Goal: Task Accomplishment & Management: Use online tool/utility

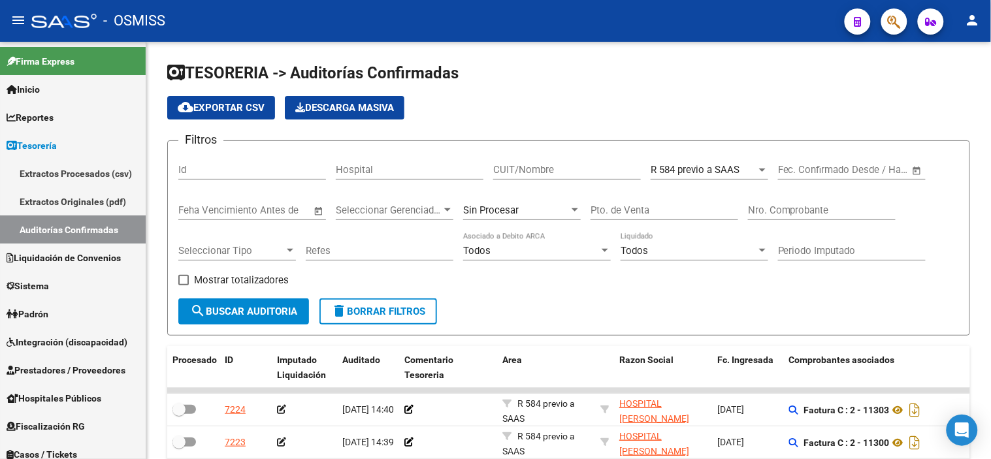
scroll to position [332, 0]
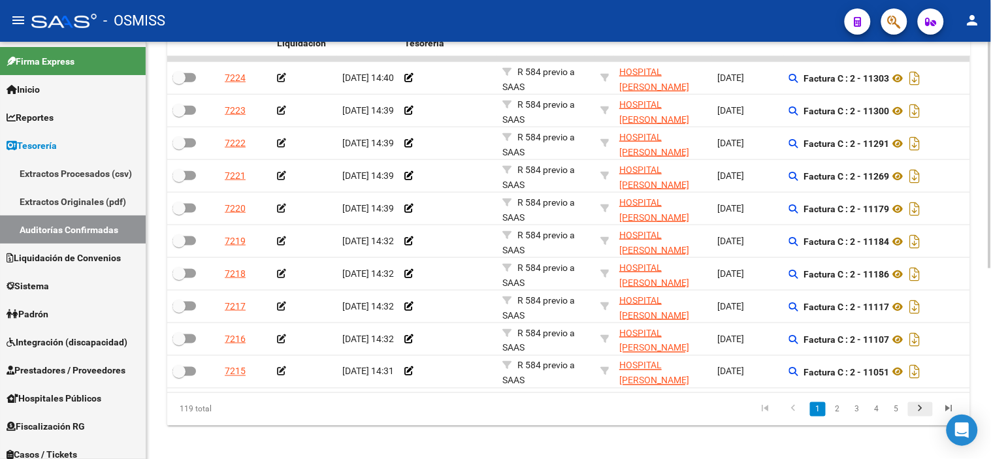
click at [926, 415] on icon "go to next page" at bounding box center [920, 411] width 17 height 16
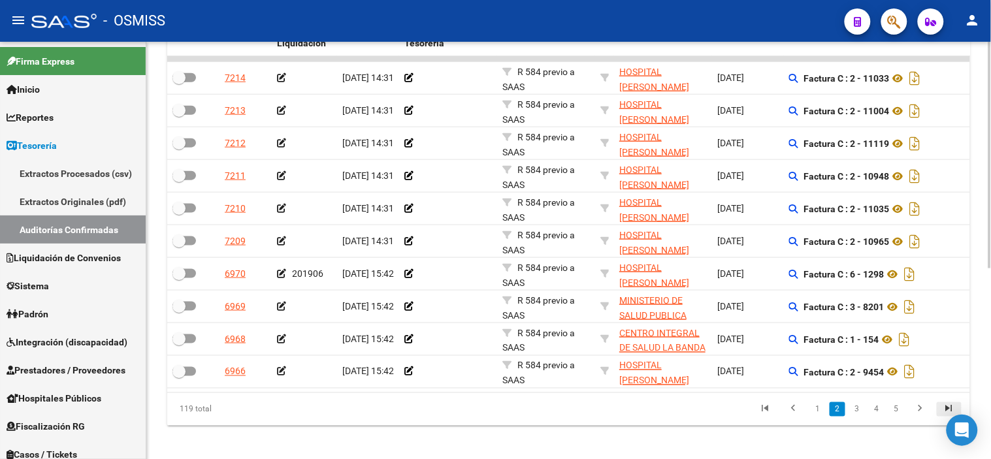
click at [943, 418] on icon "go to last page" at bounding box center [949, 411] width 17 height 16
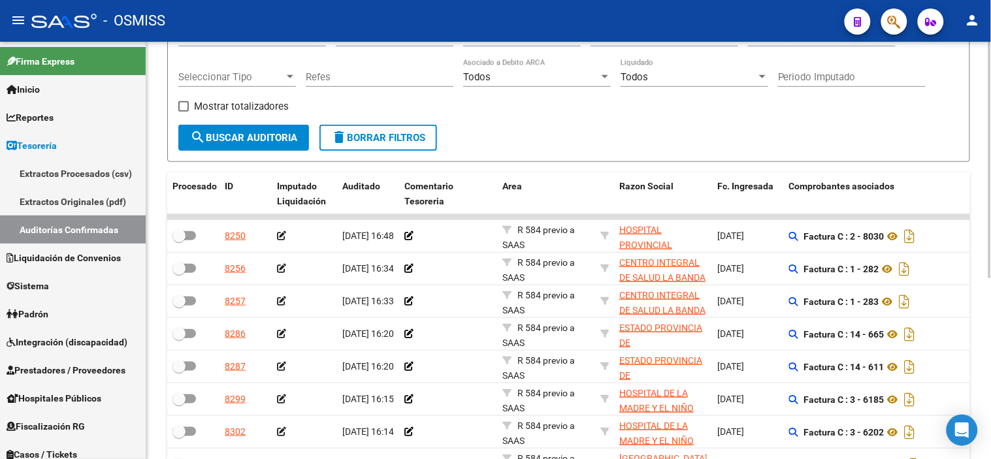
scroll to position [173, 0]
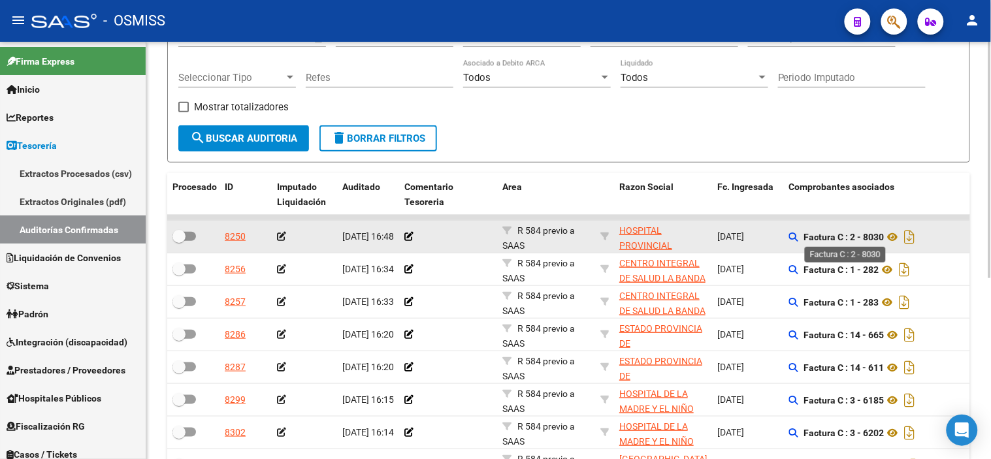
click at [873, 239] on strong "Factura C : 2 - 8030" at bounding box center [844, 237] width 80 height 10
drag, startPoint x: 863, startPoint y: 236, endPoint x: 875, endPoint y: 237, distance: 12.5
click at [875, 237] on strong "Factura C : 2 - 8030" at bounding box center [844, 237] width 80 height 10
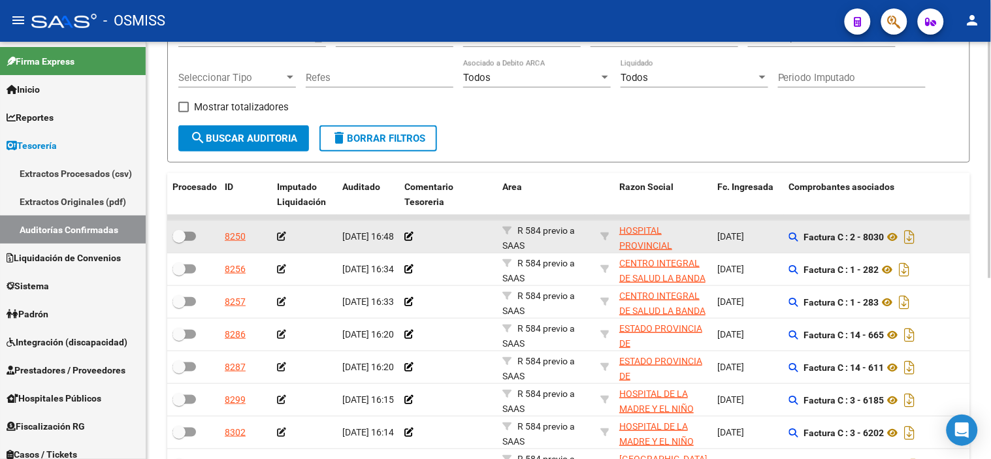
copy strong "8030"
click at [282, 235] on icon at bounding box center [281, 236] width 9 height 9
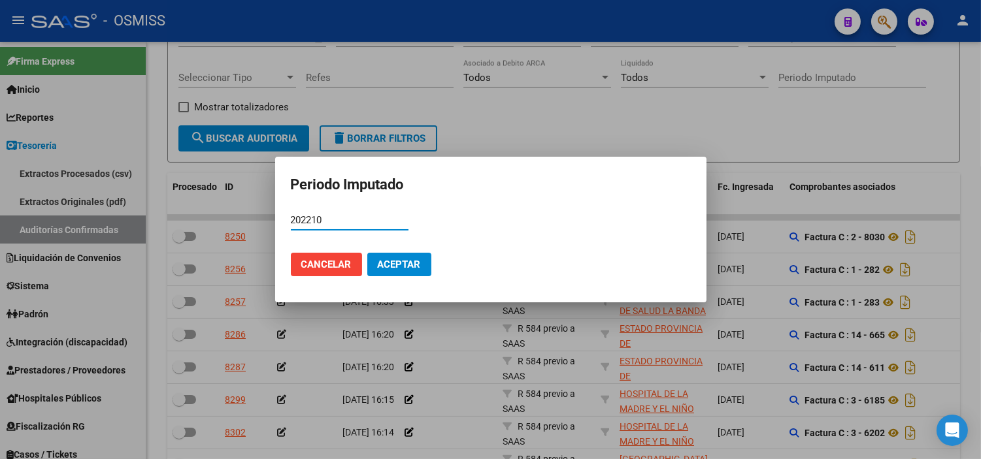
type input "202210"
click at [385, 266] on span "Aceptar" at bounding box center [399, 265] width 43 height 12
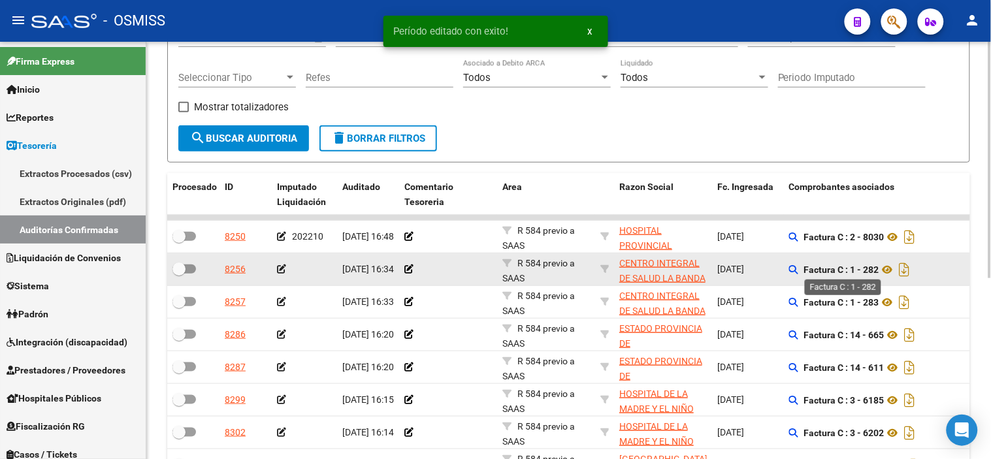
click at [870, 269] on strong "Factura C : 1 - 282" at bounding box center [841, 270] width 75 height 10
copy strong "282"
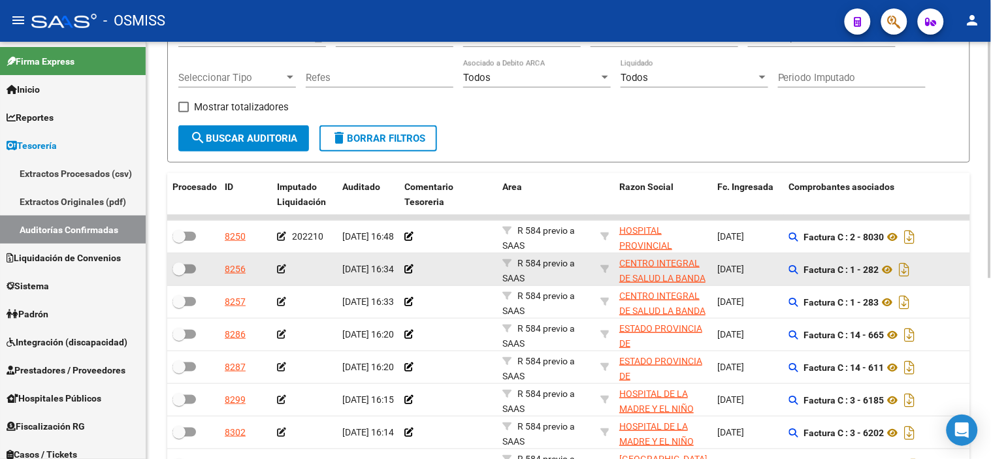
click at [278, 269] on icon at bounding box center [281, 269] width 9 height 9
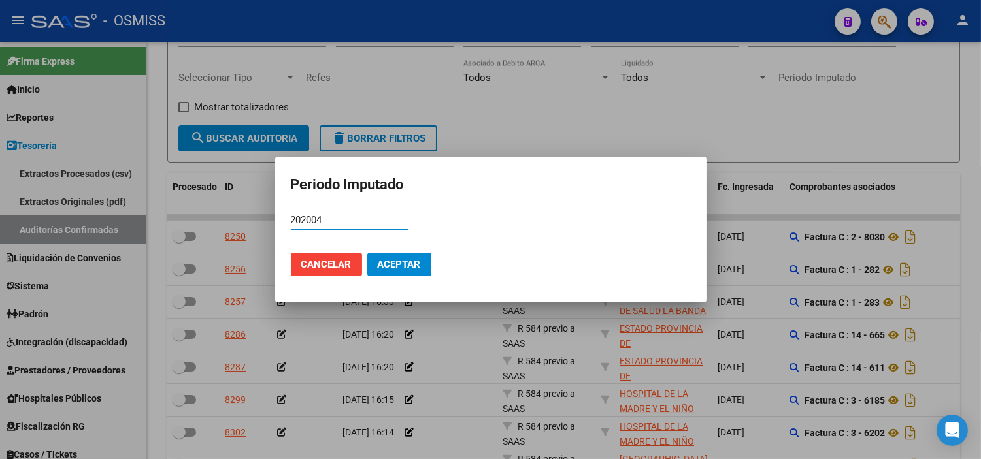
type input "202004"
click at [387, 265] on span "Aceptar" at bounding box center [399, 265] width 43 height 12
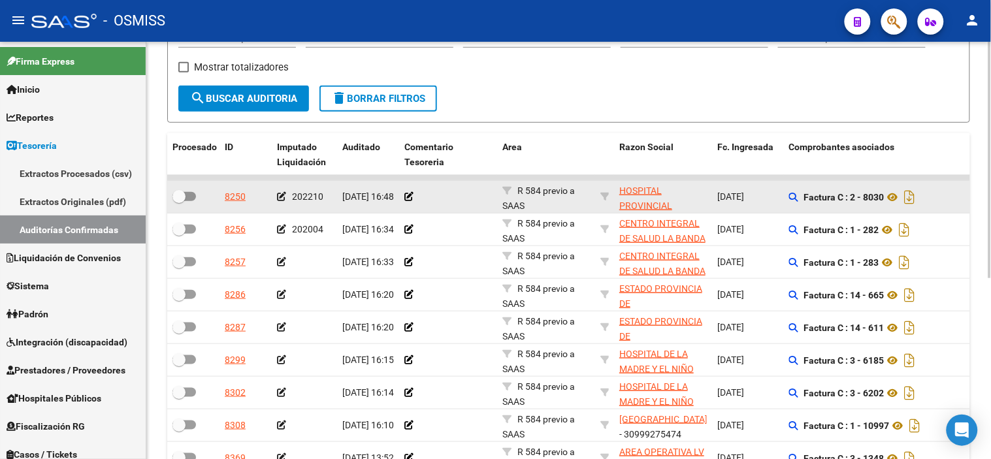
scroll to position [246, 0]
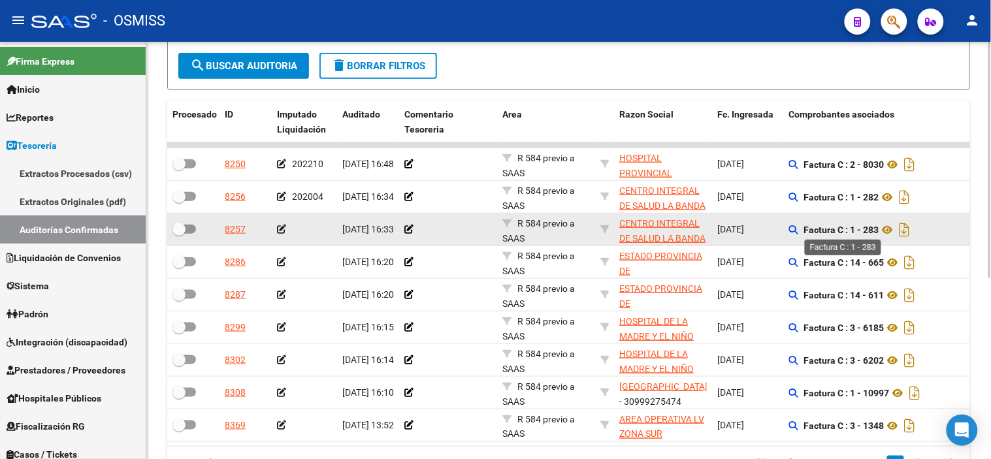
click at [874, 230] on strong "Factura C : 1 - 283" at bounding box center [841, 230] width 75 height 10
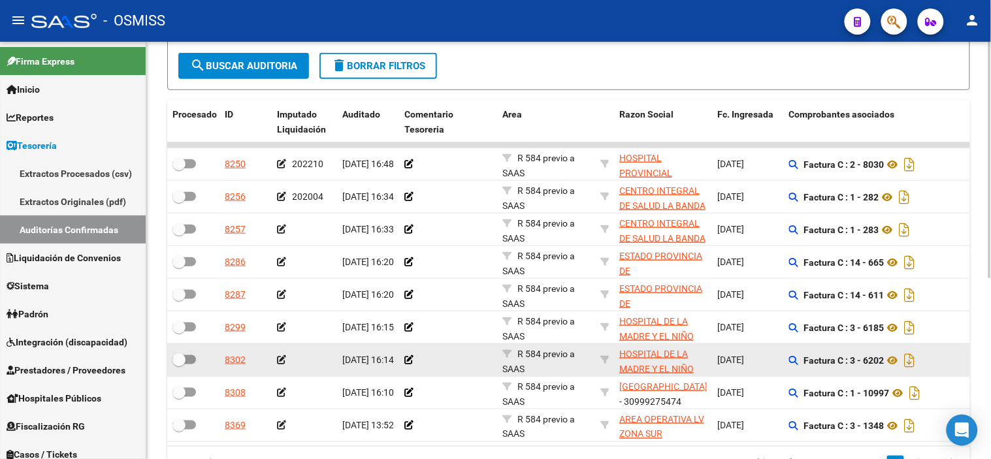
copy strong "283"
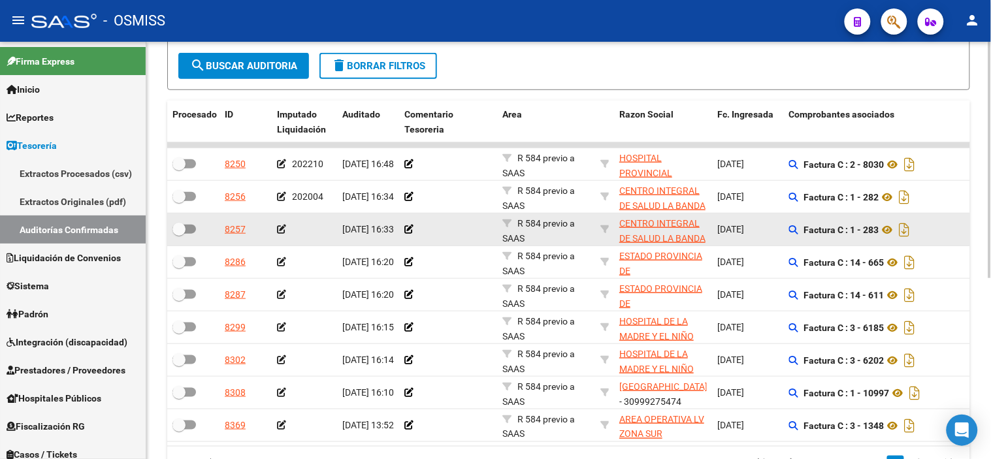
click at [280, 227] on icon at bounding box center [281, 229] width 9 height 9
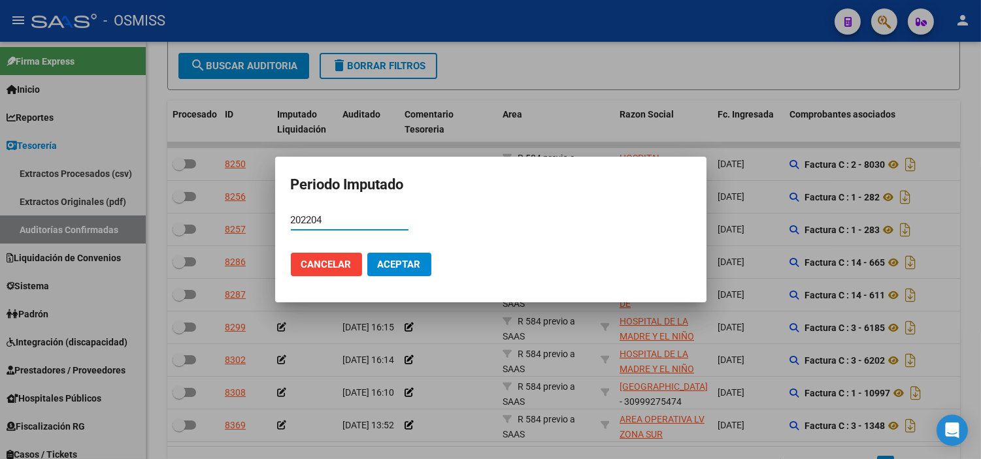
type input "202204"
click at [402, 261] on span "Aceptar" at bounding box center [399, 265] width 43 height 12
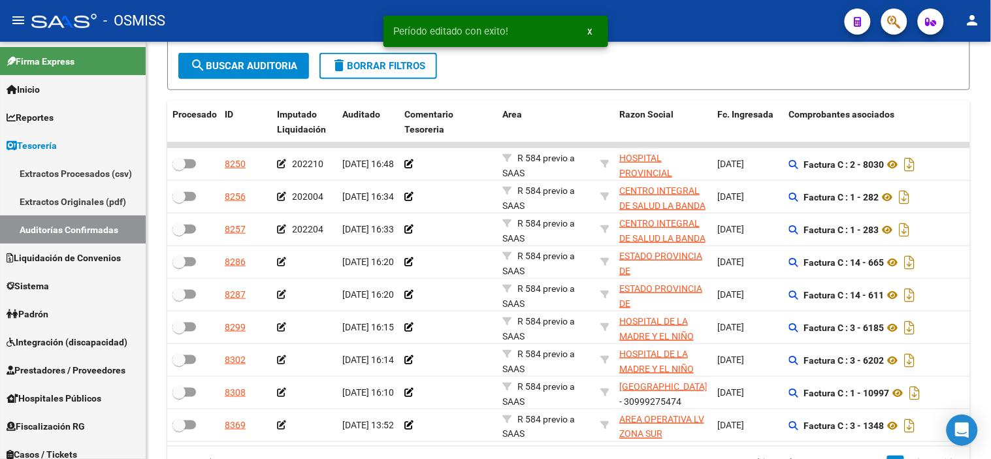
scroll to position [318, 0]
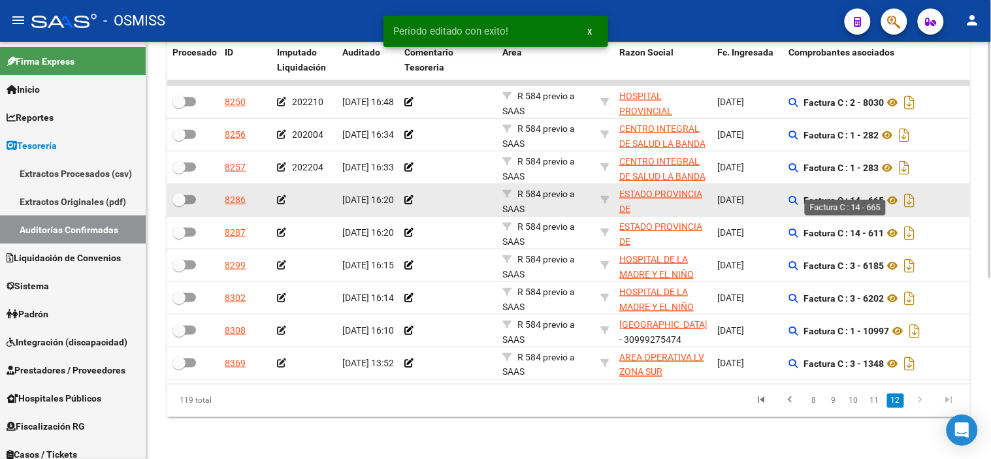
click at [874, 195] on strong "Factura C : 14 - 665" at bounding box center [844, 200] width 80 height 10
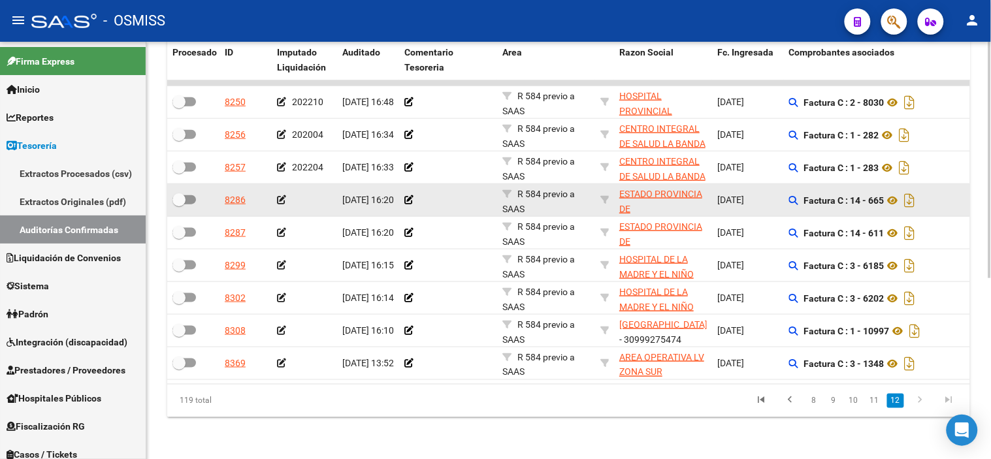
copy strong "665"
click at [283, 195] on icon at bounding box center [281, 199] width 9 height 9
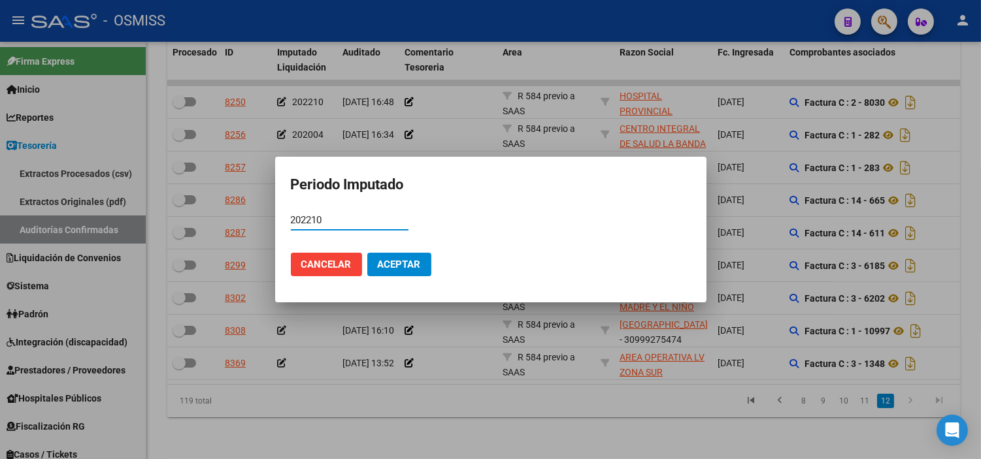
type input "202210"
click at [382, 259] on span "Aceptar" at bounding box center [399, 265] width 43 height 12
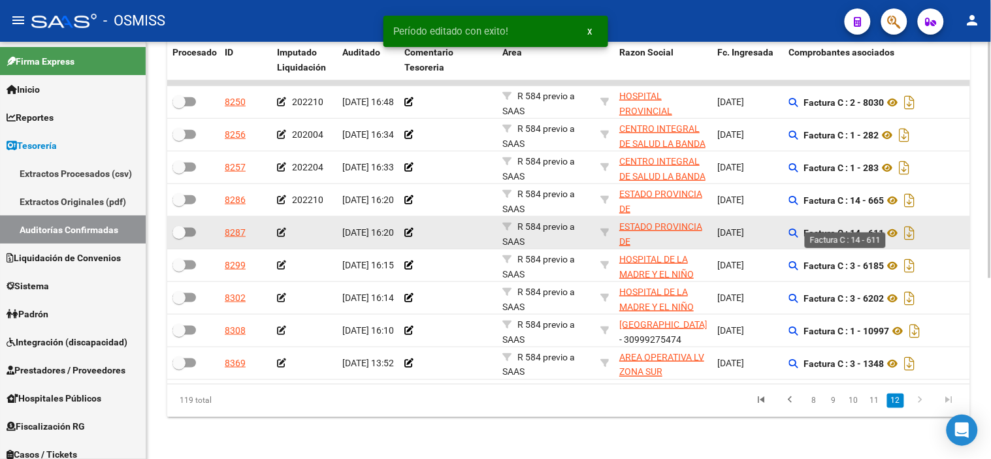
click at [879, 228] on strong "Factura C : 14 - 611" at bounding box center [844, 233] width 80 height 10
copy strong "611"
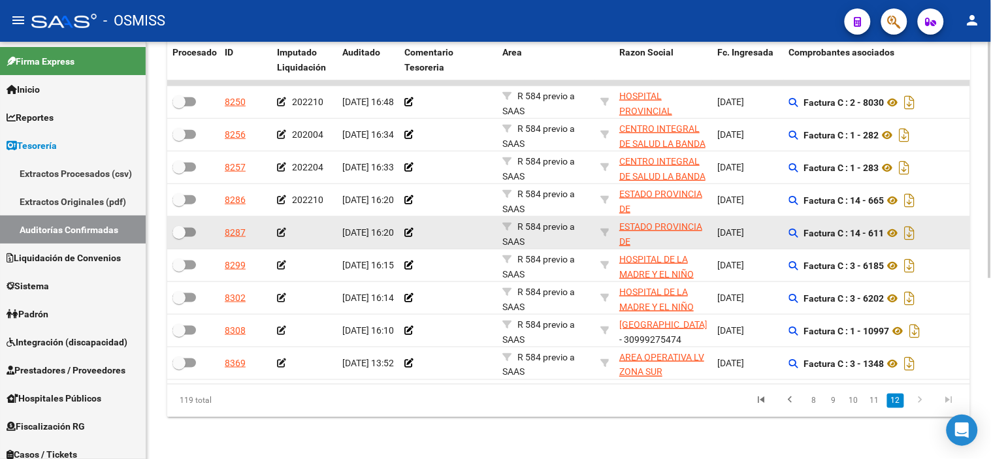
click at [285, 225] on div at bounding box center [304, 232] width 55 height 15
click at [278, 228] on icon at bounding box center [281, 232] width 9 height 9
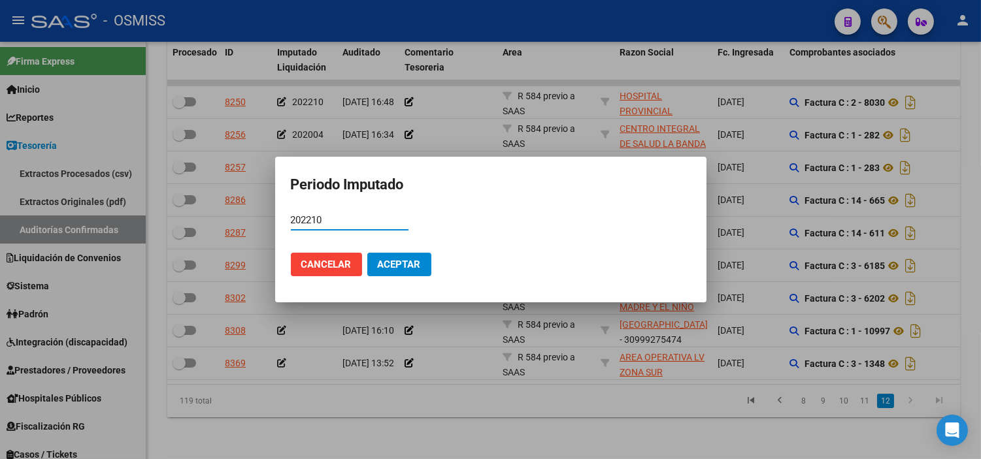
type input "202210"
click at [397, 263] on span "Aceptar" at bounding box center [399, 265] width 43 height 12
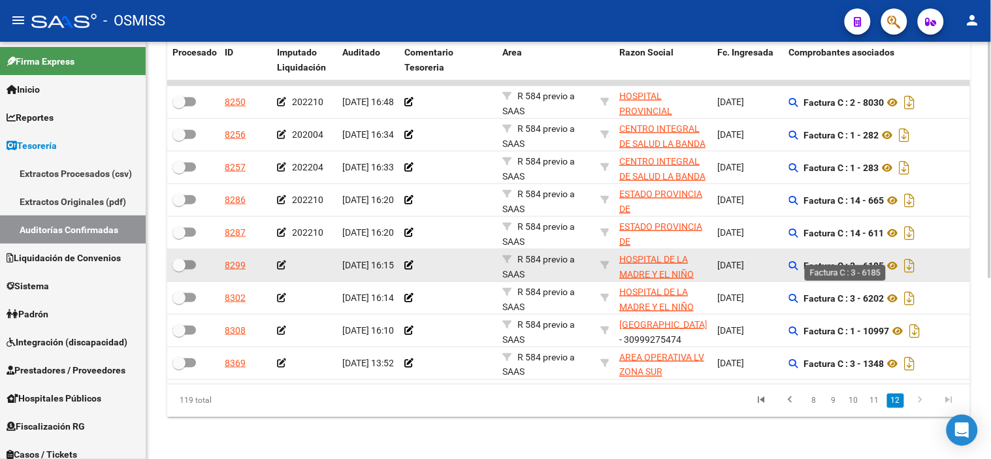
click at [877, 261] on strong "Factura C : 3 - 6185" at bounding box center [844, 266] width 80 height 10
copy strong "6185"
click at [280, 261] on icon at bounding box center [281, 265] width 9 height 9
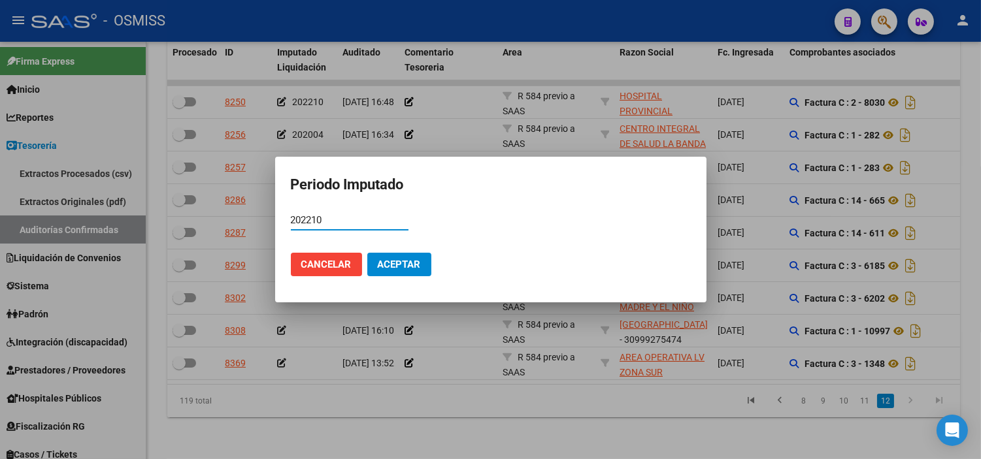
type input "202210"
click at [393, 265] on span "Aceptar" at bounding box center [399, 265] width 43 height 12
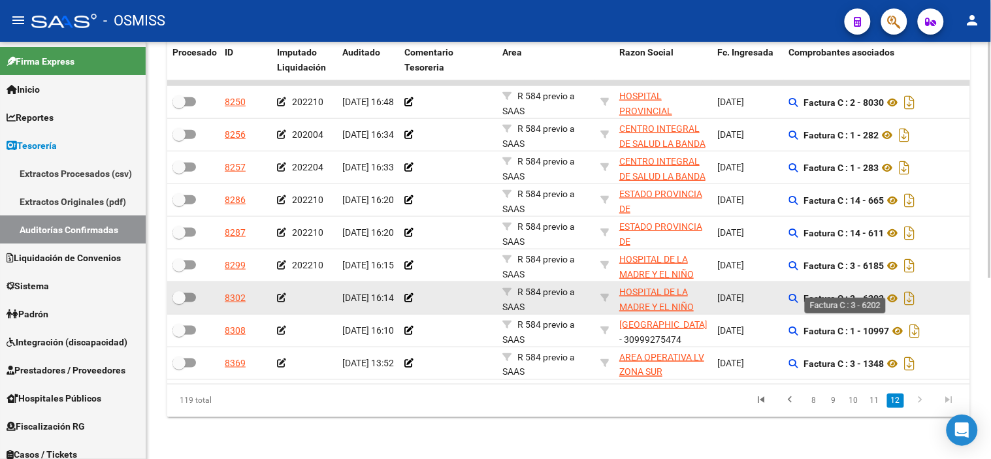
click at [877, 293] on strong "Factura C : 3 - 6202" at bounding box center [844, 298] width 80 height 10
copy strong "6202"
click at [280, 293] on icon at bounding box center [281, 297] width 9 height 9
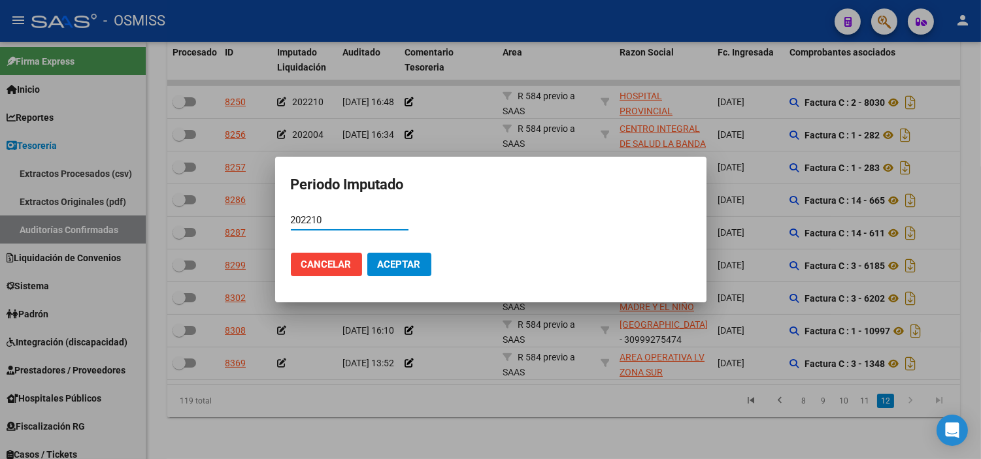
type input "202210"
click at [400, 256] on button "Aceptar" at bounding box center [399, 265] width 64 height 24
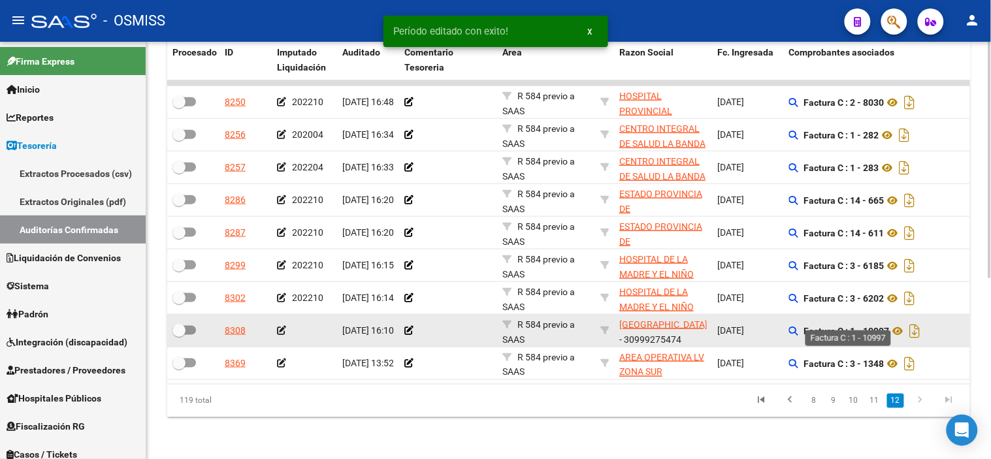
click at [876, 326] on strong "Factura C : 1 - 10997" at bounding box center [847, 331] width 86 height 10
copy strong "10997"
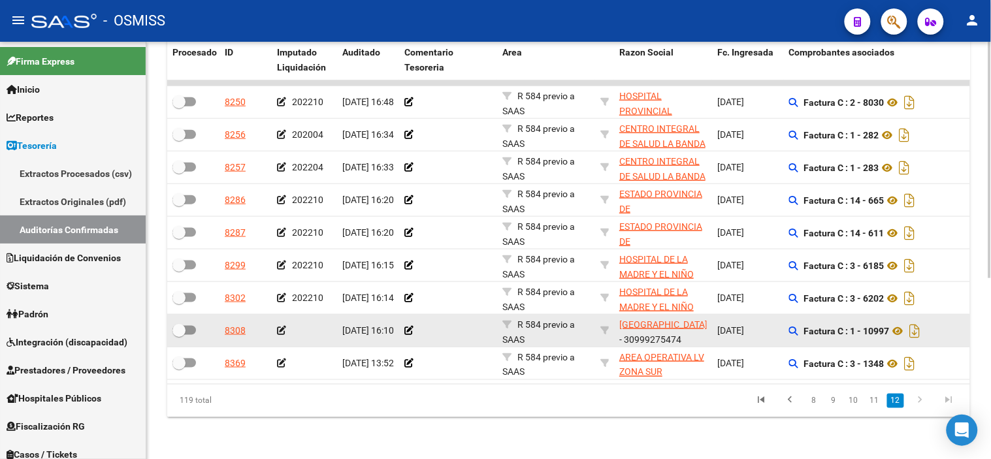
click at [284, 326] on icon at bounding box center [281, 330] width 9 height 9
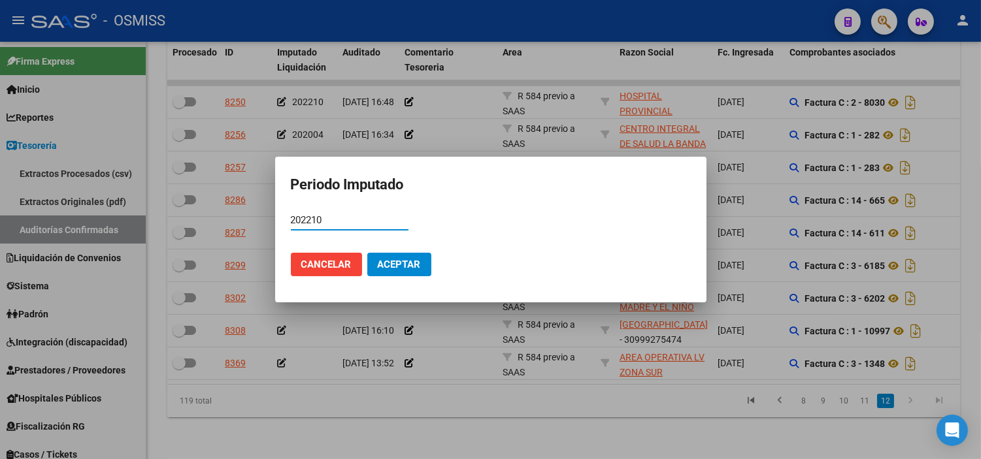
type input "202210"
click at [389, 259] on span "Aceptar" at bounding box center [399, 265] width 43 height 12
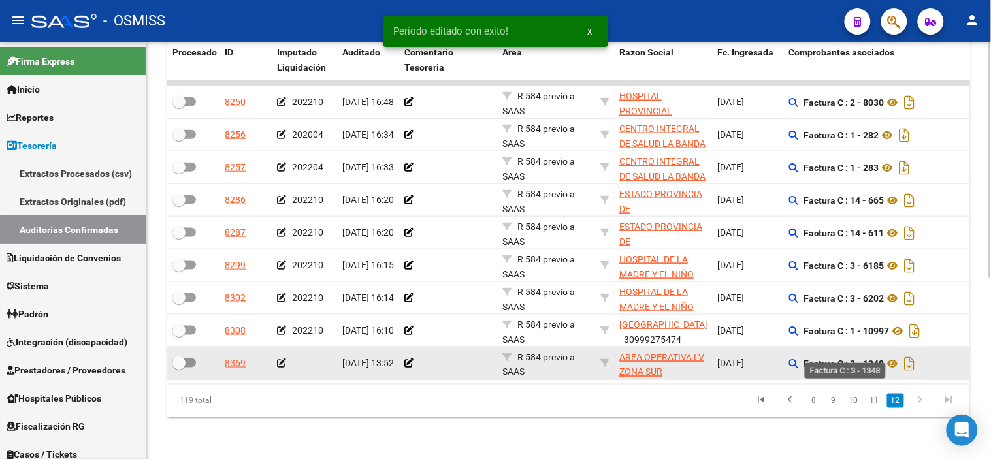
click at [879, 359] on strong "Factura C : 3 - 1348" at bounding box center [844, 364] width 80 height 10
copy strong "1348"
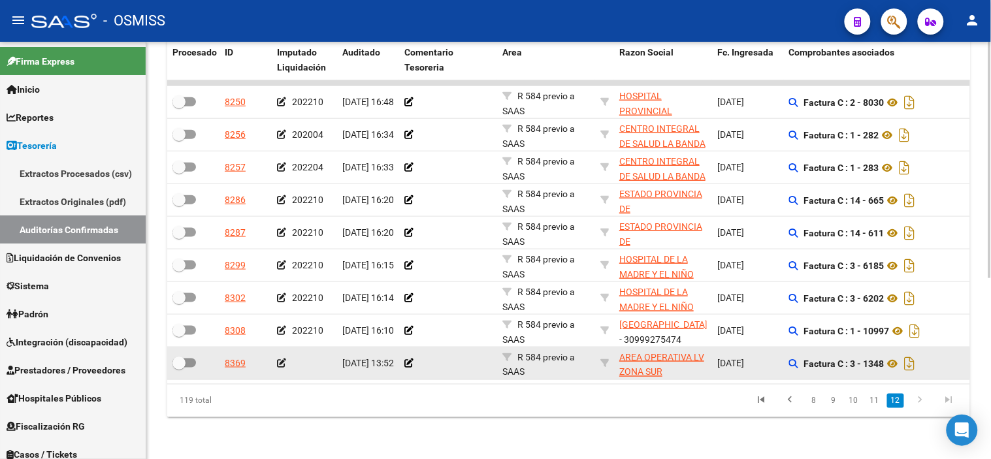
click at [280, 359] on icon at bounding box center [281, 363] width 9 height 9
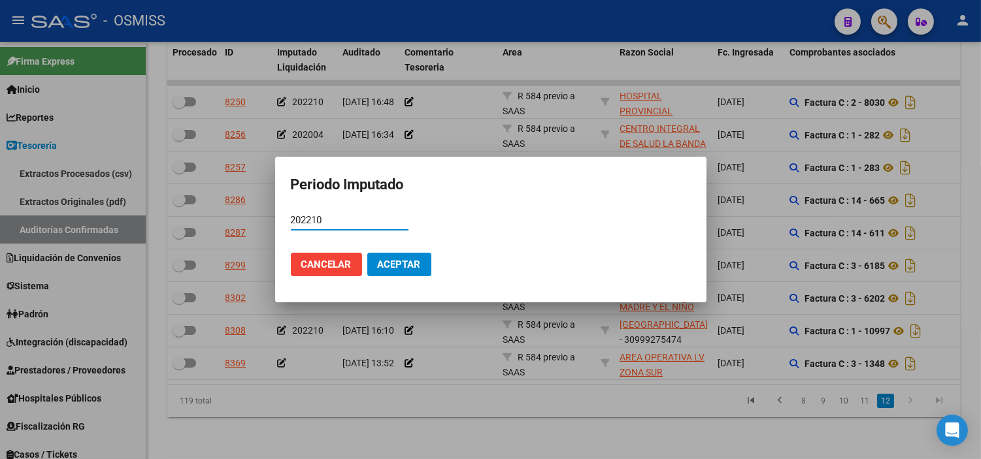
type input "202210"
click at [395, 259] on span "Aceptar" at bounding box center [399, 265] width 43 height 12
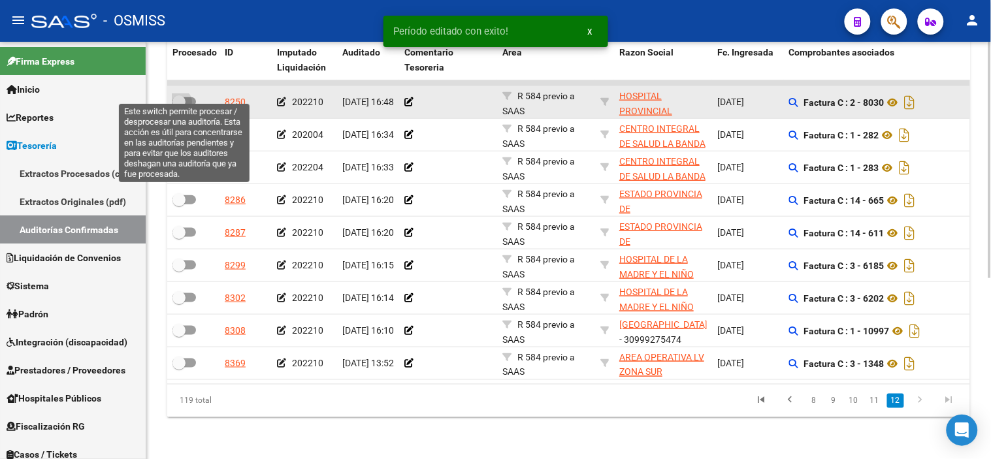
click at [182, 95] on span at bounding box center [178, 101] width 13 height 13
click at [179, 106] on input "checkbox" at bounding box center [178, 106] width 1 height 1
checkbox input "true"
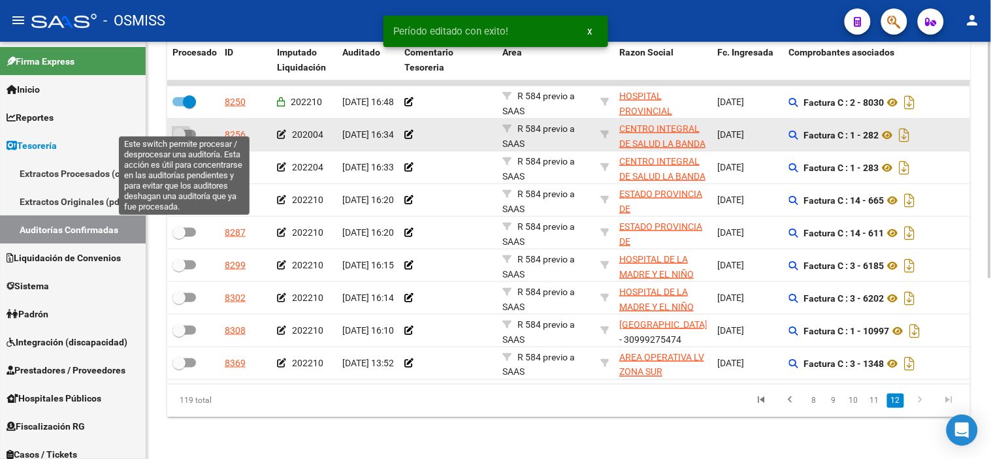
click at [185, 128] on span at bounding box center [178, 134] width 13 height 13
click at [179, 139] on input "checkbox" at bounding box center [178, 139] width 1 height 1
checkbox input "true"
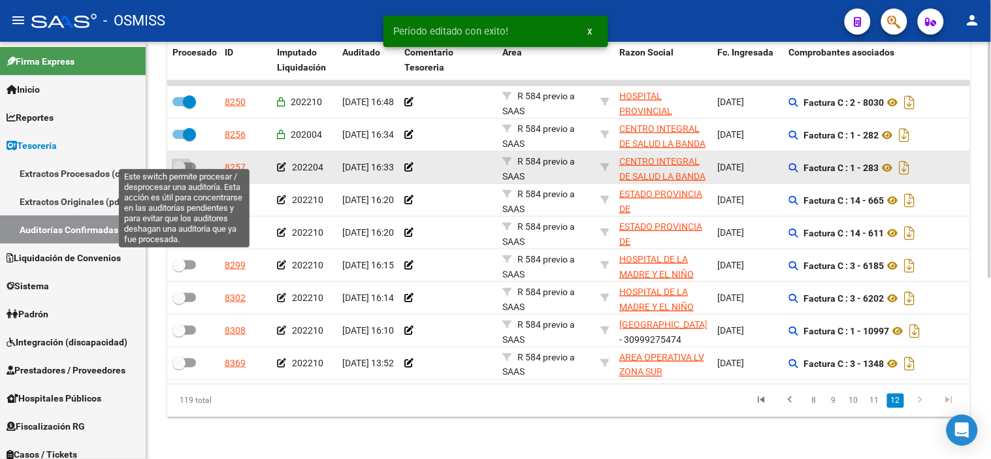
click at [187, 163] on span at bounding box center [184, 167] width 24 height 9
click at [179, 172] on input "checkbox" at bounding box center [178, 172] width 1 height 1
checkbox input "true"
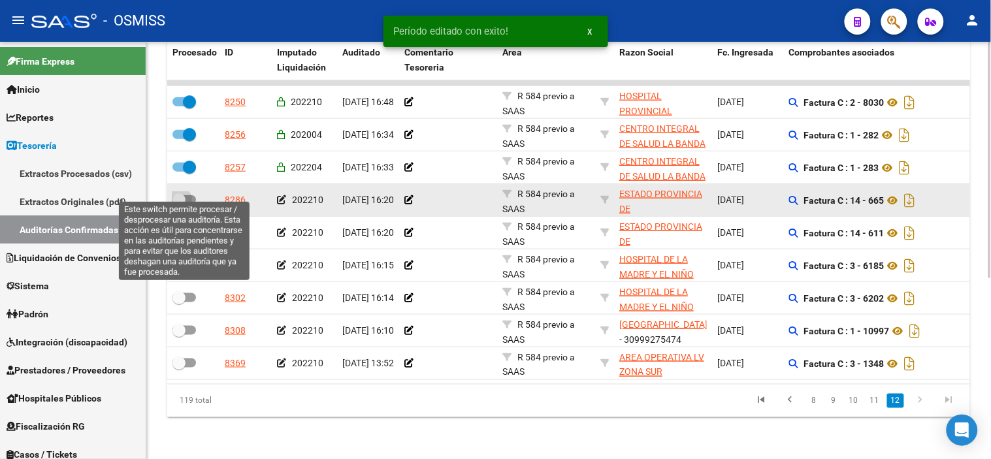
click at [190, 195] on span at bounding box center [184, 199] width 24 height 9
click at [179, 204] on input "checkbox" at bounding box center [178, 204] width 1 height 1
checkbox input "true"
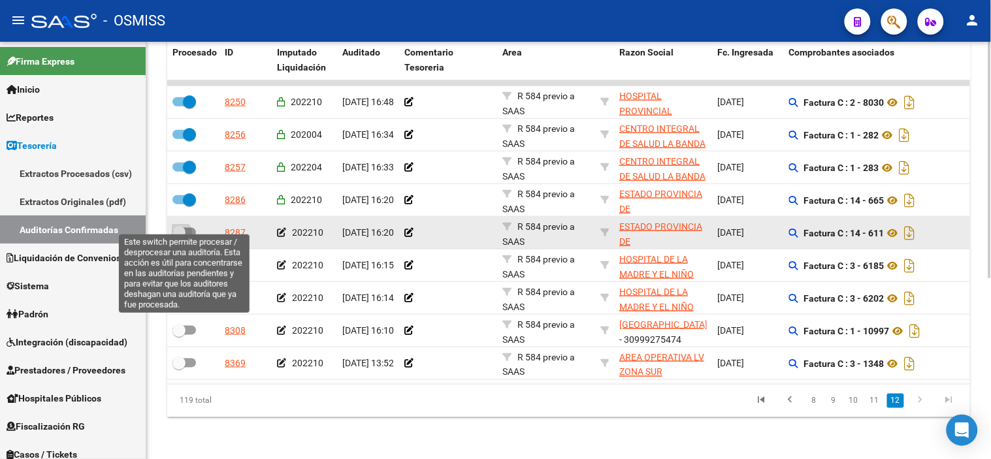
click at [189, 225] on label at bounding box center [184, 233] width 24 height 16
click at [179, 237] on input "checkbox" at bounding box center [178, 237] width 1 height 1
checkbox input "true"
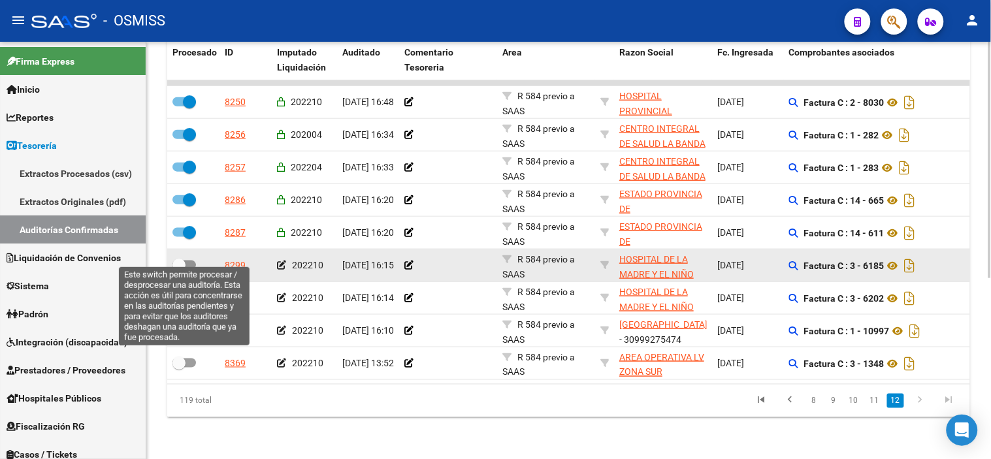
click at [190, 257] on label at bounding box center [184, 265] width 24 height 16
click at [179, 270] on input "checkbox" at bounding box center [178, 270] width 1 height 1
checkbox input "true"
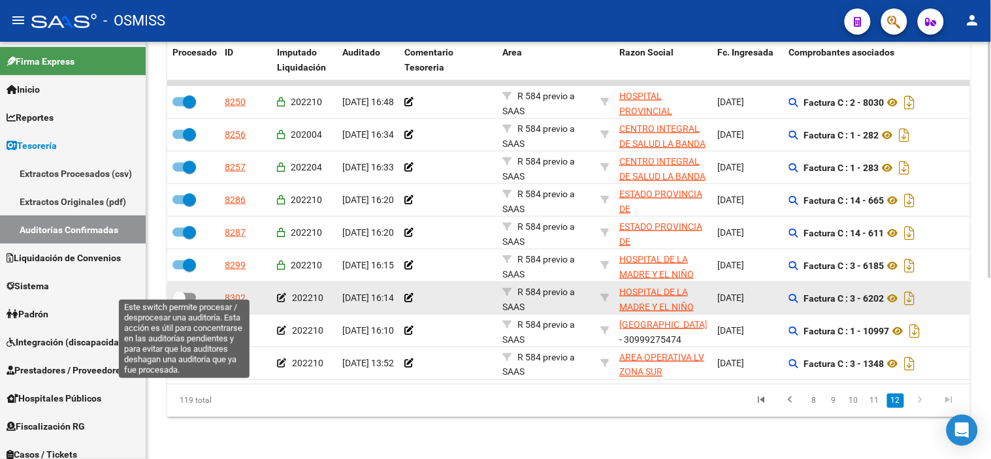
click at [191, 293] on span at bounding box center [184, 297] width 24 height 9
click at [179, 302] on input "checkbox" at bounding box center [178, 302] width 1 height 1
checkbox input "true"
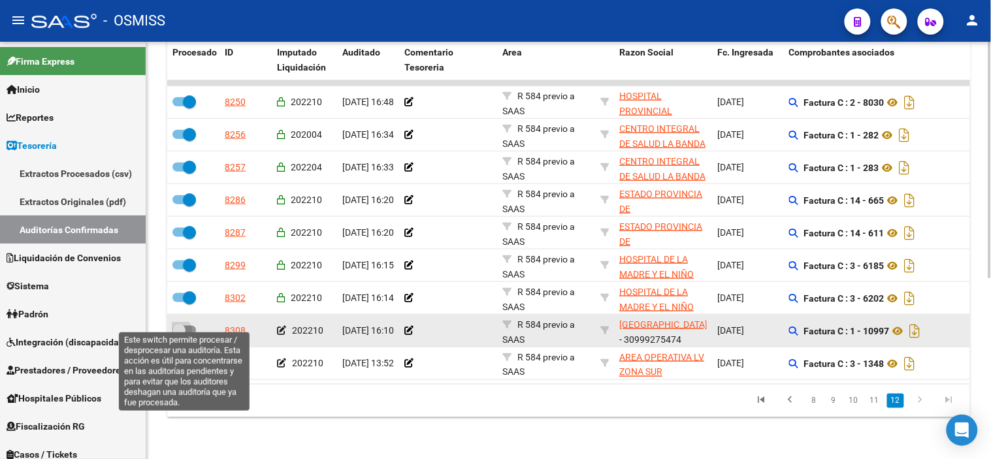
click at [188, 326] on span at bounding box center [184, 330] width 24 height 9
click at [179, 335] on input "checkbox" at bounding box center [178, 335] width 1 height 1
checkbox input "true"
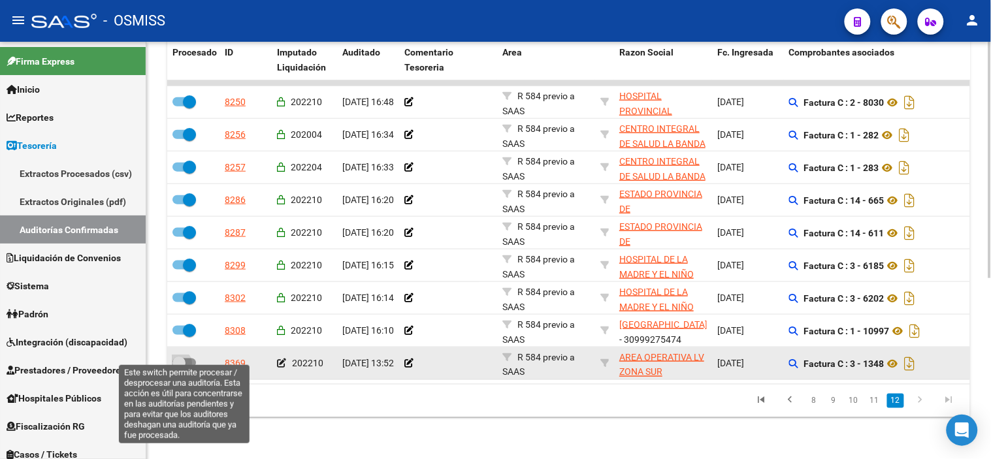
click at [188, 355] on label at bounding box center [184, 363] width 24 height 16
click at [179, 368] on input "checkbox" at bounding box center [178, 368] width 1 height 1
checkbox input "true"
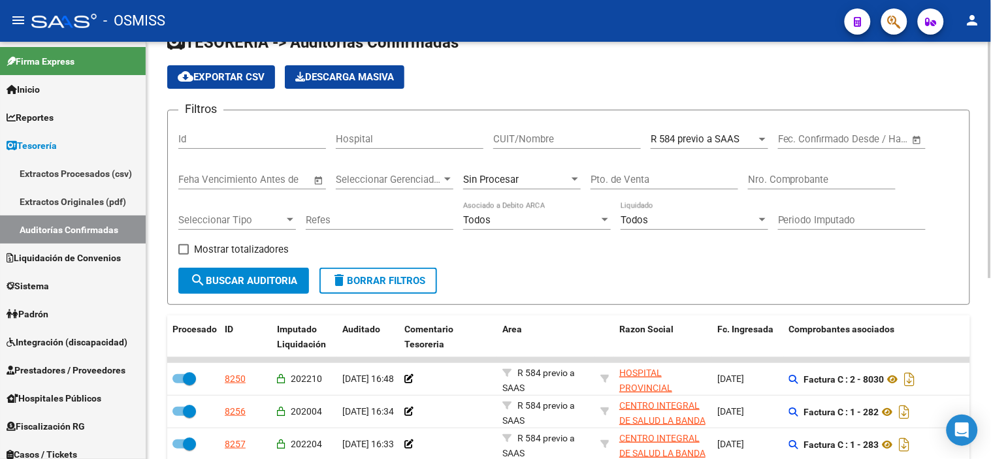
scroll to position [28, 0]
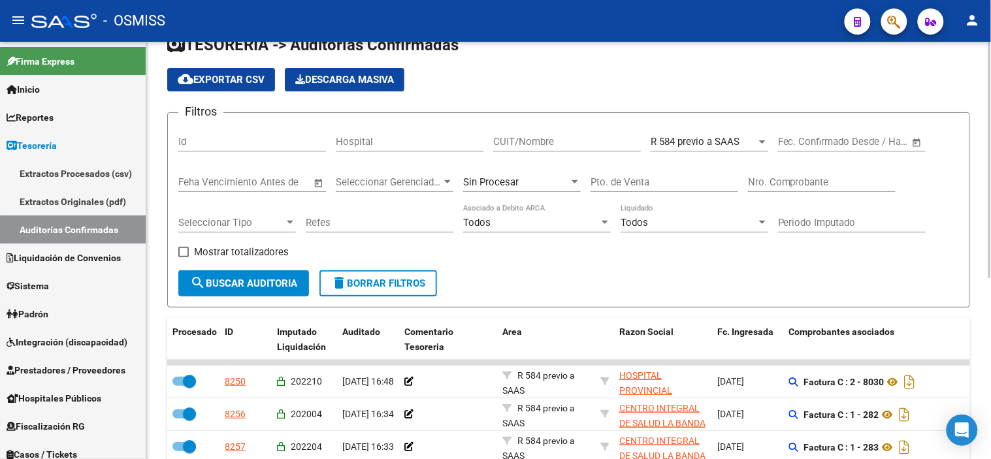
click at [255, 280] on span "search Buscar Auditoria" at bounding box center [243, 284] width 107 height 12
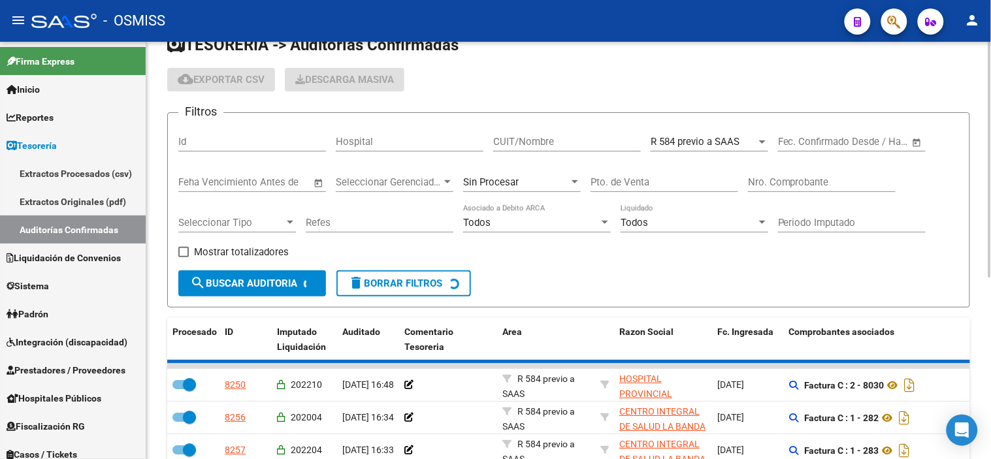
checkbox input "false"
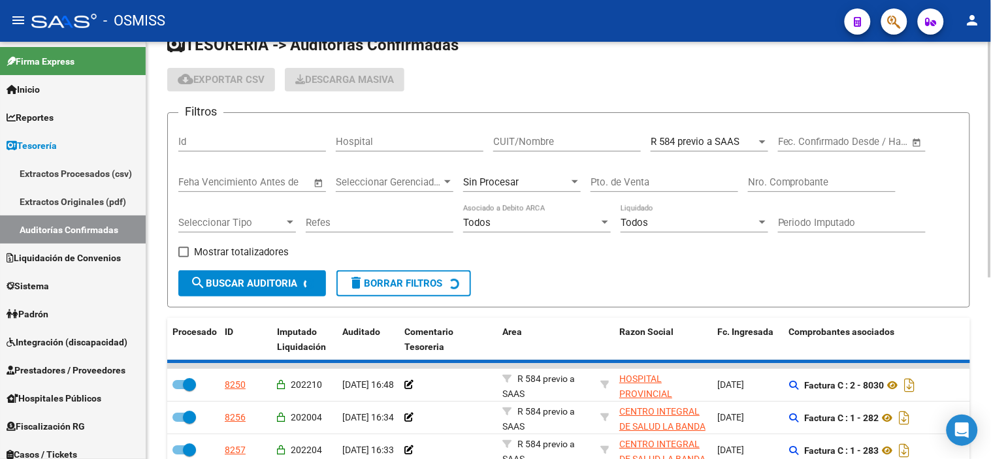
checkbox input "false"
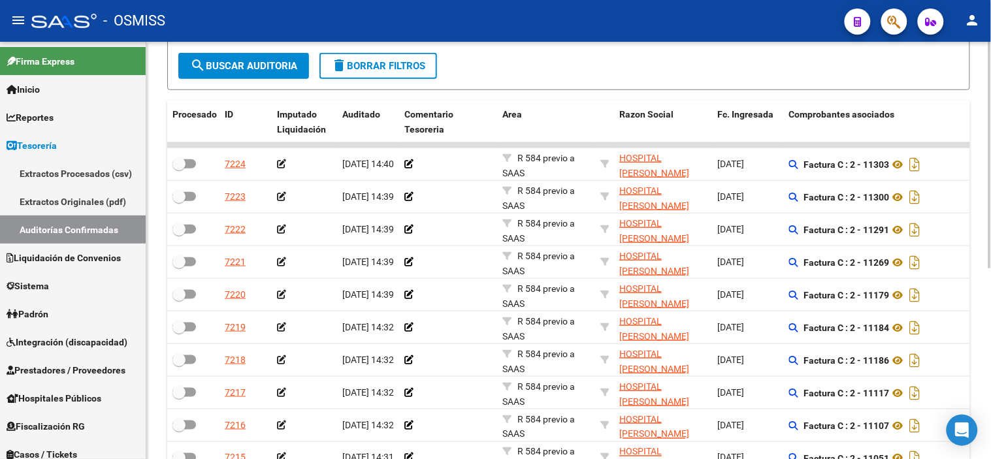
scroll to position [318, 0]
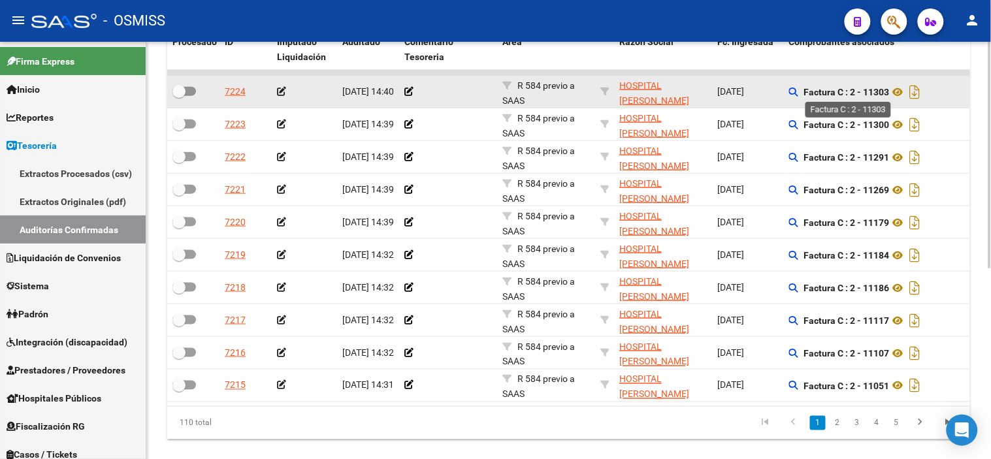
click at [878, 90] on strong "Factura C : 2 - 11303" at bounding box center [847, 92] width 86 height 10
copy strong "11303"
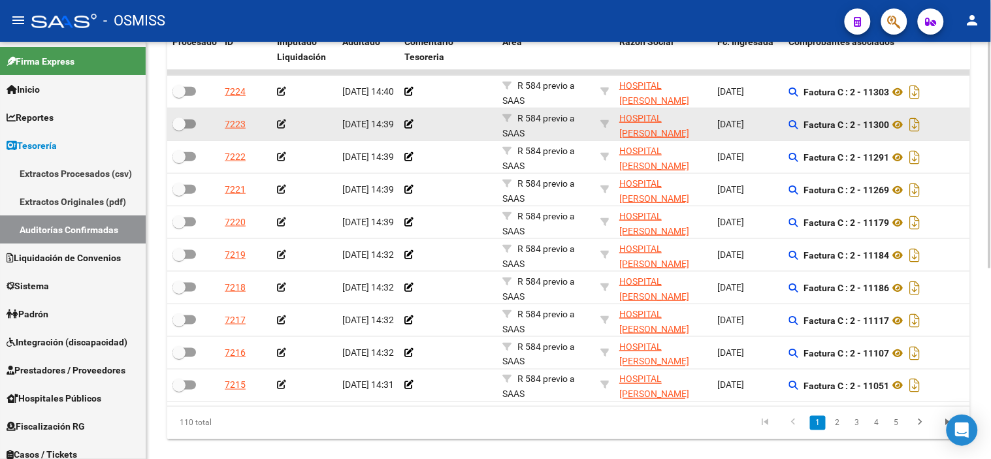
click at [282, 126] on icon at bounding box center [281, 124] width 9 height 9
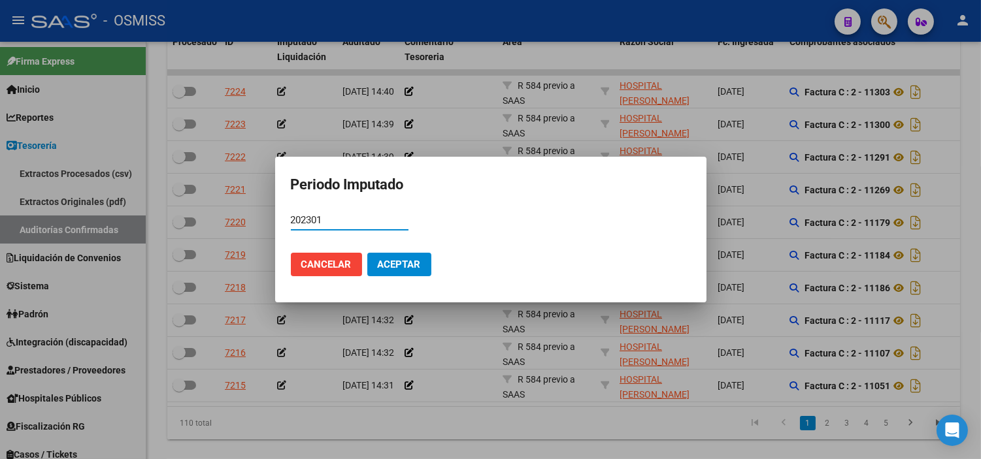
type input "202301"
click at [389, 260] on span "Aceptar" at bounding box center [399, 265] width 43 height 12
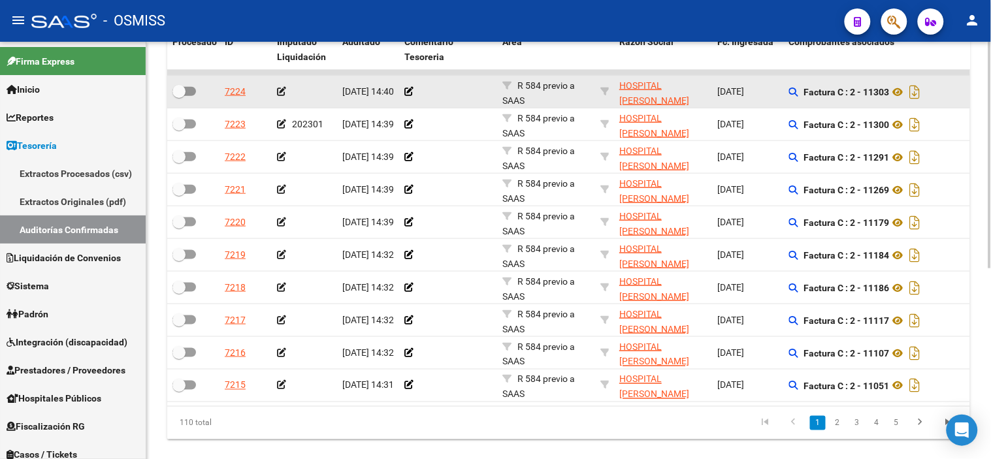
click at [284, 90] on icon at bounding box center [281, 91] width 9 height 9
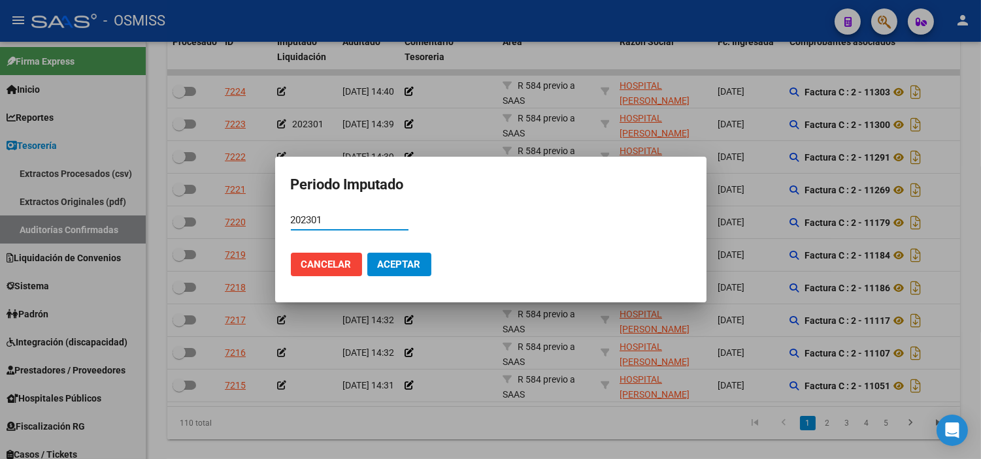
type input "202301"
click at [399, 253] on button "Aceptar" at bounding box center [399, 265] width 64 height 24
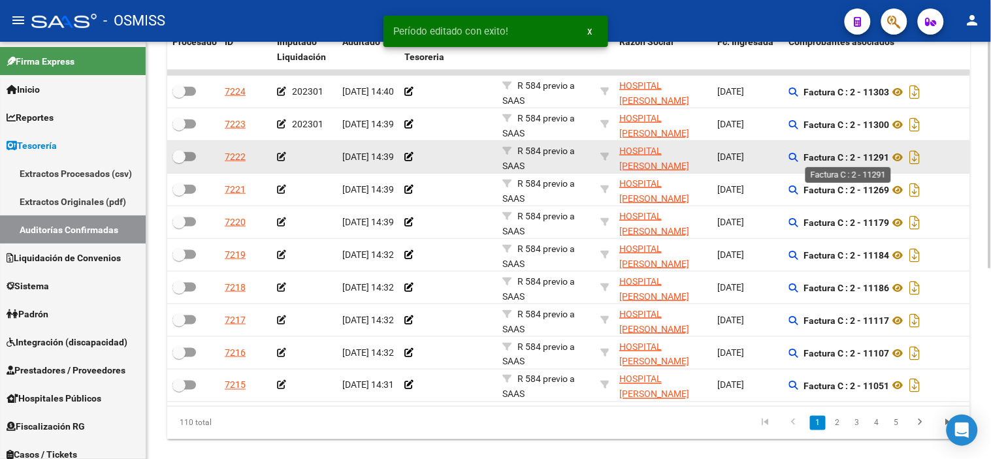
click at [870, 152] on strong "Factura C : 2 - 11291" at bounding box center [847, 157] width 86 height 10
click at [875, 154] on strong "Factura C : 2 - 11291" at bounding box center [847, 157] width 86 height 10
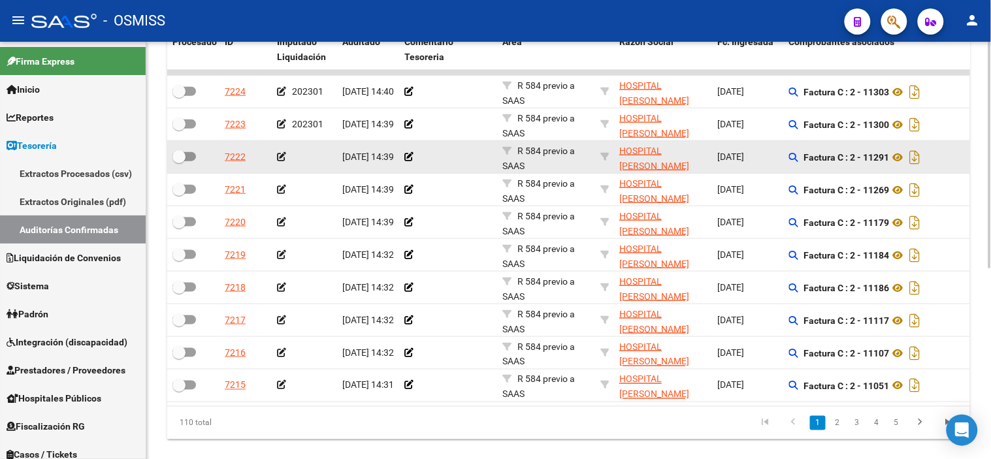
click at [278, 161] on icon at bounding box center [281, 156] width 9 height 9
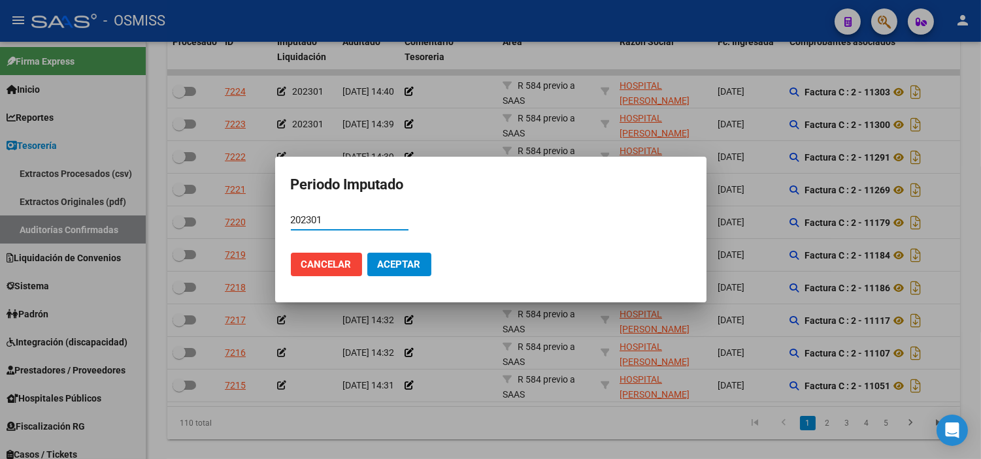
type input "202301"
click at [397, 256] on button "Aceptar" at bounding box center [399, 265] width 64 height 24
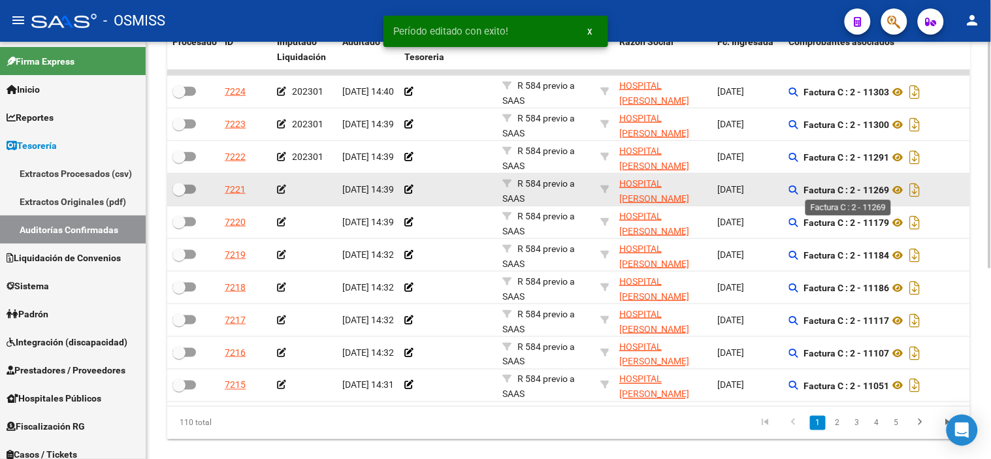
click at [874, 188] on strong "Factura C : 2 - 11269" at bounding box center [847, 190] width 86 height 10
click at [277, 188] on icon at bounding box center [281, 189] width 9 height 9
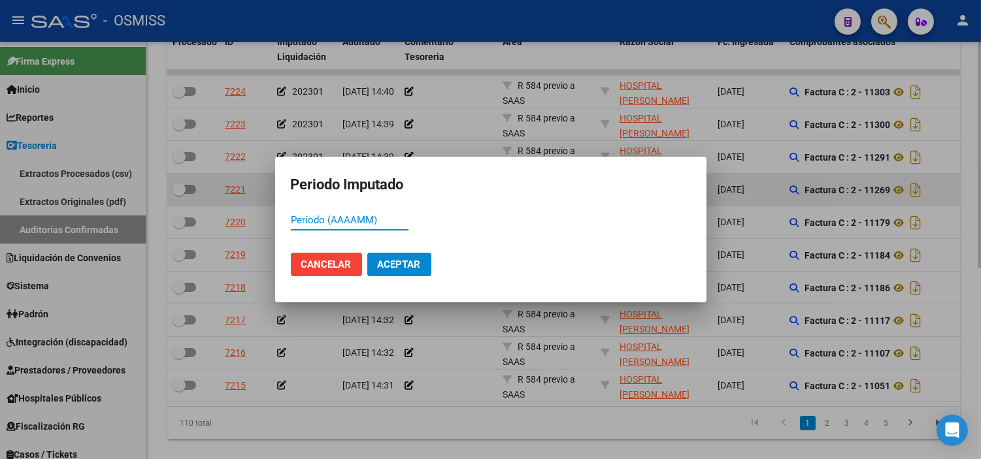
type input "11269"
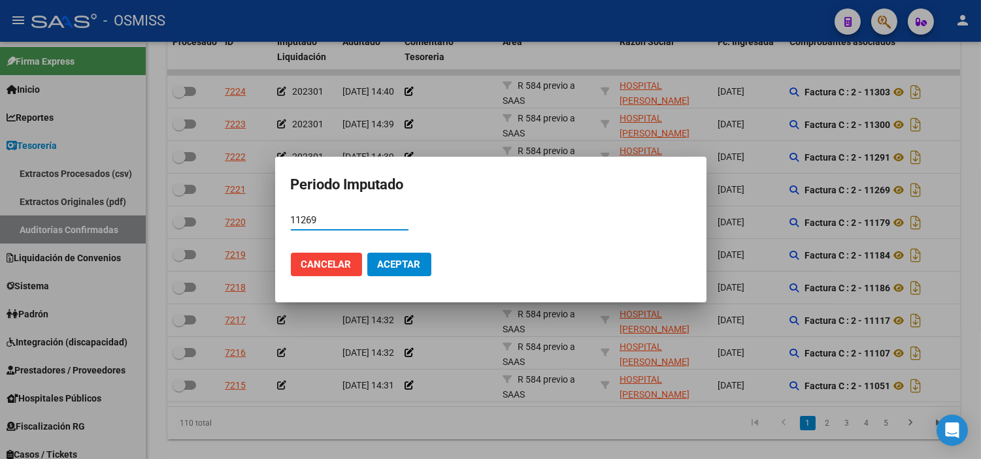
drag, startPoint x: 357, startPoint y: 224, endPoint x: 286, endPoint y: 211, distance: 72.4
click at [275, 208] on mat-dialog-container "Periodo Imputado 11269 Período (AAAAMM) Cancelar Aceptar" at bounding box center [490, 230] width 431 height 146
type input "202301"
click at [406, 259] on span "Aceptar" at bounding box center [399, 265] width 43 height 12
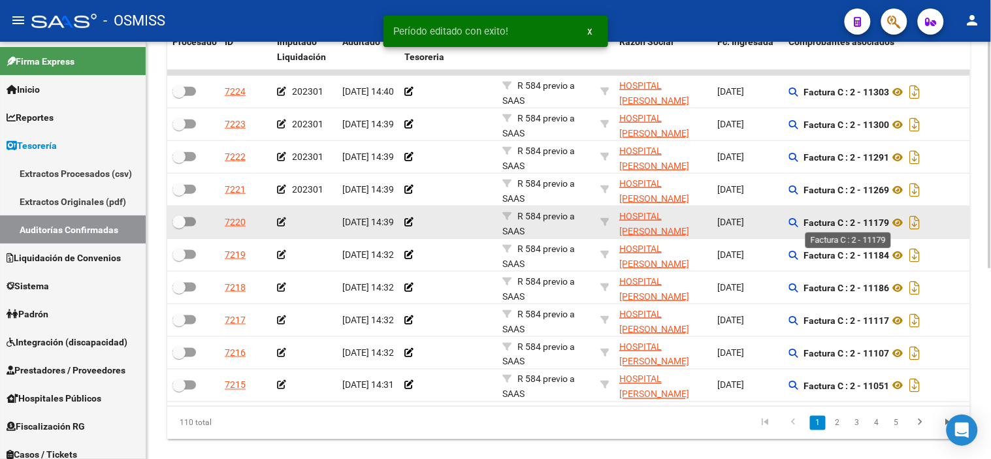
click at [877, 220] on strong "Factura C : 2 - 11179" at bounding box center [847, 223] width 86 height 10
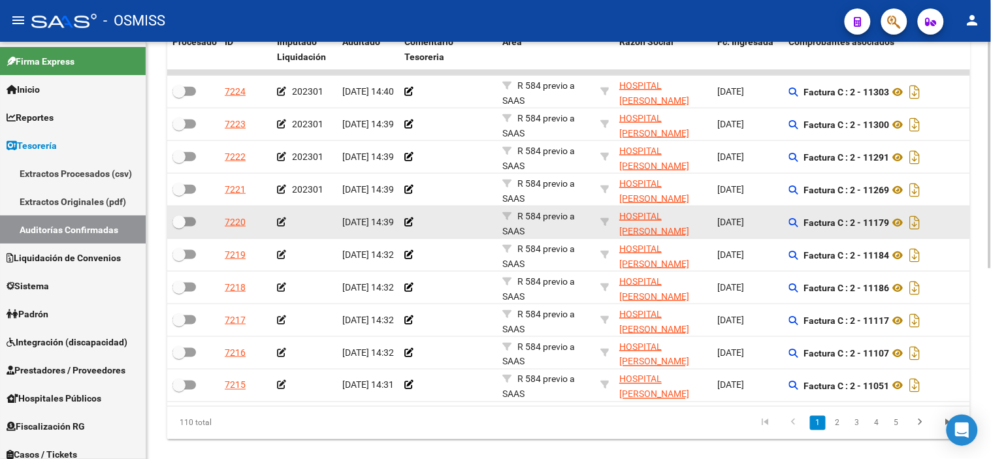
click at [277, 224] on icon at bounding box center [281, 222] width 9 height 9
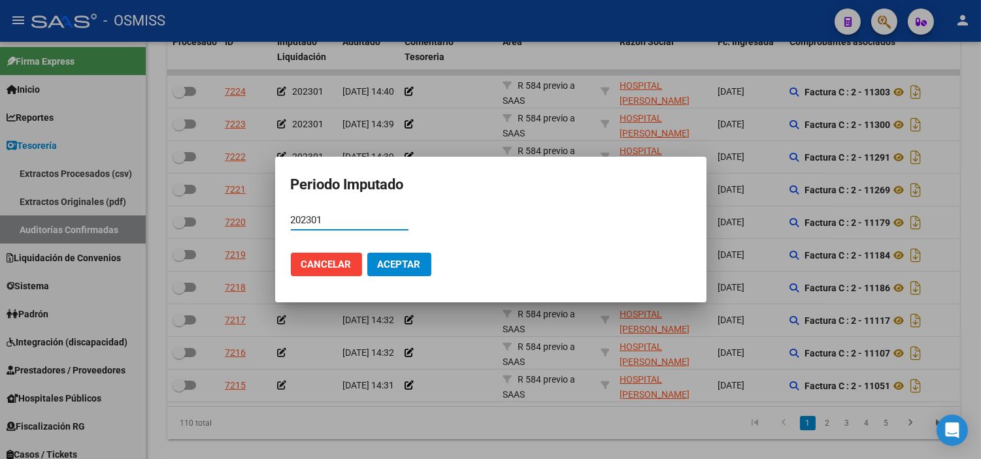
type input "202301"
click at [399, 255] on button "Aceptar" at bounding box center [399, 265] width 64 height 24
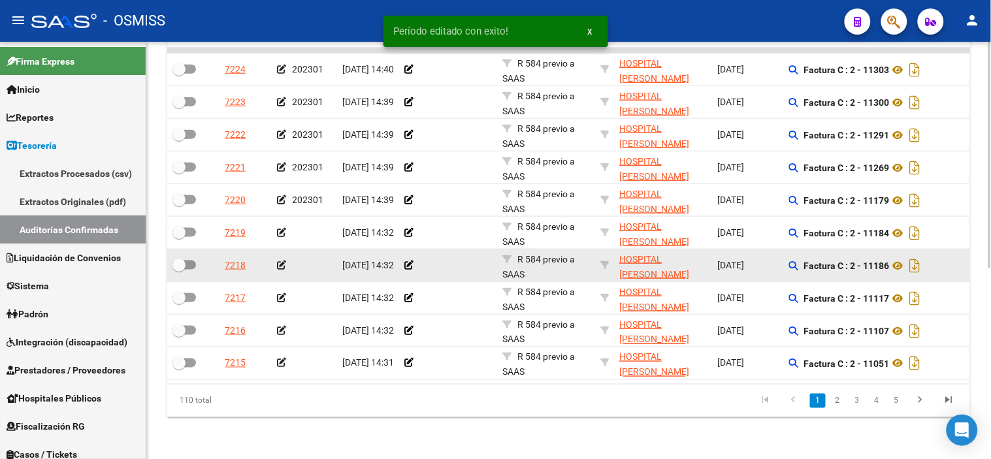
scroll to position [2, 0]
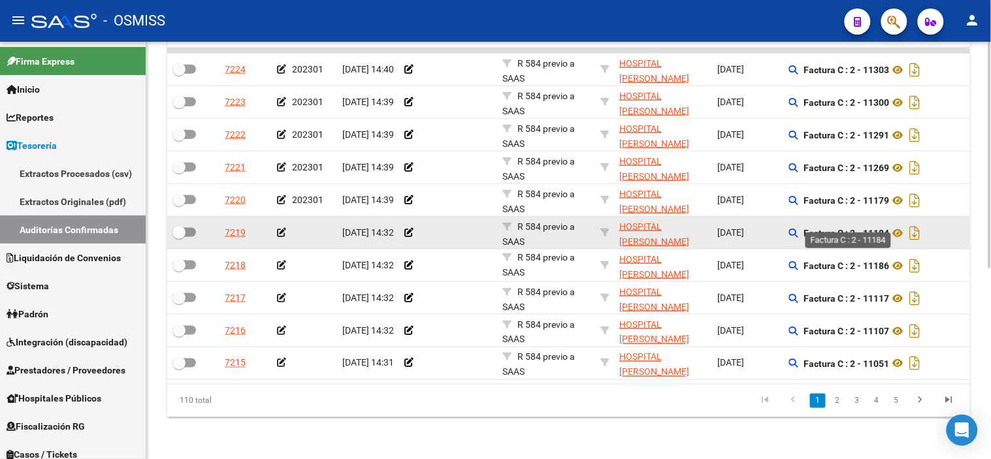
click at [877, 228] on strong "Factura C : 2 - 11184" at bounding box center [847, 233] width 86 height 10
click at [284, 228] on icon at bounding box center [281, 232] width 9 height 9
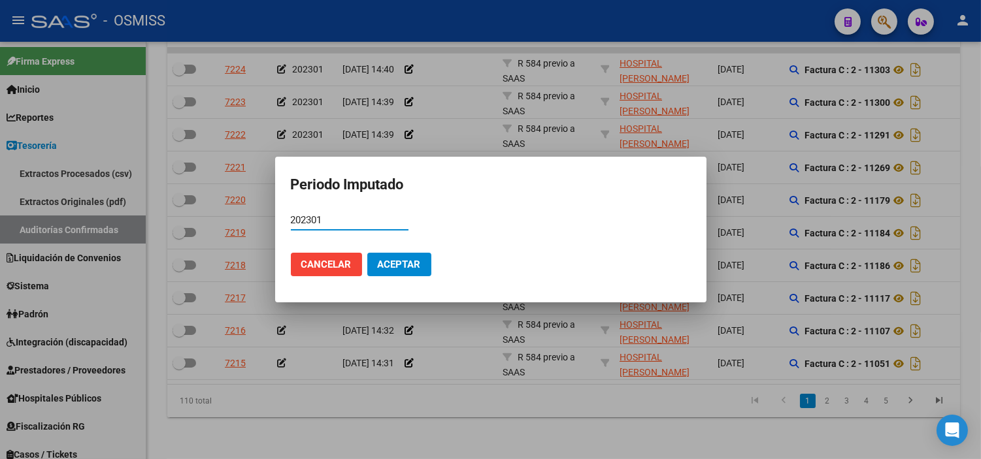
type input "202301"
click at [405, 259] on span "Aceptar" at bounding box center [399, 265] width 43 height 12
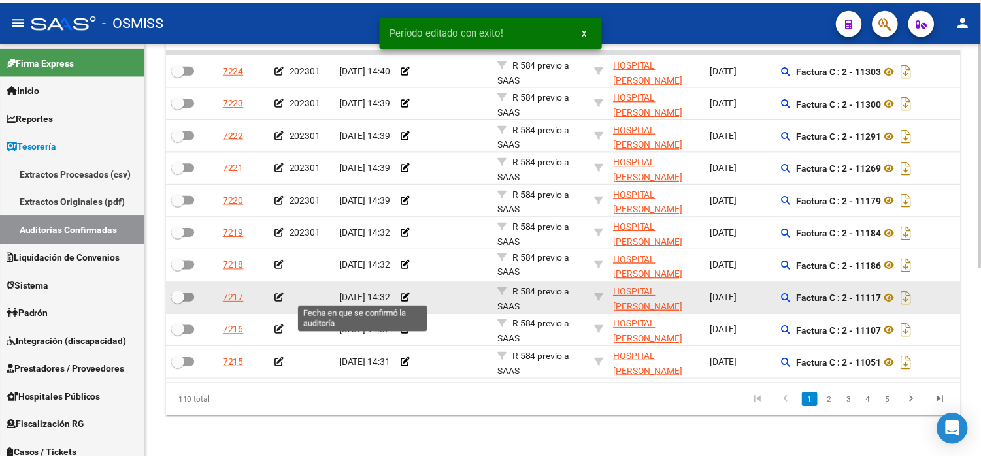
scroll to position [351, 0]
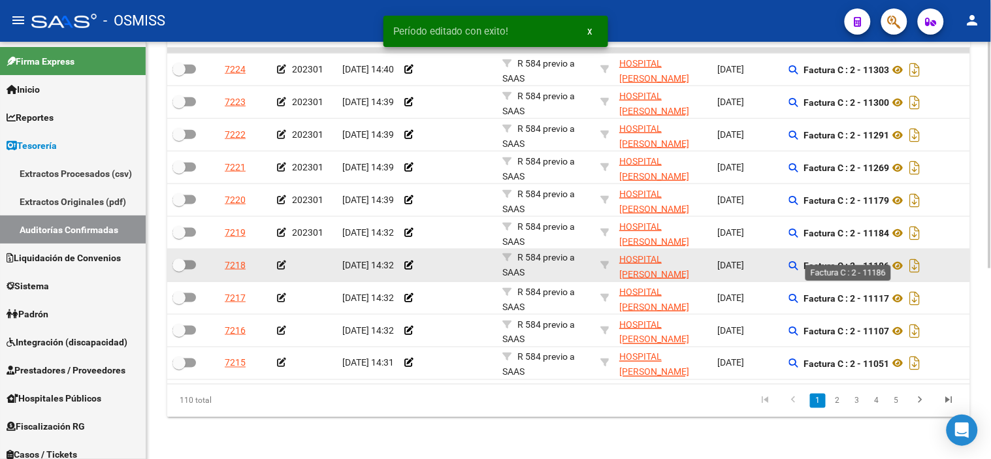
click at [873, 261] on strong "Factura C : 2 - 11186" at bounding box center [847, 266] width 86 height 10
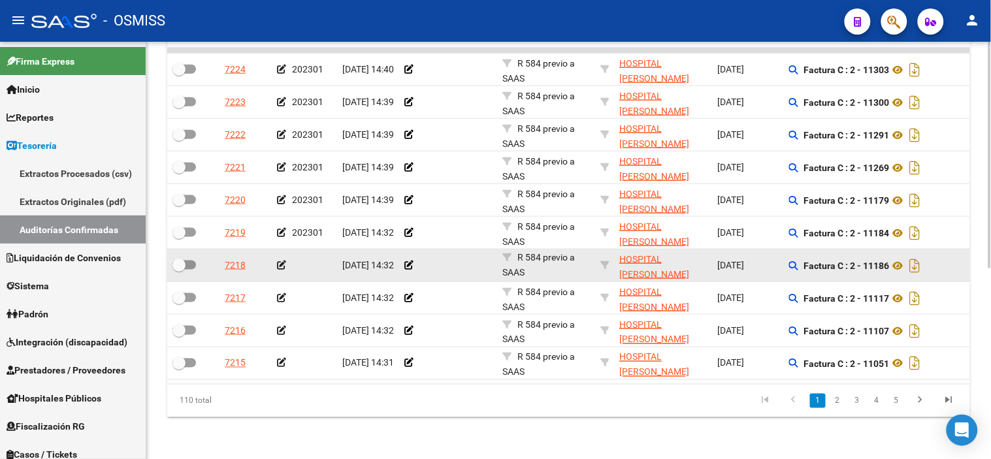
click at [285, 258] on div at bounding box center [304, 265] width 55 height 15
click at [282, 261] on icon at bounding box center [281, 265] width 9 height 9
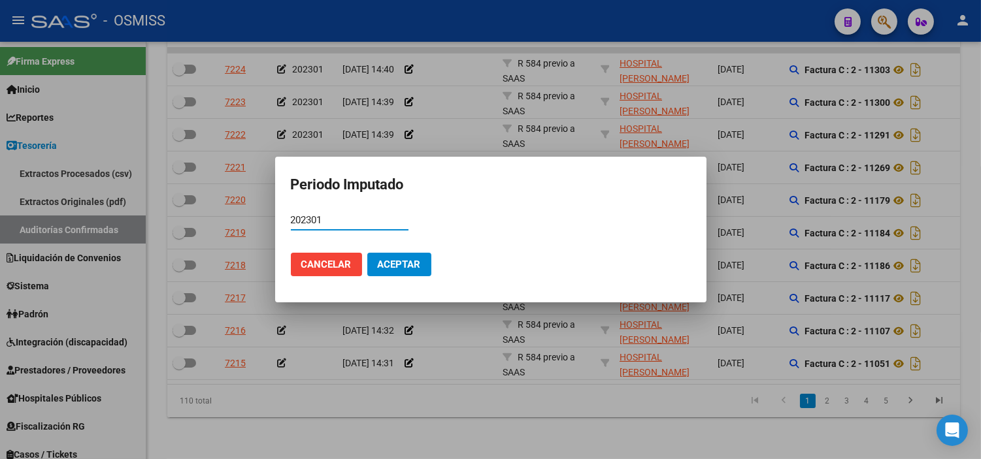
type input "202301"
click at [386, 257] on button "Aceptar" at bounding box center [399, 265] width 64 height 24
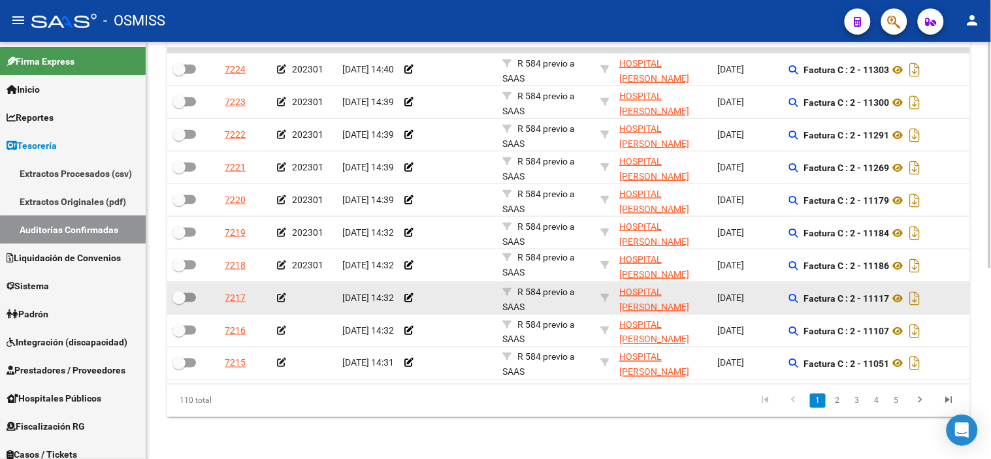
click at [283, 293] on icon at bounding box center [281, 297] width 9 height 9
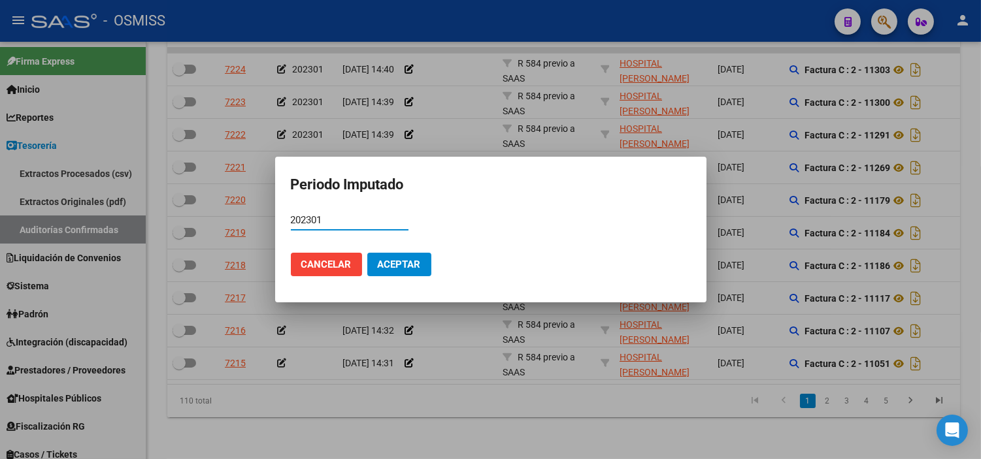
type input "202301"
click at [378, 257] on button "Aceptar" at bounding box center [399, 265] width 64 height 24
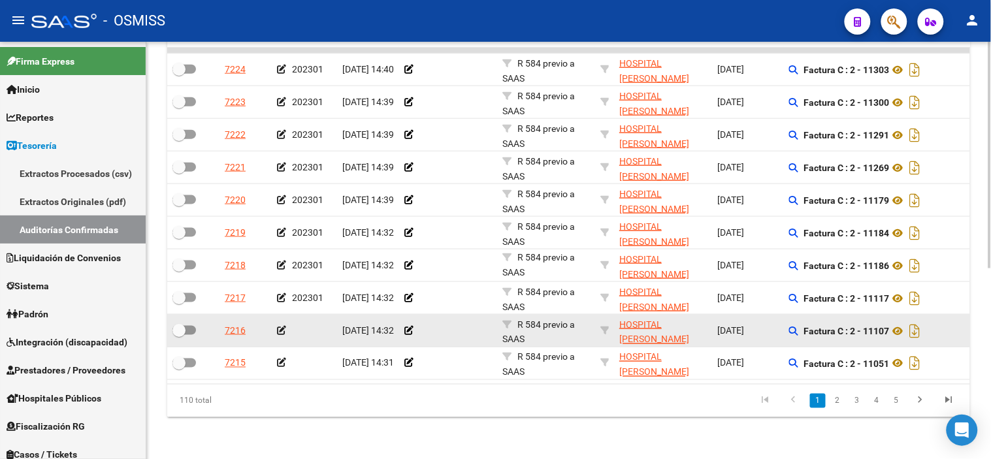
click at [282, 325] on app-auditoria-edit-perido at bounding box center [281, 330] width 9 height 10
click at [282, 326] on icon at bounding box center [281, 330] width 9 height 9
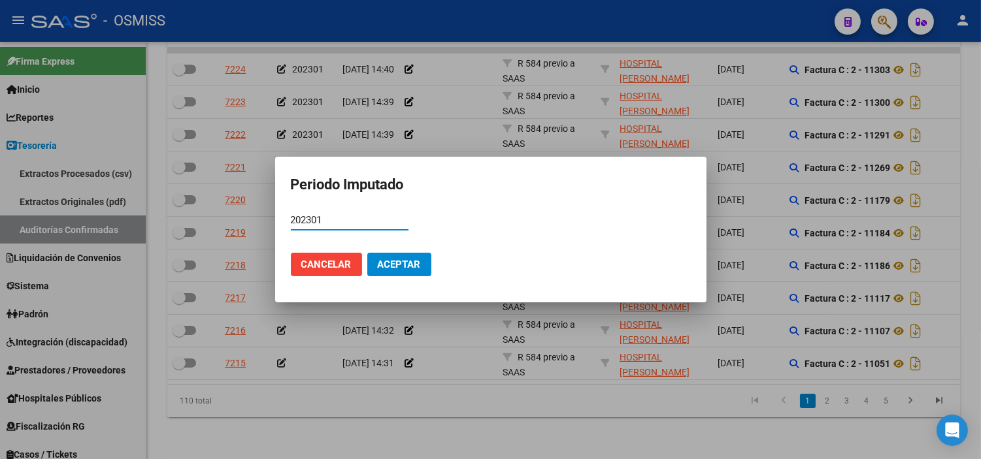
type input "202301"
click at [393, 274] on button "Aceptar" at bounding box center [399, 265] width 64 height 24
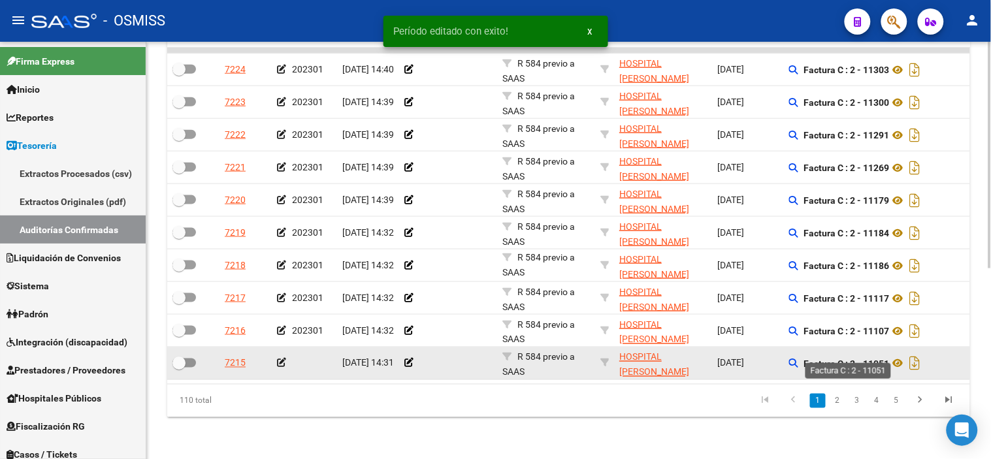
click at [877, 359] on strong "Factura C : 2 - 11051" at bounding box center [847, 364] width 86 height 10
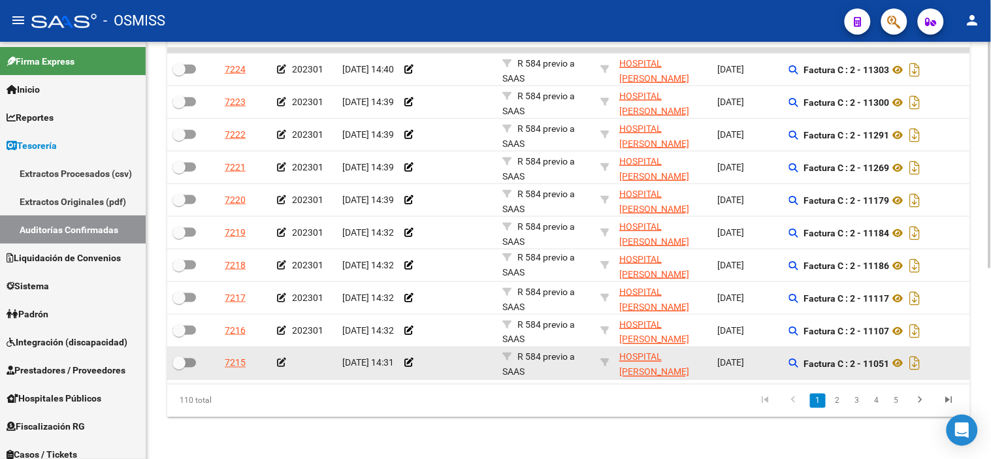
click at [278, 359] on icon at bounding box center [281, 363] width 9 height 9
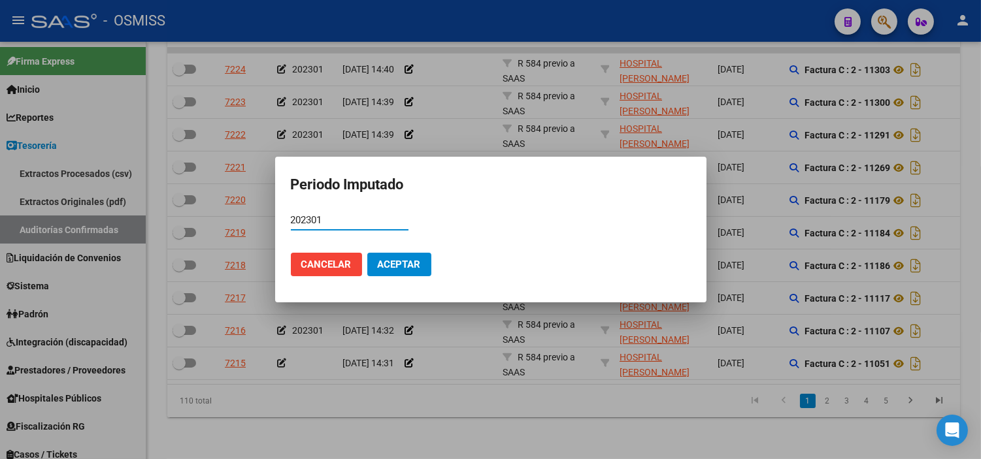
type input "202301"
click at [387, 264] on span "Aceptar" at bounding box center [399, 265] width 43 height 12
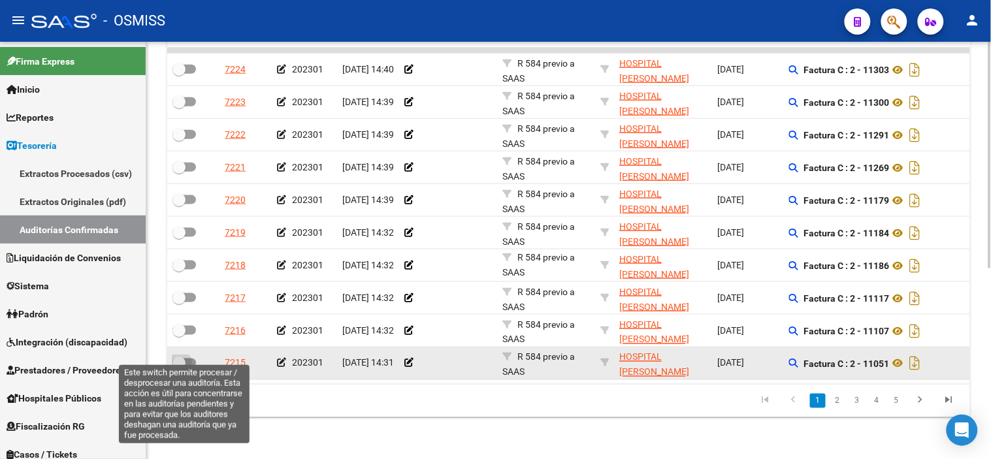
click at [182, 357] on span at bounding box center [178, 363] width 13 height 13
click at [179, 368] on input "checkbox" at bounding box center [178, 368] width 1 height 1
checkbox input "true"
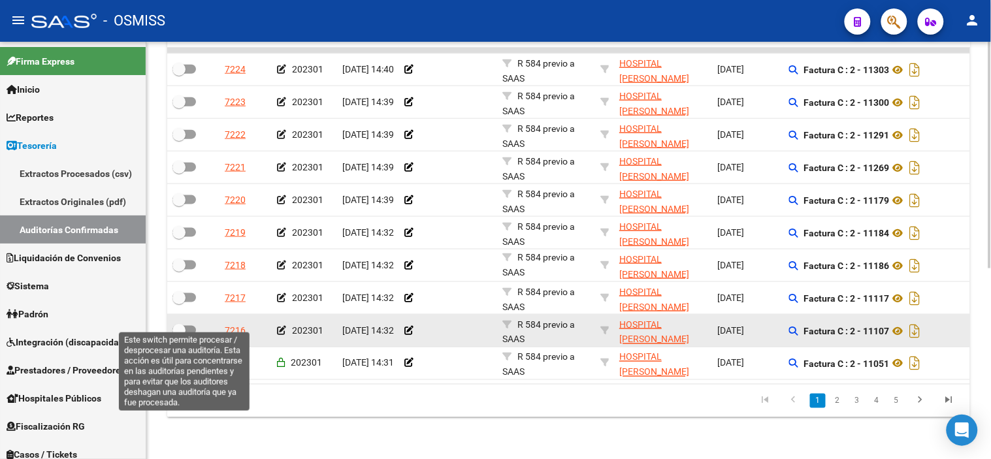
click at [187, 326] on span at bounding box center [184, 330] width 24 height 9
click at [179, 335] on input "checkbox" at bounding box center [178, 335] width 1 height 1
checkbox input "true"
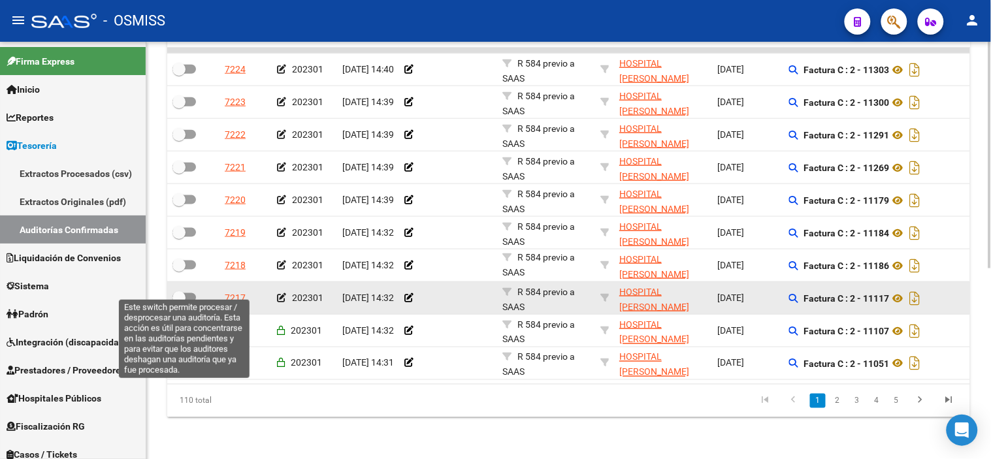
click at [187, 291] on label at bounding box center [184, 298] width 24 height 16
click at [179, 302] on input "checkbox" at bounding box center [178, 302] width 1 height 1
checkbox input "true"
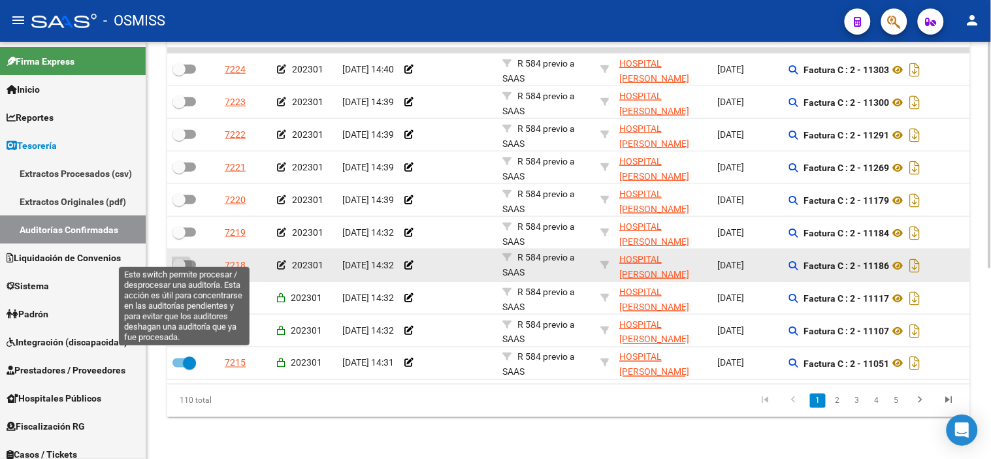
click at [192, 261] on span at bounding box center [184, 265] width 24 height 9
click at [179, 270] on input "checkbox" at bounding box center [178, 270] width 1 height 1
checkbox input "true"
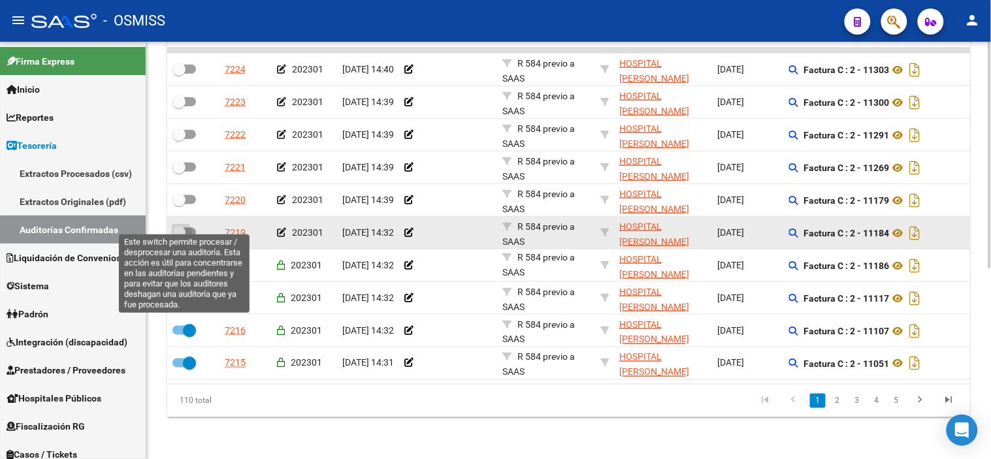
click at [192, 228] on span at bounding box center [184, 232] width 24 height 9
click at [179, 237] on input "checkbox" at bounding box center [178, 237] width 1 height 1
checkbox input "true"
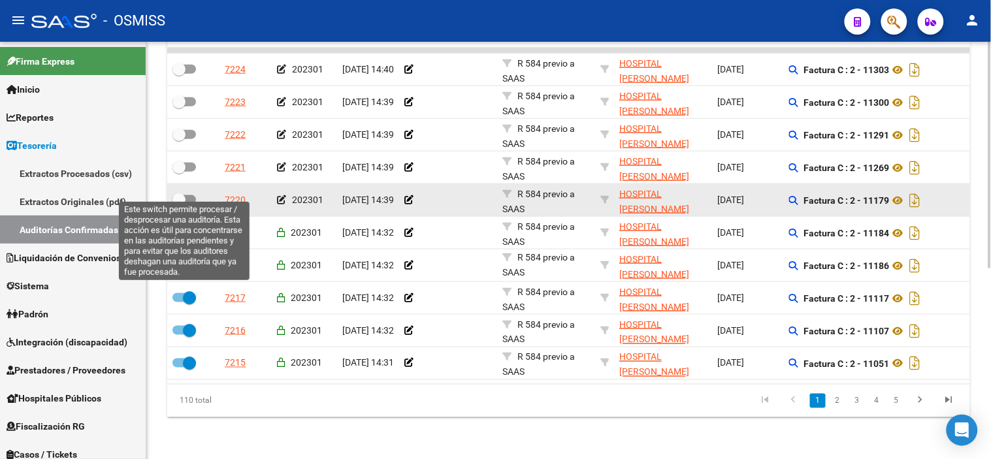
click at [190, 195] on span at bounding box center [184, 199] width 24 height 9
click at [179, 204] on input "checkbox" at bounding box center [178, 204] width 1 height 1
checkbox input "true"
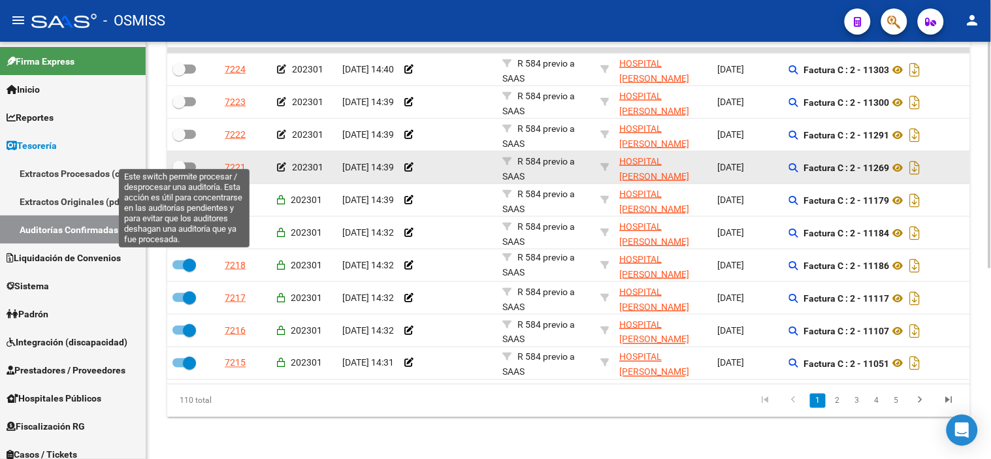
click at [192, 163] on span at bounding box center [184, 167] width 24 height 9
click at [179, 172] on input "checkbox" at bounding box center [178, 172] width 1 height 1
checkbox input "true"
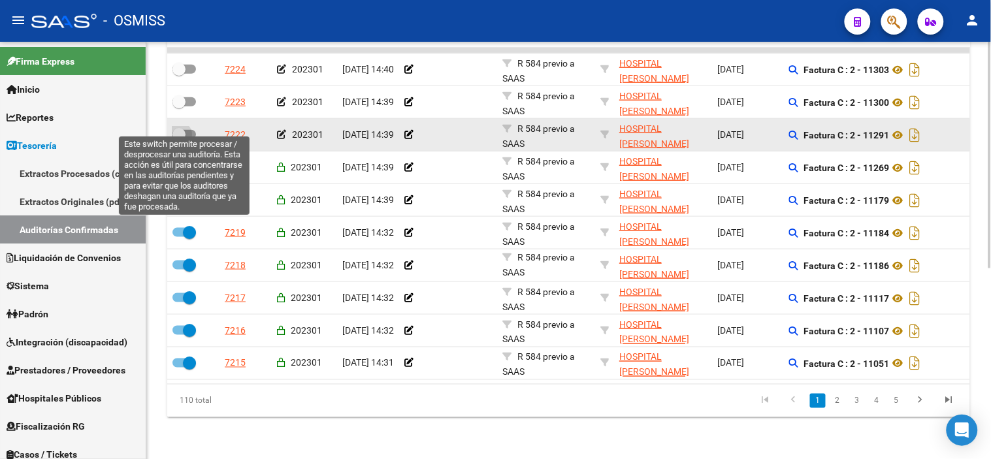
click at [195, 130] on span at bounding box center [184, 134] width 24 height 9
click at [179, 139] on input "checkbox" at bounding box center [178, 139] width 1 height 1
checkbox input "true"
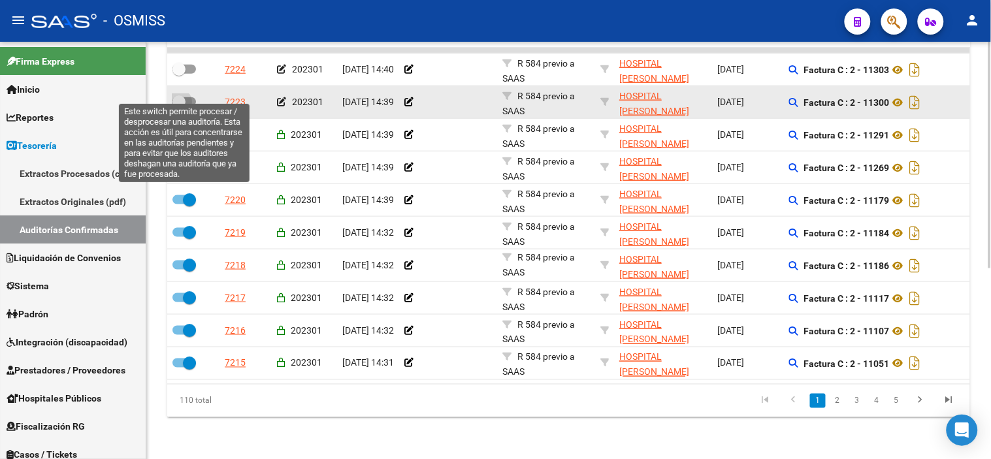
click at [190, 97] on span at bounding box center [184, 101] width 24 height 9
click at [179, 106] on input "checkbox" at bounding box center [178, 106] width 1 height 1
checkbox input "true"
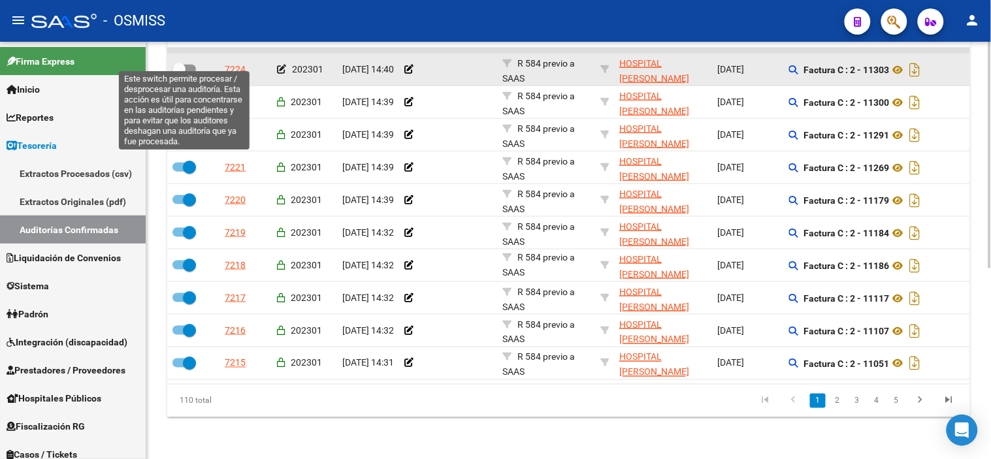
click at [187, 65] on span at bounding box center [184, 69] width 24 height 9
click at [179, 74] on input "checkbox" at bounding box center [178, 74] width 1 height 1
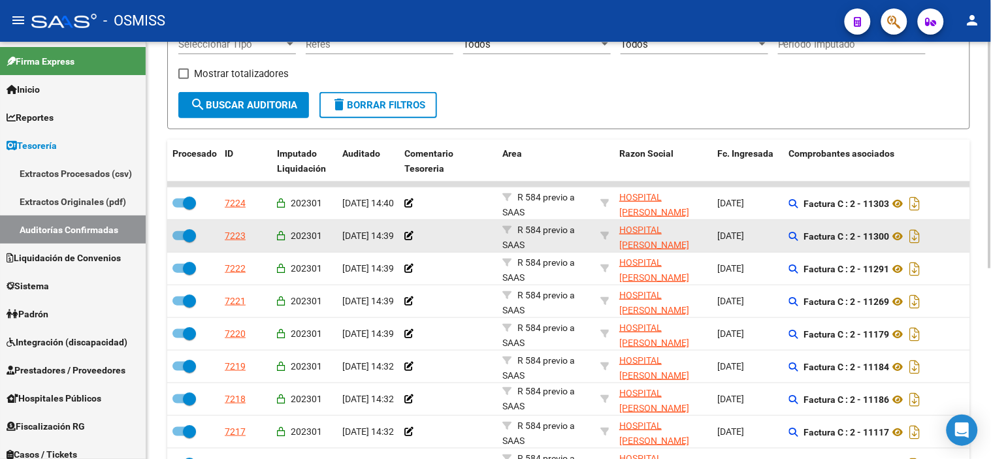
scroll to position [206, 0]
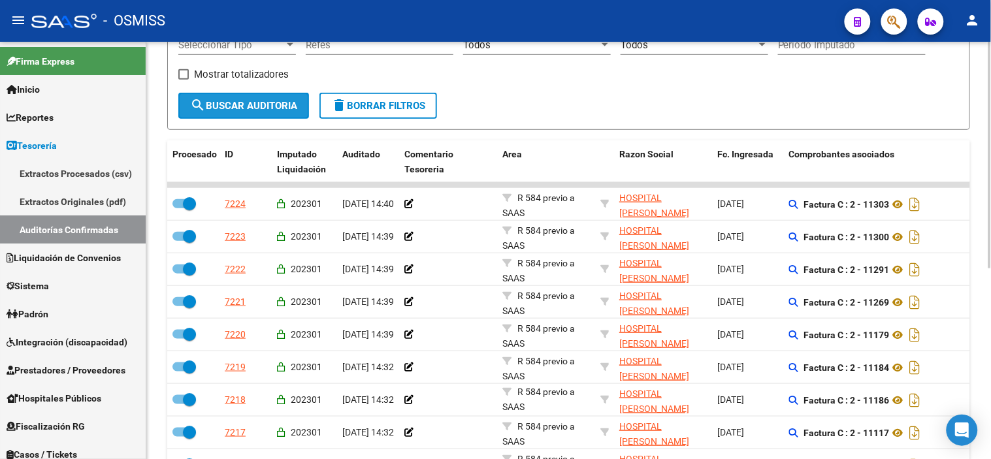
click at [243, 111] on span "search Buscar Auditoria" at bounding box center [243, 106] width 107 height 12
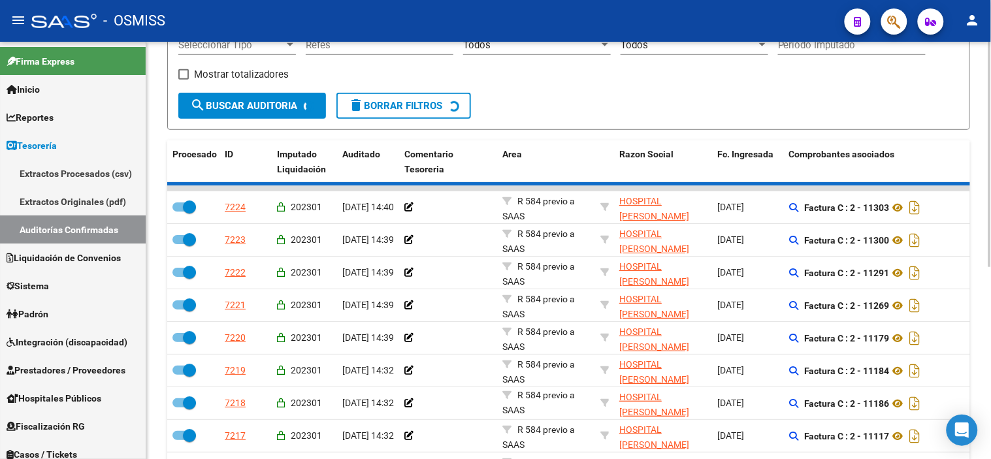
checkbox input "false"
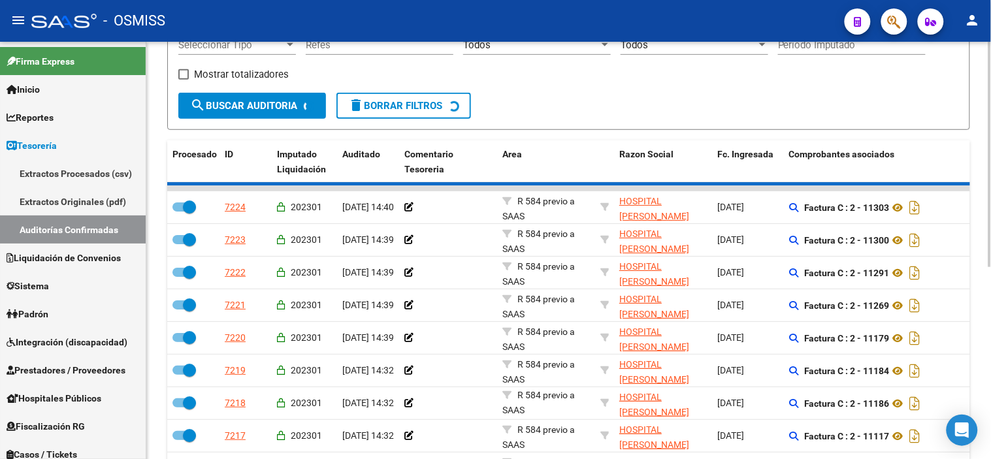
checkbox input "false"
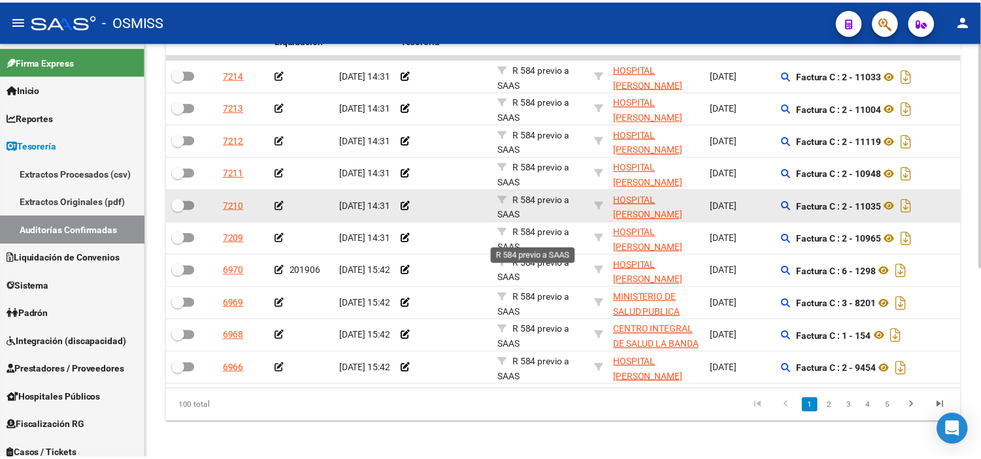
scroll to position [351, 0]
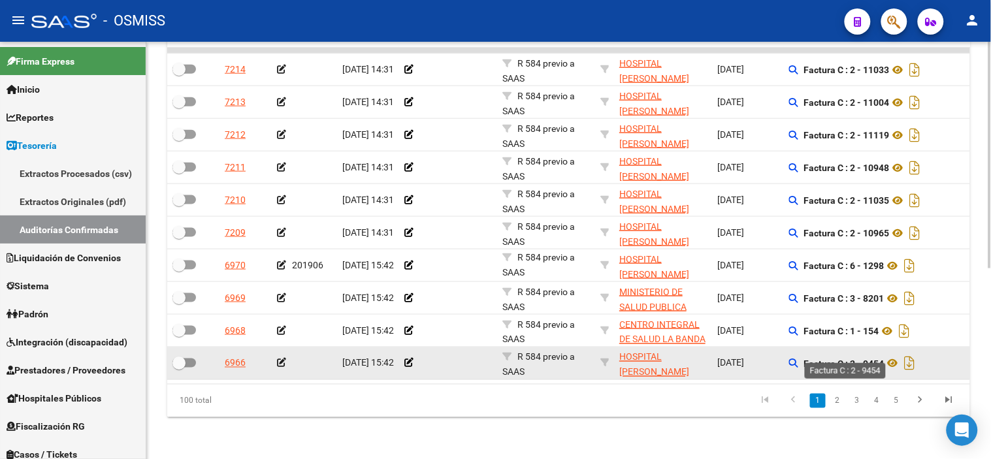
click at [878, 359] on strong "Factura C : 2 - 9454" at bounding box center [844, 364] width 80 height 10
click at [285, 359] on icon at bounding box center [281, 363] width 9 height 9
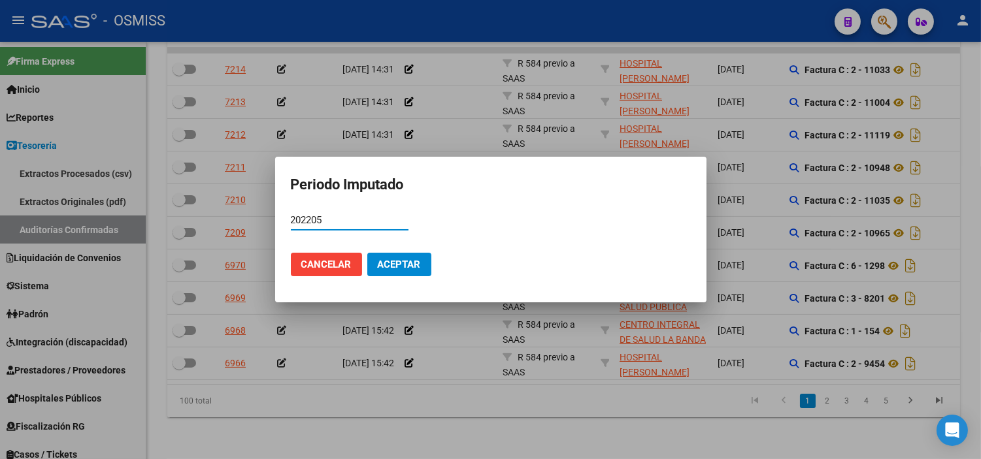
type input "202205"
click at [397, 270] on button "Aceptar" at bounding box center [399, 265] width 64 height 24
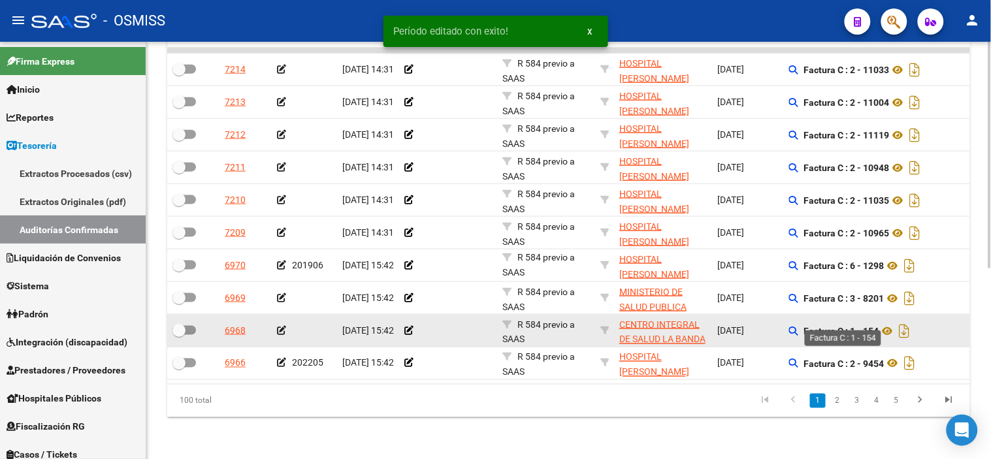
click at [866, 326] on strong "Factura C : 1 - 154" at bounding box center [841, 331] width 75 height 10
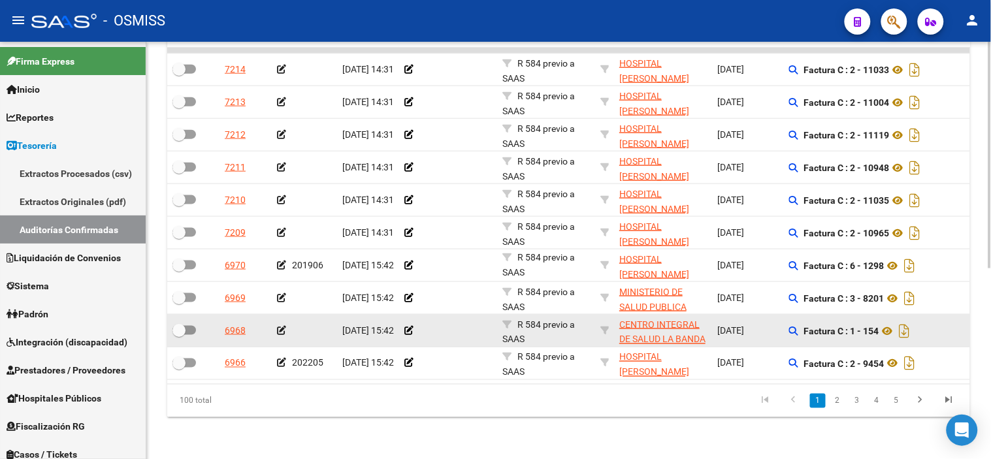
click at [278, 326] on icon at bounding box center [281, 330] width 9 height 9
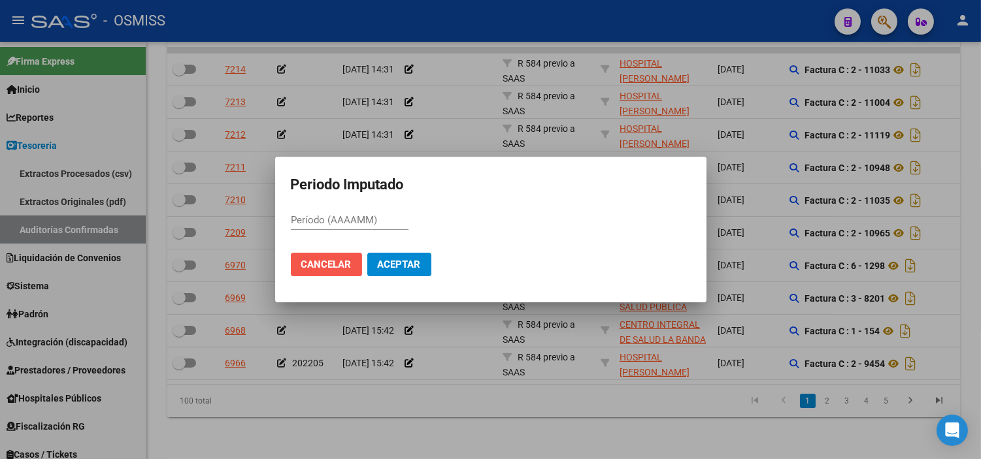
click at [344, 270] on button "Cancelar" at bounding box center [326, 265] width 71 height 24
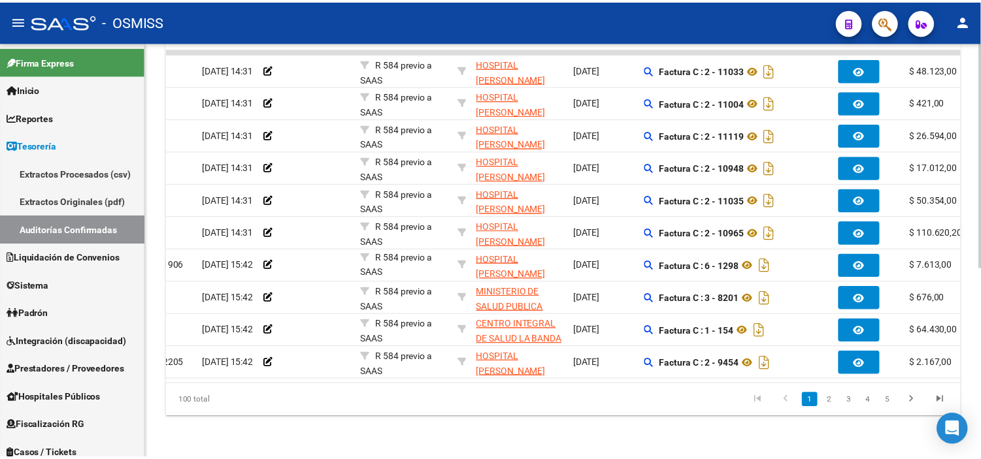
scroll to position [0, 0]
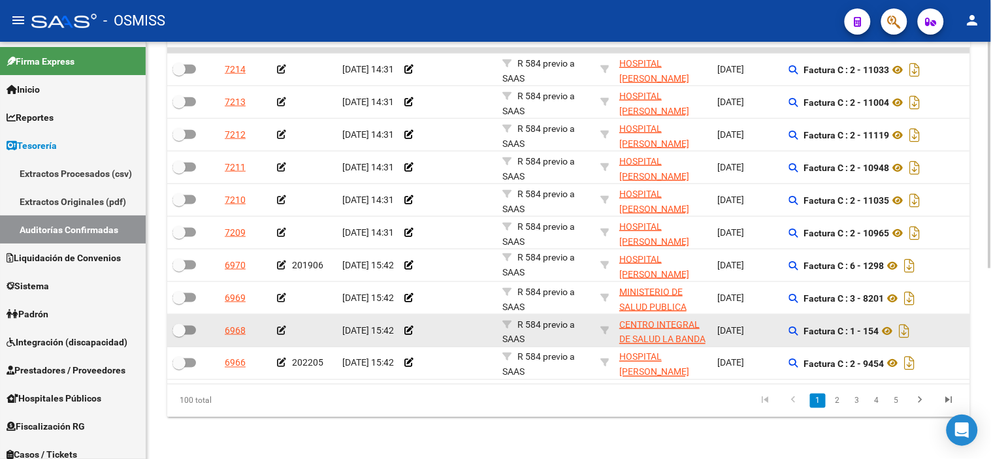
click at [280, 326] on icon at bounding box center [281, 330] width 9 height 9
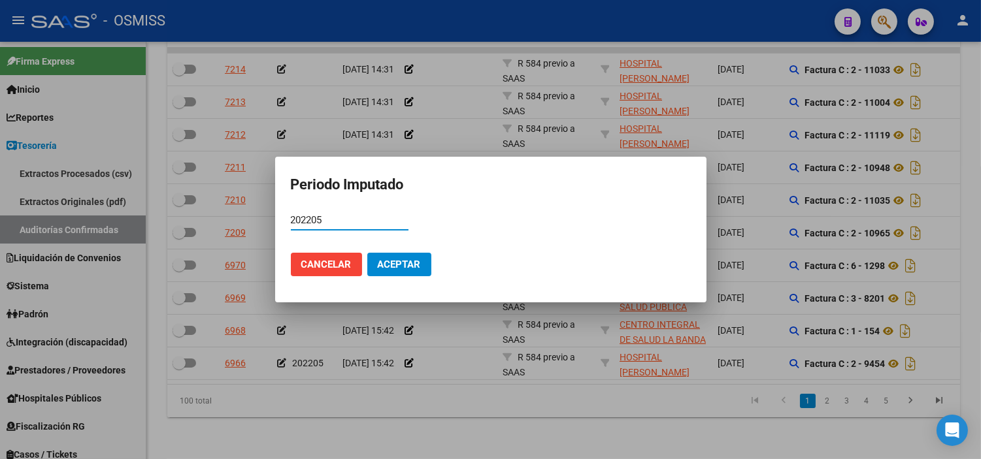
type input "202205"
click at [404, 265] on span "Aceptar" at bounding box center [399, 265] width 43 height 12
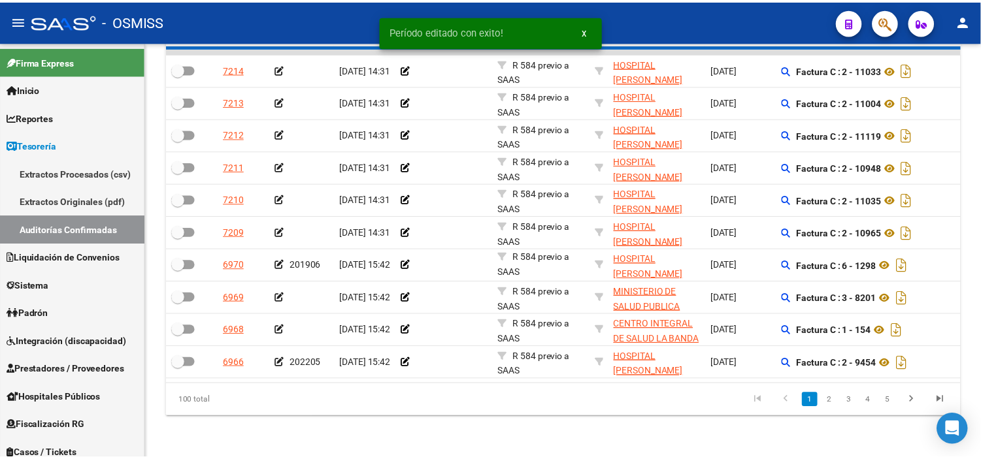
scroll to position [351, 0]
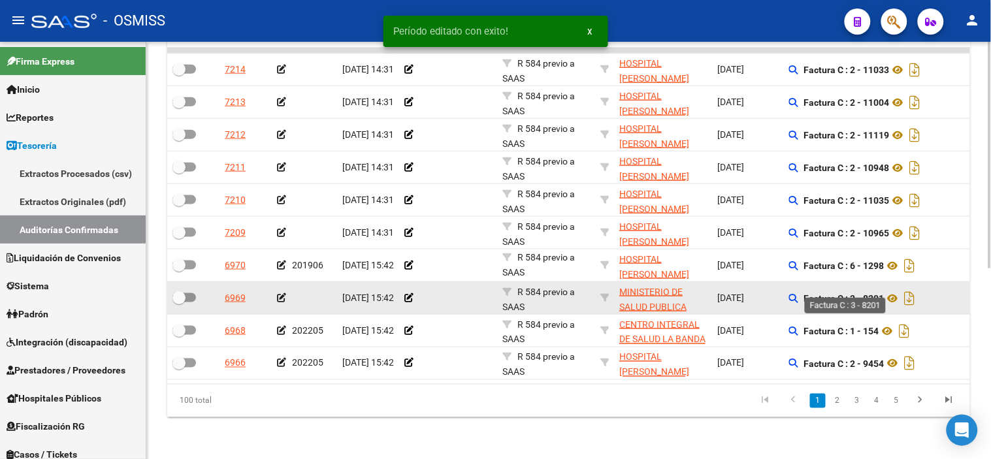
click at [868, 293] on strong "Factura C : 3 - 8201" at bounding box center [844, 298] width 80 height 10
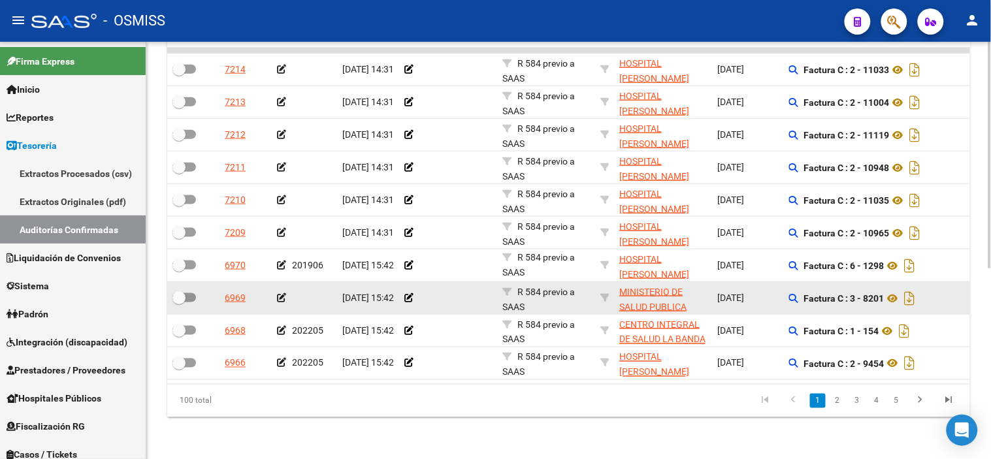
click at [282, 293] on icon at bounding box center [281, 297] width 9 height 9
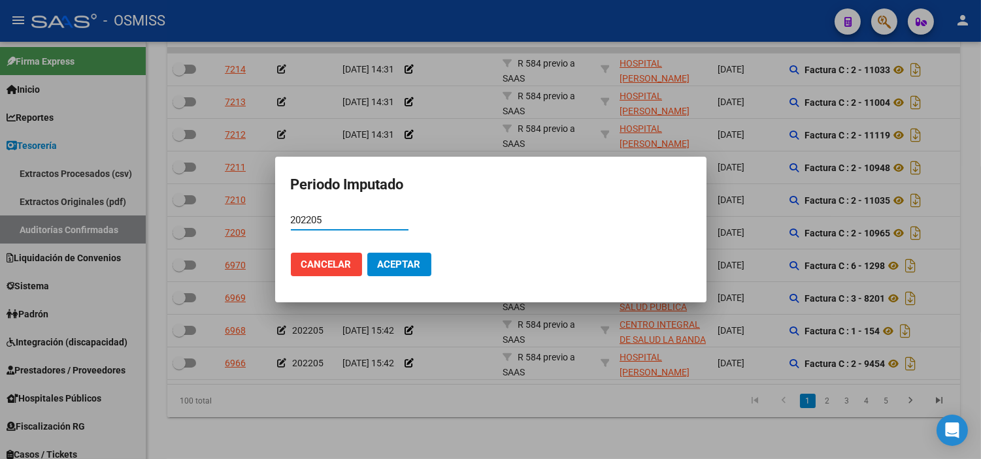
type input "202205"
click at [382, 266] on span "Aceptar" at bounding box center [399, 265] width 43 height 12
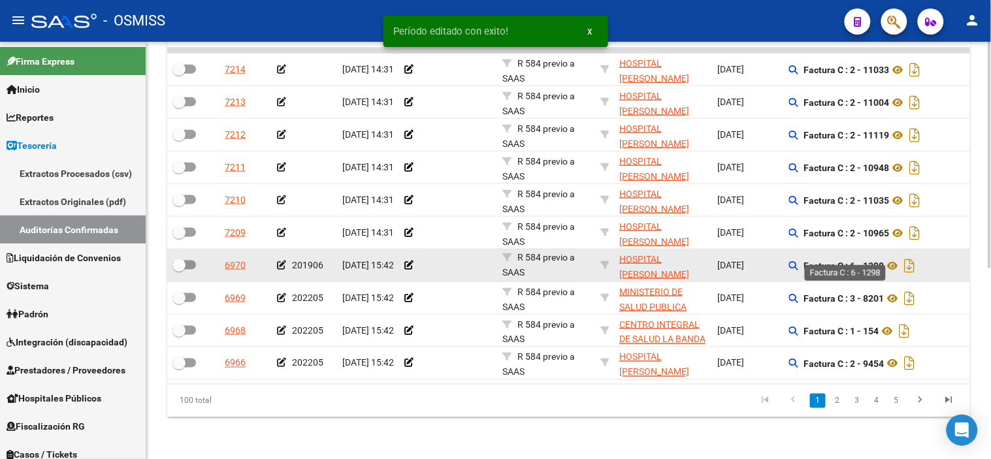
click at [873, 261] on strong "Factura C : 6 - 1298" at bounding box center [844, 266] width 80 height 10
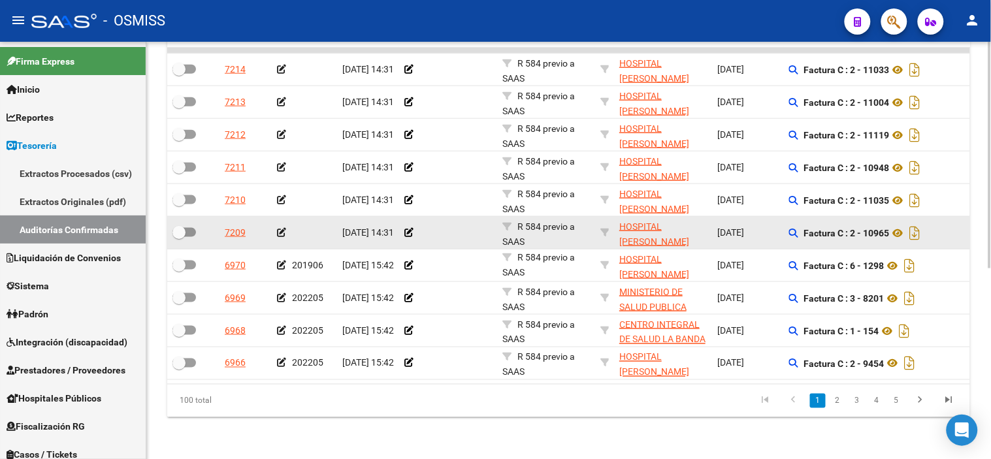
click at [282, 228] on icon at bounding box center [281, 232] width 9 height 9
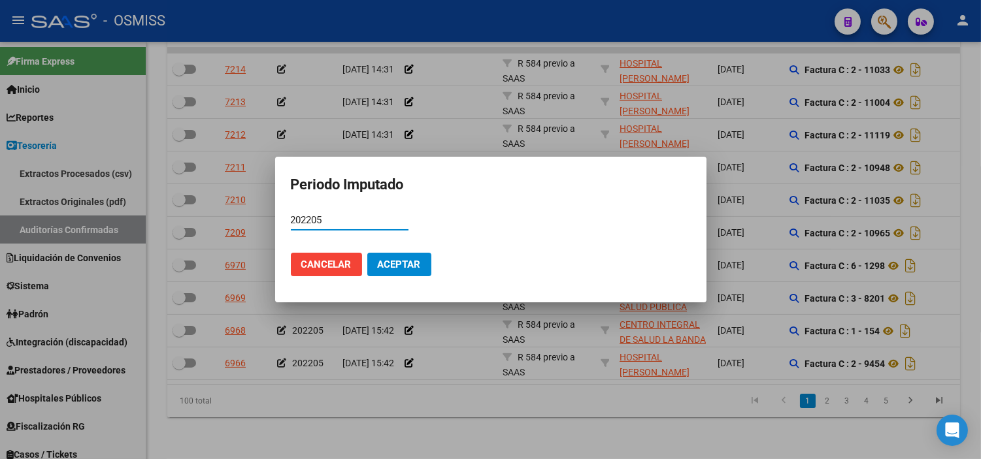
type input "202205"
click at [385, 257] on button "Aceptar" at bounding box center [399, 265] width 64 height 24
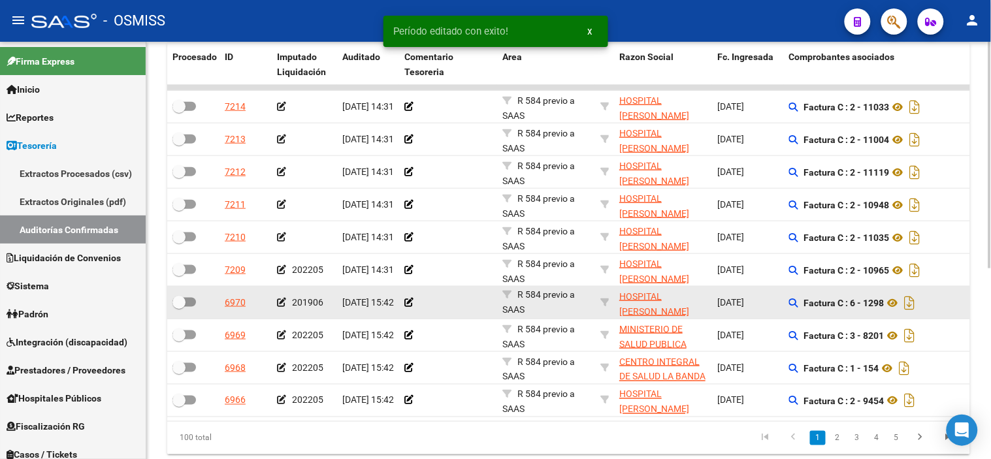
scroll to position [278, 0]
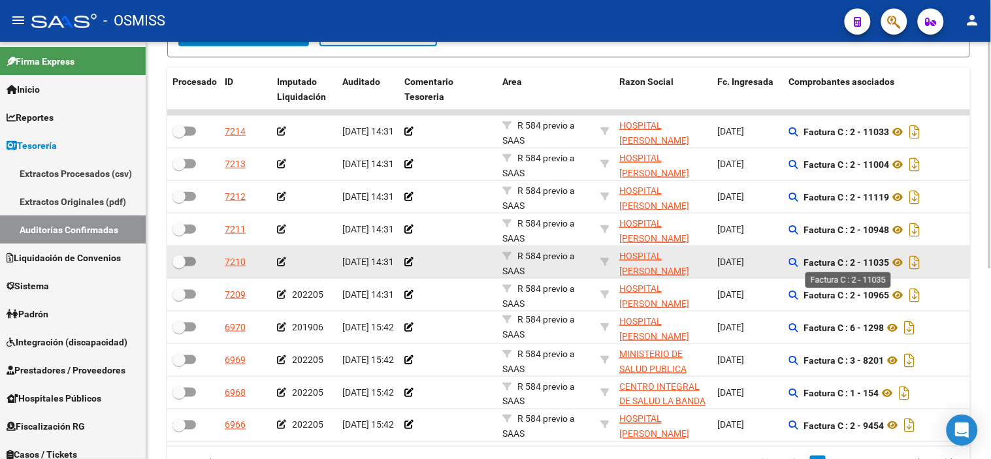
click at [878, 262] on strong "Factura C : 2 - 11035" at bounding box center [847, 262] width 86 height 10
click at [898, 258] on icon at bounding box center [898, 263] width 17 height 16
click at [278, 260] on icon at bounding box center [281, 261] width 9 height 9
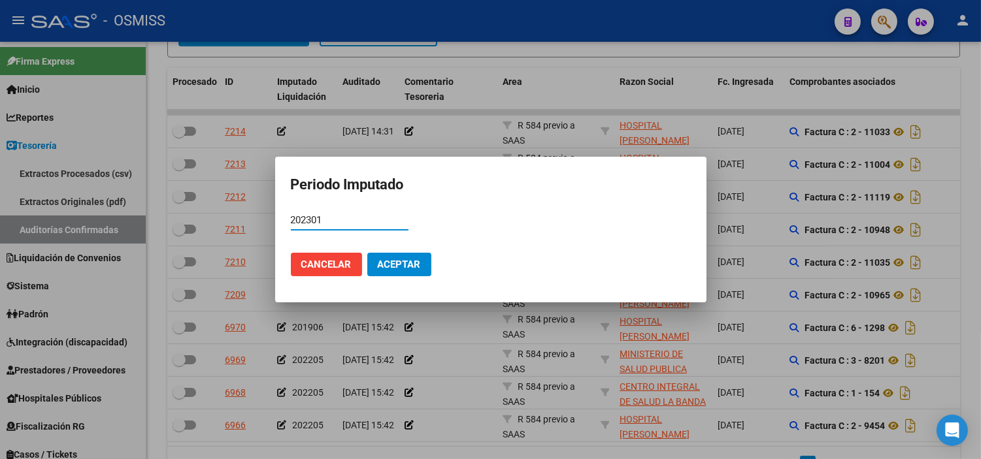
type input "202301"
click at [408, 257] on button "Aceptar" at bounding box center [399, 265] width 64 height 24
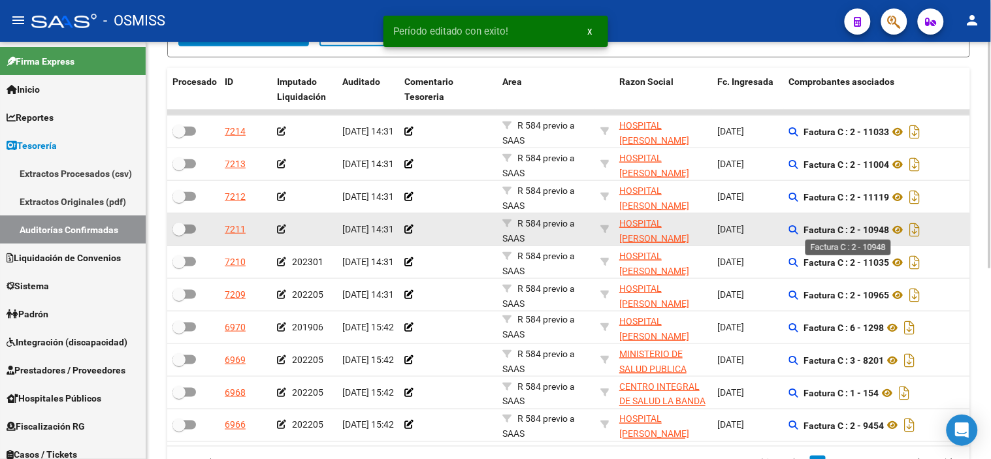
click at [877, 225] on strong "Factura C : 2 - 10948" at bounding box center [847, 230] width 86 height 10
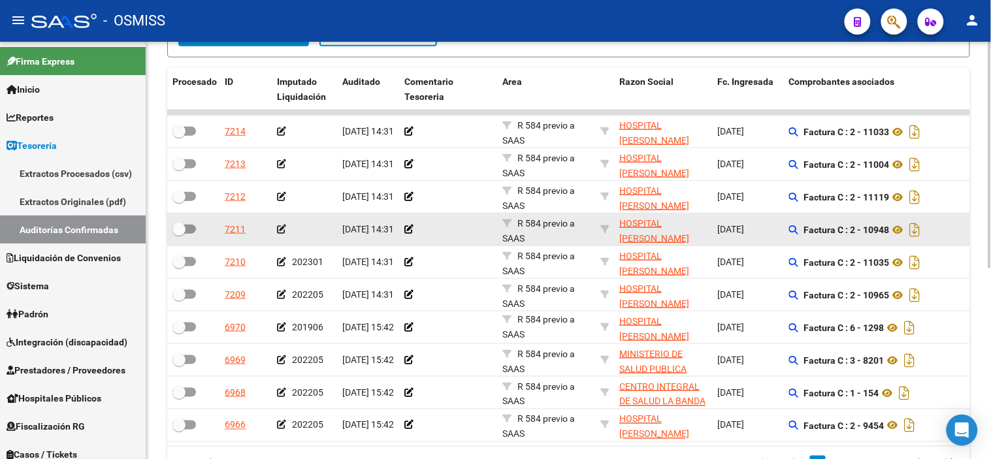
click at [279, 230] on icon at bounding box center [281, 229] width 9 height 9
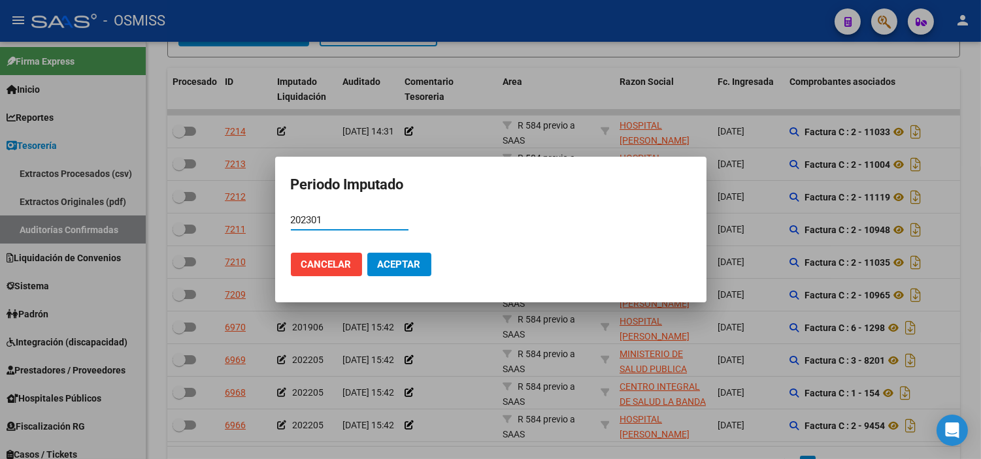
type input "202301"
click at [382, 257] on button "Aceptar" at bounding box center [399, 265] width 64 height 24
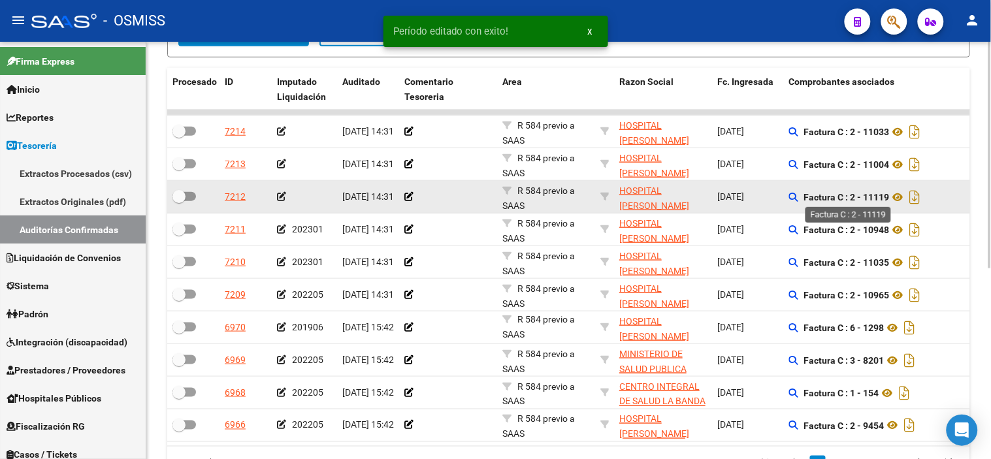
click at [882, 193] on strong "Factura C : 2 - 11119" at bounding box center [847, 197] width 86 height 10
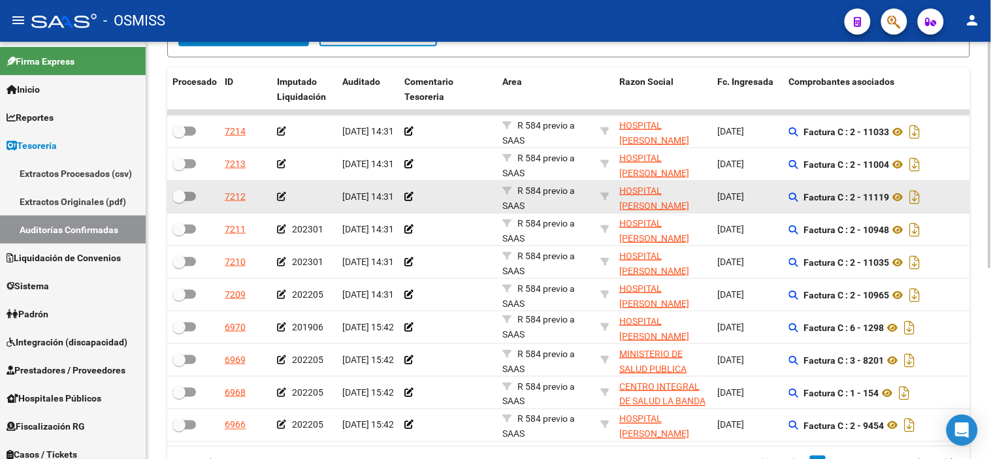
click at [282, 197] on icon at bounding box center [281, 196] width 9 height 9
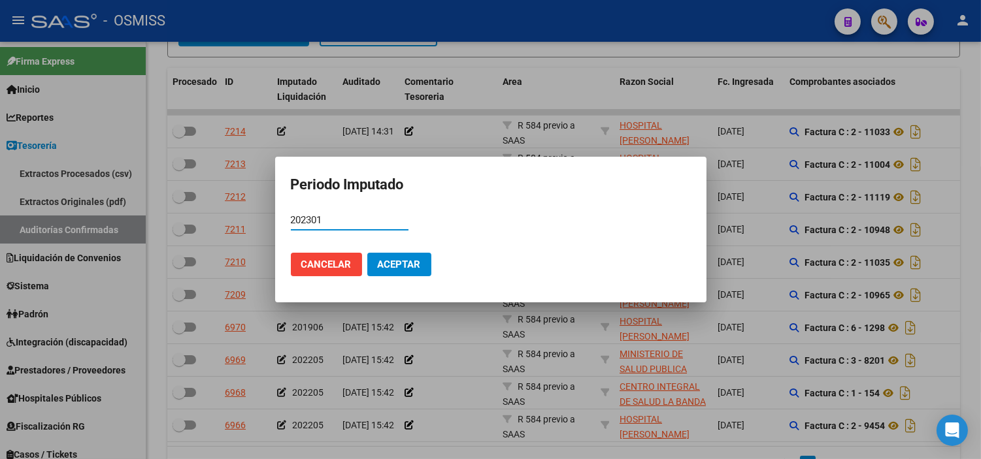
type input "202301"
click at [406, 274] on button "Aceptar" at bounding box center [399, 265] width 64 height 24
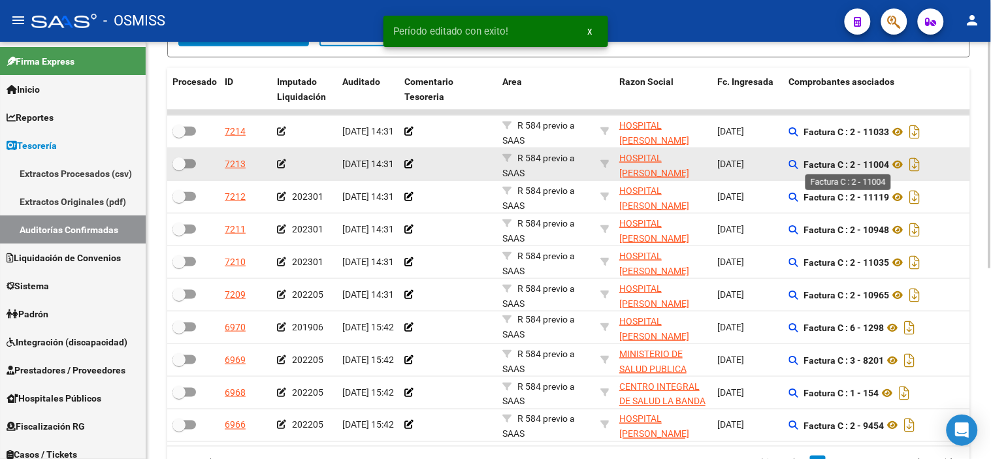
click at [872, 165] on strong "Factura C : 2 - 11004" at bounding box center [847, 164] width 86 height 10
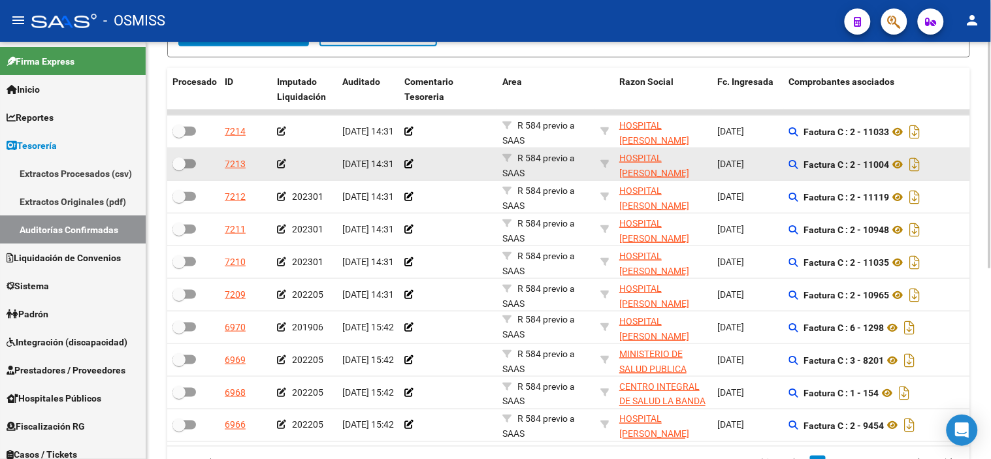
click at [283, 161] on icon at bounding box center [281, 163] width 9 height 9
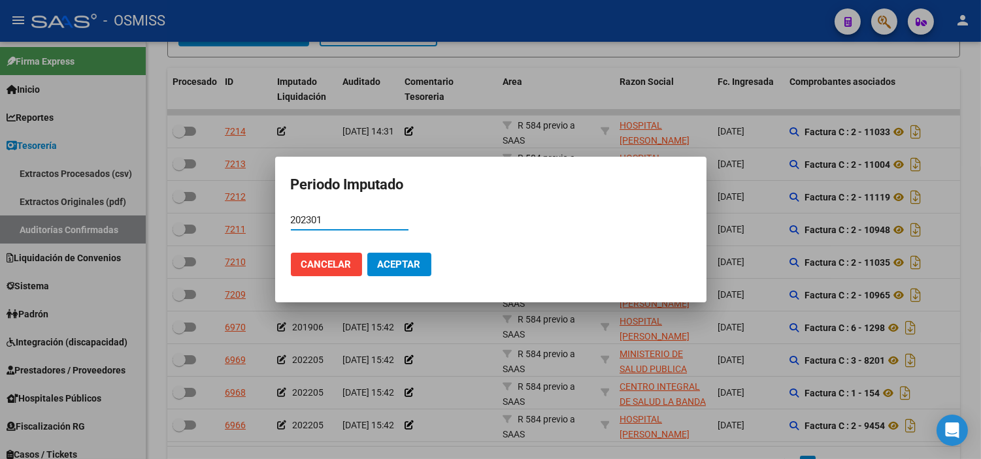
type input "202301"
click at [412, 269] on span "Aceptar" at bounding box center [399, 265] width 43 height 12
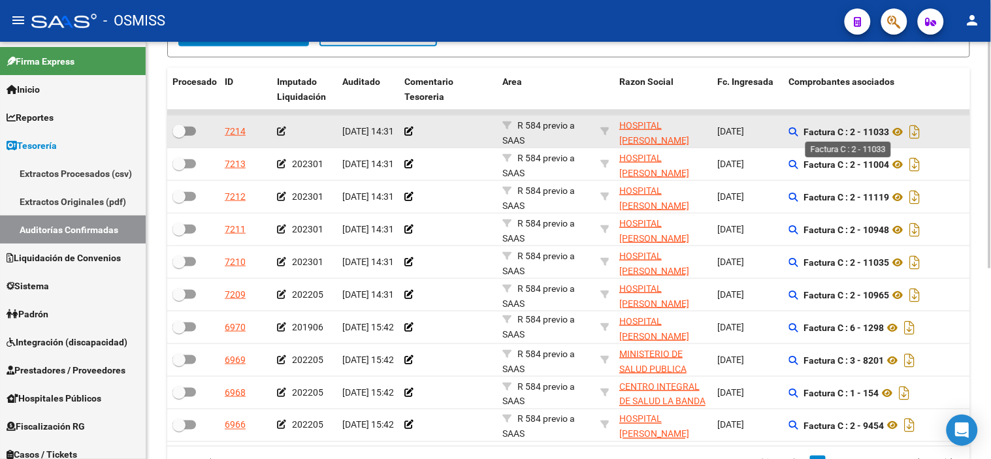
click at [885, 134] on strong "Factura C : 2 - 11033" at bounding box center [847, 132] width 86 height 10
click at [281, 131] on icon at bounding box center [281, 131] width 9 height 9
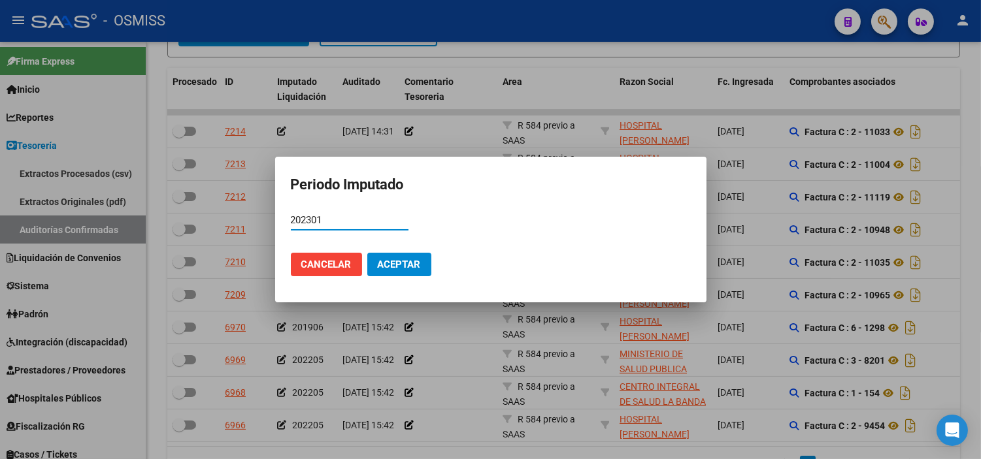
type input "202301"
click at [408, 263] on span "Aceptar" at bounding box center [399, 265] width 43 height 12
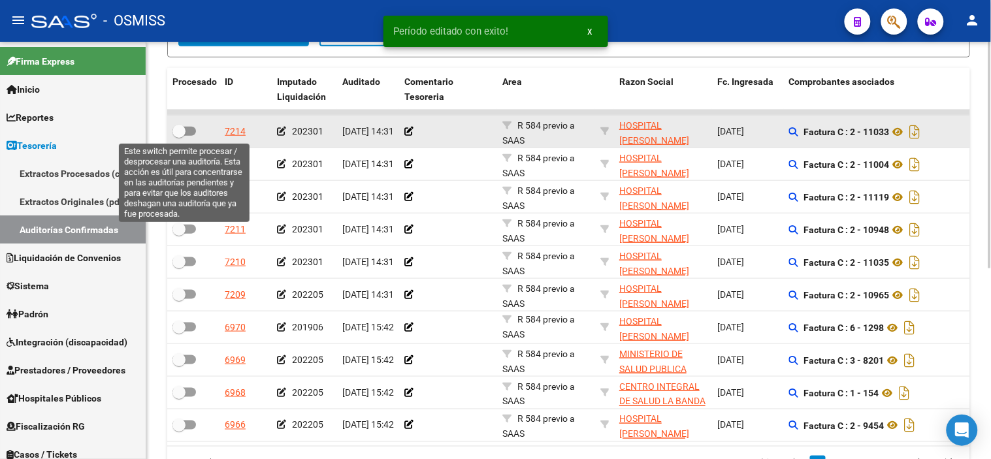
click at [190, 131] on span at bounding box center [184, 131] width 24 height 9
click at [179, 136] on input "checkbox" at bounding box center [178, 136] width 1 height 1
checkbox input "true"
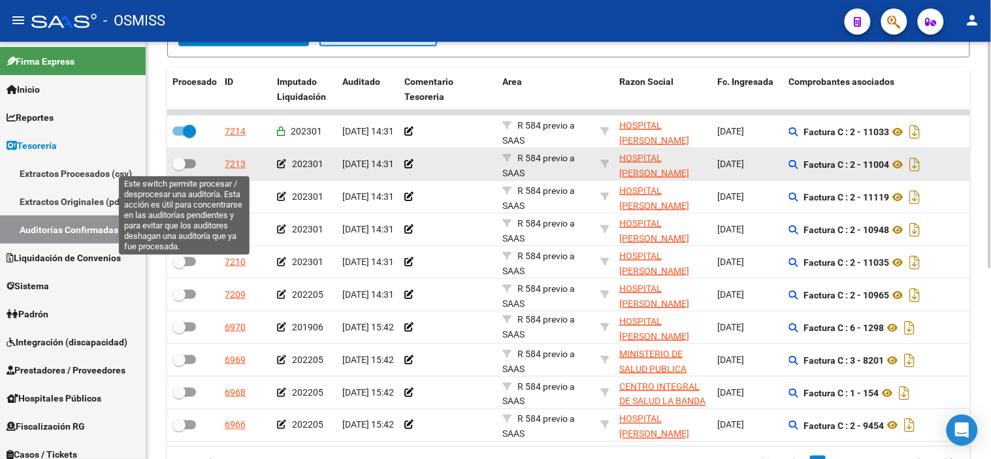
click at [194, 164] on span at bounding box center [184, 163] width 24 height 9
click at [179, 169] on input "checkbox" at bounding box center [178, 169] width 1 height 1
checkbox input "true"
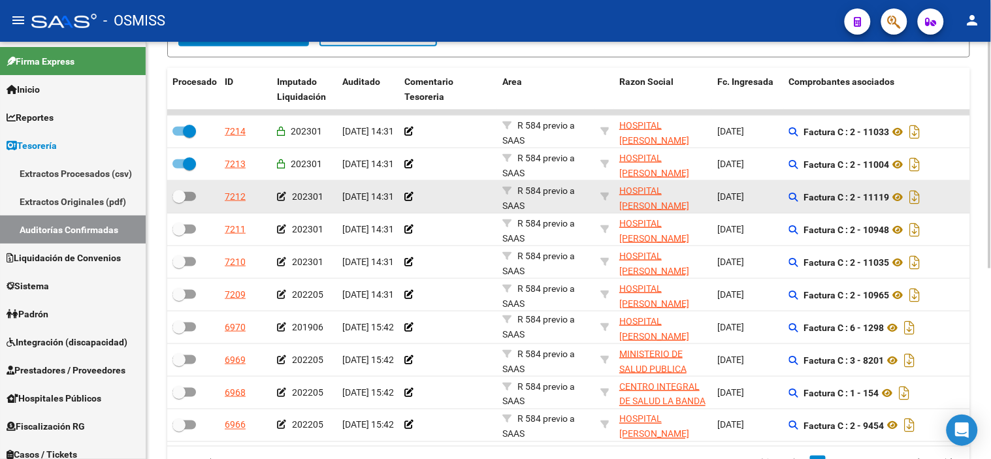
click at [199, 199] on div at bounding box center [193, 197] width 42 height 17
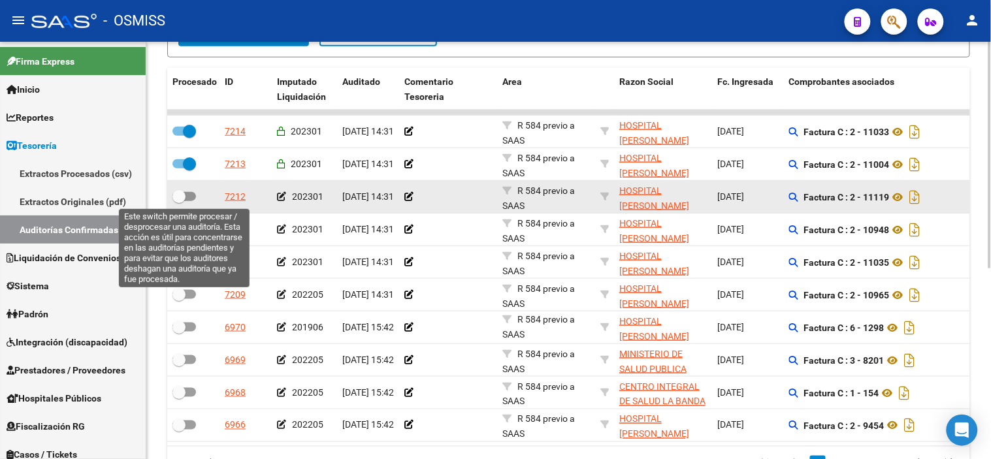
click at [195, 196] on span at bounding box center [184, 196] width 24 height 9
click at [179, 201] on input "checkbox" at bounding box center [178, 201] width 1 height 1
checkbox input "true"
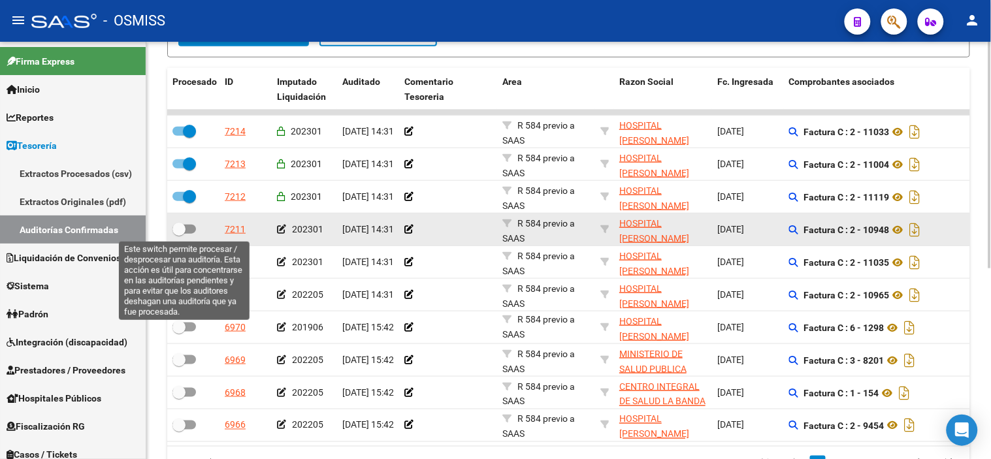
click at [187, 235] on label at bounding box center [184, 229] width 24 height 16
click at [179, 235] on input "checkbox" at bounding box center [178, 234] width 1 height 1
checkbox input "true"
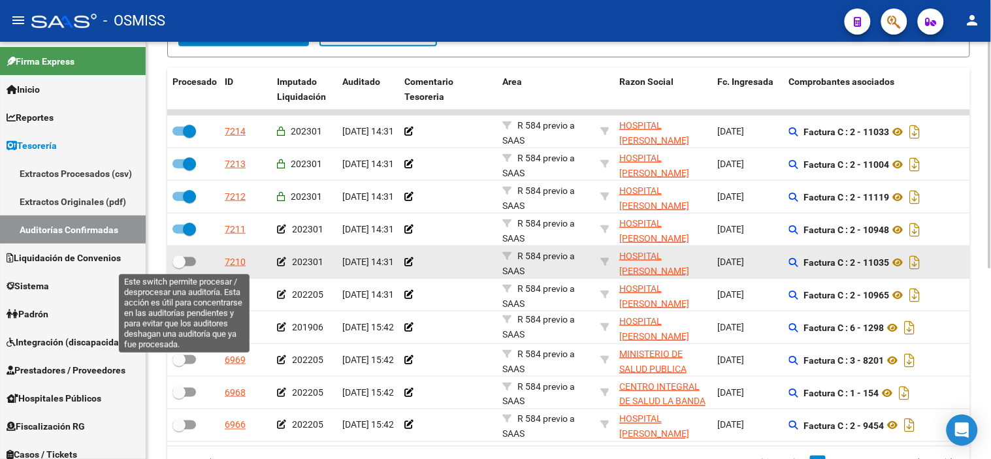
click at [186, 259] on span at bounding box center [184, 261] width 24 height 9
click at [179, 267] on input "checkbox" at bounding box center [178, 267] width 1 height 1
checkbox input "true"
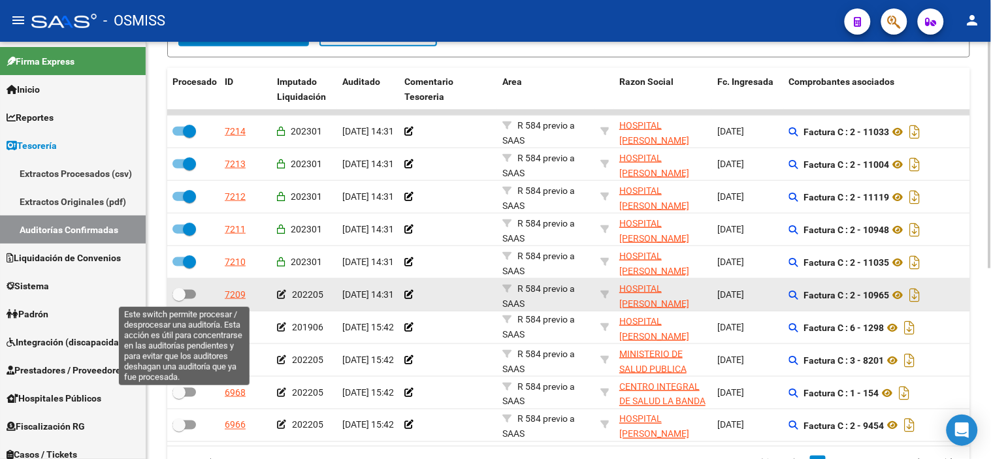
click at [181, 295] on span at bounding box center [178, 294] width 13 height 13
click at [179, 299] on input "checkbox" at bounding box center [178, 299] width 1 height 1
checkbox input "true"
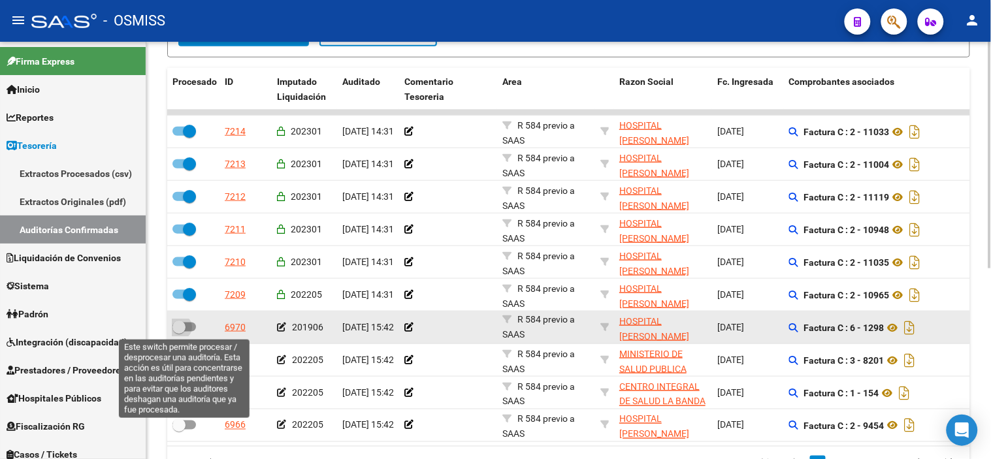
click at [191, 329] on span at bounding box center [184, 327] width 24 height 9
click at [179, 332] on input "checkbox" at bounding box center [178, 332] width 1 height 1
checkbox input "true"
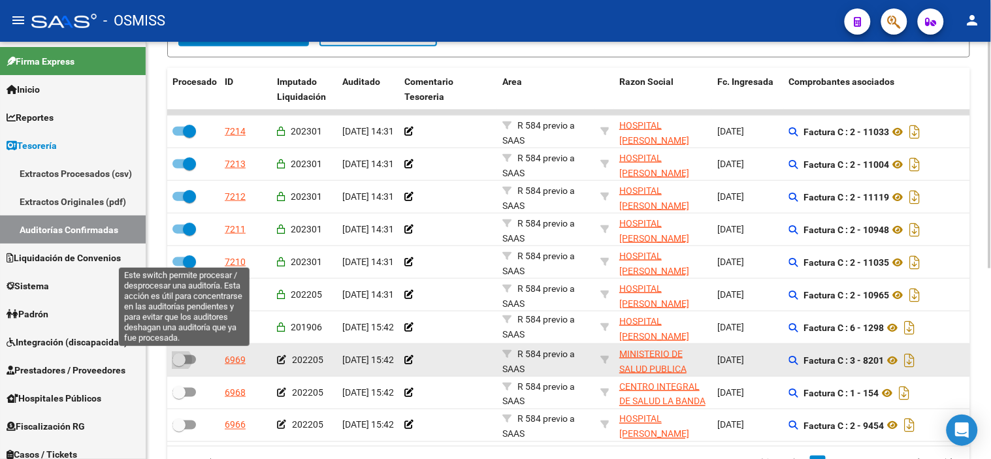
click at [193, 363] on span at bounding box center [184, 359] width 24 height 9
click at [179, 365] on input "checkbox" at bounding box center [178, 365] width 1 height 1
checkbox input "true"
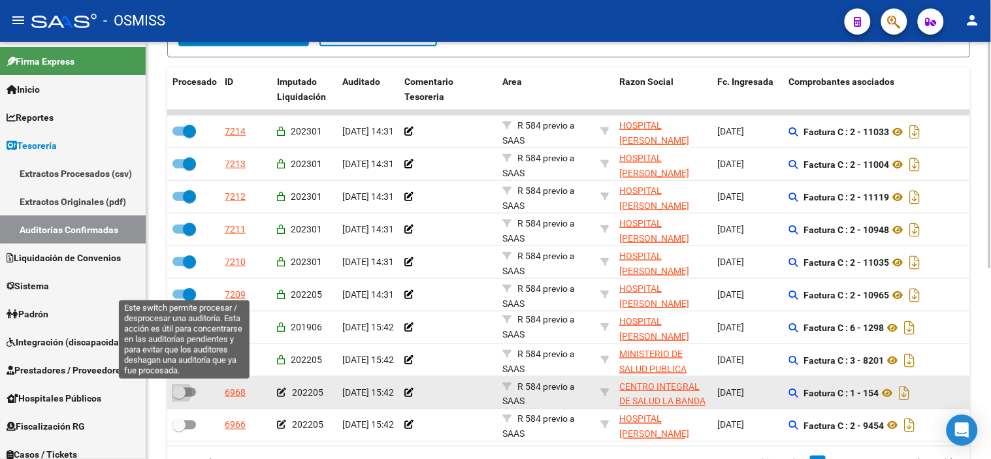
drag, startPoint x: 193, startPoint y: 385, endPoint x: 187, endPoint y: 408, distance: 22.8
click at [190, 387] on label at bounding box center [184, 393] width 24 height 16
click at [179, 397] on input "checkbox" at bounding box center [178, 397] width 1 height 1
checkbox input "true"
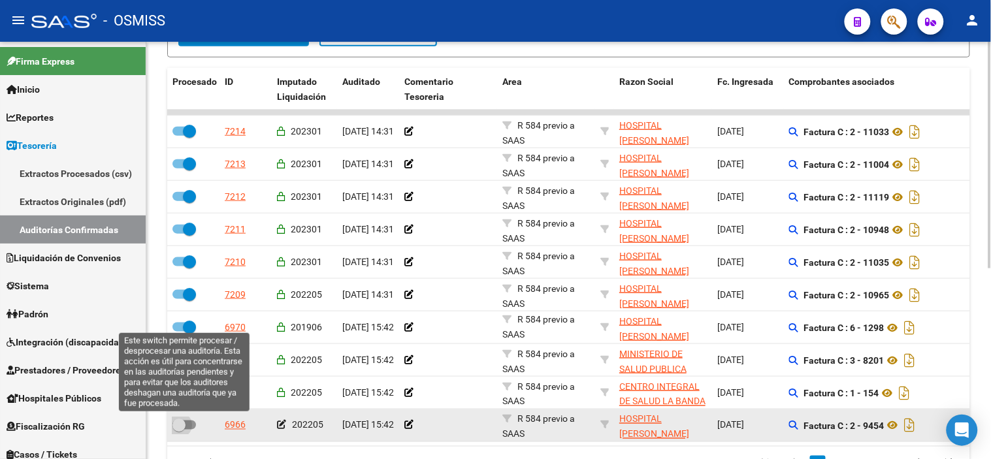
click at [193, 419] on label at bounding box center [184, 425] width 24 height 16
click at [179, 430] on input "checkbox" at bounding box center [178, 430] width 1 height 1
checkbox input "true"
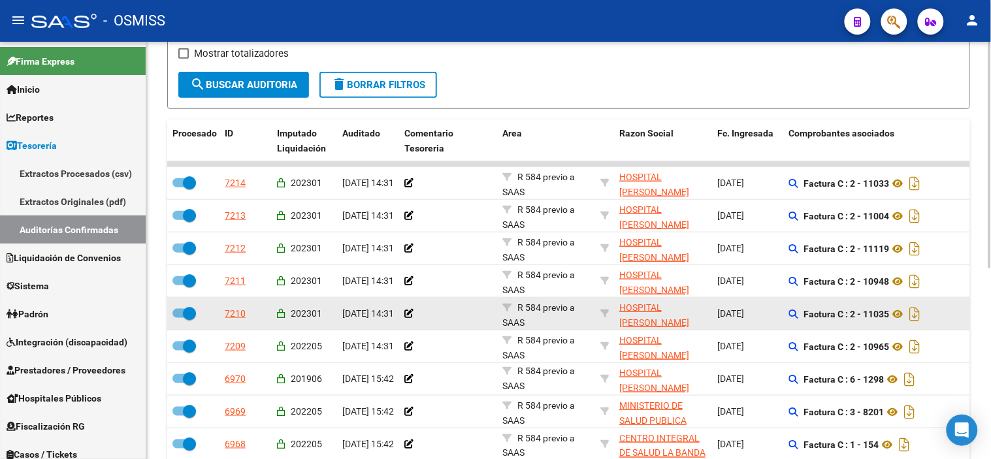
scroll to position [206, 0]
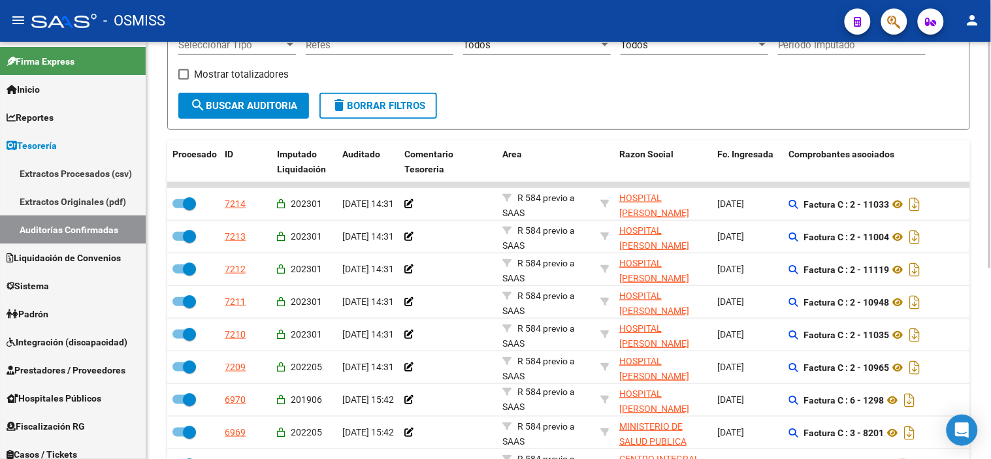
click at [253, 108] on span "search Buscar Auditoria" at bounding box center [243, 106] width 107 height 12
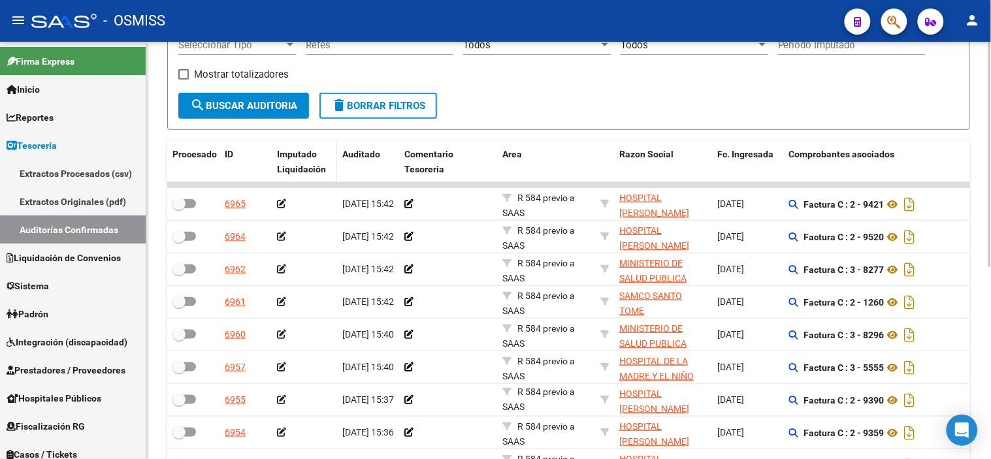
checkbox input "false"
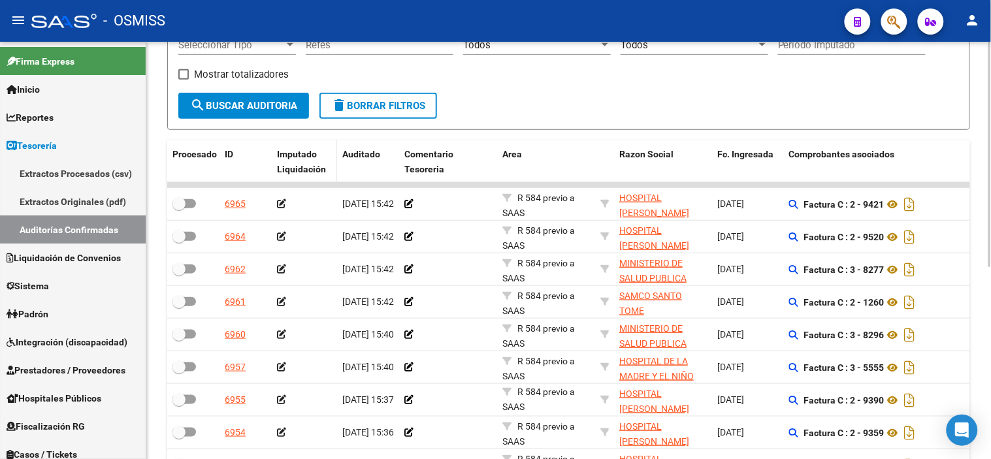
checkbox input "false"
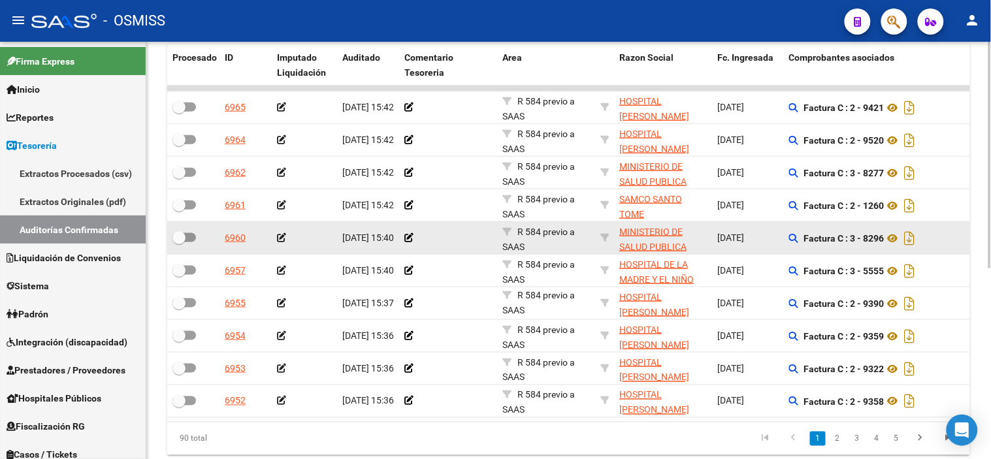
scroll to position [351, 0]
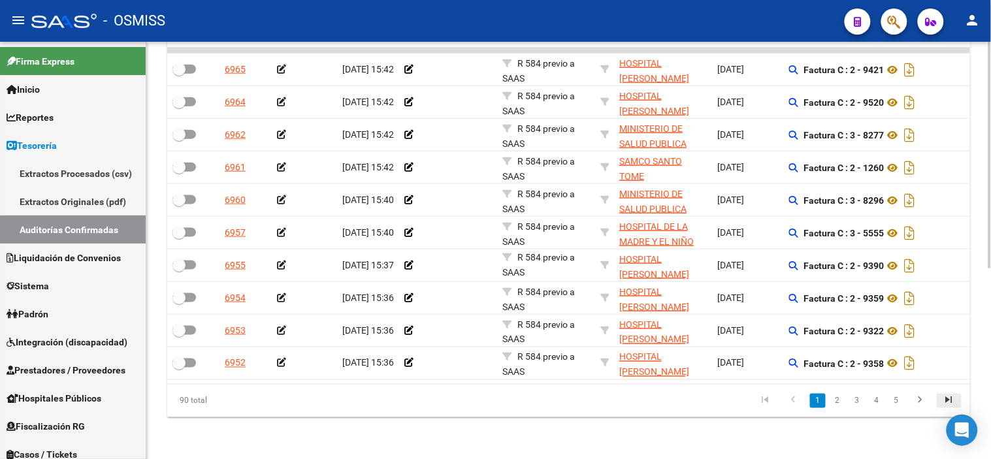
click at [950, 397] on icon "go to last page" at bounding box center [949, 403] width 17 height 16
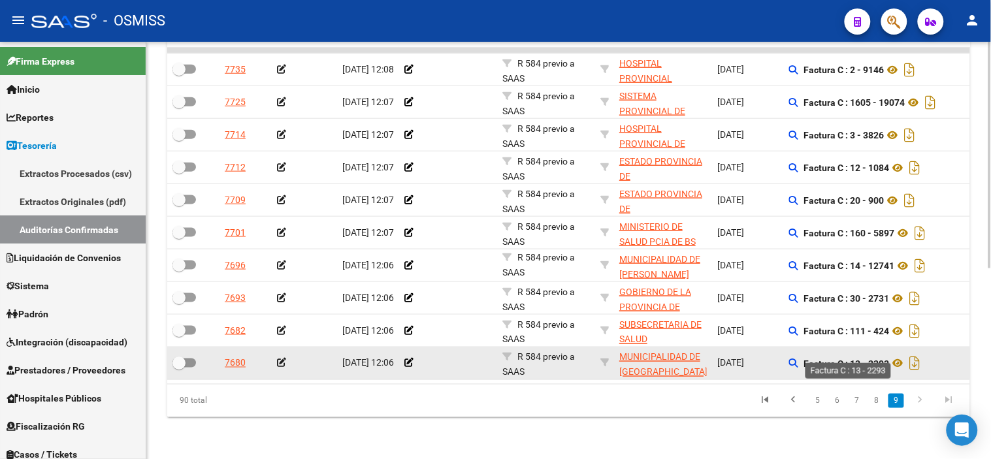
click at [871, 359] on strong "Factura C : 13 - 2293" at bounding box center [847, 364] width 86 height 10
click at [284, 359] on icon at bounding box center [281, 363] width 9 height 9
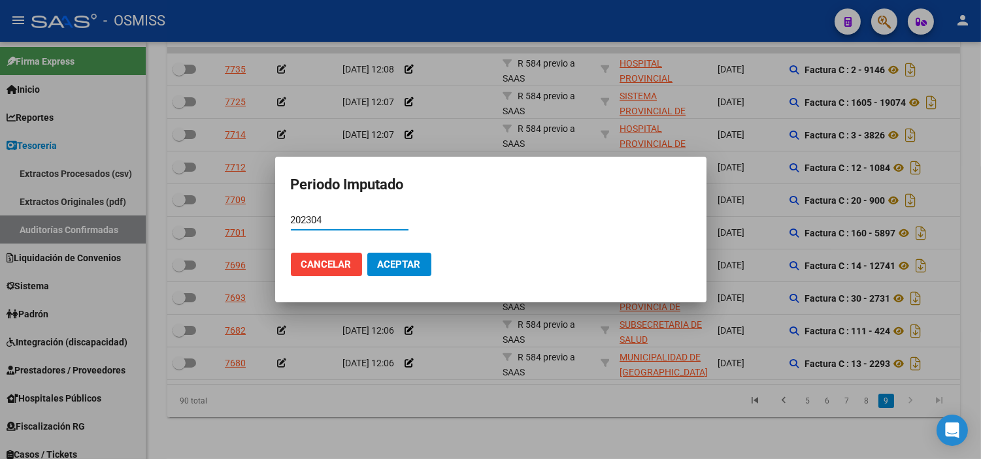
type input "202304"
click at [373, 269] on button "Aceptar" at bounding box center [399, 265] width 64 height 24
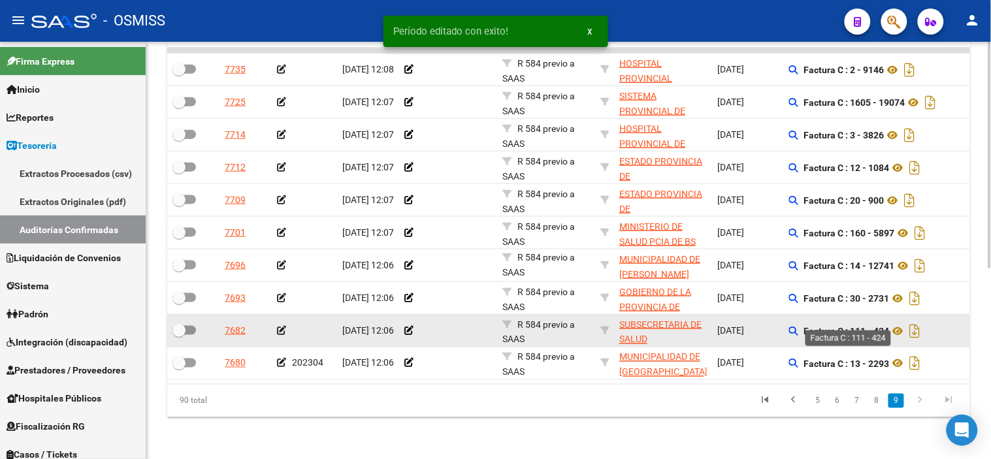
click at [883, 326] on strong "Factura C : 111 - 424" at bounding box center [847, 331] width 86 height 10
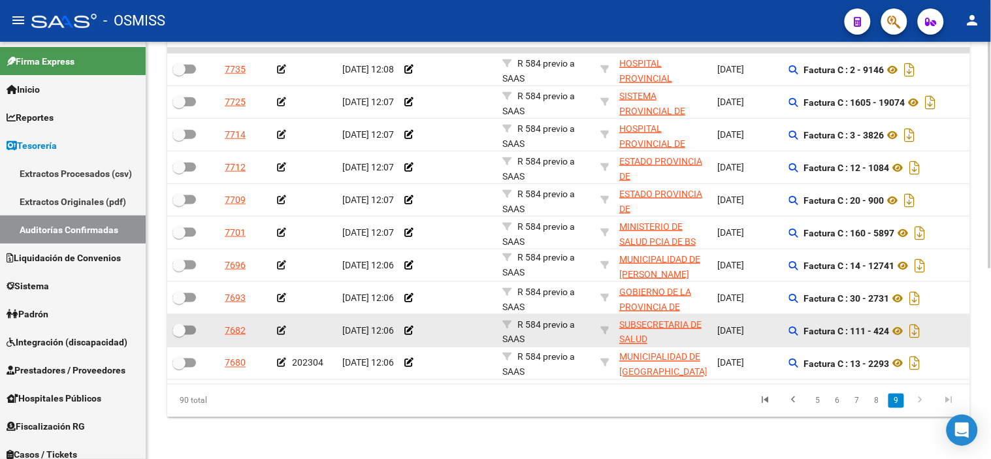
scroll to position [341, 0]
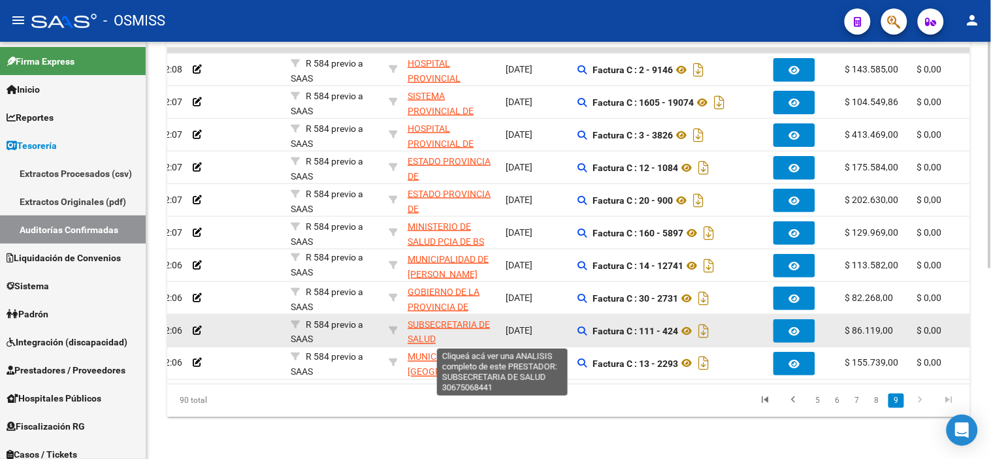
drag, startPoint x: 461, startPoint y: 331, endPoint x: 506, endPoint y: 320, distance: 46.4
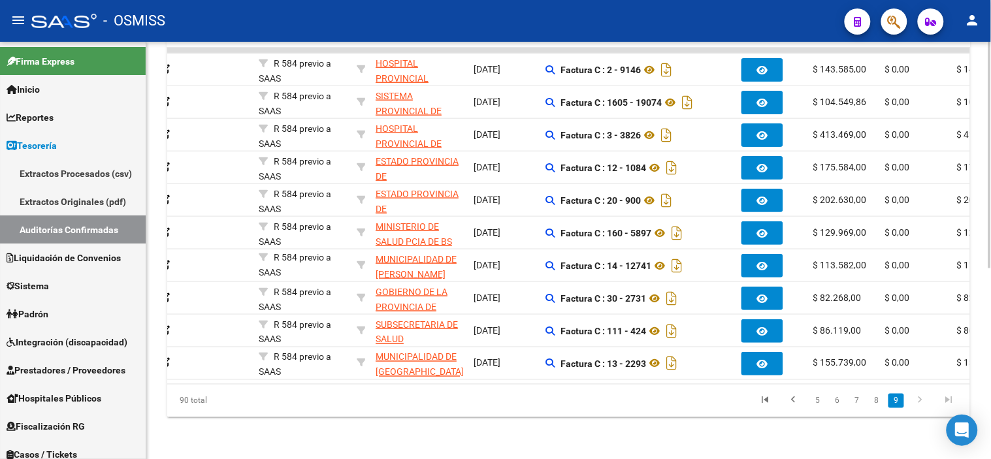
scroll to position [0, 0]
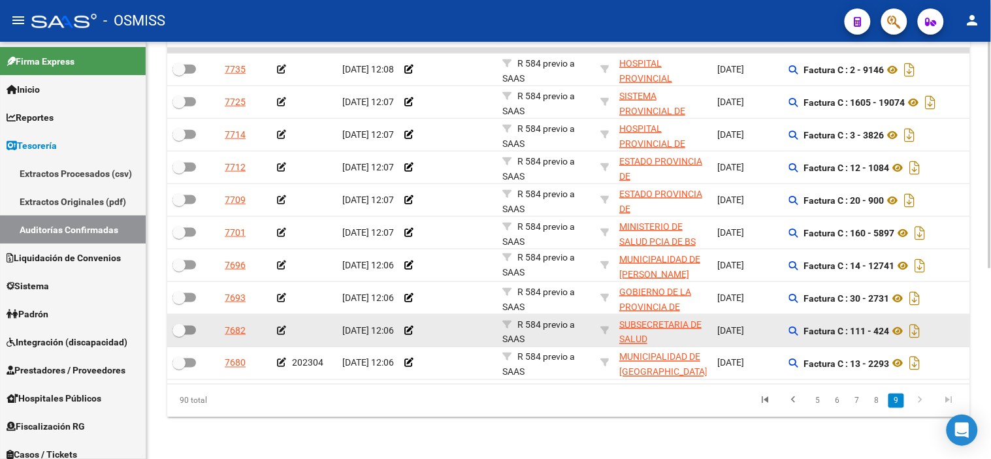
click at [285, 332] on icon at bounding box center [281, 330] width 9 height 9
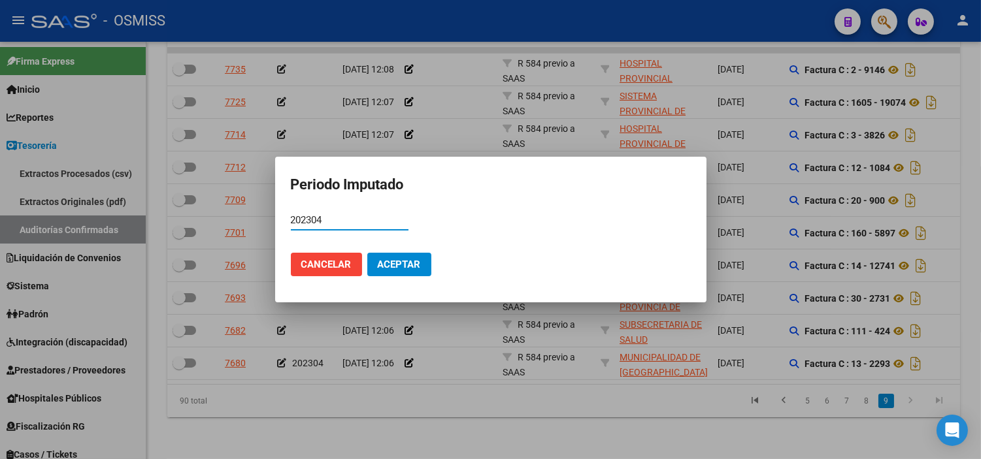
type input "202304"
click at [403, 275] on button "Aceptar" at bounding box center [399, 265] width 64 height 24
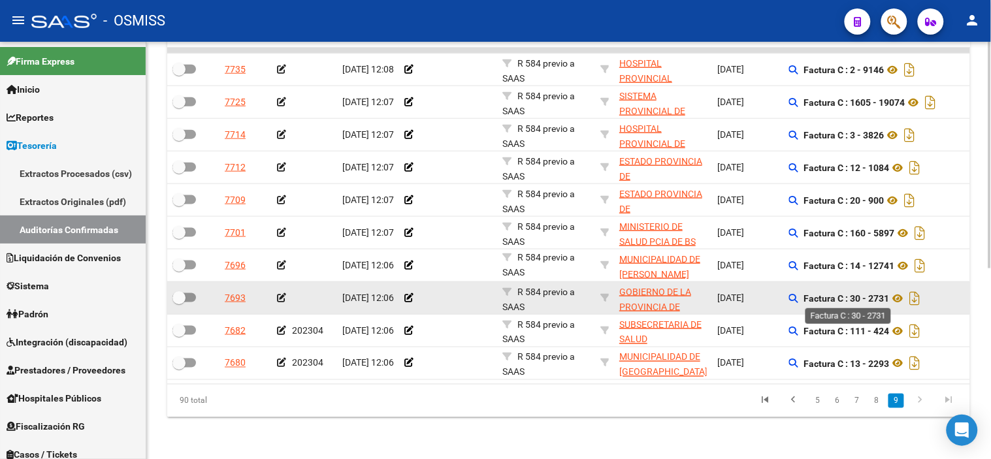
click at [880, 298] on strong "Factura C : 30 - 2731" at bounding box center [847, 298] width 86 height 10
click at [283, 294] on icon at bounding box center [281, 297] width 9 height 9
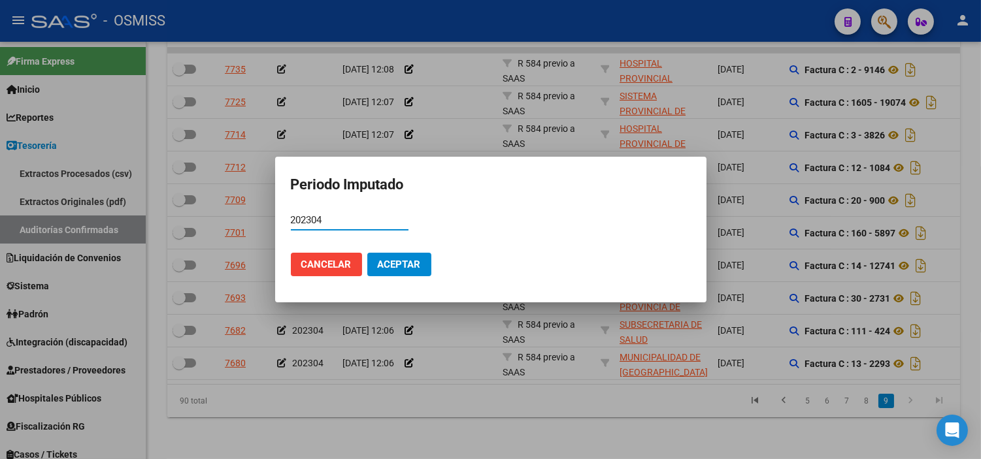
type input "202304"
click at [402, 259] on span "Aceptar" at bounding box center [399, 265] width 43 height 12
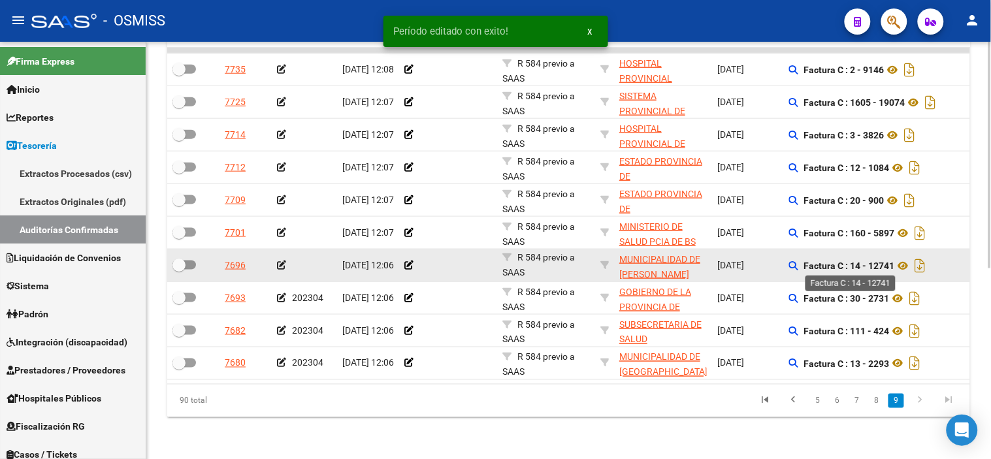
click at [885, 258] on div "Factura C : 14 - 12741" at bounding box center [882, 265] width 186 height 21
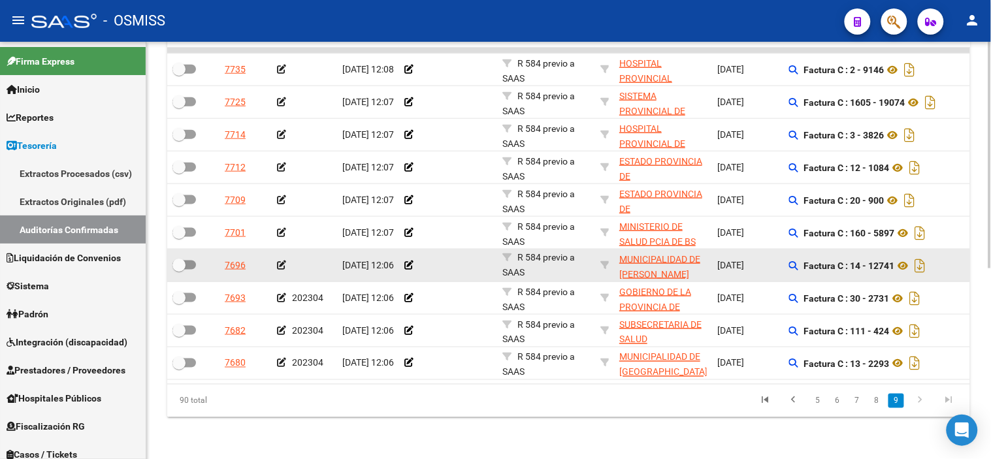
click at [284, 261] on icon at bounding box center [281, 265] width 9 height 9
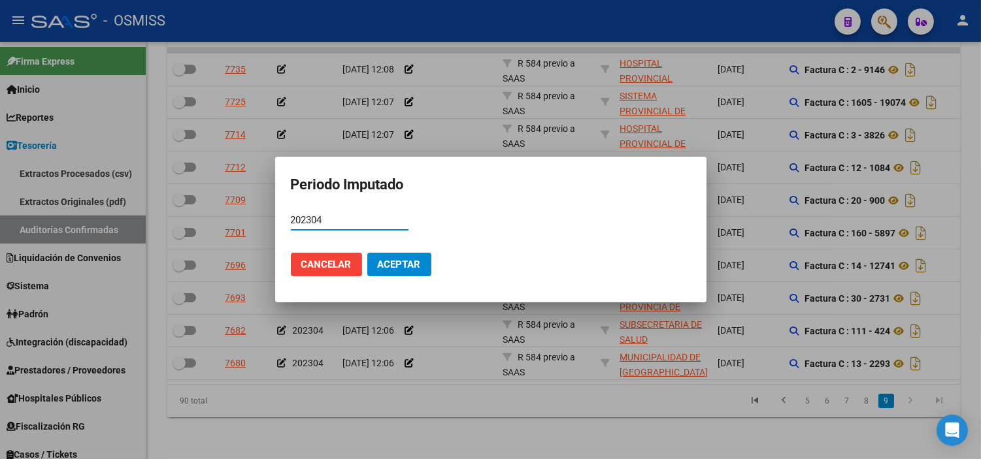
type input "202304"
click at [382, 274] on button "Aceptar" at bounding box center [399, 265] width 64 height 24
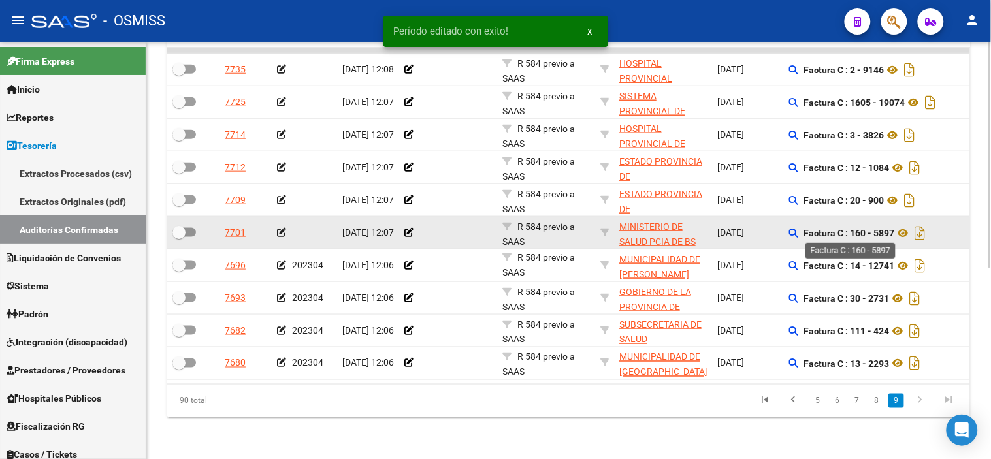
click at [877, 231] on strong "Factura C : 160 - 5897" at bounding box center [849, 233] width 91 height 10
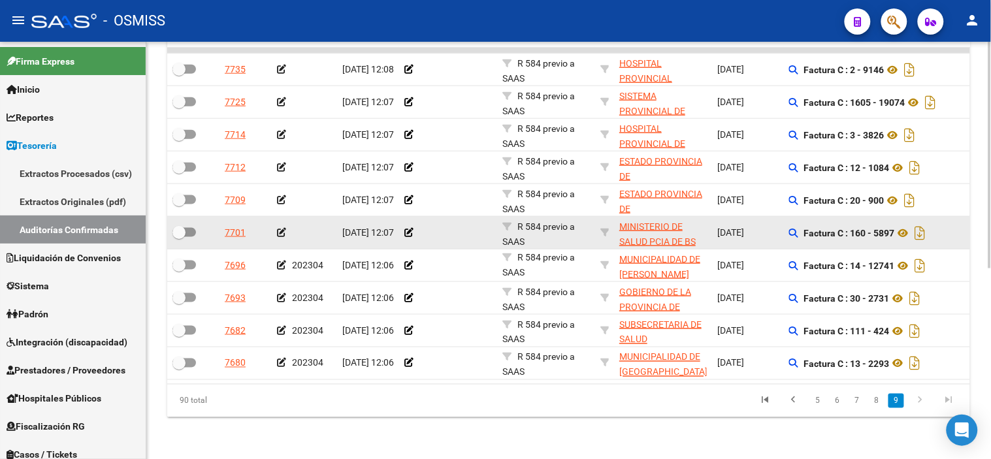
click at [282, 231] on icon at bounding box center [281, 232] width 9 height 9
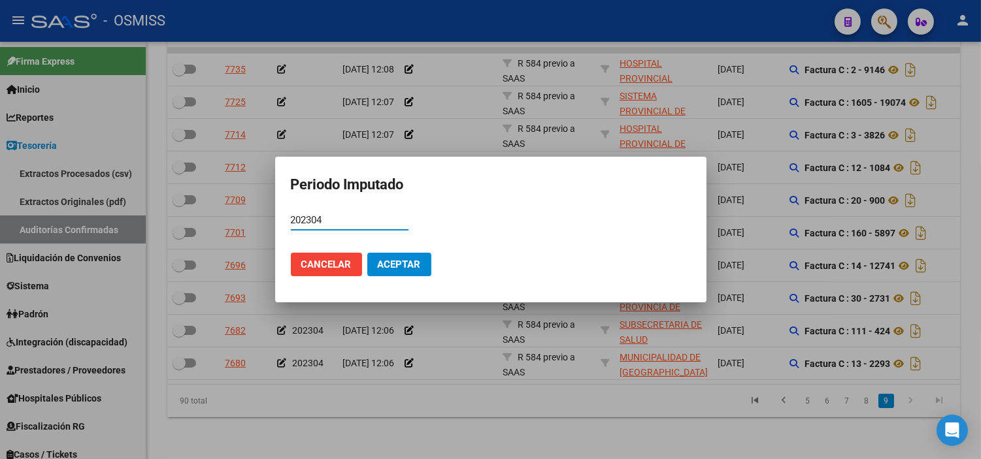
type input "202304"
click at [418, 255] on button "Aceptar" at bounding box center [399, 265] width 64 height 24
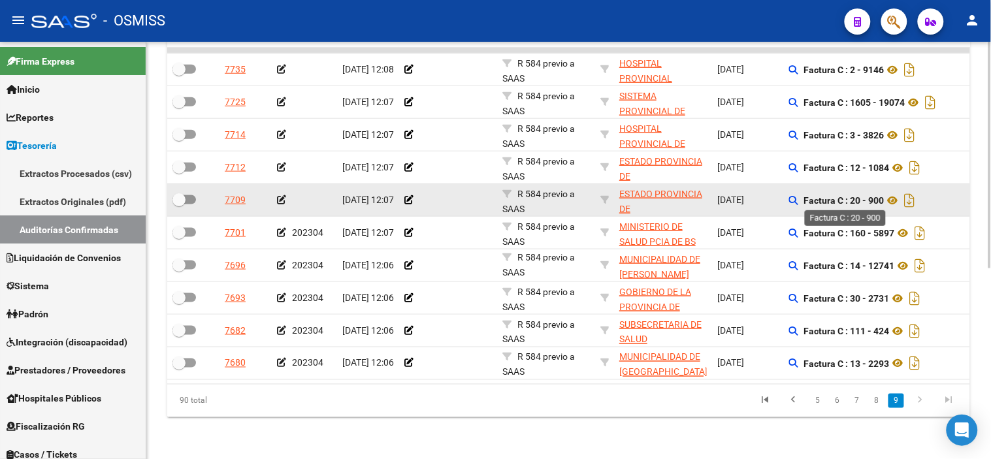
click at [877, 197] on strong "Factura C : 20 - 900" at bounding box center [844, 200] width 80 height 10
click at [889, 198] on icon at bounding box center [893, 201] width 17 height 16
click at [280, 201] on icon at bounding box center [281, 199] width 9 height 9
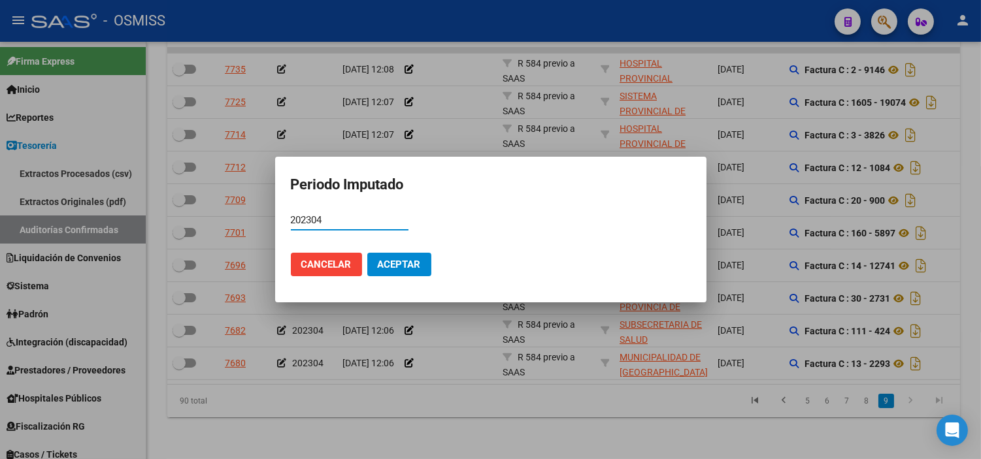
type input "202304"
click at [380, 270] on span "Aceptar" at bounding box center [399, 265] width 43 height 12
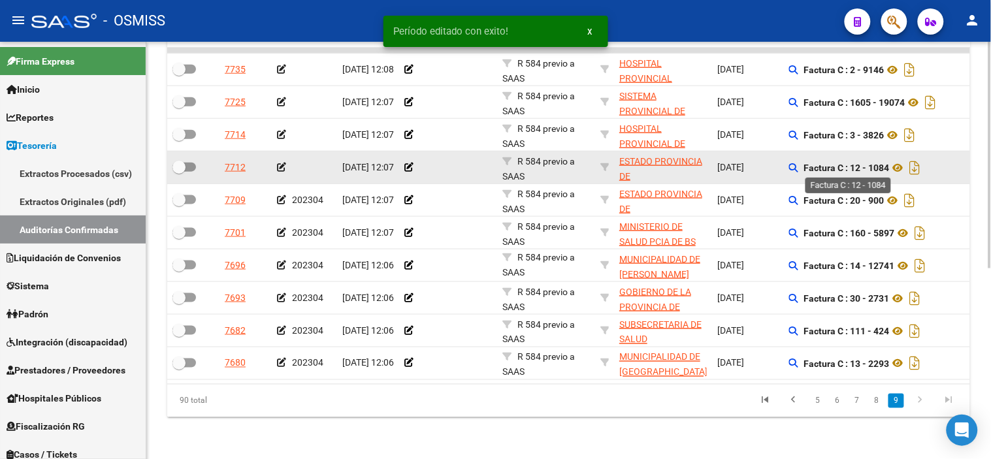
click at [886, 165] on strong "Factura C : 12 - 1084" at bounding box center [847, 168] width 86 height 10
click at [885, 165] on strong "Factura C : 12 - 1084" at bounding box center [847, 168] width 86 height 10
click at [890, 167] on strong "Factura C : 12 - 1084" at bounding box center [847, 168] width 86 height 10
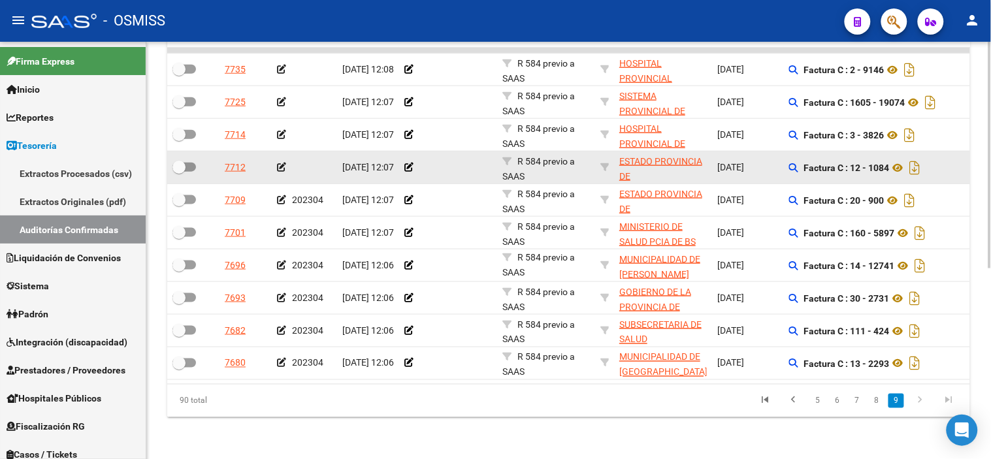
click at [883, 167] on strong "Factura C : 12 - 1084" at bounding box center [847, 168] width 86 height 10
click at [278, 171] on icon at bounding box center [281, 167] width 9 height 9
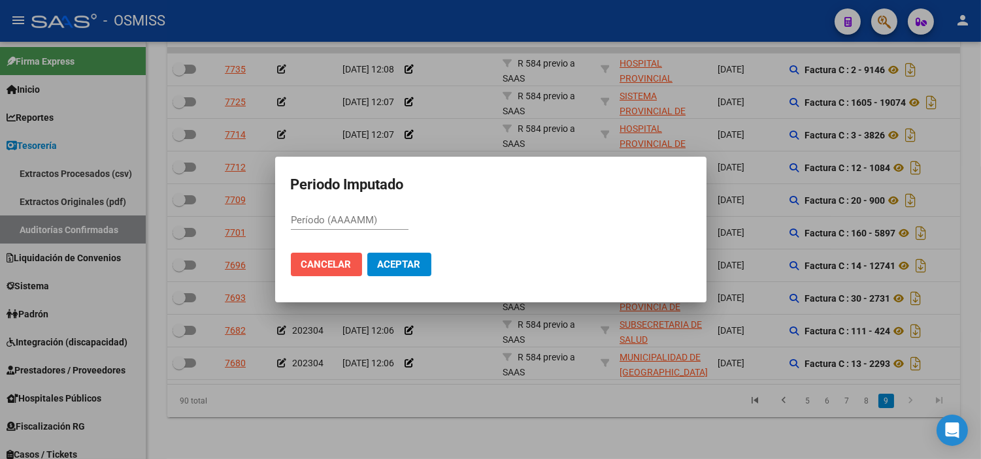
click at [342, 267] on span "Cancelar" at bounding box center [326, 265] width 50 height 12
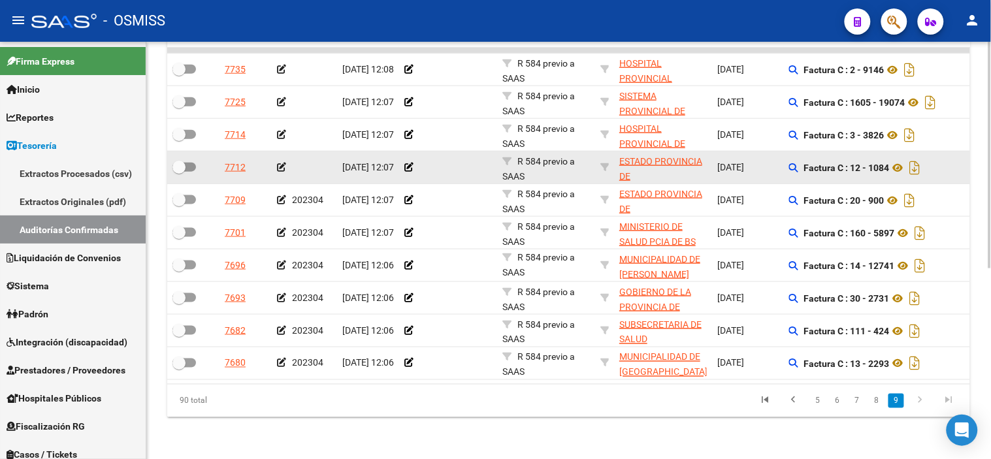
click at [281, 165] on icon at bounding box center [281, 167] width 9 height 9
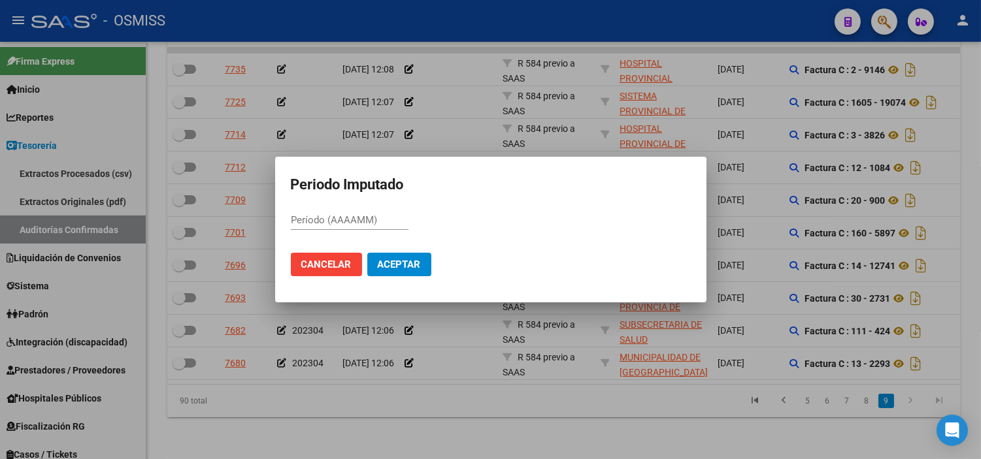
click at [415, 109] on div at bounding box center [490, 229] width 981 height 459
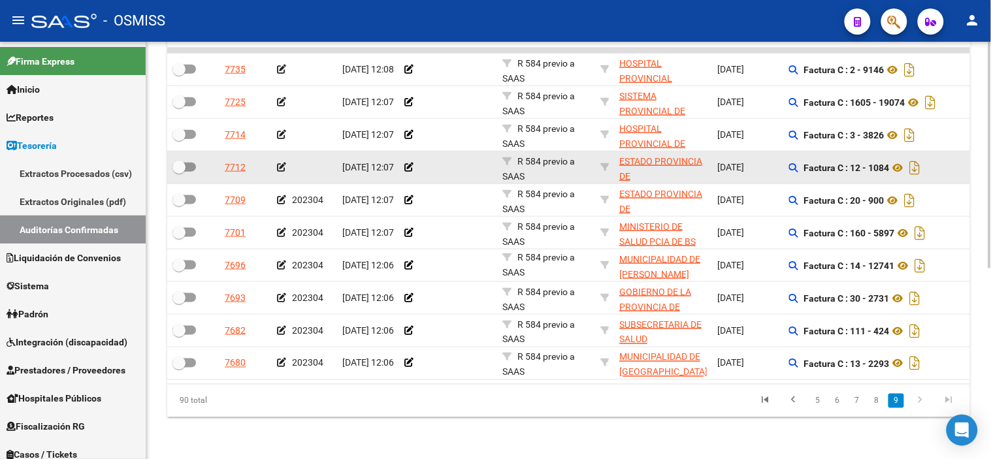
click at [280, 166] on icon at bounding box center [281, 167] width 9 height 9
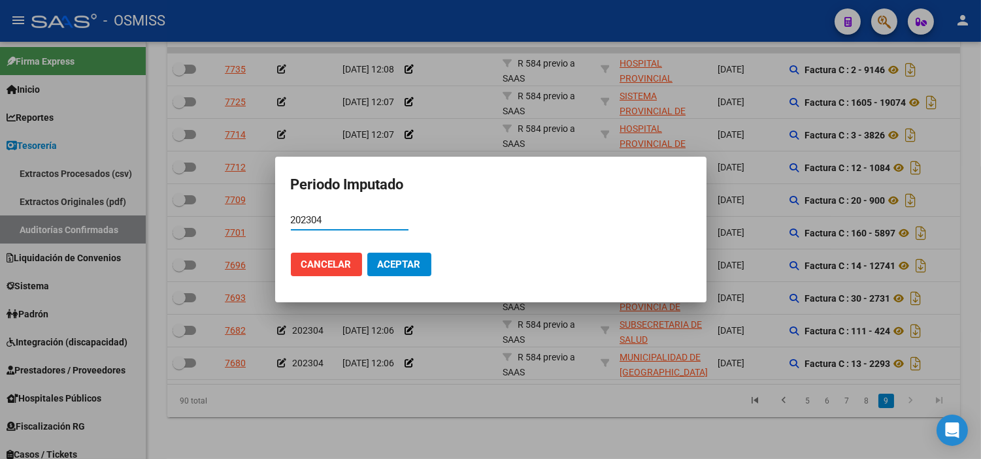
type input "202304"
click at [383, 267] on span "Aceptar" at bounding box center [399, 265] width 43 height 12
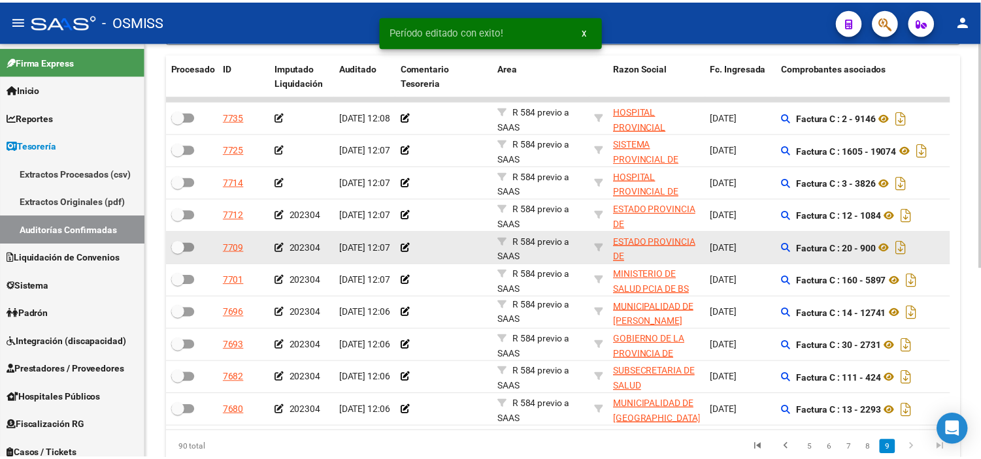
scroll to position [269, 0]
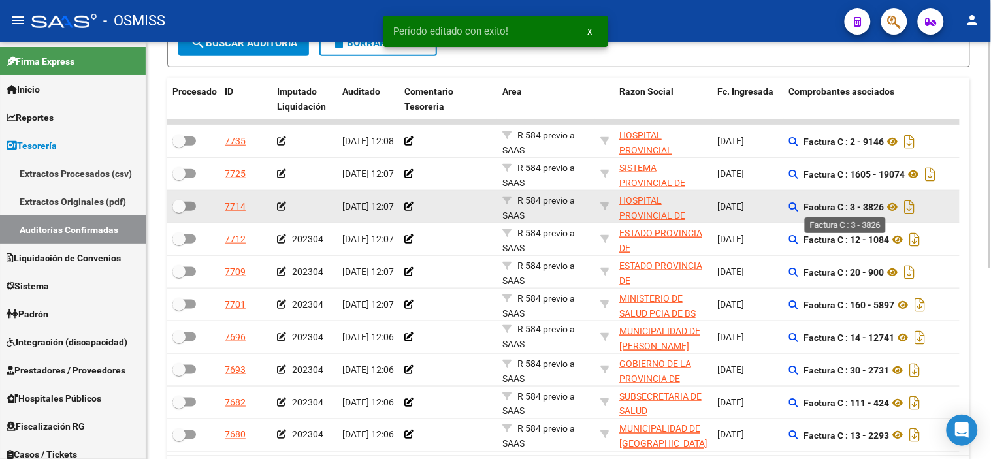
click at [874, 210] on strong "Factura C : 3 - 3826" at bounding box center [844, 207] width 80 height 10
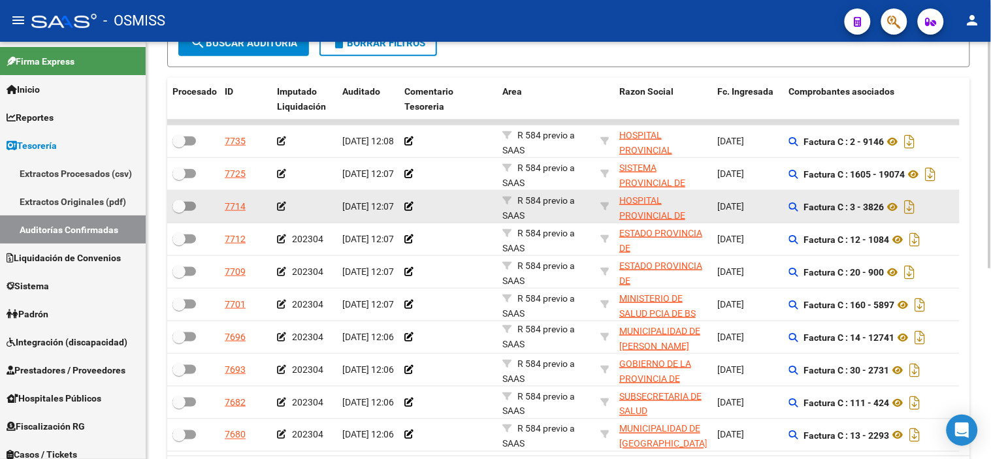
click at [284, 205] on icon at bounding box center [281, 206] width 9 height 9
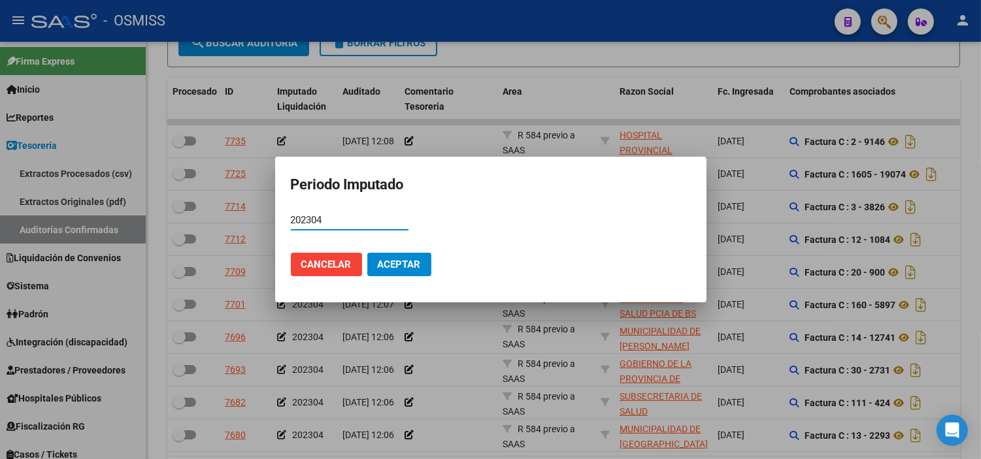
type input "202304"
click at [387, 269] on span "Aceptar" at bounding box center [399, 265] width 43 height 12
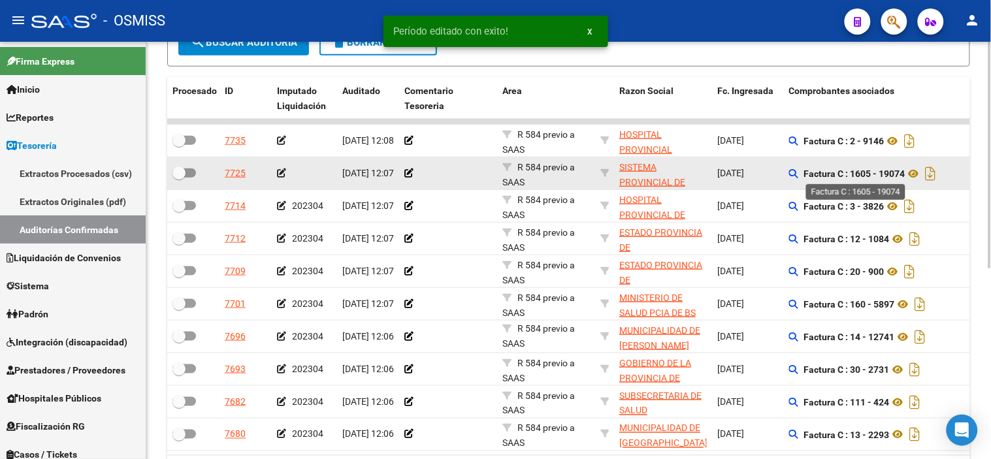
click at [892, 178] on strong "Factura C : 1605 - 19074" at bounding box center [854, 174] width 101 height 10
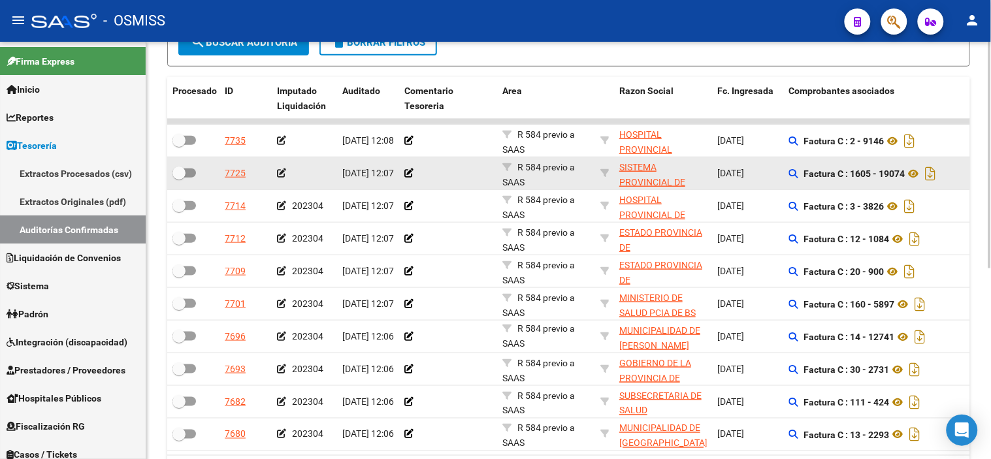
click at [284, 171] on icon at bounding box center [281, 173] width 9 height 9
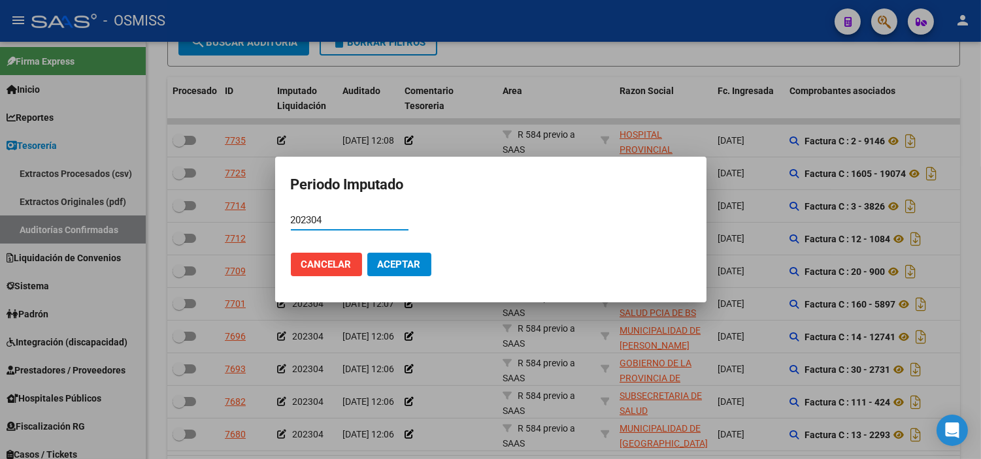
type input "202304"
click at [385, 268] on span "Aceptar" at bounding box center [399, 265] width 43 height 12
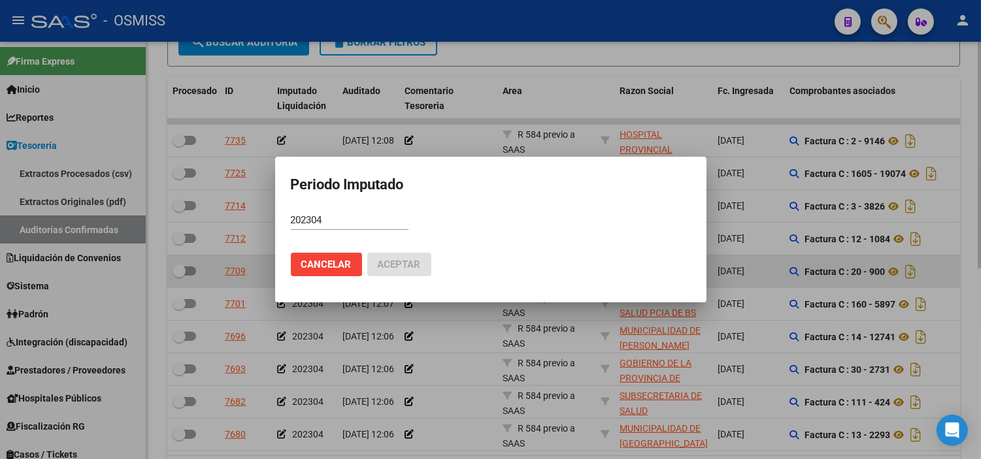
scroll to position [270, 0]
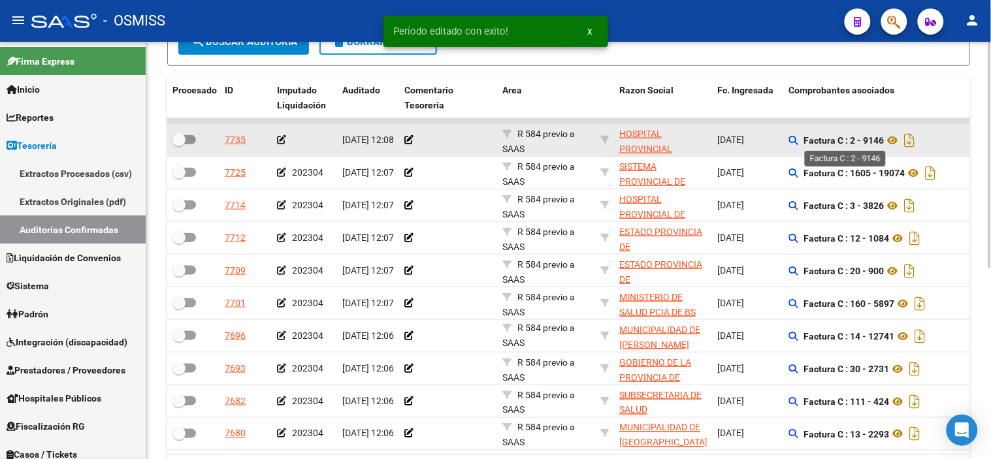
click at [871, 135] on strong "Factura C : 2 - 9146" at bounding box center [844, 140] width 80 height 10
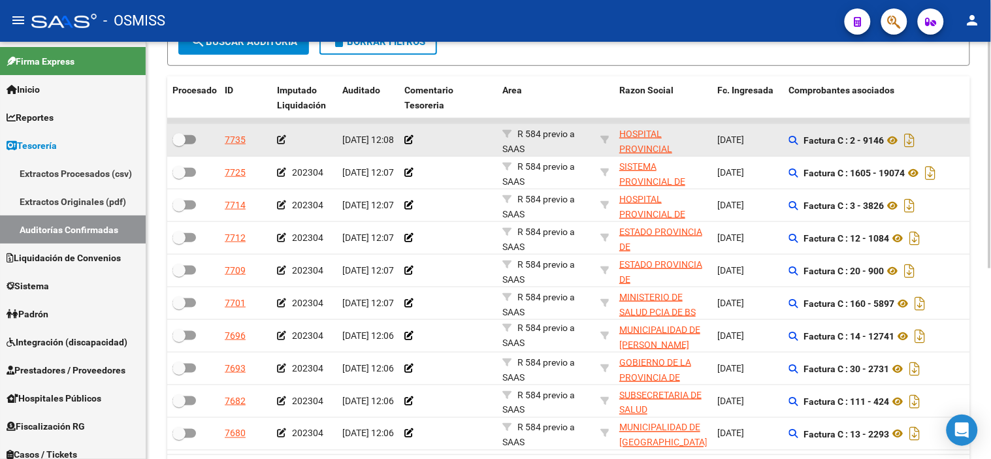
click at [278, 140] on icon at bounding box center [281, 139] width 9 height 9
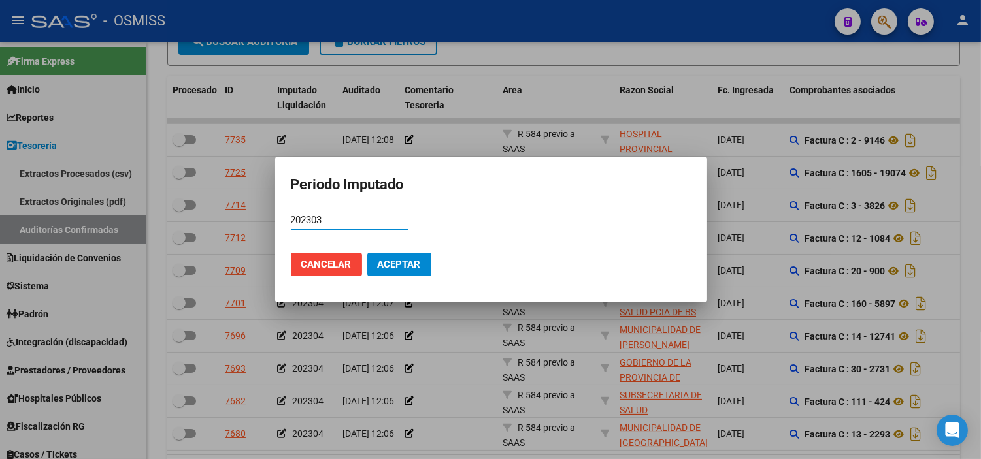
type input "202303"
click at [408, 259] on span "Aceptar" at bounding box center [399, 265] width 43 height 12
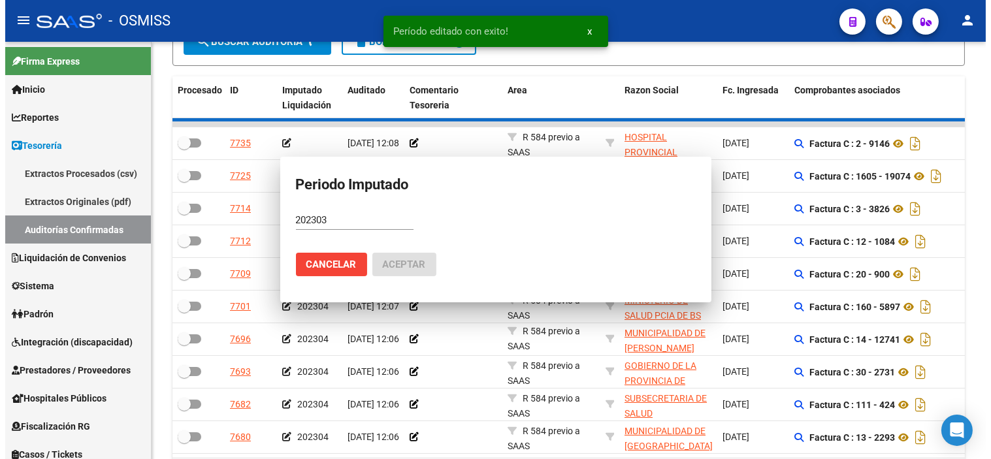
scroll to position [270, 0]
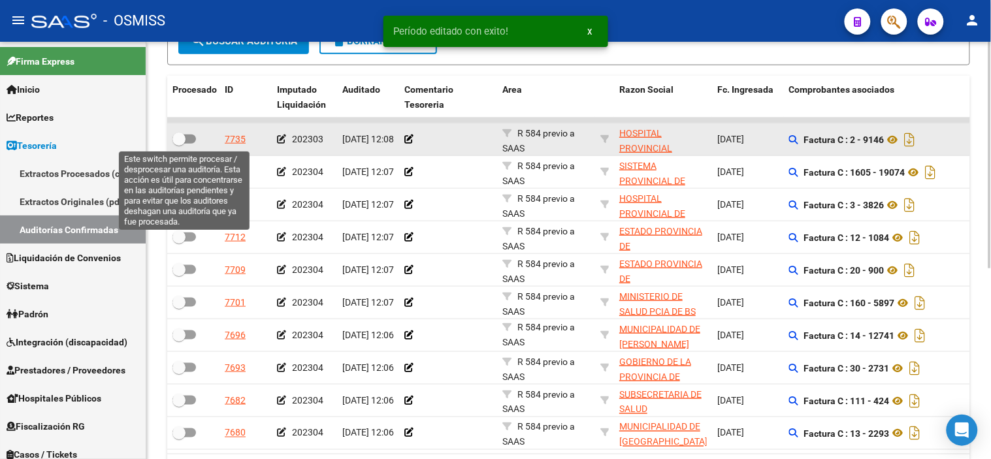
click at [186, 133] on label at bounding box center [184, 139] width 24 height 16
click at [179, 144] on input "checkbox" at bounding box center [178, 144] width 1 height 1
checkbox input "true"
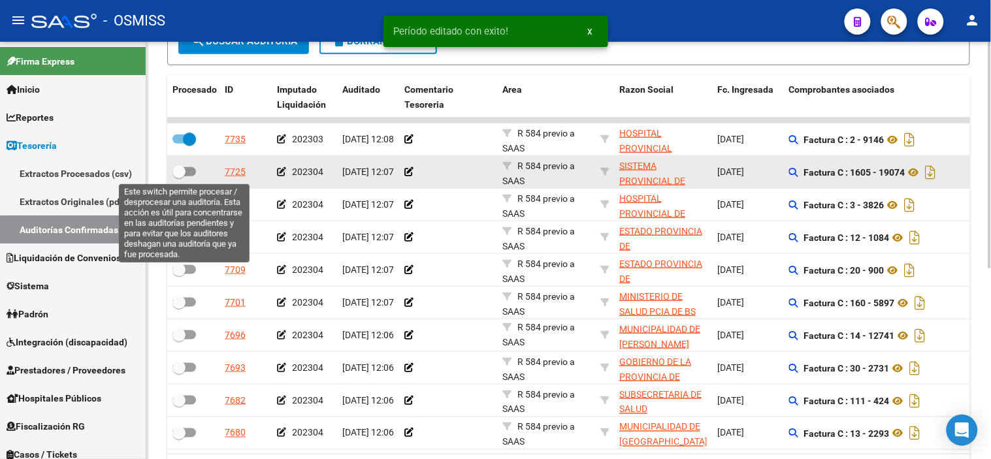
click at [186, 171] on span at bounding box center [184, 171] width 24 height 9
click at [179, 176] on input "checkbox" at bounding box center [178, 176] width 1 height 1
checkbox input "true"
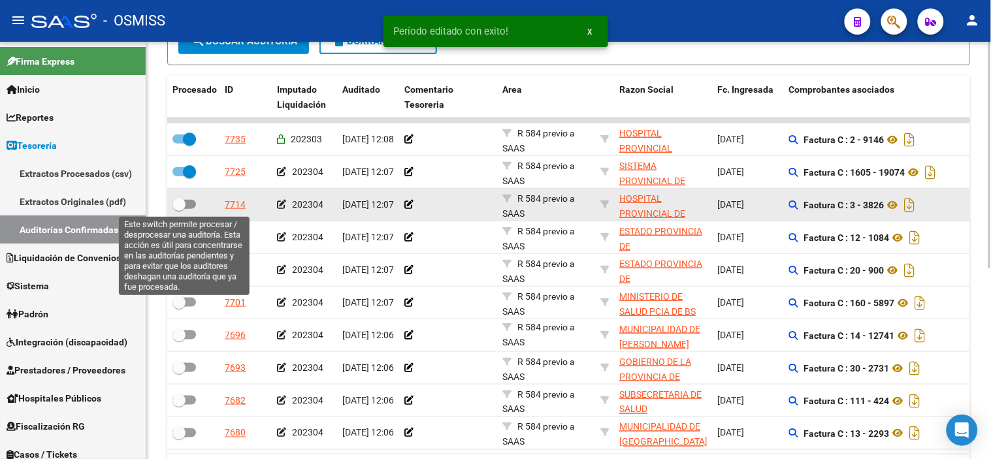
click at [191, 206] on span at bounding box center [184, 204] width 24 height 9
click at [179, 209] on input "checkbox" at bounding box center [178, 209] width 1 height 1
checkbox input "true"
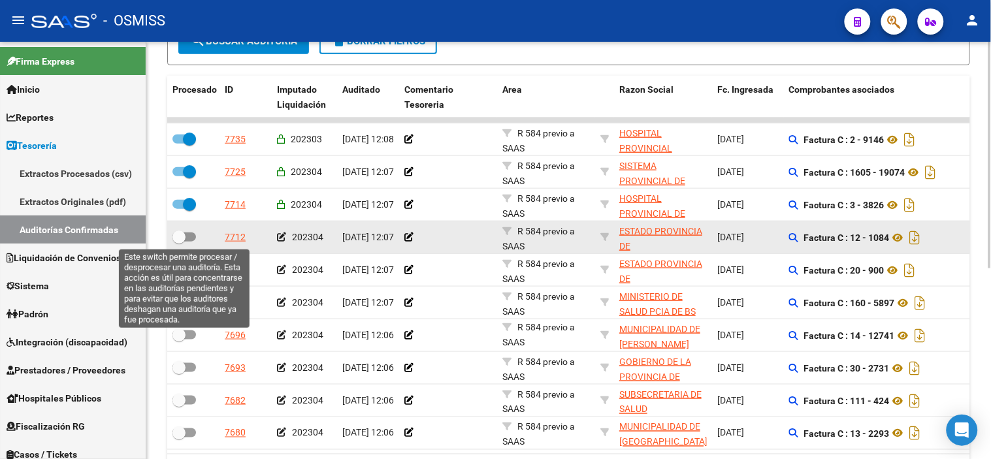
click at [190, 237] on span at bounding box center [184, 237] width 24 height 9
click at [179, 242] on input "checkbox" at bounding box center [178, 242] width 1 height 1
checkbox input "true"
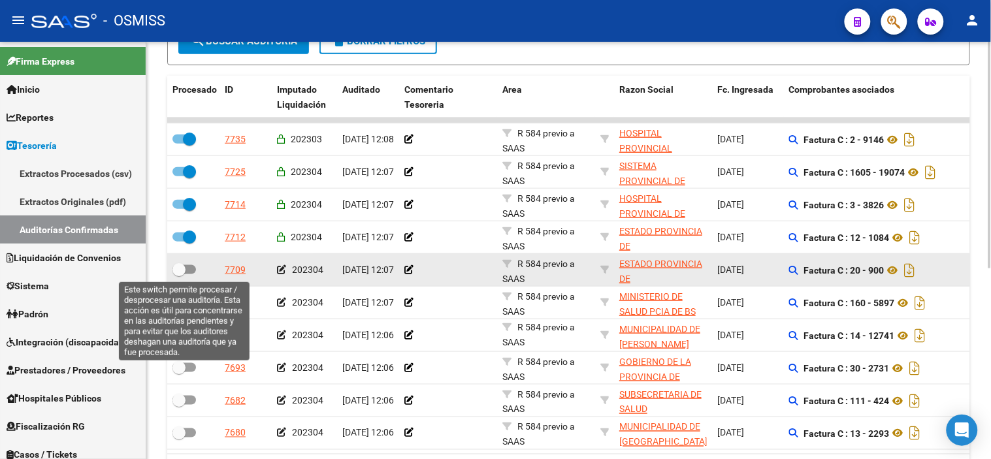
click at [193, 270] on span at bounding box center [184, 269] width 24 height 9
click at [179, 274] on input "checkbox" at bounding box center [178, 274] width 1 height 1
checkbox input "true"
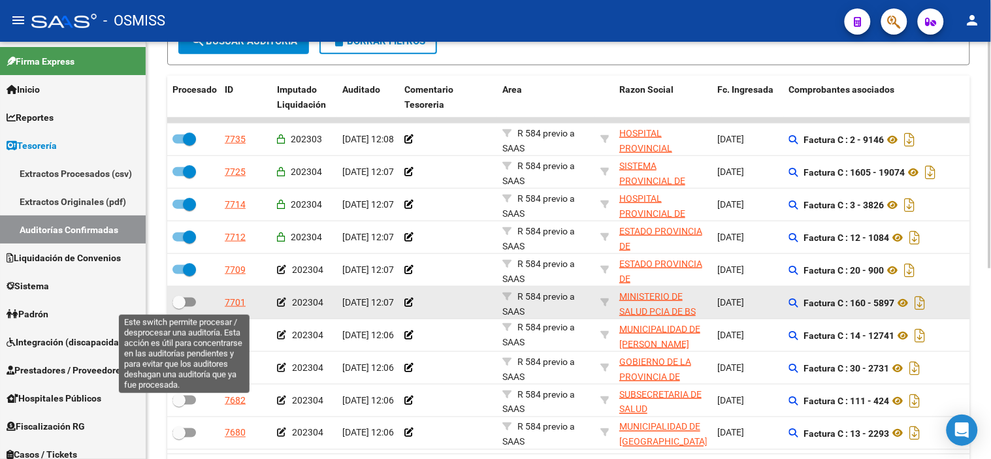
click at [196, 301] on span at bounding box center [184, 302] width 24 height 9
click at [179, 307] on input "checkbox" at bounding box center [178, 307] width 1 height 1
checkbox input "true"
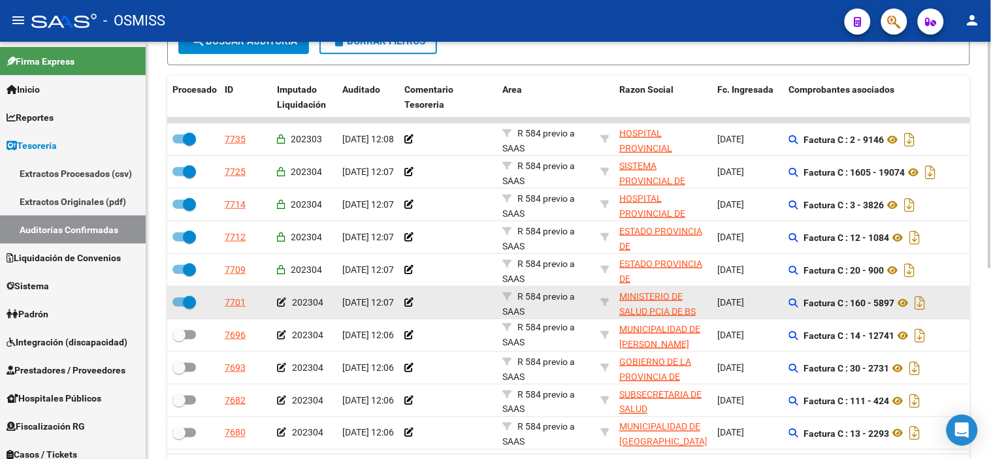
scroll to position [343, 0]
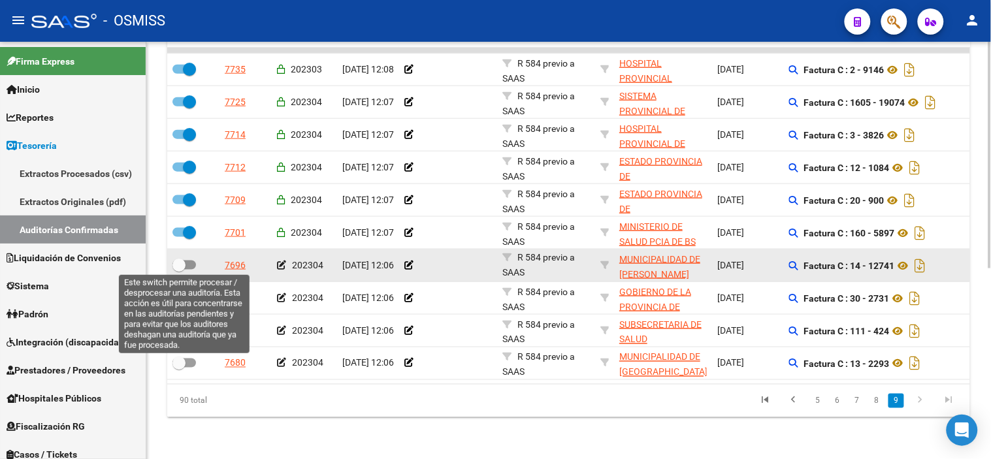
click at [184, 261] on span at bounding box center [178, 265] width 13 height 13
click at [179, 270] on input "checkbox" at bounding box center [178, 270] width 1 height 1
checkbox input "true"
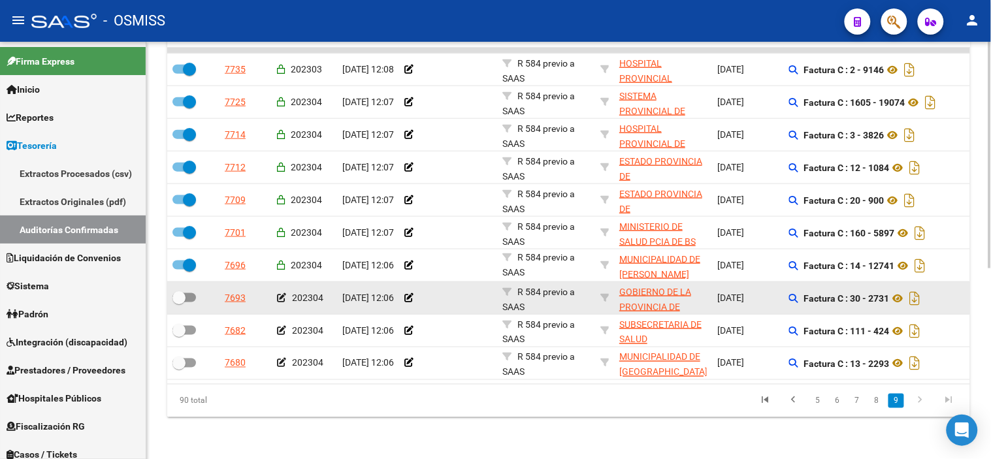
click at [186, 285] on datatable-body-cell at bounding box center [193, 298] width 52 height 32
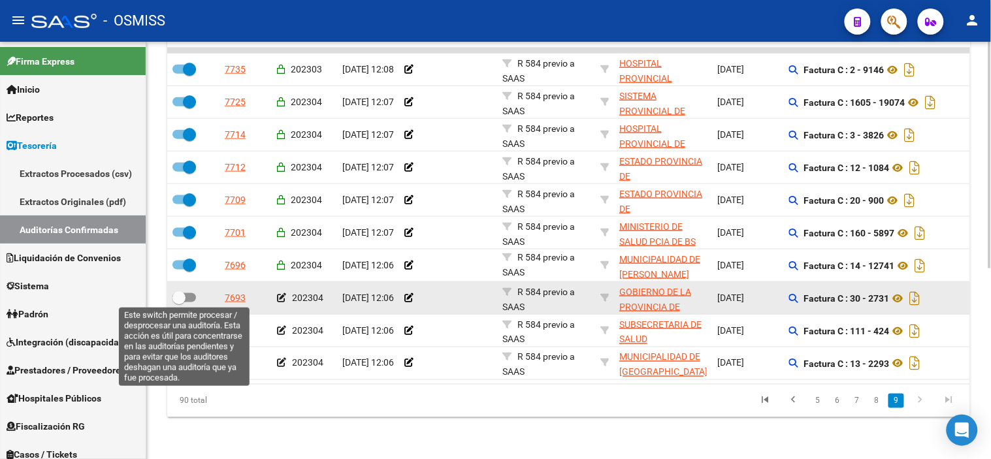
click at [187, 293] on span at bounding box center [184, 297] width 24 height 9
click at [179, 302] on input "checkbox" at bounding box center [178, 302] width 1 height 1
checkbox input "true"
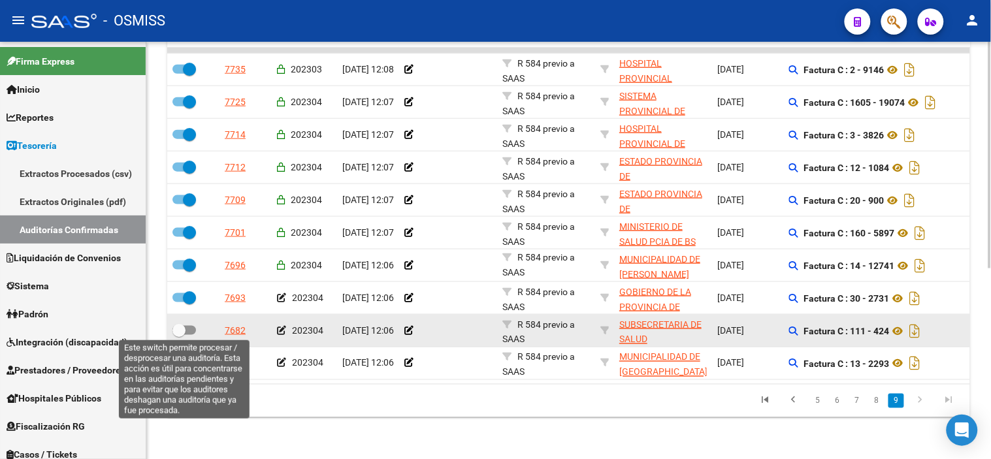
click at [184, 329] on span at bounding box center [178, 330] width 13 height 13
click at [179, 335] on input "checkbox" at bounding box center [178, 335] width 1 height 1
checkbox input "true"
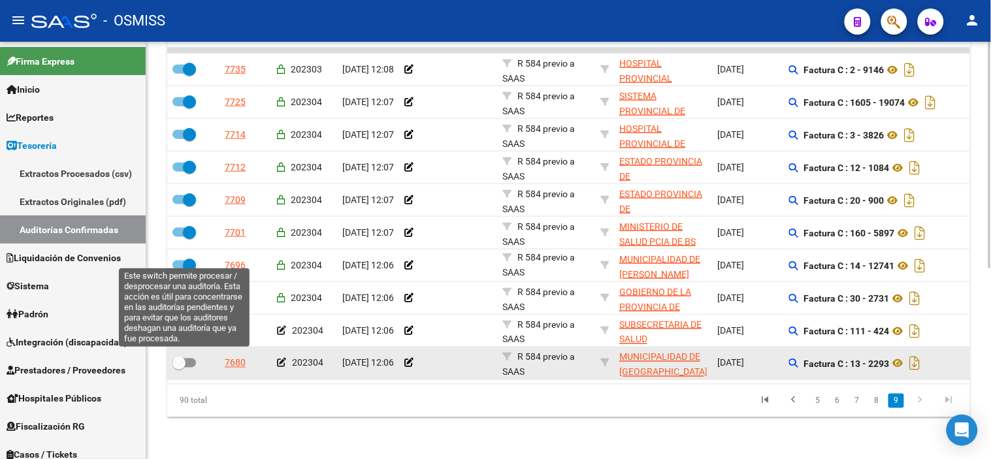
click at [193, 359] on span at bounding box center [184, 363] width 24 height 9
click at [179, 368] on input "checkbox" at bounding box center [178, 368] width 1 height 1
checkbox input "true"
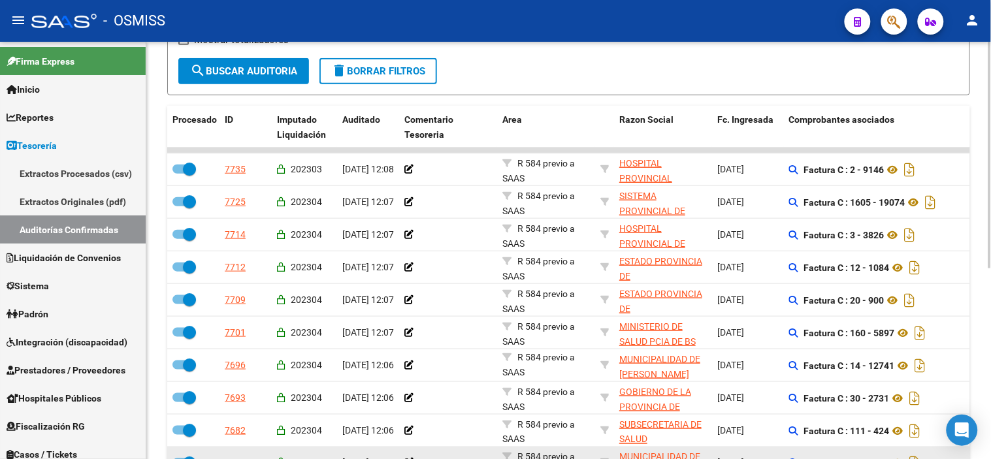
scroll to position [198, 0]
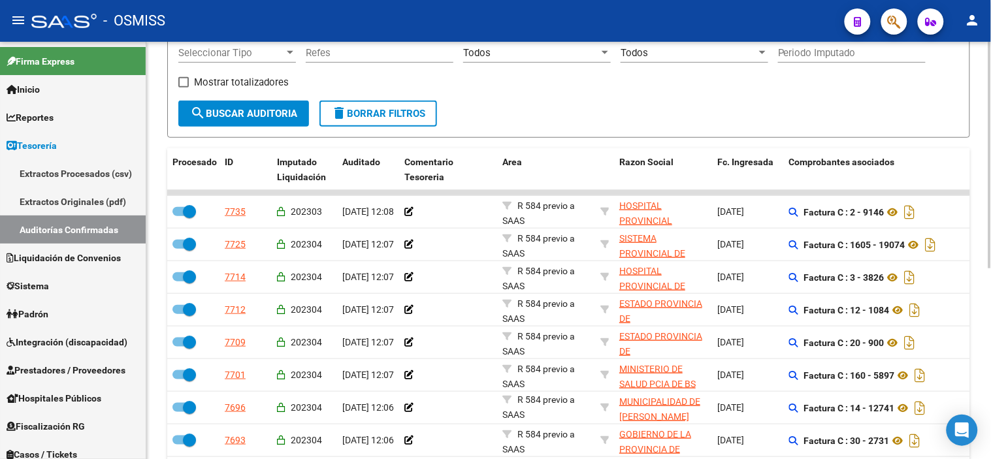
click at [263, 96] on div "Mostrar totalizadores" at bounding box center [238, 87] width 120 height 26
click at [269, 125] on button "search Buscar Auditoria" at bounding box center [243, 114] width 131 height 26
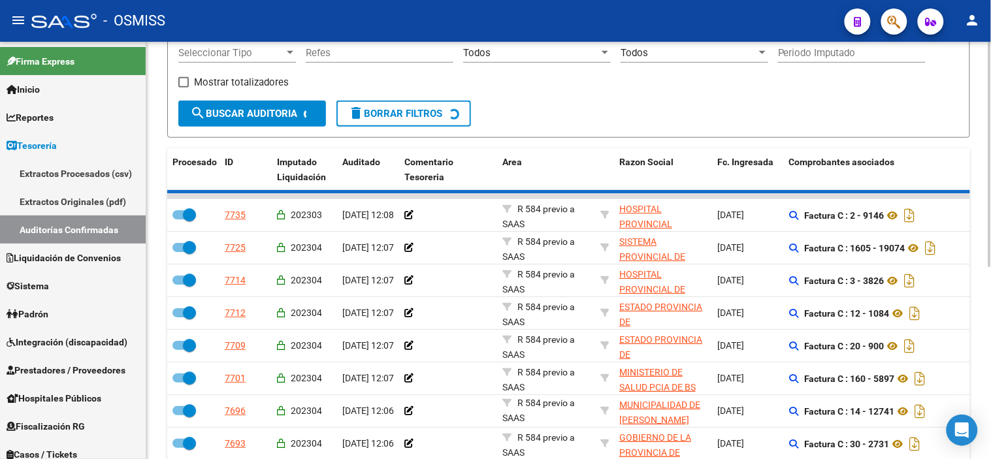
checkbox input "false"
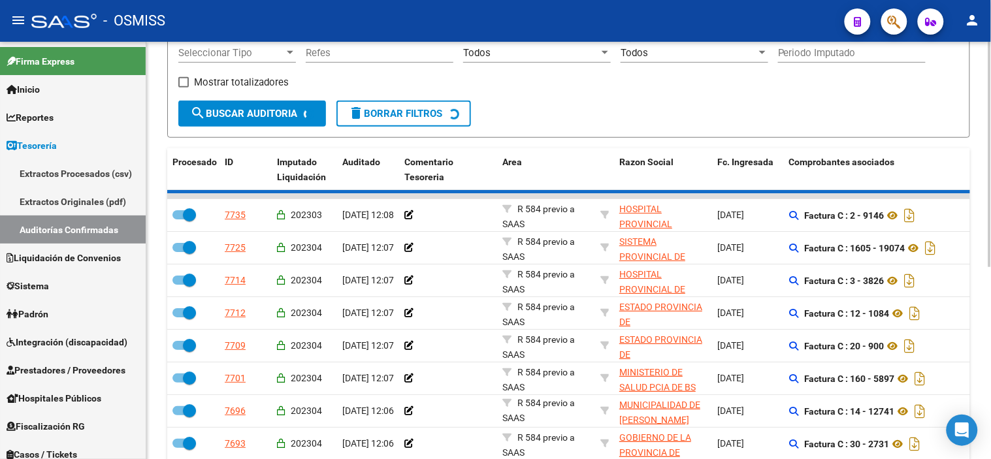
checkbox input "false"
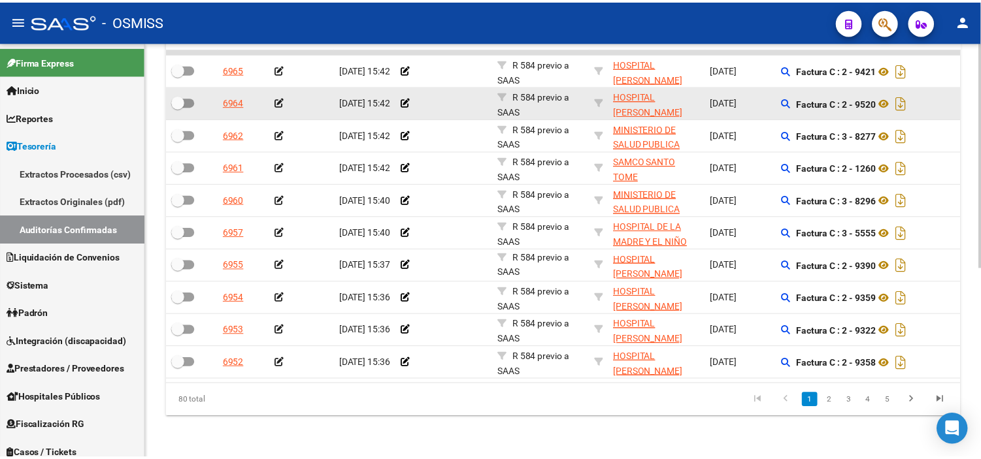
scroll to position [351, 0]
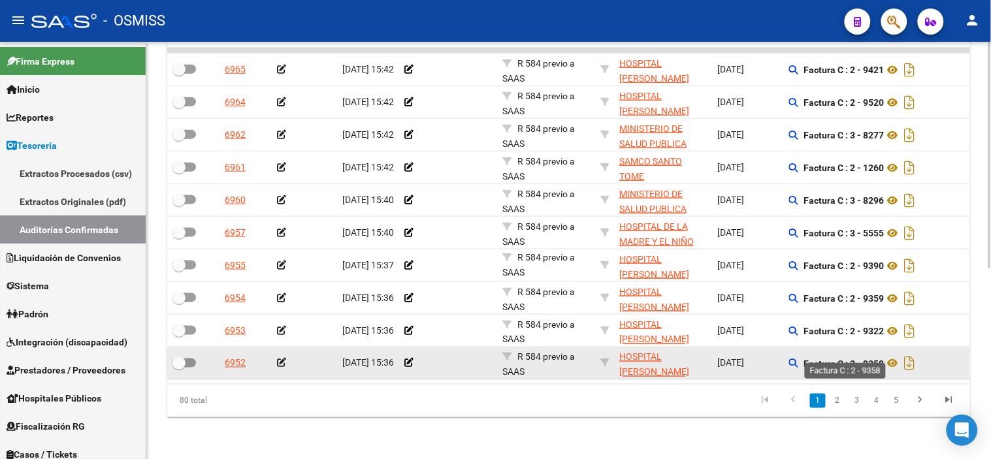
click at [877, 359] on strong "Factura C : 2 - 9358" at bounding box center [844, 364] width 80 height 10
click at [279, 359] on icon at bounding box center [281, 363] width 9 height 9
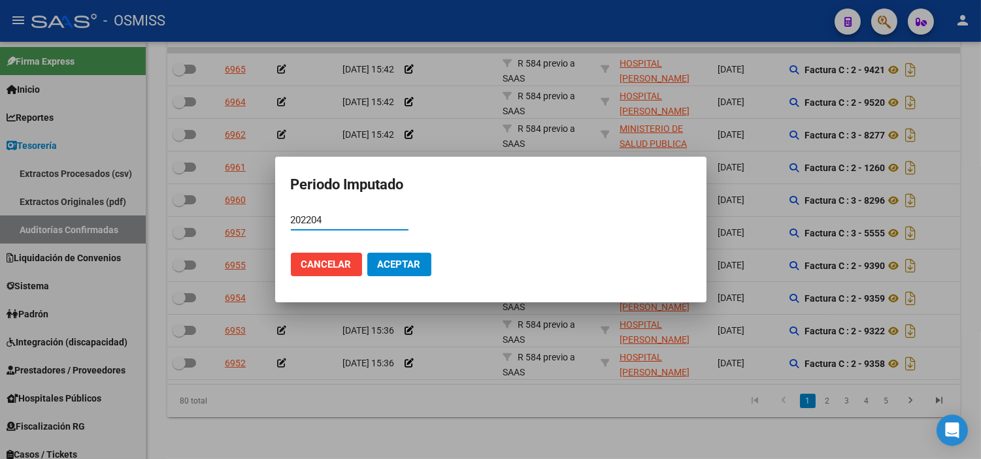
type input "202204"
click at [376, 255] on button "Aceptar" at bounding box center [399, 265] width 64 height 24
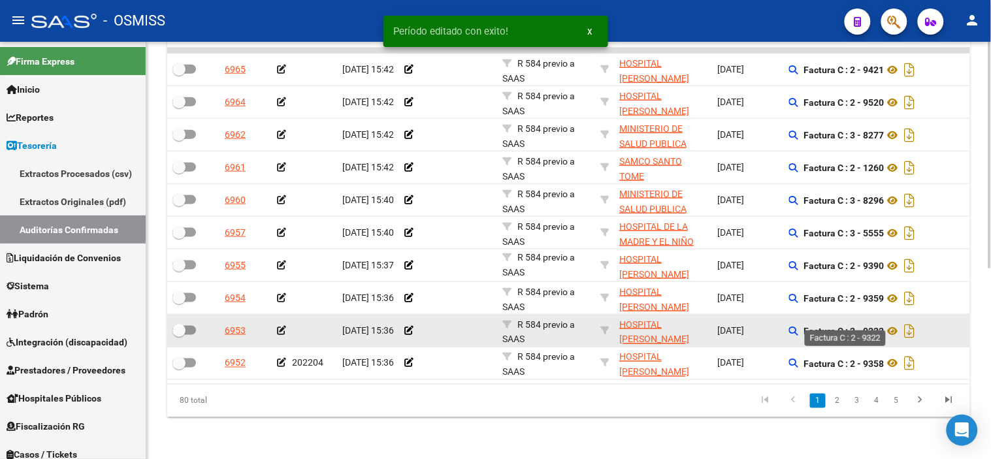
click at [874, 326] on strong "Factura C : 2 - 9322" at bounding box center [844, 331] width 80 height 10
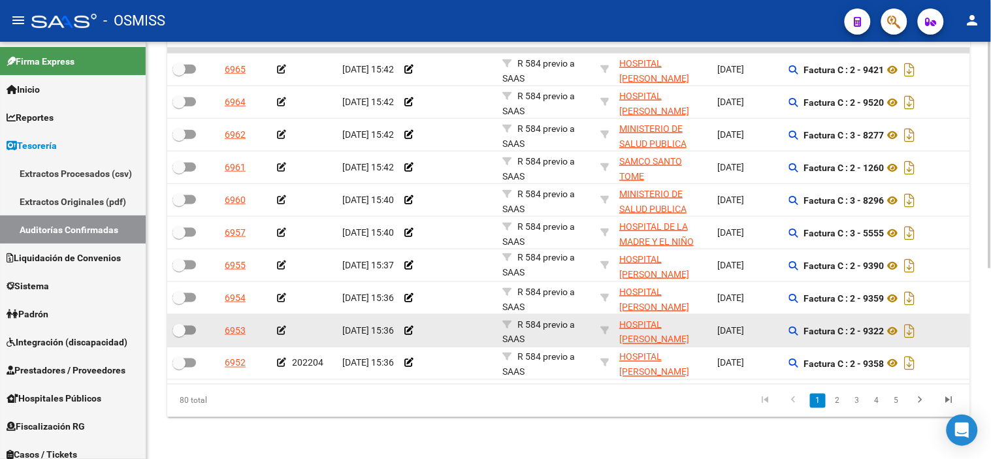
click at [282, 326] on icon at bounding box center [281, 330] width 9 height 9
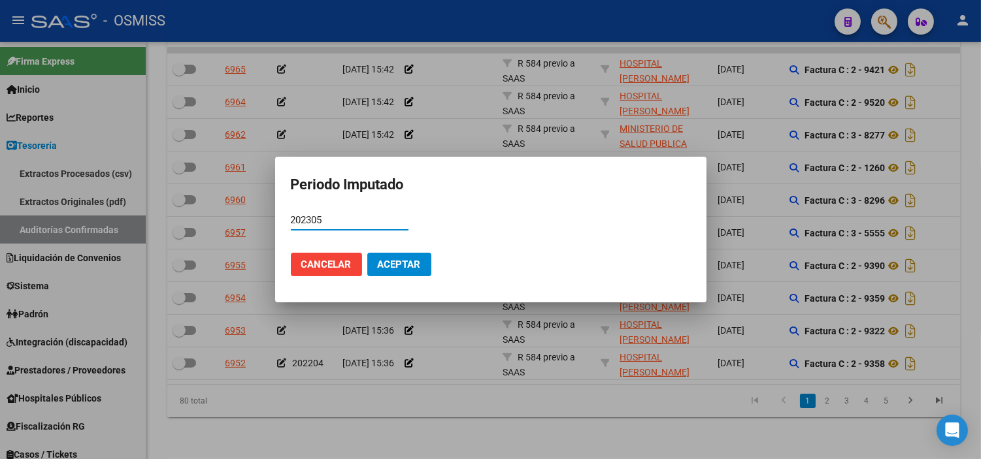
type input "202305"
click at [410, 264] on span "Aceptar" at bounding box center [399, 265] width 43 height 12
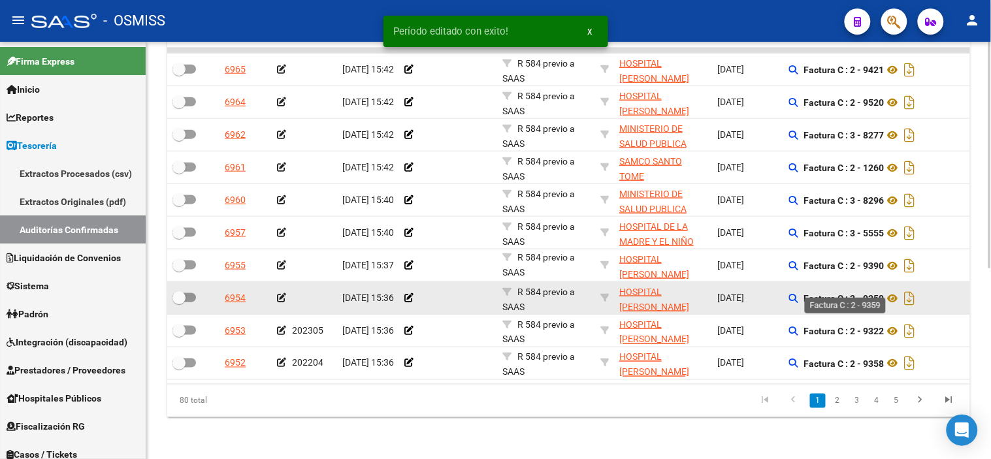
click at [870, 293] on strong "Factura C : 2 - 9359" at bounding box center [844, 298] width 80 height 10
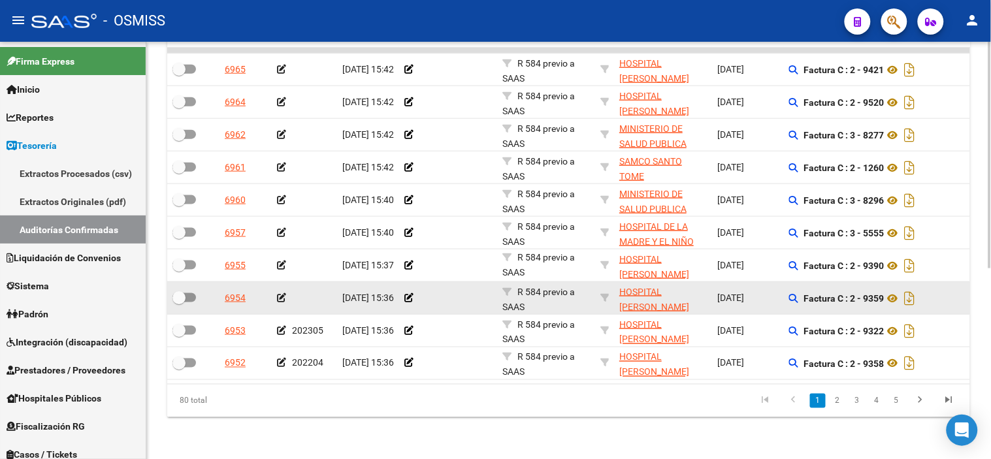
click at [282, 293] on icon at bounding box center [281, 297] width 9 height 9
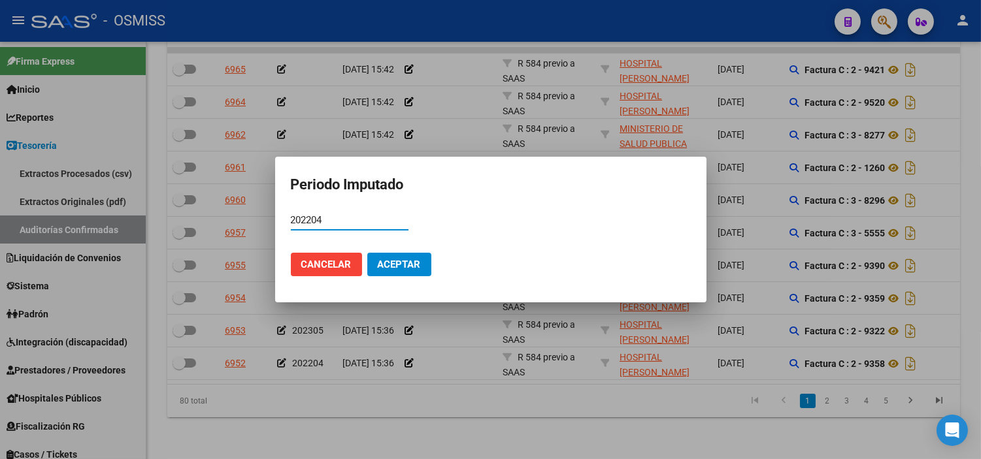
type input "202204"
click at [406, 268] on span "Aceptar" at bounding box center [399, 265] width 43 height 12
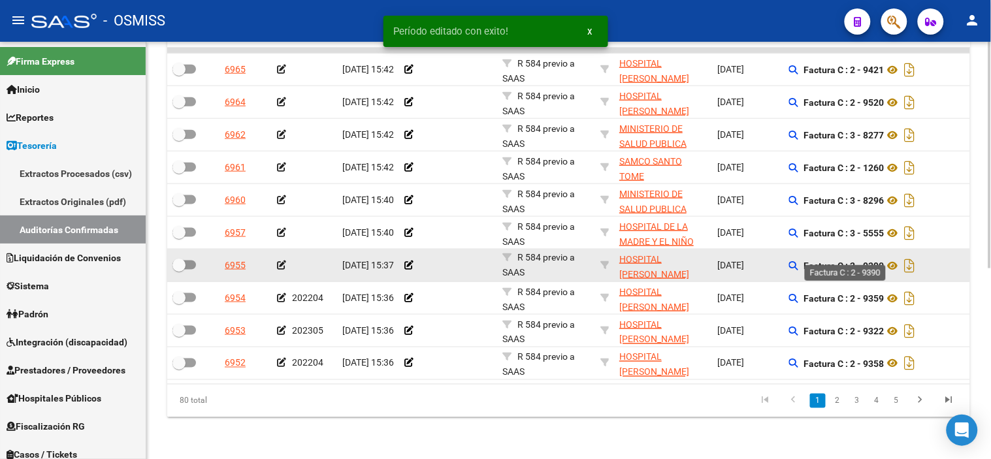
click at [870, 261] on strong "Factura C : 2 - 9390" at bounding box center [844, 266] width 80 height 10
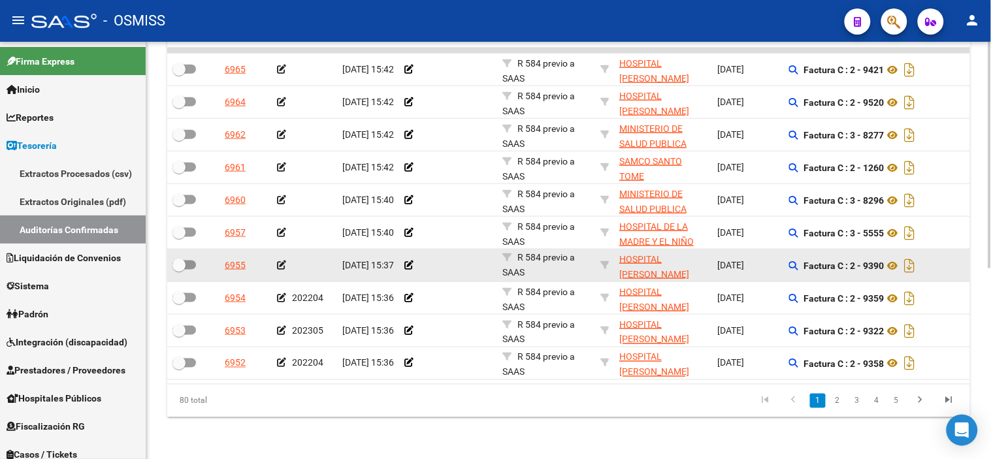
click at [285, 261] on icon at bounding box center [281, 265] width 9 height 9
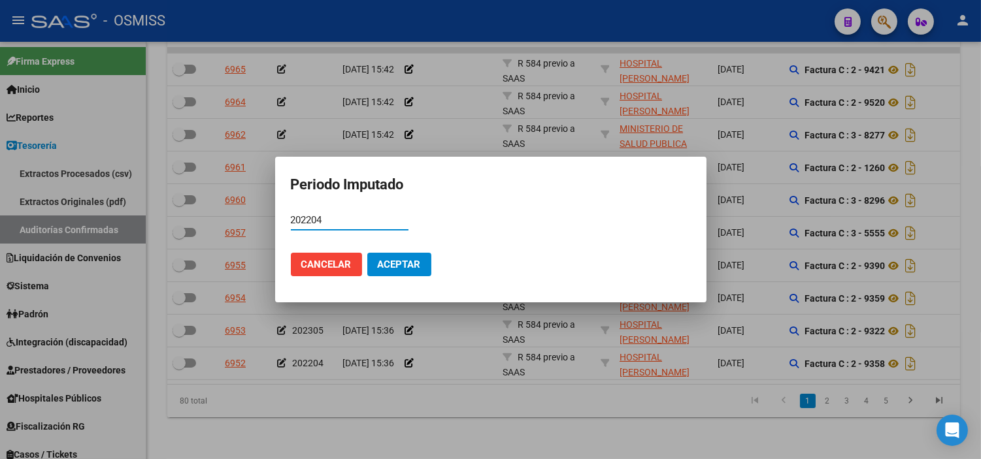
type input "202204"
click at [419, 265] on span "Aceptar" at bounding box center [399, 265] width 43 height 12
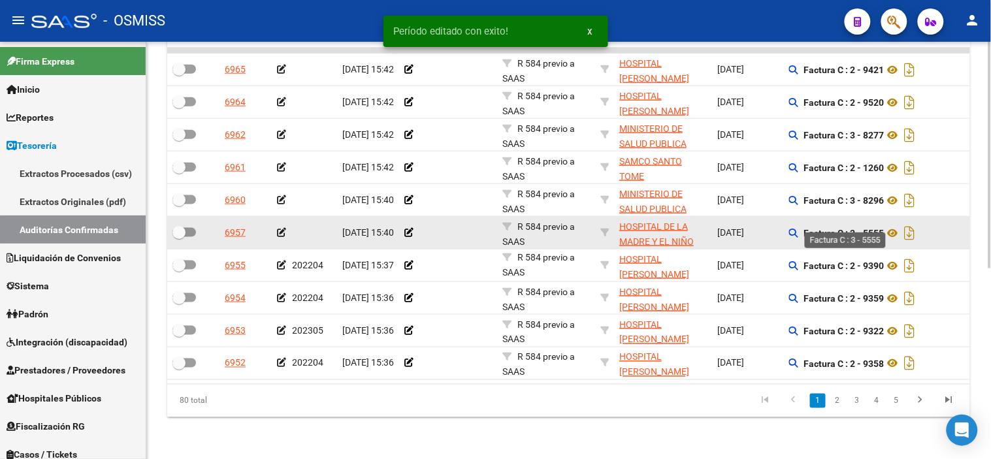
click at [871, 228] on strong "Factura C : 3 - 5555" at bounding box center [844, 233] width 80 height 10
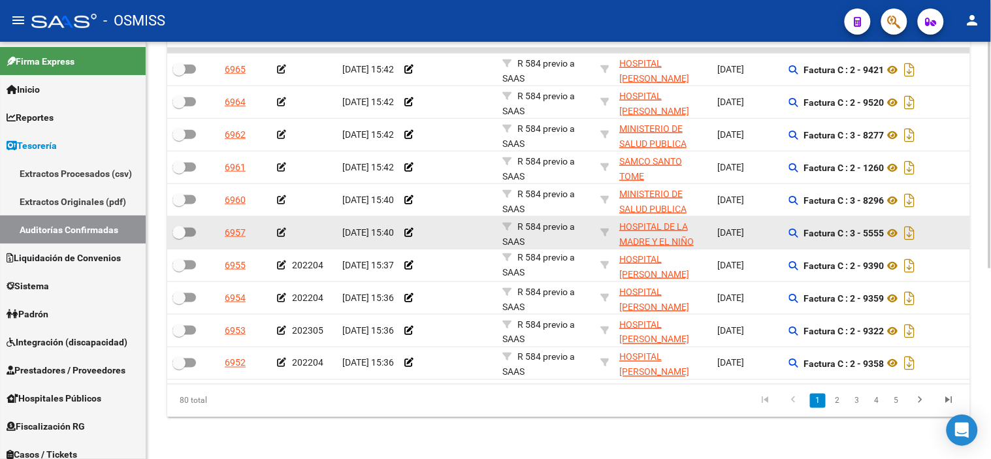
click at [282, 228] on icon at bounding box center [281, 232] width 9 height 9
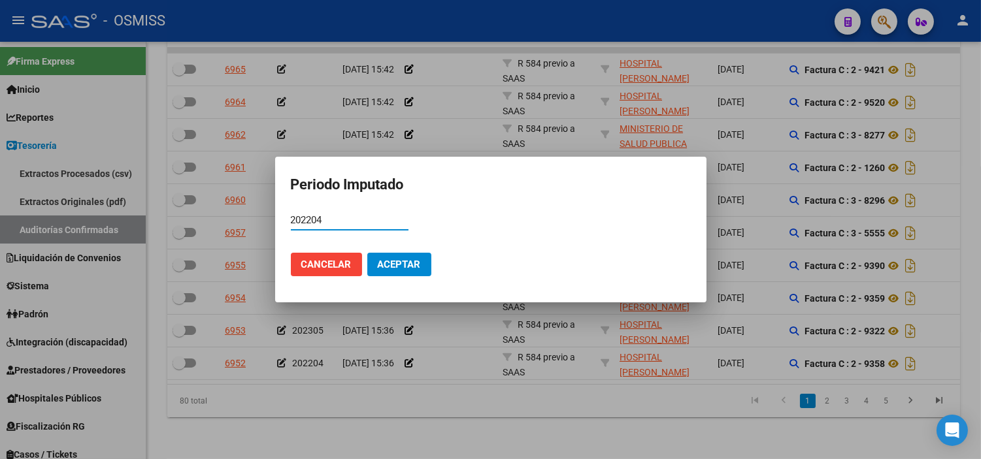
type input "202204"
click at [408, 256] on button "Aceptar" at bounding box center [399, 265] width 64 height 24
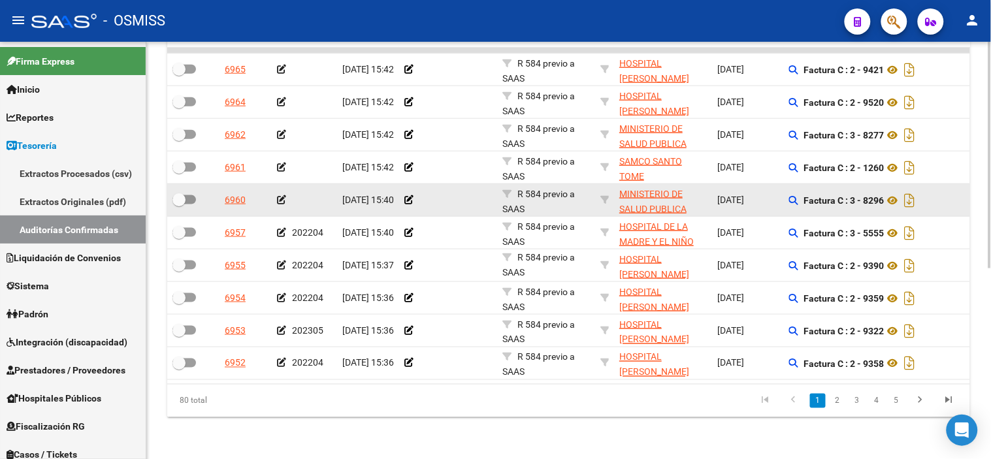
click at [283, 195] on icon at bounding box center [281, 199] width 9 height 9
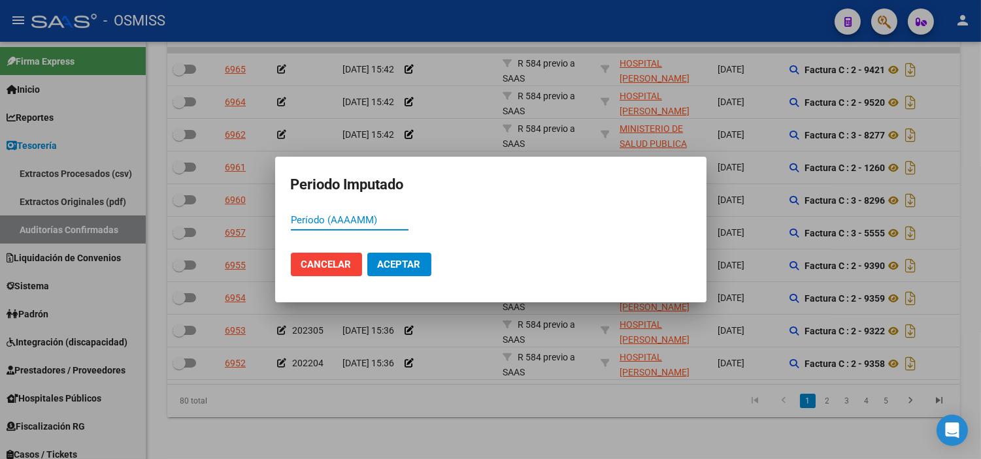
click at [336, 256] on button "Cancelar" at bounding box center [326, 265] width 71 height 24
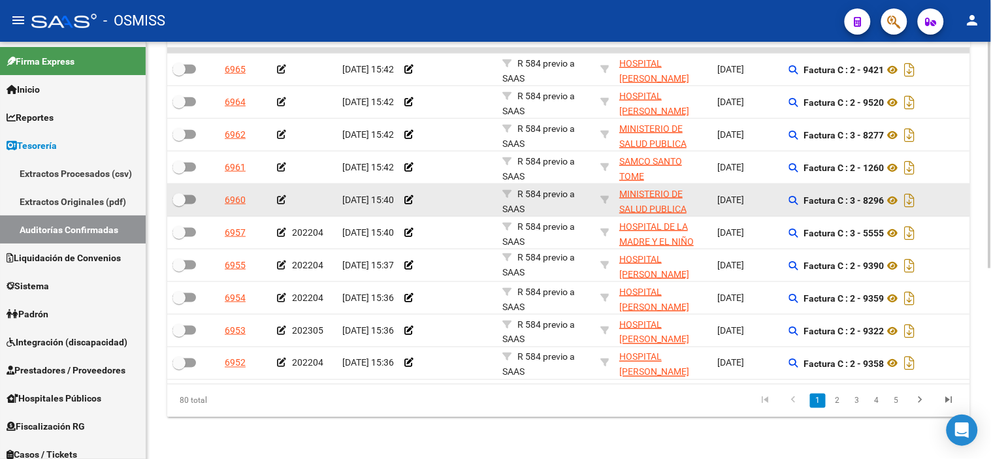
click at [283, 195] on icon at bounding box center [281, 199] width 9 height 9
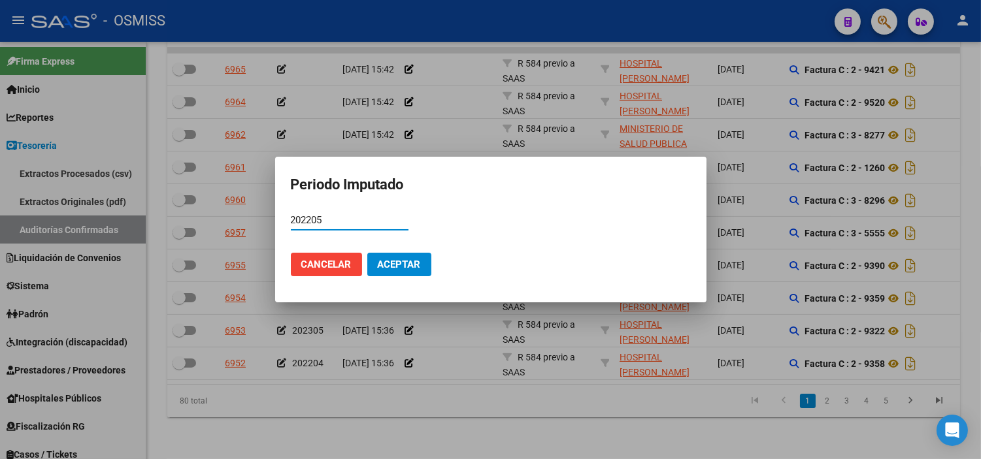
type input "202205"
click at [395, 266] on span "Aceptar" at bounding box center [399, 265] width 43 height 12
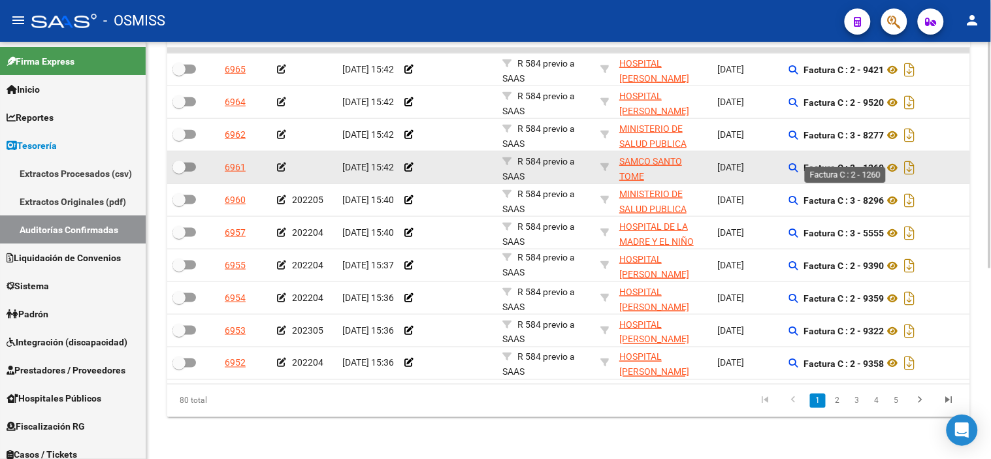
click at [873, 163] on strong "Factura C : 2 - 1260" at bounding box center [844, 168] width 80 height 10
click at [283, 163] on icon at bounding box center [281, 167] width 9 height 9
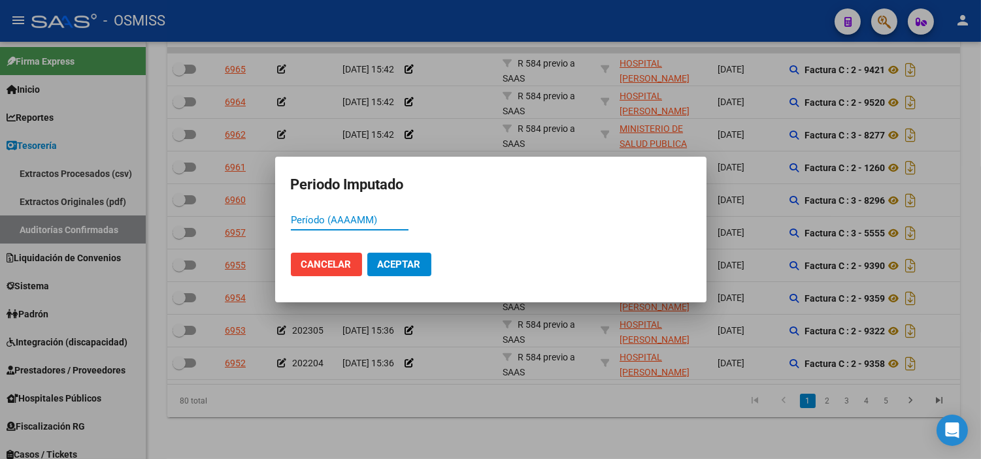
click at [333, 140] on div at bounding box center [490, 229] width 981 height 459
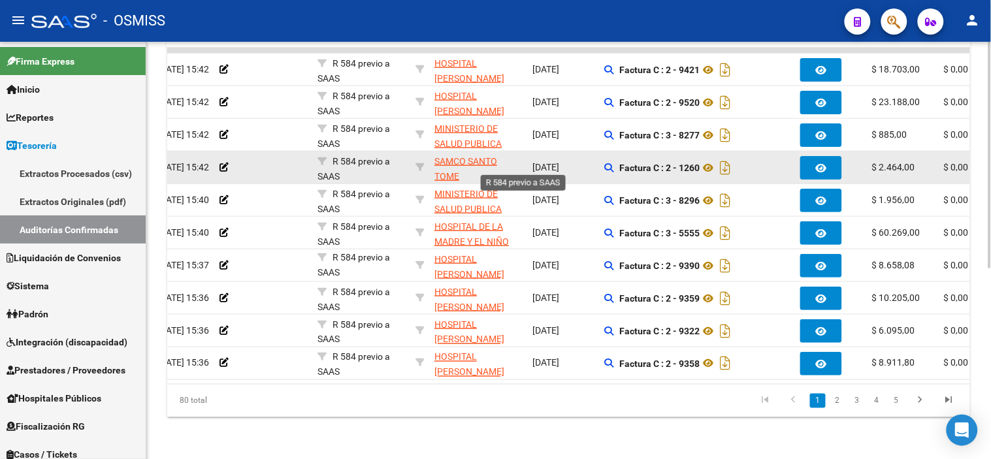
drag, startPoint x: 474, startPoint y: 155, endPoint x: 512, endPoint y: 154, distance: 38.5
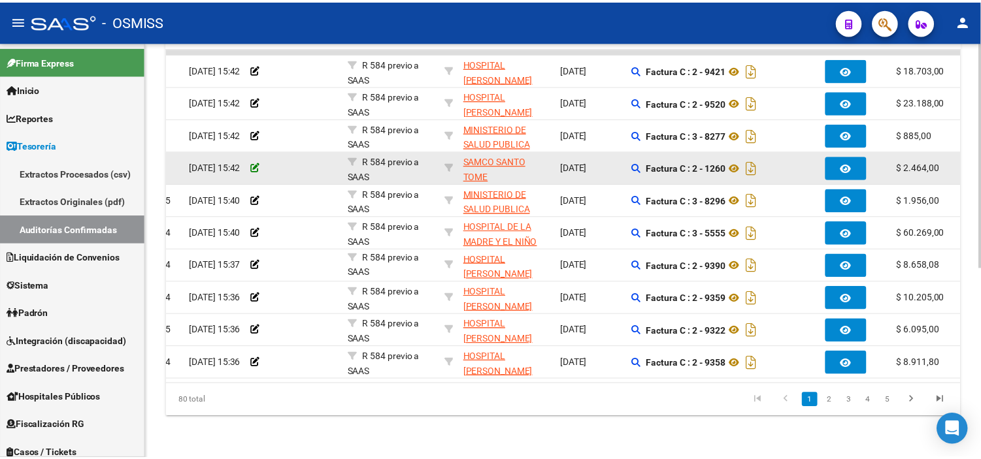
scroll to position [0, 0]
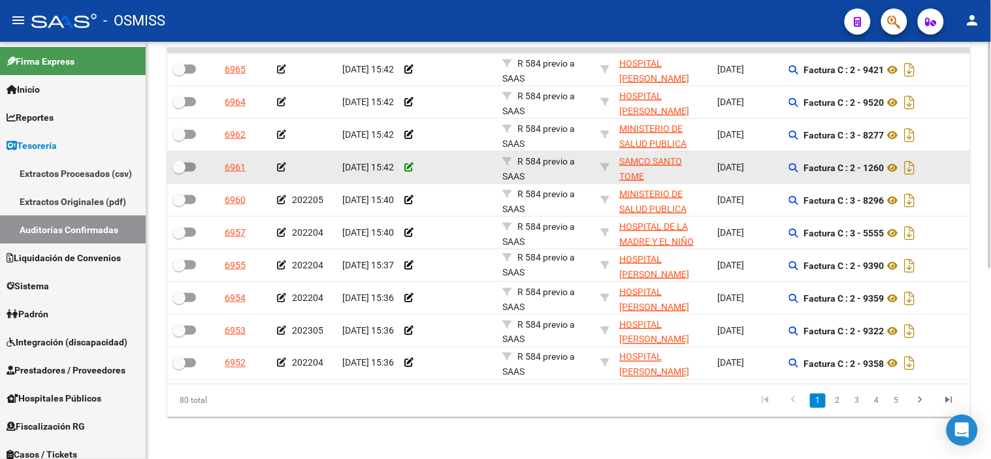
drag, startPoint x: 512, startPoint y: 154, endPoint x: 410, endPoint y: 157, distance: 102.0
click at [276, 157] on datatable-body-cell at bounding box center [304, 168] width 65 height 32
click at [284, 160] on div at bounding box center [304, 167] width 55 height 15
click at [282, 163] on icon at bounding box center [281, 167] width 9 height 9
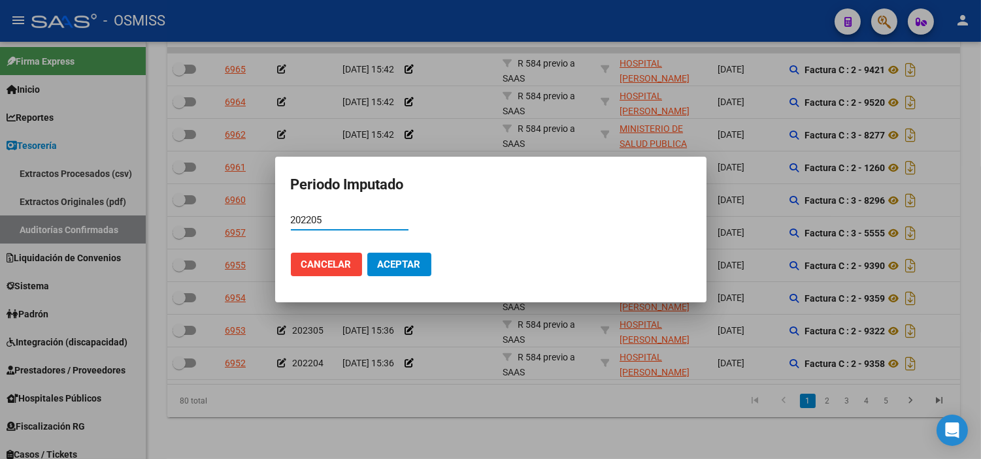
type input "202205"
click at [400, 266] on span "Aceptar" at bounding box center [399, 265] width 43 height 12
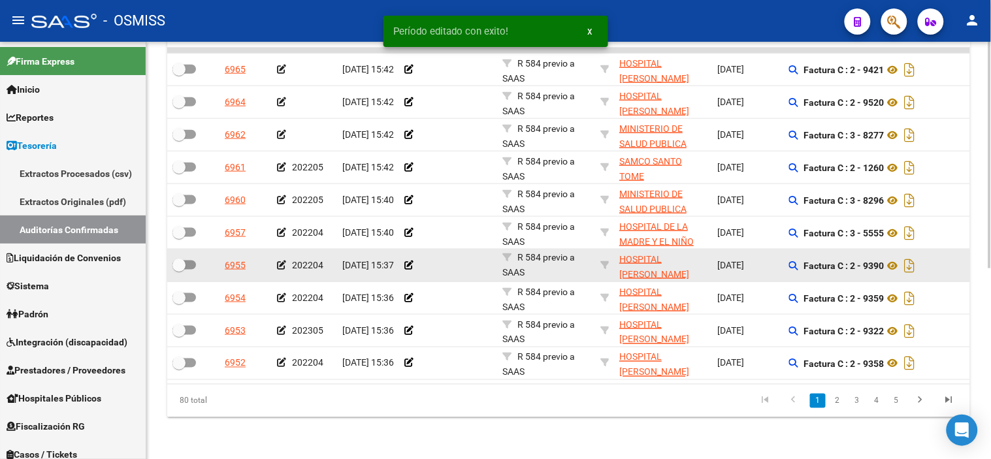
scroll to position [278, 0]
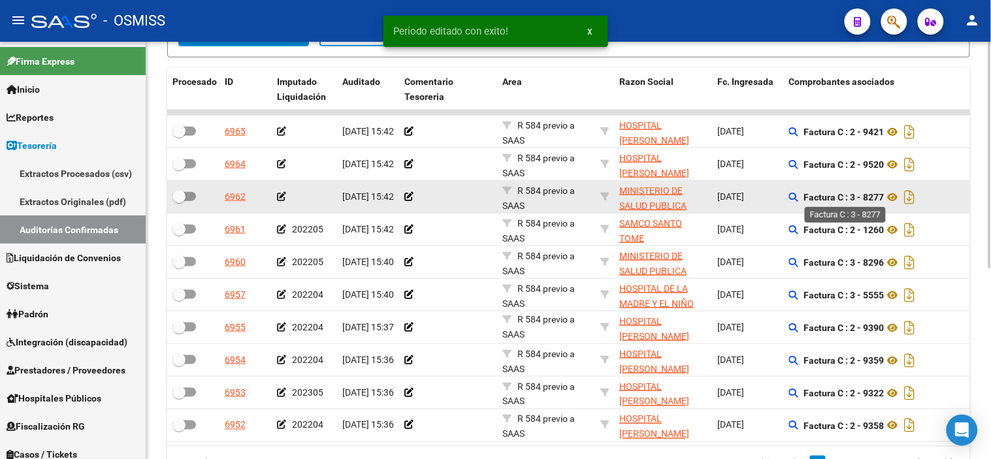
click at [873, 197] on strong "Factura C : 3 - 8277" at bounding box center [844, 197] width 80 height 10
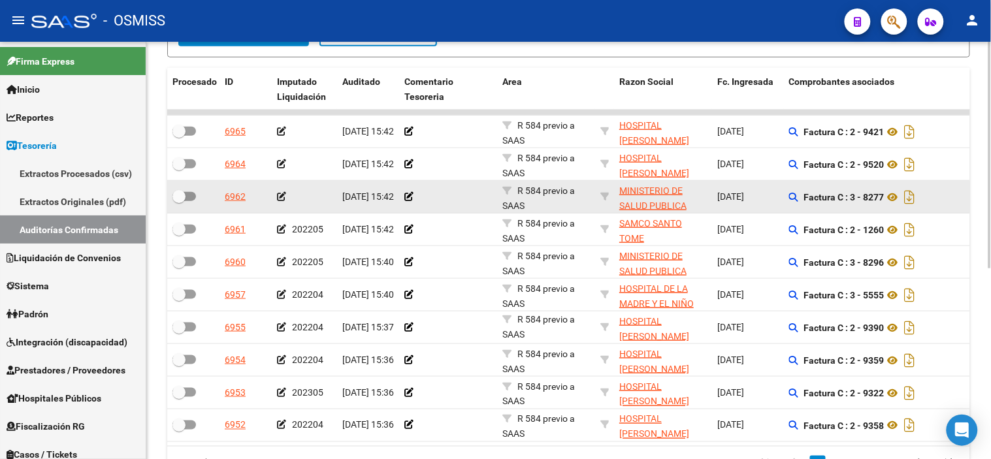
click at [281, 194] on icon at bounding box center [281, 196] width 9 height 9
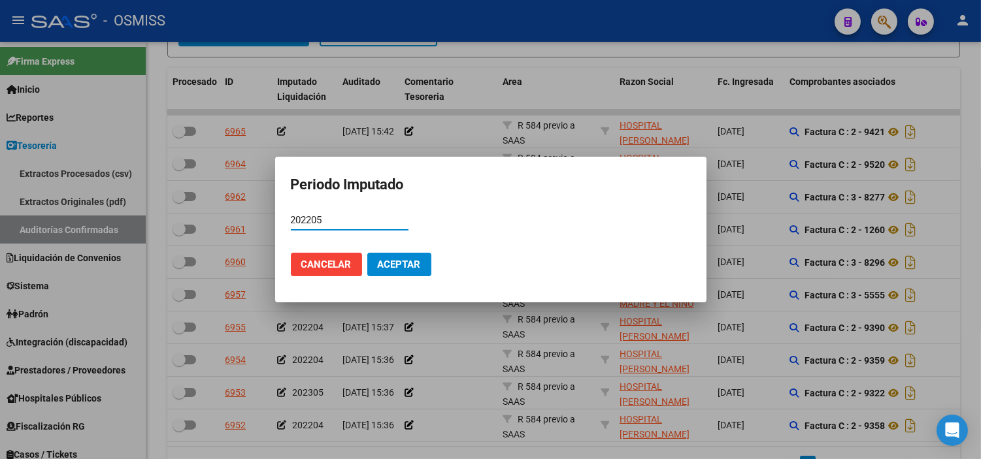
type input "202205"
click at [402, 275] on button "Aceptar" at bounding box center [399, 265] width 64 height 24
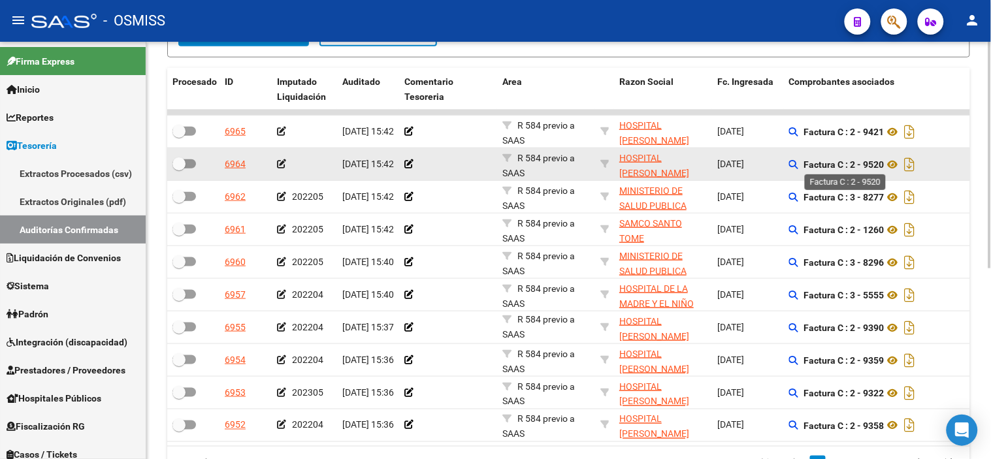
click at [875, 164] on strong "Factura C : 2 - 9520" at bounding box center [844, 164] width 80 height 10
click at [281, 165] on icon at bounding box center [281, 163] width 9 height 9
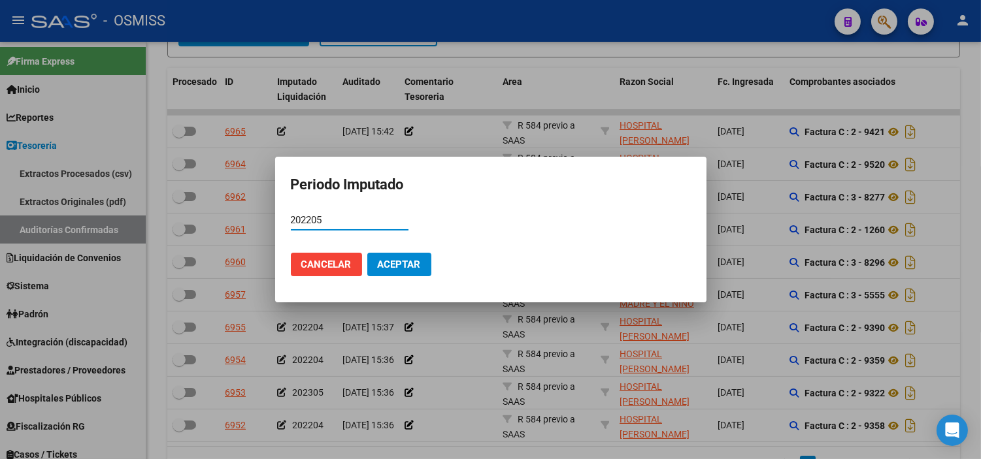
type input "202205"
click at [384, 263] on span "Aceptar" at bounding box center [399, 265] width 43 height 12
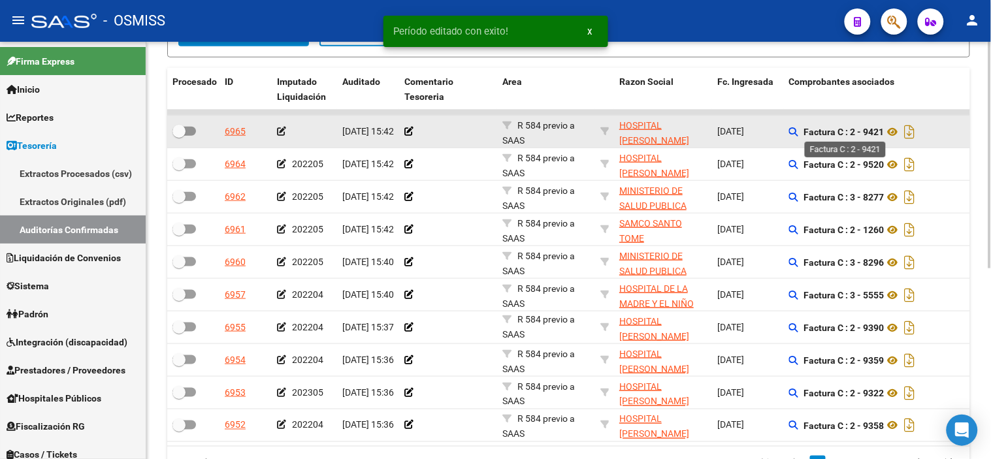
click at [875, 132] on strong "Factura C : 2 - 9421" at bounding box center [844, 132] width 80 height 10
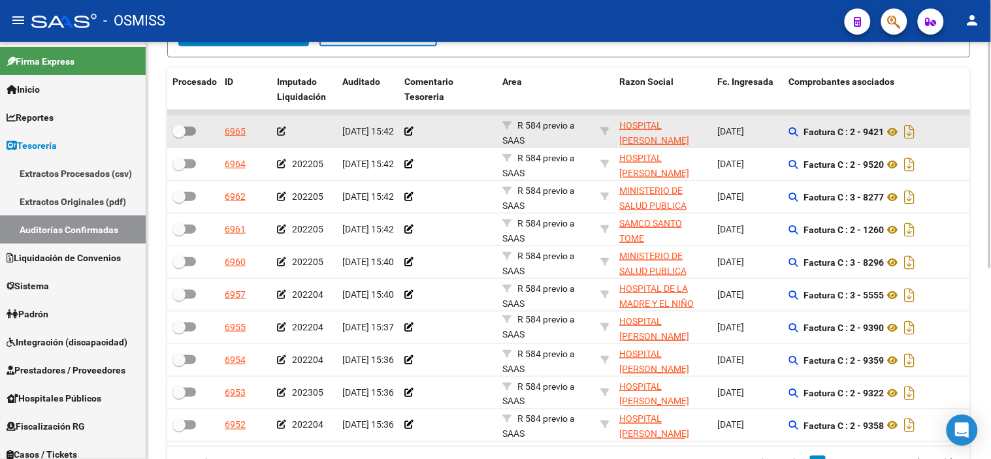
click at [280, 131] on icon at bounding box center [281, 131] width 9 height 9
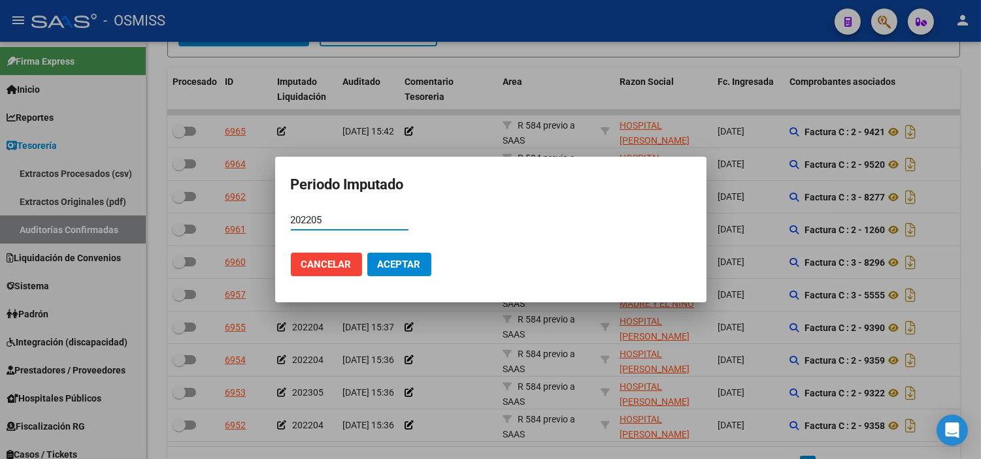
type input "202205"
click at [396, 269] on span "Aceptar" at bounding box center [399, 265] width 43 height 12
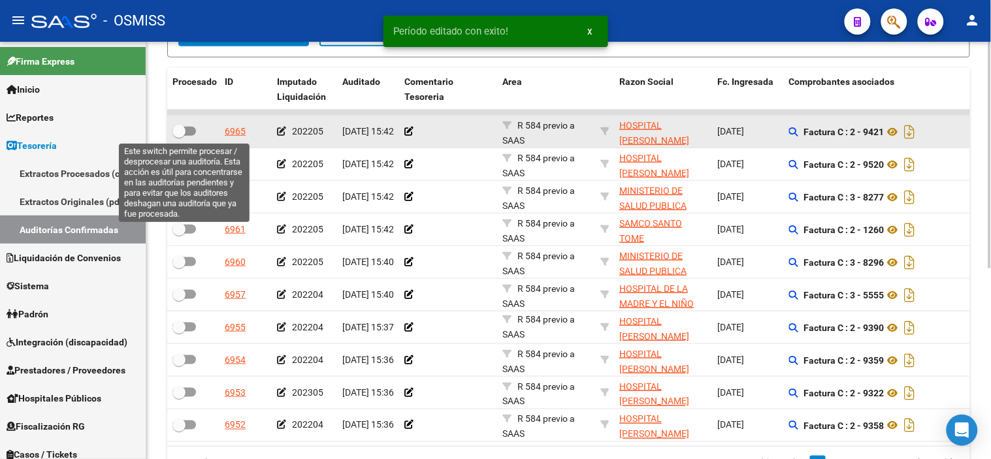
click at [188, 133] on span at bounding box center [184, 131] width 24 height 9
click at [179, 136] on input "checkbox" at bounding box center [178, 136] width 1 height 1
checkbox input "true"
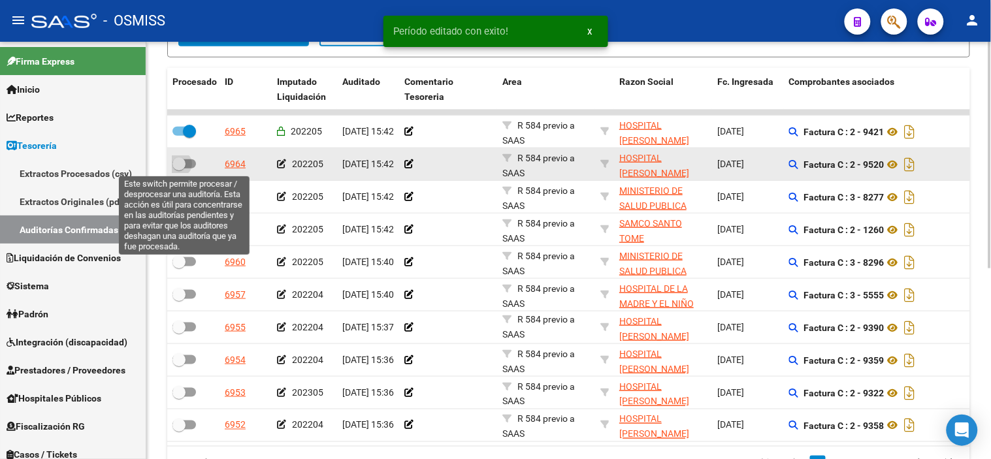
click at [193, 159] on span at bounding box center [184, 163] width 24 height 9
click at [179, 169] on input "checkbox" at bounding box center [178, 169] width 1 height 1
checkbox input "true"
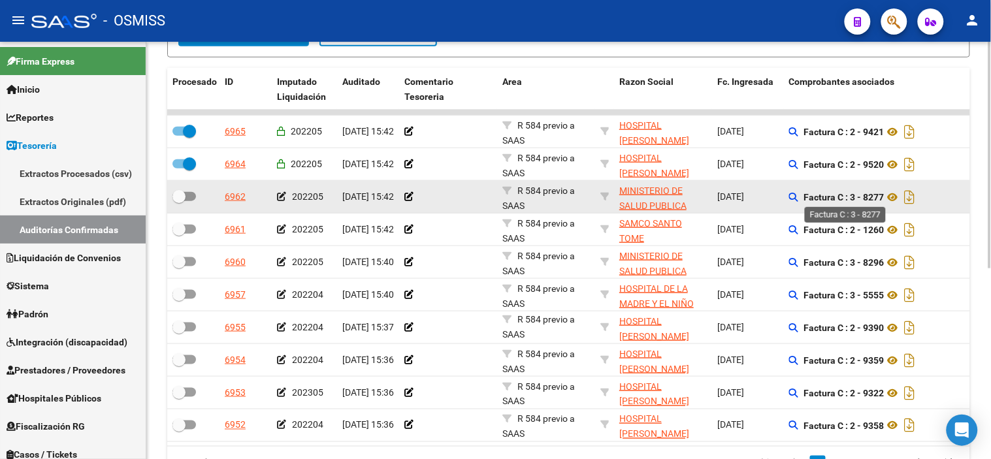
click at [875, 194] on strong "Factura C : 3 - 8277" at bounding box center [844, 197] width 80 height 10
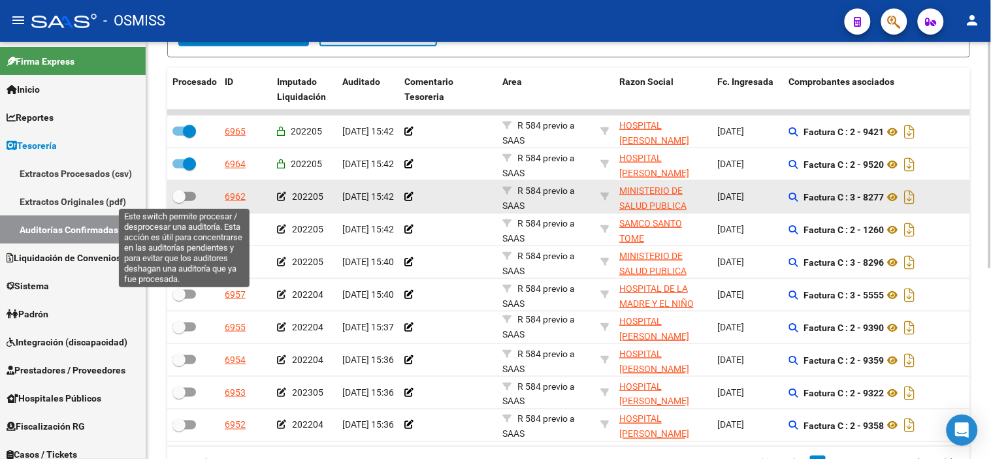
click at [178, 197] on span at bounding box center [178, 196] width 13 height 13
click at [178, 201] on input "checkbox" at bounding box center [178, 201] width 1 height 1
checkbox input "true"
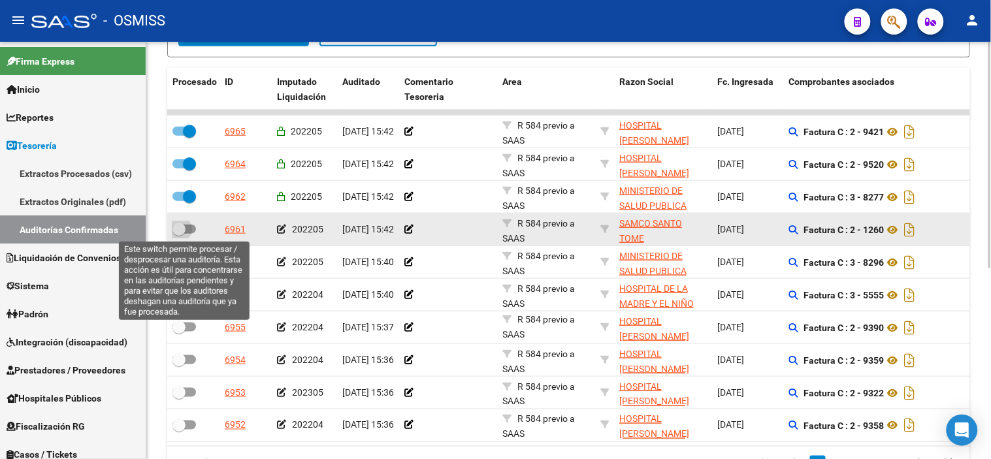
click at [189, 223] on label at bounding box center [184, 229] width 24 height 16
click at [179, 234] on input "checkbox" at bounding box center [178, 234] width 1 height 1
checkbox input "true"
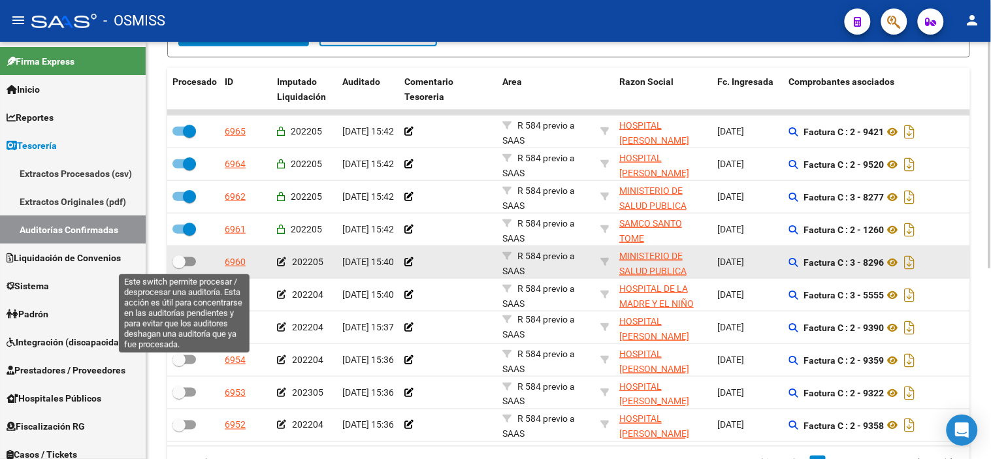
click at [189, 267] on label at bounding box center [184, 262] width 24 height 16
click at [179, 267] on input "checkbox" at bounding box center [178, 267] width 1 height 1
checkbox input "true"
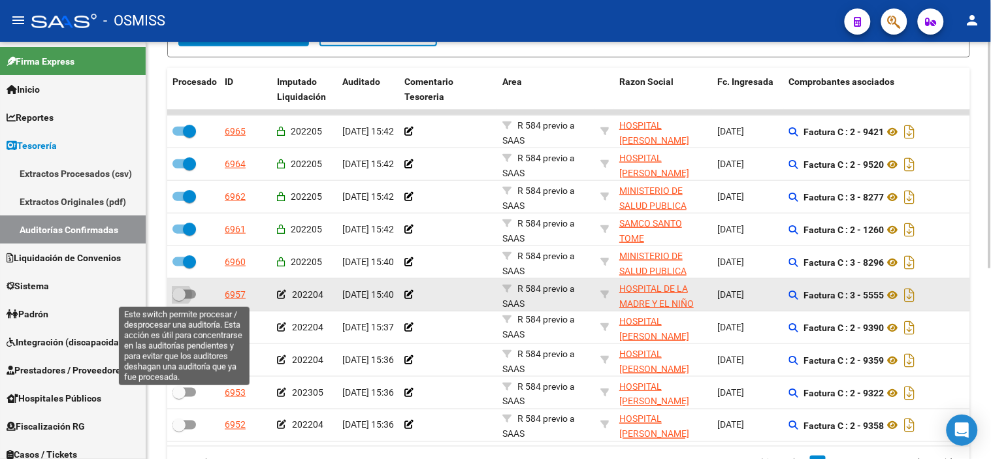
click at [180, 299] on span at bounding box center [178, 294] width 13 height 13
click at [179, 299] on input "checkbox" at bounding box center [178, 299] width 1 height 1
checkbox input "true"
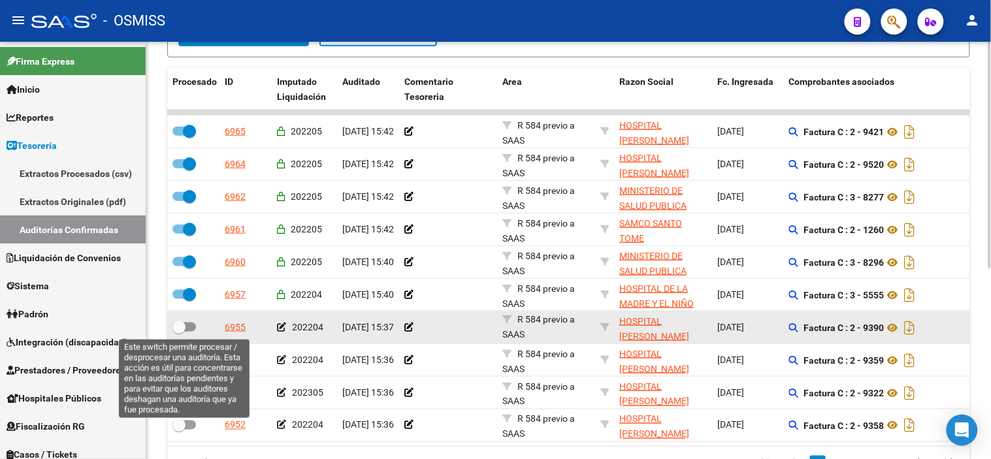
click at [190, 321] on label at bounding box center [184, 327] width 24 height 16
click at [179, 332] on input "checkbox" at bounding box center [178, 332] width 1 height 1
checkbox input "true"
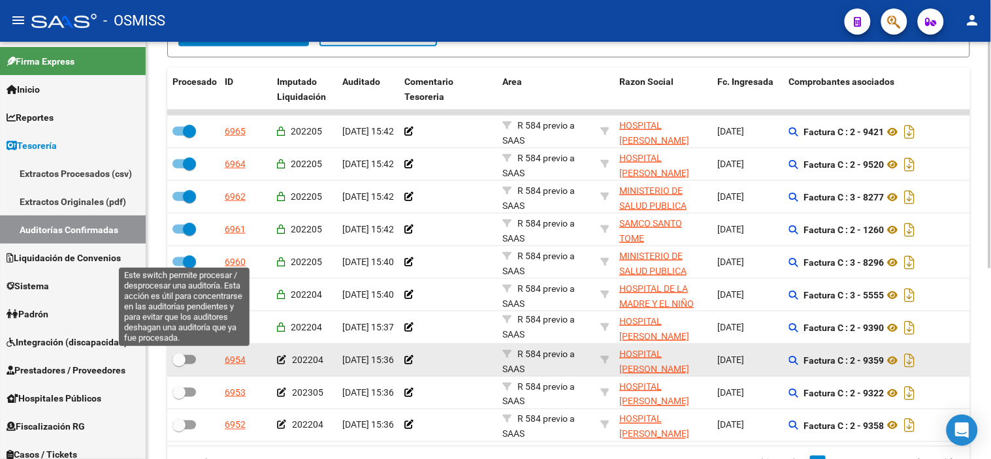
click at [187, 364] on label at bounding box center [184, 360] width 24 height 16
click at [179, 365] on input "checkbox" at bounding box center [178, 365] width 1 height 1
checkbox input "true"
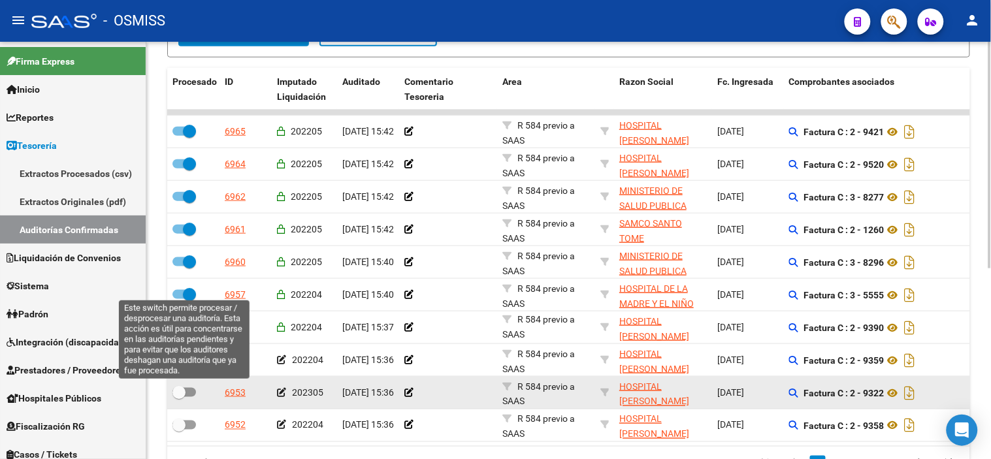
click at [188, 396] on span at bounding box center [184, 392] width 24 height 9
click at [179, 397] on input "checkbox" at bounding box center [178, 397] width 1 height 1
checkbox input "true"
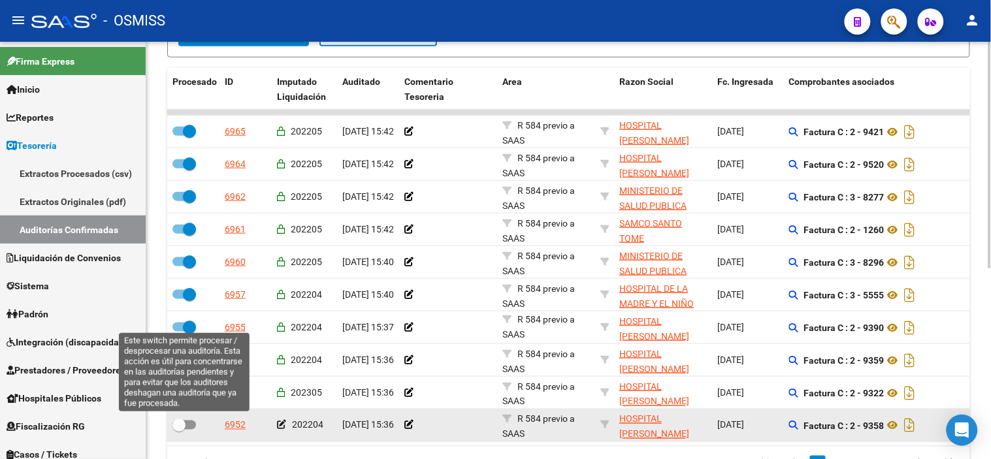
click at [184, 422] on span at bounding box center [178, 425] width 13 height 13
click at [179, 430] on input "checkbox" at bounding box center [178, 430] width 1 height 1
checkbox input "true"
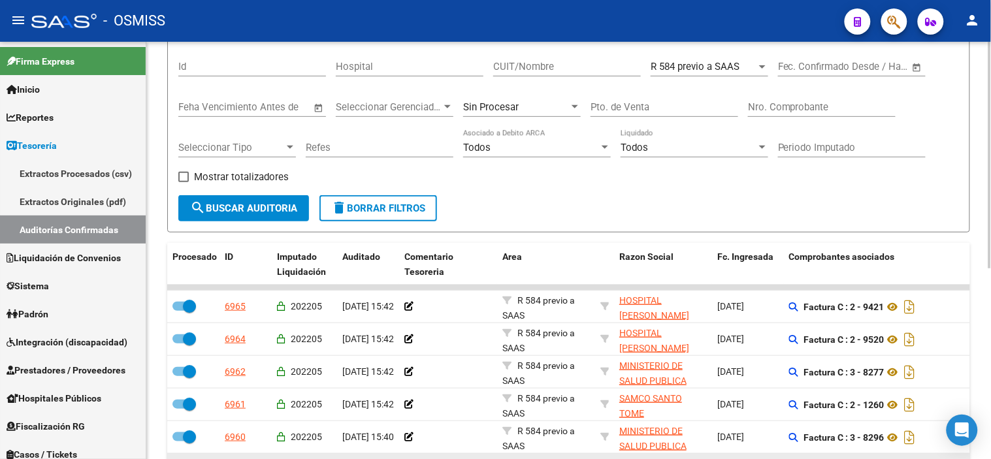
scroll to position [61, 0]
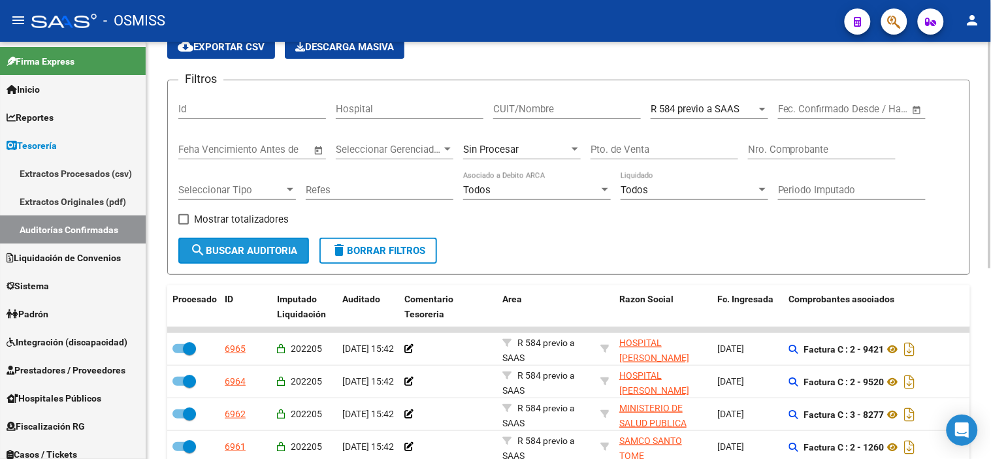
click at [221, 246] on span "search Buscar Auditoria" at bounding box center [243, 251] width 107 height 12
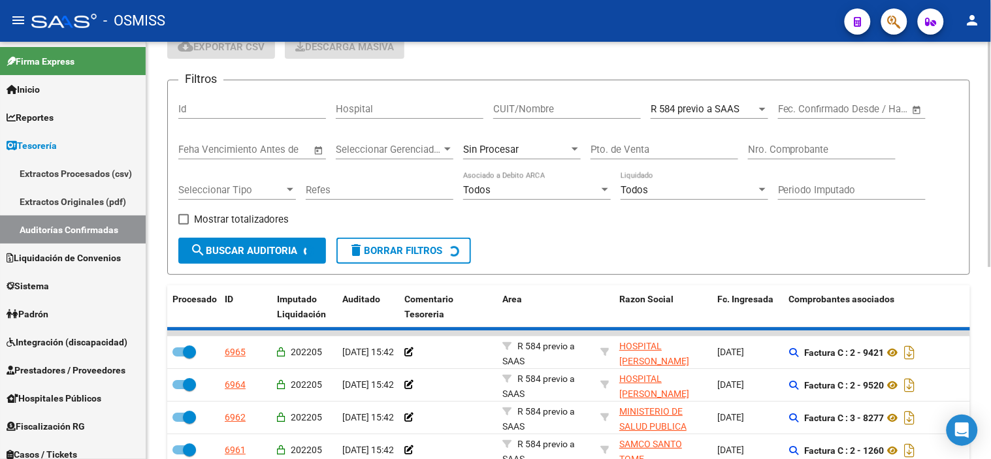
checkbox input "false"
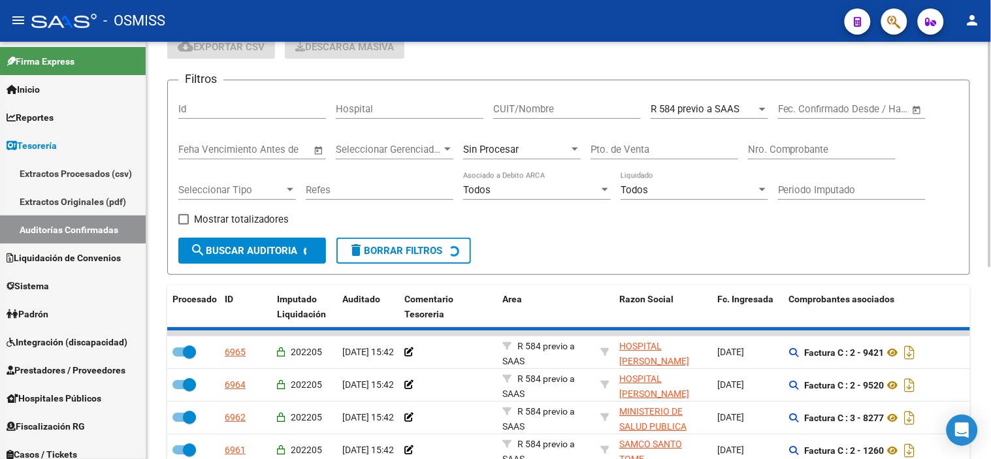
checkbox input "false"
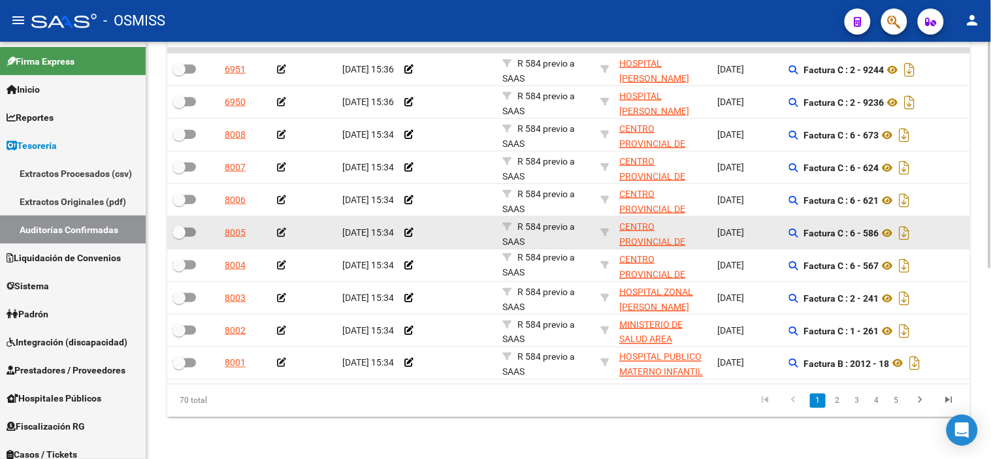
scroll to position [351, 0]
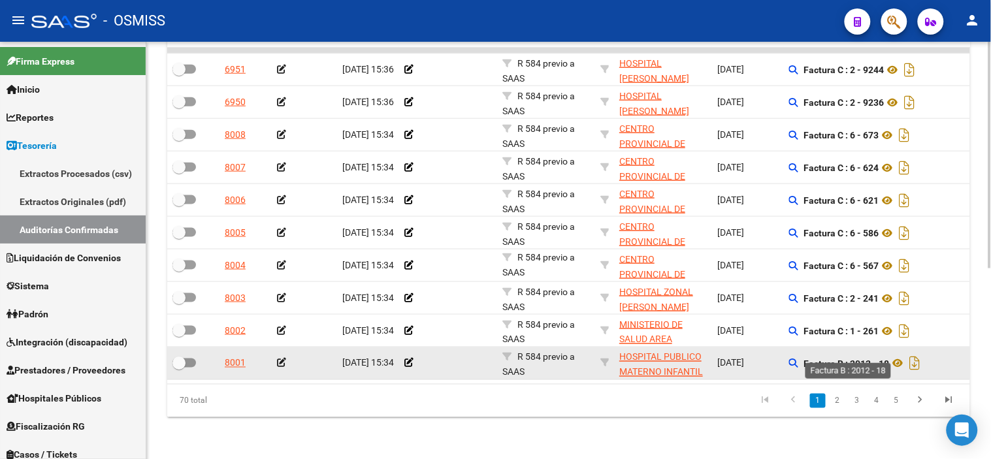
click at [885, 359] on strong "Factura B : 2012 - 18" at bounding box center [847, 364] width 86 height 10
click at [900, 357] on icon at bounding box center [898, 364] width 17 height 16
click at [280, 359] on icon at bounding box center [281, 363] width 9 height 9
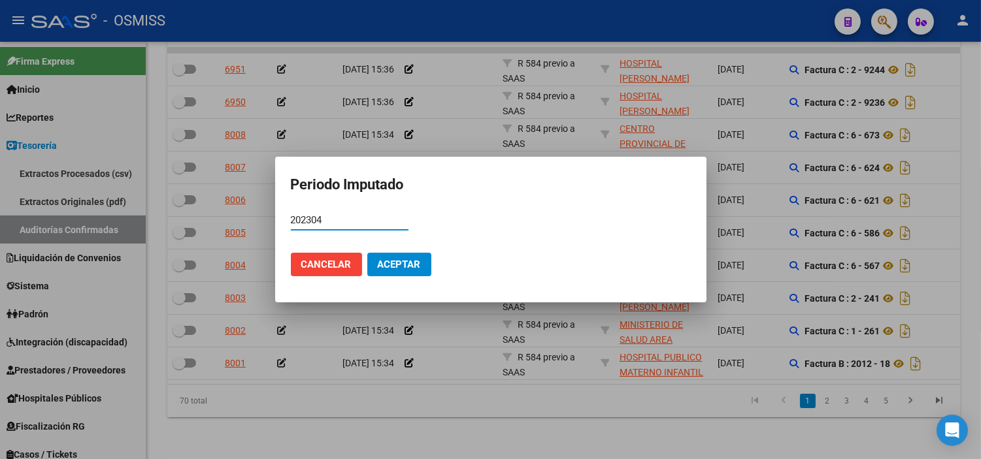
type input "202304"
click at [402, 260] on span "Aceptar" at bounding box center [399, 265] width 43 height 12
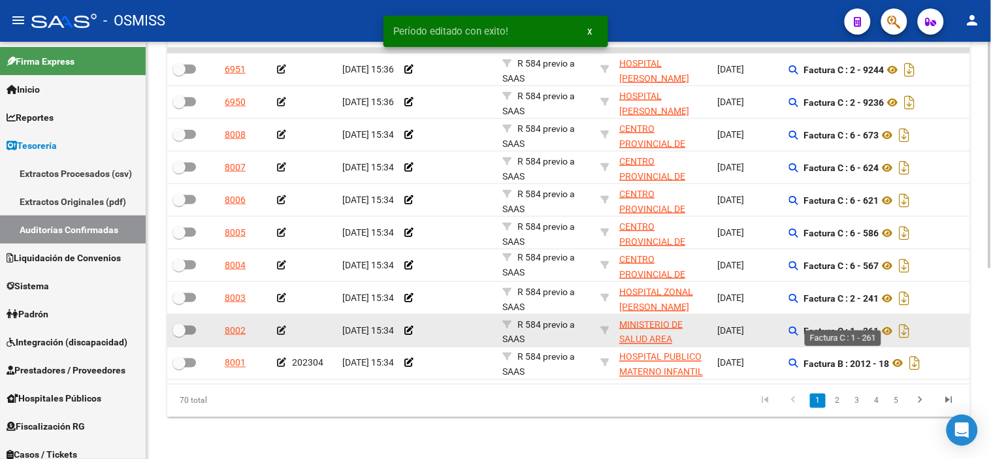
click at [872, 326] on strong "Factura C : 1 - 261" at bounding box center [841, 331] width 75 height 10
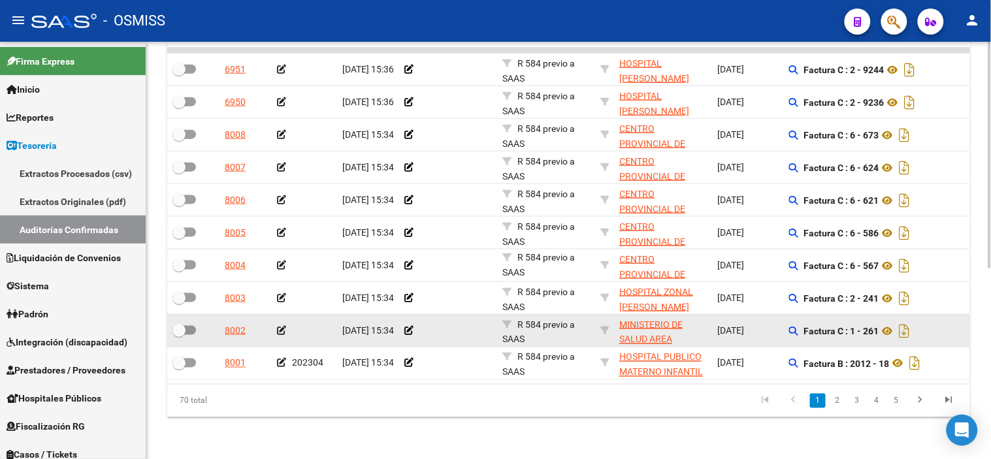
click at [279, 326] on icon at bounding box center [281, 330] width 9 height 9
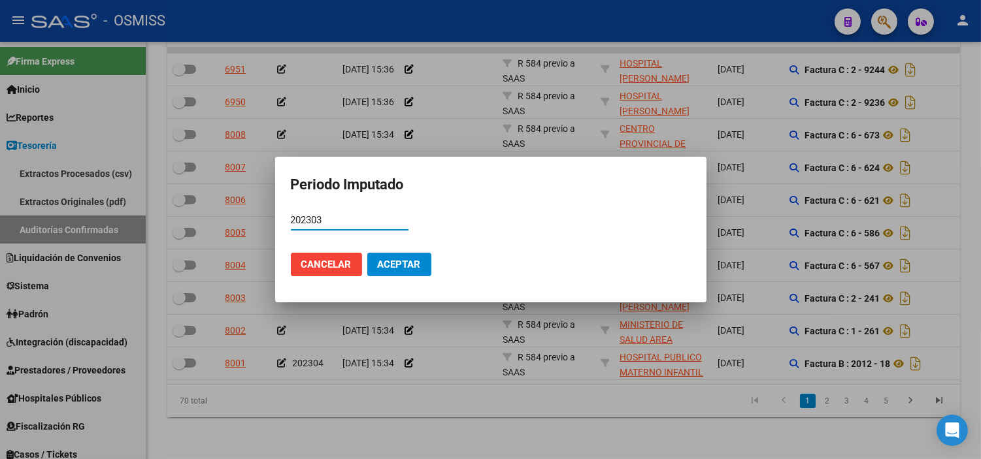
type input "202303"
click at [375, 276] on mat-dialog-actions "Cancelar Aceptar" at bounding box center [491, 264] width 400 height 44
click at [375, 264] on button "Aceptar" at bounding box center [399, 265] width 64 height 24
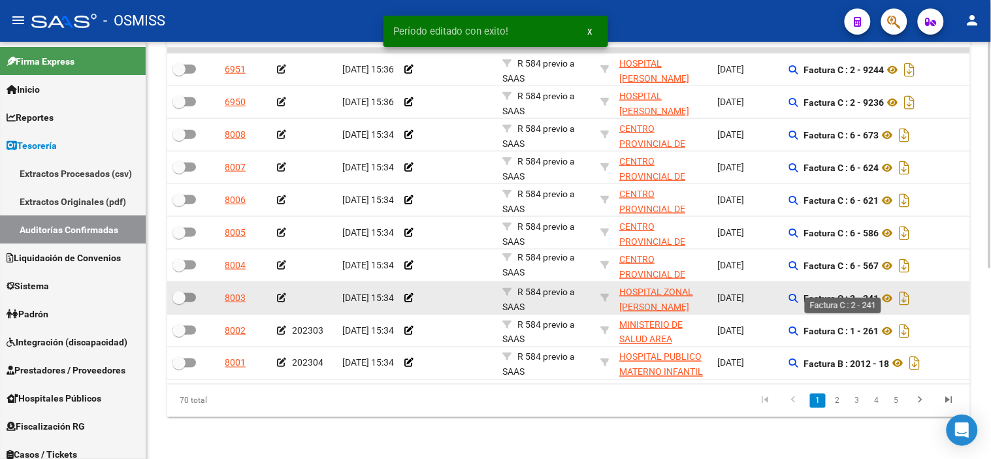
click at [870, 293] on strong "Factura C : 2 - 241" at bounding box center [841, 298] width 75 height 10
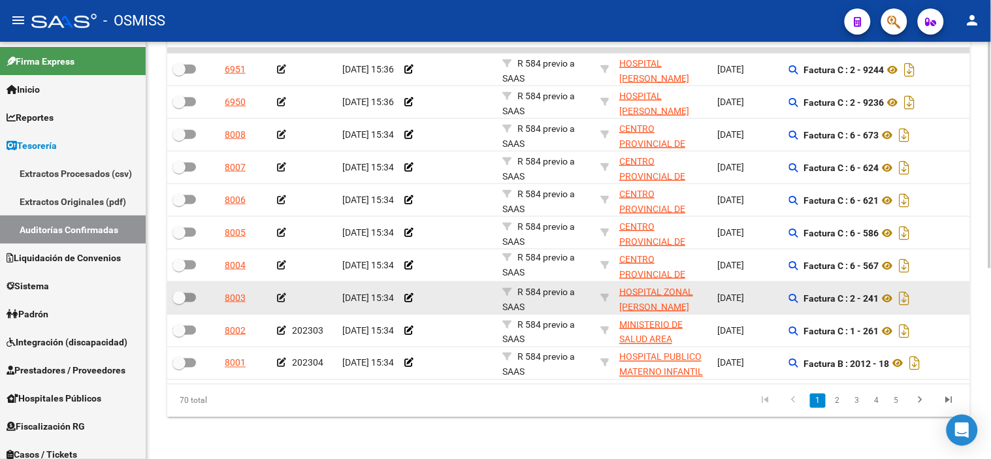
click at [283, 293] on icon at bounding box center [281, 297] width 9 height 9
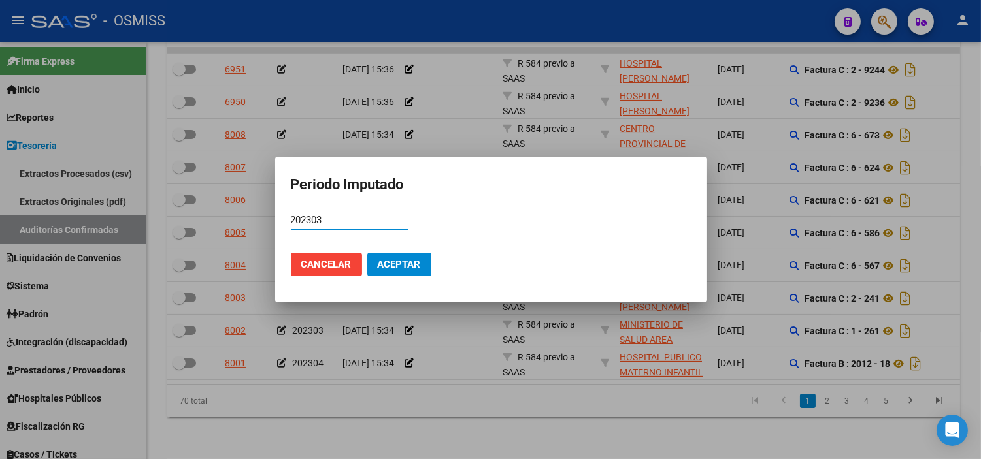
type input "202303"
click at [410, 263] on span "Aceptar" at bounding box center [399, 265] width 43 height 12
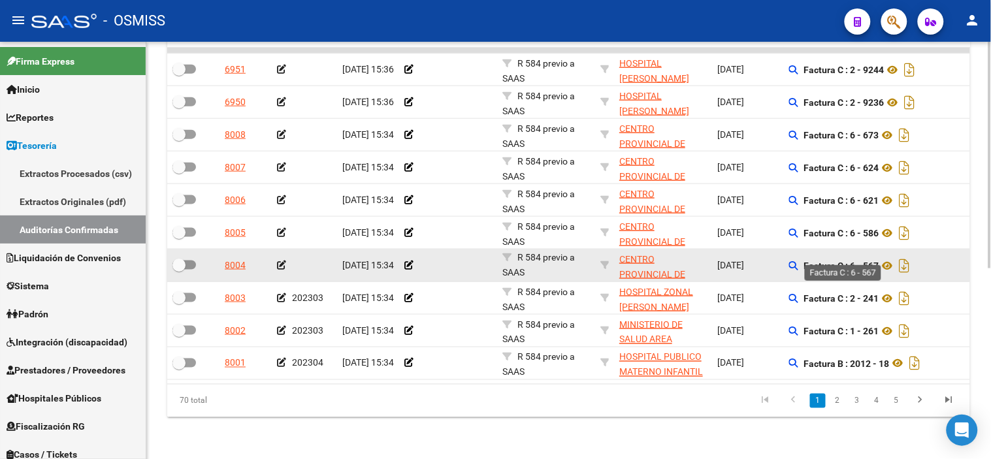
click at [870, 261] on strong "Factura C : 6 - 567" at bounding box center [841, 266] width 75 height 10
click at [284, 261] on icon at bounding box center [281, 265] width 9 height 9
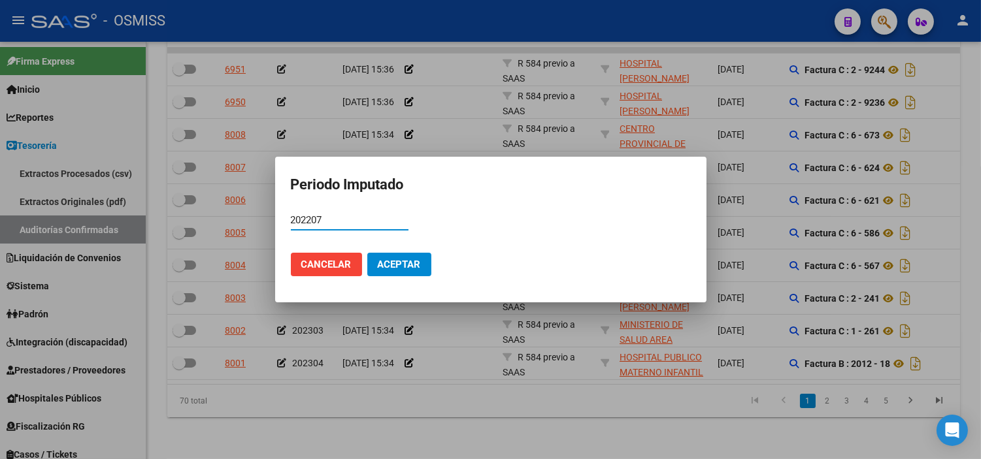
type input "202207"
click at [397, 253] on button "Aceptar" at bounding box center [399, 265] width 64 height 24
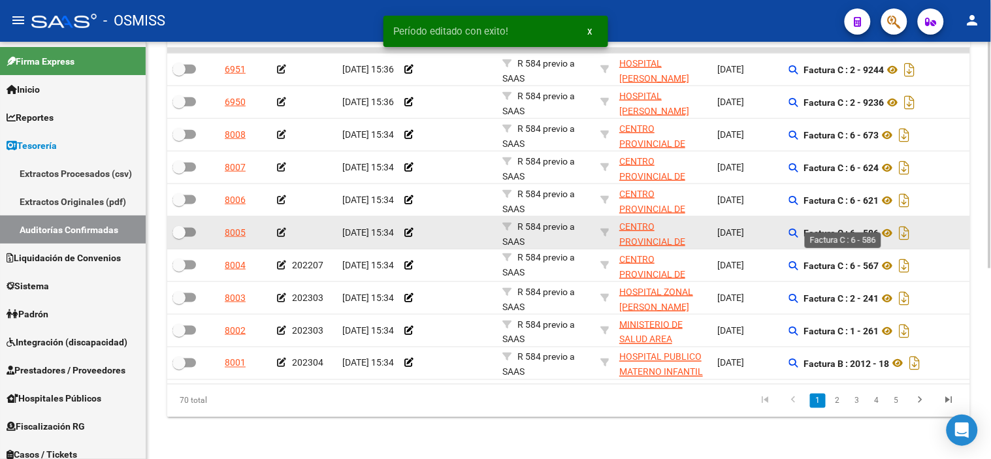
click at [871, 228] on strong "Factura C : 6 - 586" at bounding box center [841, 233] width 75 height 10
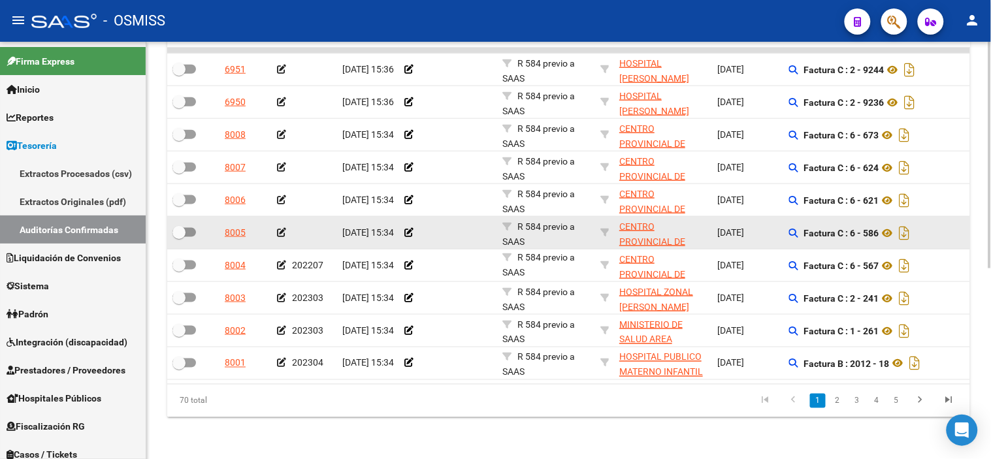
click at [284, 228] on icon at bounding box center [281, 232] width 9 height 9
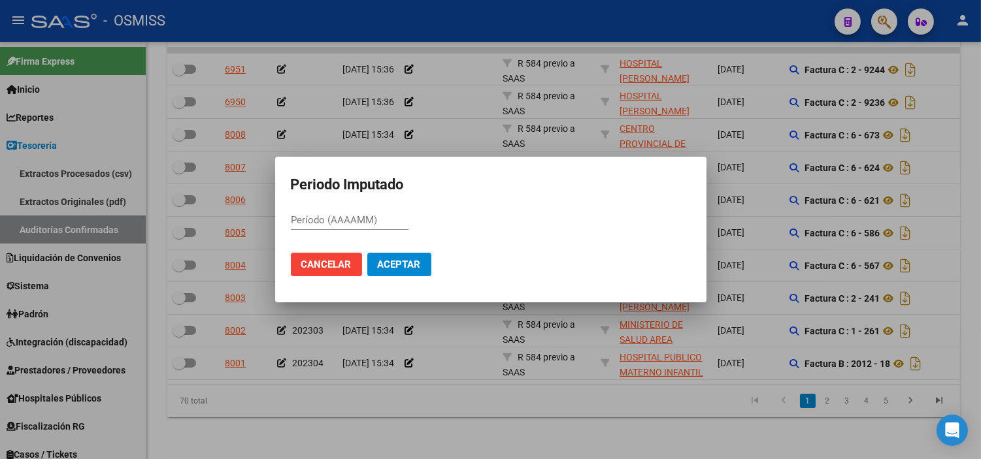
click at [412, 397] on div at bounding box center [490, 229] width 981 height 459
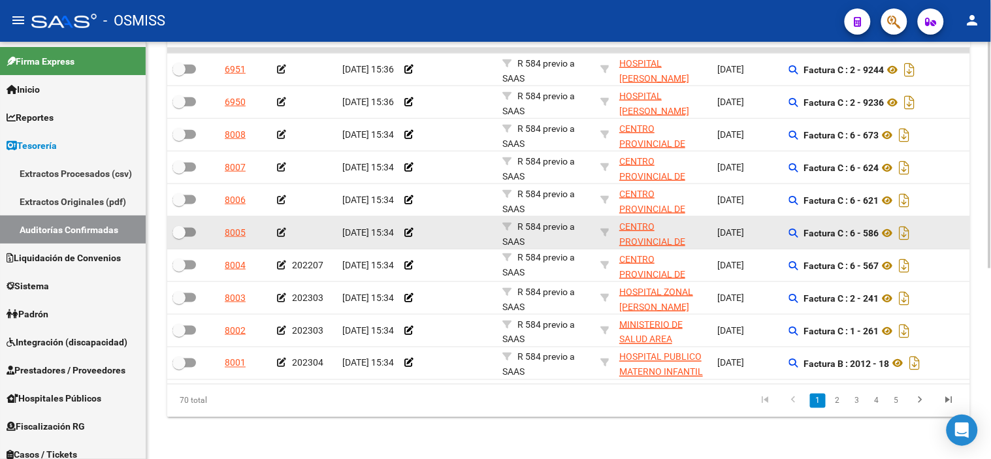
click at [279, 228] on icon at bounding box center [281, 232] width 9 height 9
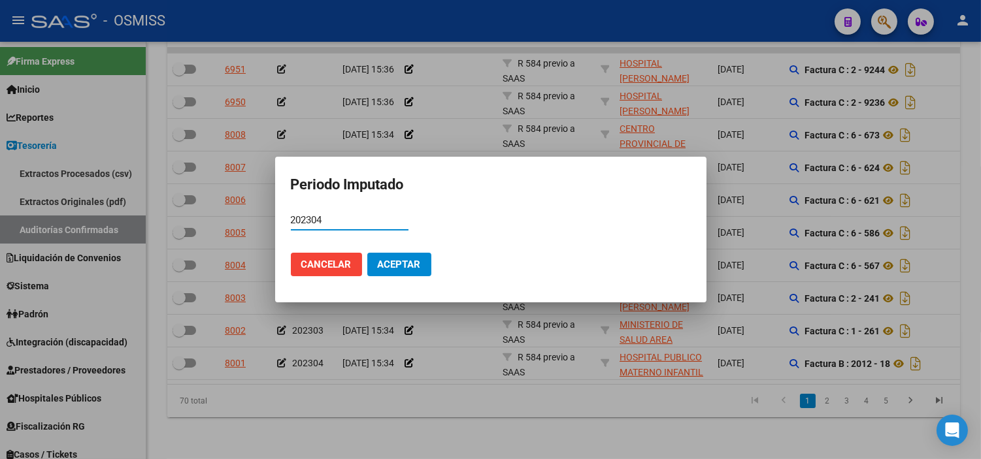
type input "202304"
click at [412, 266] on span "Aceptar" at bounding box center [399, 265] width 43 height 12
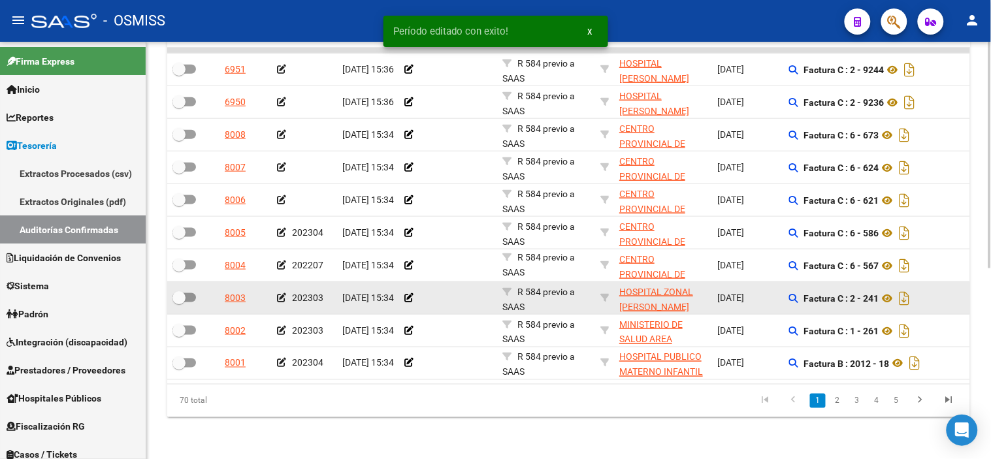
scroll to position [278, 0]
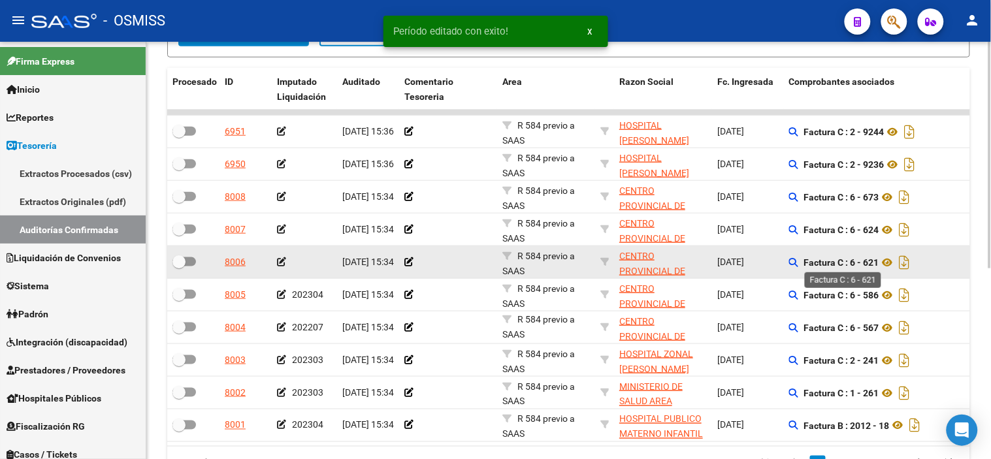
click at [872, 261] on strong "Factura C : 6 - 621" at bounding box center [841, 262] width 75 height 10
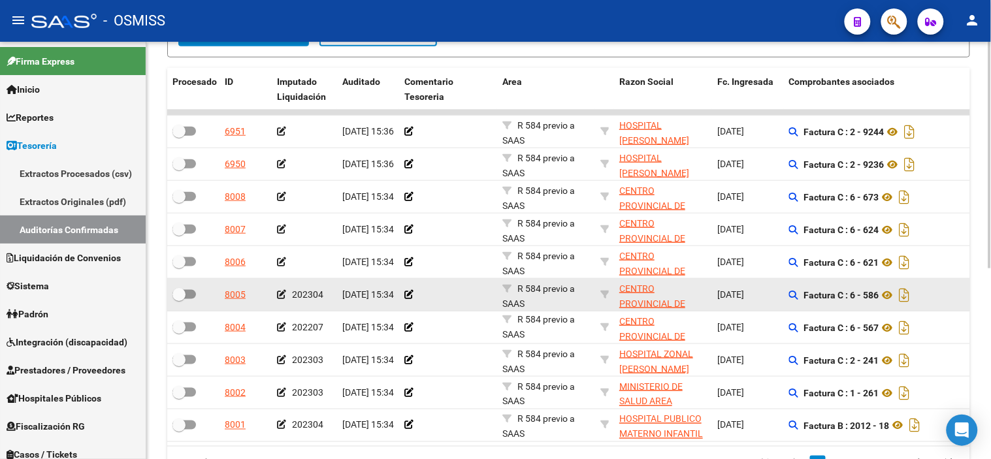
scroll to position [351, 0]
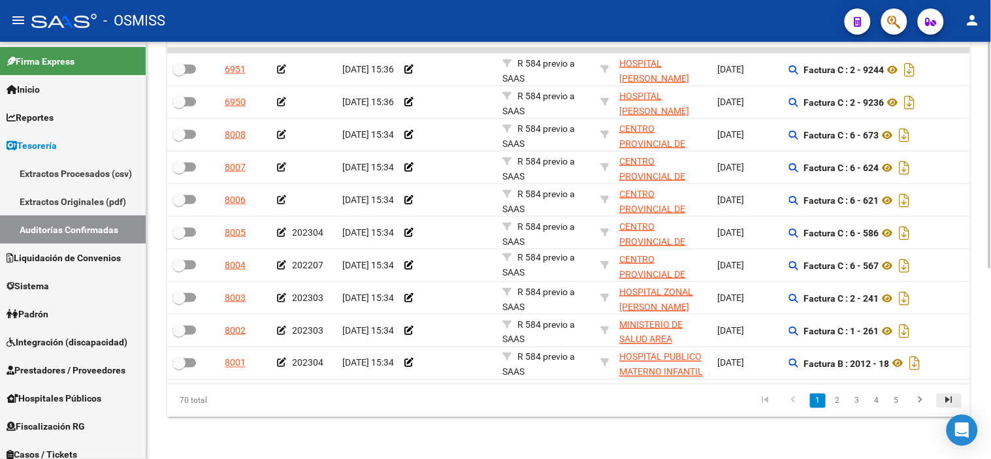
click at [949, 397] on icon "go to last page" at bounding box center [949, 403] width 17 height 16
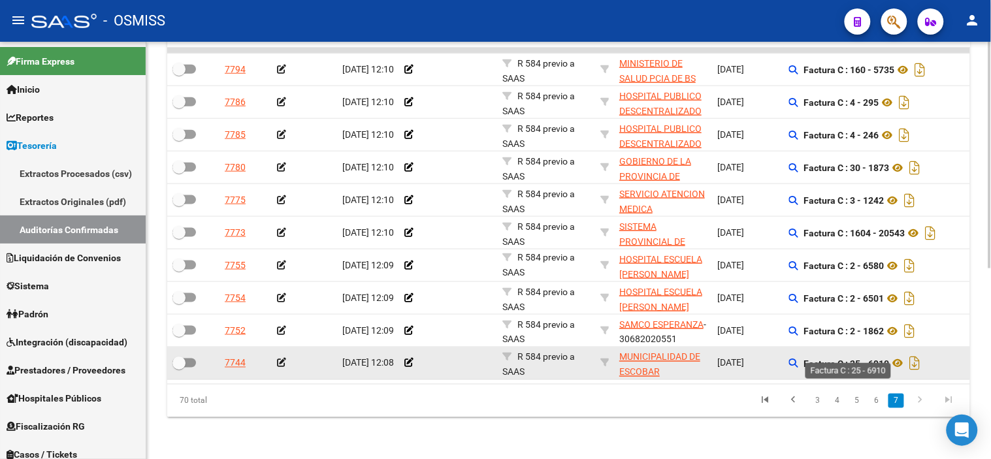
click at [886, 359] on strong "Factura C : 25 - 6910" at bounding box center [847, 364] width 86 height 10
click at [282, 359] on icon at bounding box center [281, 363] width 9 height 9
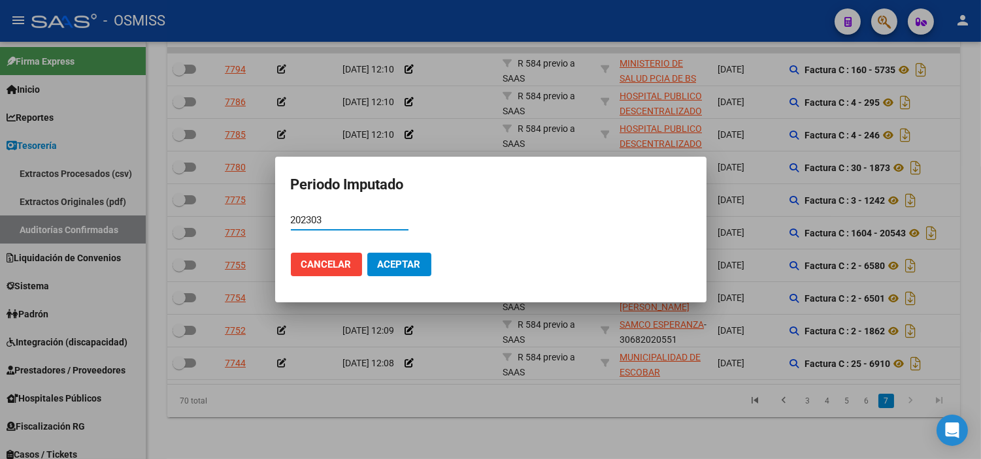
type input "202303"
click at [417, 266] on span "Aceptar" at bounding box center [399, 265] width 43 height 12
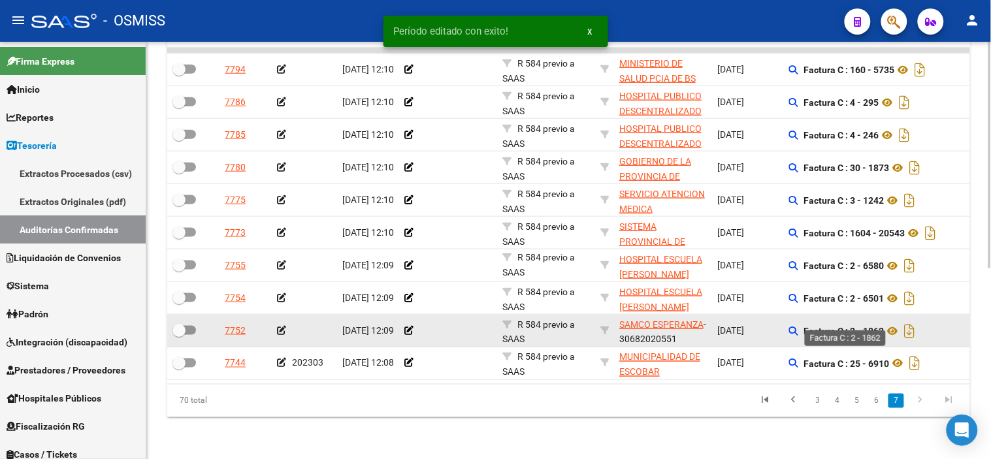
click at [868, 326] on strong "Factura C : 2 - 1862" at bounding box center [844, 331] width 80 height 10
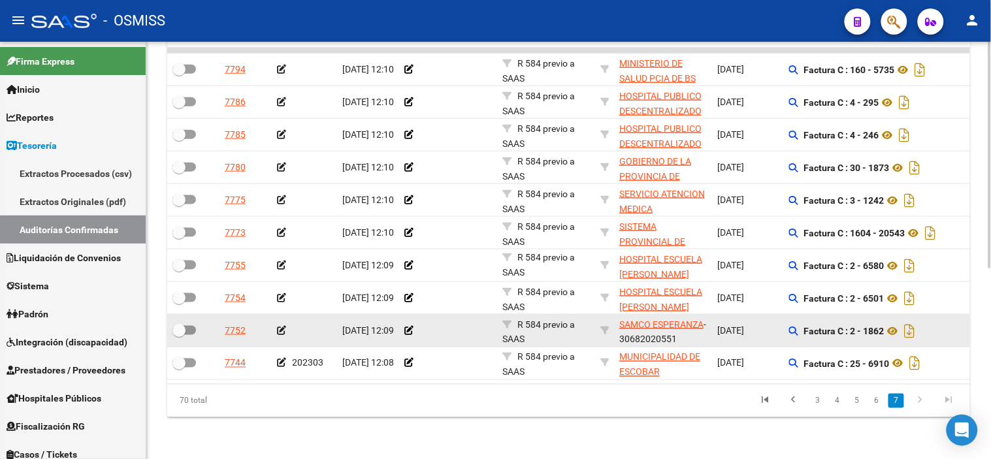
click at [283, 326] on icon at bounding box center [281, 330] width 9 height 9
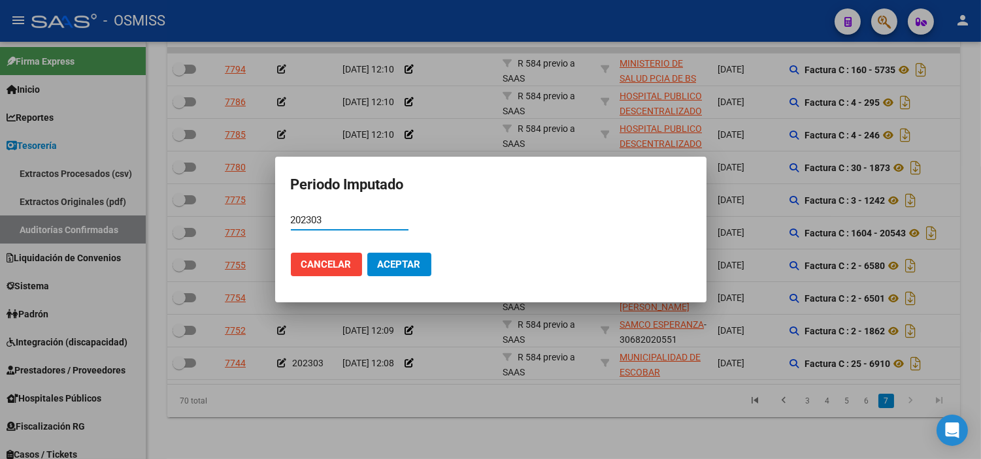
click at [389, 269] on span "Aceptar" at bounding box center [399, 265] width 43 height 12
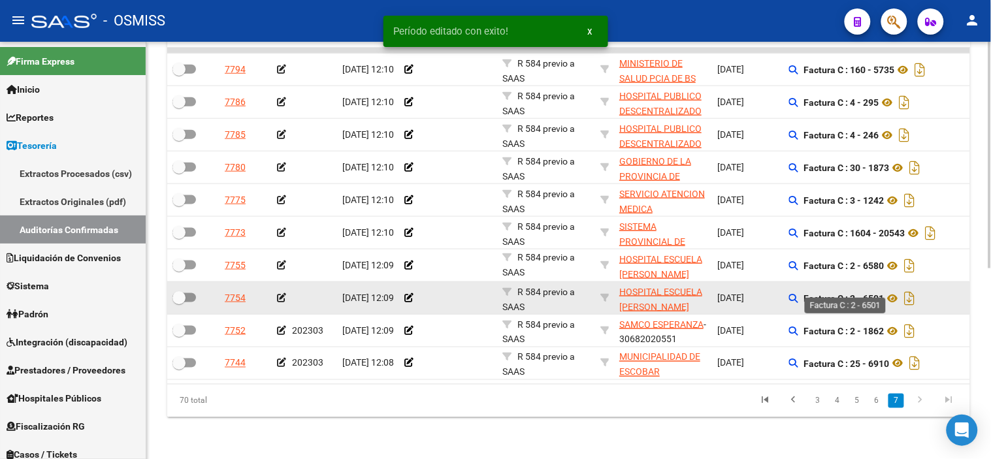
click at [876, 293] on strong "Factura C : 2 - 6501" at bounding box center [844, 298] width 80 height 10
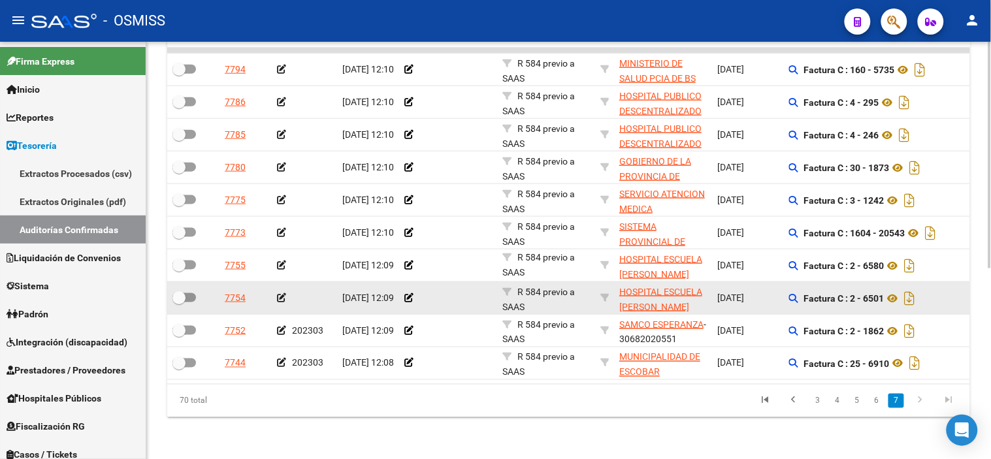
click at [279, 293] on icon at bounding box center [281, 297] width 9 height 9
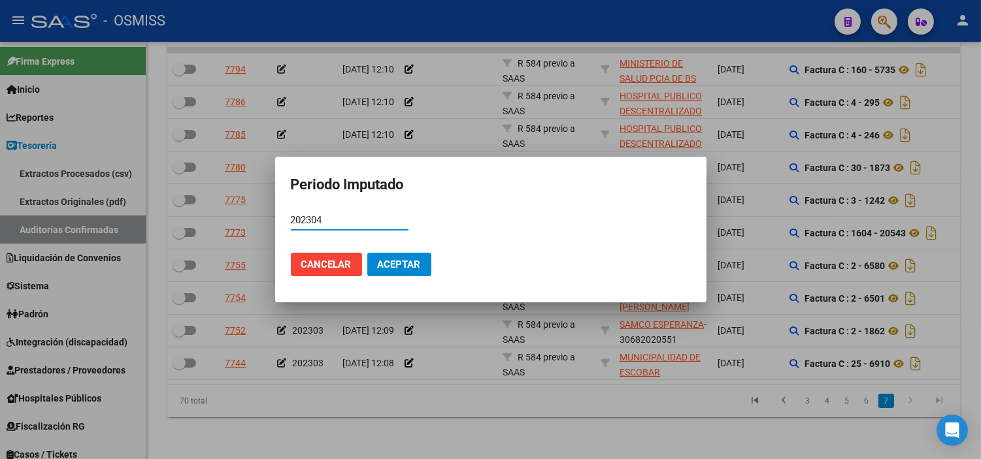
type input "202304"
click at [390, 265] on span "Aceptar" at bounding box center [399, 265] width 43 height 12
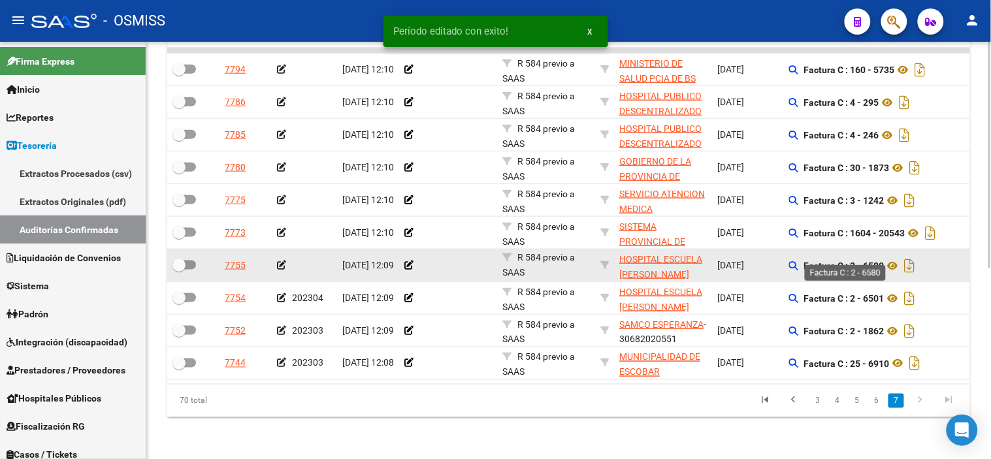
click at [867, 261] on strong "Factura C : 2 - 6580" at bounding box center [844, 266] width 80 height 10
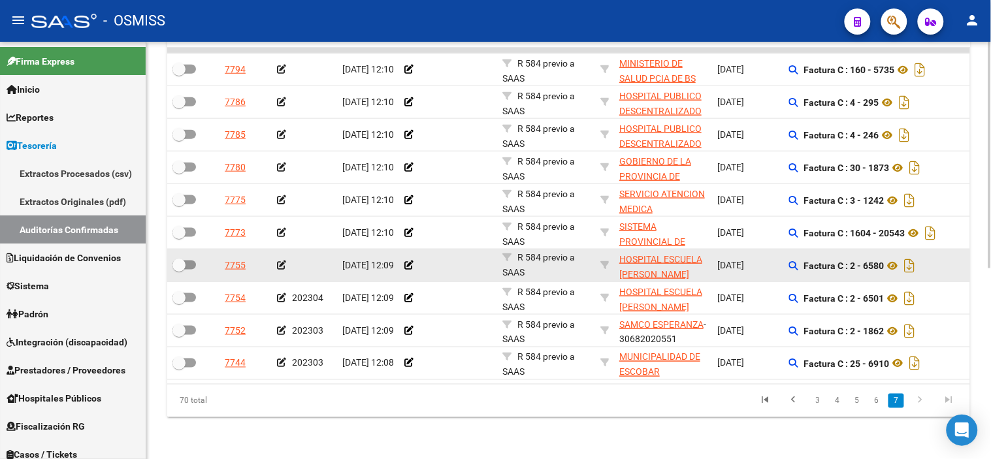
click at [282, 261] on icon at bounding box center [281, 265] width 9 height 9
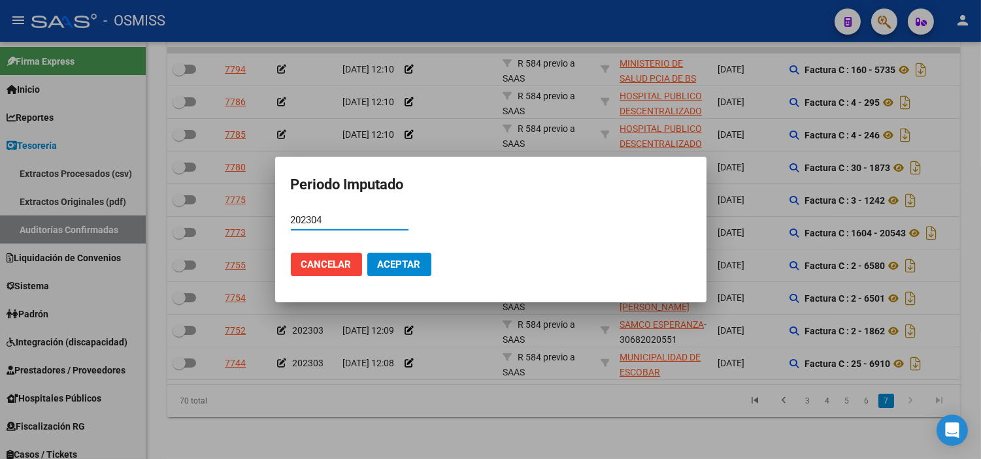
type input "202304"
click at [416, 260] on span "Aceptar" at bounding box center [399, 265] width 43 height 12
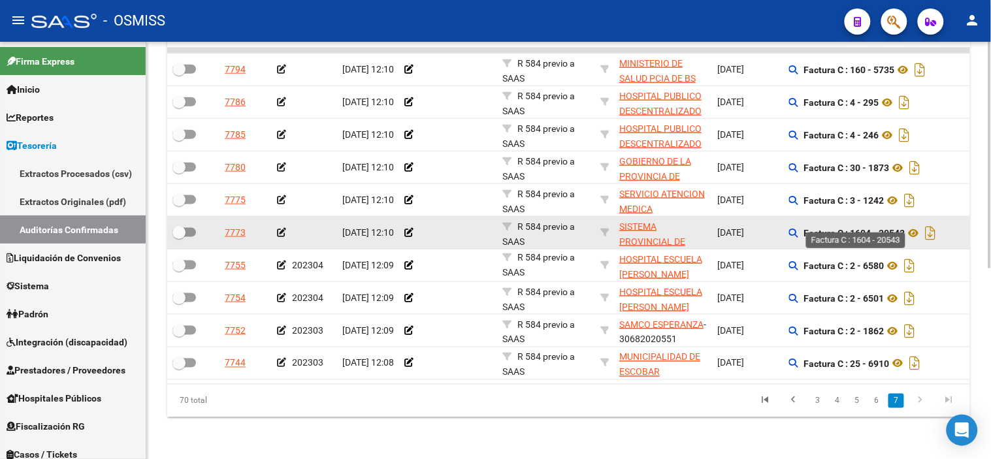
click at [899, 228] on strong "Factura C : 1604 - 20543" at bounding box center [854, 233] width 101 height 10
click at [864, 228] on strong "Factura C : 1604 - 20543" at bounding box center [854, 233] width 101 height 10
click at [278, 228] on icon at bounding box center [281, 232] width 9 height 9
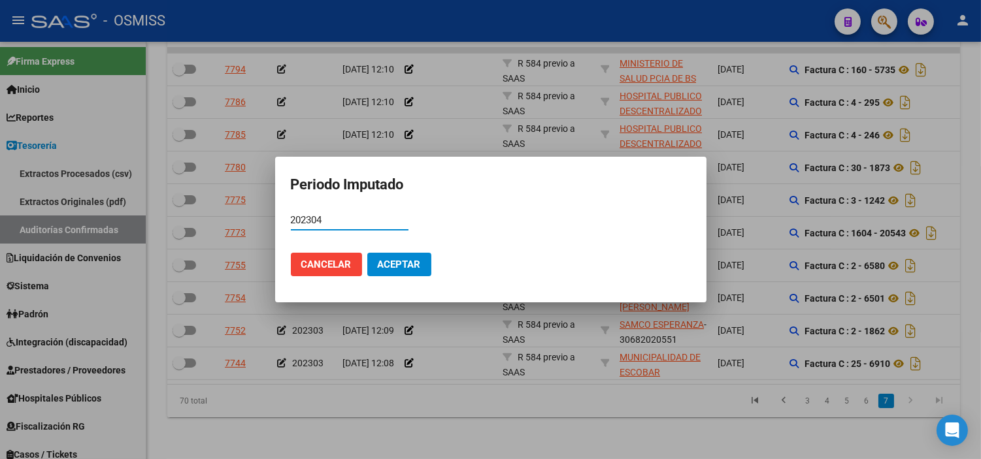
click at [391, 269] on span "Aceptar" at bounding box center [399, 265] width 43 height 12
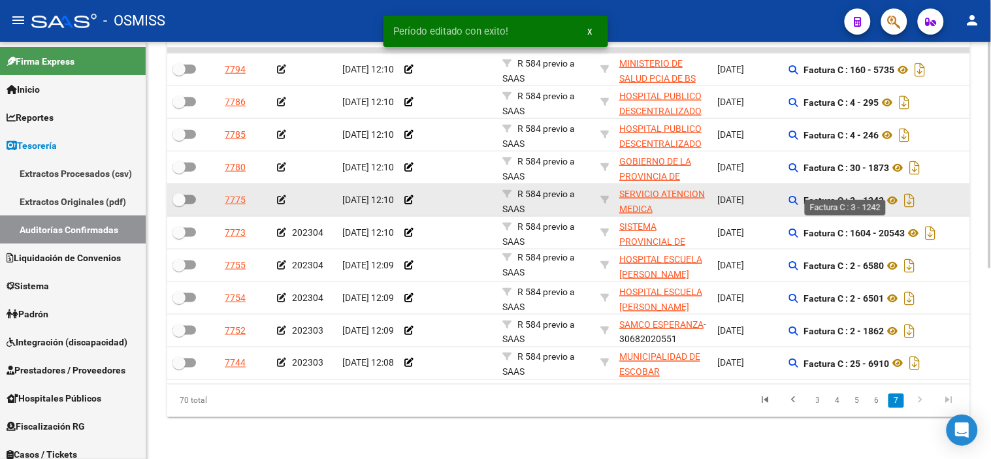
click at [873, 195] on strong "Factura C : 3 - 1242" at bounding box center [844, 200] width 80 height 10
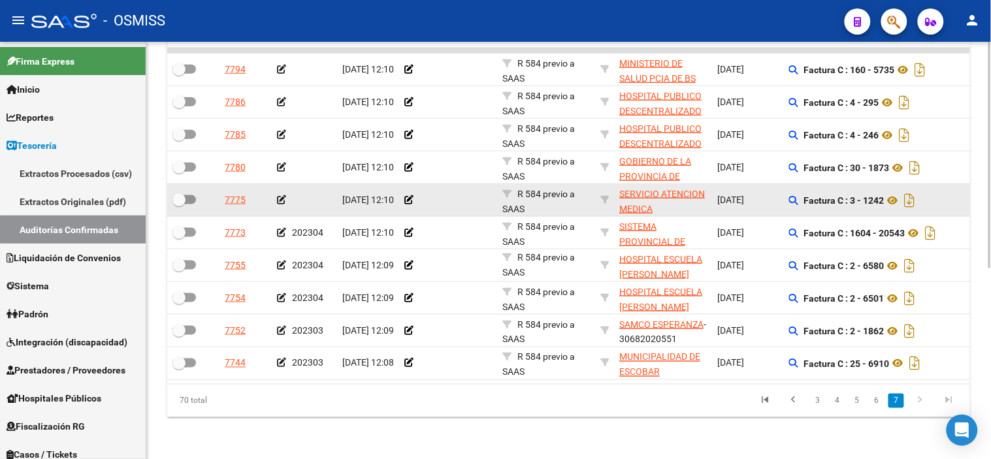
click at [283, 195] on icon at bounding box center [281, 199] width 9 height 9
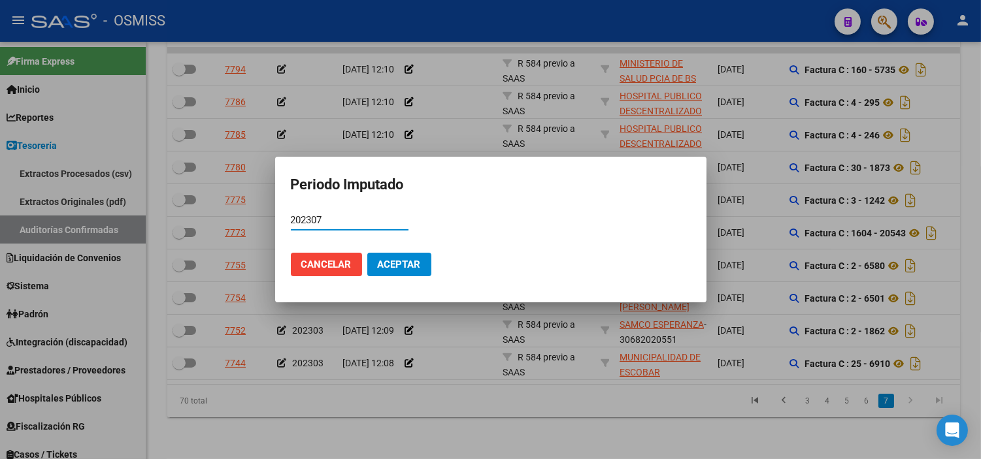
type input "202307"
click at [400, 264] on span "Aceptar" at bounding box center [399, 265] width 43 height 12
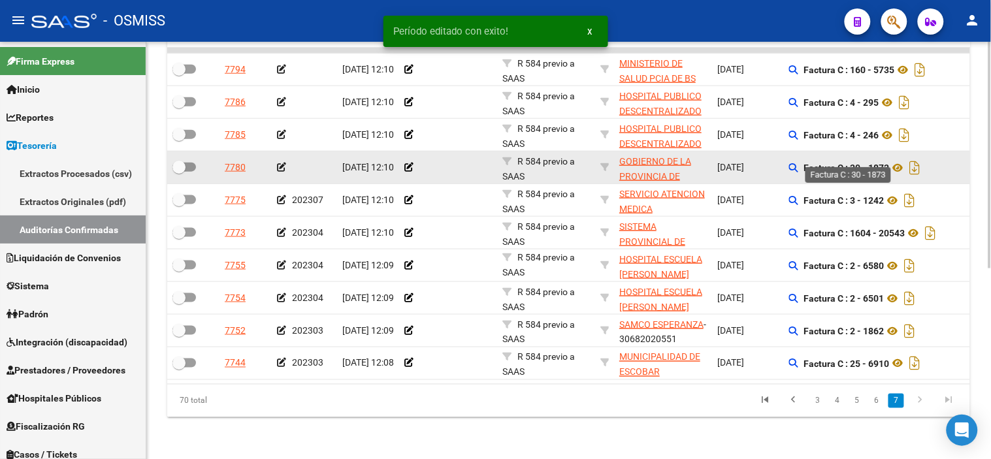
click at [885, 163] on strong "Factura C : 30 - 1873" at bounding box center [847, 168] width 86 height 10
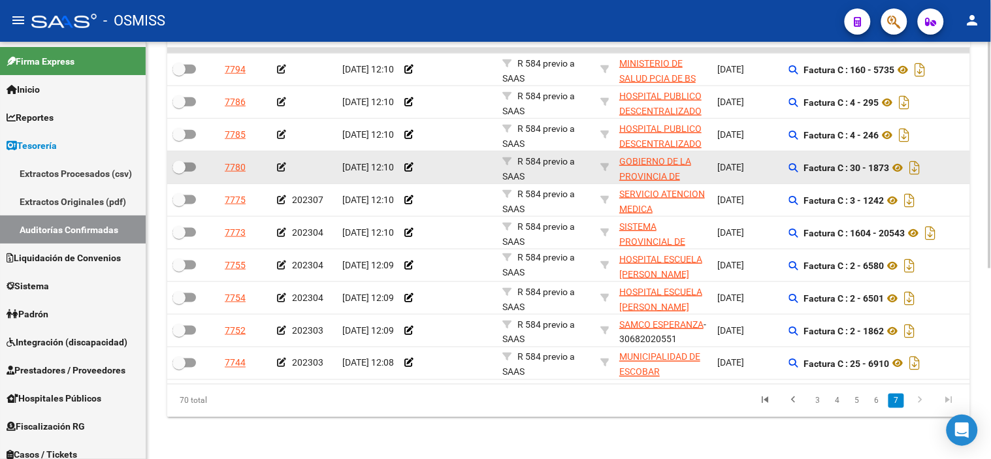
click at [281, 163] on icon at bounding box center [281, 167] width 9 height 9
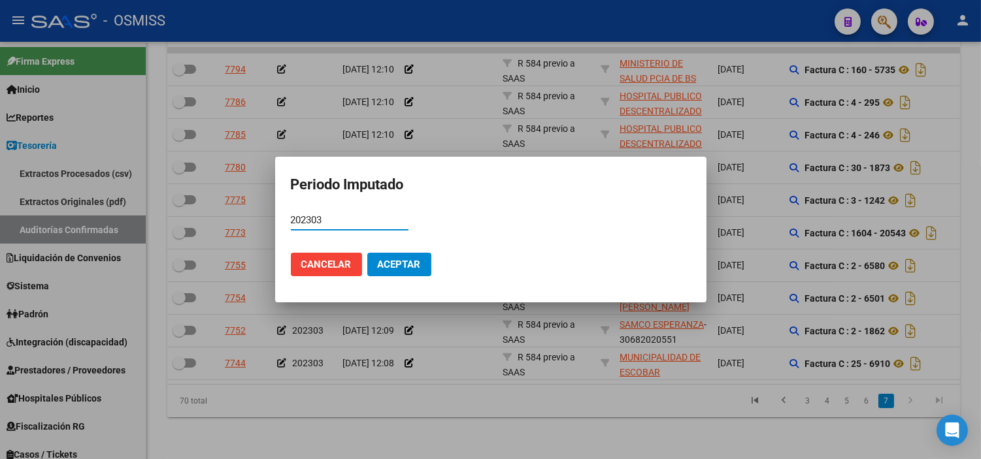
type input "202303"
click at [394, 263] on span "Aceptar" at bounding box center [399, 265] width 43 height 12
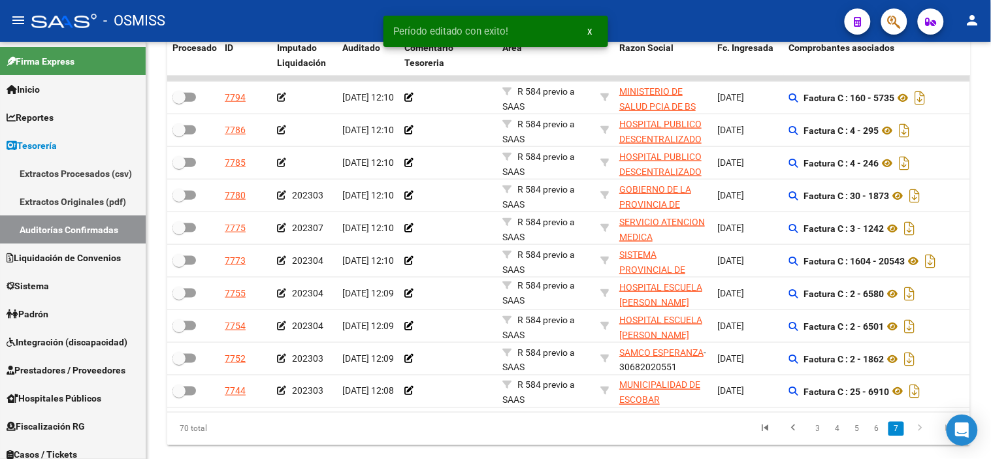
scroll to position [278, 0]
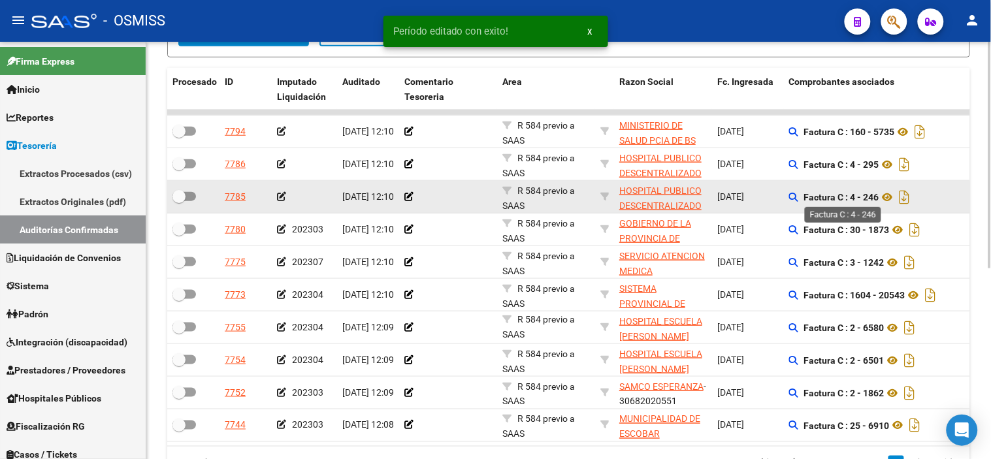
click at [871, 195] on strong "Factura C : 4 - 246" at bounding box center [841, 197] width 75 height 10
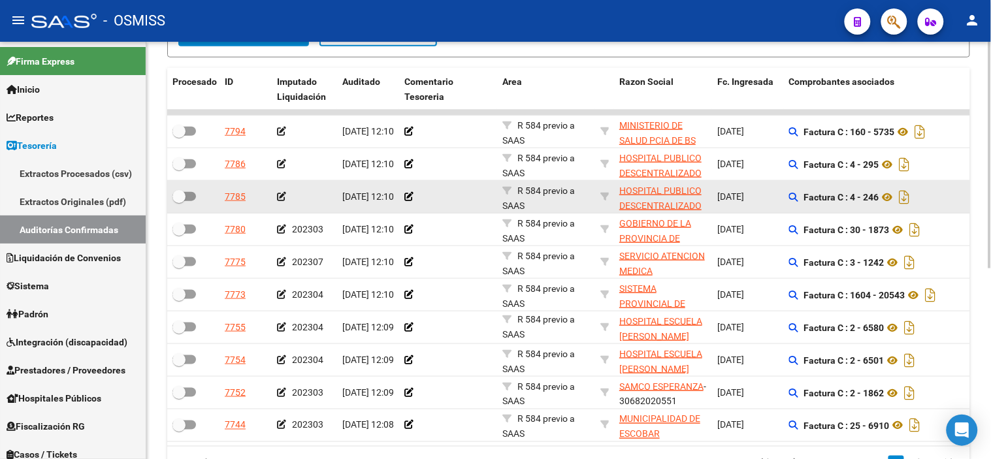
click at [278, 197] on icon at bounding box center [281, 196] width 9 height 9
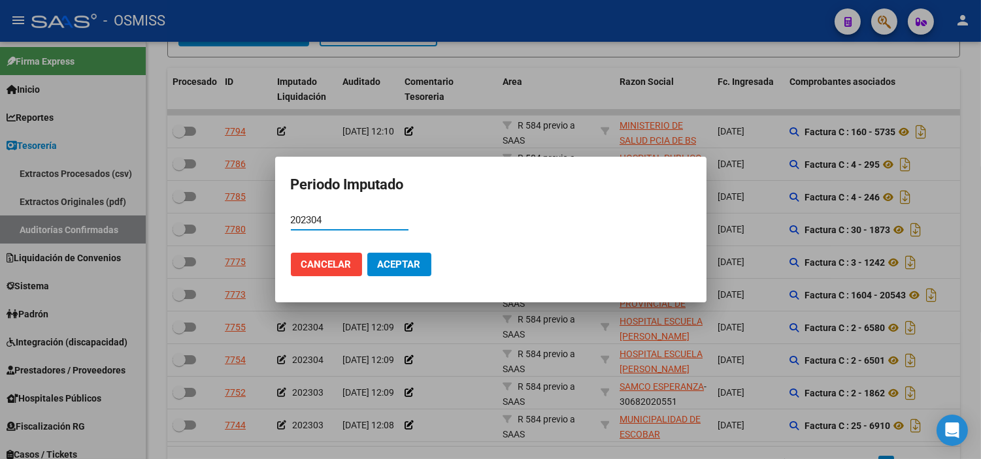
type input "202304"
click at [410, 259] on span "Aceptar" at bounding box center [399, 265] width 43 height 12
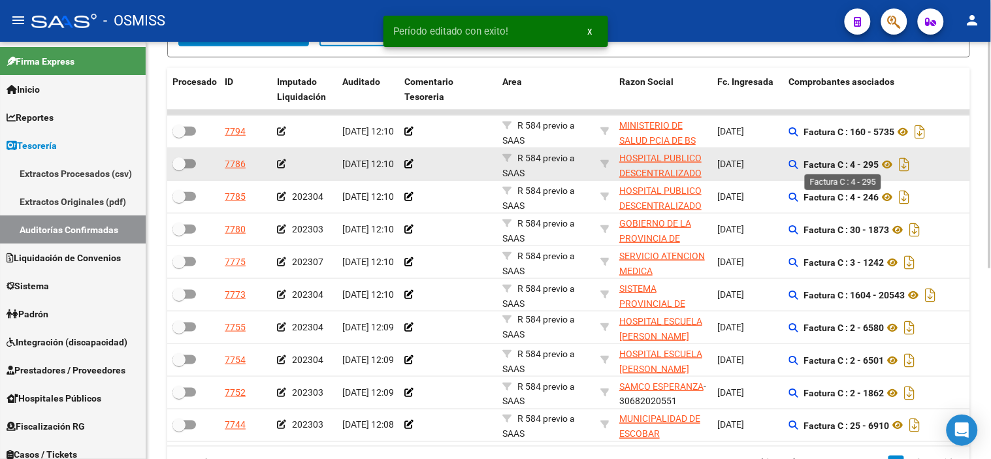
click at [876, 165] on strong "Factura C : 4 - 295" at bounding box center [841, 164] width 75 height 10
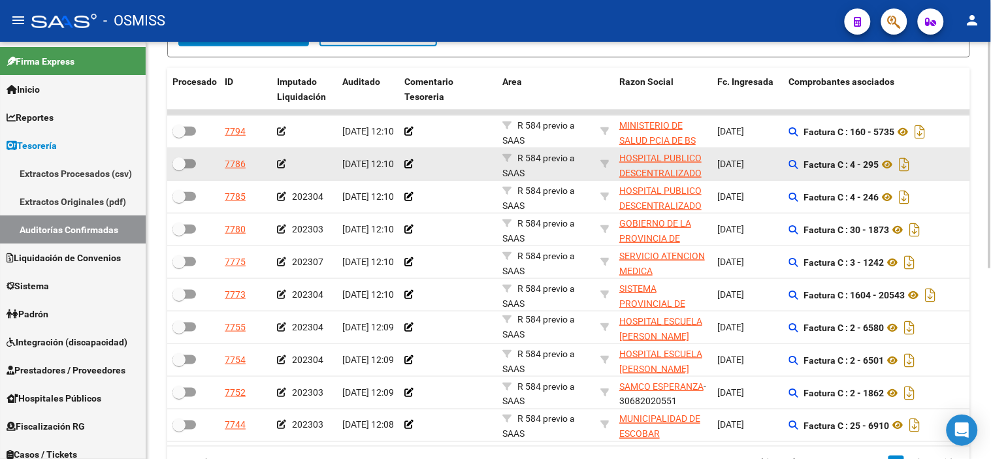
click at [282, 159] on icon at bounding box center [281, 163] width 9 height 9
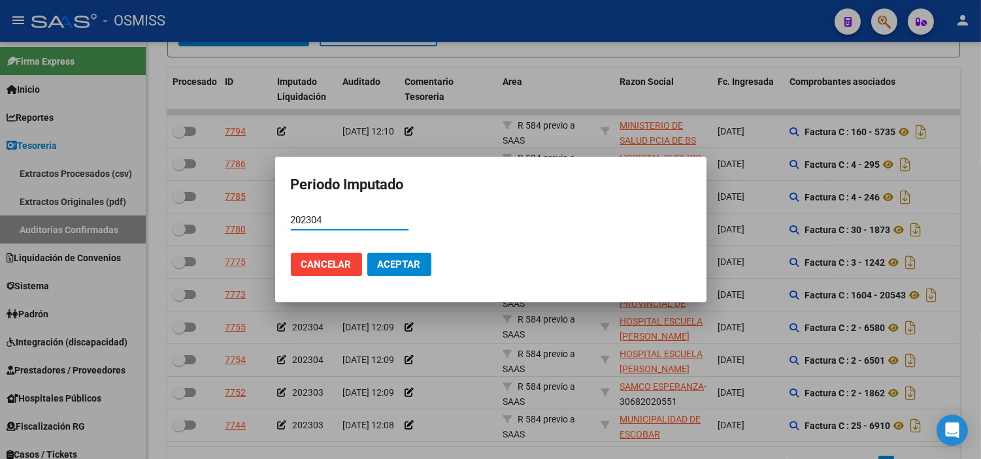
type input "202304"
click at [378, 257] on button "Aceptar" at bounding box center [399, 265] width 64 height 24
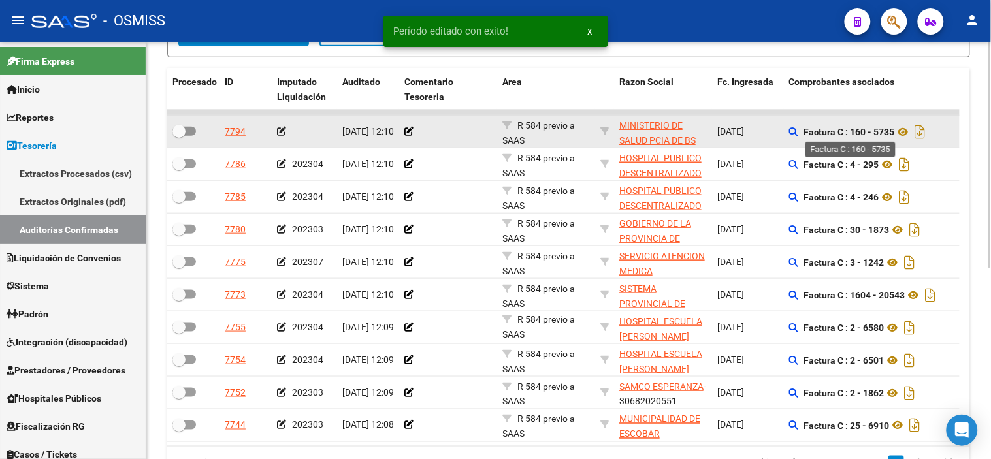
click at [881, 131] on strong "Factura C : 160 - 5735" at bounding box center [849, 132] width 91 height 10
click at [282, 131] on icon at bounding box center [281, 131] width 9 height 9
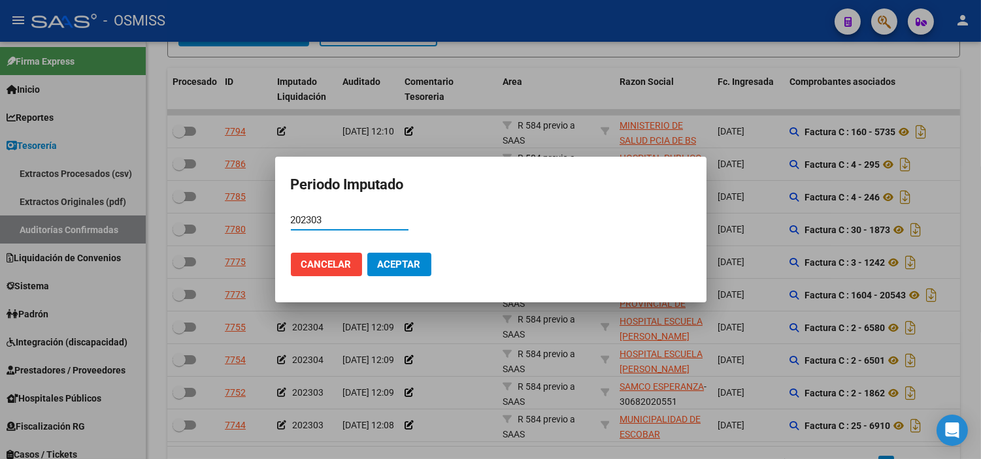
type input "202303"
click at [412, 267] on span "Aceptar" at bounding box center [399, 265] width 43 height 12
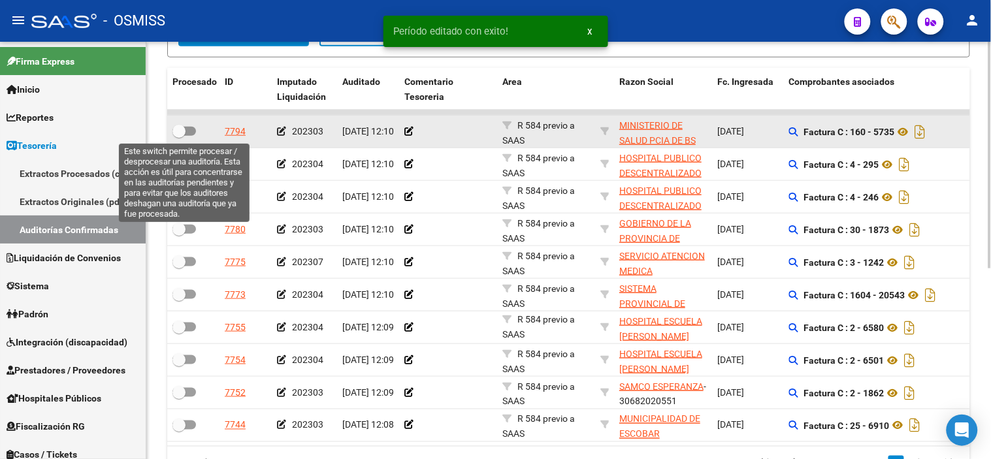
click at [180, 128] on span at bounding box center [178, 131] width 13 height 13
click at [179, 136] on input "checkbox" at bounding box center [178, 136] width 1 height 1
checkbox input "true"
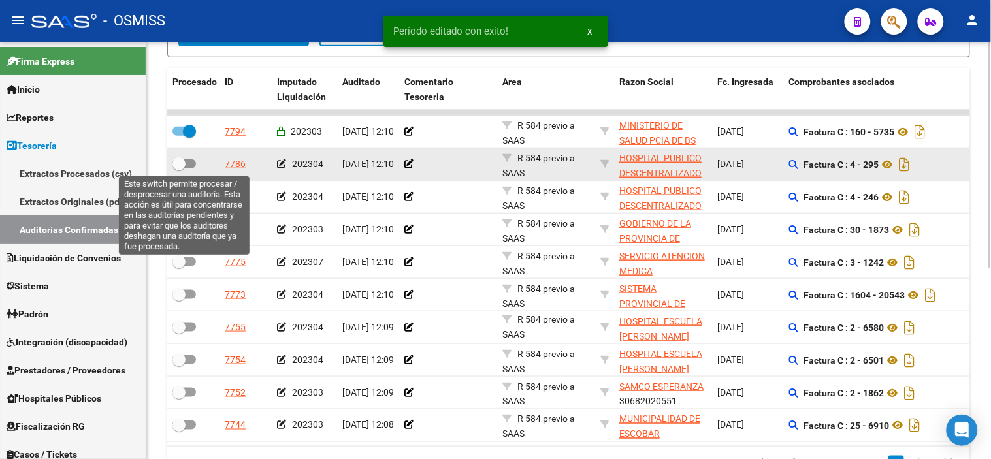
click at [193, 163] on span at bounding box center [184, 163] width 24 height 9
click at [179, 169] on input "checkbox" at bounding box center [178, 169] width 1 height 1
checkbox input "true"
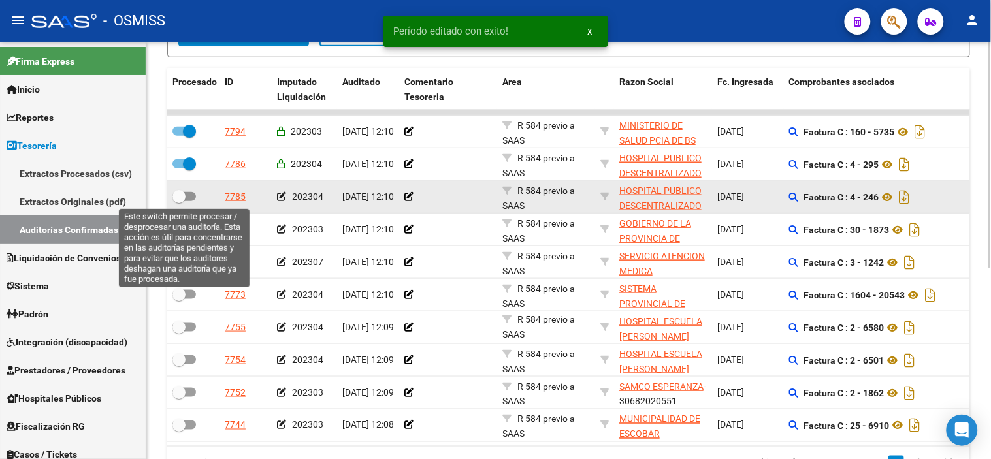
click at [187, 197] on span at bounding box center [184, 196] width 24 height 9
click at [179, 201] on input "checkbox" at bounding box center [178, 201] width 1 height 1
checkbox input "true"
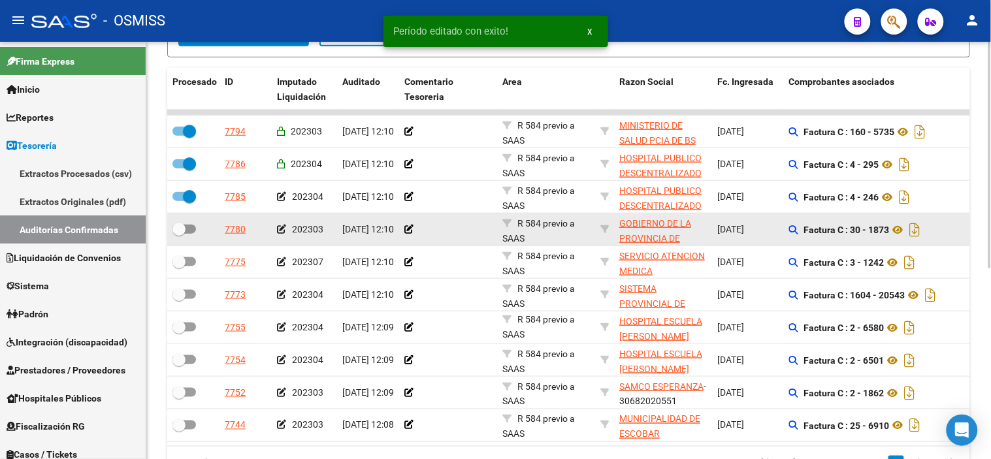
click at [187, 219] on datatable-body-cell at bounding box center [193, 230] width 52 height 32
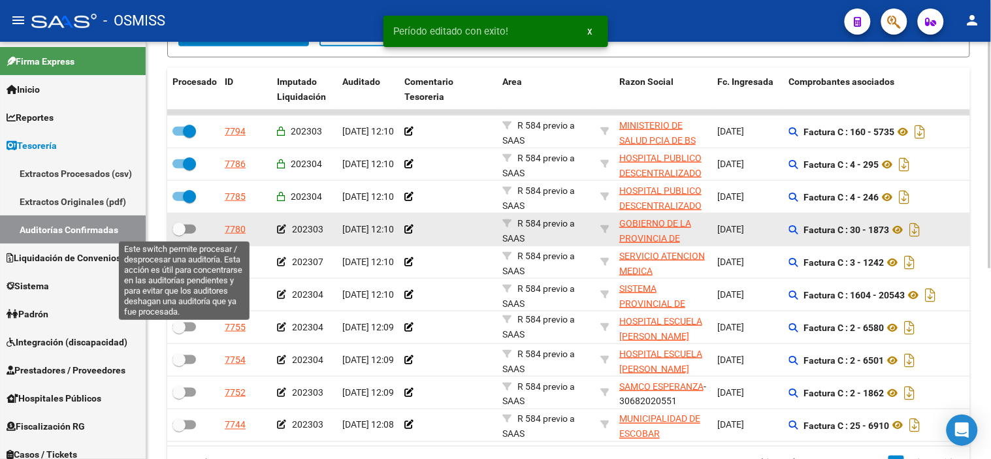
click at [187, 225] on span at bounding box center [184, 229] width 24 height 9
click at [179, 234] on input "checkbox" at bounding box center [178, 234] width 1 height 1
checkbox input "true"
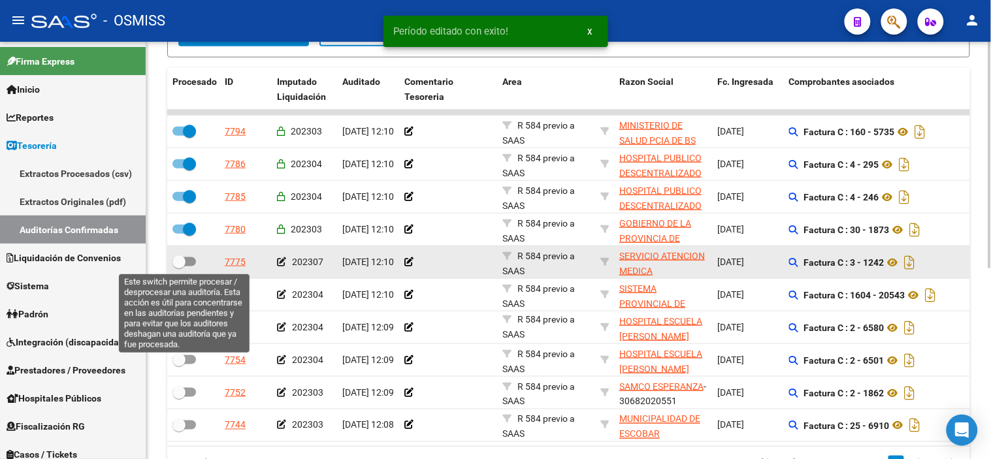
click at [191, 259] on span at bounding box center [184, 261] width 24 height 9
click at [179, 267] on input "checkbox" at bounding box center [178, 267] width 1 height 1
checkbox input "true"
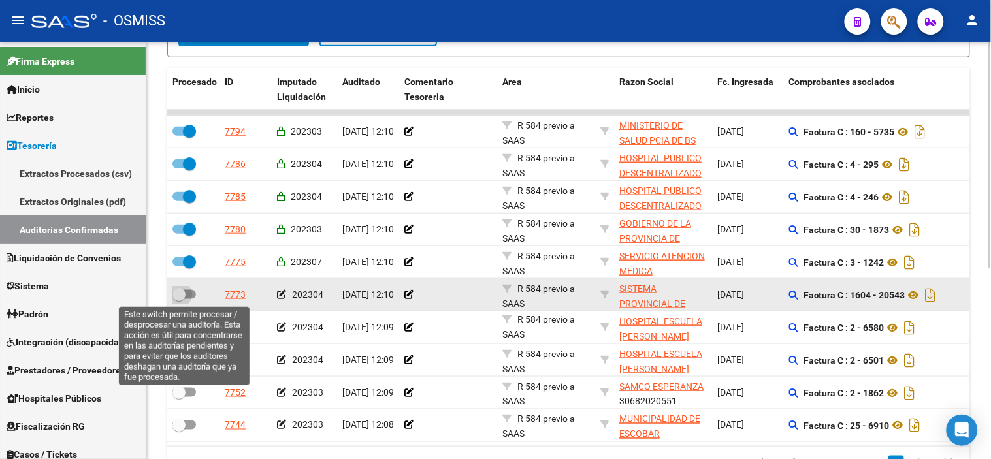
click at [188, 295] on span at bounding box center [184, 294] width 24 height 9
click at [179, 299] on input "checkbox" at bounding box center [178, 299] width 1 height 1
checkbox input "true"
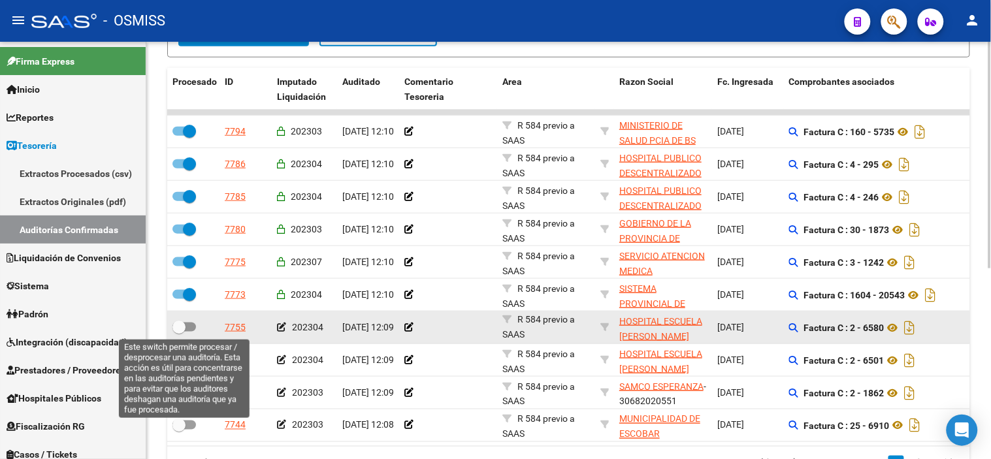
click at [192, 331] on span at bounding box center [184, 327] width 24 height 9
click at [179, 332] on input "checkbox" at bounding box center [178, 332] width 1 height 1
checkbox input "true"
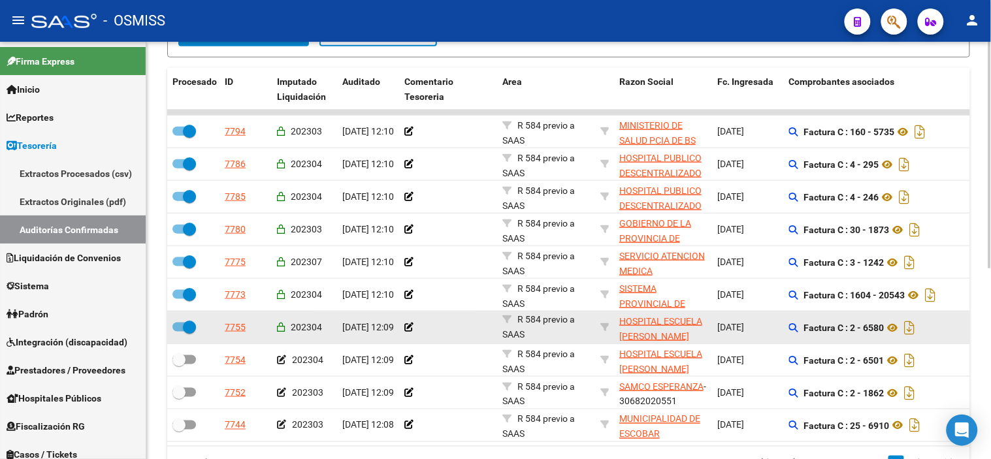
scroll to position [351, 0]
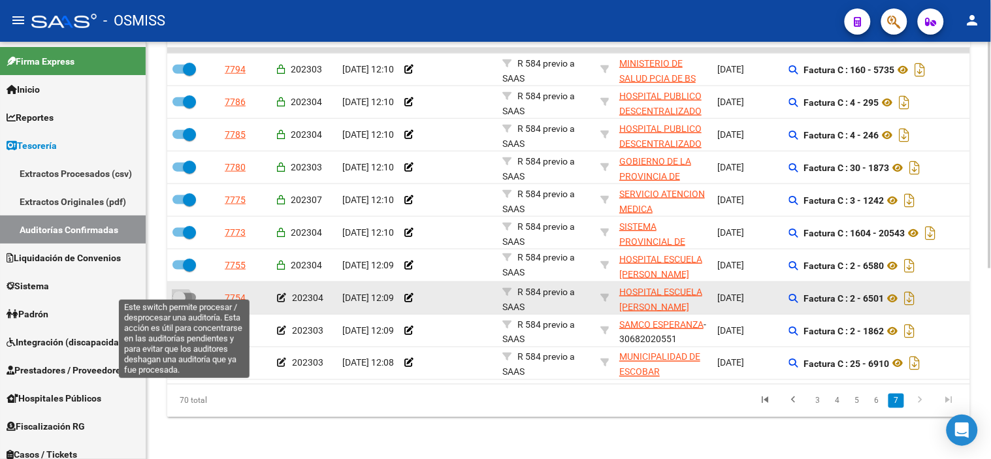
click at [189, 293] on span at bounding box center [184, 297] width 24 height 9
click at [179, 302] on input "checkbox" at bounding box center [178, 302] width 1 height 1
checkbox input "true"
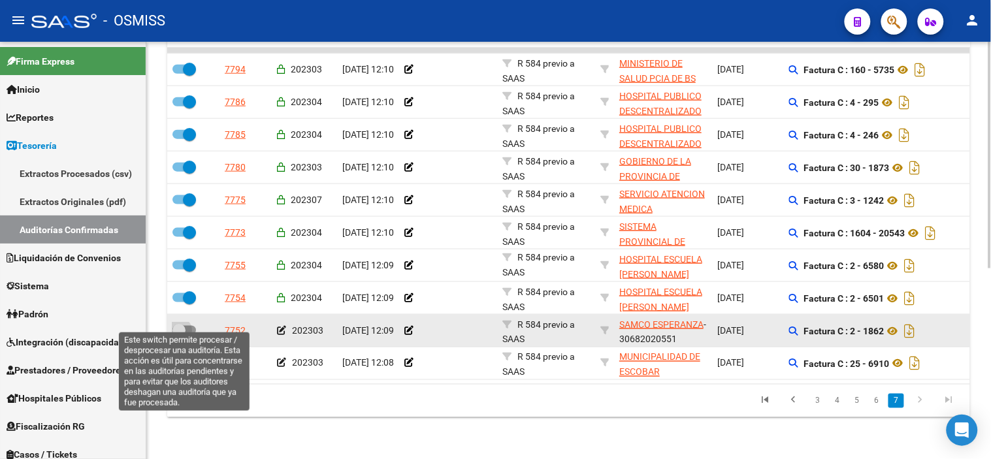
click at [185, 324] on span at bounding box center [178, 330] width 13 height 13
click at [179, 335] on input "checkbox" at bounding box center [178, 335] width 1 height 1
checkbox input "true"
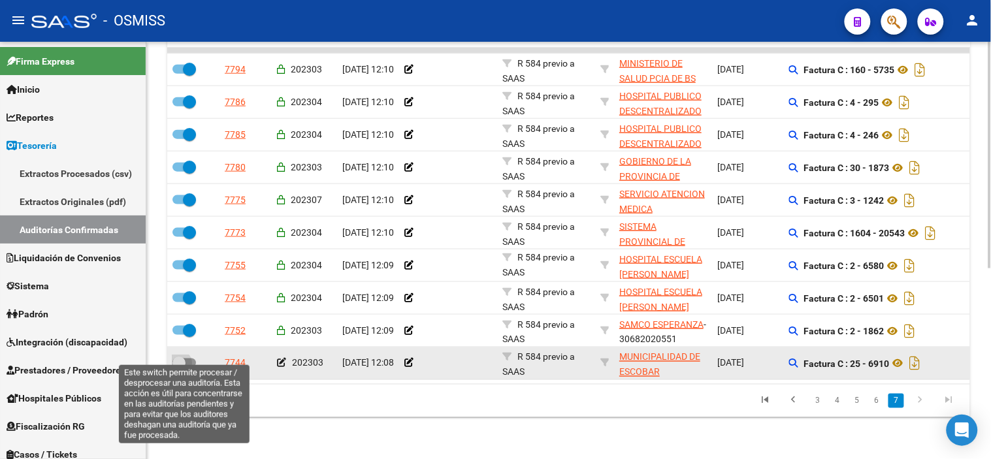
click at [188, 355] on label at bounding box center [184, 363] width 24 height 16
click at [179, 368] on input "checkbox" at bounding box center [178, 368] width 1 height 1
checkbox input "true"
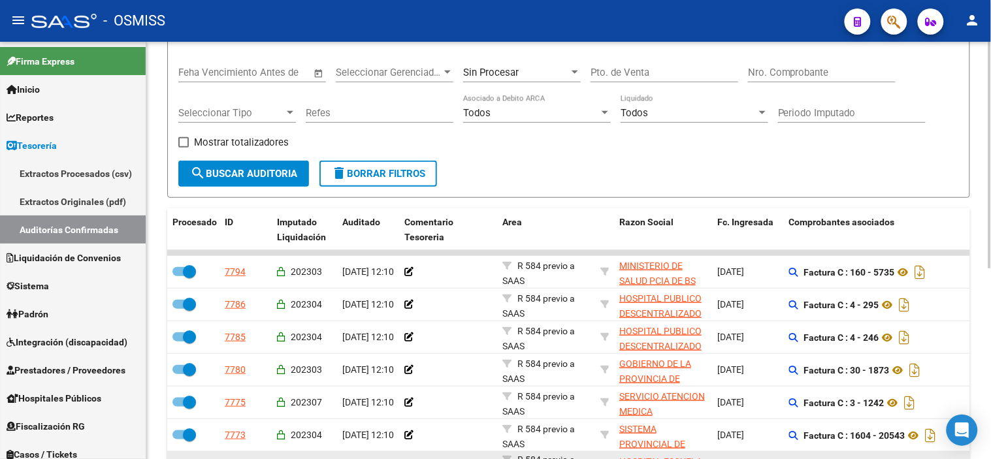
scroll to position [133, 0]
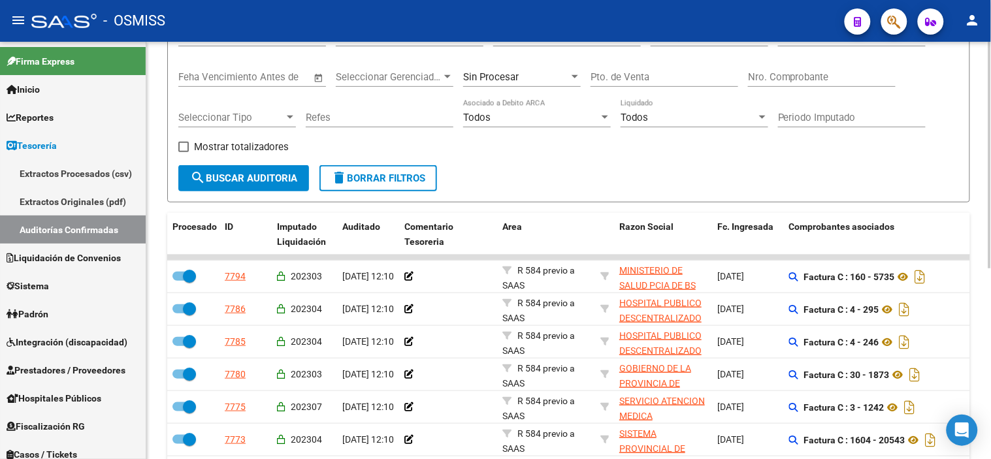
click at [223, 177] on span "search Buscar Auditoria" at bounding box center [243, 178] width 107 height 12
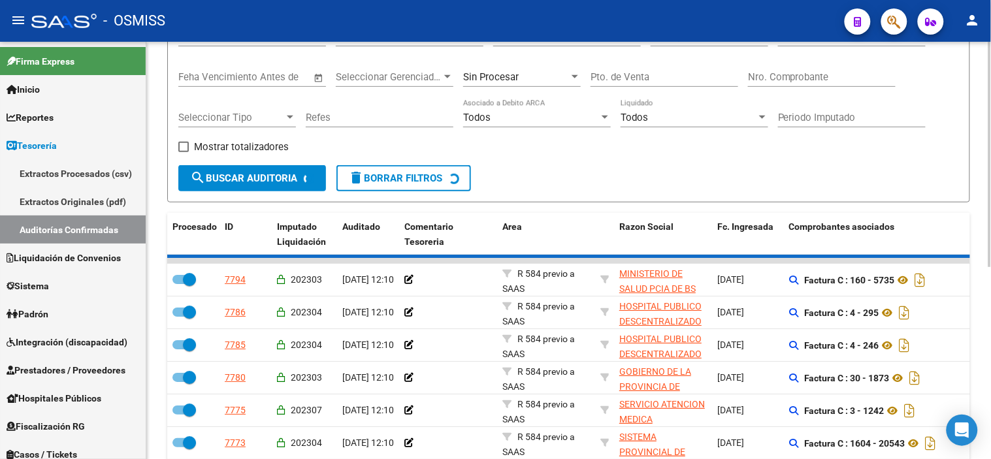
checkbox input "false"
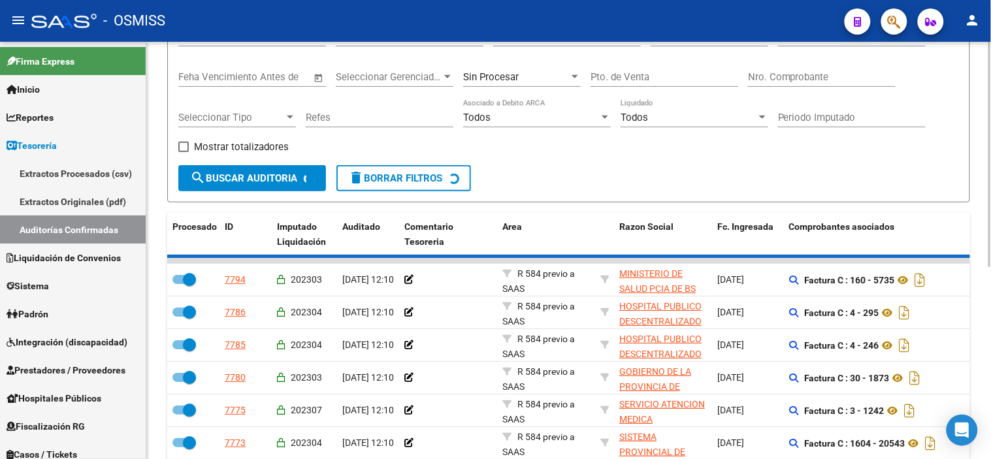
checkbox input "false"
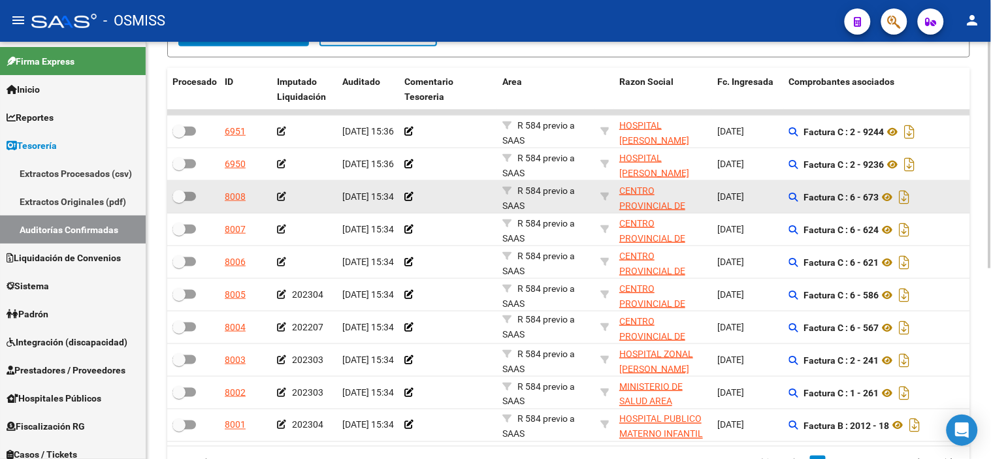
scroll to position [351, 0]
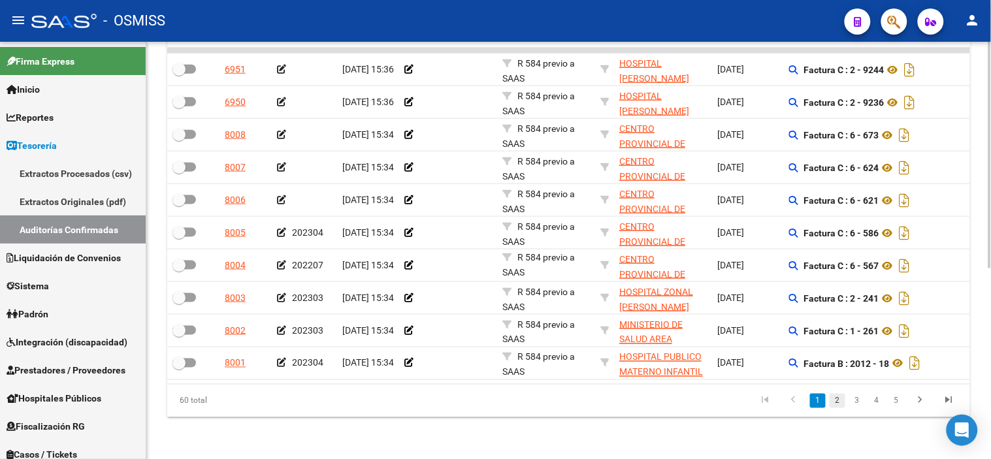
click at [844, 399] on link "2" at bounding box center [838, 401] width 16 height 14
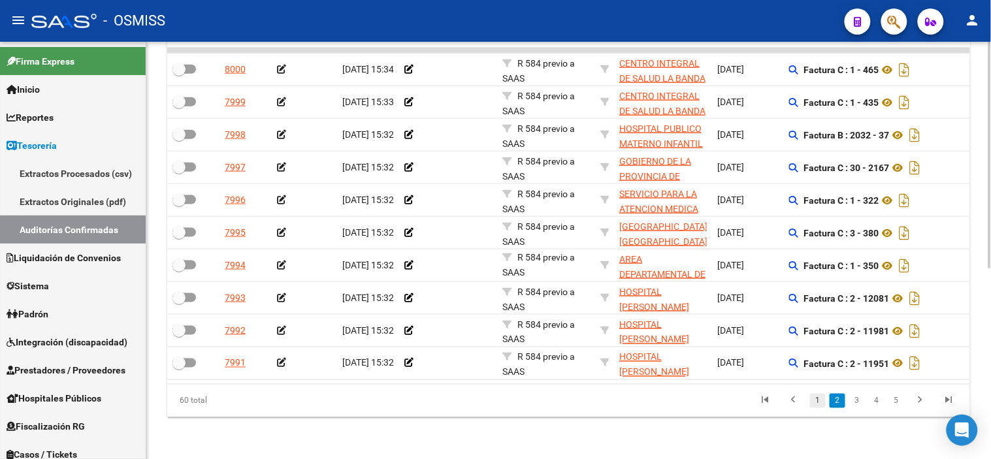
click at [819, 401] on link "1" at bounding box center [818, 401] width 16 height 14
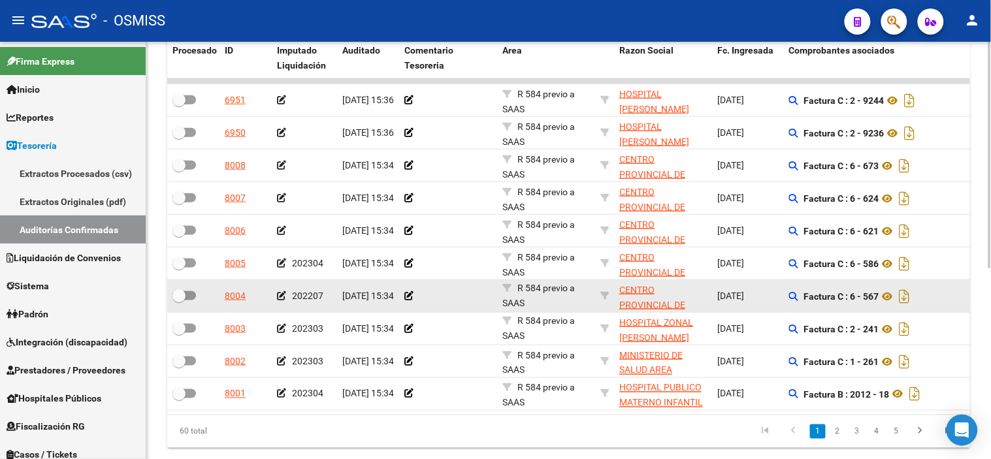
scroll to position [278, 0]
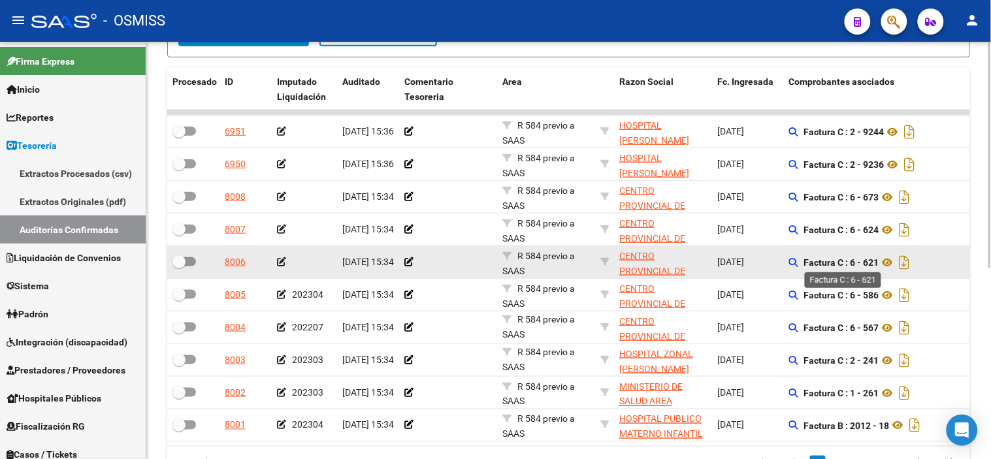
click at [875, 257] on strong "Factura C : 6 - 621" at bounding box center [841, 262] width 75 height 10
click at [874, 257] on strong "Factura C : 6 - 621" at bounding box center [841, 262] width 75 height 10
click at [872, 265] on strong "Factura C : 6 - 621" at bounding box center [841, 262] width 75 height 10
click at [282, 263] on icon at bounding box center [281, 261] width 9 height 9
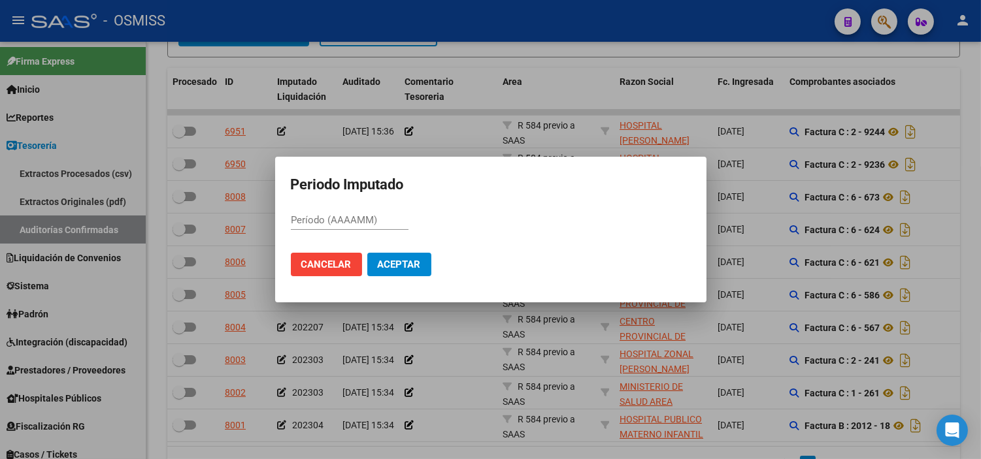
click at [378, 159] on mat-dialog-container "Periodo Imputado Período (AAAAMM) Cancelar Aceptar" at bounding box center [490, 230] width 431 height 146
click at [395, 127] on div at bounding box center [490, 229] width 981 height 459
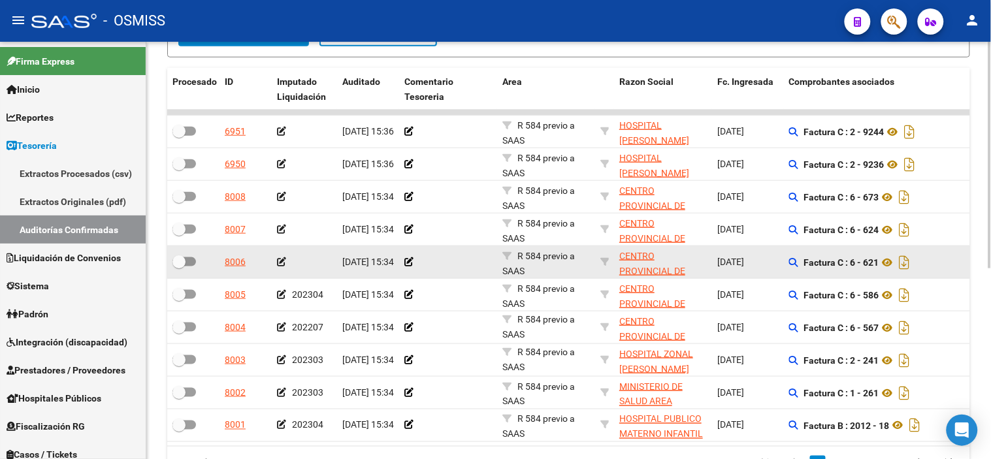
click at [282, 263] on icon at bounding box center [281, 261] width 9 height 9
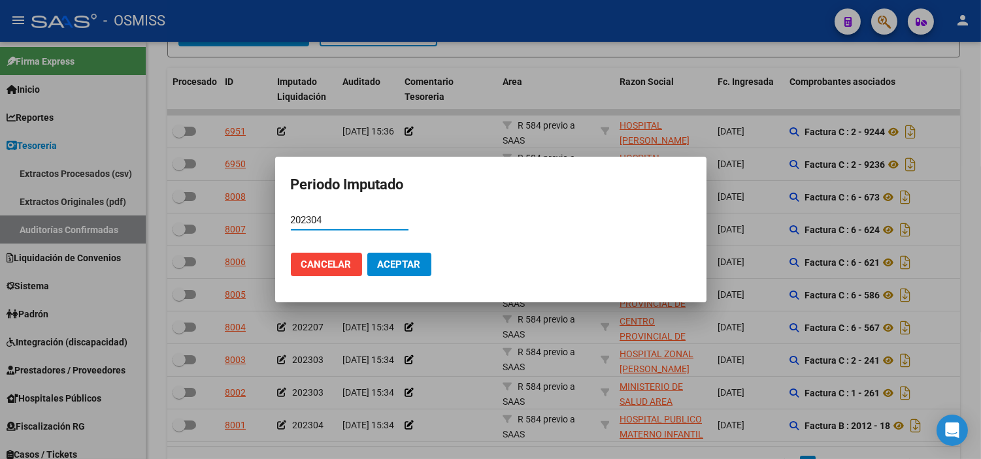
type input "202304"
click at [396, 267] on span "Aceptar" at bounding box center [399, 265] width 43 height 12
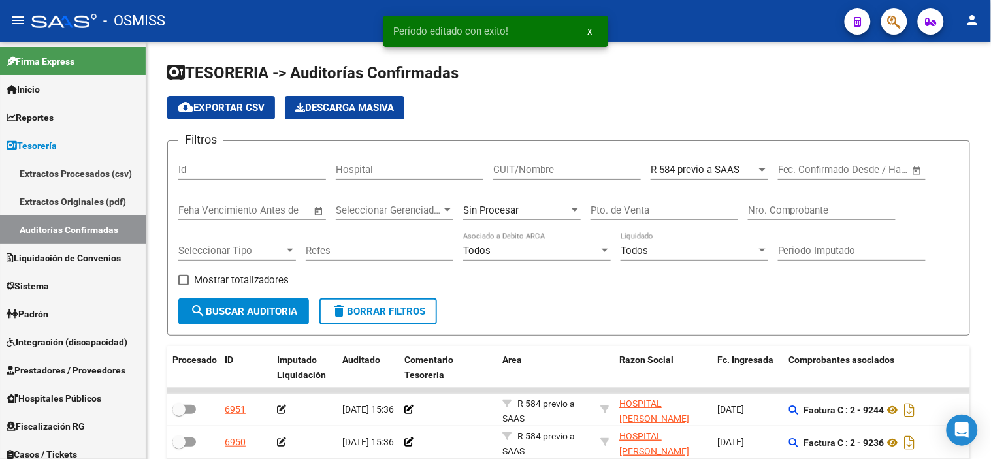
scroll to position [2, 0]
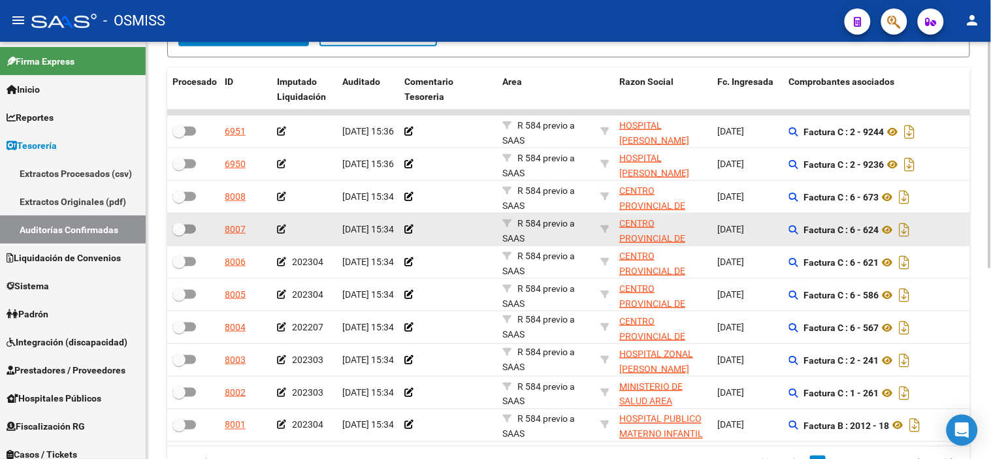
click at [282, 227] on icon at bounding box center [281, 229] width 9 height 9
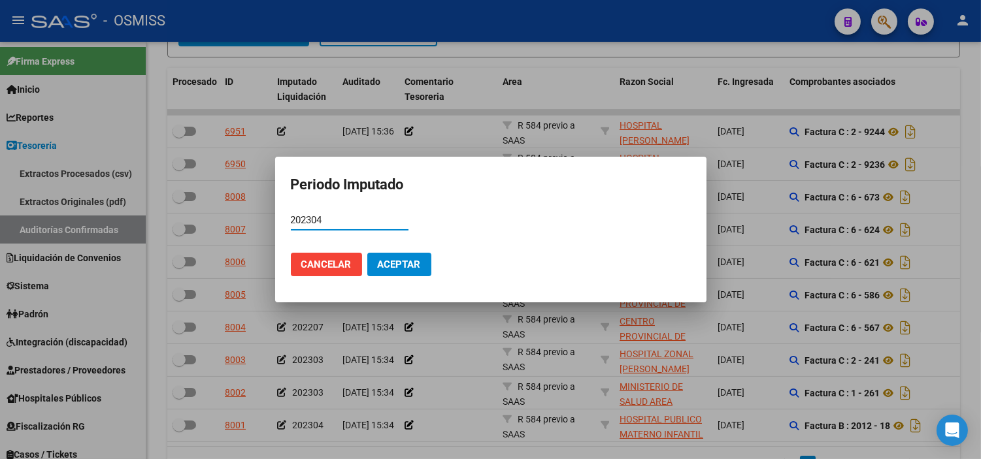
type input "202304"
click at [388, 257] on button "Aceptar" at bounding box center [399, 265] width 64 height 24
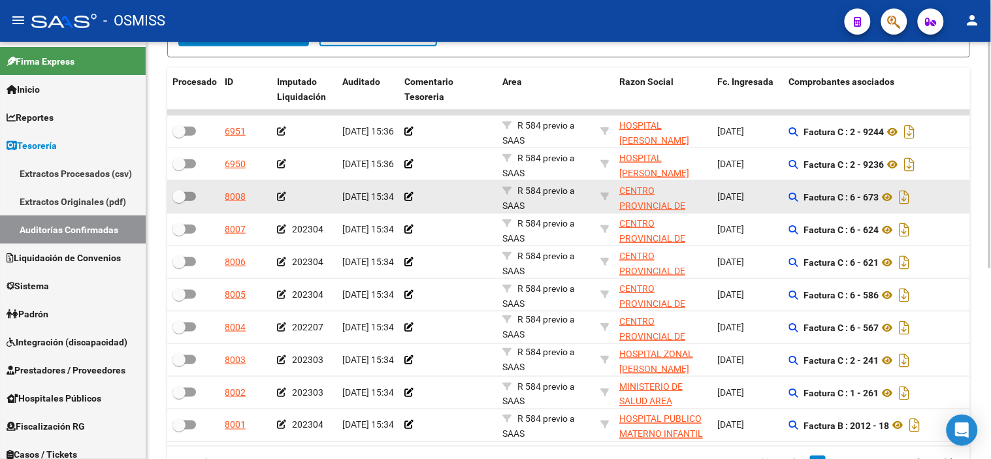
click at [281, 200] on icon at bounding box center [281, 196] width 9 height 9
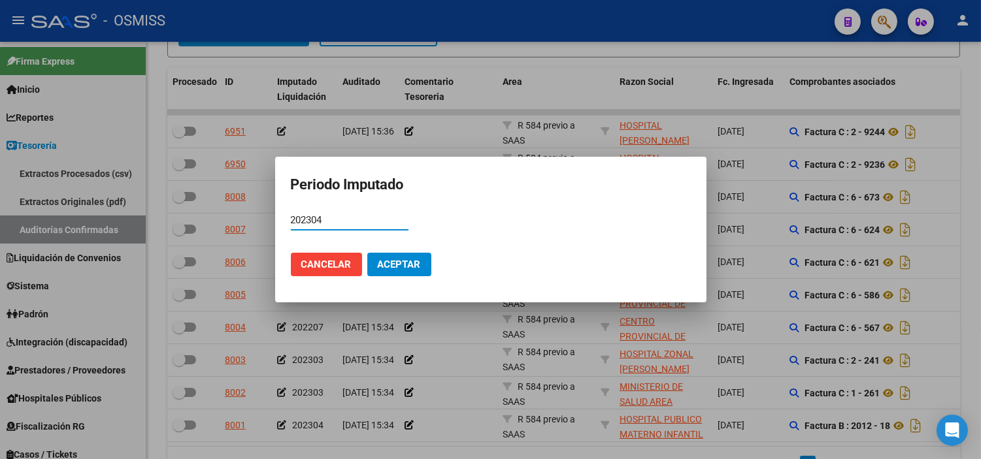
type input "202304"
click at [392, 260] on span "Aceptar" at bounding box center [399, 265] width 43 height 12
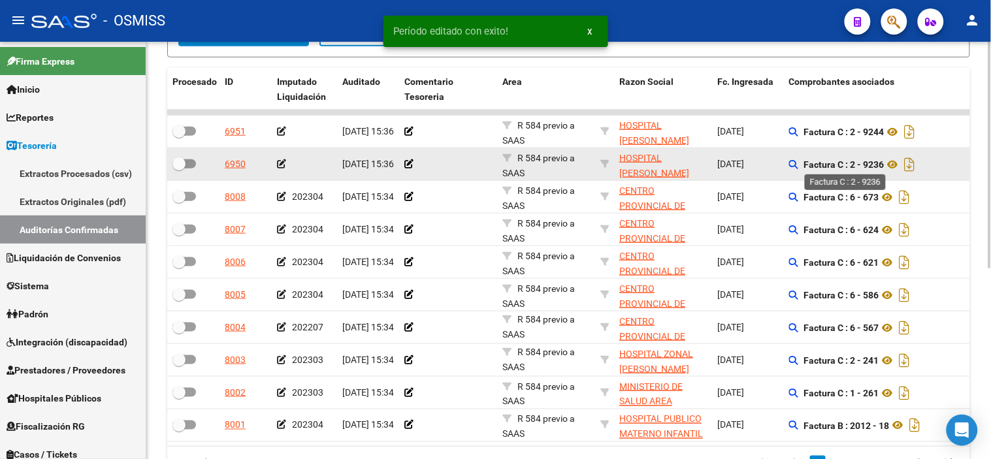
click at [870, 161] on strong "Factura C : 2 - 9236" at bounding box center [844, 164] width 80 height 10
copy strong "9236"
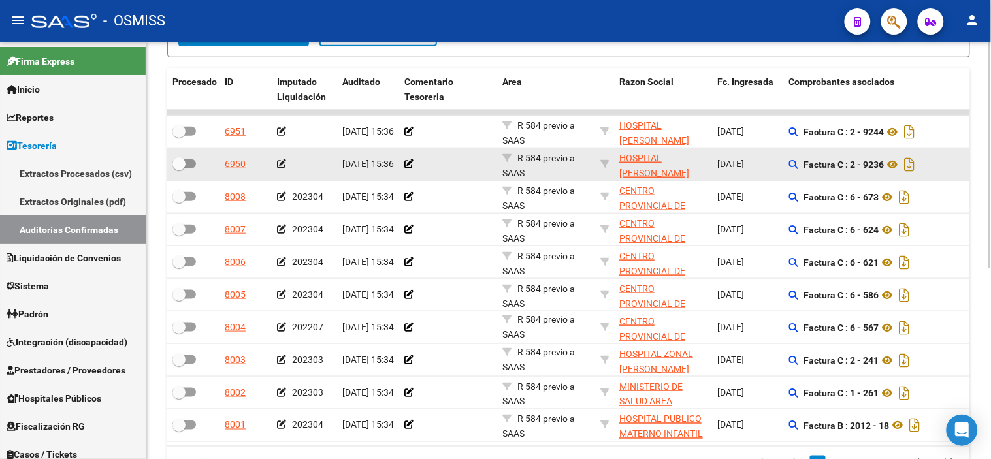
click at [277, 161] on icon at bounding box center [281, 163] width 9 height 9
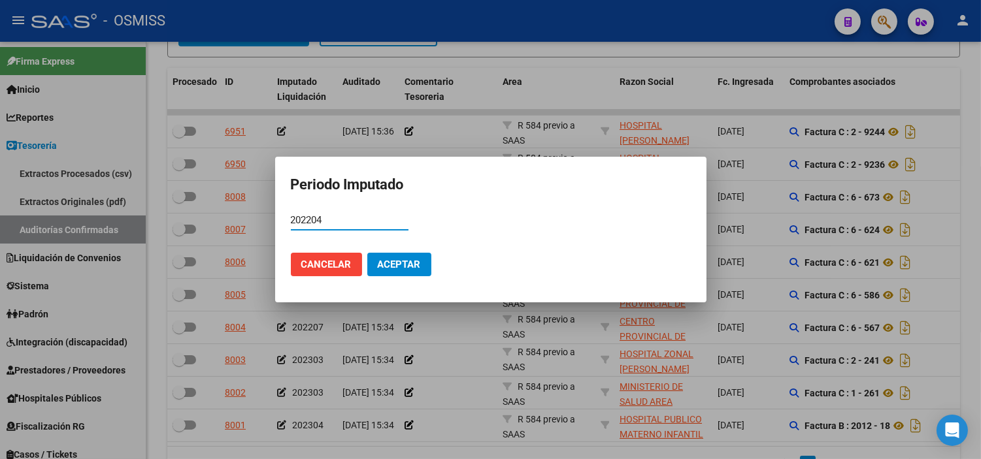
type input "202204"
click at [410, 255] on button "Aceptar" at bounding box center [399, 265] width 64 height 24
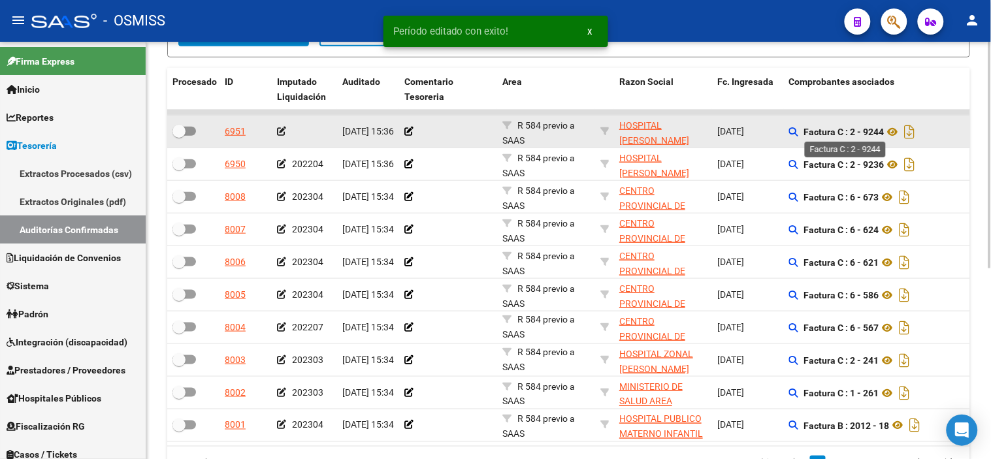
click at [879, 131] on strong "Factura C : 2 - 9244" at bounding box center [844, 132] width 80 height 10
copy strong "9244"
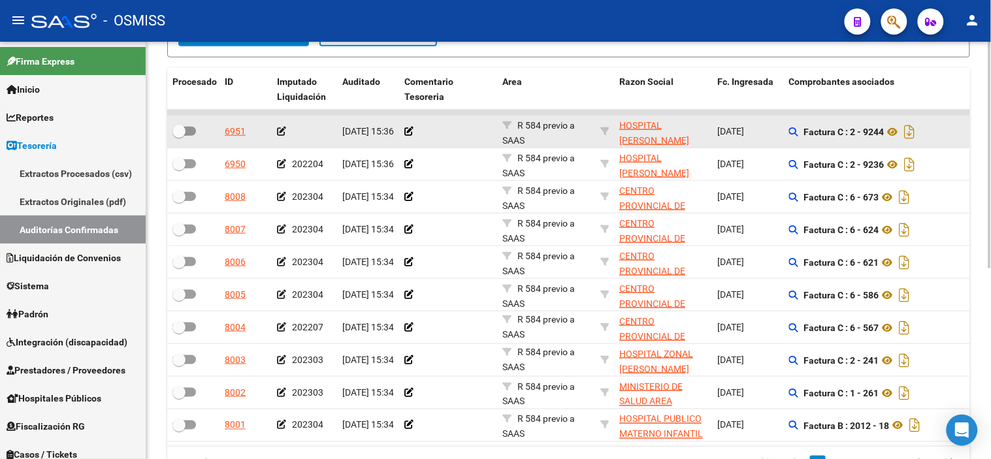
click at [277, 131] on icon at bounding box center [281, 131] width 9 height 9
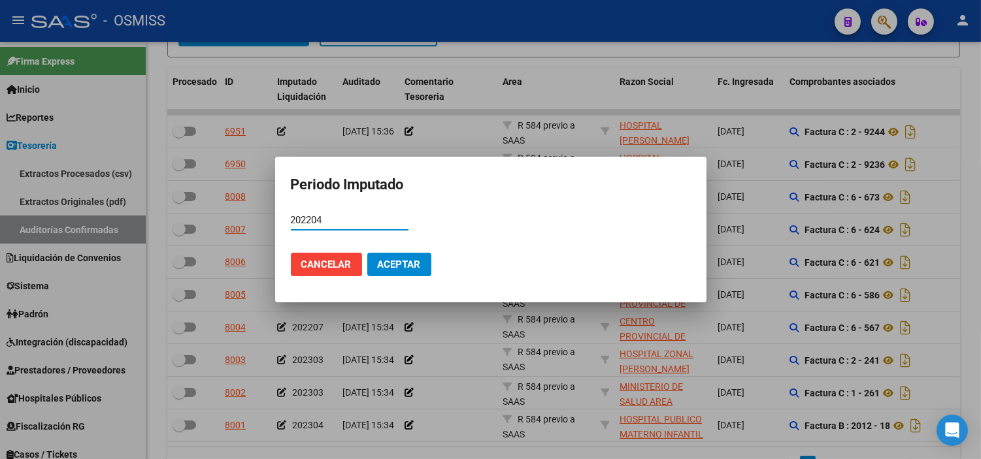
type input "202204"
click at [409, 259] on span "Aceptar" at bounding box center [399, 265] width 43 height 12
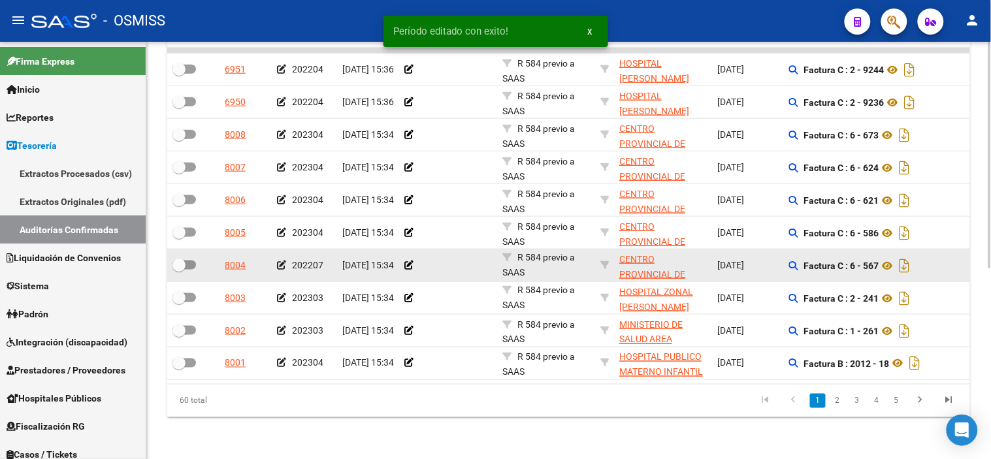
scroll to position [278, 0]
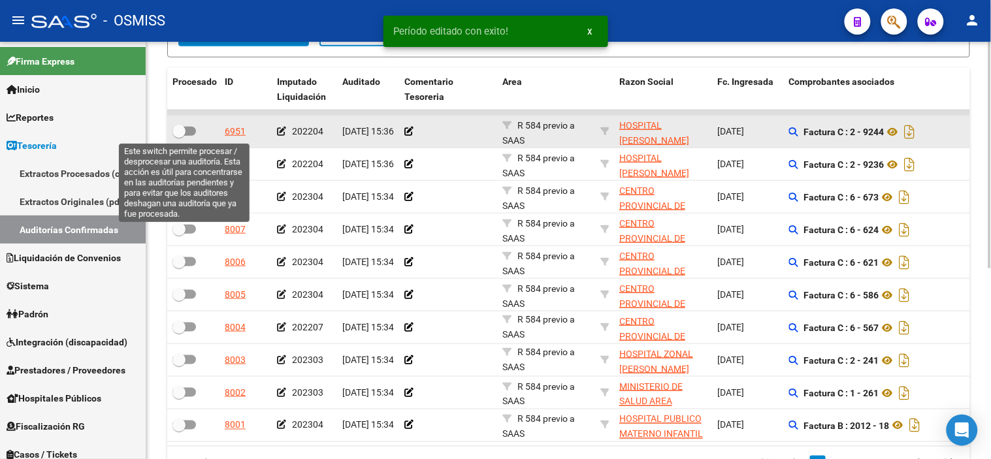
click at [188, 133] on span at bounding box center [184, 131] width 24 height 9
click at [179, 136] on input "checkbox" at bounding box center [178, 136] width 1 height 1
checkbox input "true"
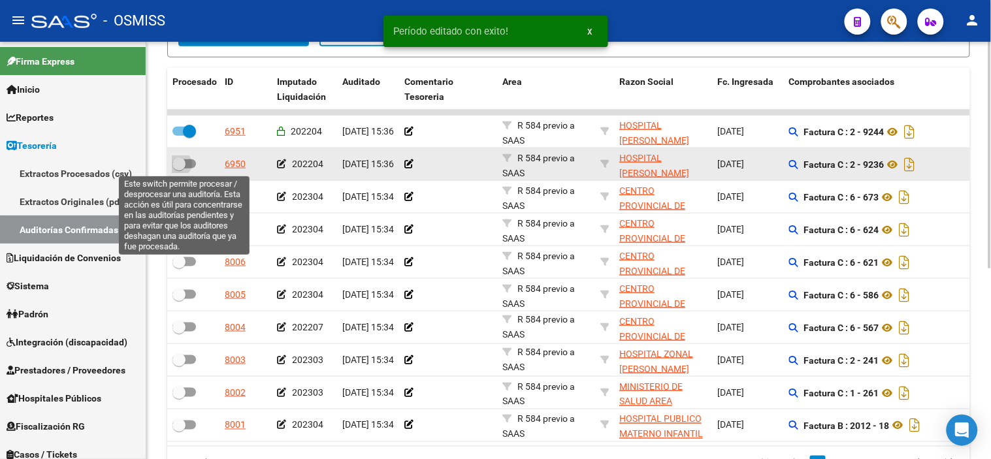
click at [187, 157] on label at bounding box center [184, 164] width 24 height 16
click at [179, 169] on input "checkbox" at bounding box center [178, 169] width 1 height 1
checkbox input "true"
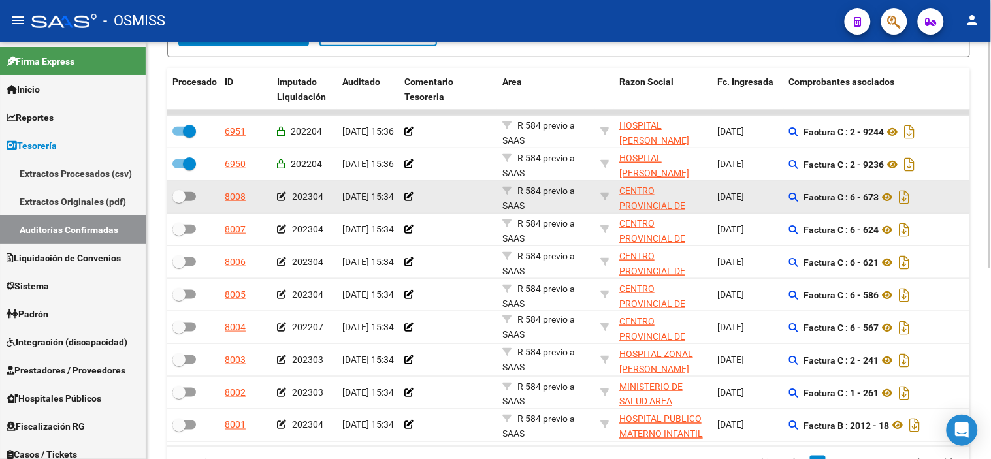
click at [187, 186] on datatable-body-cell at bounding box center [193, 197] width 52 height 32
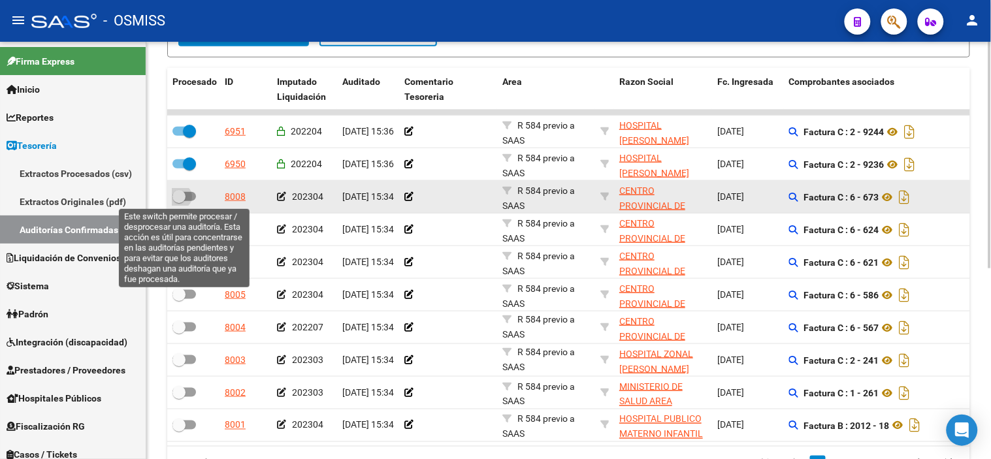
click at [191, 199] on span at bounding box center [184, 196] width 24 height 9
click at [179, 201] on input "checkbox" at bounding box center [178, 201] width 1 height 1
checkbox input "true"
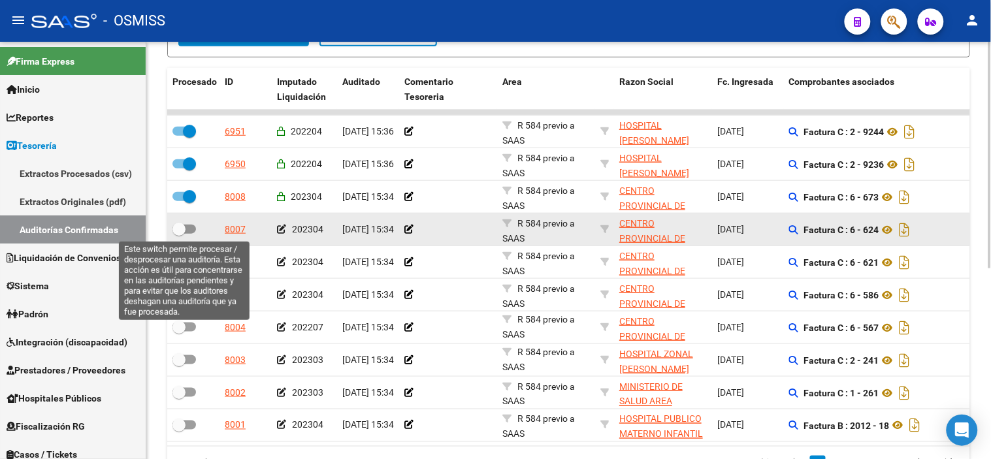
click at [189, 225] on span at bounding box center [184, 229] width 24 height 9
click at [179, 234] on input "checkbox" at bounding box center [178, 234] width 1 height 1
checkbox input "true"
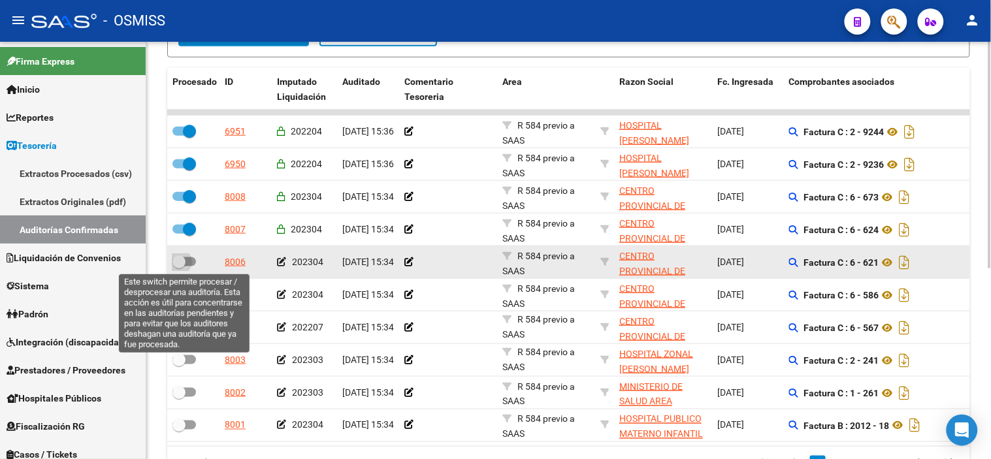
click at [187, 255] on label at bounding box center [184, 262] width 24 height 16
click at [179, 267] on input "checkbox" at bounding box center [178, 267] width 1 height 1
checkbox input "true"
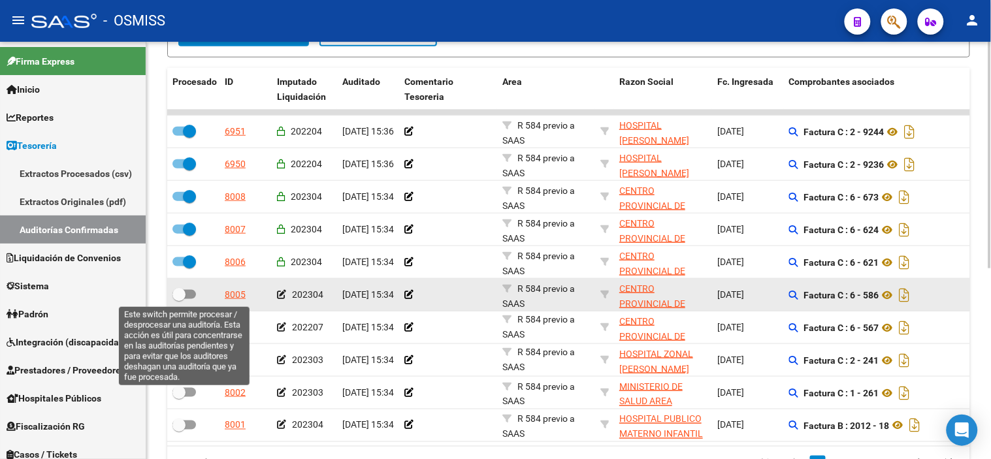
click at [193, 293] on span at bounding box center [184, 294] width 24 height 9
click at [179, 299] on input "checkbox" at bounding box center [178, 299] width 1 height 1
checkbox input "true"
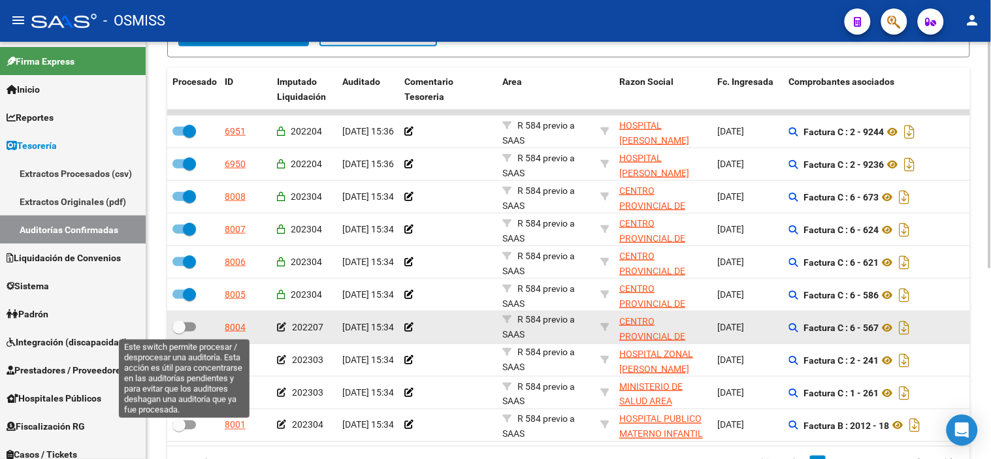
click at [188, 321] on label at bounding box center [184, 327] width 24 height 16
click at [179, 332] on input "checkbox" at bounding box center [178, 332] width 1 height 1
checkbox input "true"
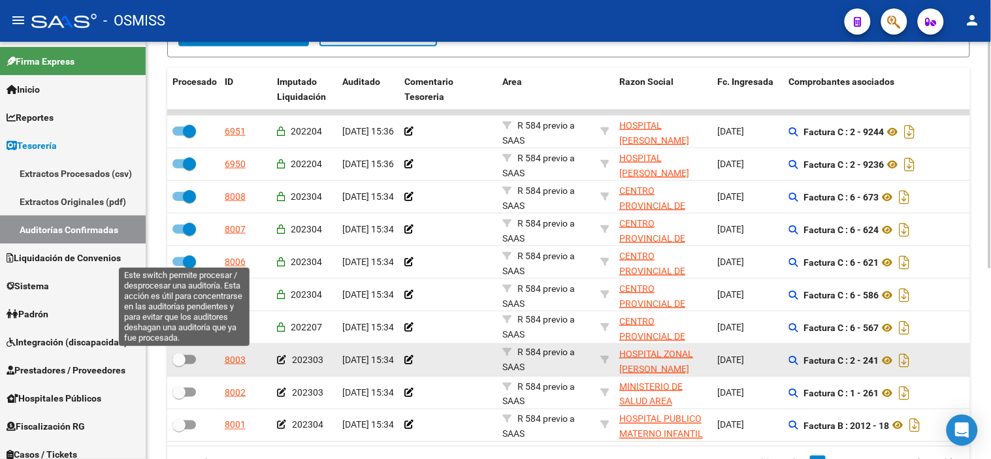
click at [186, 353] on label at bounding box center [184, 360] width 24 height 16
click at [179, 365] on input "checkbox" at bounding box center [178, 365] width 1 height 1
checkbox input "true"
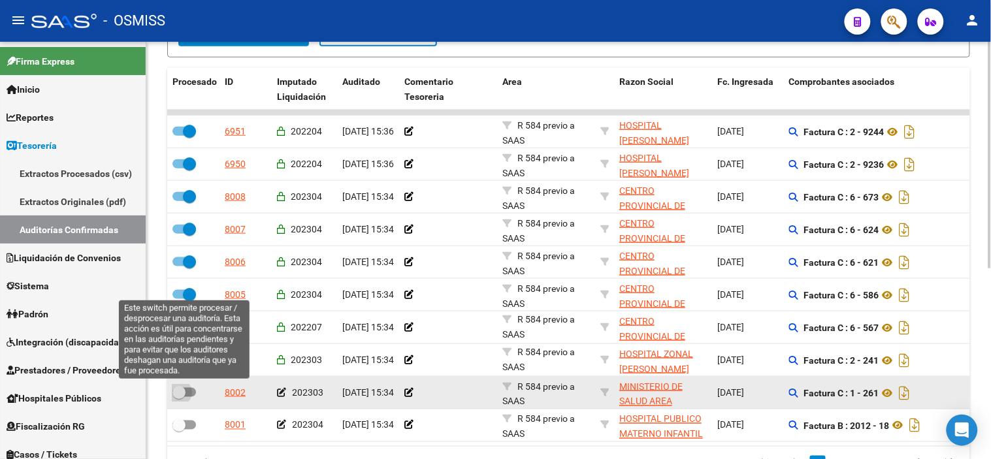
click at [187, 390] on span at bounding box center [184, 392] width 24 height 9
click at [179, 397] on input "checkbox" at bounding box center [178, 397] width 1 height 1
checkbox input "true"
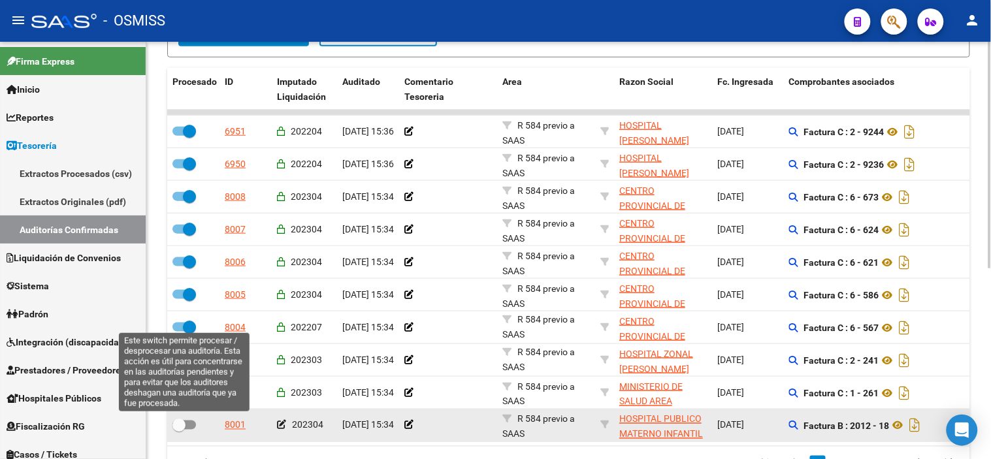
click at [185, 426] on span at bounding box center [178, 425] width 13 height 13
click at [179, 430] on input "checkbox" at bounding box center [178, 430] width 1 height 1
checkbox input "true"
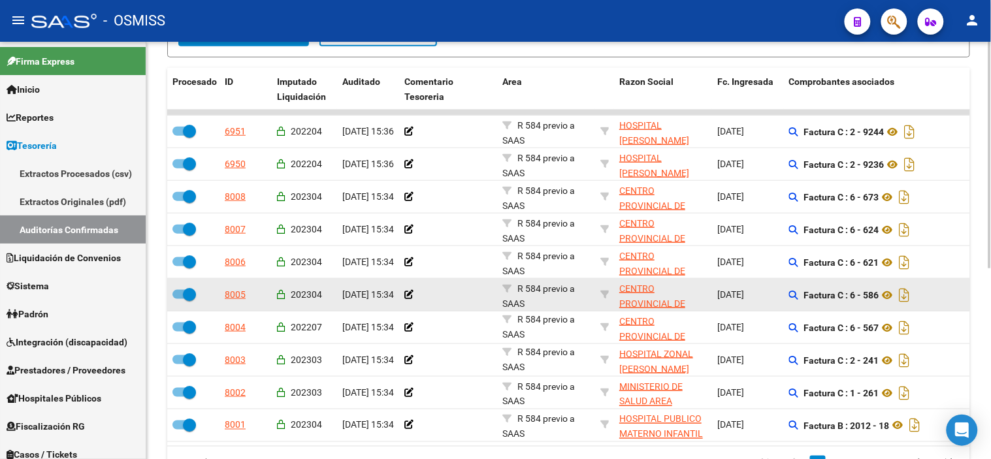
scroll to position [206, 0]
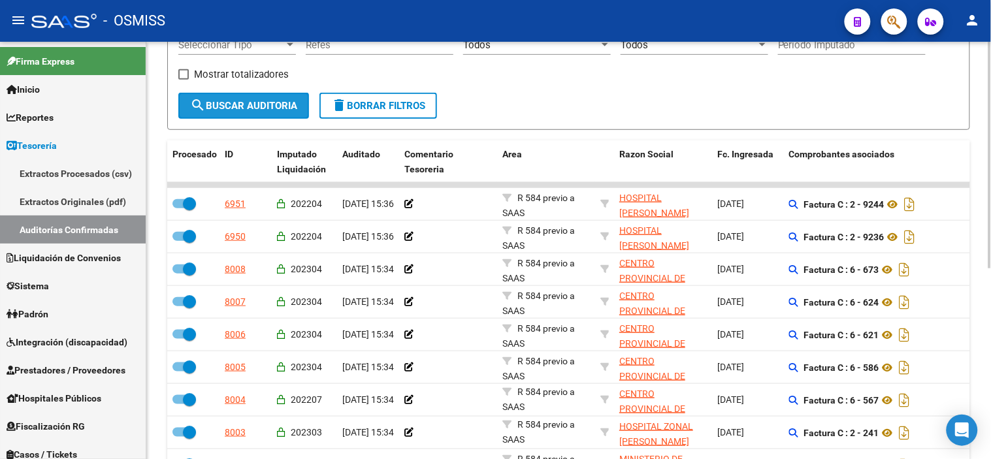
click at [260, 115] on button "search Buscar Auditoria" at bounding box center [243, 106] width 131 height 26
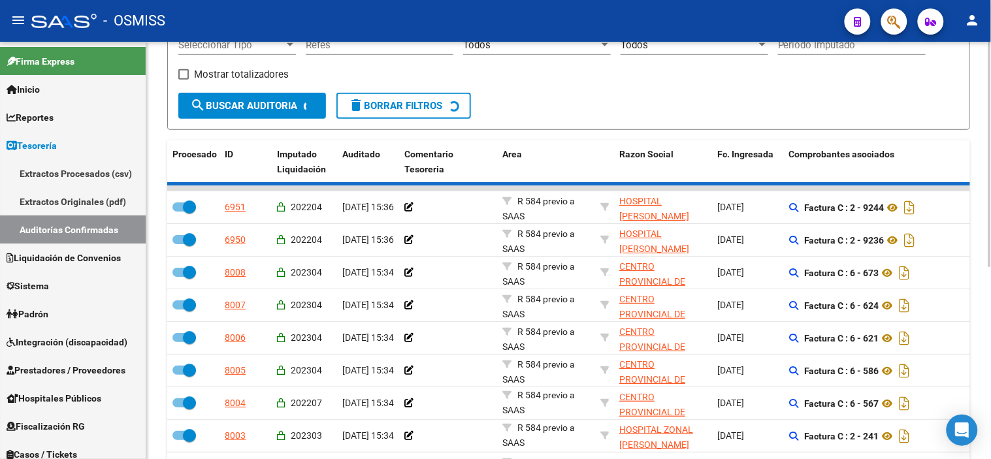
checkbox input "false"
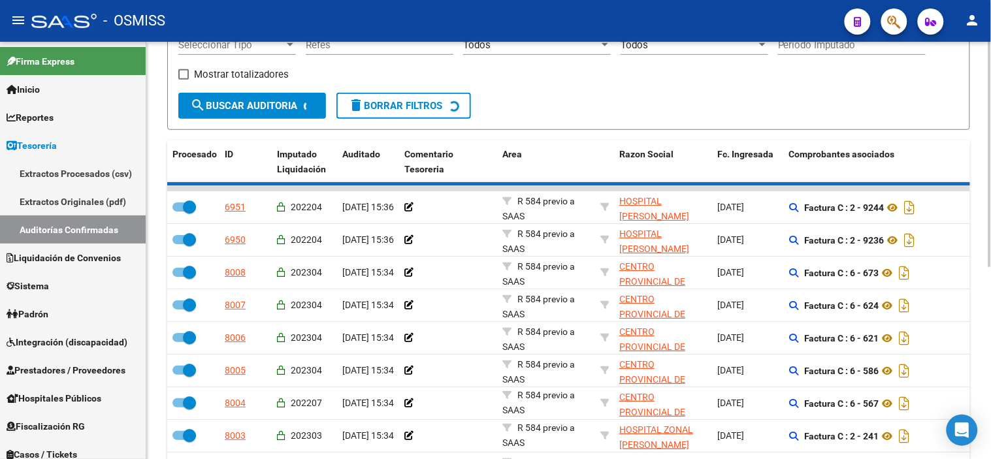
checkbox input "false"
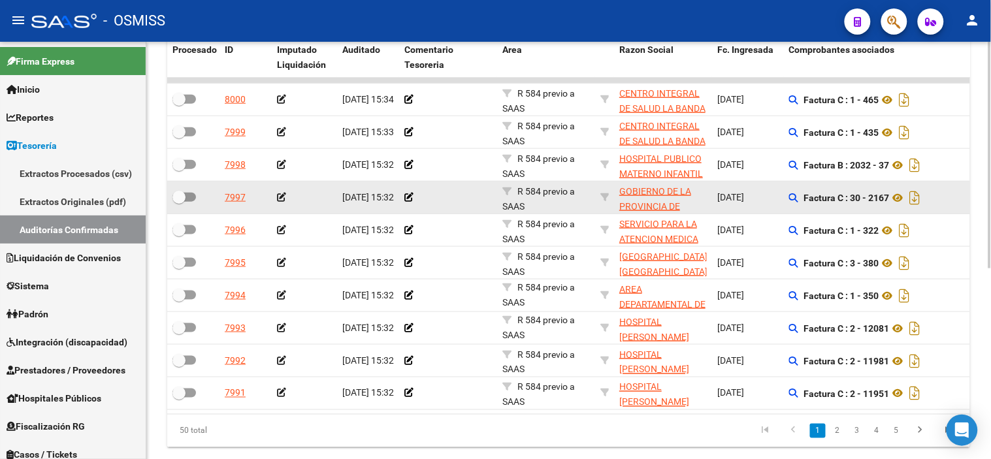
scroll to position [278, 0]
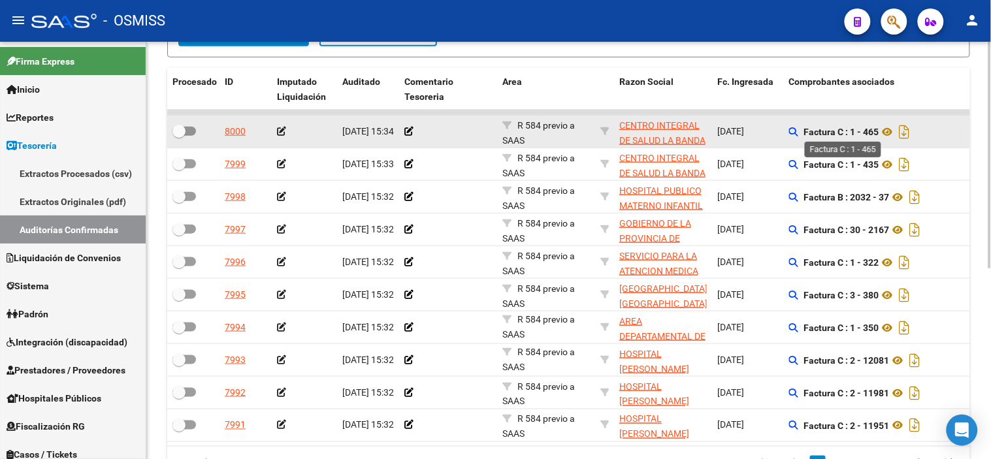
click at [877, 127] on strong "Factura C : 1 - 465" at bounding box center [841, 132] width 75 height 10
copy strong "465"
click at [282, 135] on icon at bounding box center [281, 131] width 9 height 9
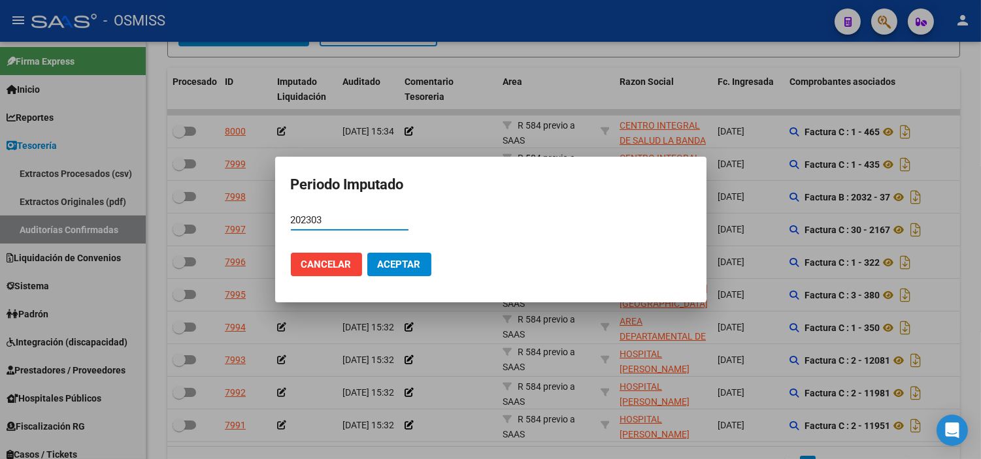
type input "202303"
click at [382, 259] on span "Aceptar" at bounding box center [399, 265] width 43 height 12
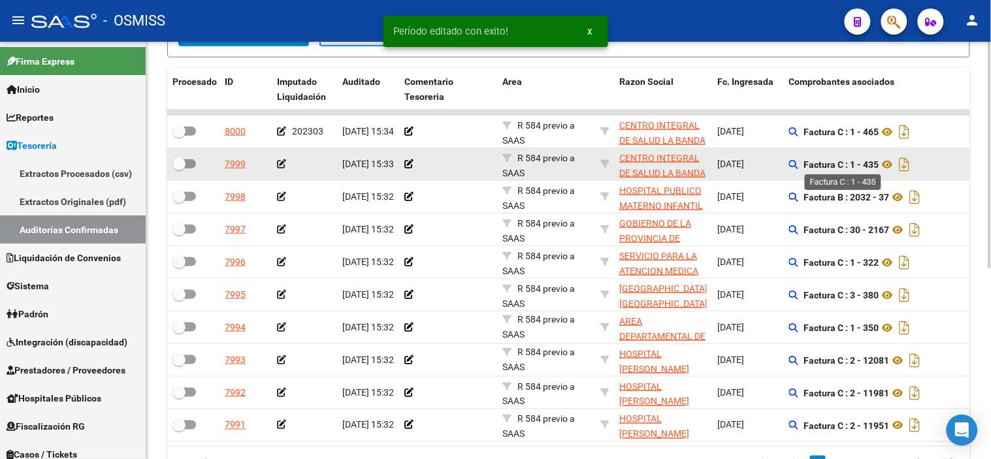
click at [869, 162] on strong "Factura C : 1 - 435" at bounding box center [841, 164] width 75 height 10
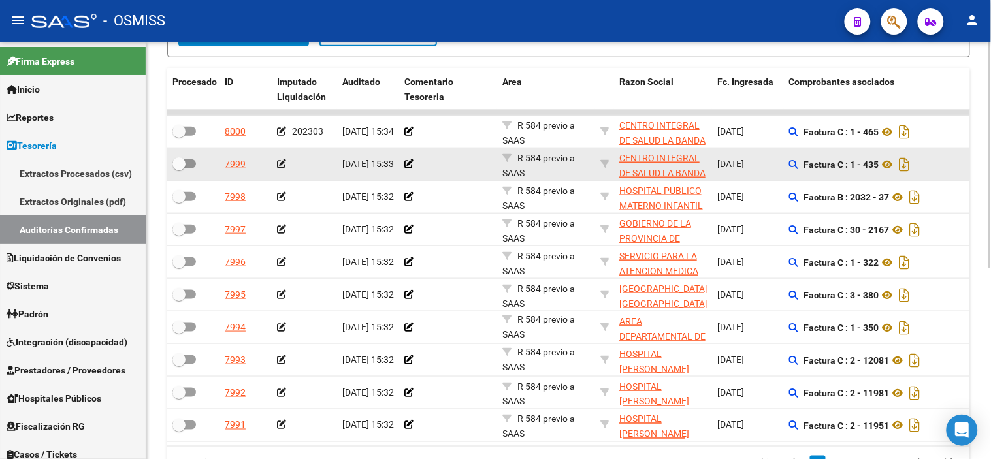
copy strong "435"
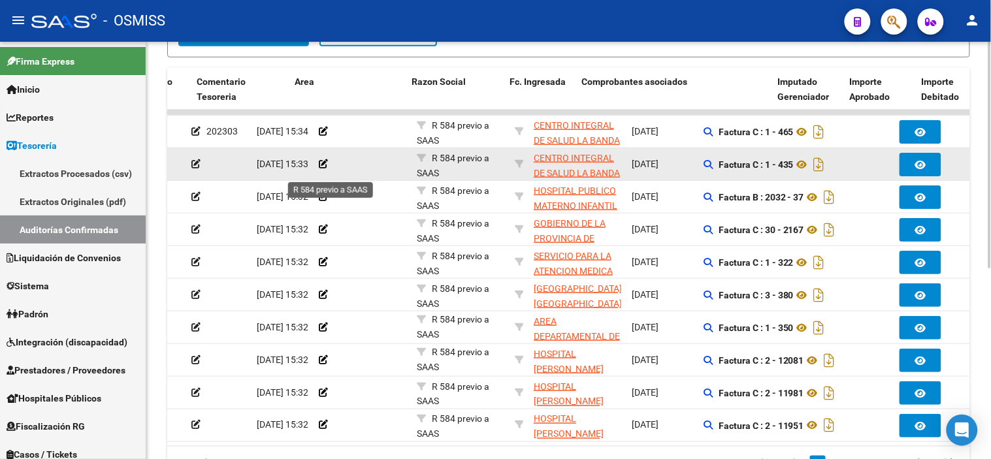
scroll to position [0, 0]
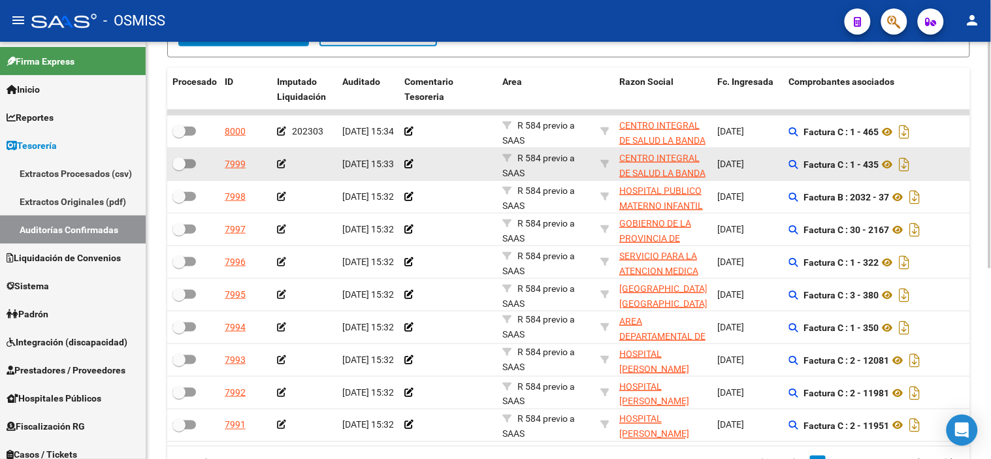
drag, startPoint x: 467, startPoint y: 172, endPoint x: 340, endPoint y: 154, distance: 128.1
click at [282, 166] on icon at bounding box center [281, 163] width 9 height 9
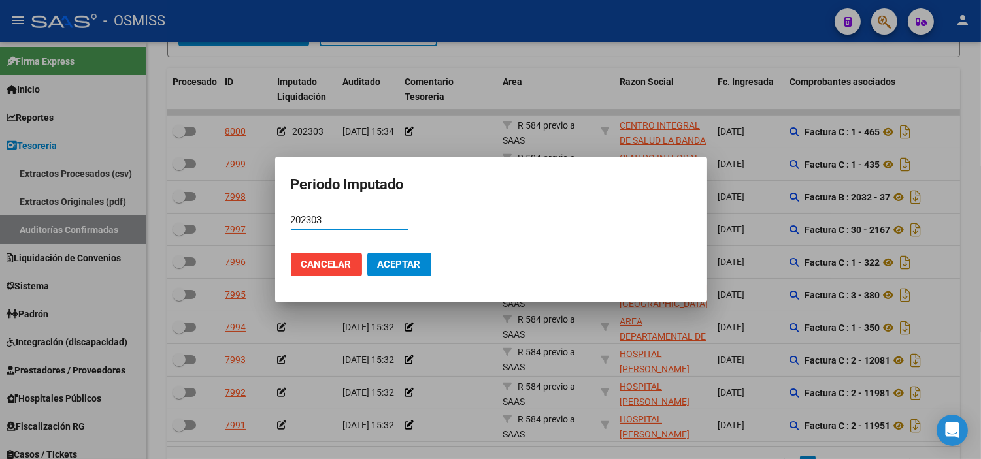
type input "202303"
click at [399, 260] on span "Aceptar" at bounding box center [399, 265] width 43 height 12
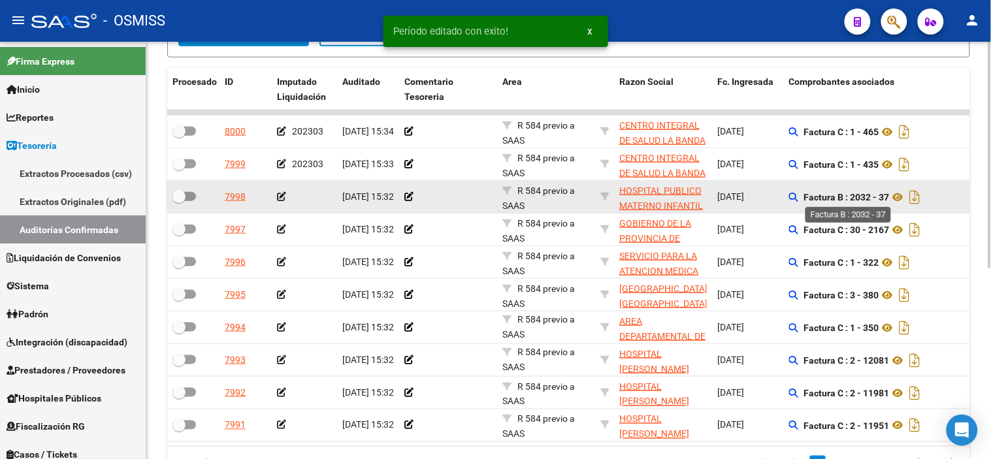
click at [884, 193] on strong "Factura B : 2032 - 37" at bounding box center [847, 197] width 86 height 10
copy strong "37"
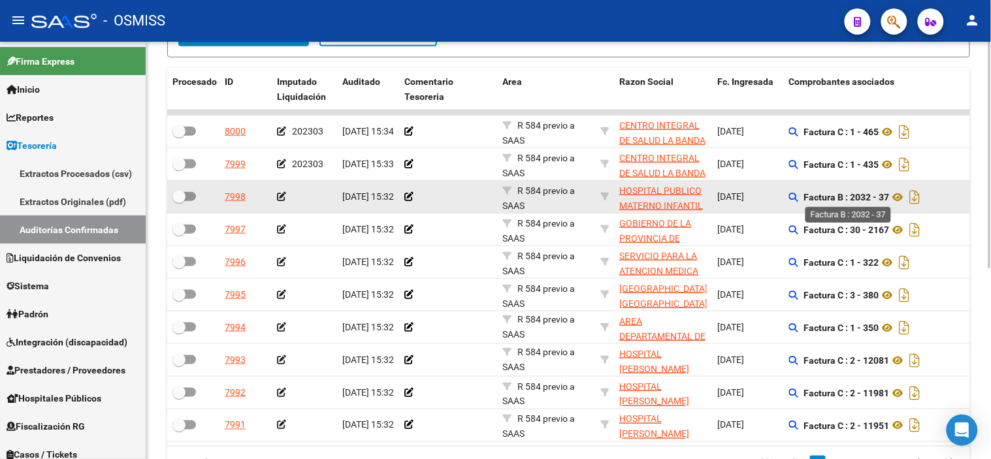
click at [858, 192] on strong "Factura B : 2032 - 37" at bounding box center [847, 197] width 86 height 10
copy strong "2032"
click at [898, 200] on icon at bounding box center [898, 197] width 17 height 16
click at [284, 199] on icon at bounding box center [281, 196] width 9 height 9
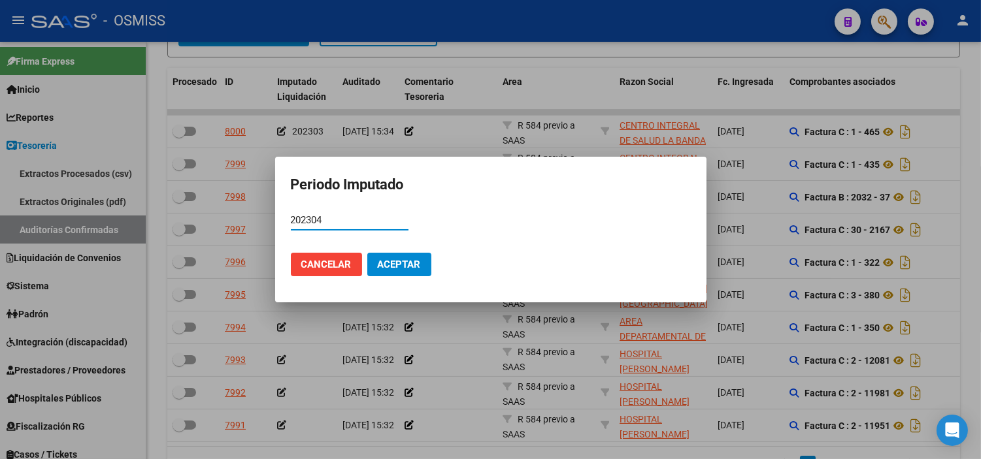
type input "202304"
click at [421, 257] on button "Aceptar" at bounding box center [399, 265] width 64 height 24
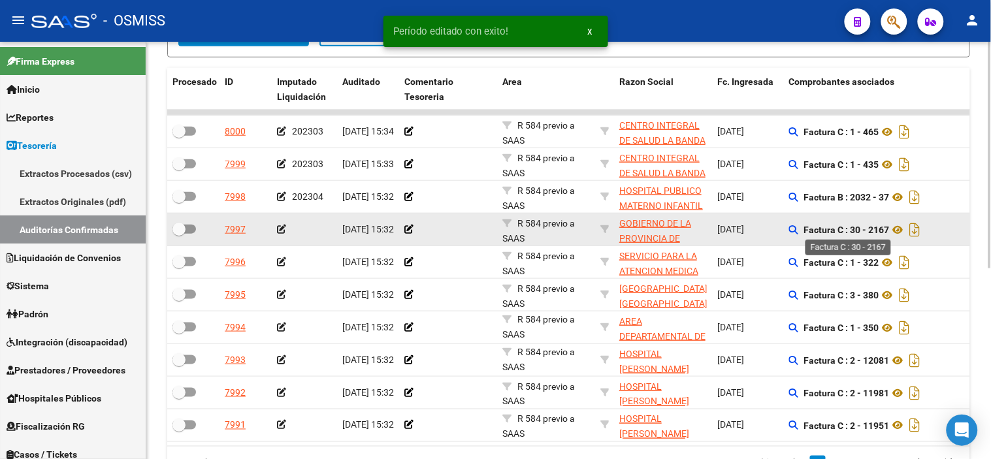
click at [884, 230] on strong "Factura C : 30 - 2167" at bounding box center [847, 230] width 86 height 10
copy strong "2167"
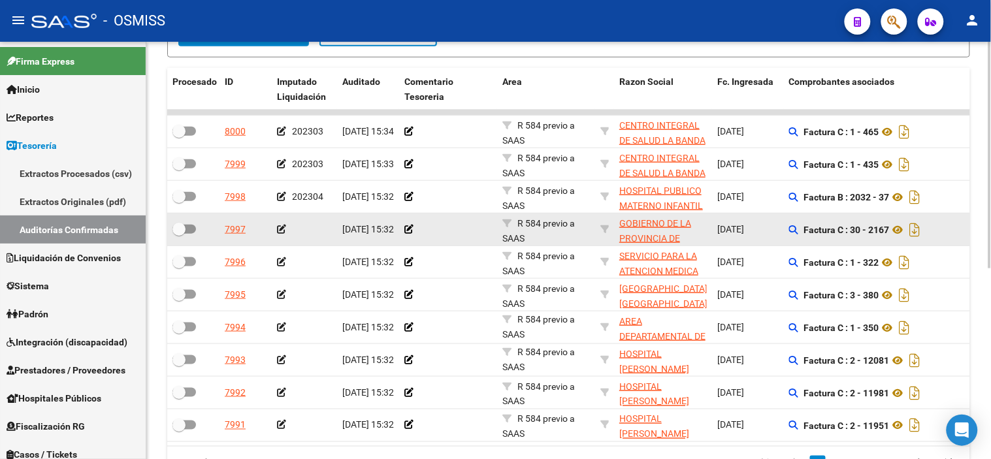
click at [278, 226] on icon at bounding box center [281, 229] width 9 height 9
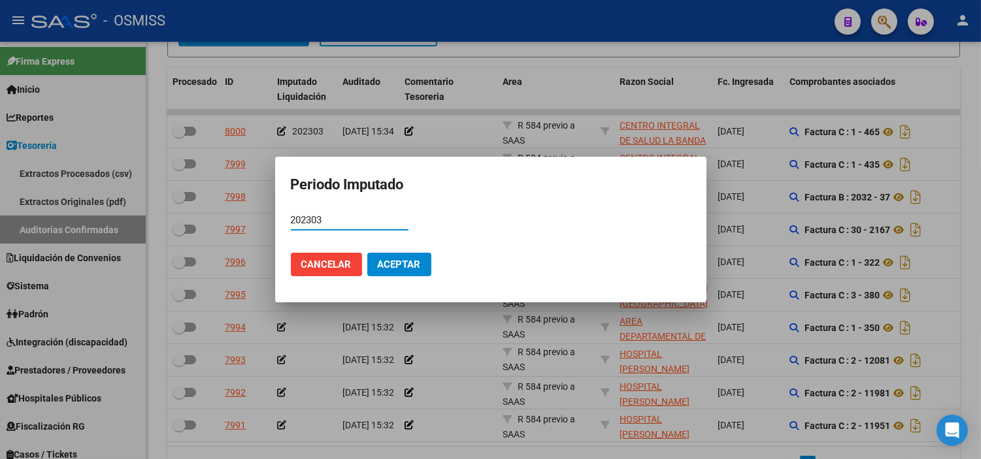
type input "202303"
click at [425, 257] on button "Aceptar" at bounding box center [399, 265] width 64 height 24
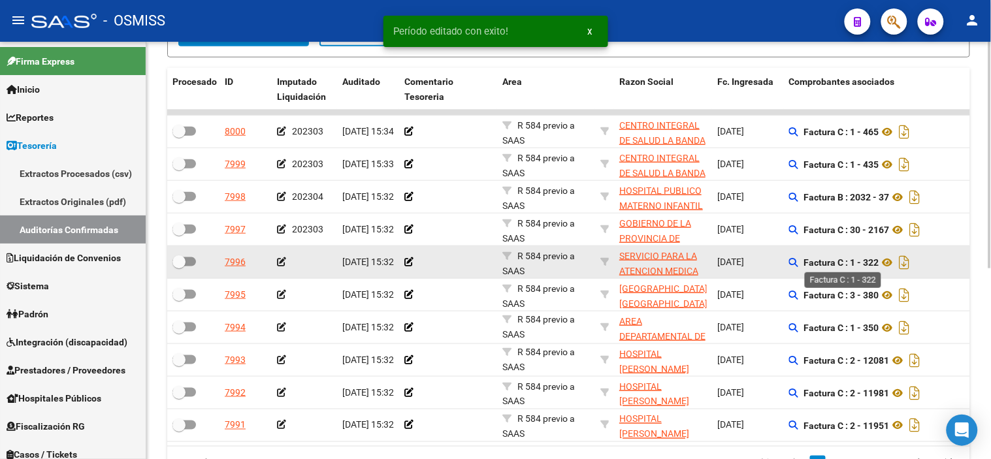
click at [874, 264] on strong "Factura C : 1 - 322" at bounding box center [841, 262] width 75 height 10
copy strong "322"
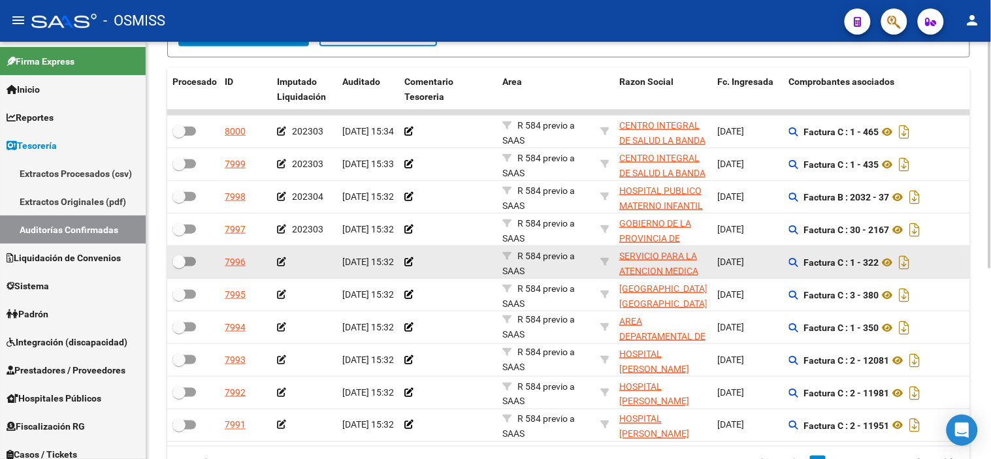
click at [281, 263] on icon at bounding box center [281, 261] width 9 height 9
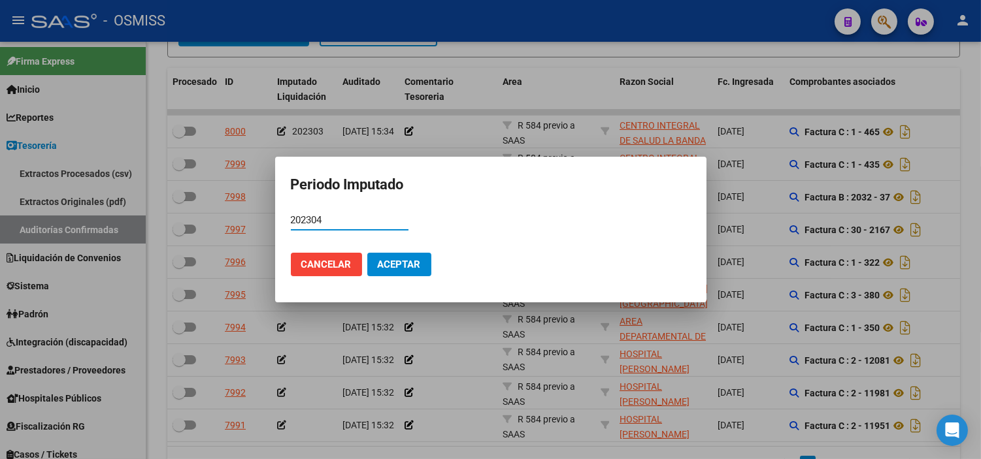
type input "202304"
click at [379, 262] on span "Aceptar" at bounding box center [399, 265] width 43 height 12
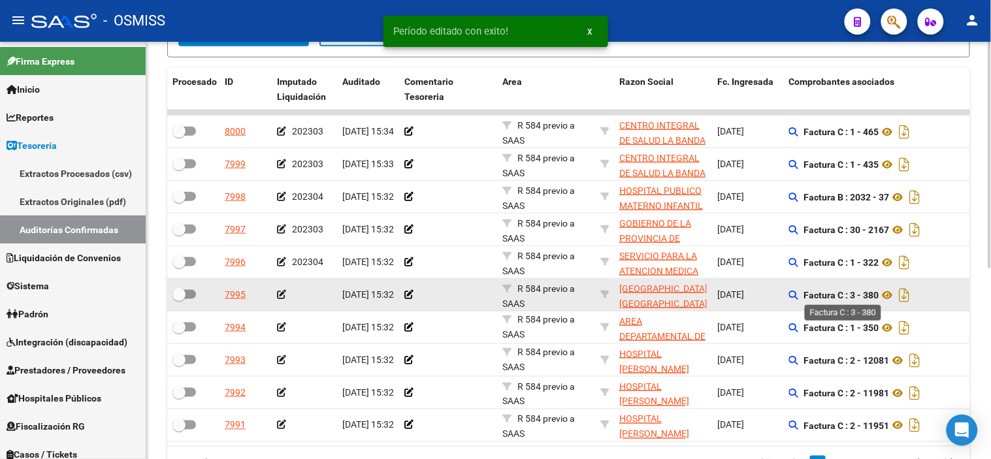
click at [869, 293] on strong "Factura C : 3 - 380" at bounding box center [841, 295] width 75 height 10
copy strong "380"
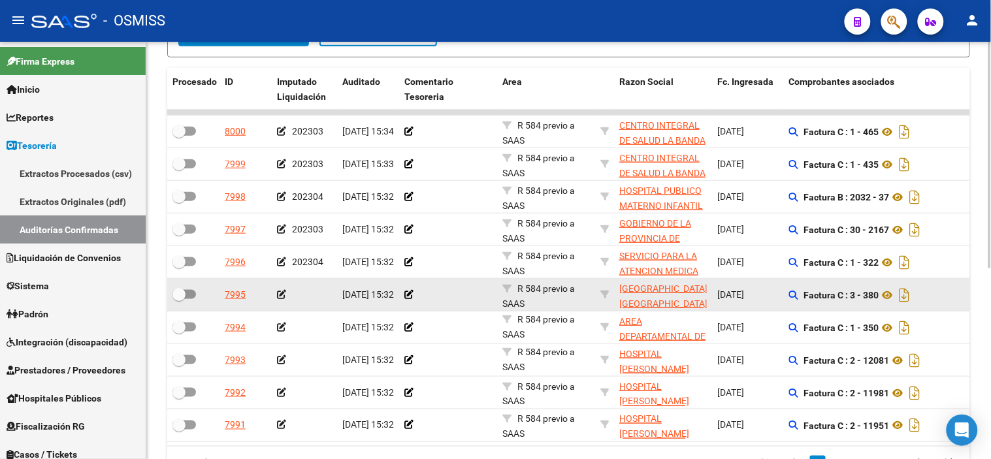
click at [282, 295] on icon at bounding box center [281, 294] width 9 height 9
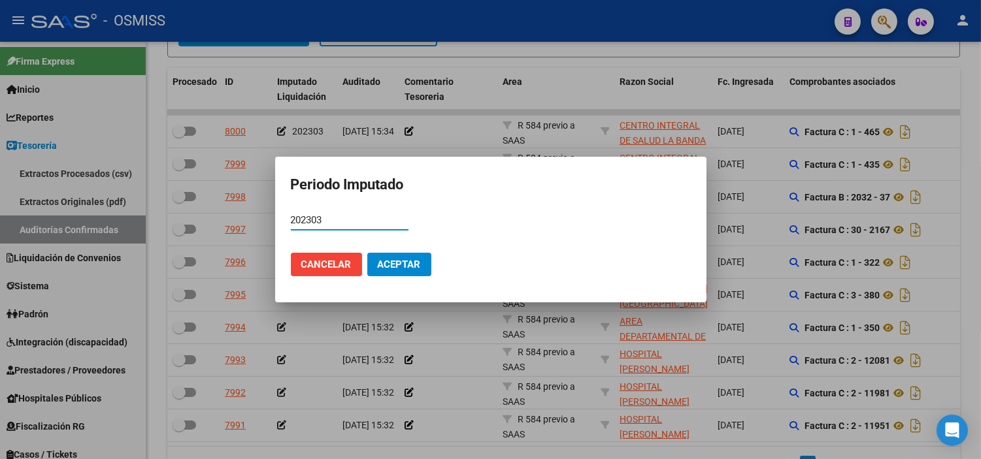
type input "202303"
click at [389, 262] on span "Aceptar" at bounding box center [399, 265] width 43 height 12
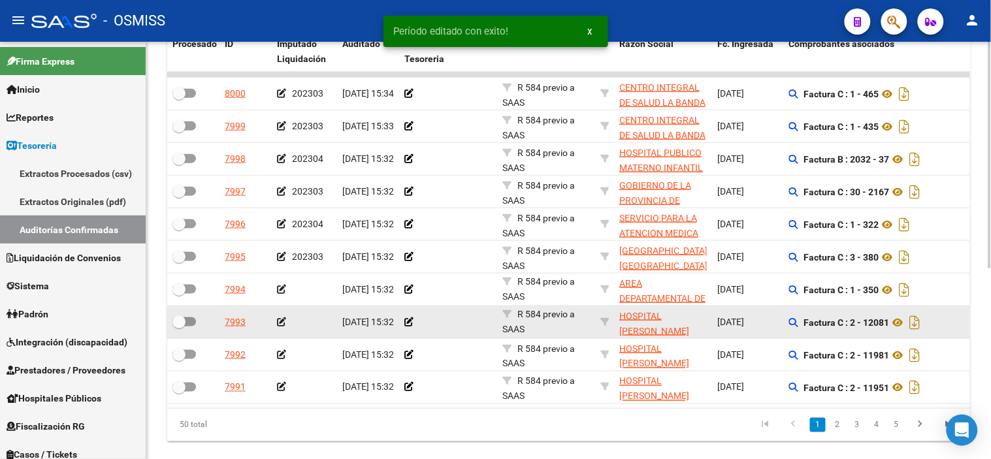
scroll to position [351, 0]
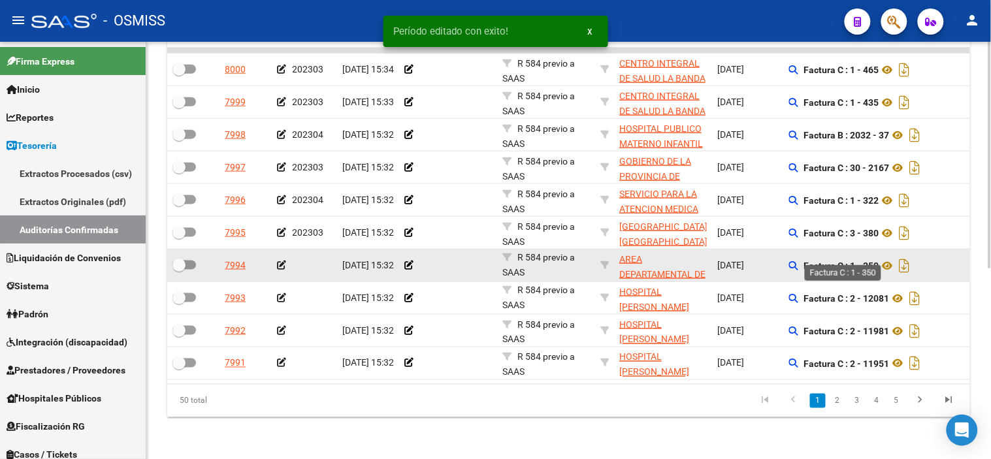
click at [876, 261] on strong "Factura C : 1 - 350" at bounding box center [841, 266] width 75 height 10
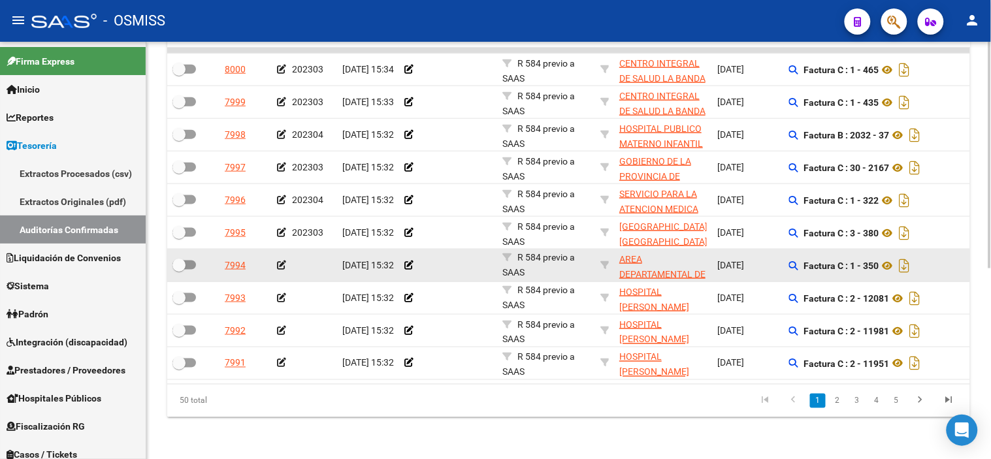
copy strong "350"
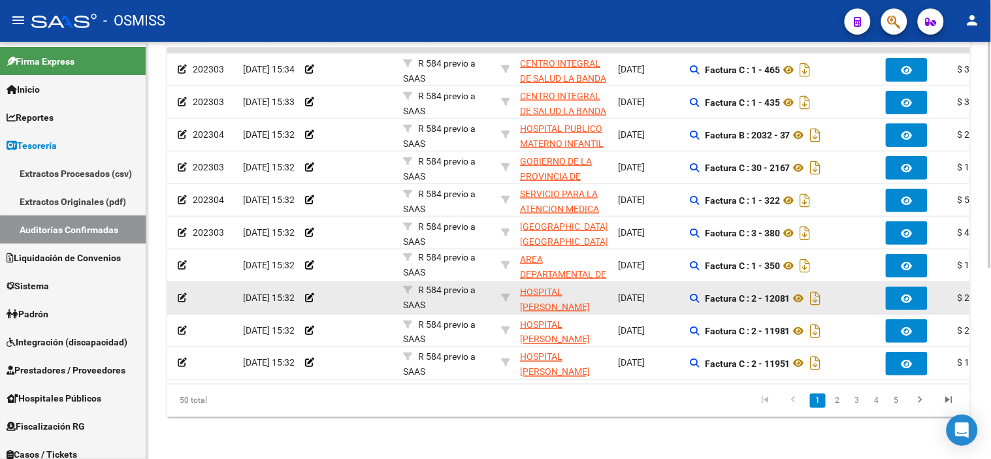
drag, startPoint x: 383, startPoint y: 288, endPoint x: 421, endPoint y: 278, distance: 39.8
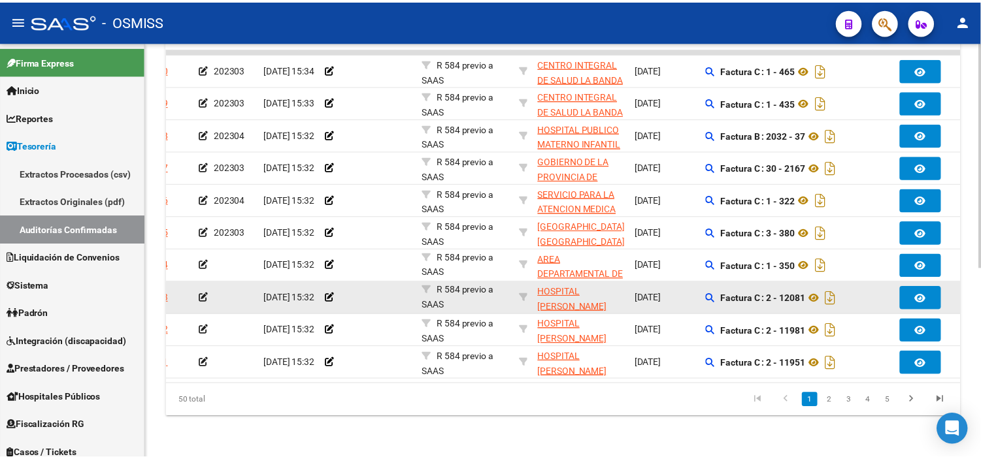
scroll to position [0, 0]
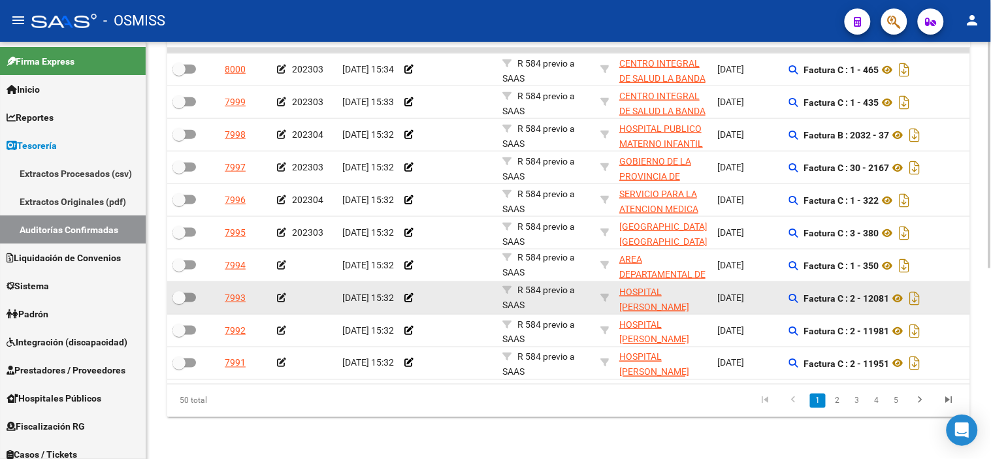
drag, startPoint x: 421, startPoint y: 278, endPoint x: 349, endPoint y: 274, distance: 72.6
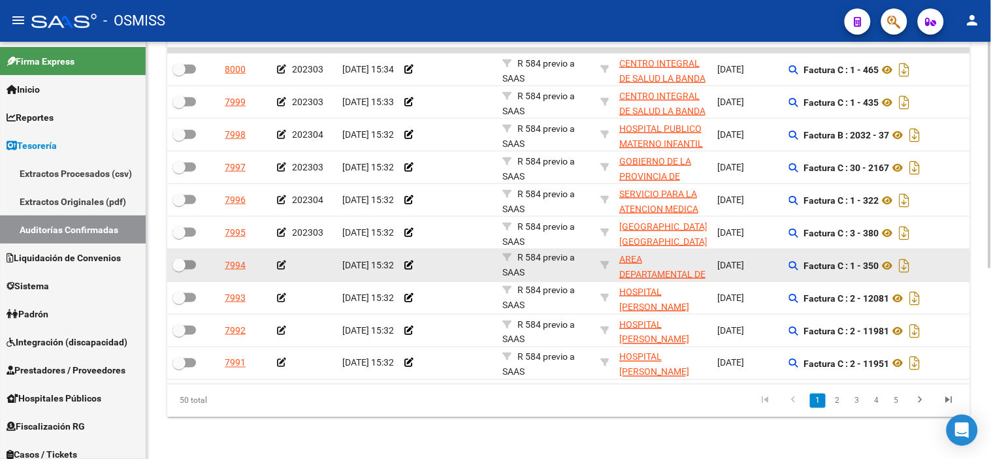
click at [284, 261] on icon at bounding box center [281, 265] width 9 height 9
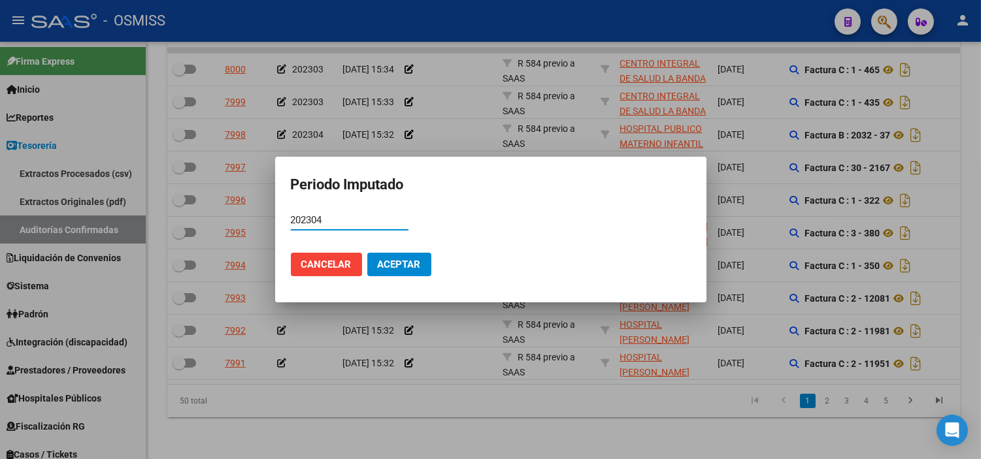
type input "202304"
click at [400, 265] on span "Aceptar" at bounding box center [399, 265] width 43 height 12
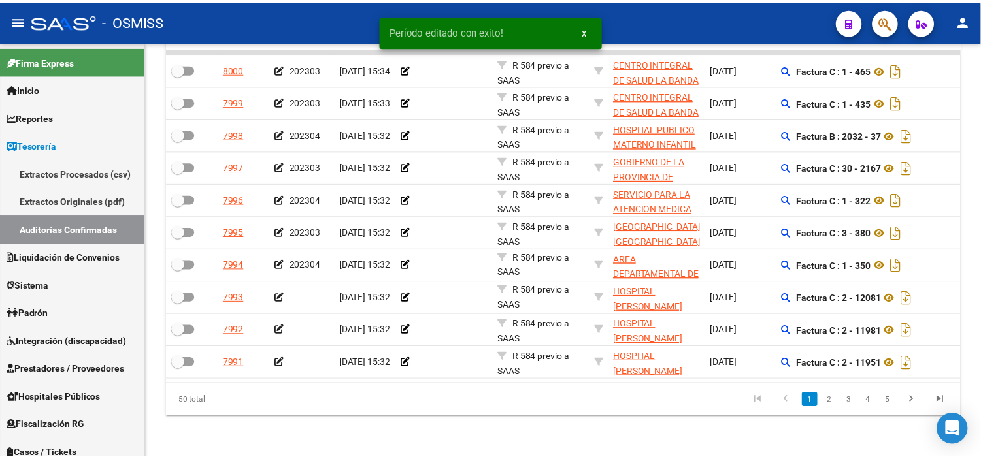
scroll to position [351, 0]
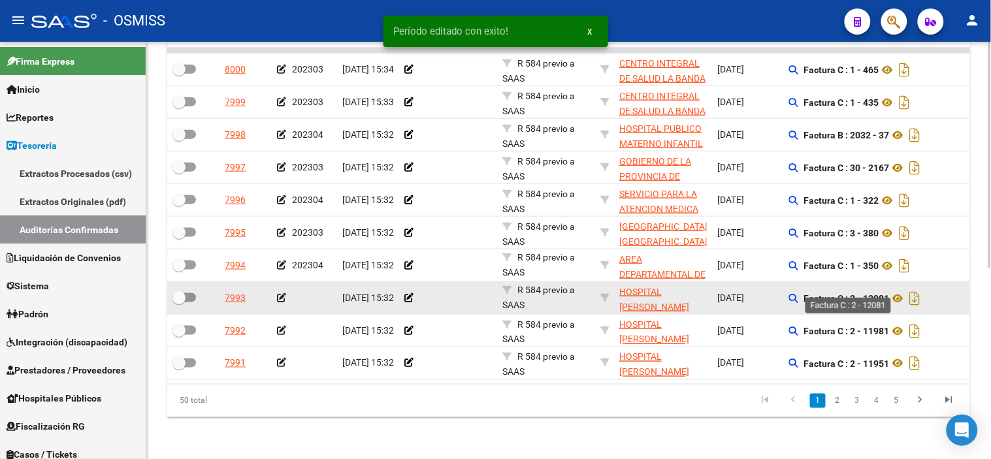
click at [882, 293] on strong "Factura C : 2 - 12081" at bounding box center [847, 298] width 86 height 10
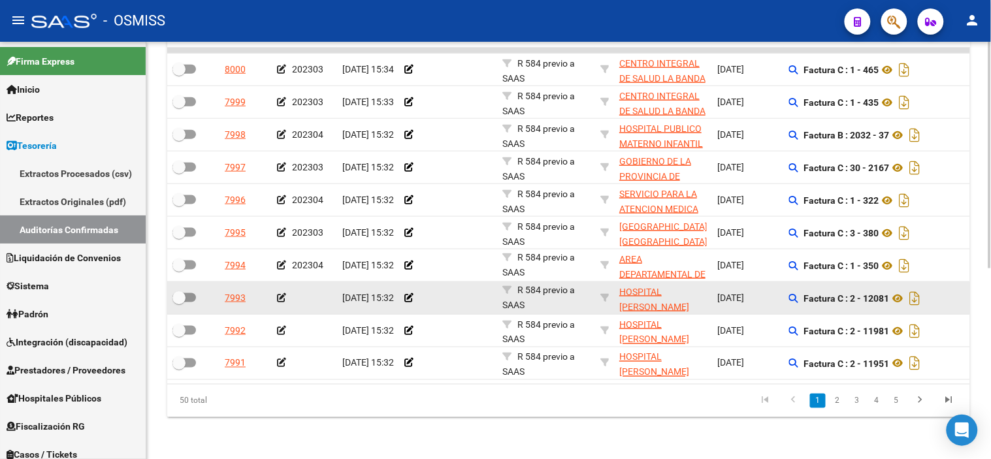
click at [278, 293] on icon at bounding box center [281, 297] width 9 height 9
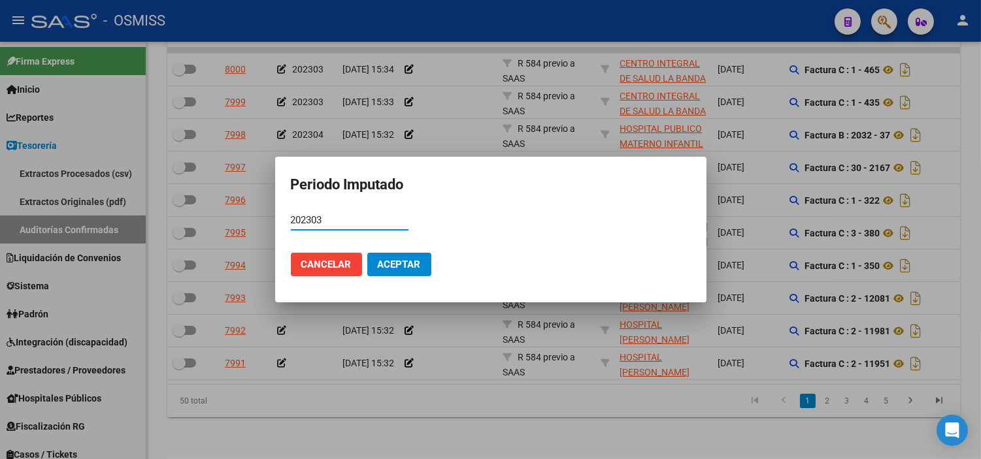
type input "202303"
click at [418, 262] on span "Aceptar" at bounding box center [399, 265] width 43 height 12
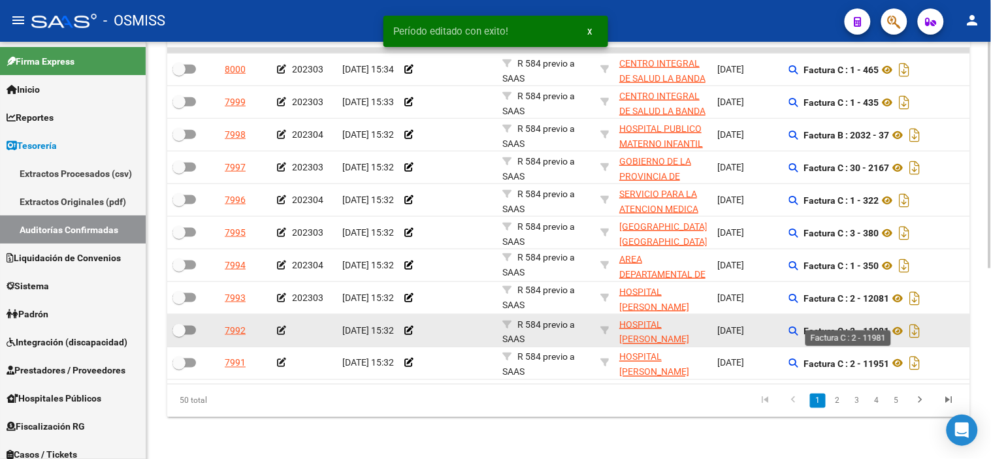
click at [873, 326] on strong "Factura C : 2 - 11981" at bounding box center [847, 331] width 86 height 10
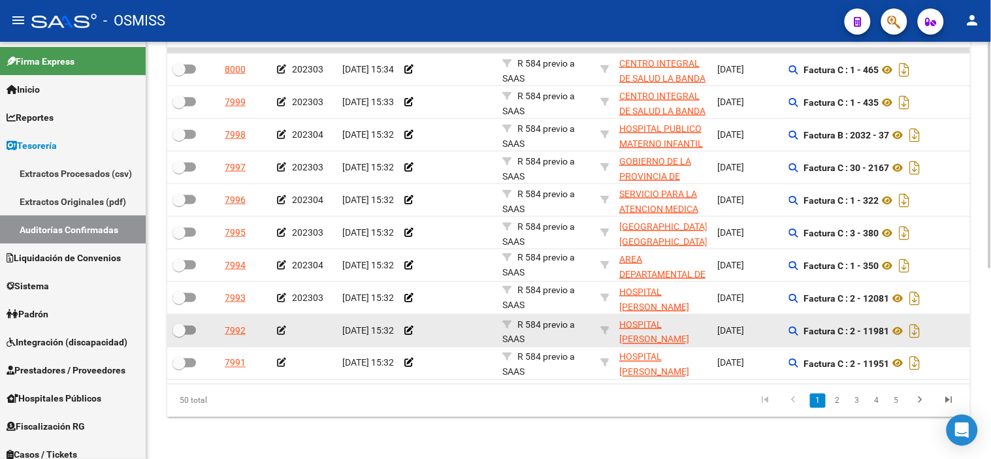
click at [282, 326] on icon at bounding box center [281, 330] width 9 height 9
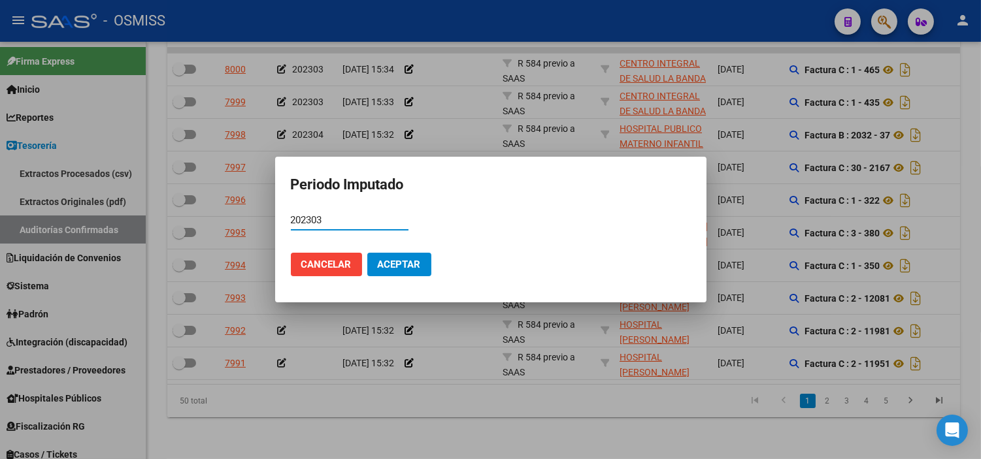
type input "202303"
click at [399, 270] on button "Aceptar" at bounding box center [399, 265] width 64 height 24
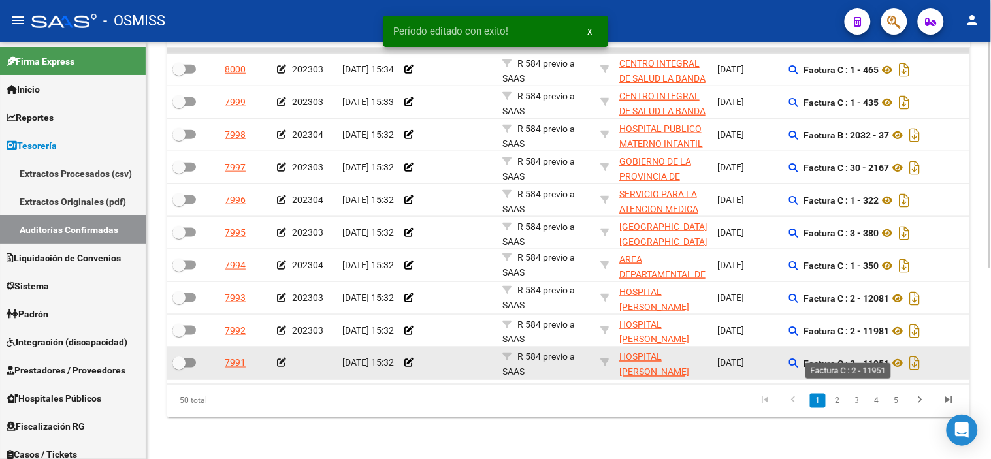
click at [885, 359] on strong "Factura C : 2 - 11951" at bounding box center [847, 364] width 86 height 10
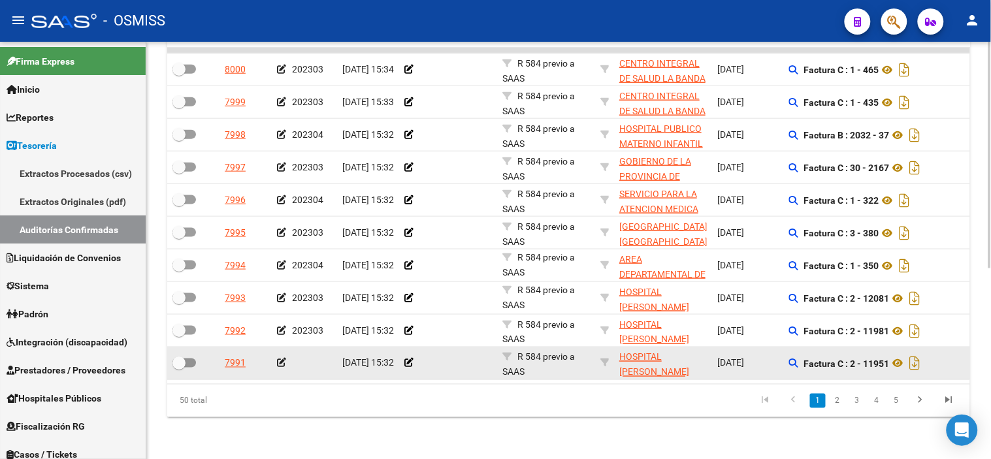
click at [283, 359] on icon at bounding box center [281, 363] width 9 height 9
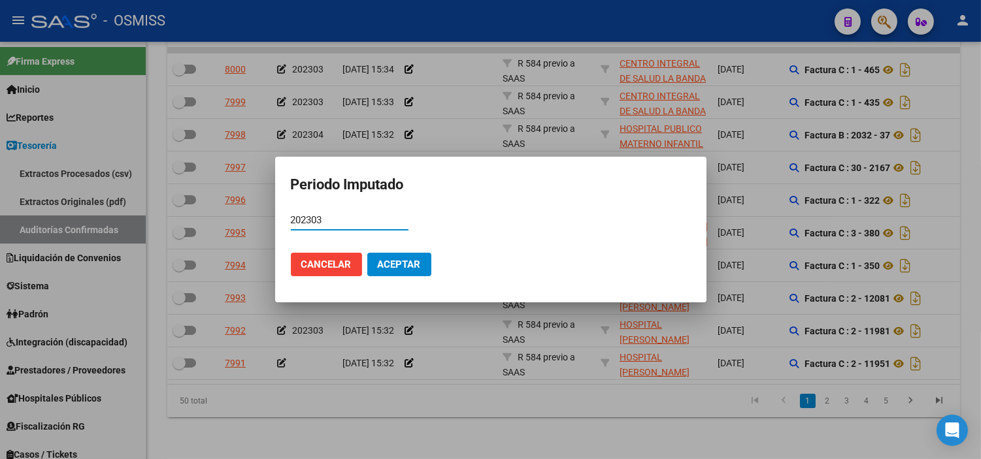
type input "202303"
click at [408, 269] on span "Aceptar" at bounding box center [399, 265] width 43 height 12
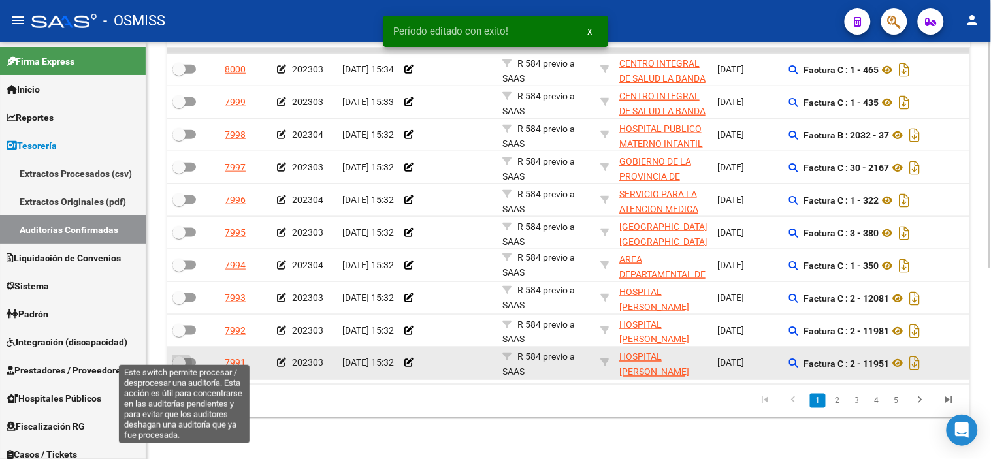
click at [185, 357] on span at bounding box center [178, 363] width 13 height 13
click at [179, 368] on input "checkbox" at bounding box center [178, 368] width 1 height 1
checkbox input "true"
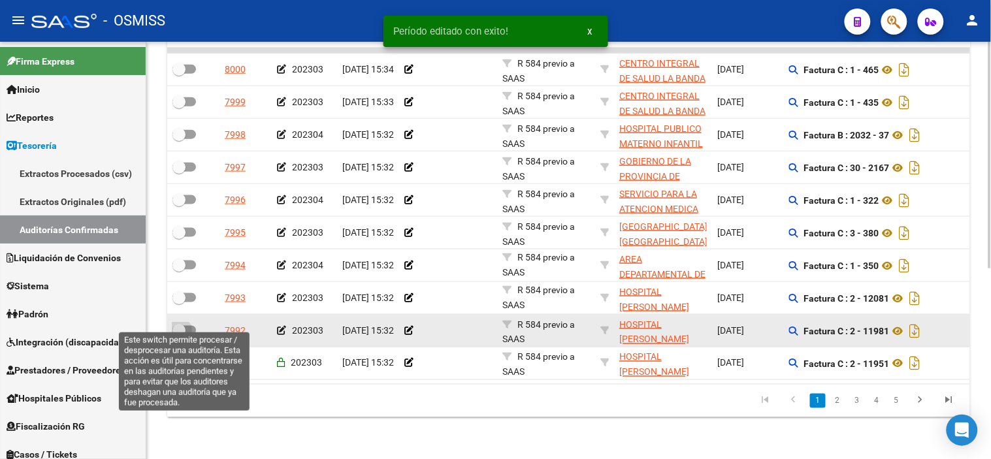
click at [180, 324] on span at bounding box center [178, 330] width 13 height 13
click at [179, 335] on input "checkbox" at bounding box center [178, 335] width 1 height 1
checkbox input "true"
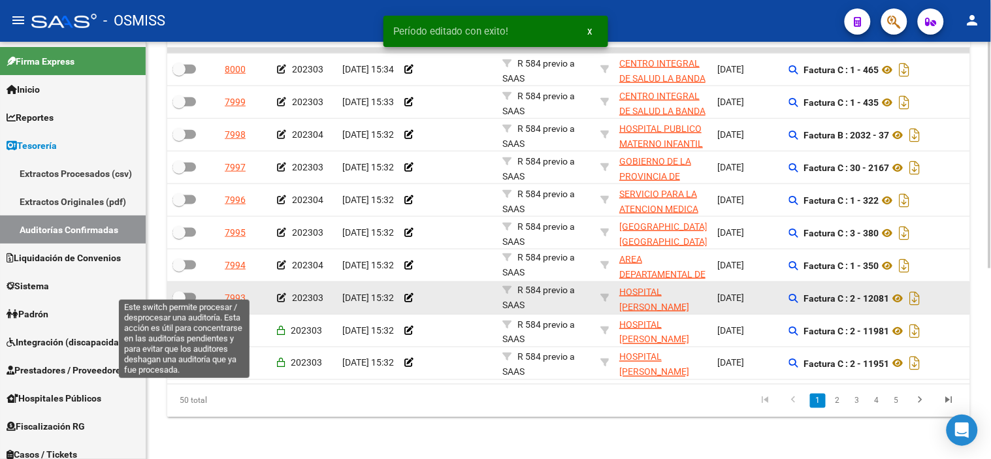
click at [186, 293] on span at bounding box center [184, 297] width 24 height 9
click at [179, 302] on input "checkbox" at bounding box center [178, 302] width 1 height 1
checkbox input "true"
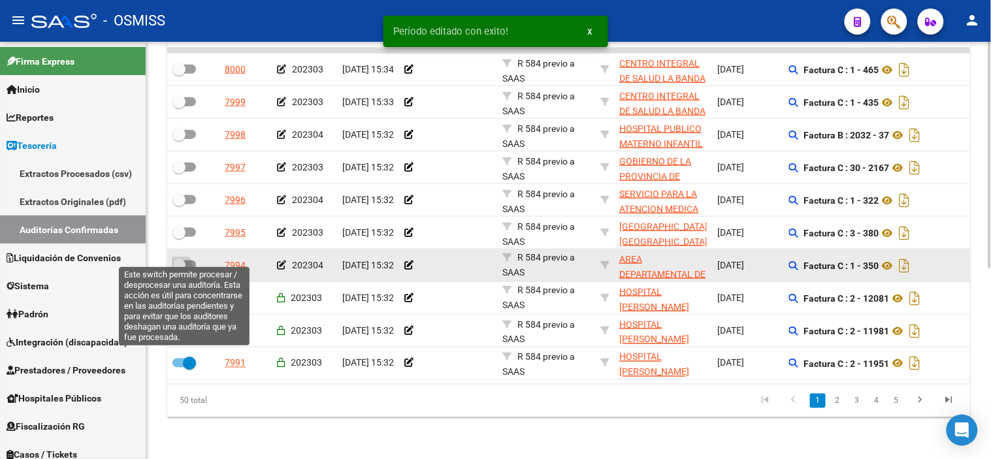
click at [182, 259] on span at bounding box center [178, 265] width 13 height 13
click at [179, 270] on input "checkbox" at bounding box center [178, 270] width 1 height 1
checkbox input "true"
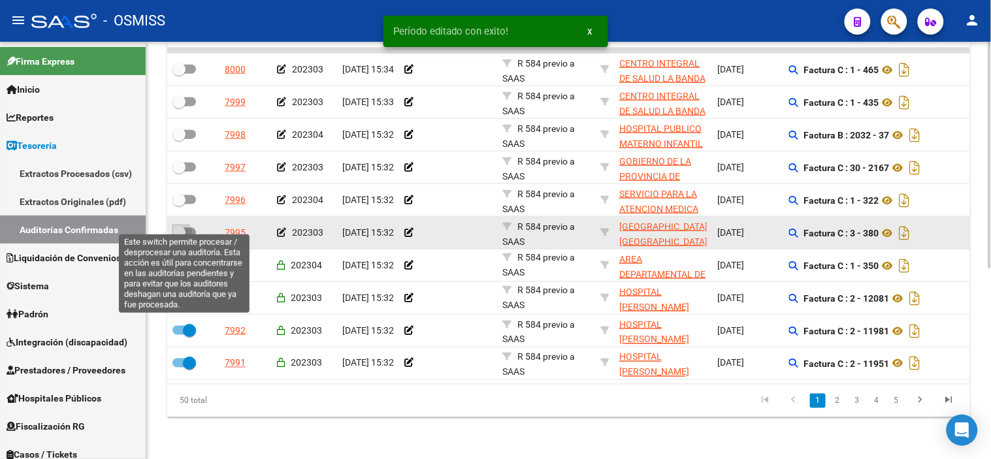
click at [185, 227] on span at bounding box center [178, 232] width 13 height 13
click at [179, 237] on input "checkbox" at bounding box center [178, 237] width 1 height 1
checkbox input "true"
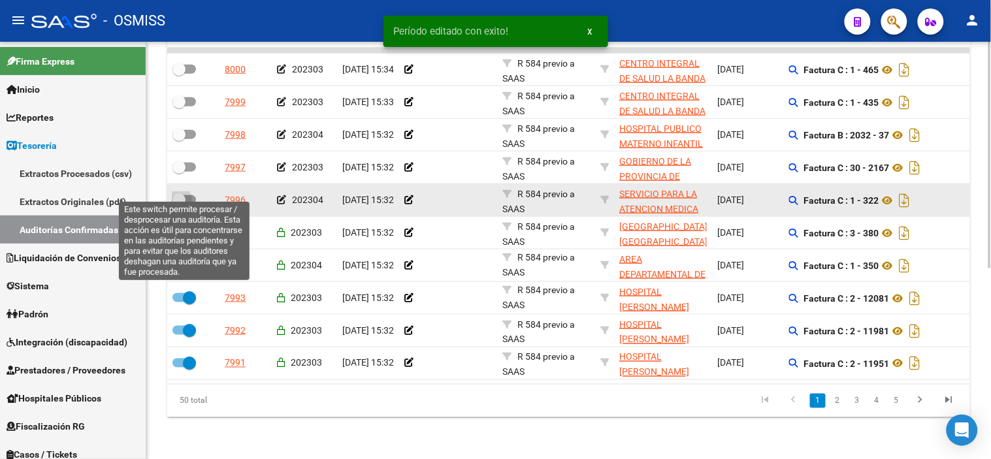
click at [184, 193] on span at bounding box center [178, 199] width 13 height 13
click at [179, 204] on input "checkbox" at bounding box center [178, 204] width 1 height 1
checkbox input "true"
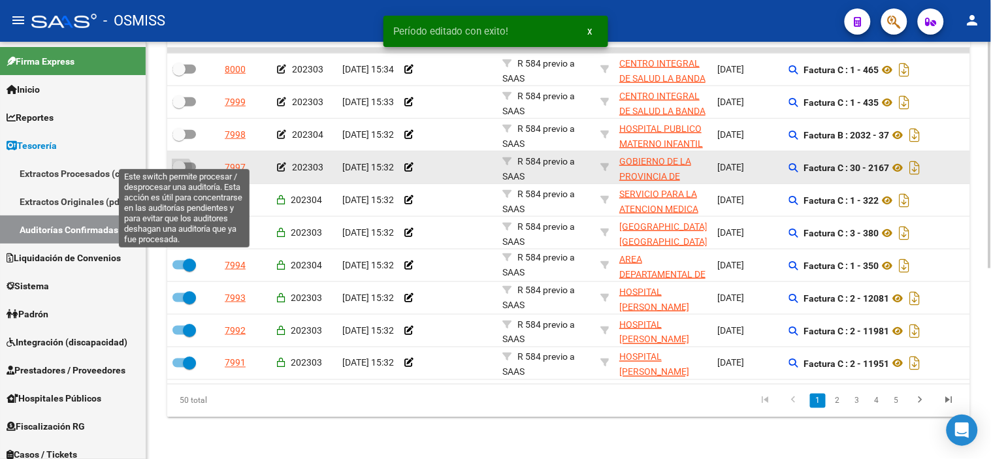
click at [187, 163] on span at bounding box center [184, 167] width 24 height 9
click at [179, 172] on input "checkbox" at bounding box center [178, 172] width 1 height 1
checkbox input "true"
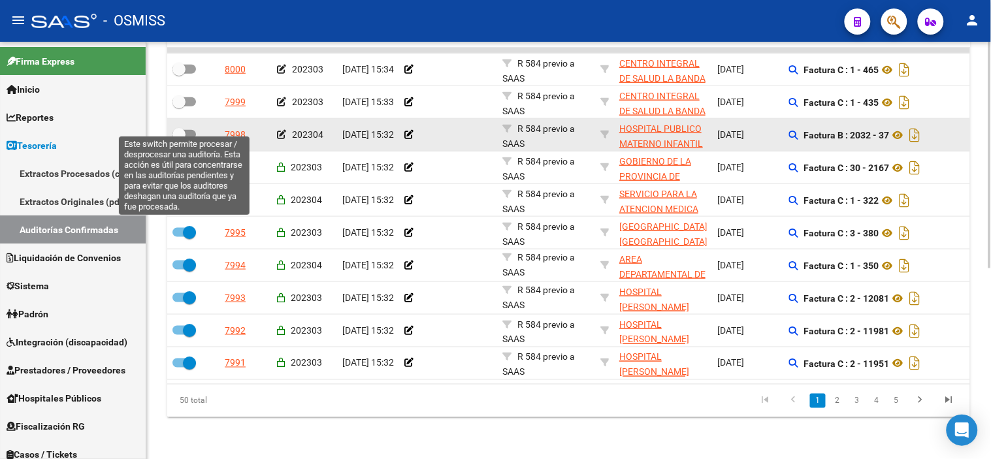
click at [184, 128] on span at bounding box center [178, 134] width 13 height 13
click at [179, 139] on input "checkbox" at bounding box center [178, 139] width 1 height 1
checkbox input "true"
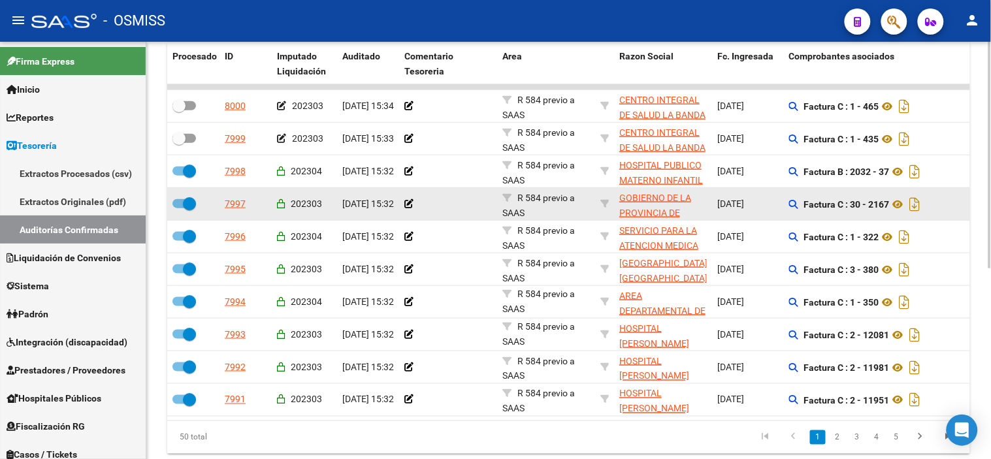
scroll to position [278, 0]
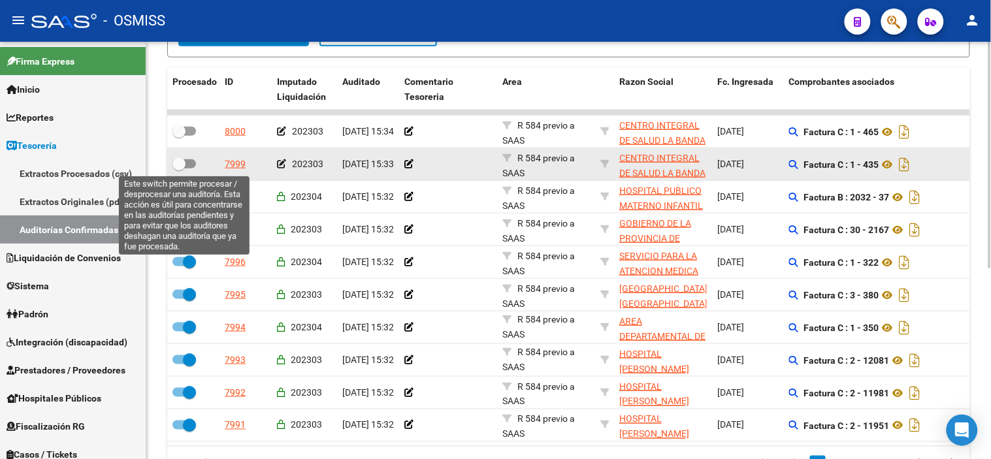
click at [184, 156] on label at bounding box center [184, 164] width 24 height 16
click at [179, 169] on input "checkbox" at bounding box center [178, 169] width 1 height 1
checkbox input "true"
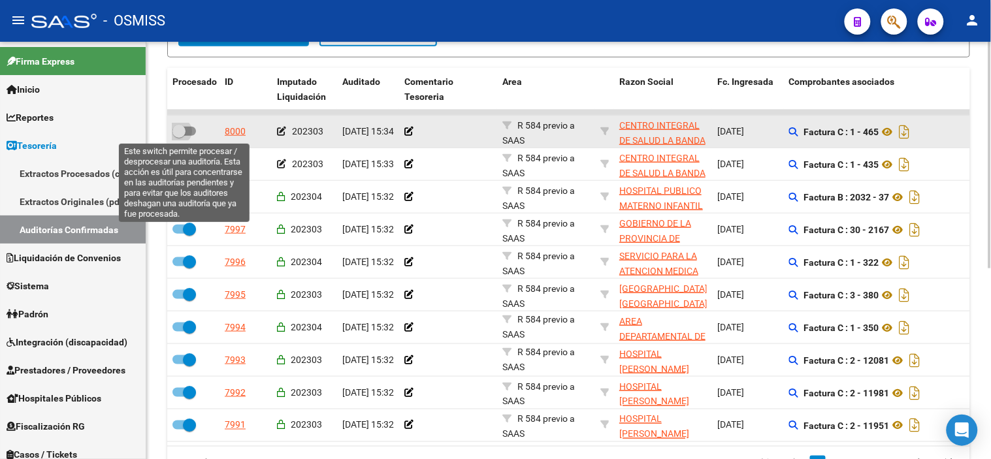
click at [184, 135] on span at bounding box center [178, 131] width 13 height 13
click at [179, 136] on input "checkbox" at bounding box center [178, 136] width 1 height 1
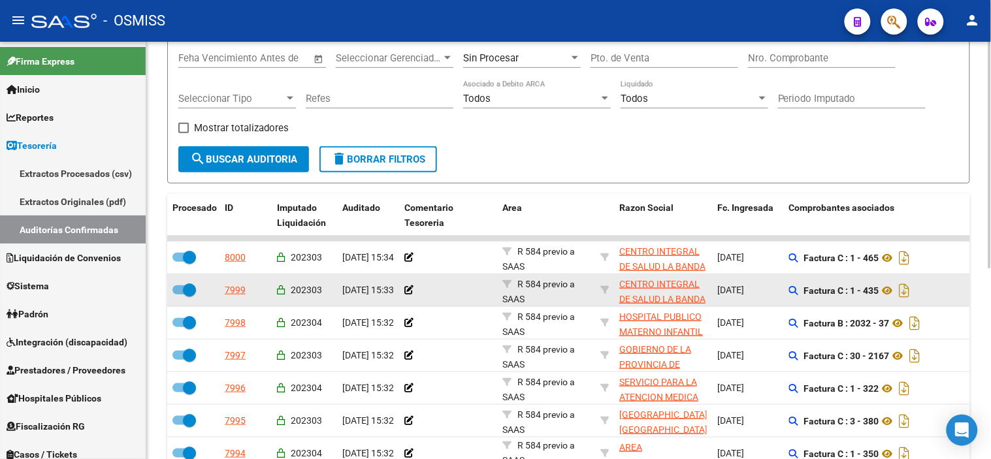
scroll to position [61, 0]
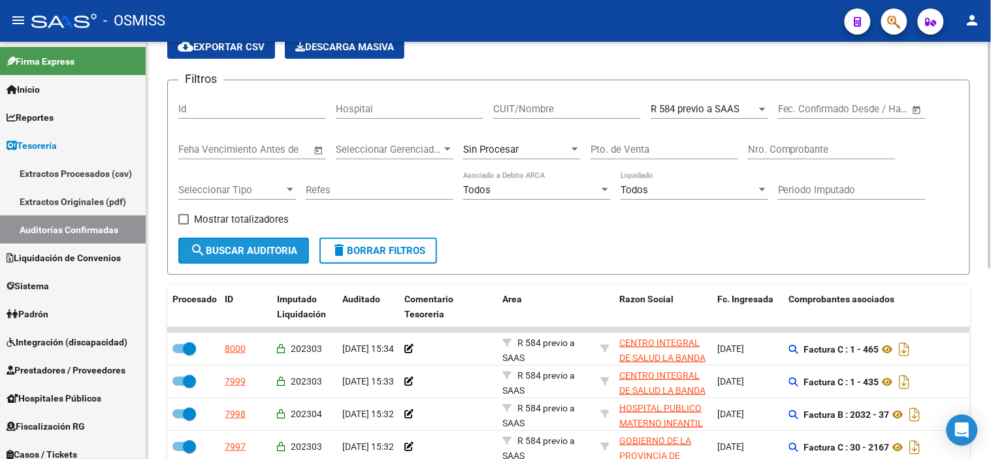
click at [266, 261] on button "search Buscar Auditoria" at bounding box center [243, 251] width 131 height 26
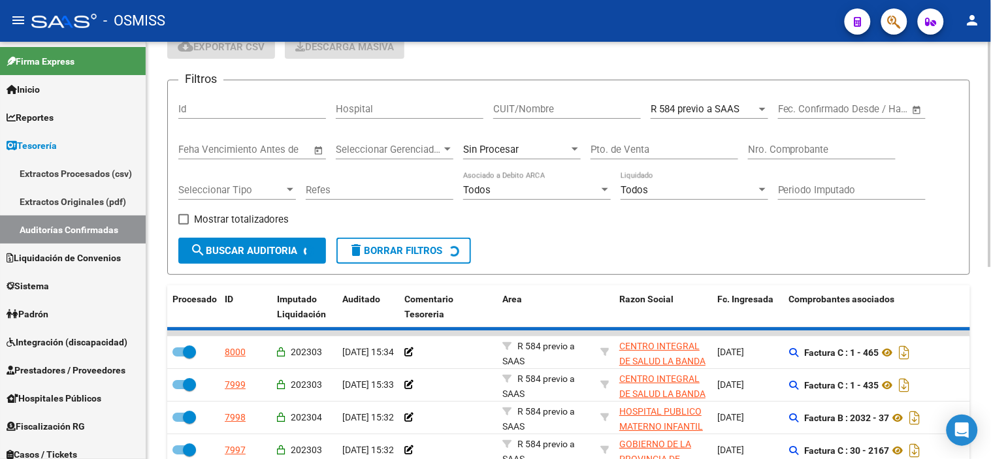
checkbox input "false"
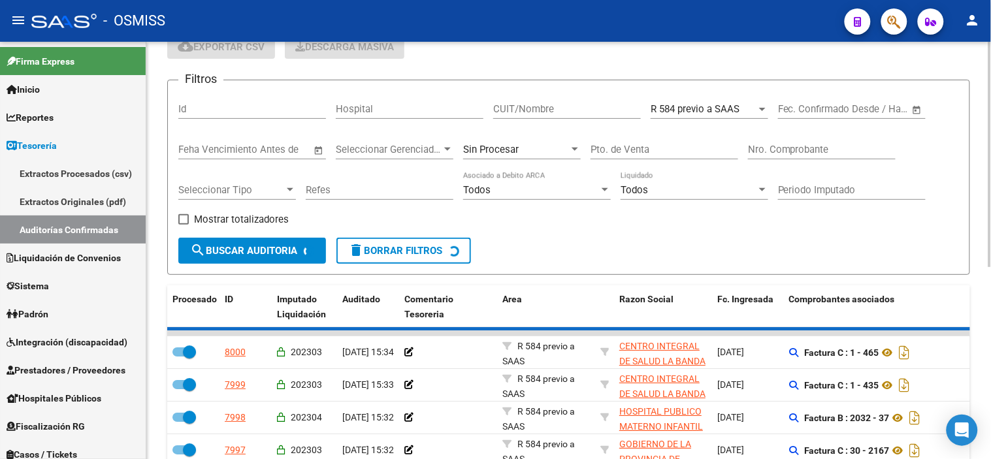
checkbox input "false"
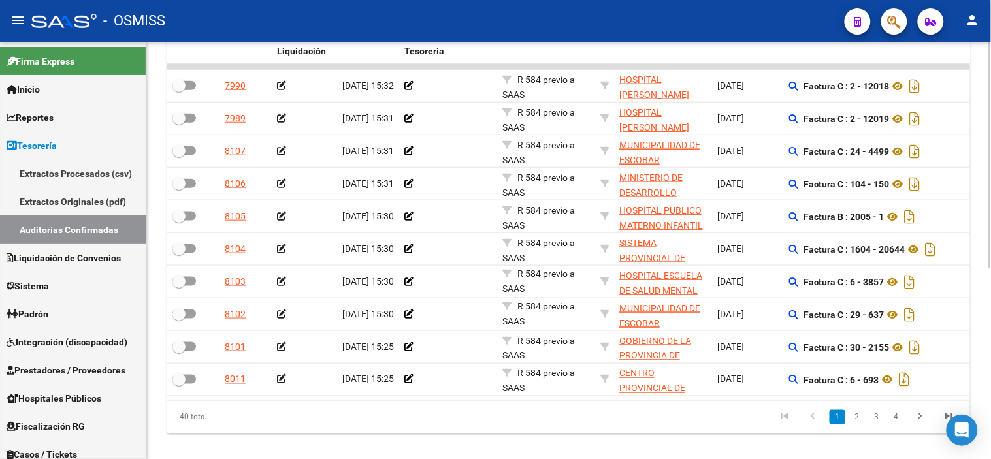
scroll to position [328, 0]
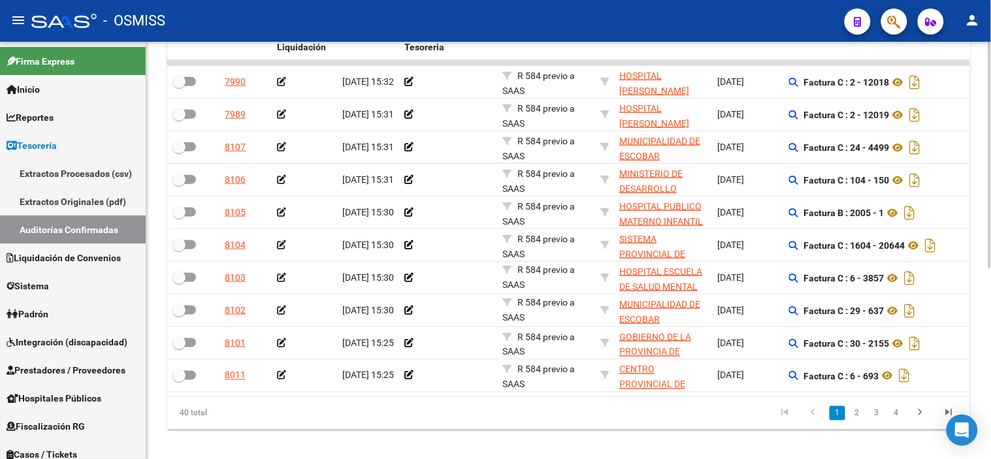
click at [990, 248] on div at bounding box center [989, 338] width 3 height 227
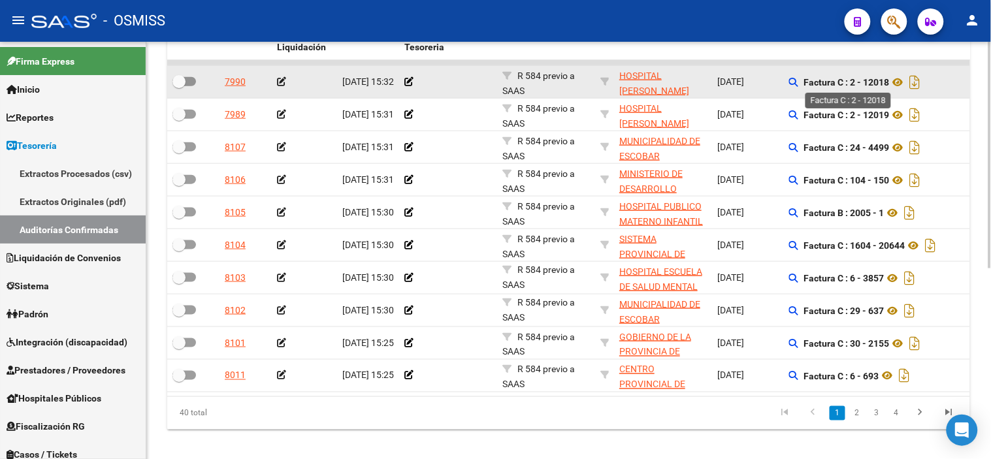
click at [885, 80] on strong "Factura C : 2 - 12018" at bounding box center [847, 82] width 86 height 10
click at [277, 80] on icon at bounding box center [281, 81] width 9 height 9
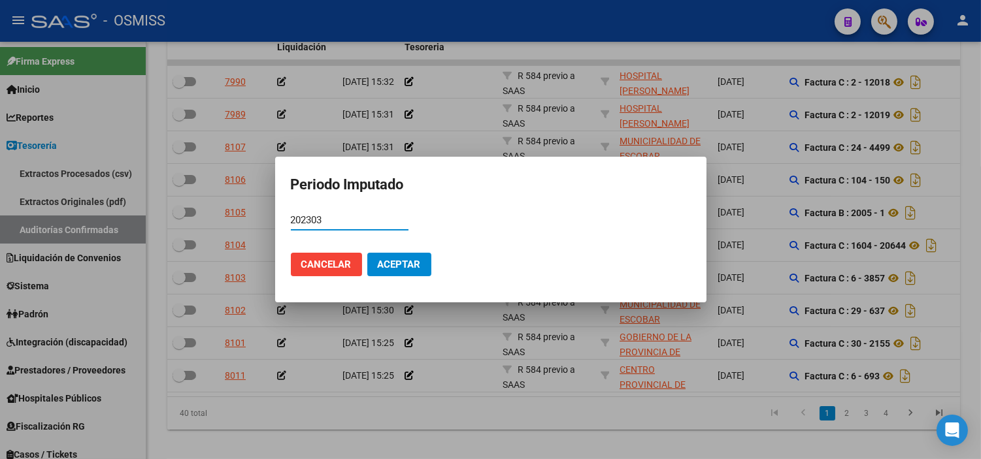
type input "202303"
click at [404, 259] on span "Aceptar" at bounding box center [399, 265] width 43 height 12
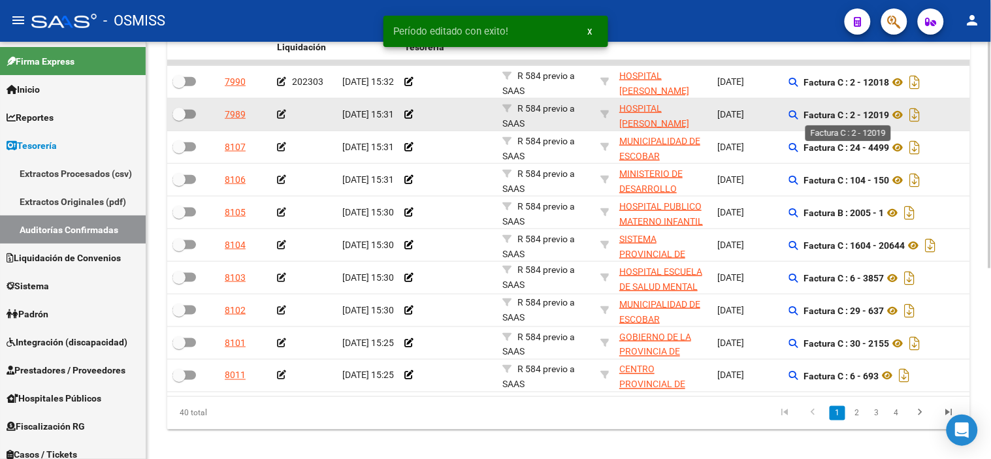
click at [876, 112] on strong "Factura C : 2 - 12019" at bounding box center [847, 115] width 86 height 10
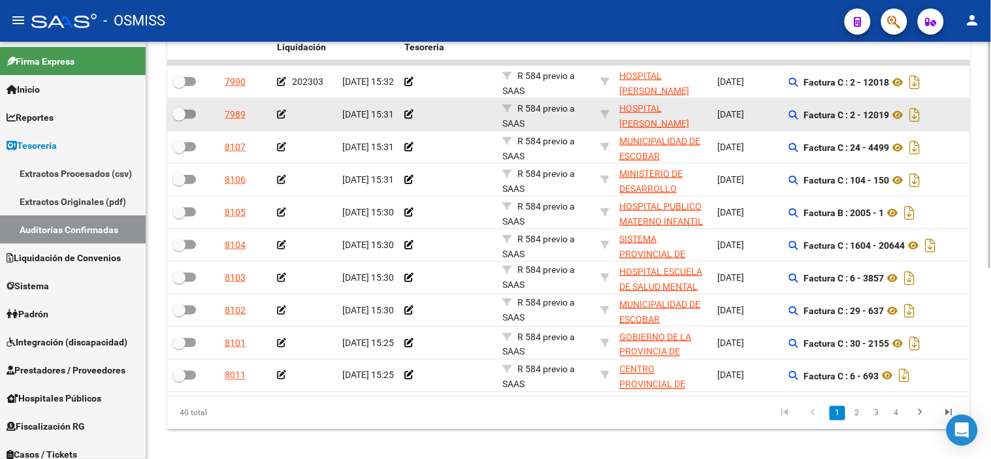
click at [277, 116] on icon at bounding box center [281, 114] width 9 height 9
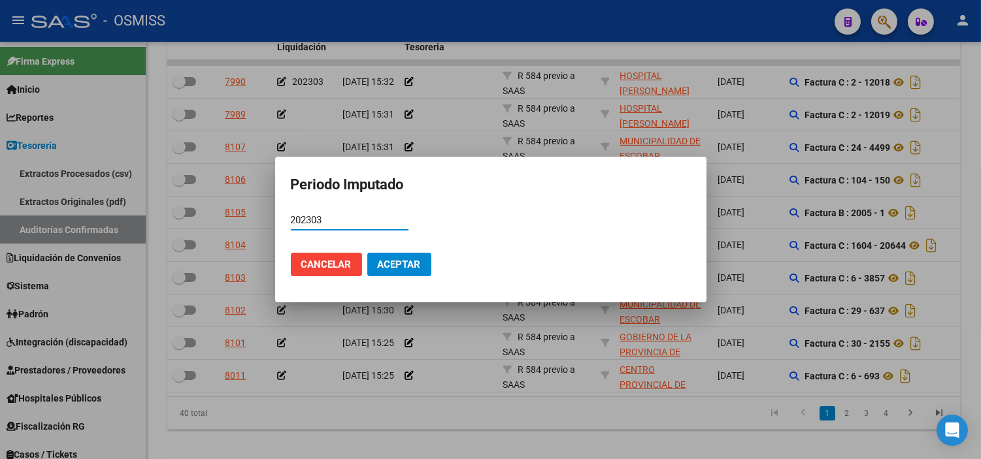
type input "202303"
click at [394, 255] on button "Aceptar" at bounding box center [399, 265] width 64 height 24
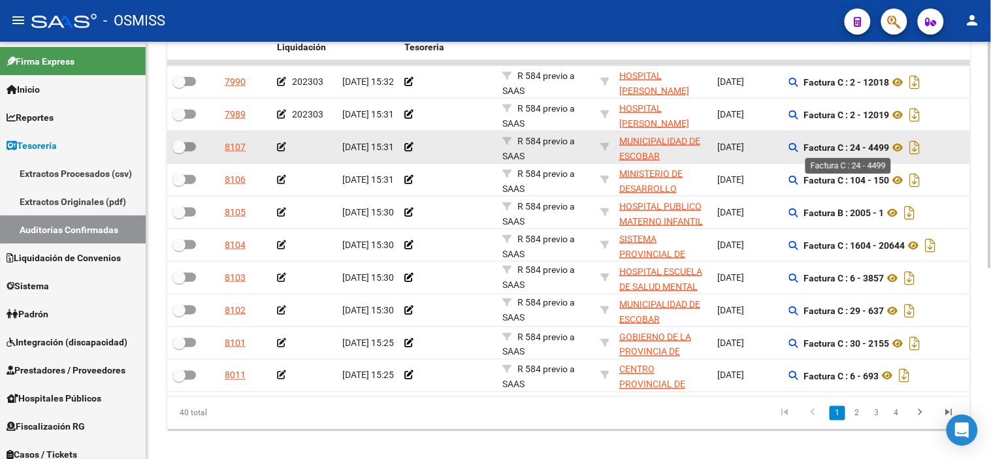
click at [881, 152] on strong "Factura C : 24 - 4499" at bounding box center [847, 147] width 86 height 10
click at [278, 140] on div at bounding box center [304, 147] width 55 height 15
click at [278, 144] on icon at bounding box center [281, 146] width 9 height 9
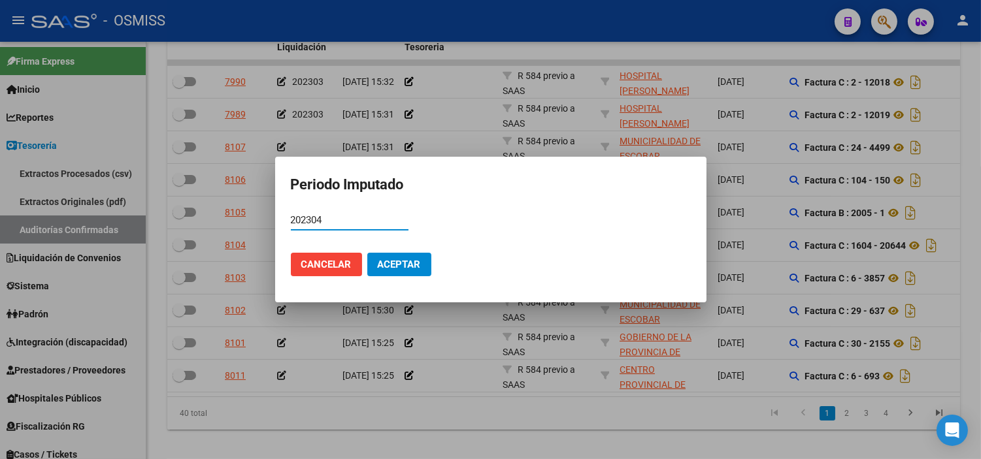
type input "202304"
click at [379, 262] on span "Aceptar" at bounding box center [399, 265] width 43 height 12
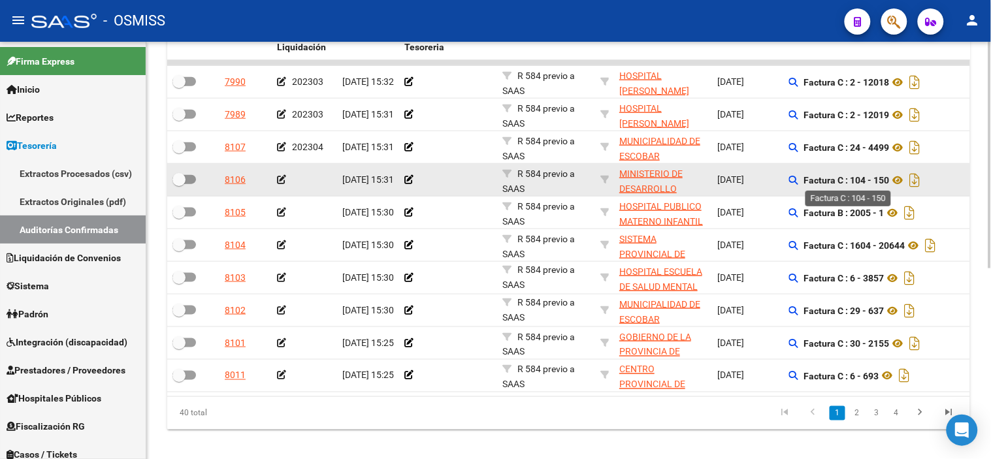
click at [883, 178] on strong "Factura C : 104 - 150" at bounding box center [847, 180] width 86 height 10
click at [280, 177] on icon at bounding box center [281, 179] width 9 height 9
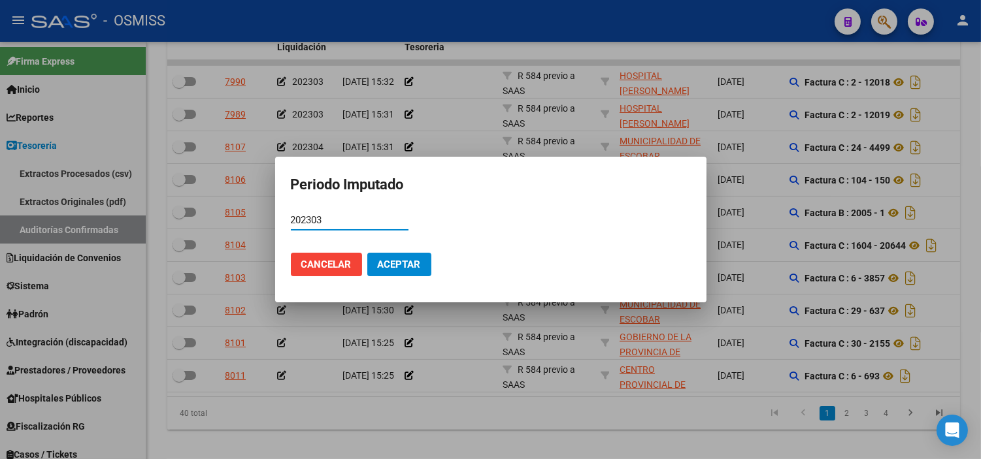
type input "202303"
click at [375, 257] on button "Aceptar" at bounding box center [399, 265] width 64 height 24
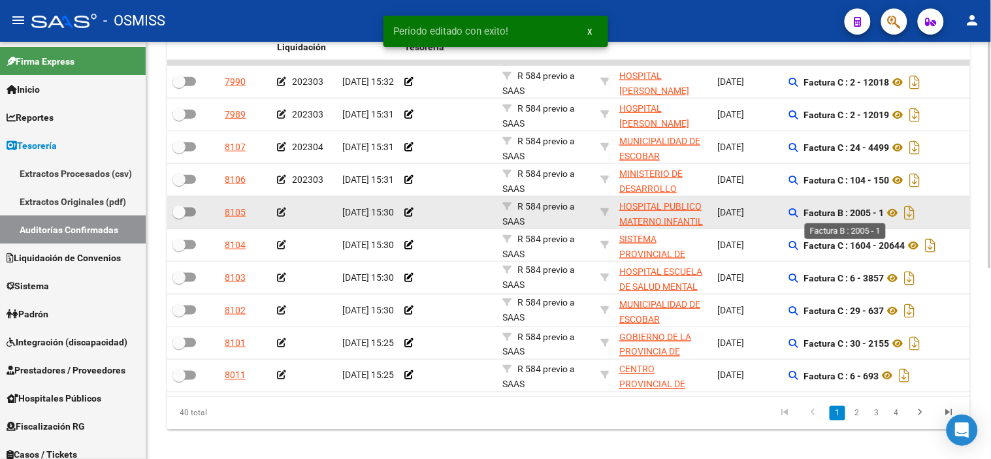
click at [856, 216] on strong "Factura B : 2005 - 1" at bounding box center [844, 213] width 80 height 10
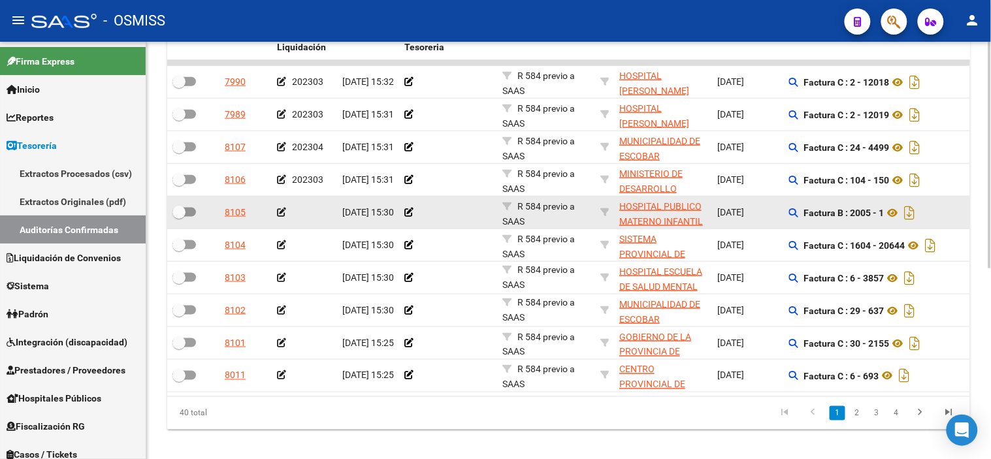
click at [280, 211] on icon at bounding box center [281, 212] width 9 height 9
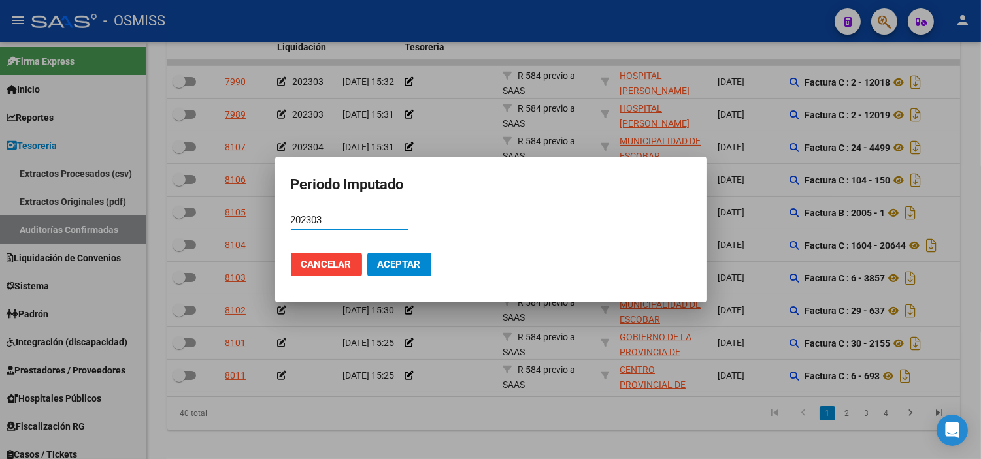
type input "202303"
click at [394, 265] on span "Aceptar" at bounding box center [399, 265] width 43 height 12
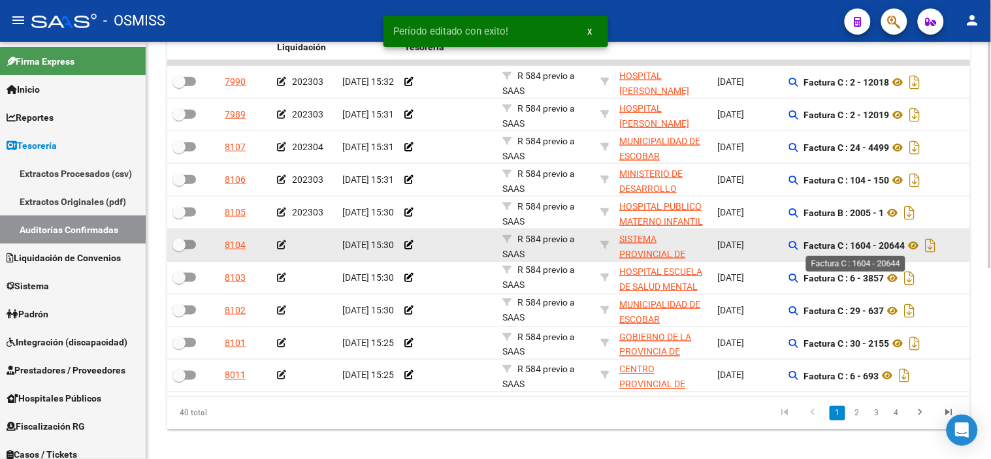
click at [880, 244] on strong "Factura C : 1604 - 20644" at bounding box center [854, 245] width 101 height 10
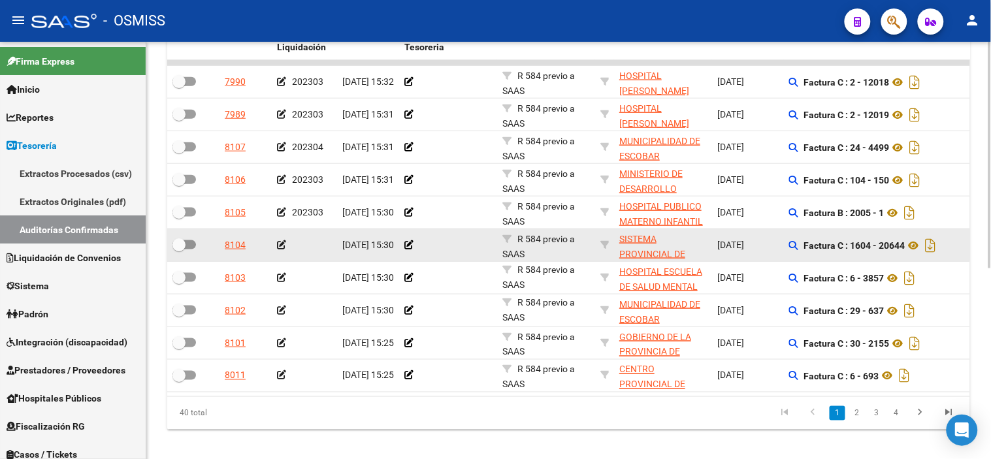
click at [277, 244] on icon at bounding box center [281, 244] width 9 height 9
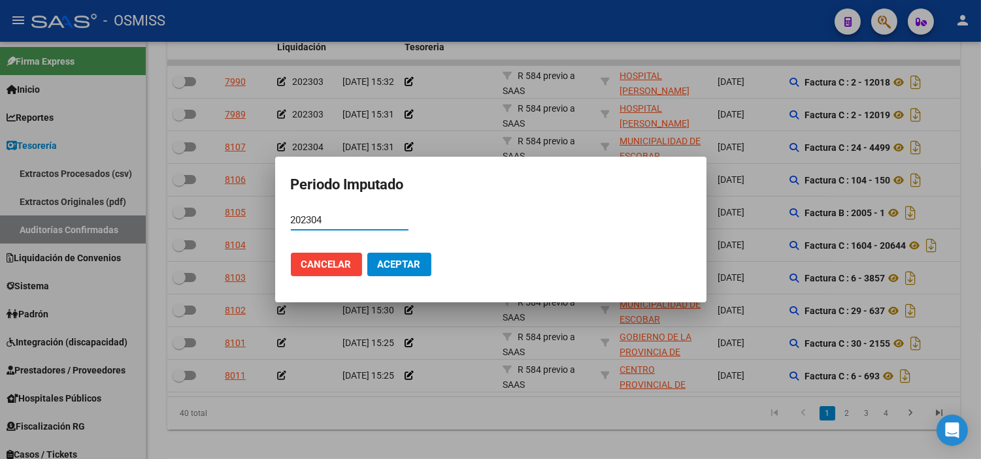
type input "202304"
click at [390, 263] on span "Aceptar" at bounding box center [399, 265] width 43 height 12
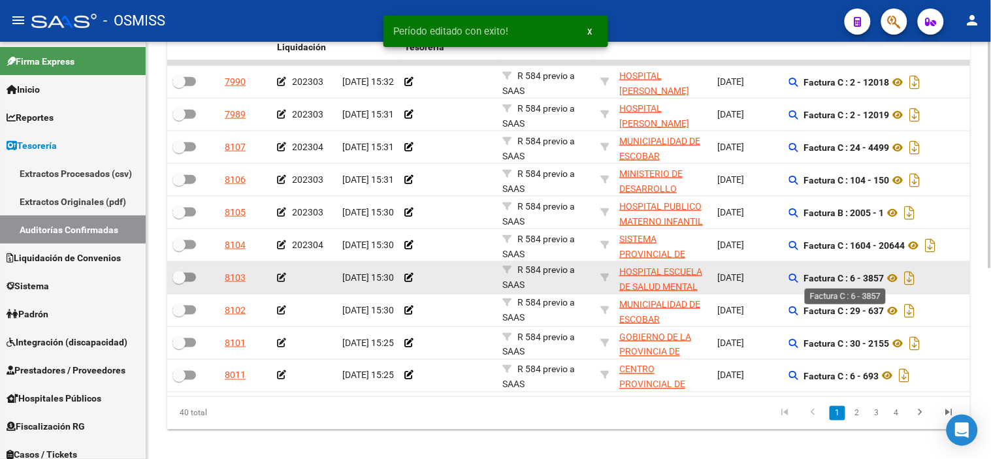
click at [874, 281] on strong "Factura C : 6 - 3857" at bounding box center [844, 278] width 80 height 10
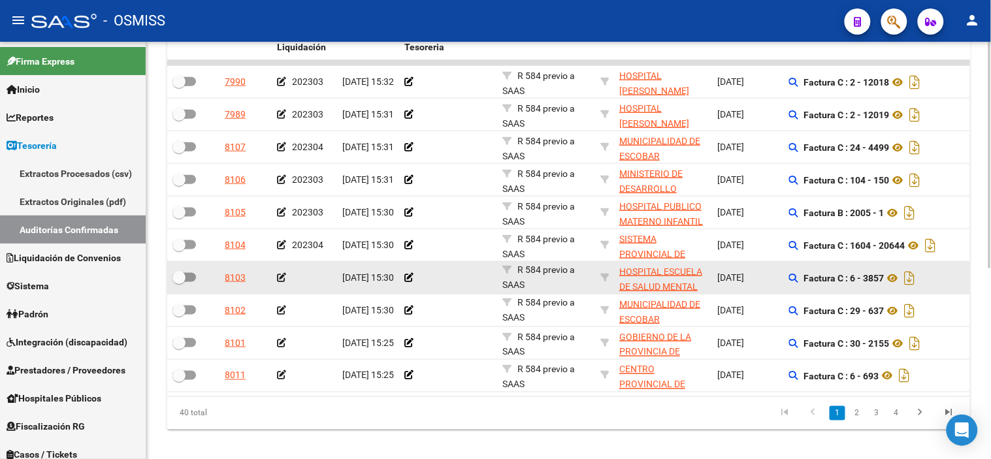
click at [278, 278] on icon at bounding box center [281, 277] width 9 height 9
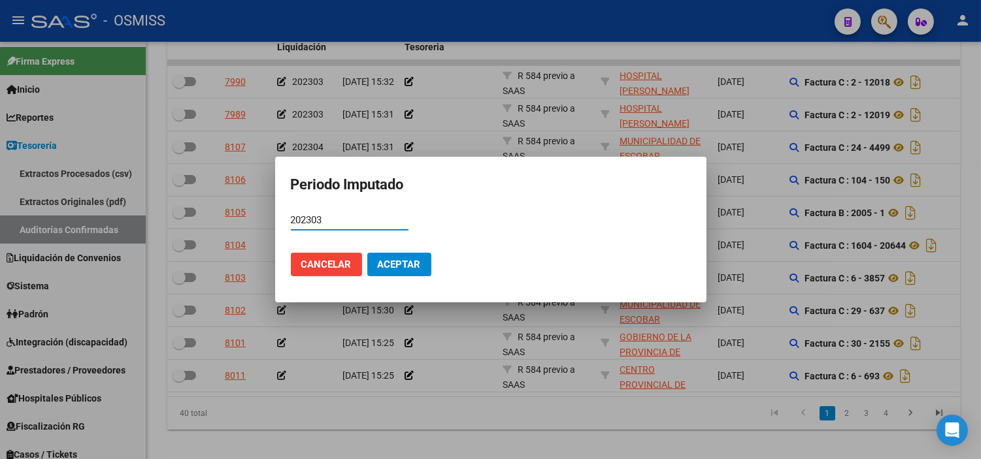
type input "202303"
click at [382, 260] on span "Aceptar" at bounding box center [399, 265] width 43 height 12
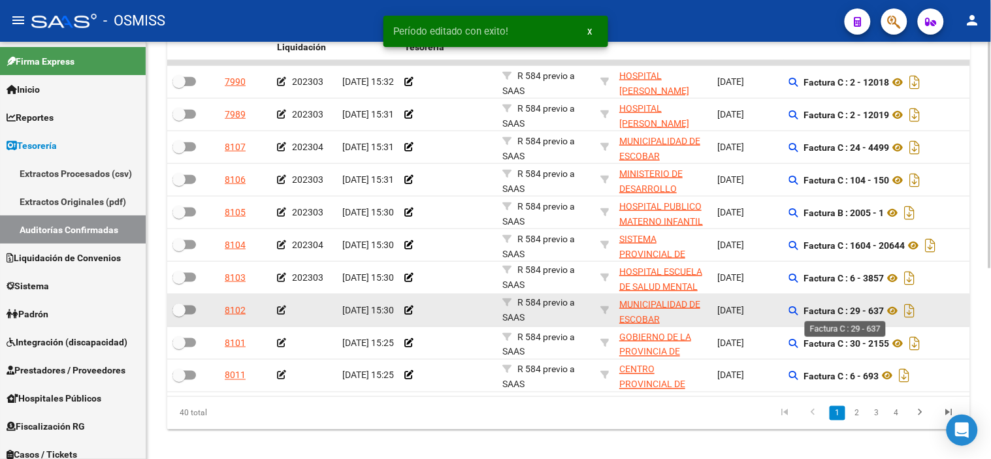
click at [876, 309] on strong "Factura C : 29 - 637" at bounding box center [844, 311] width 80 height 10
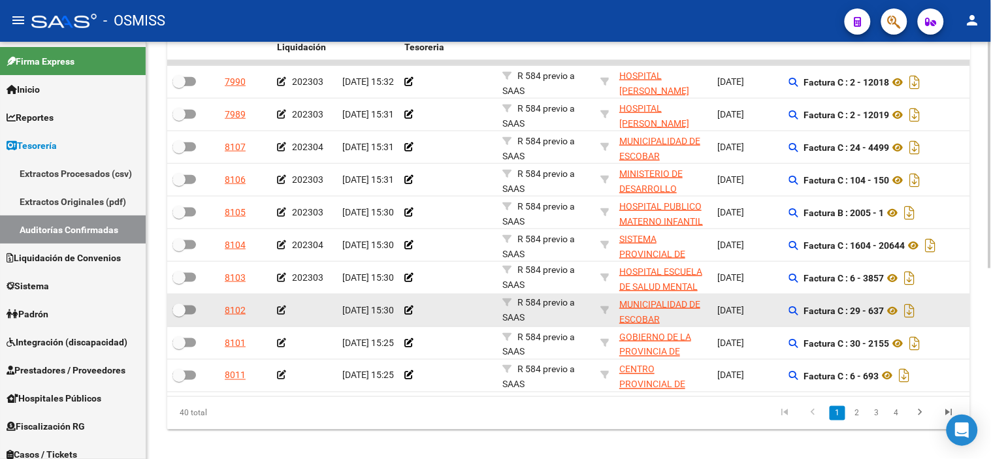
click at [279, 312] on icon at bounding box center [281, 310] width 9 height 9
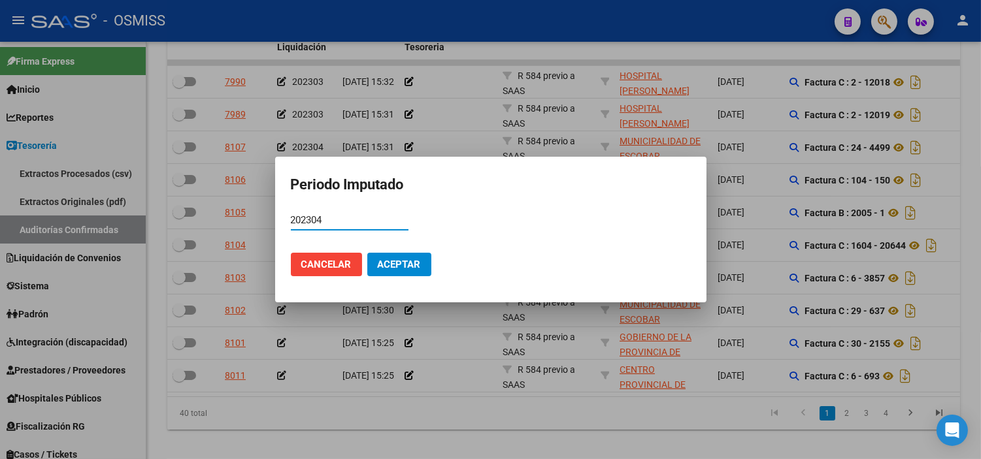
type input "202304"
click at [413, 263] on span "Aceptar" at bounding box center [399, 265] width 43 height 12
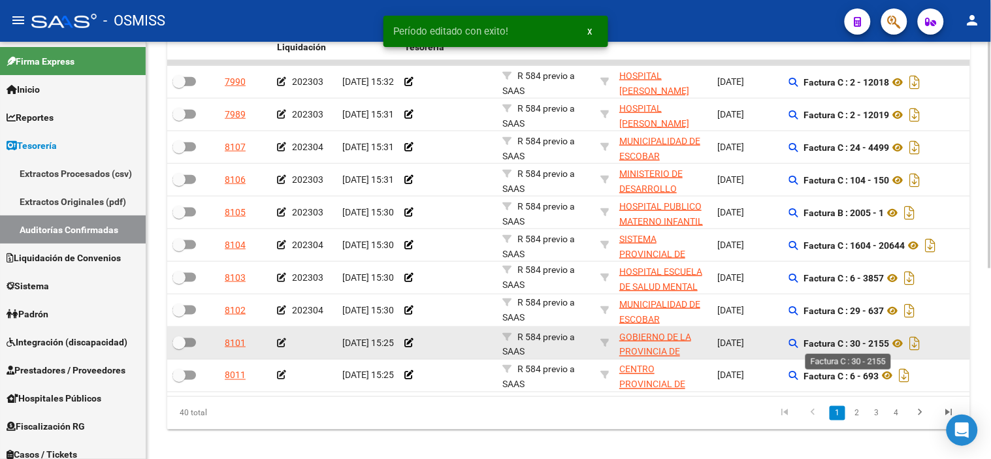
click at [885, 340] on strong "Factura C : 30 - 2155" at bounding box center [847, 343] width 86 height 10
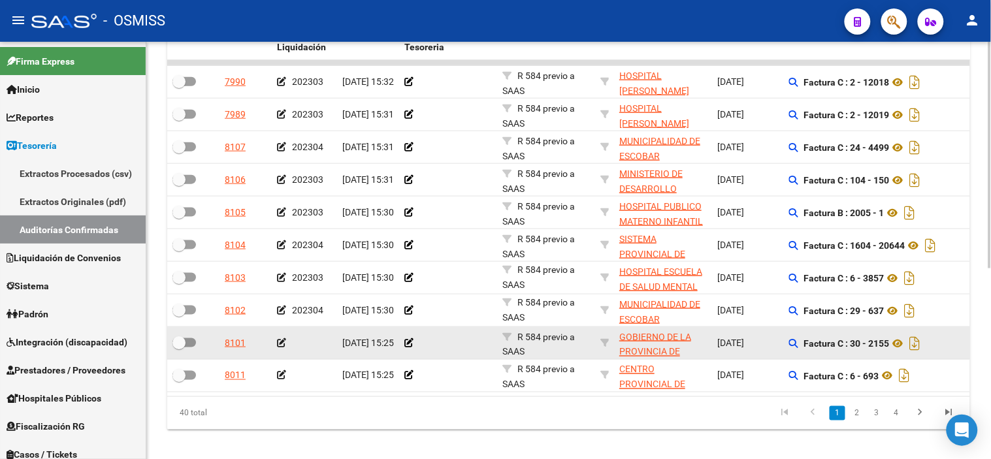
click at [280, 343] on icon at bounding box center [281, 342] width 9 height 9
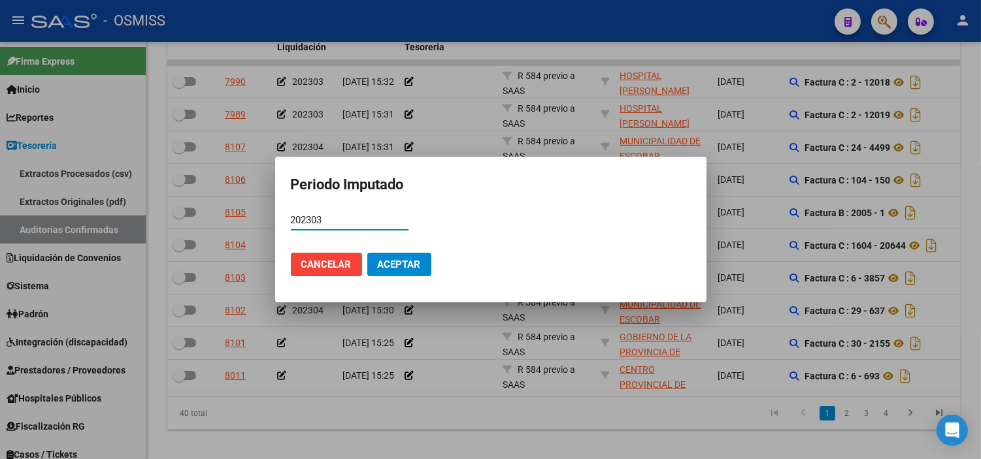
type input "202303"
click at [409, 268] on span "Aceptar" at bounding box center [399, 265] width 43 height 12
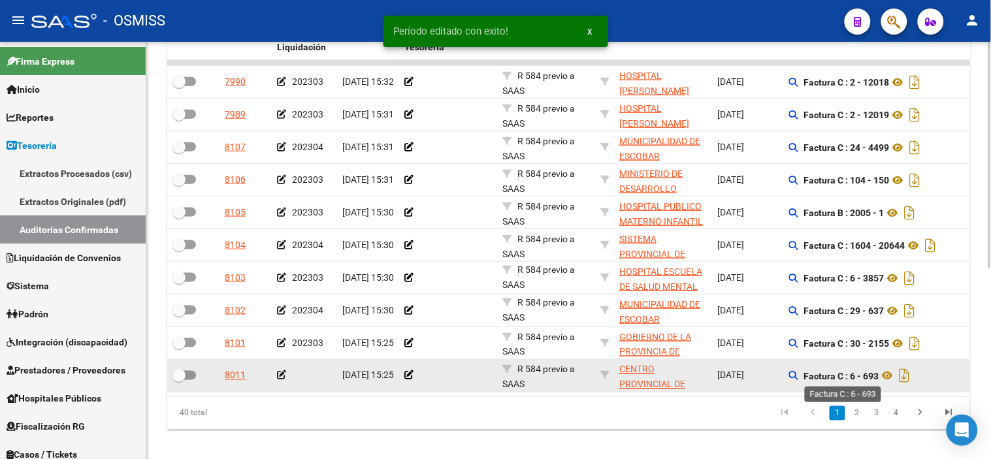
click at [866, 376] on strong "Factura C : 6 - 693" at bounding box center [841, 376] width 75 height 10
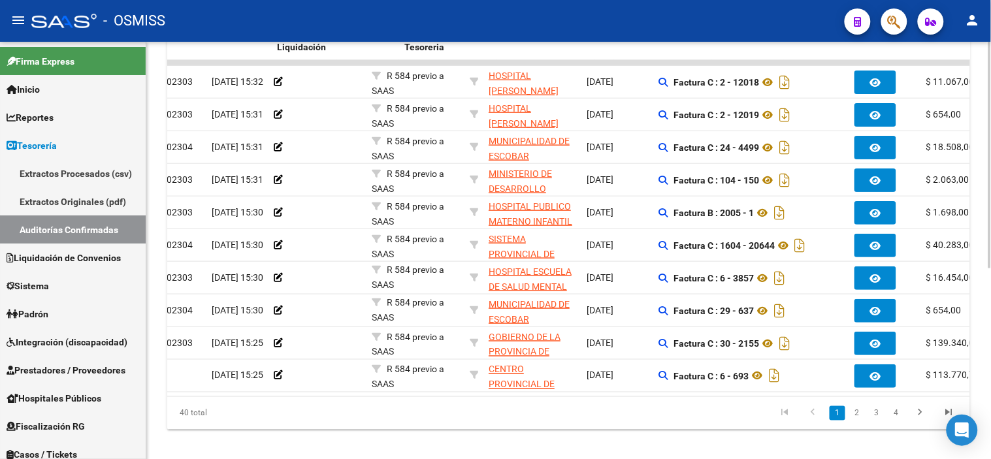
scroll to position [0, 0]
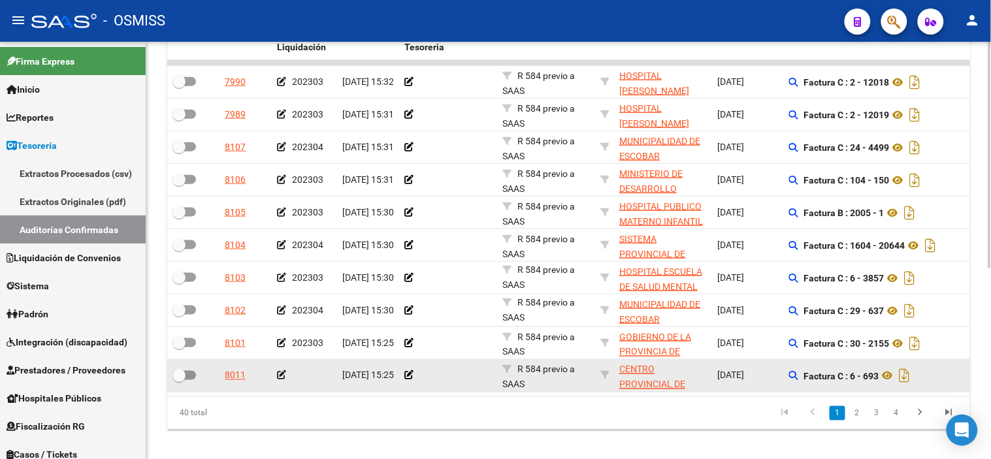
click at [280, 376] on icon at bounding box center [281, 375] width 9 height 9
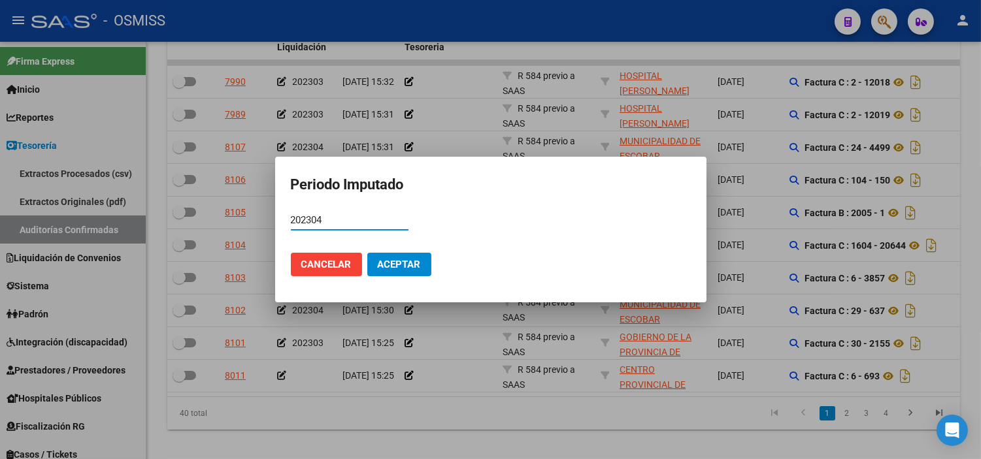
type input "202304"
click at [407, 278] on mat-dialog-actions "Cancelar Aceptar" at bounding box center [491, 264] width 400 height 44
click at [404, 266] on span "Aceptar" at bounding box center [399, 265] width 43 height 12
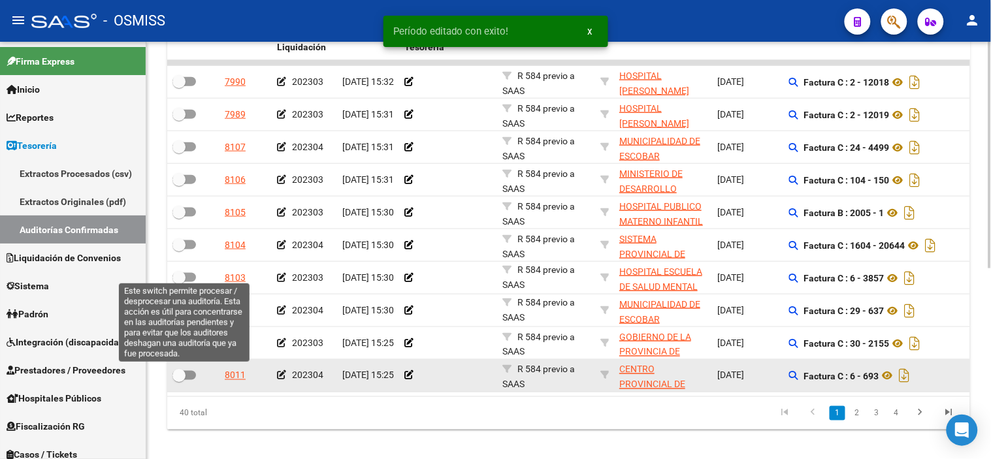
drag, startPoint x: 181, startPoint y: 374, endPoint x: 181, endPoint y: 365, distance: 9.1
click at [181, 374] on span at bounding box center [178, 375] width 13 height 13
click at [179, 380] on input "checkbox" at bounding box center [178, 380] width 1 height 1
checkbox input "true"
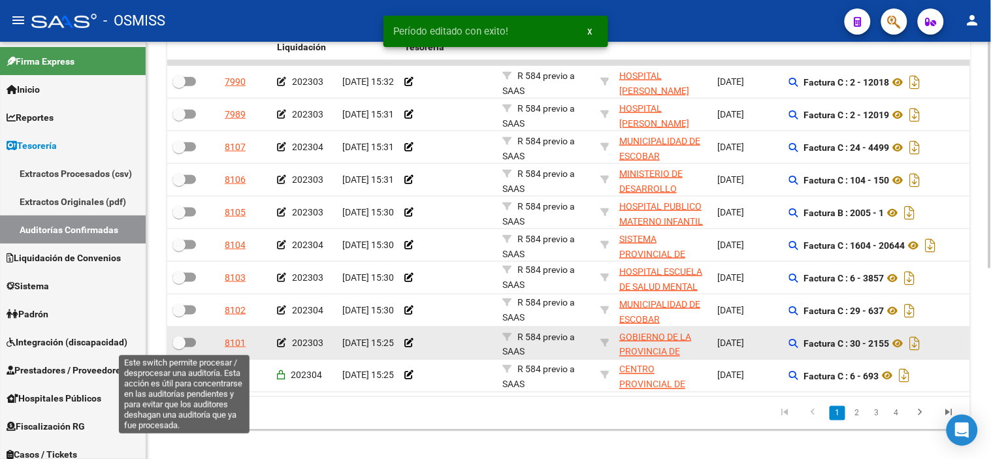
click at [187, 341] on span at bounding box center [184, 342] width 24 height 9
click at [179, 348] on input "checkbox" at bounding box center [178, 348] width 1 height 1
checkbox input "true"
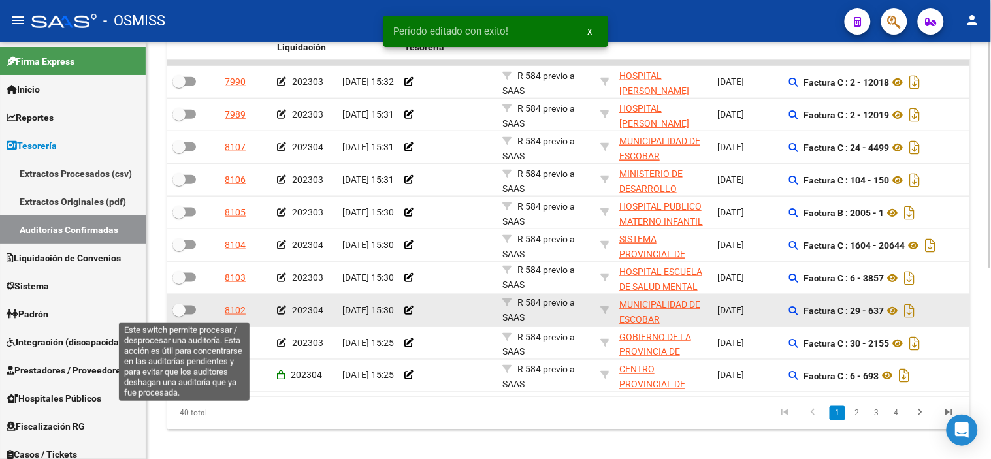
click at [187, 310] on span at bounding box center [184, 310] width 24 height 9
click at [179, 315] on input "checkbox" at bounding box center [178, 315] width 1 height 1
checkbox input "true"
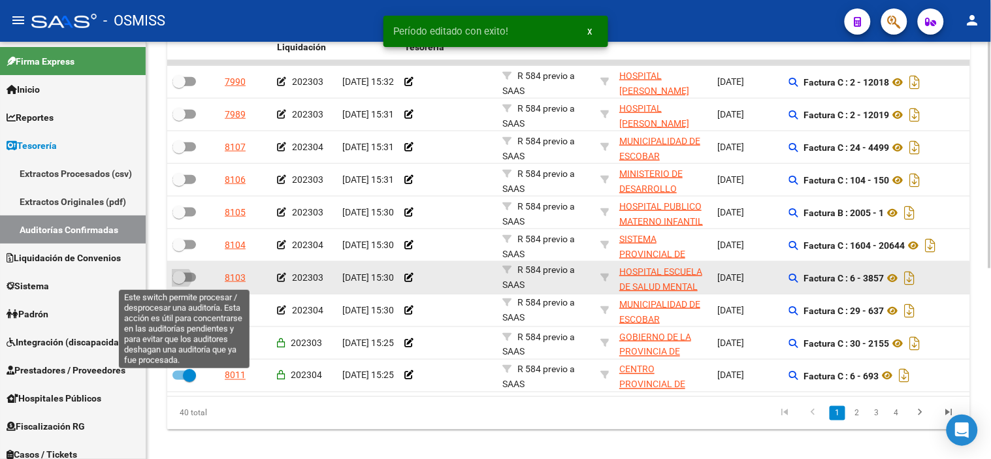
click at [175, 276] on span at bounding box center [178, 277] width 13 height 13
click at [178, 282] on input "checkbox" at bounding box center [178, 282] width 1 height 1
checkbox input "true"
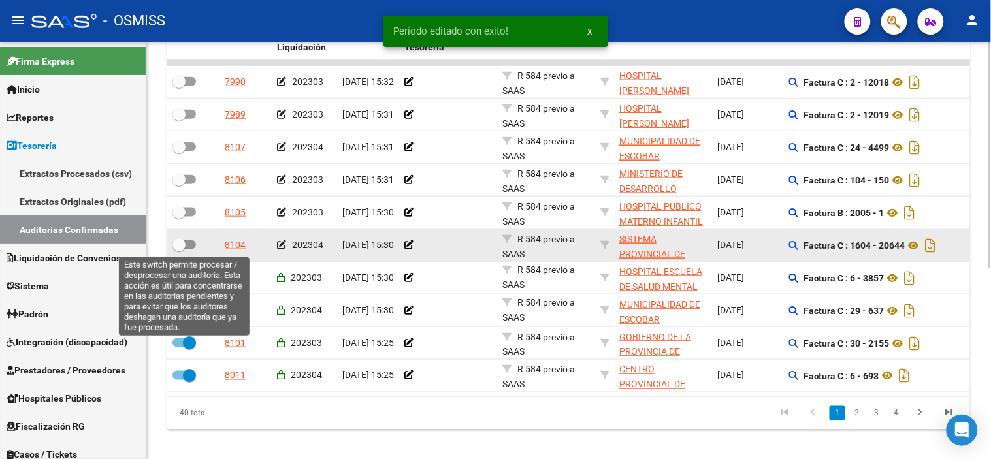
click at [195, 244] on span at bounding box center [184, 244] width 24 height 9
click at [179, 250] on input "checkbox" at bounding box center [178, 250] width 1 height 1
checkbox input "true"
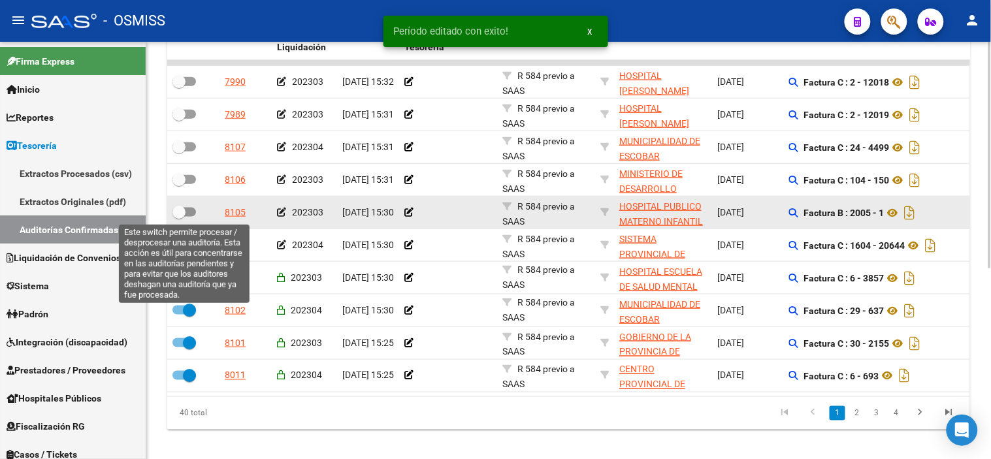
click at [193, 206] on label at bounding box center [184, 212] width 24 height 16
click at [179, 217] on input "checkbox" at bounding box center [178, 217] width 1 height 1
checkbox input "true"
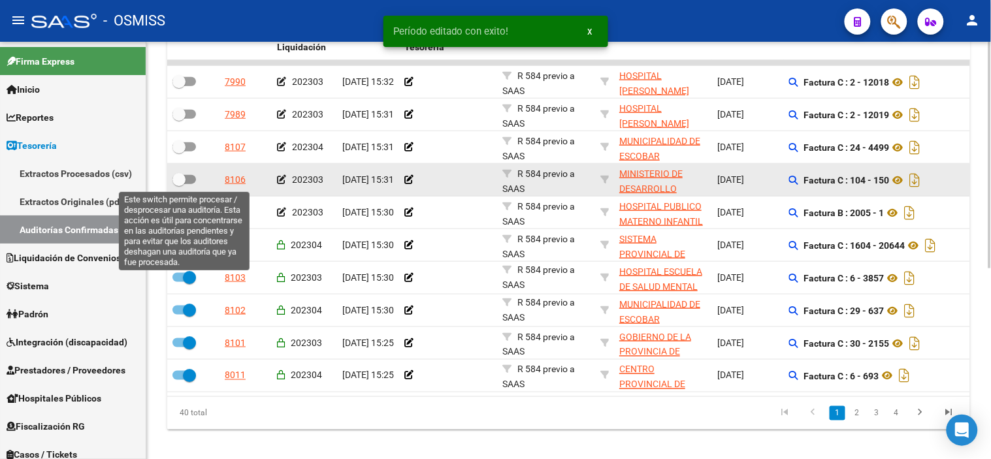
click at [186, 172] on label at bounding box center [184, 180] width 24 height 16
click at [179, 184] on input "checkbox" at bounding box center [178, 184] width 1 height 1
checkbox input "true"
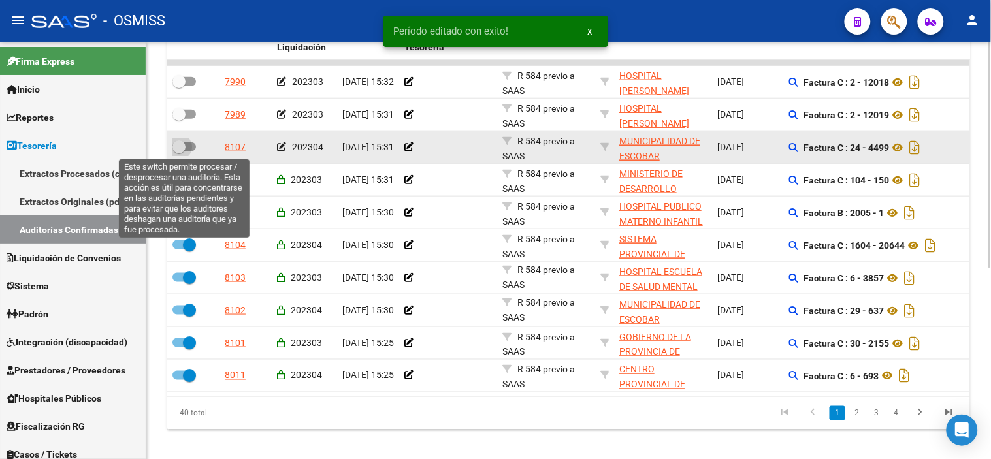
click at [186, 142] on span at bounding box center [184, 146] width 24 height 9
click at [179, 152] on input "checkbox" at bounding box center [178, 152] width 1 height 1
checkbox input "true"
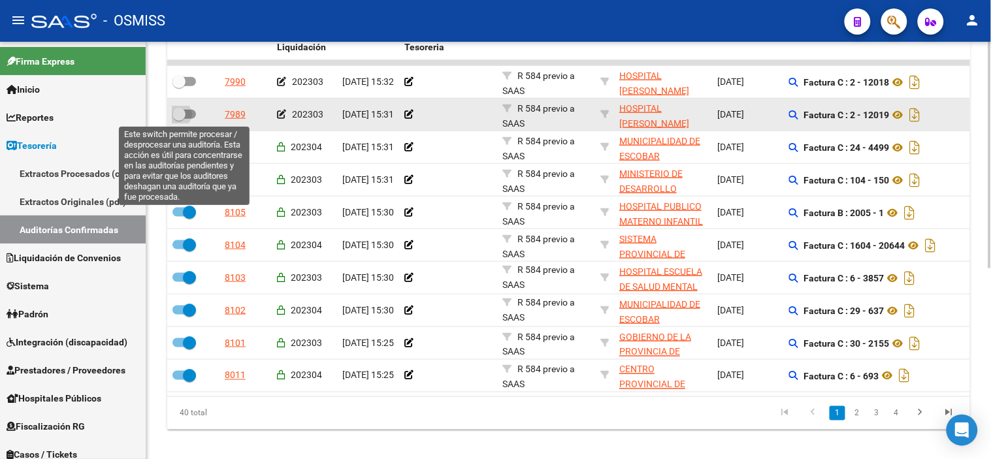
click at [187, 116] on span at bounding box center [184, 114] width 24 height 9
click at [179, 119] on input "checkbox" at bounding box center [178, 119] width 1 height 1
checkbox input "true"
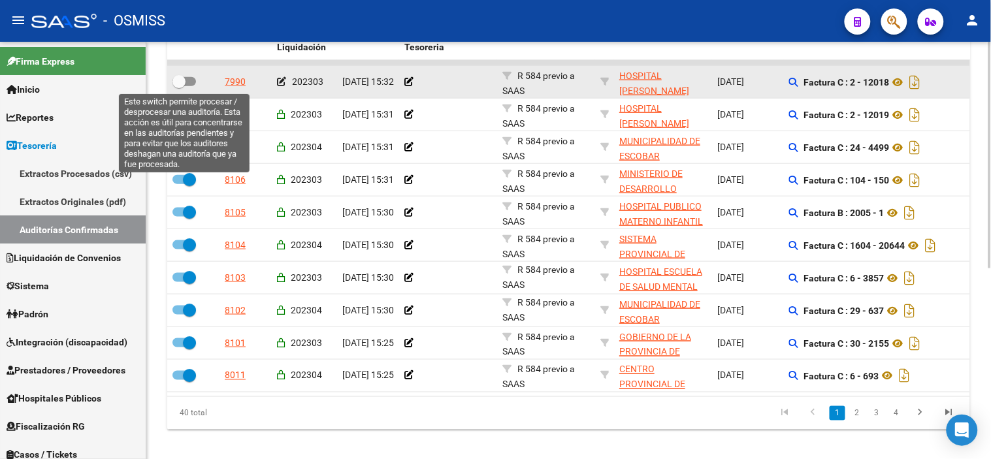
click at [178, 86] on span at bounding box center [178, 81] width 13 height 13
click at [178, 86] on input "checkbox" at bounding box center [178, 86] width 1 height 1
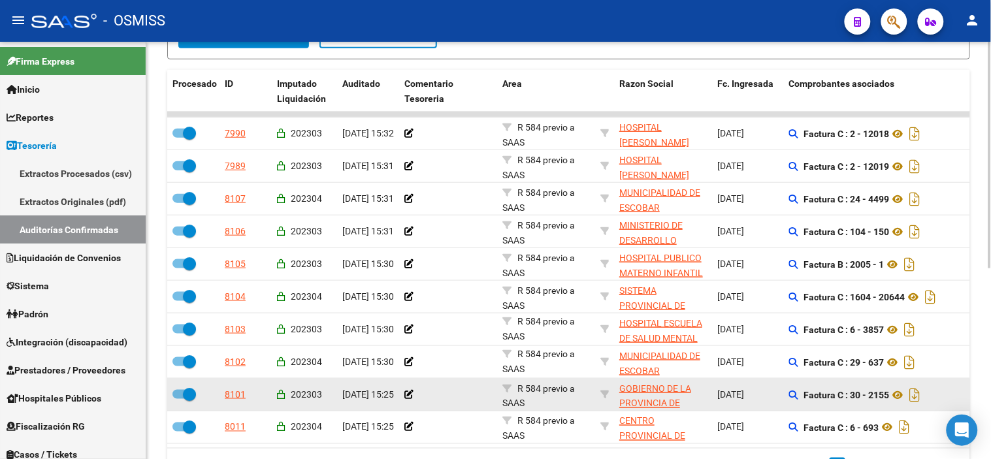
scroll to position [255, 0]
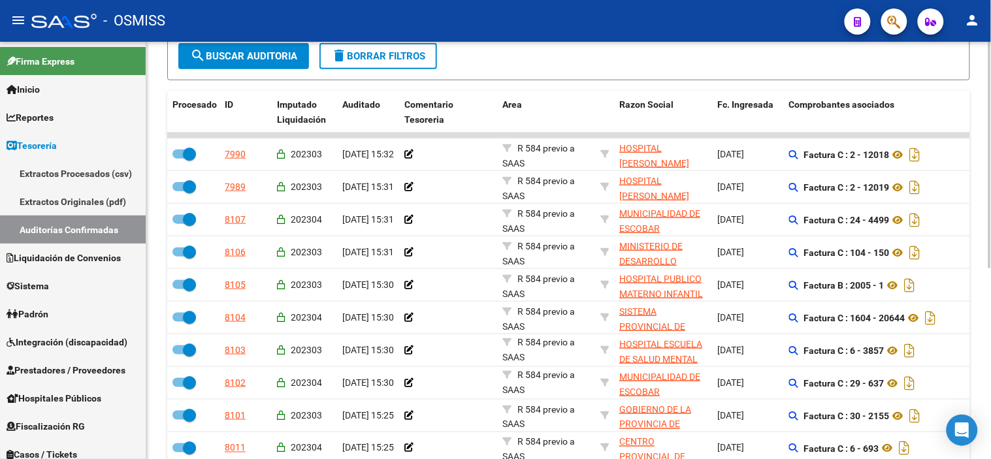
click at [252, 60] on span "search Buscar Auditoria" at bounding box center [243, 56] width 107 height 12
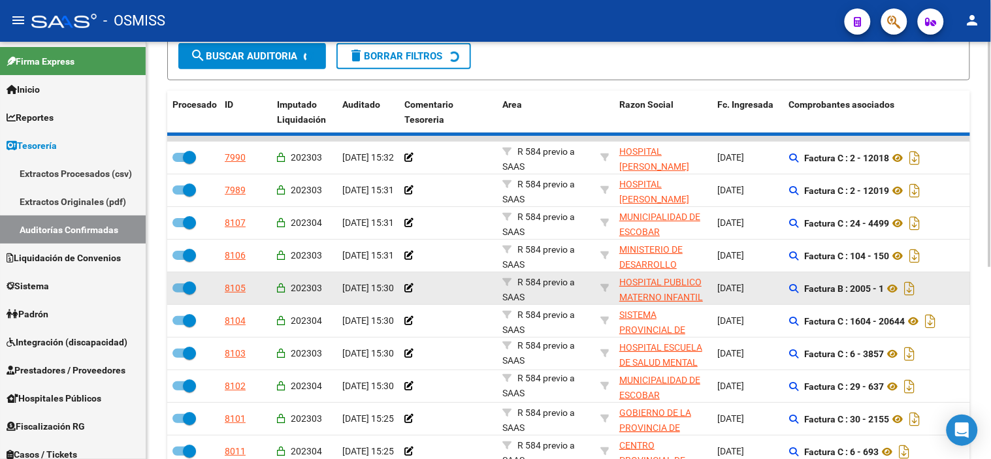
checkbox input "false"
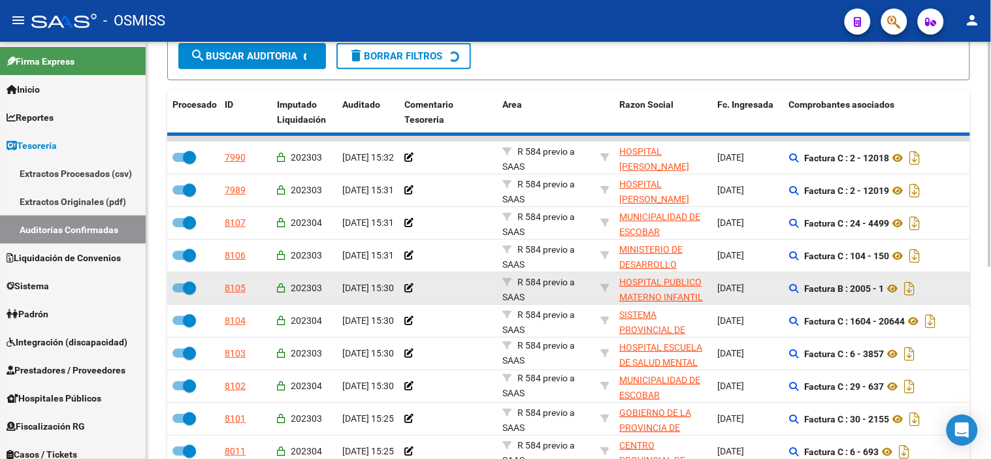
checkbox input "false"
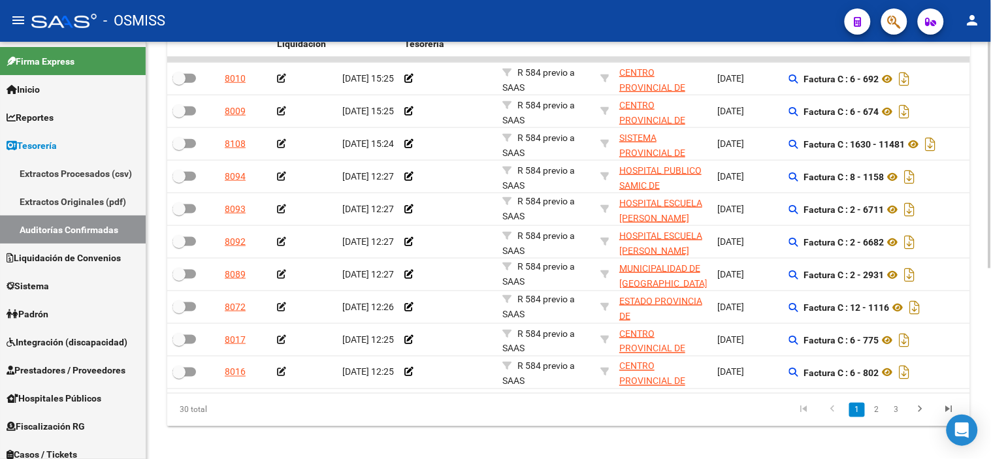
scroll to position [329, 0]
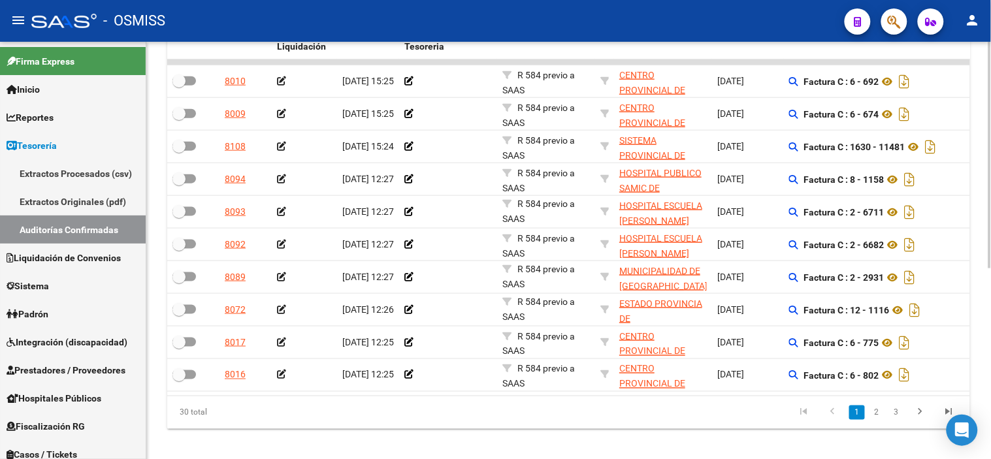
click at [990, 256] on div at bounding box center [989, 339] width 3 height 227
click at [924, 421] on icon "go to next page" at bounding box center [920, 414] width 17 height 16
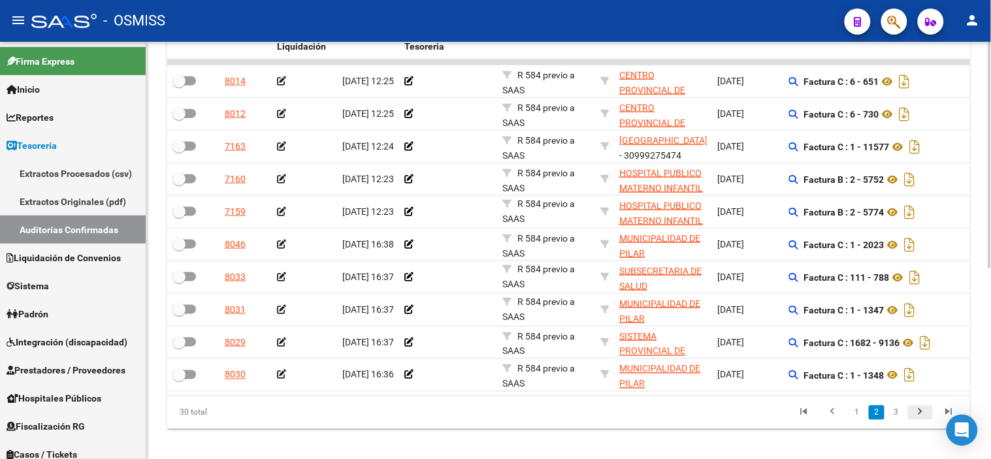
click at [924, 421] on icon "go to next page" at bounding box center [920, 414] width 17 height 16
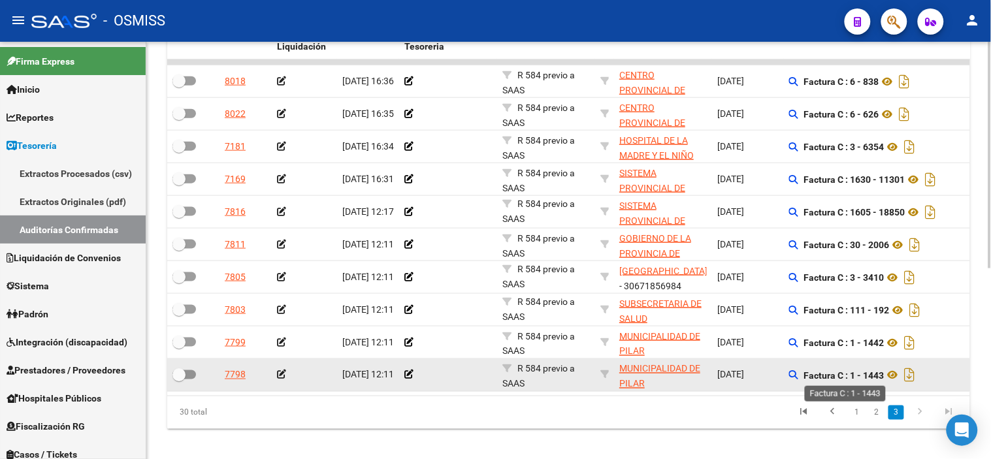
click at [878, 370] on strong "Factura C : 1 - 1443" at bounding box center [844, 375] width 80 height 10
click at [284, 373] on icon at bounding box center [281, 374] width 9 height 9
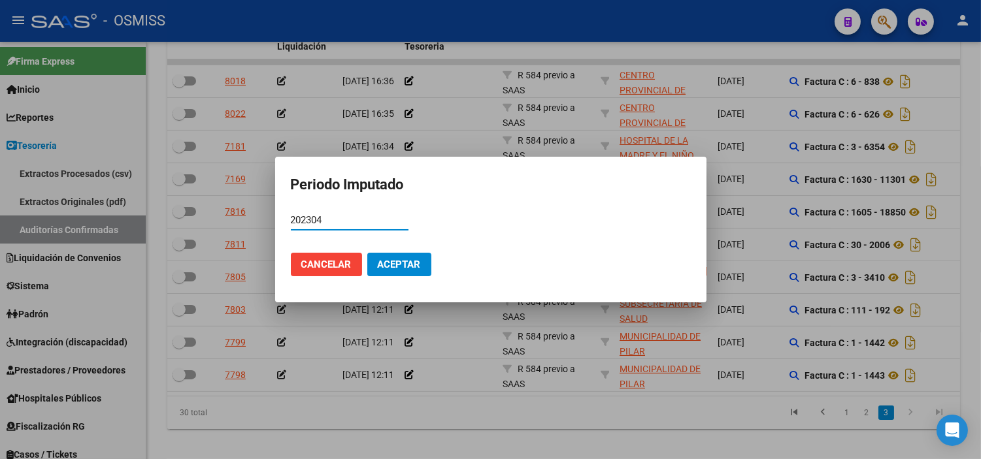
type input "202304"
click at [389, 257] on button "Aceptar" at bounding box center [399, 265] width 64 height 24
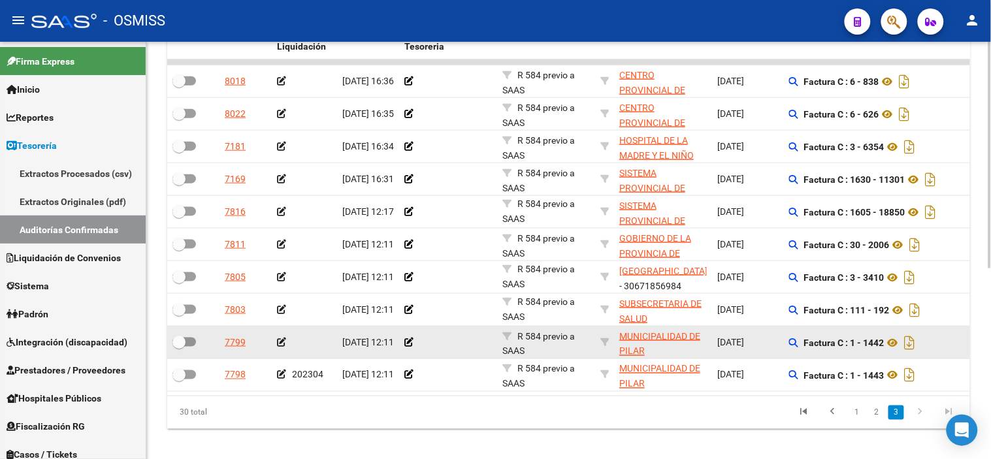
click at [282, 343] on icon at bounding box center [281, 342] width 9 height 9
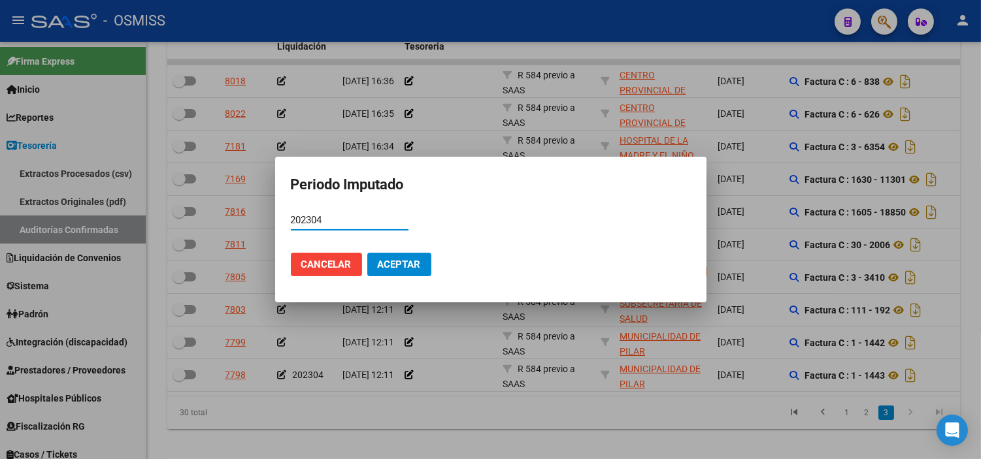
type input "202304"
click at [374, 259] on button "Aceptar" at bounding box center [399, 265] width 64 height 24
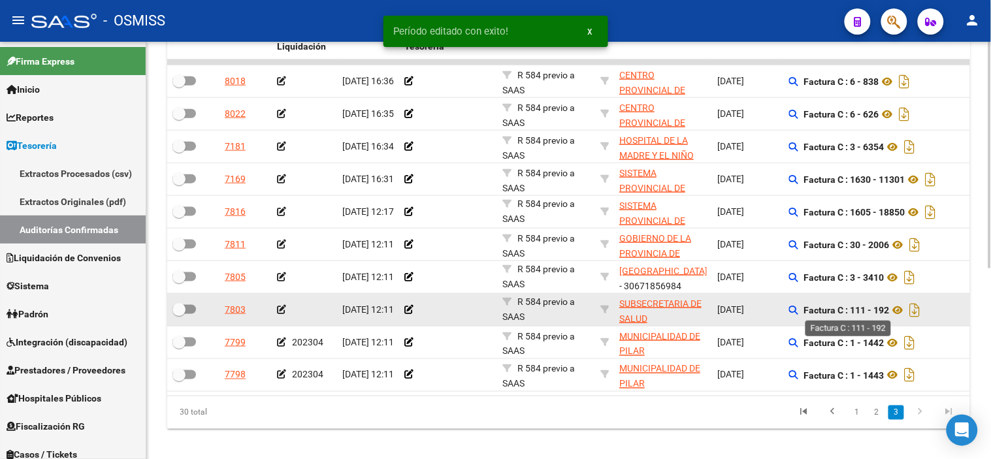
click at [885, 311] on strong "Factura C : 111 - 192" at bounding box center [847, 310] width 86 height 10
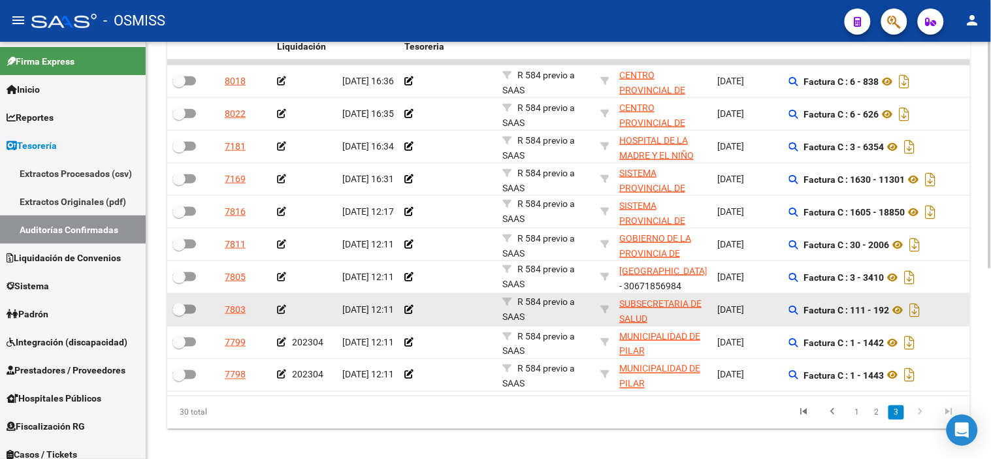
click at [281, 308] on icon at bounding box center [281, 309] width 9 height 9
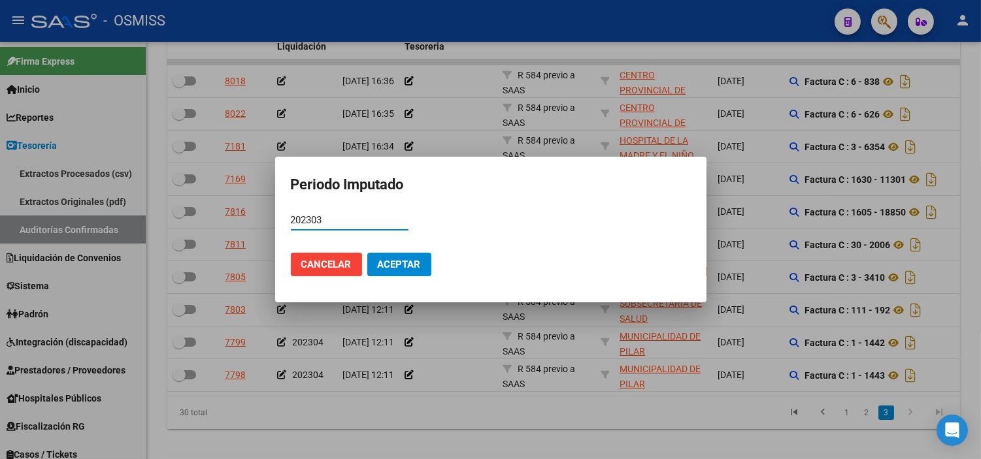
type input "202303"
click at [380, 272] on button "Aceptar" at bounding box center [399, 265] width 64 height 24
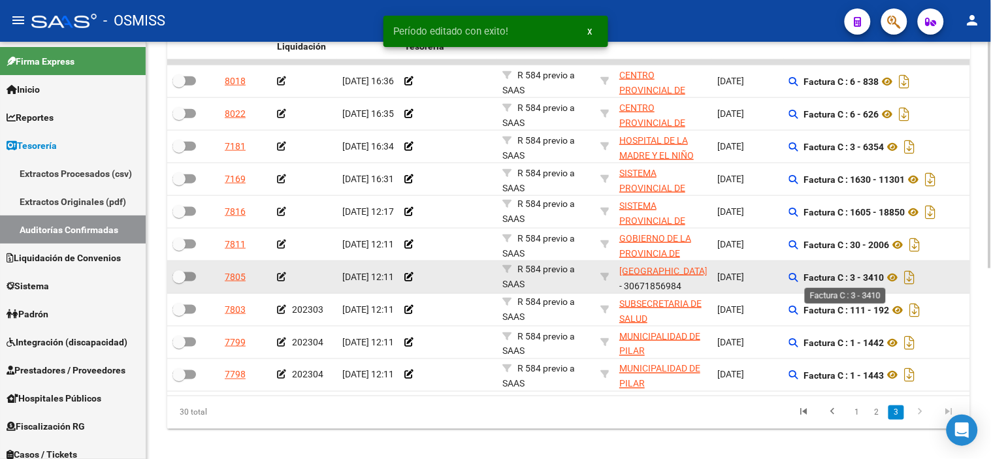
click at [871, 281] on strong "Factura C : 3 - 3410" at bounding box center [844, 277] width 80 height 10
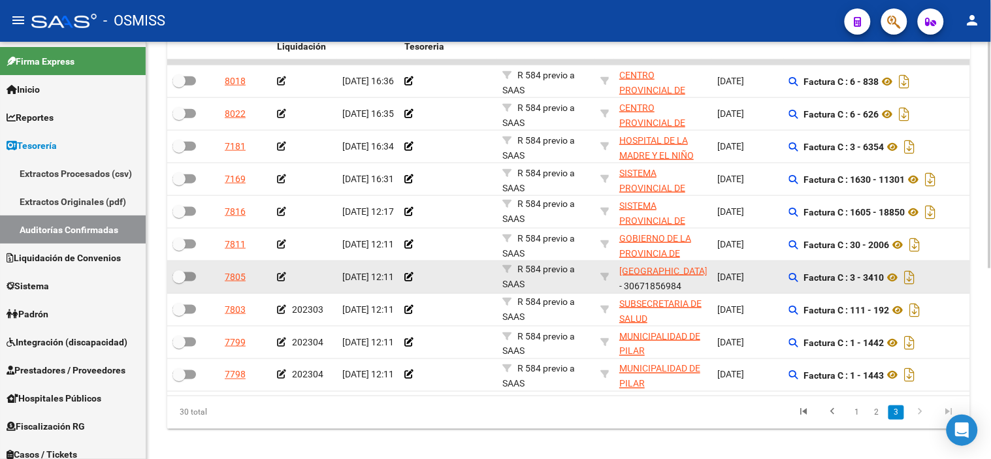
click at [279, 276] on icon at bounding box center [281, 276] width 9 height 9
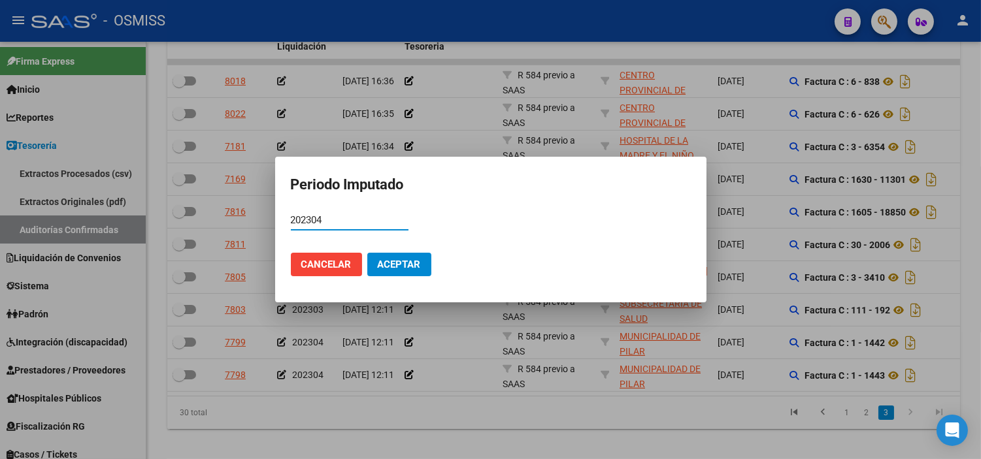
type input "202304"
click at [399, 263] on span "Aceptar" at bounding box center [399, 265] width 43 height 12
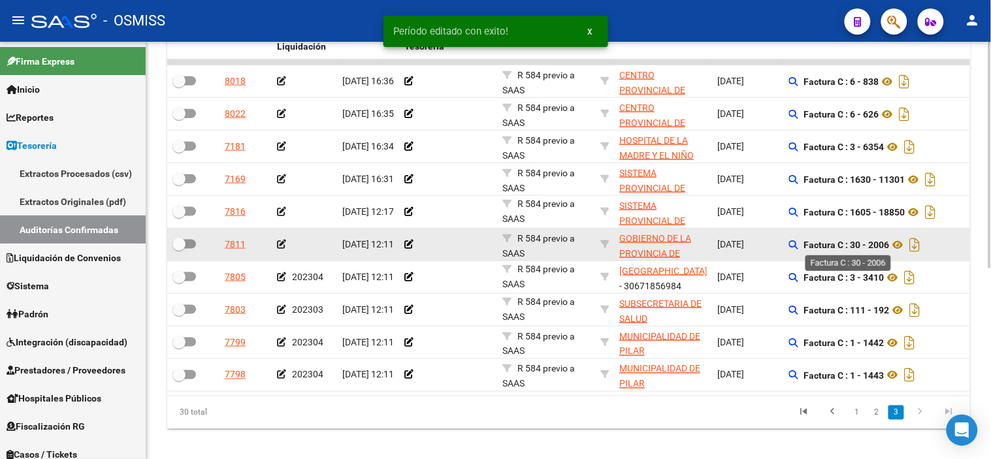
click at [884, 244] on strong "Factura C : 30 - 2006" at bounding box center [847, 245] width 86 height 10
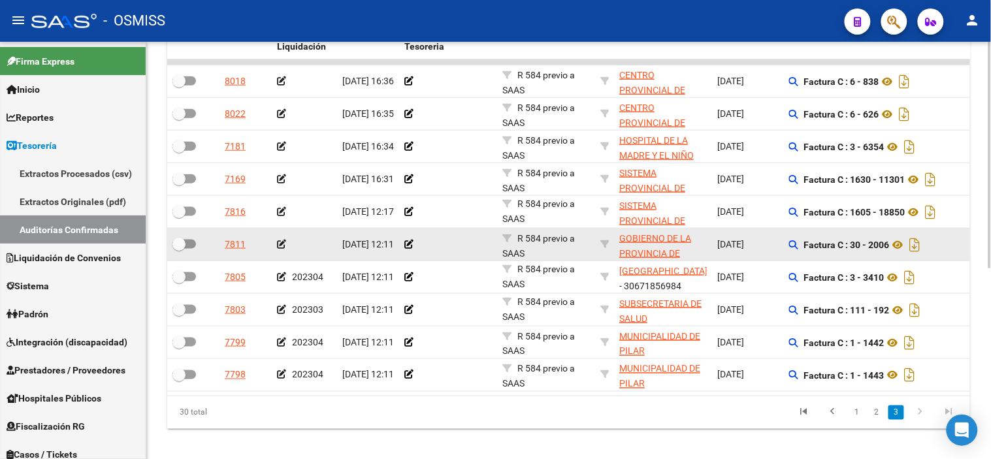
click at [282, 247] on icon at bounding box center [281, 244] width 9 height 9
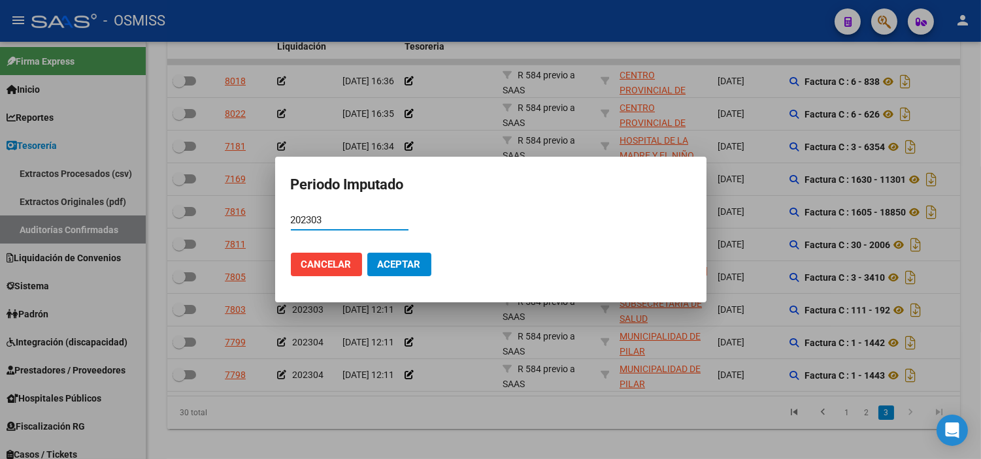
type input "202303"
click at [384, 269] on span "Aceptar" at bounding box center [399, 265] width 43 height 12
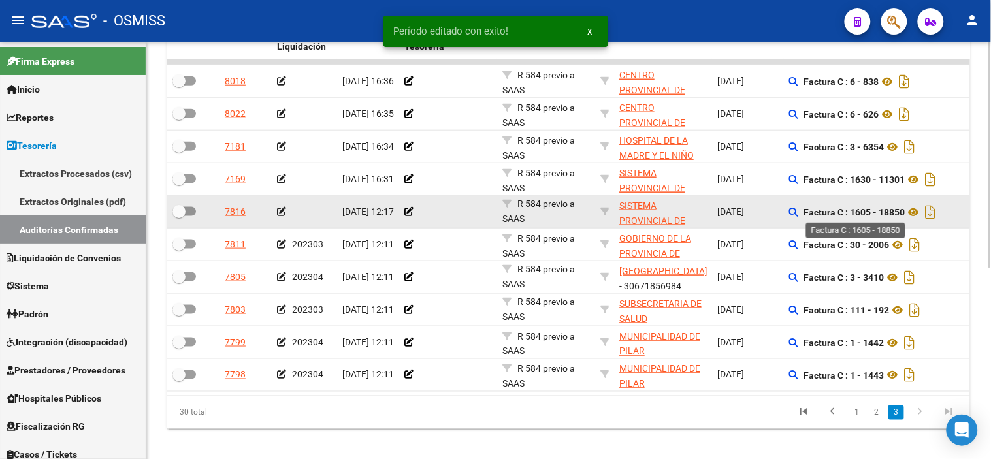
click at [889, 216] on strong "Factura C : 1605 - 18850" at bounding box center [854, 212] width 101 height 10
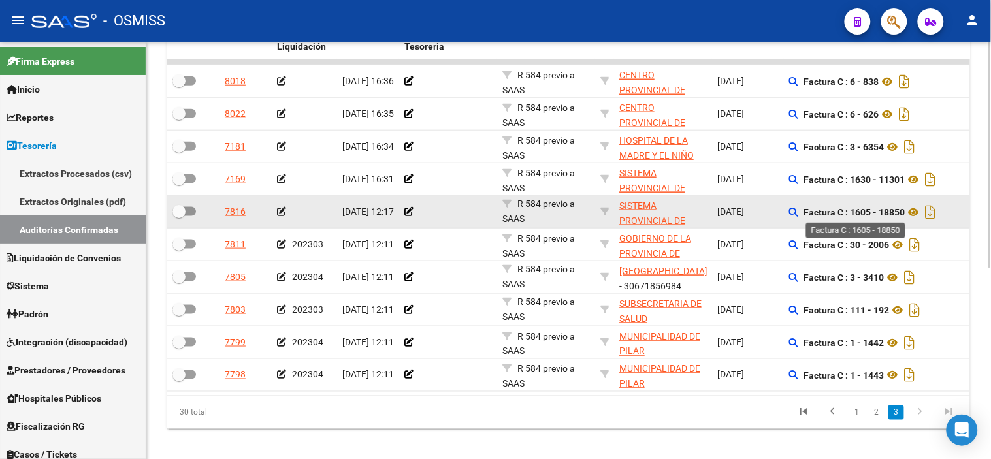
click at [849, 213] on strong "Factura C : 1605 - 18850" at bounding box center [854, 212] width 101 height 10
click at [858, 211] on strong "Factura C : 1605 - 18850" at bounding box center [854, 212] width 101 height 10
click at [282, 210] on icon at bounding box center [281, 211] width 9 height 9
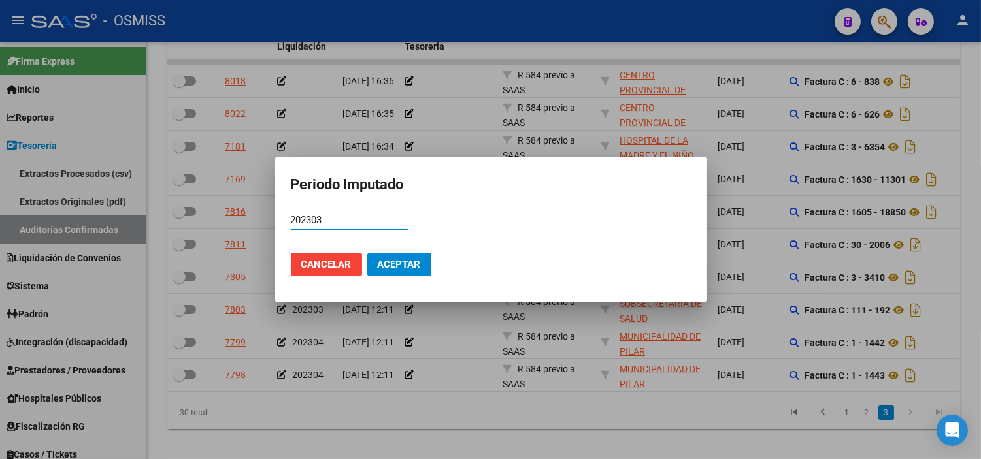
type input "202303"
click at [400, 263] on span "Aceptar" at bounding box center [399, 265] width 43 height 12
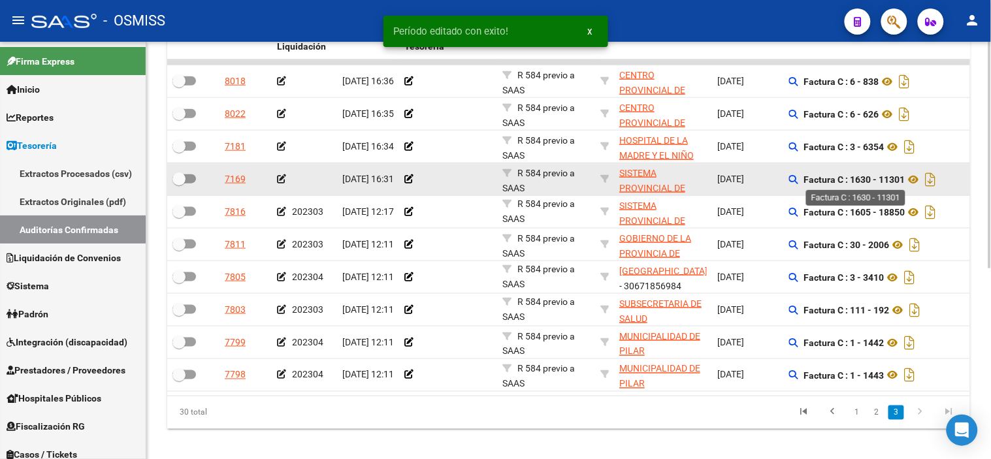
click at [898, 179] on strong "Factura C : 1630 - 11301" at bounding box center [854, 179] width 101 height 10
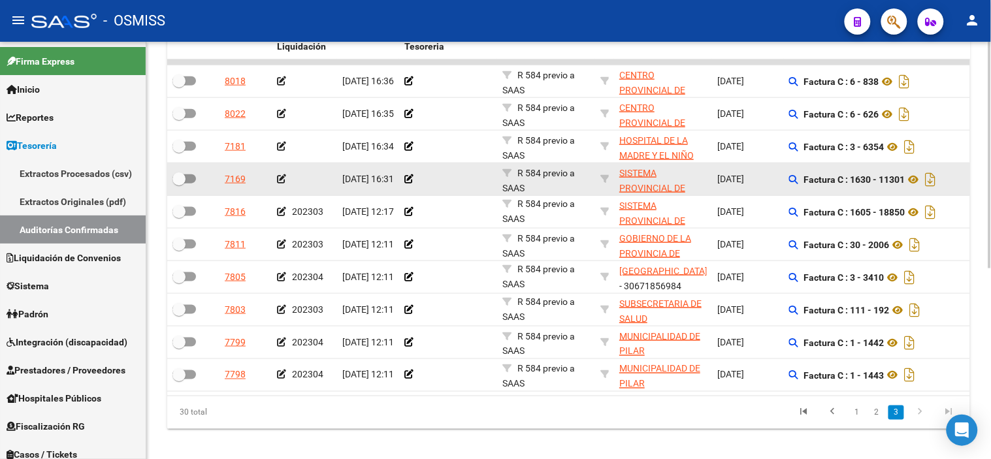
click at [283, 180] on icon at bounding box center [281, 178] width 9 height 9
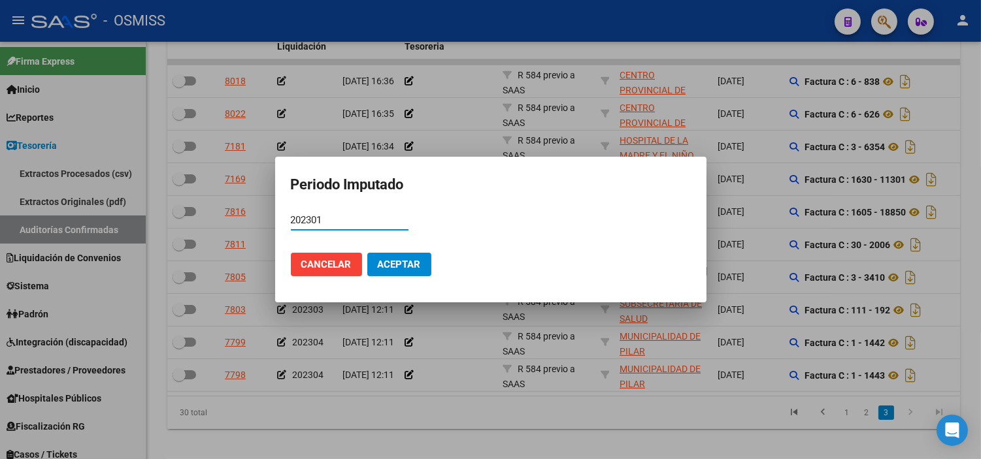
type input "202301"
click at [410, 263] on span "Aceptar" at bounding box center [399, 265] width 43 height 12
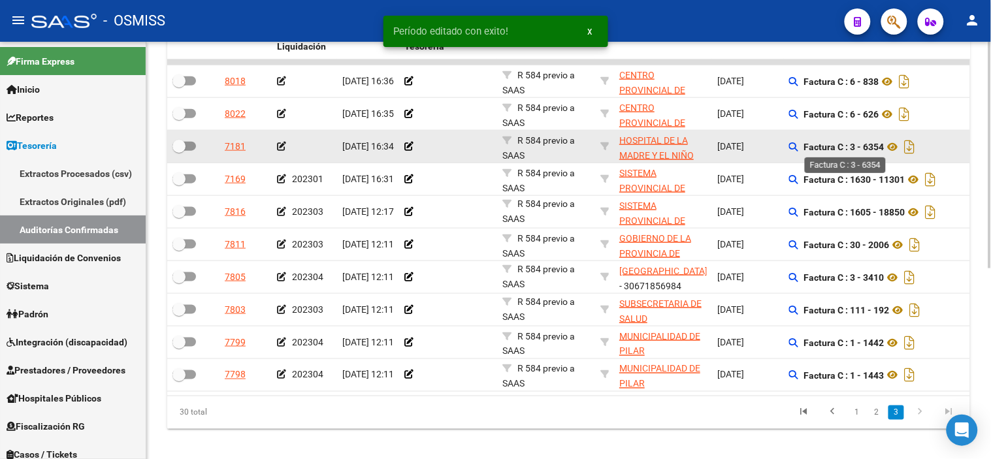
click at [877, 148] on strong "Factura C : 3 - 6354" at bounding box center [844, 147] width 80 height 10
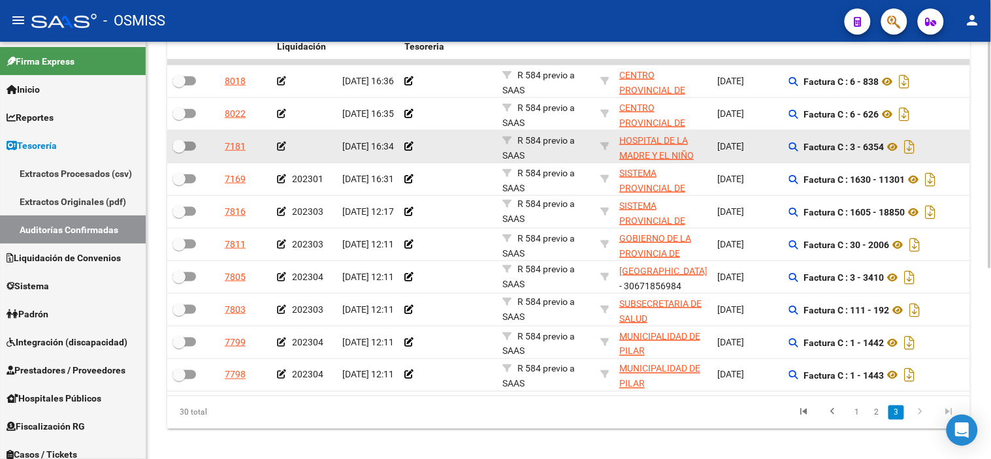
click at [282, 145] on icon at bounding box center [281, 146] width 9 height 9
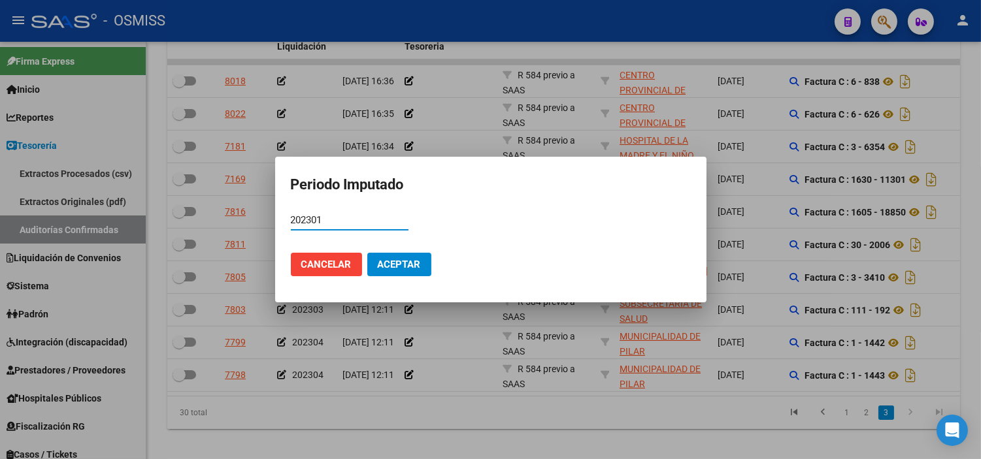
type input "202301"
click at [383, 264] on span "Aceptar" at bounding box center [399, 265] width 43 height 12
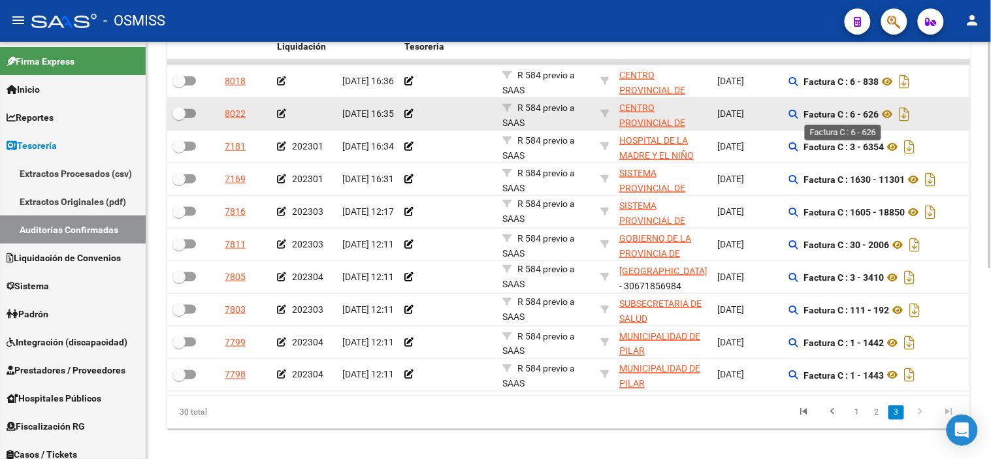
click at [874, 116] on strong "Factura C : 6 - 626" at bounding box center [841, 114] width 75 height 10
click at [896, 108] on icon at bounding box center [887, 114] width 17 height 16
click at [275, 116] on datatable-body-cell at bounding box center [304, 114] width 65 height 32
click at [284, 113] on icon at bounding box center [281, 113] width 9 height 9
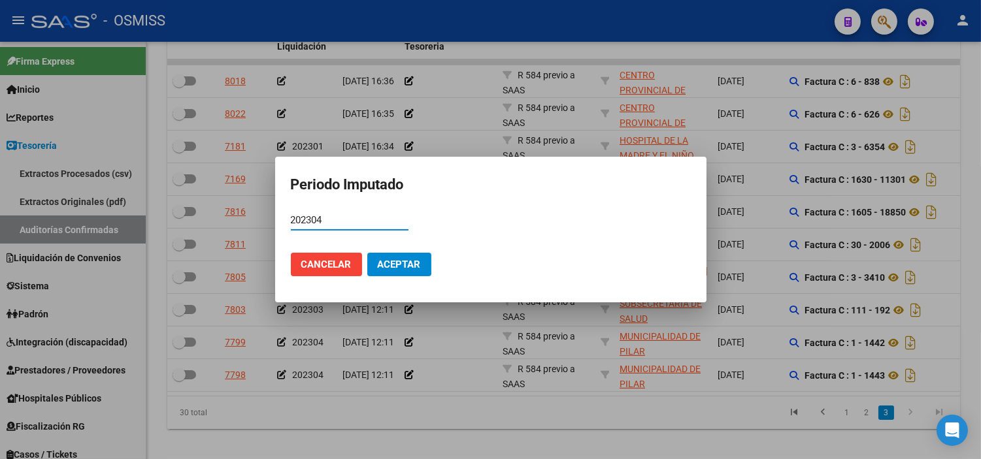
type input "202304"
click at [381, 263] on span "Aceptar" at bounding box center [399, 265] width 43 height 12
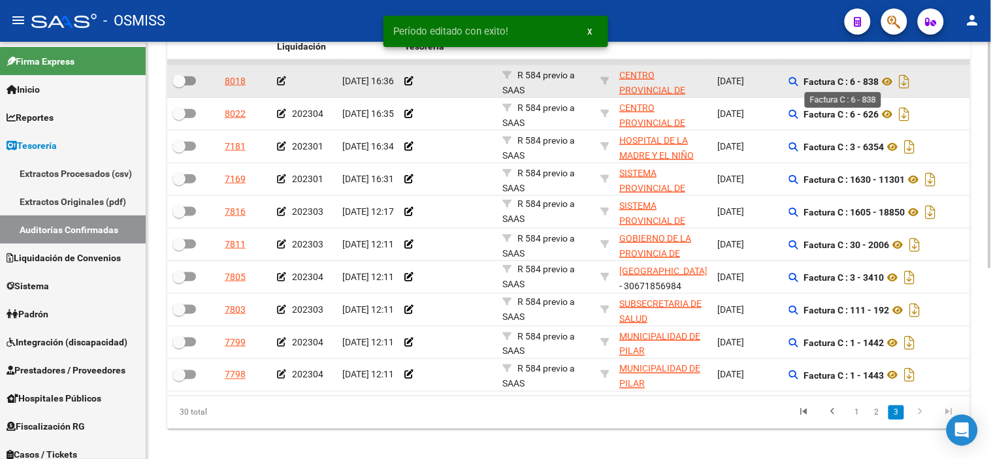
click at [869, 83] on strong "Factura C : 6 - 838" at bounding box center [841, 81] width 75 height 10
click at [281, 82] on icon at bounding box center [281, 80] width 9 height 9
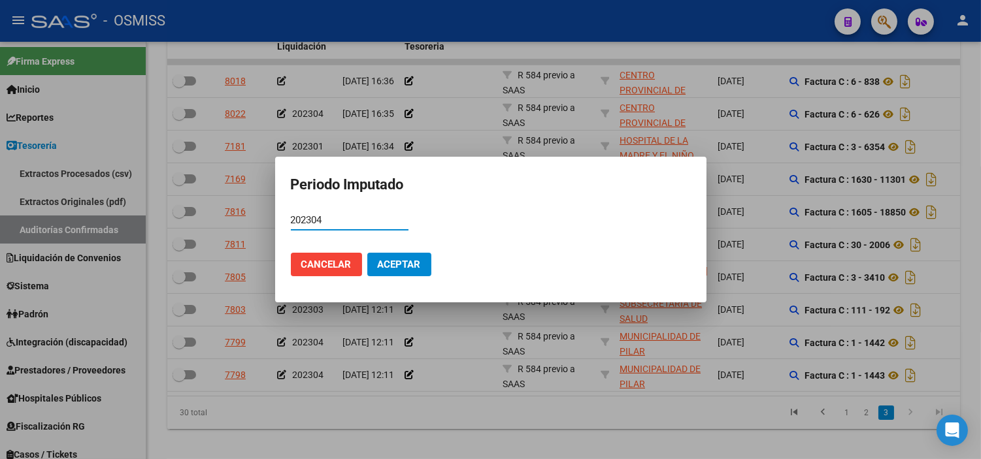
type input "202304"
click at [385, 261] on span "Aceptar" at bounding box center [399, 265] width 43 height 12
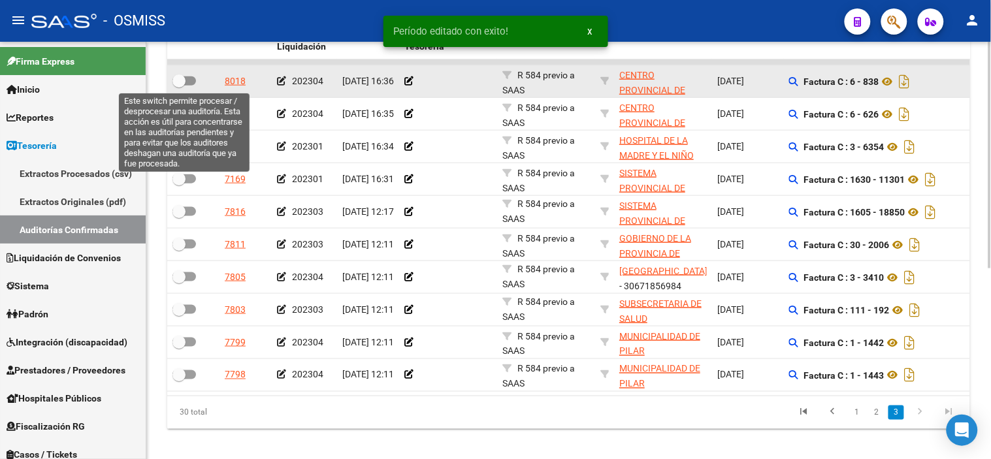
click at [185, 82] on span at bounding box center [178, 80] width 13 height 13
click at [179, 86] on input "checkbox" at bounding box center [178, 86] width 1 height 1
checkbox input "true"
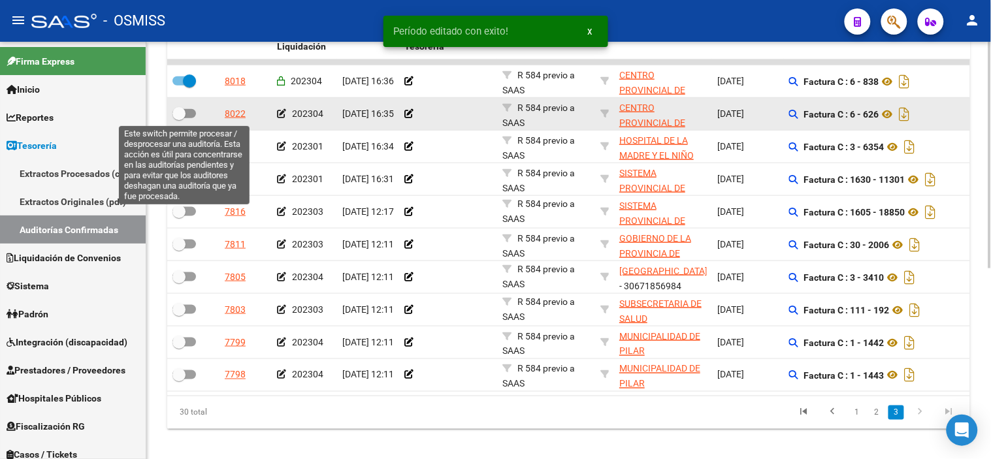
click at [189, 106] on label at bounding box center [184, 114] width 24 height 16
click at [179, 118] on input "checkbox" at bounding box center [178, 118] width 1 height 1
checkbox input "true"
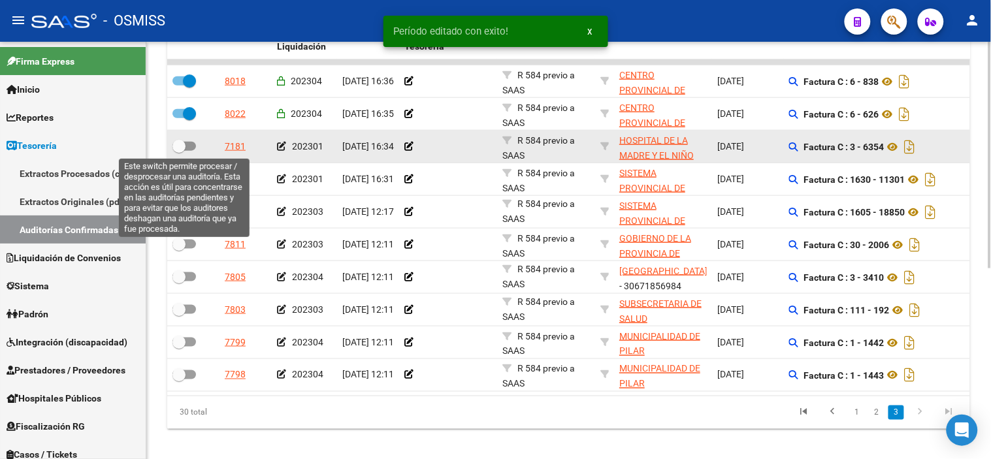
click at [192, 145] on span at bounding box center [184, 146] width 24 height 9
click at [179, 151] on input "checkbox" at bounding box center [178, 151] width 1 height 1
checkbox input "true"
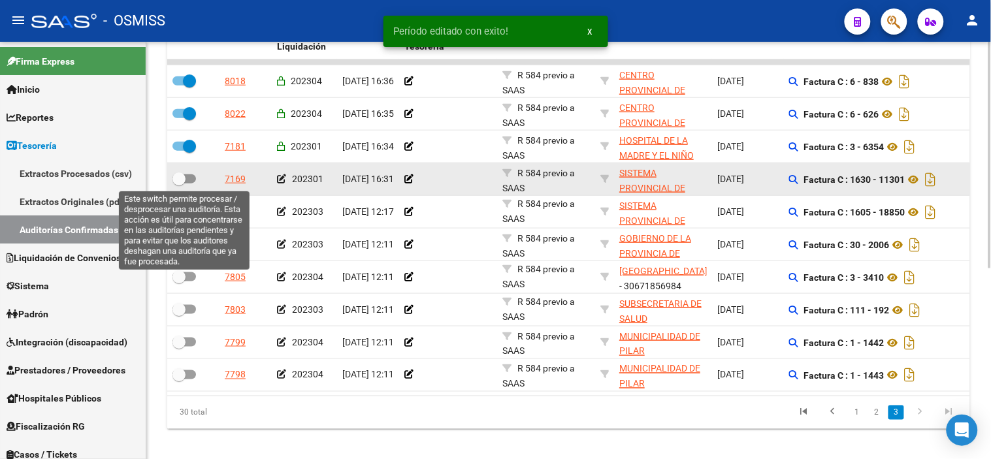
click at [191, 175] on span at bounding box center [184, 178] width 24 height 9
click at [179, 184] on input "checkbox" at bounding box center [178, 184] width 1 height 1
checkbox input "true"
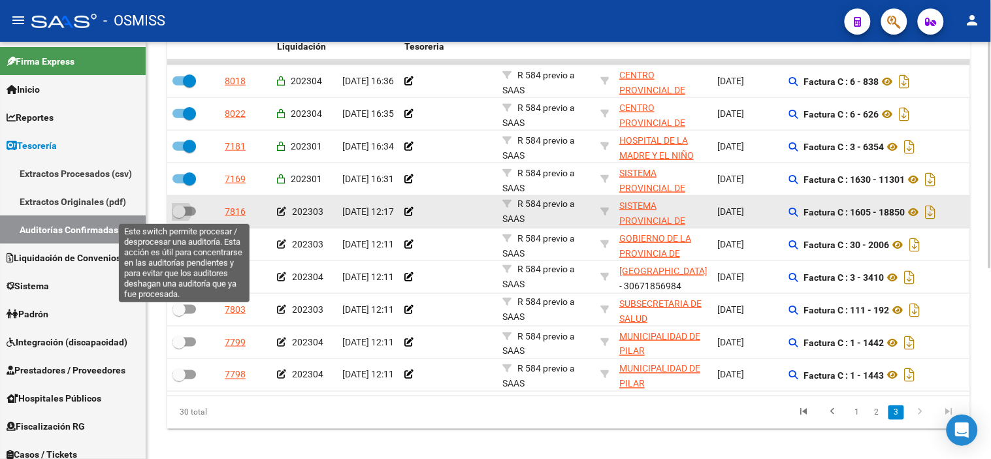
click at [187, 213] on span at bounding box center [184, 211] width 24 height 9
click at [179, 216] on input "checkbox" at bounding box center [178, 216] width 1 height 1
checkbox input "true"
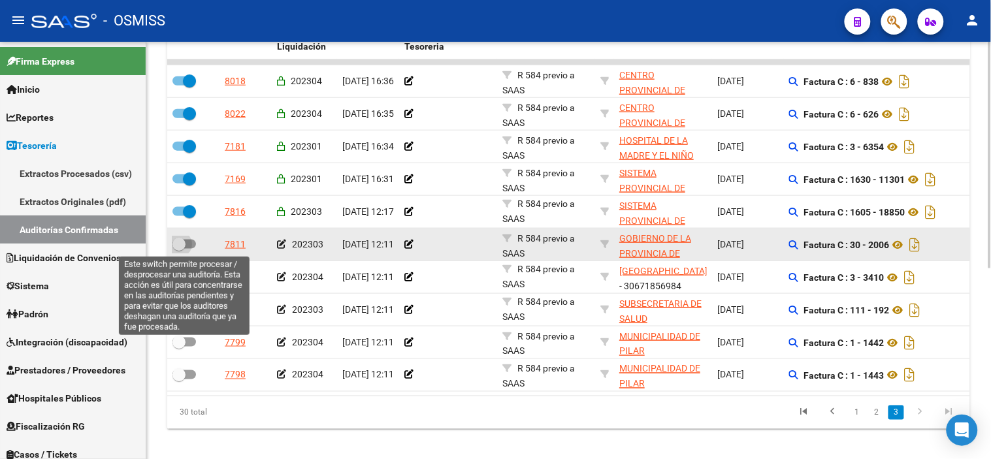
click at [190, 240] on span at bounding box center [184, 244] width 24 height 9
click at [179, 249] on input "checkbox" at bounding box center [178, 249] width 1 height 1
checkbox input "true"
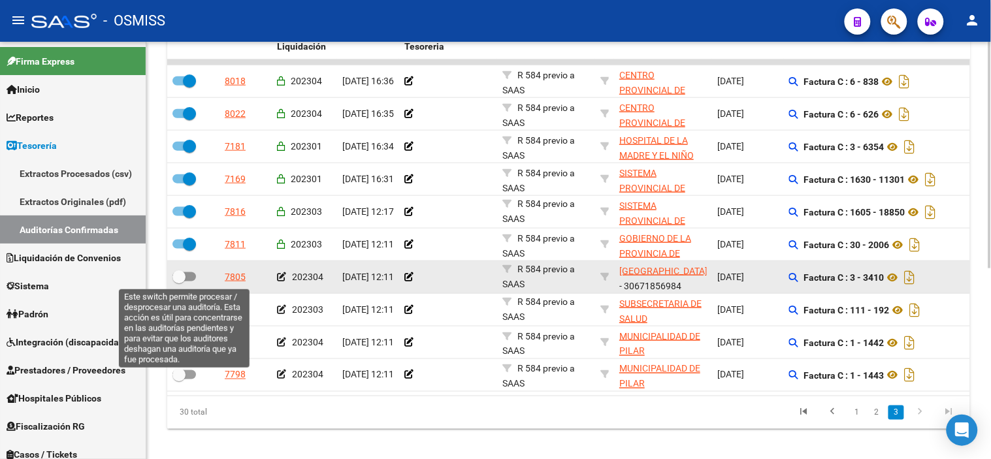
click at [192, 278] on span at bounding box center [184, 276] width 24 height 9
click at [179, 282] on input "checkbox" at bounding box center [178, 282] width 1 height 1
checkbox input "true"
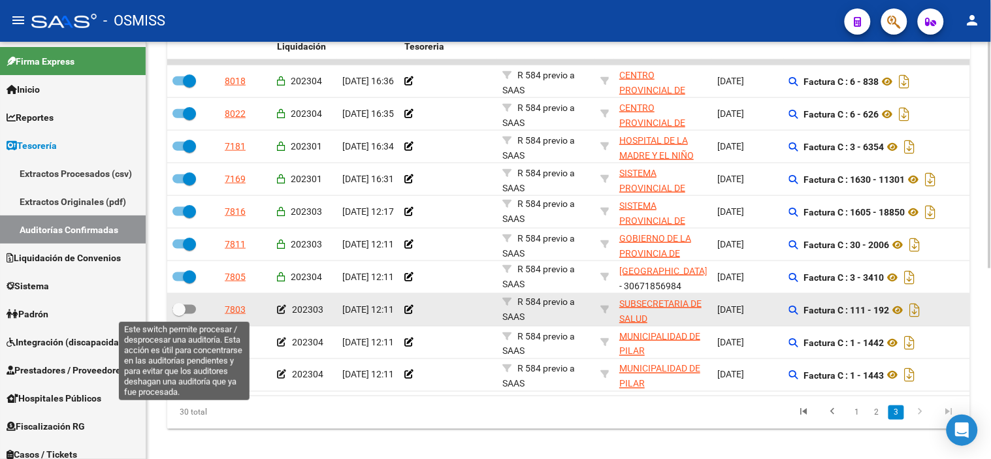
click at [187, 306] on span at bounding box center [184, 309] width 24 height 9
click at [179, 314] on input "checkbox" at bounding box center [178, 314] width 1 height 1
checkbox input "true"
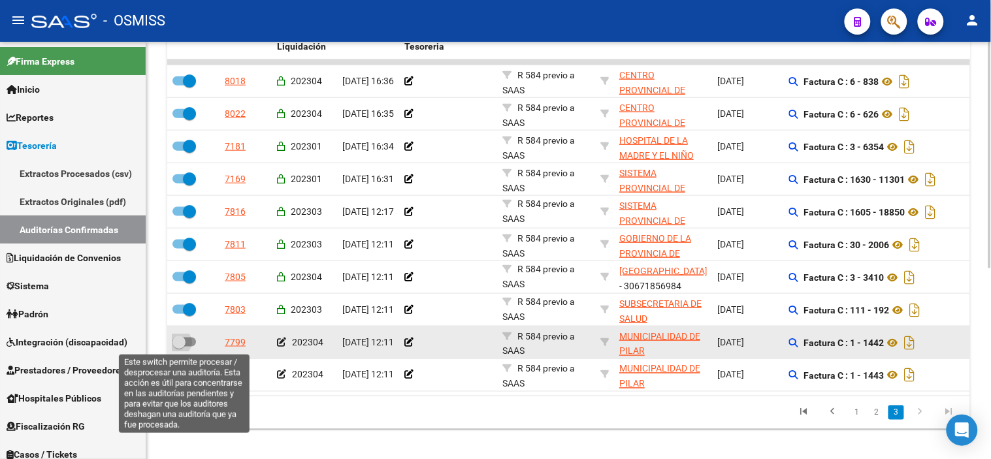
click at [186, 338] on span at bounding box center [184, 342] width 24 height 9
click at [179, 347] on input "checkbox" at bounding box center [178, 347] width 1 height 1
checkbox input "true"
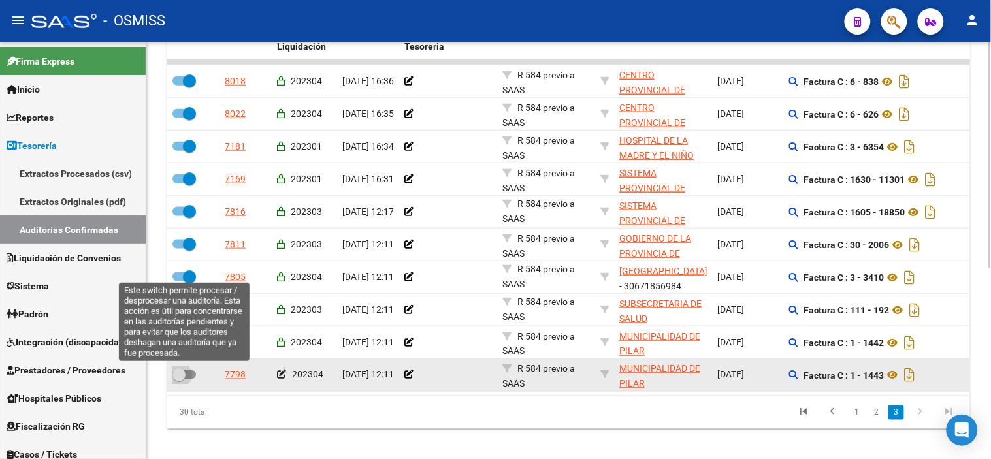
click at [186, 374] on span at bounding box center [184, 374] width 24 height 9
click at [179, 380] on input "checkbox" at bounding box center [178, 380] width 1 height 1
checkbox input "true"
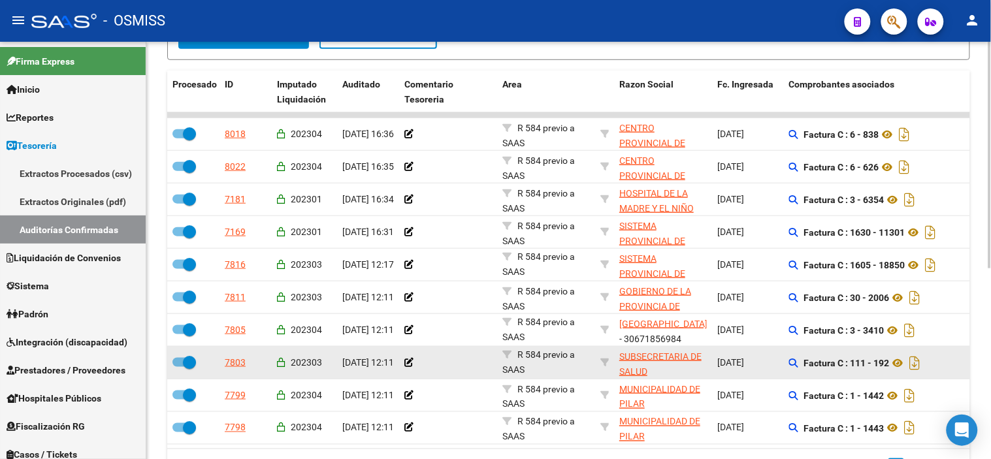
scroll to position [256, 0]
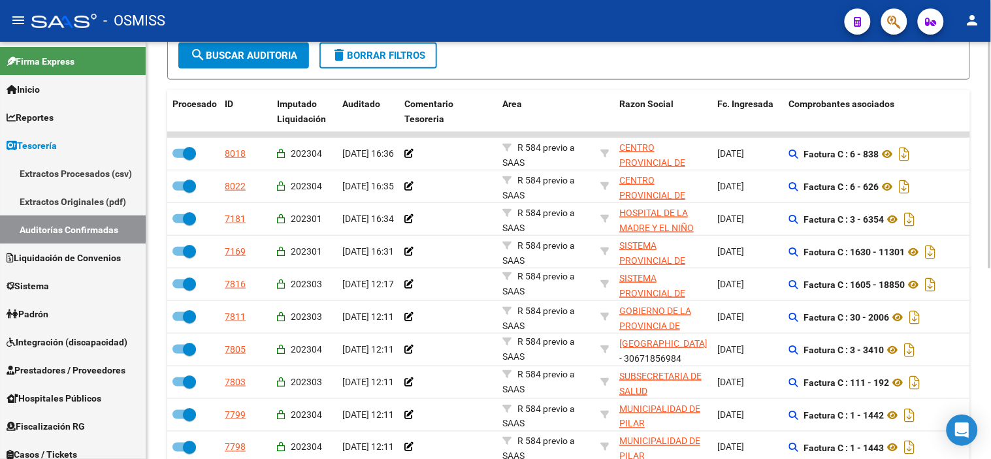
click at [264, 62] on button "search Buscar Auditoria" at bounding box center [243, 55] width 131 height 26
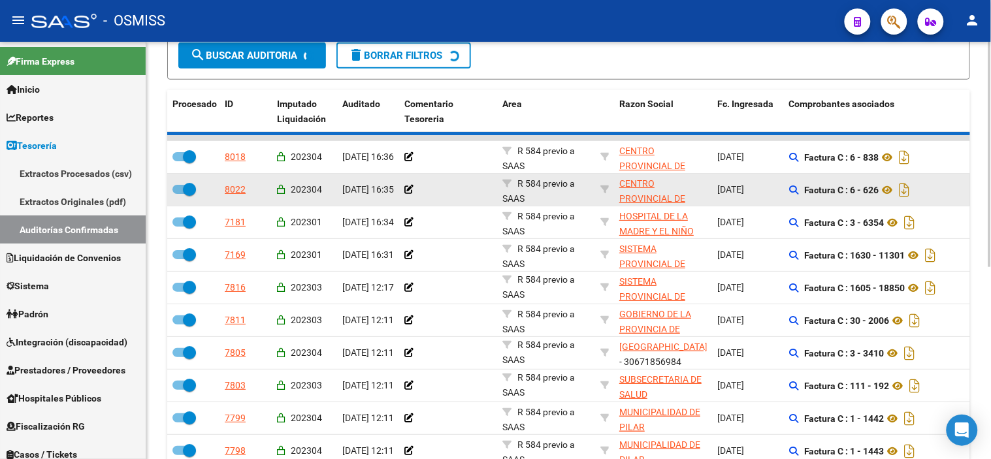
checkbox input "false"
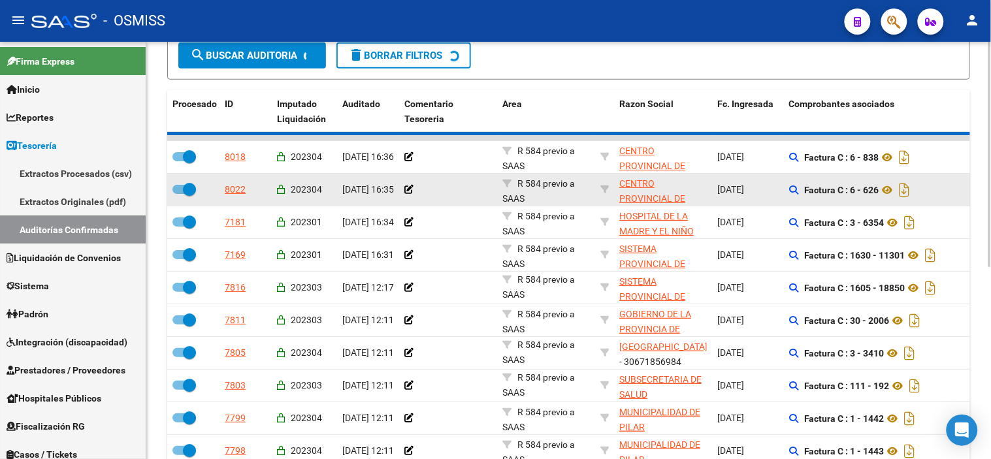
checkbox input "false"
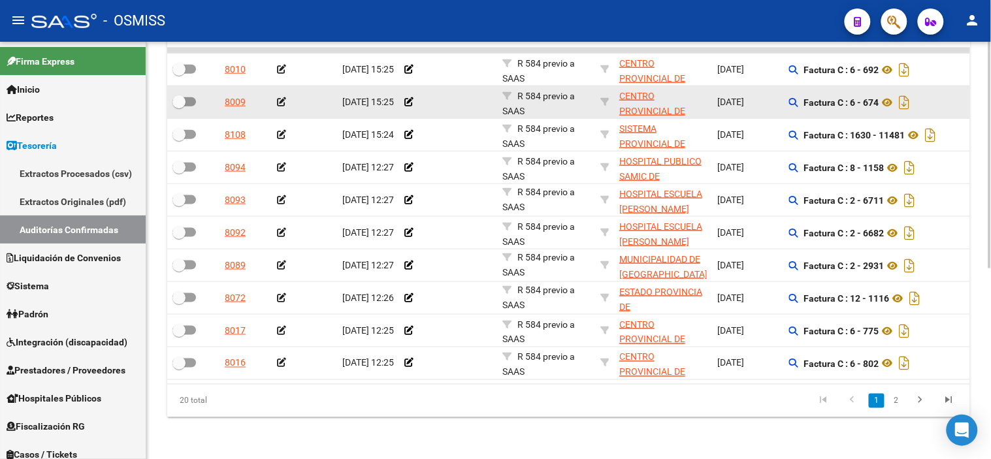
scroll to position [278, 0]
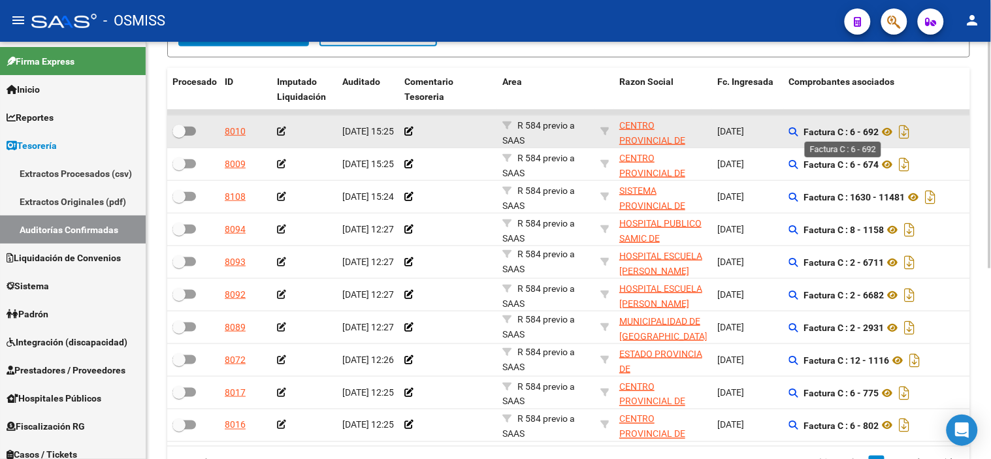
click at [870, 131] on strong "Factura C : 6 - 692" at bounding box center [841, 132] width 75 height 10
click at [278, 131] on icon at bounding box center [281, 131] width 9 height 9
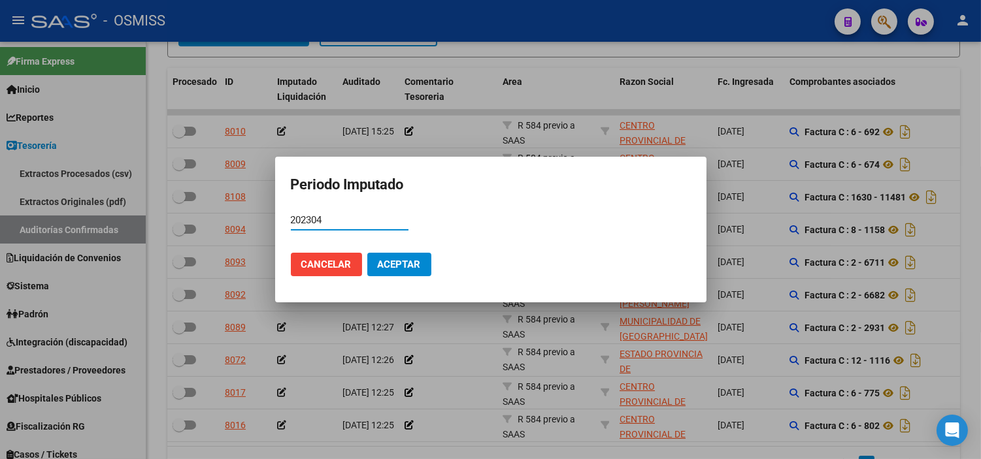
type input "202304"
click at [419, 263] on span "Aceptar" at bounding box center [399, 265] width 43 height 12
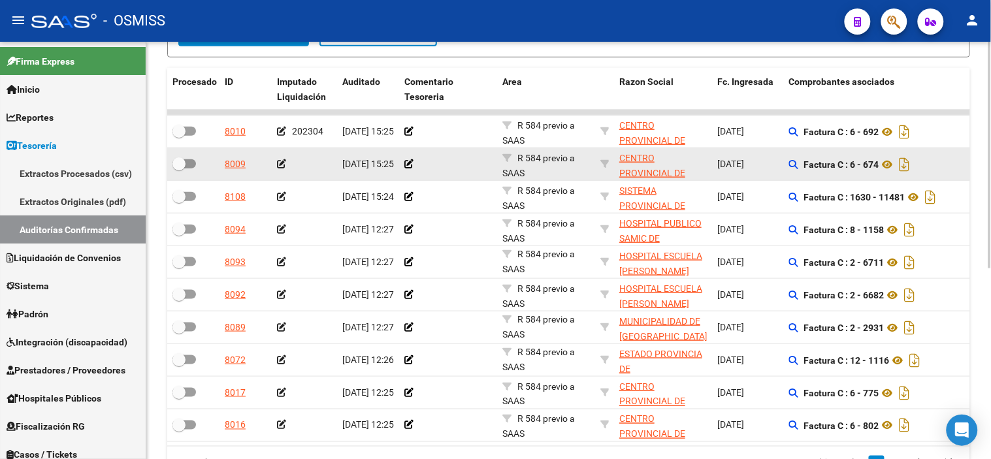
click at [282, 160] on icon at bounding box center [281, 163] width 9 height 9
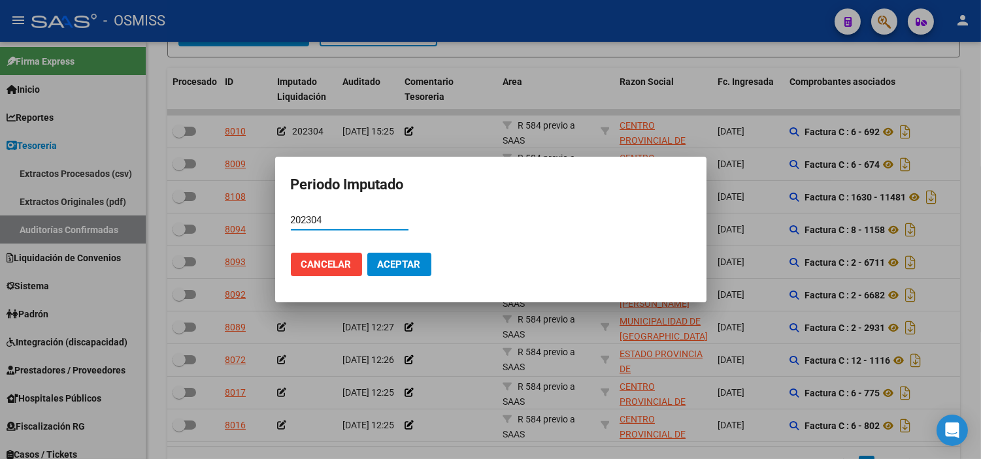
type input "202304"
click at [415, 267] on span "Aceptar" at bounding box center [399, 265] width 43 height 12
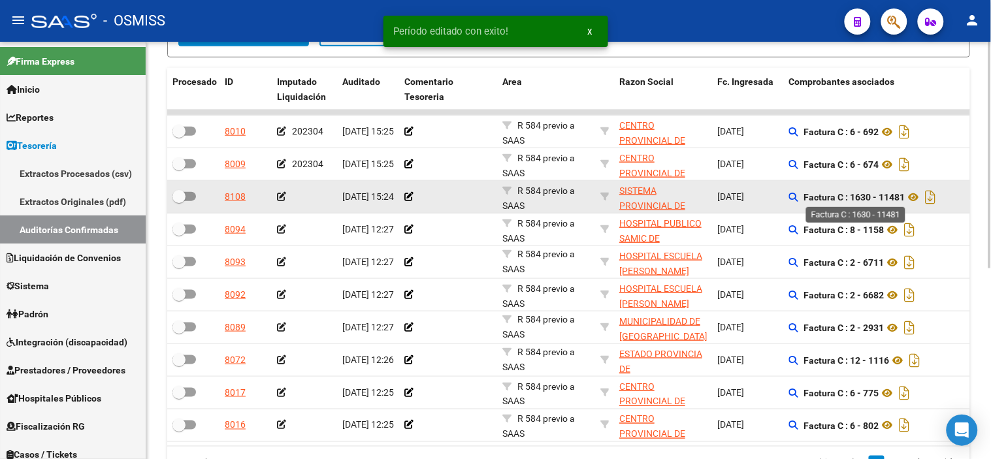
click at [890, 195] on strong "Factura C : 1630 - 11481" at bounding box center [854, 197] width 101 height 10
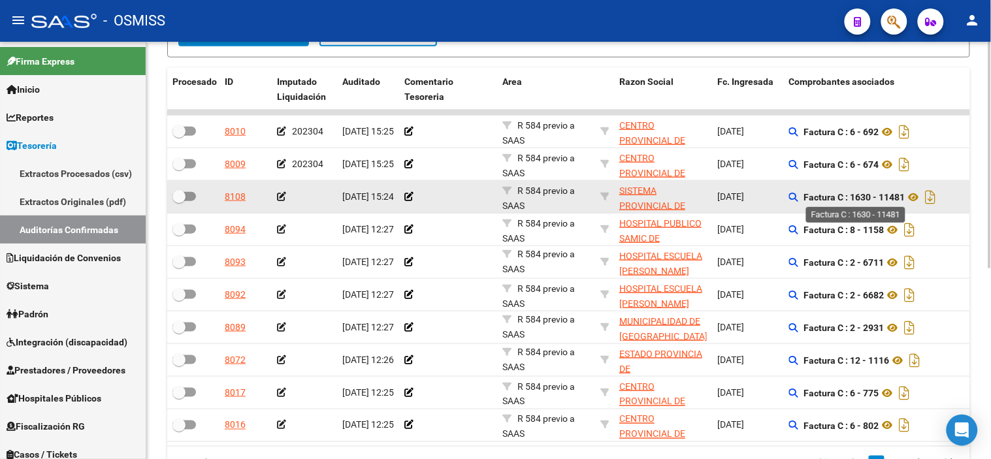
click at [856, 198] on strong "Factura C : 1630 - 11481" at bounding box center [854, 197] width 101 height 10
click at [284, 193] on icon at bounding box center [281, 196] width 9 height 9
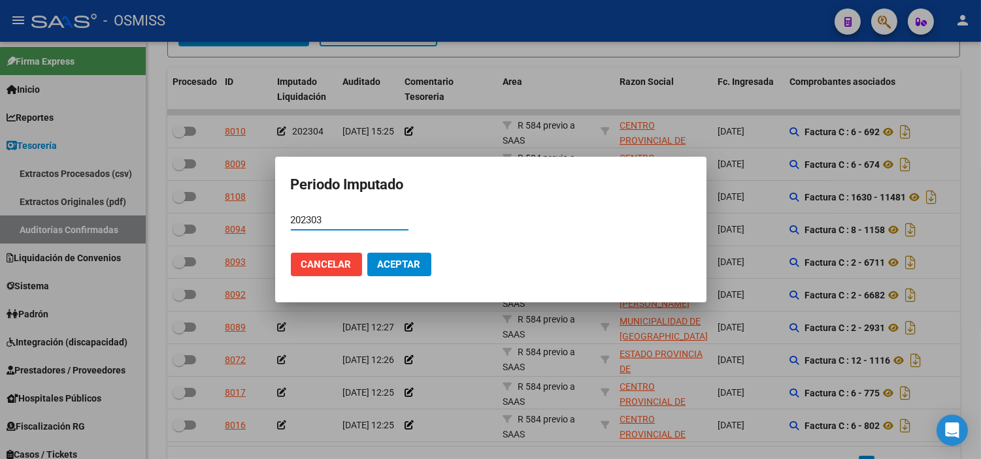
type input "202303"
click at [393, 270] on span "Aceptar" at bounding box center [399, 265] width 43 height 12
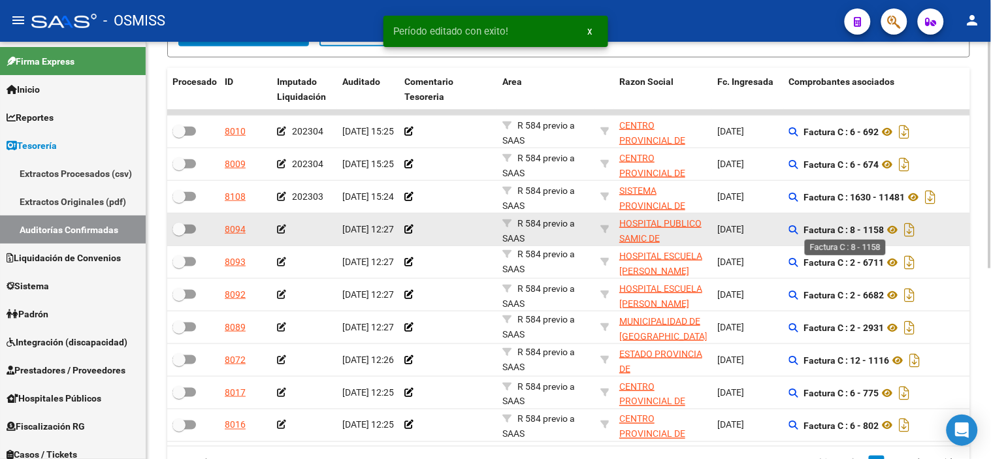
click at [878, 225] on strong "Factura C : 8 - 1158" at bounding box center [844, 230] width 80 height 10
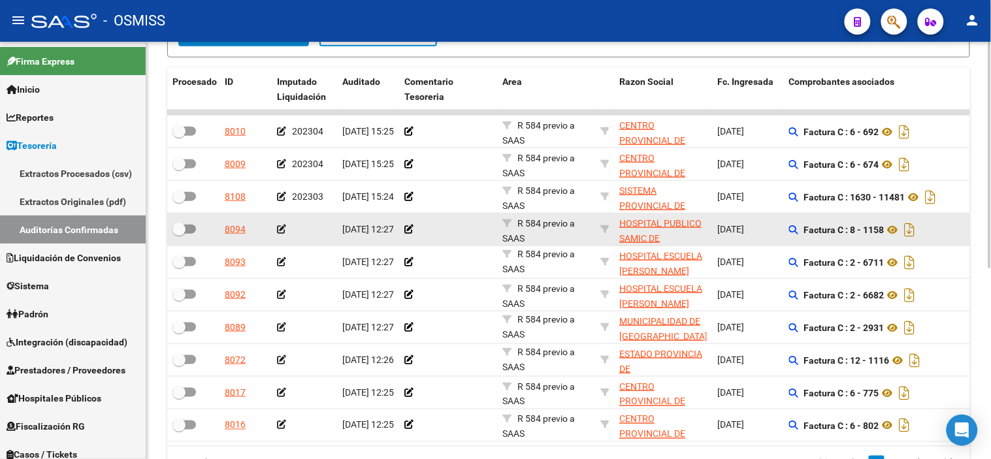
click at [277, 227] on icon at bounding box center [281, 229] width 9 height 9
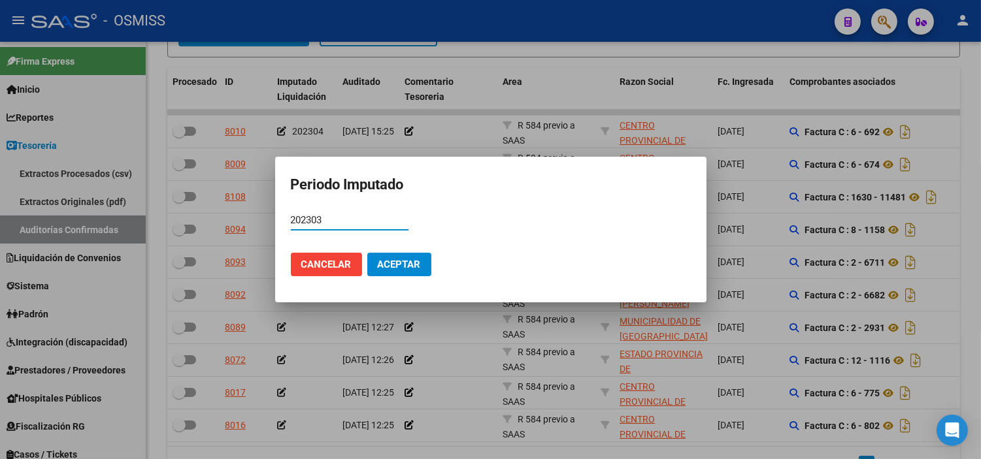
type input "202303"
click at [402, 257] on button "Aceptar" at bounding box center [399, 265] width 64 height 24
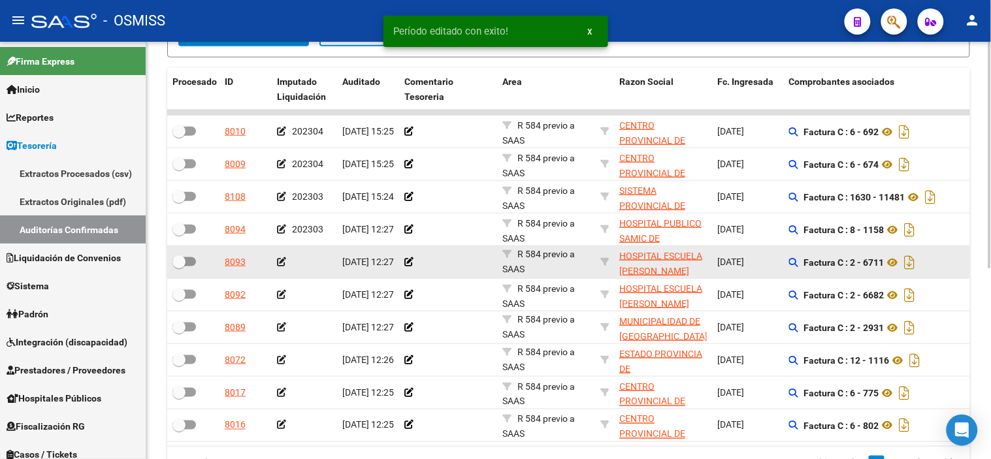
scroll to position [1, 0]
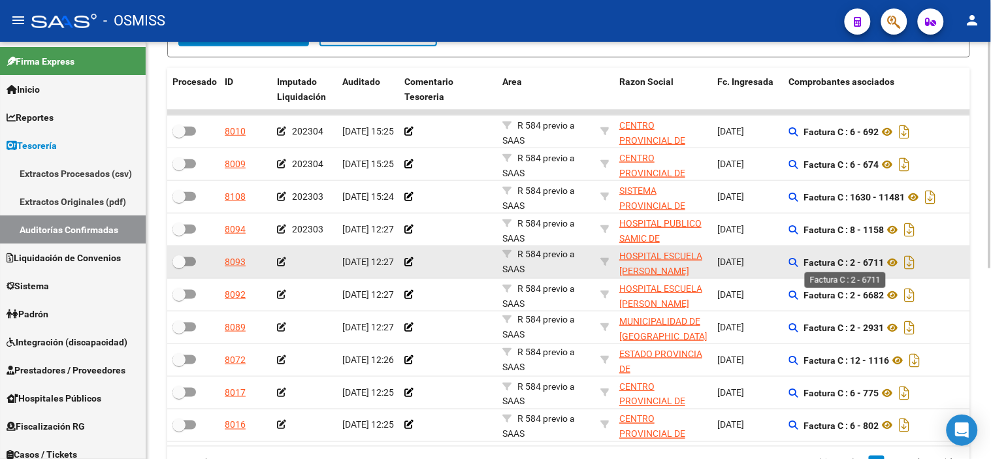
click at [877, 265] on strong "Factura C : 2 - 6711" at bounding box center [844, 262] width 80 height 10
click at [279, 265] on icon at bounding box center [281, 261] width 9 height 9
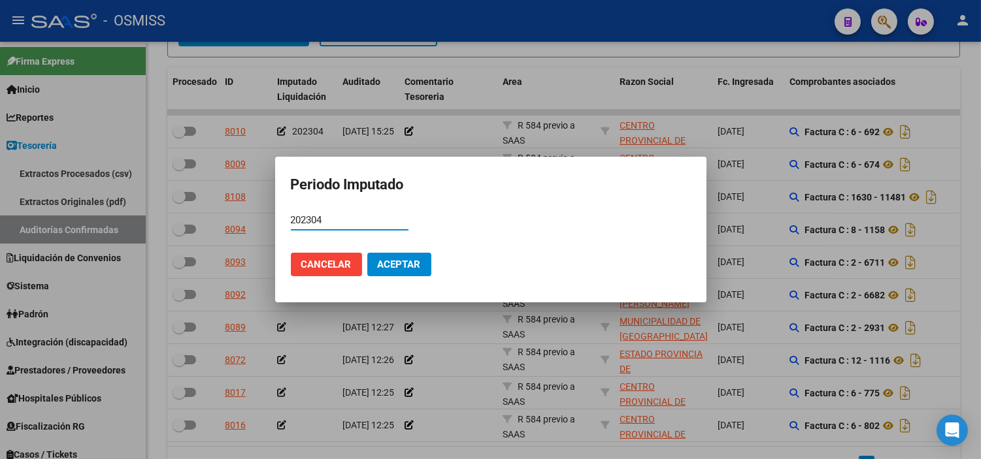
type input "202304"
click at [383, 259] on span "Aceptar" at bounding box center [399, 265] width 43 height 12
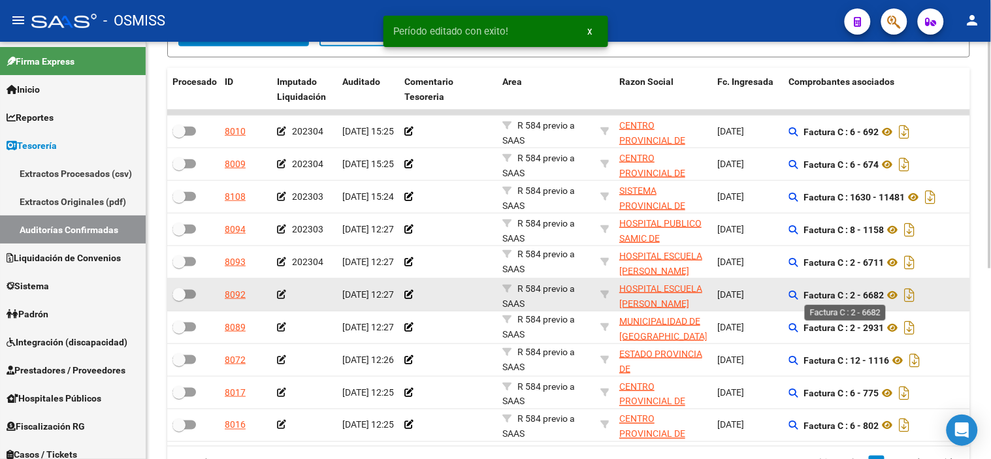
click at [877, 293] on strong "Factura C : 2 - 6682" at bounding box center [844, 295] width 80 height 10
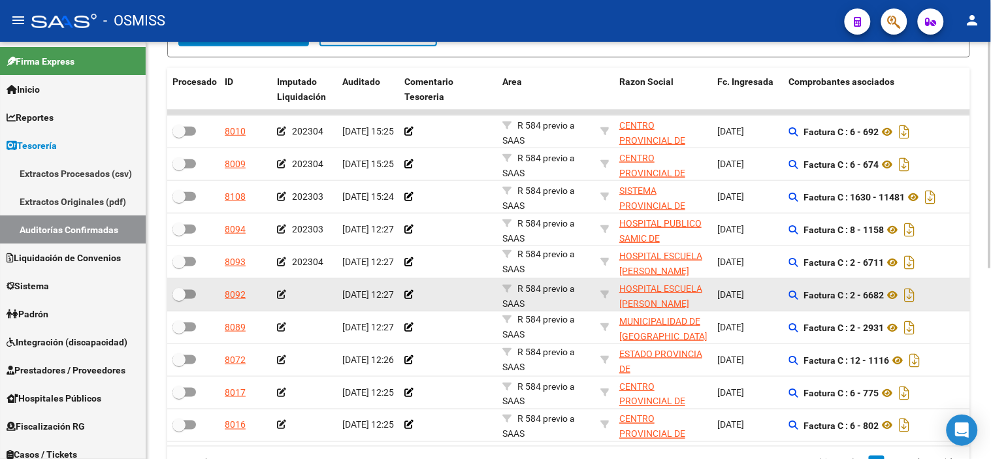
click at [280, 293] on icon at bounding box center [281, 294] width 9 height 9
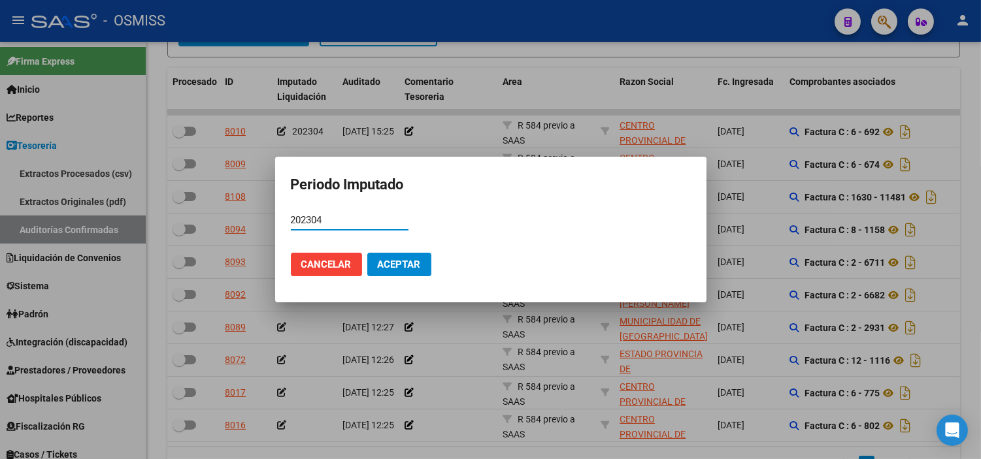
type input "202304"
click at [396, 272] on button "Aceptar" at bounding box center [399, 265] width 64 height 24
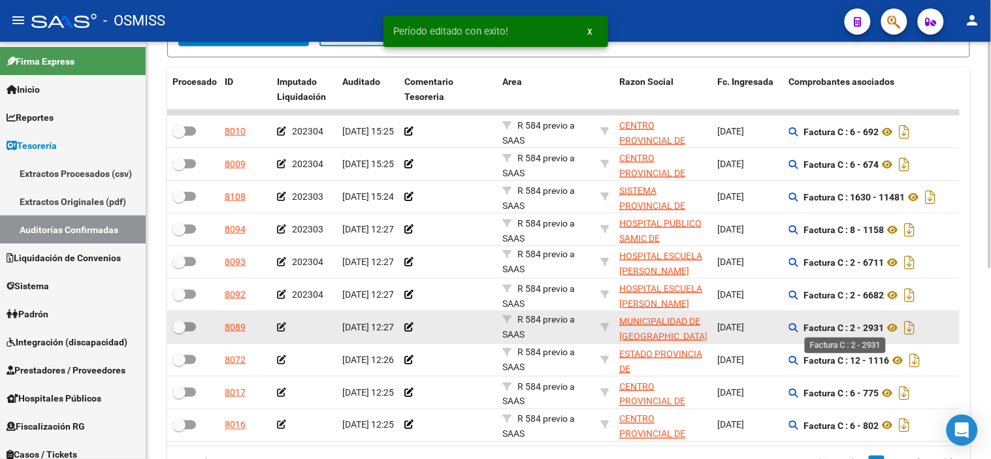
click at [874, 330] on strong "Factura C : 2 - 2931" at bounding box center [844, 328] width 80 height 10
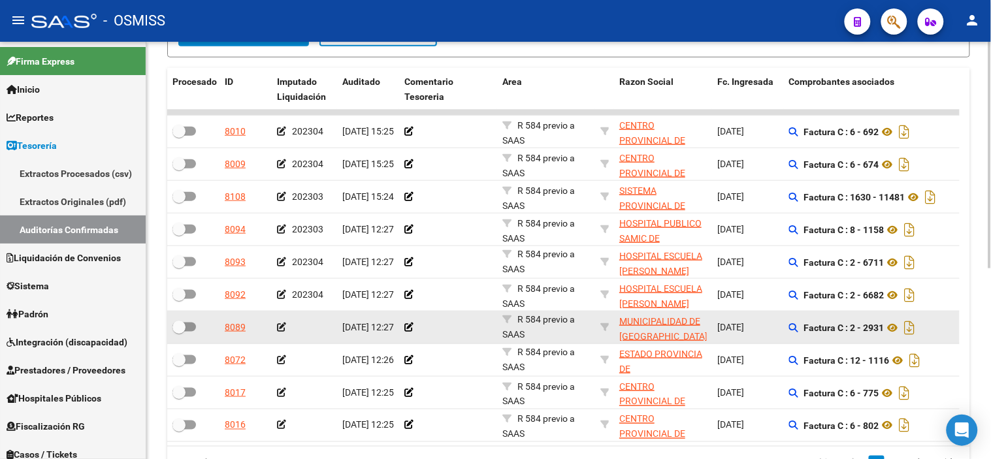
click at [281, 329] on icon at bounding box center [281, 327] width 9 height 9
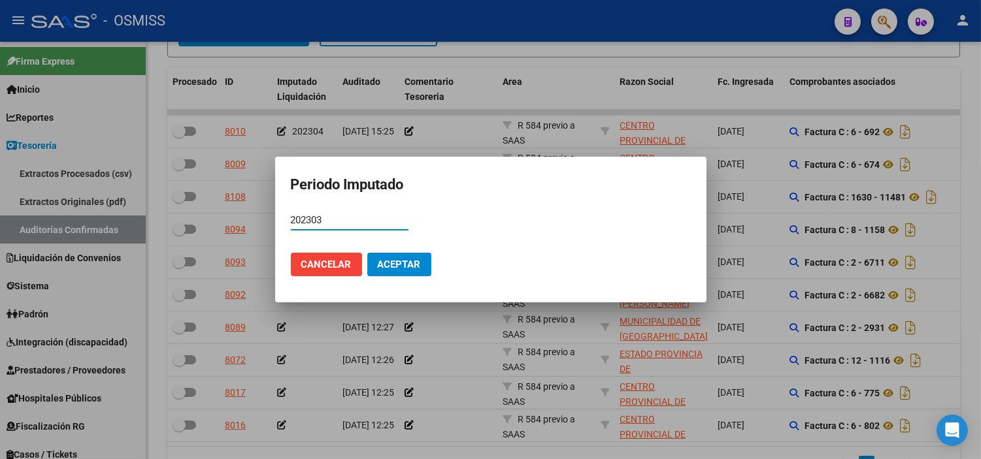
type input "202303"
click at [402, 269] on span "Aceptar" at bounding box center [399, 265] width 43 height 12
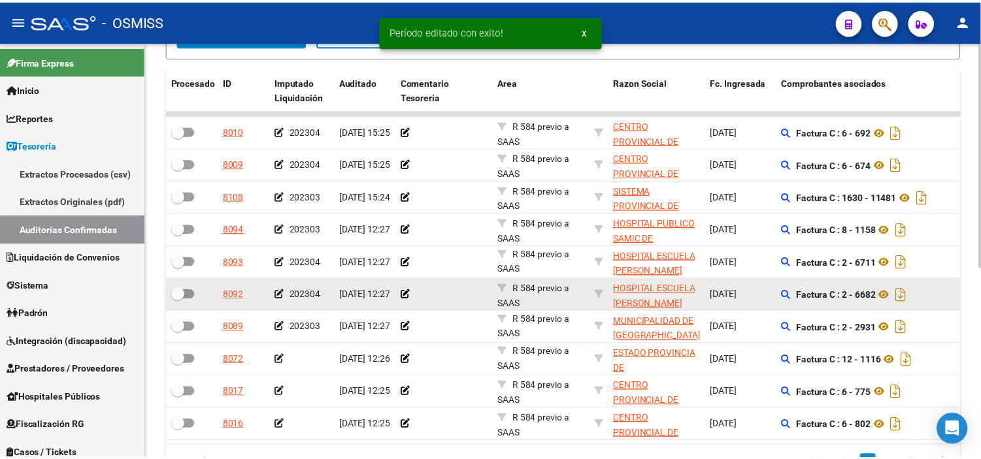
scroll to position [351, 0]
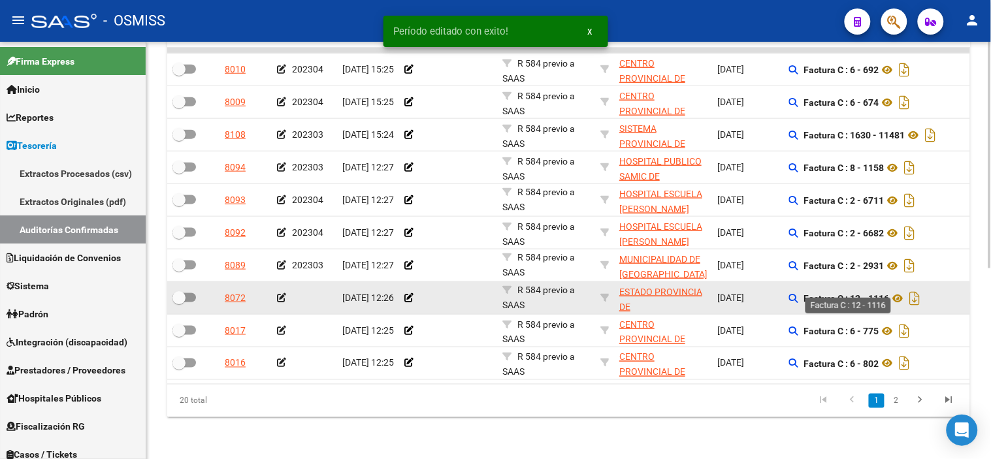
click at [877, 293] on strong "Factura C : 12 - 1116" at bounding box center [847, 298] width 86 height 10
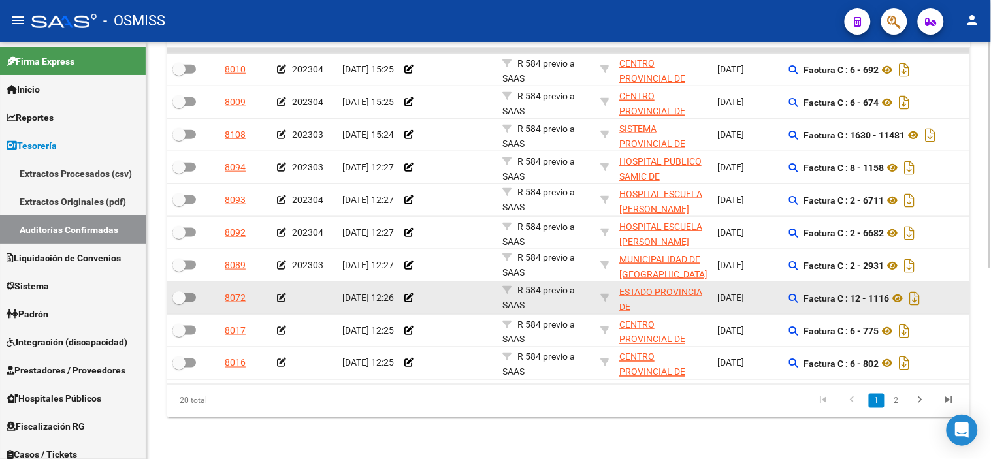
click at [276, 284] on datatable-body-cell at bounding box center [304, 298] width 65 height 32
click at [279, 293] on icon at bounding box center [281, 297] width 9 height 9
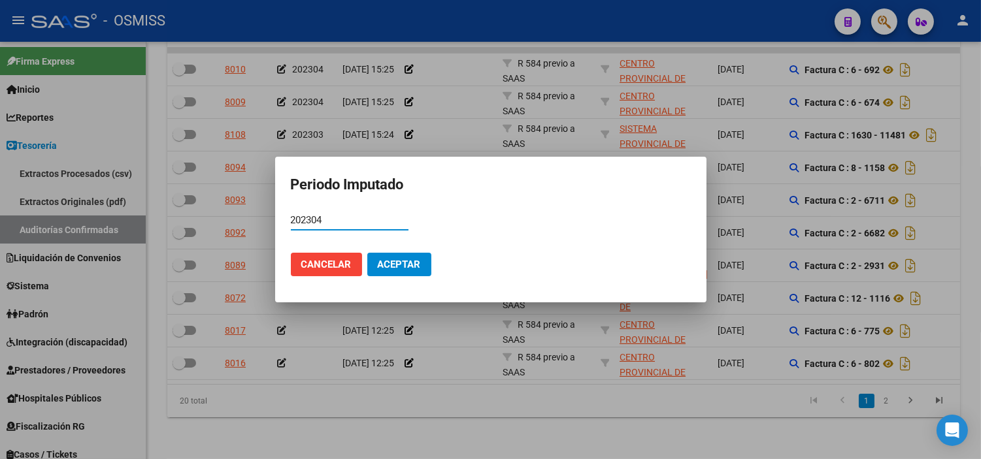
type input "202304"
click at [383, 265] on span "Aceptar" at bounding box center [399, 265] width 43 height 12
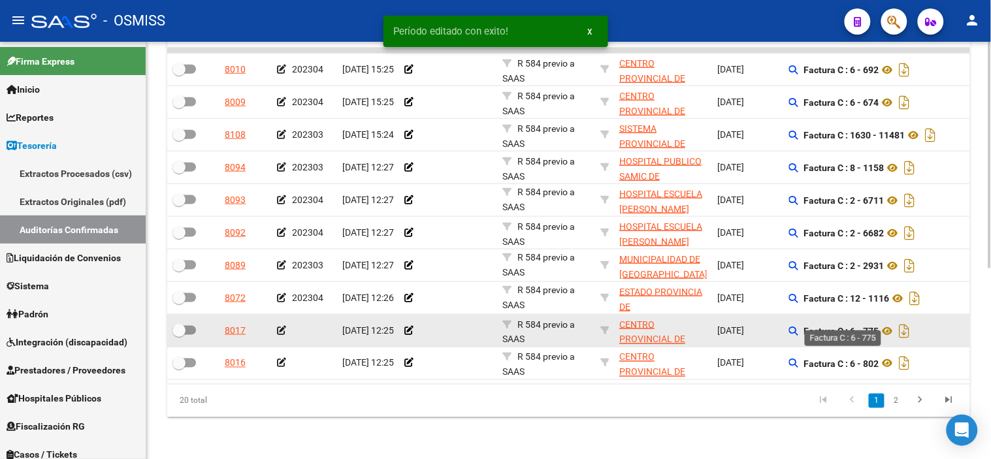
click at [877, 326] on strong "Factura C : 6 - 775" at bounding box center [841, 331] width 75 height 10
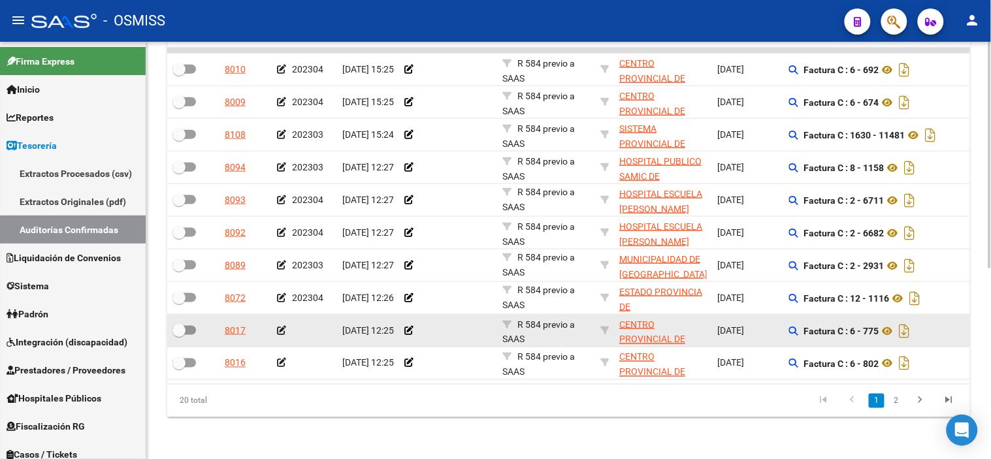
click at [281, 326] on icon at bounding box center [281, 330] width 9 height 9
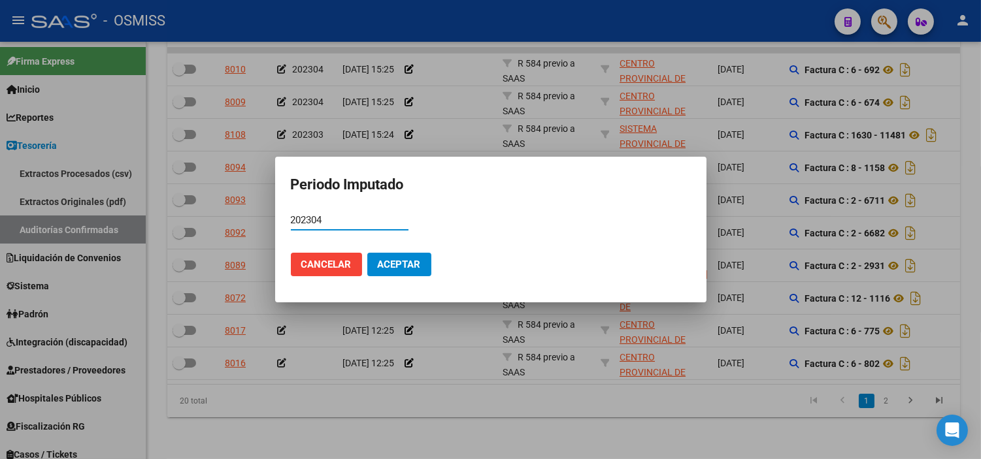
type input "202304"
click at [406, 259] on span "Aceptar" at bounding box center [399, 265] width 43 height 12
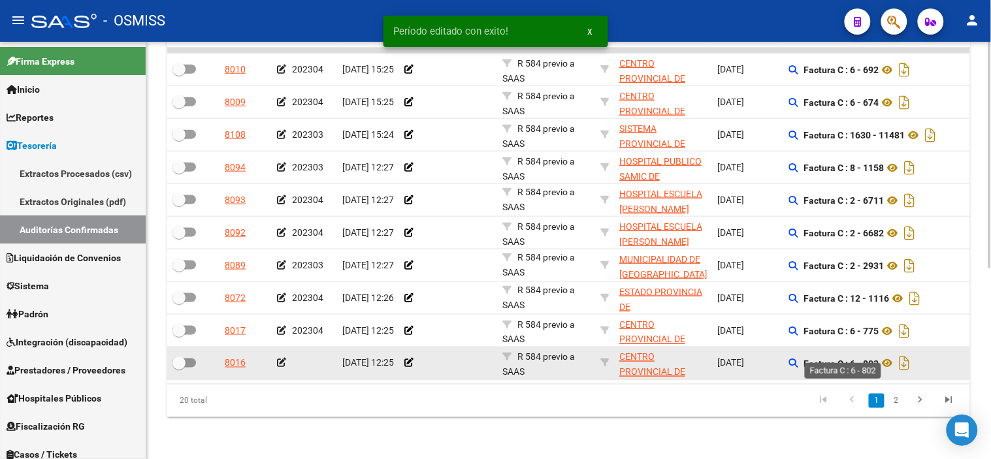
click at [871, 359] on strong "Factura C : 6 - 802" at bounding box center [841, 364] width 75 height 10
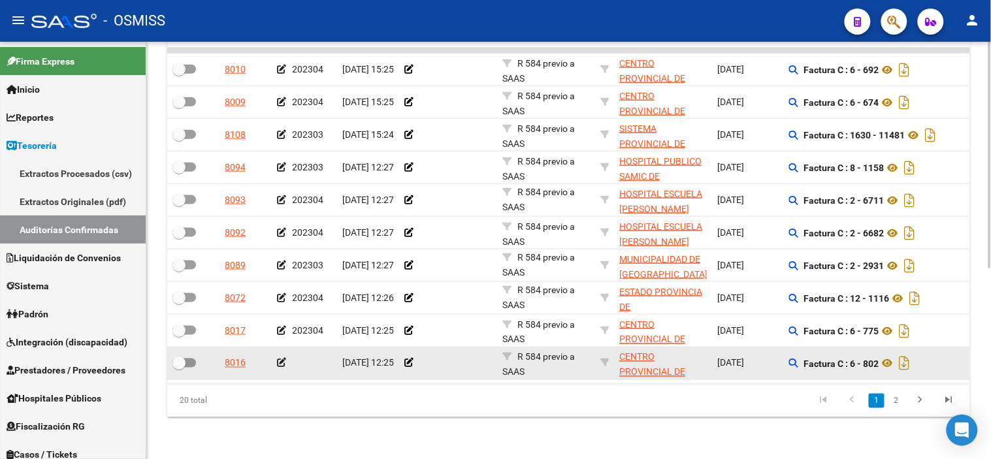
click at [282, 356] on div at bounding box center [304, 363] width 55 height 15
click at [282, 359] on icon at bounding box center [281, 363] width 9 height 9
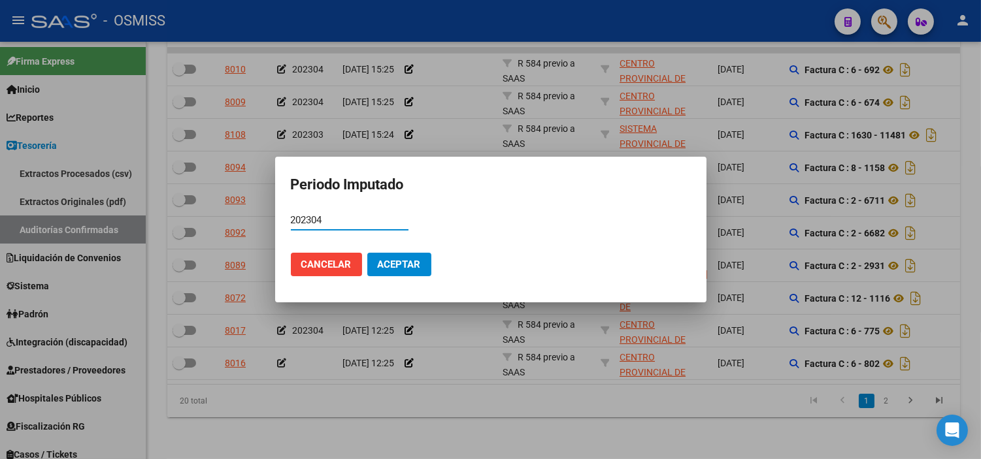
type input "202304"
click at [390, 259] on span "Aceptar" at bounding box center [399, 265] width 43 height 12
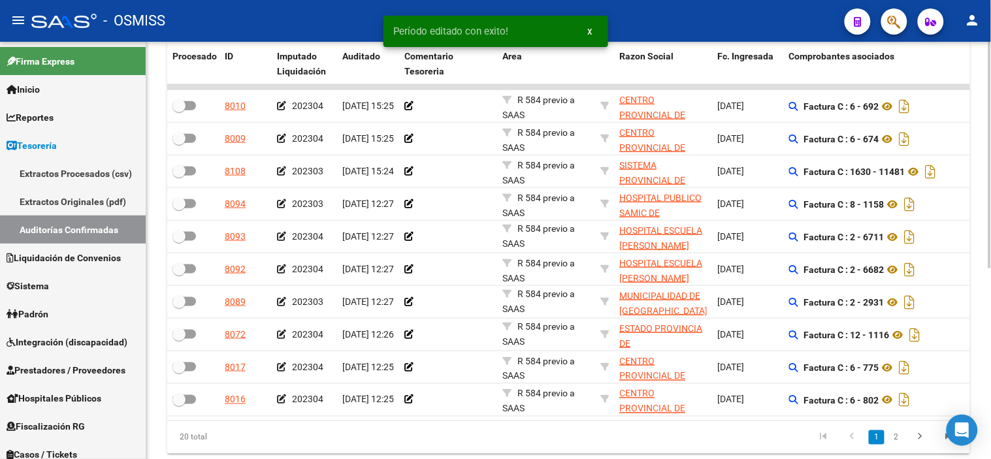
scroll to position [278, 0]
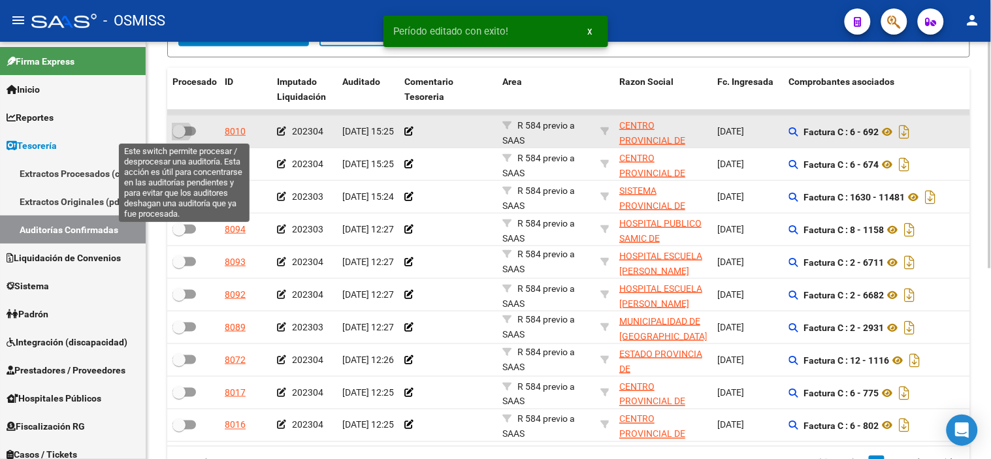
click at [192, 131] on span at bounding box center [184, 131] width 24 height 9
click at [179, 136] on input "checkbox" at bounding box center [178, 136] width 1 height 1
checkbox input "true"
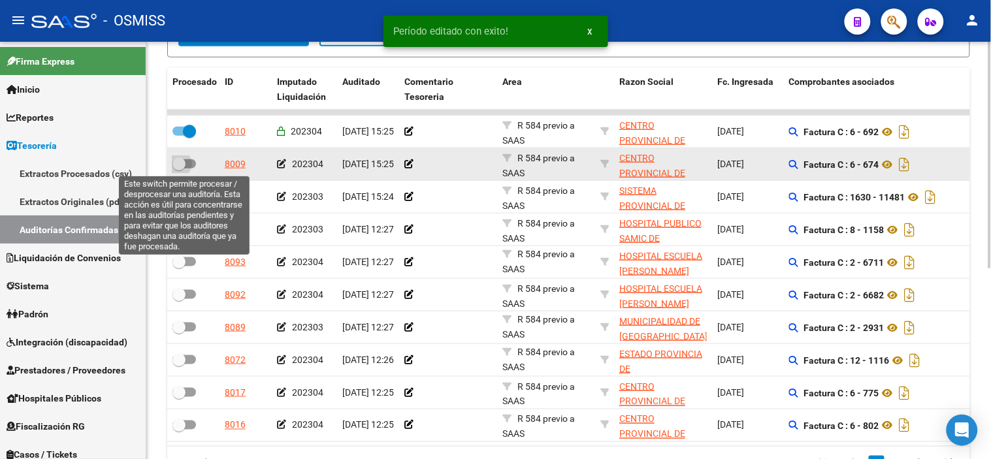
click at [184, 170] on span at bounding box center [178, 163] width 13 height 13
click at [179, 169] on input "checkbox" at bounding box center [178, 169] width 1 height 1
checkbox input "true"
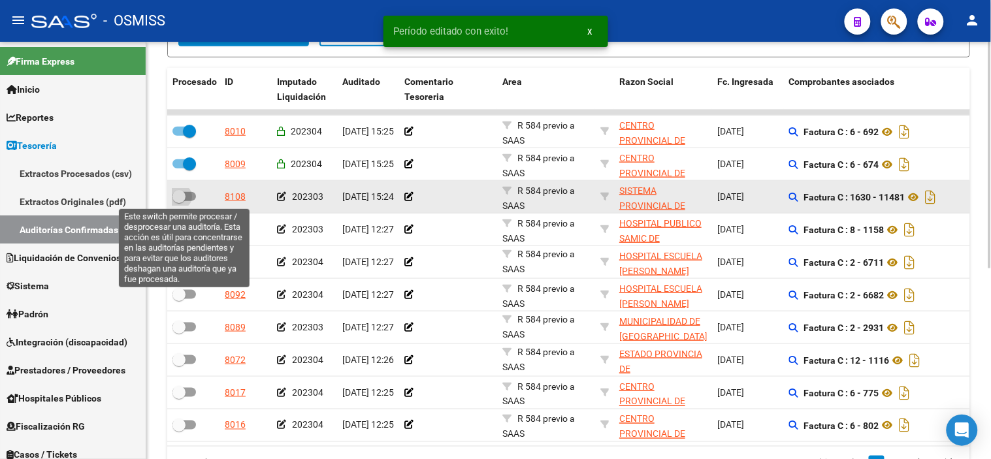
click at [190, 192] on span at bounding box center [184, 196] width 24 height 9
click at [179, 201] on input "checkbox" at bounding box center [178, 201] width 1 height 1
checkbox input "true"
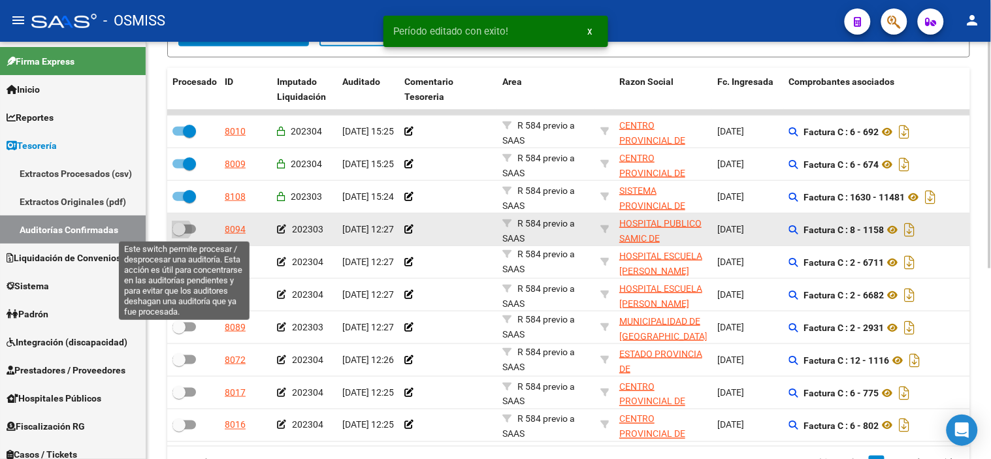
click at [187, 221] on label at bounding box center [184, 229] width 24 height 16
click at [179, 234] on input "checkbox" at bounding box center [178, 234] width 1 height 1
checkbox input "true"
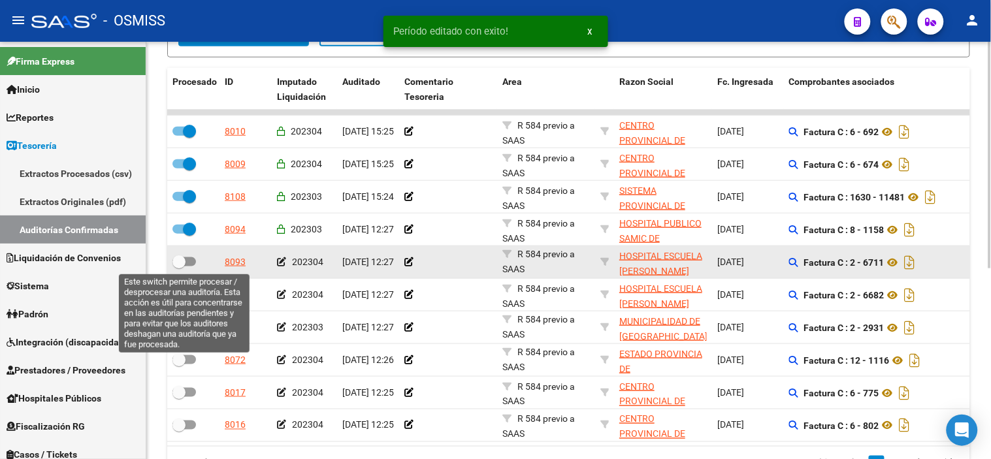
click at [186, 265] on span at bounding box center [184, 261] width 24 height 9
click at [179, 267] on input "checkbox" at bounding box center [178, 267] width 1 height 1
checkbox input "true"
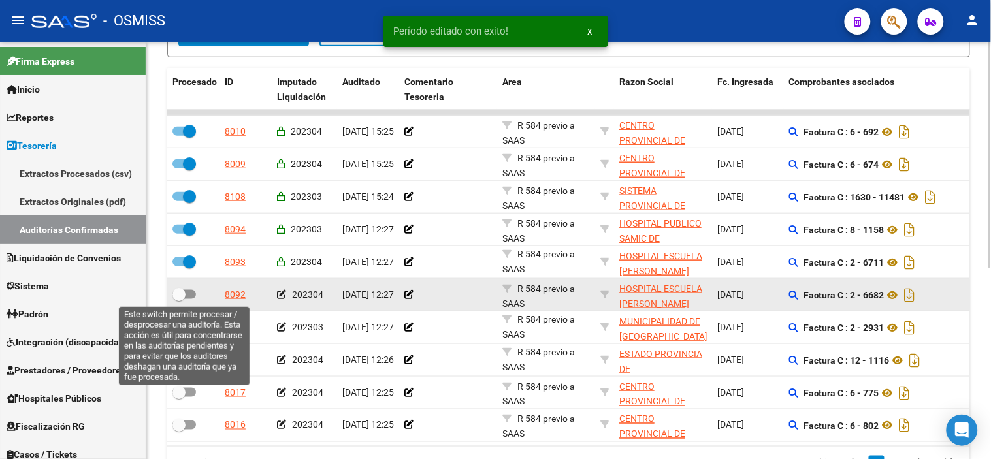
click at [187, 287] on label at bounding box center [184, 295] width 24 height 16
click at [179, 299] on input "checkbox" at bounding box center [178, 299] width 1 height 1
checkbox input "true"
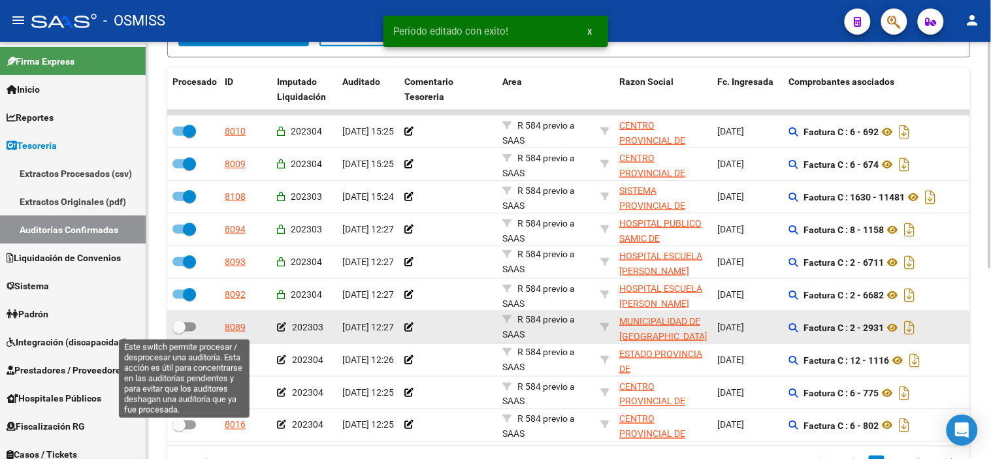
click at [191, 329] on span at bounding box center [184, 327] width 24 height 9
click at [179, 332] on input "checkbox" at bounding box center [178, 332] width 1 height 1
checkbox input "true"
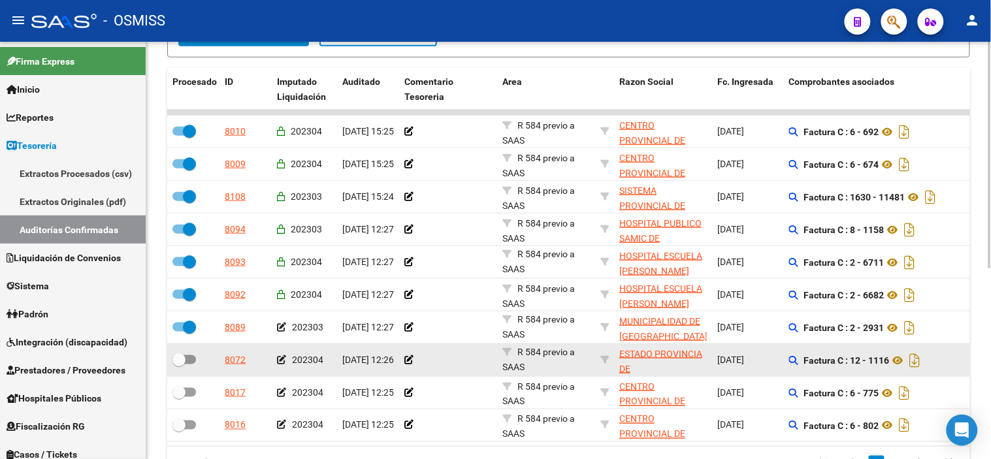
click at [191, 352] on label at bounding box center [184, 360] width 24 height 16
click at [179, 365] on input "checkbox" at bounding box center [178, 365] width 1 height 1
checkbox input "true"
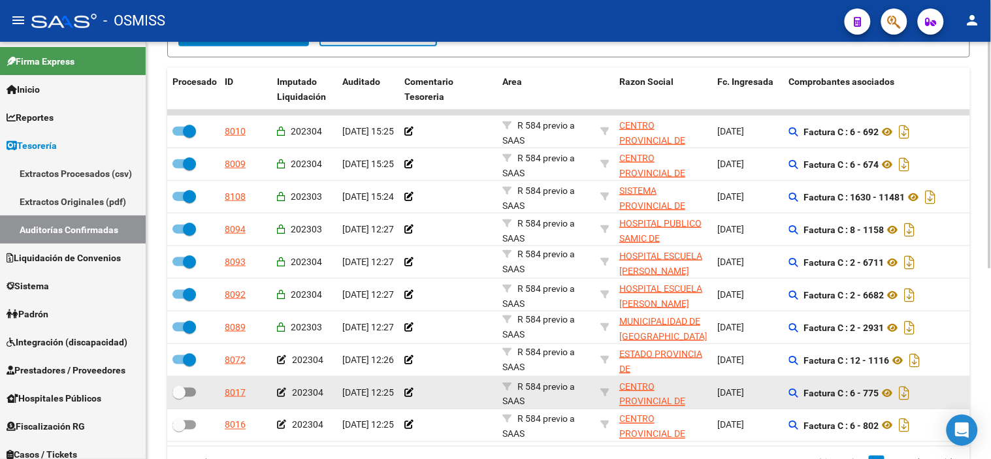
click at [191, 383] on datatable-body-cell at bounding box center [193, 393] width 52 height 32
click at [191, 400] on div at bounding box center [193, 393] width 42 height 17
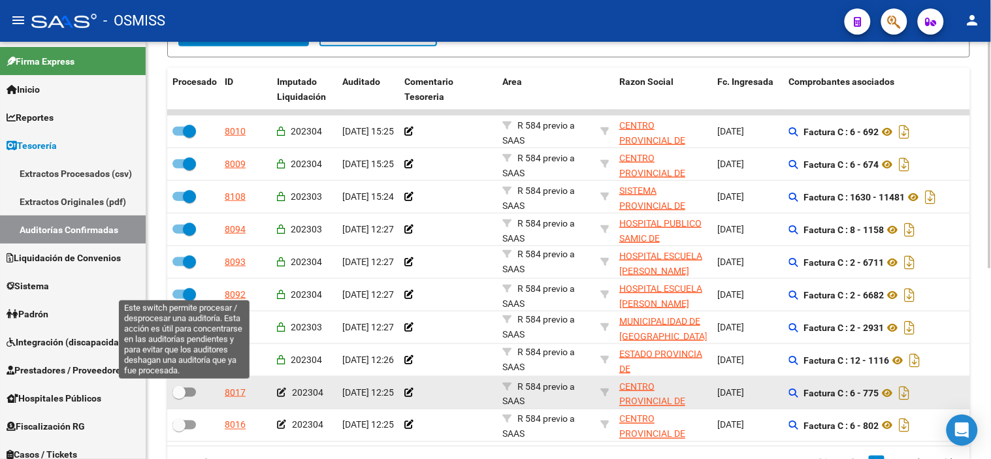
click at [187, 389] on span at bounding box center [184, 392] width 24 height 9
click at [179, 397] on input "checkbox" at bounding box center [178, 397] width 1 height 1
checkbox input "true"
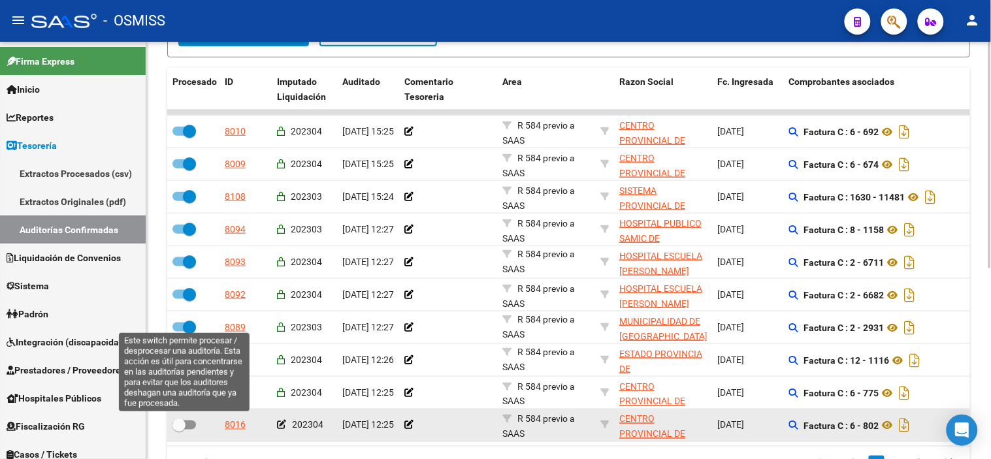
click at [184, 421] on span at bounding box center [178, 425] width 13 height 13
click at [179, 430] on input "checkbox" at bounding box center [178, 430] width 1 height 1
checkbox input "true"
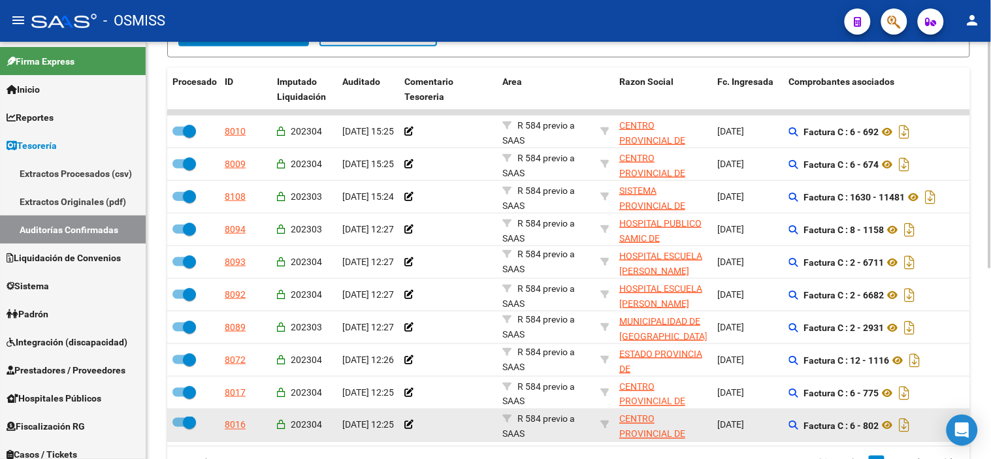
scroll to position [3, 0]
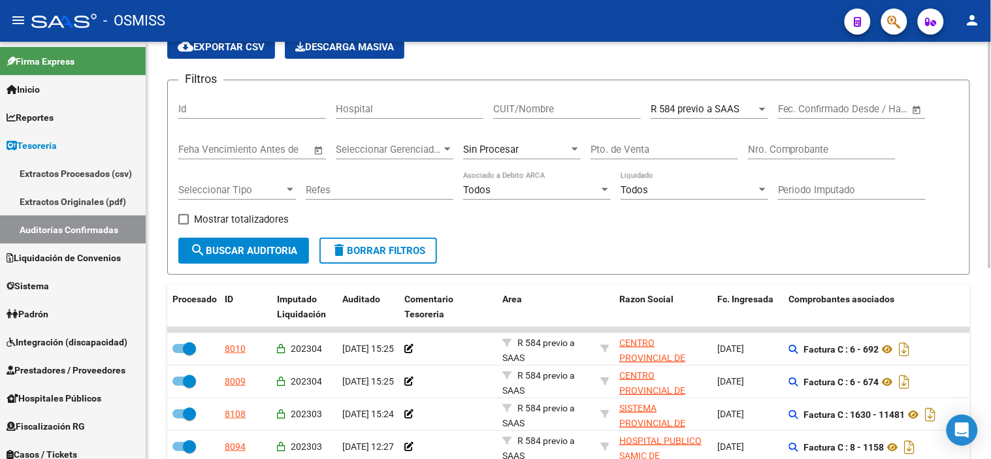
click at [219, 252] on span "search Buscar Auditoria" at bounding box center [243, 251] width 107 height 12
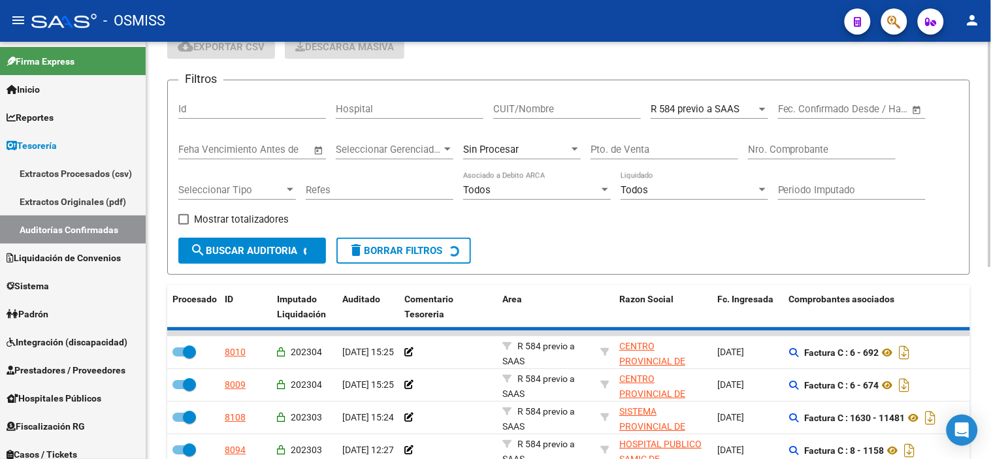
checkbox input "false"
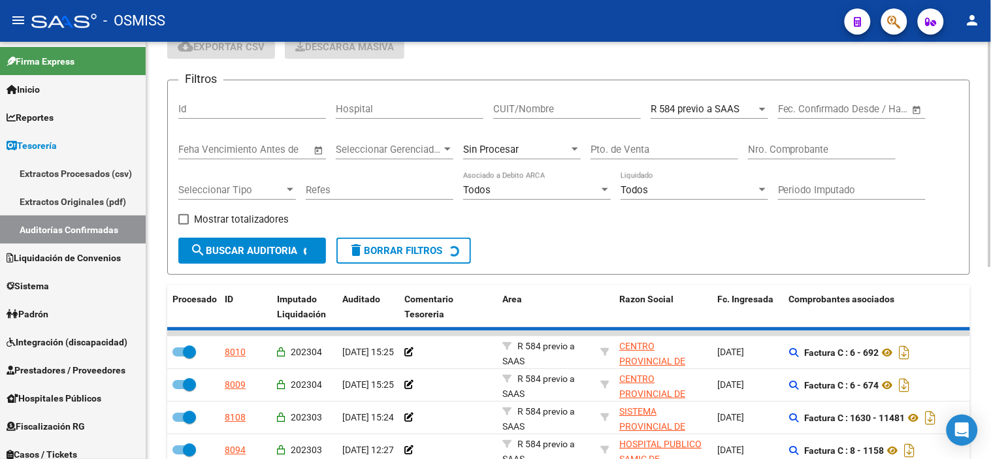
checkbox input "false"
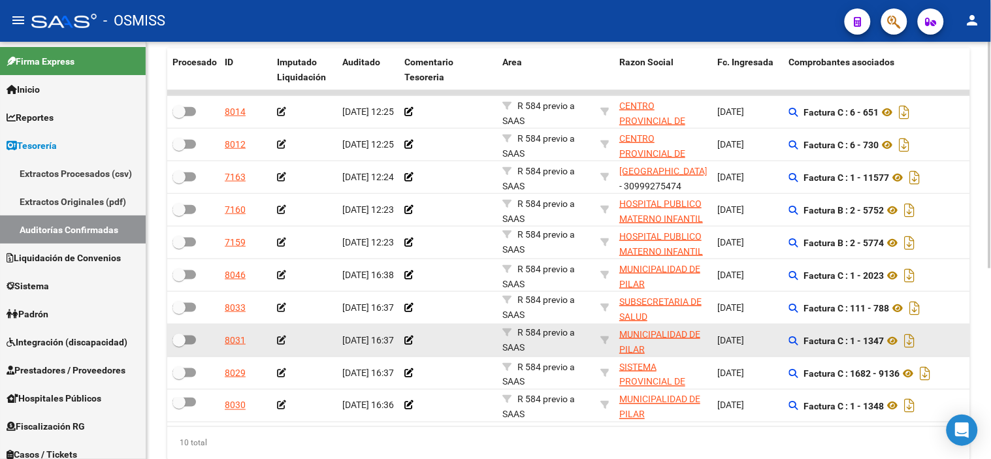
scroll to position [278, 0]
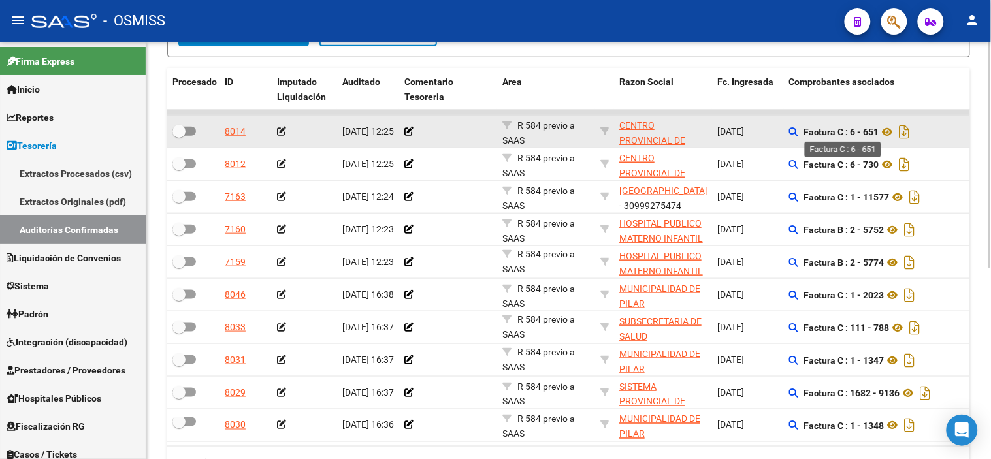
click at [867, 132] on strong "Factura C : 6 - 651" at bounding box center [841, 132] width 75 height 10
click at [280, 135] on icon at bounding box center [281, 131] width 9 height 9
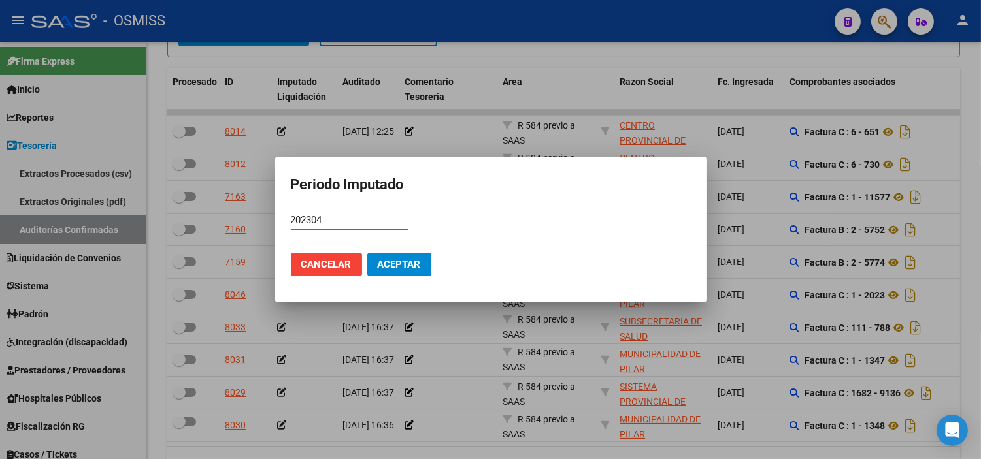
type input "202304"
click at [416, 272] on button "Aceptar" at bounding box center [399, 265] width 64 height 24
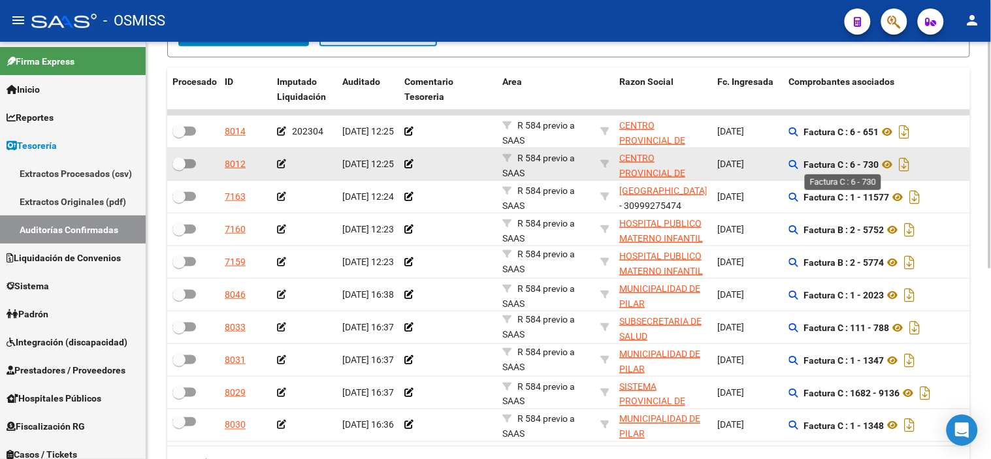
click at [873, 165] on strong "Factura C : 6 - 730" at bounding box center [841, 164] width 75 height 10
click at [278, 161] on icon at bounding box center [281, 163] width 9 height 9
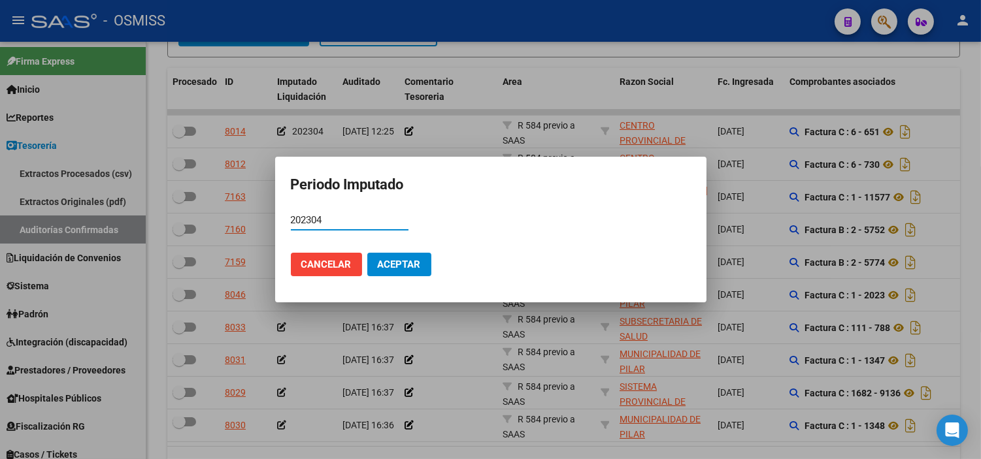
type input "202304"
click at [387, 264] on span "Aceptar" at bounding box center [399, 265] width 43 height 12
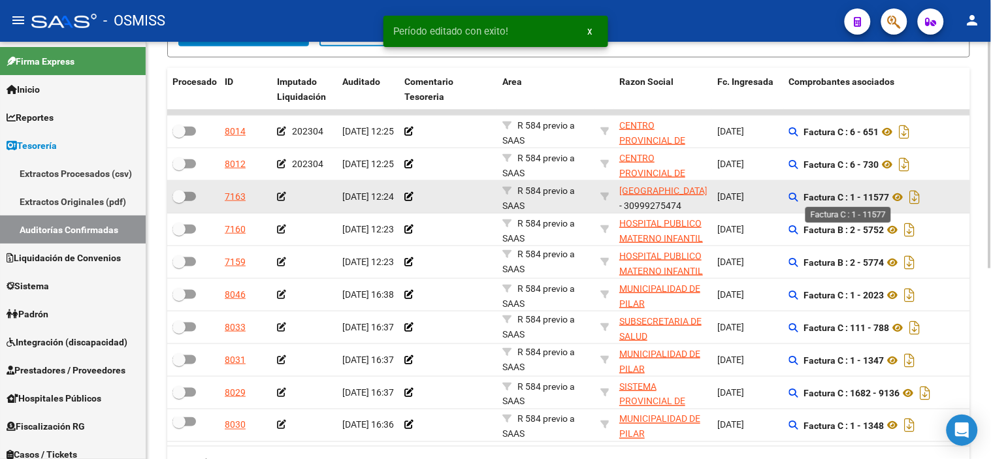
click at [878, 196] on strong "Factura C : 1 - 11577" at bounding box center [847, 197] width 86 height 10
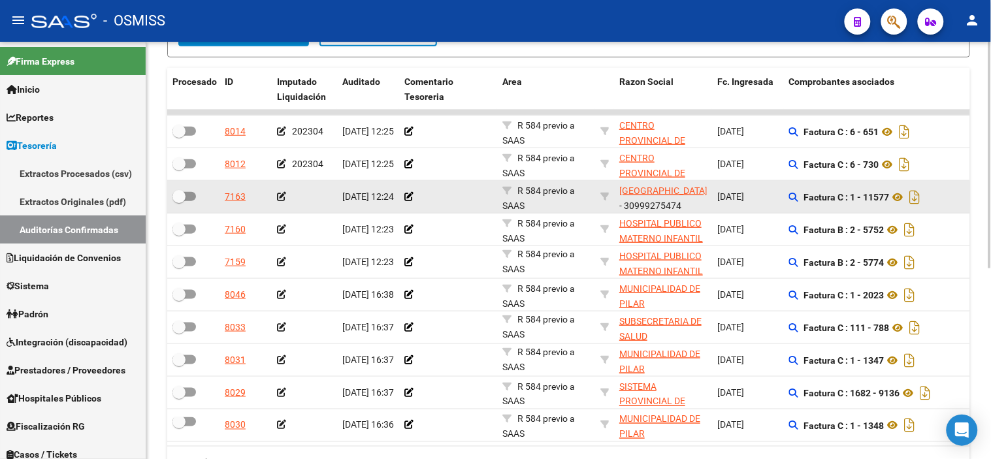
click at [284, 193] on icon at bounding box center [281, 196] width 9 height 9
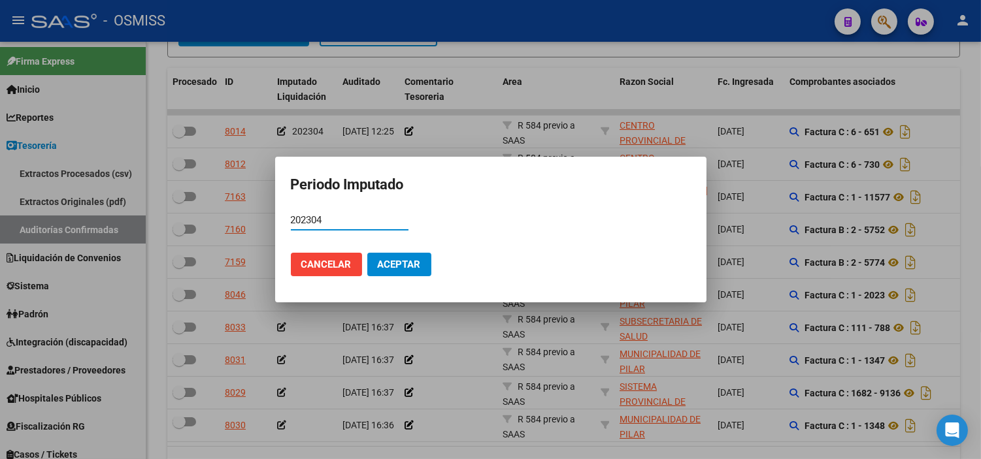
type input "202304"
click at [397, 263] on span "Aceptar" at bounding box center [399, 265] width 43 height 12
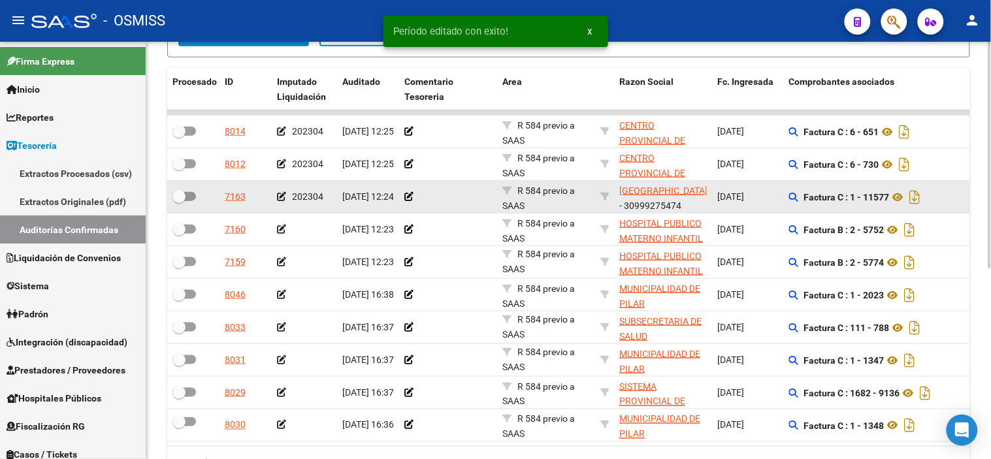
click at [286, 193] on div "202304" at bounding box center [304, 196] width 55 height 15
click at [284, 195] on icon at bounding box center [281, 196] width 9 height 9
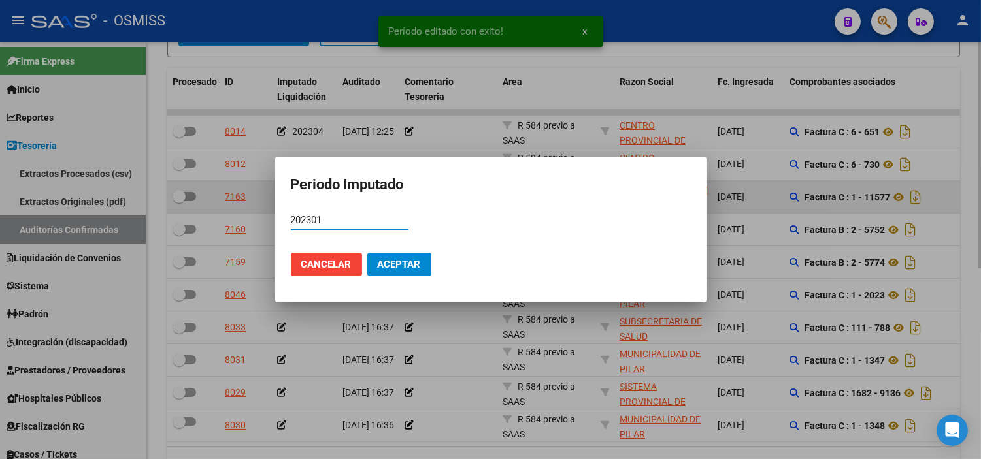
type input "202301"
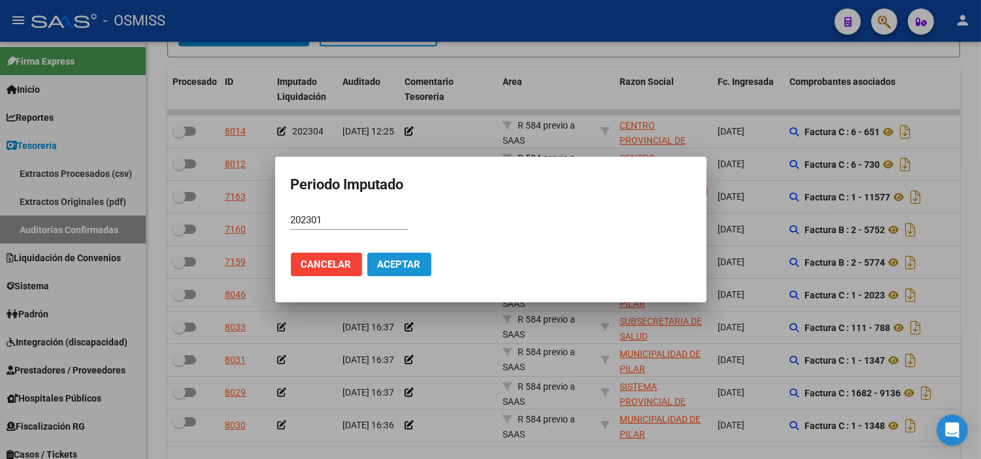
click at [408, 263] on span "Aceptar" at bounding box center [399, 265] width 43 height 12
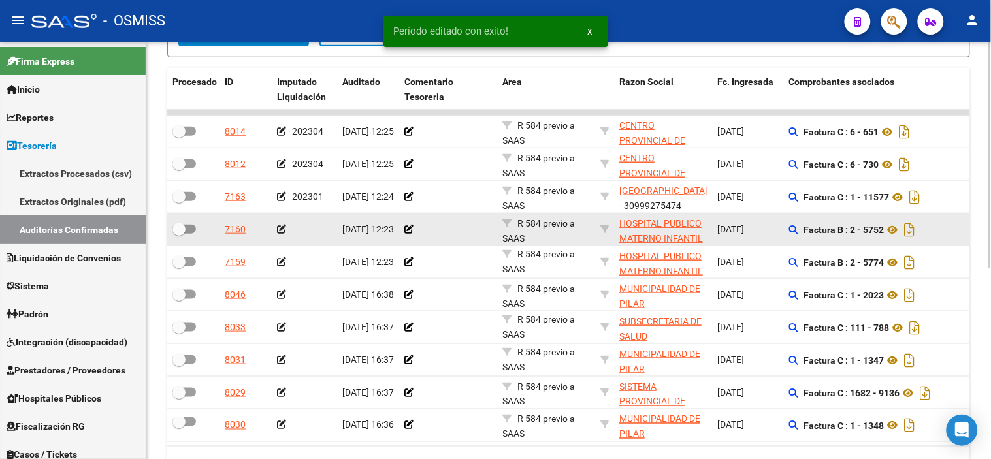
click at [873, 236] on div "Factura B : 2 - 5752" at bounding box center [882, 230] width 186 height 21
click at [869, 233] on strong "Factura B : 2 - 5752" at bounding box center [844, 230] width 80 height 10
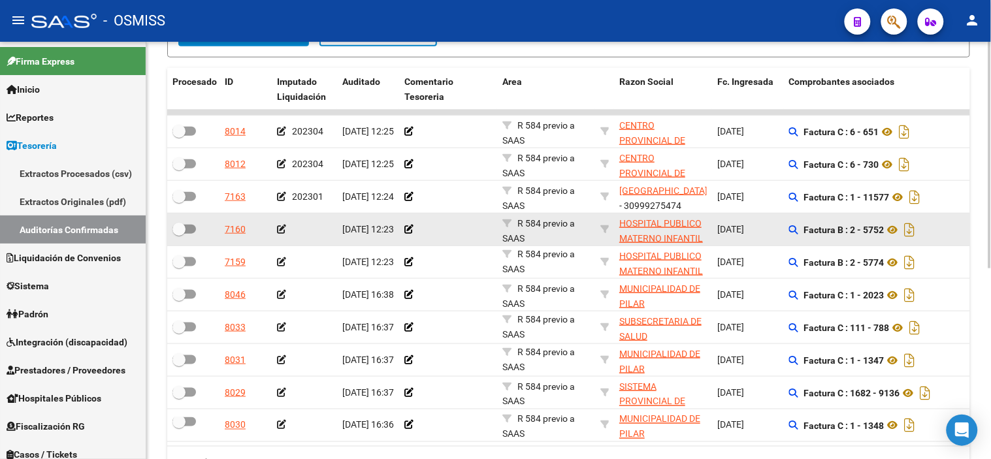
click at [282, 229] on icon at bounding box center [281, 229] width 9 height 9
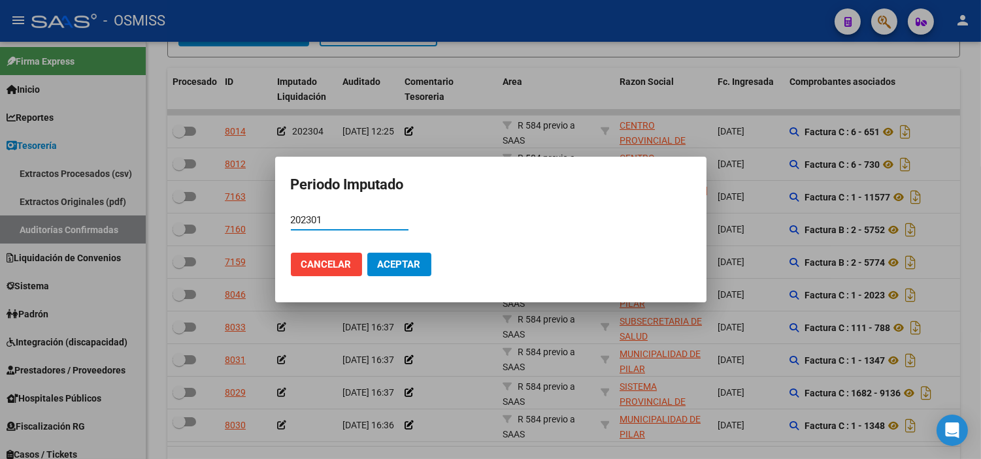
type input "202301"
click at [389, 269] on span "Aceptar" at bounding box center [399, 265] width 43 height 12
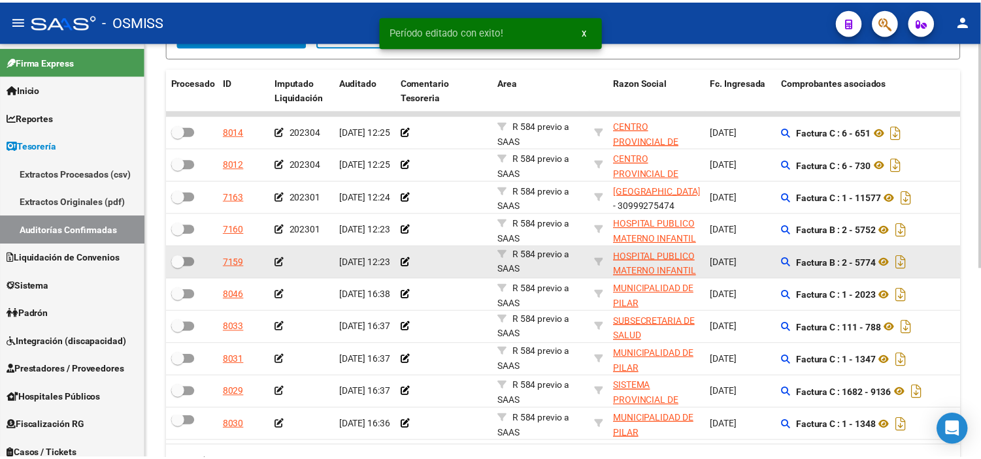
scroll to position [351, 0]
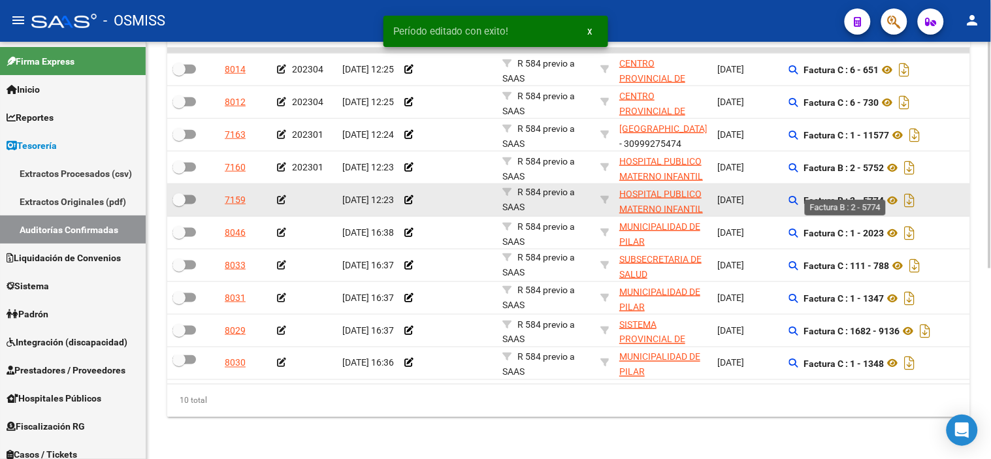
click at [874, 195] on strong "Factura B : 2 - 5774" at bounding box center [844, 200] width 80 height 10
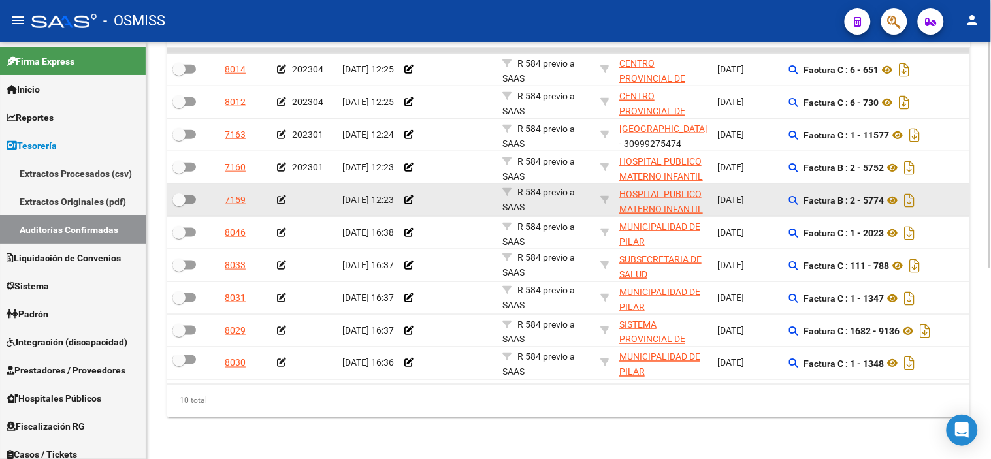
click at [282, 195] on icon at bounding box center [281, 199] width 9 height 9
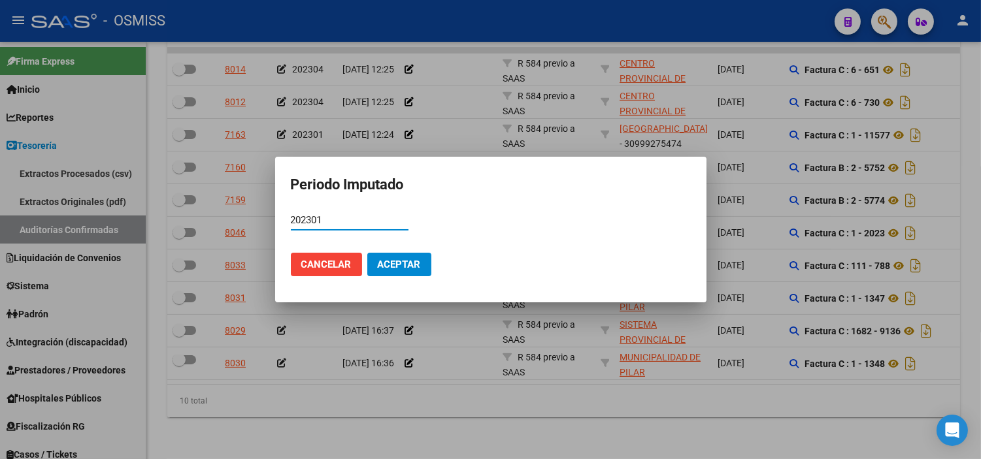
type input "202301"
click at [397, 277] on mat-dialog-actions "Cancelar Aceptar" at bounding box center [491, 264] width 400 height 44
click at [396, 271] on button "Aceptar" at bounding box center [399, 265] width 64 height 24
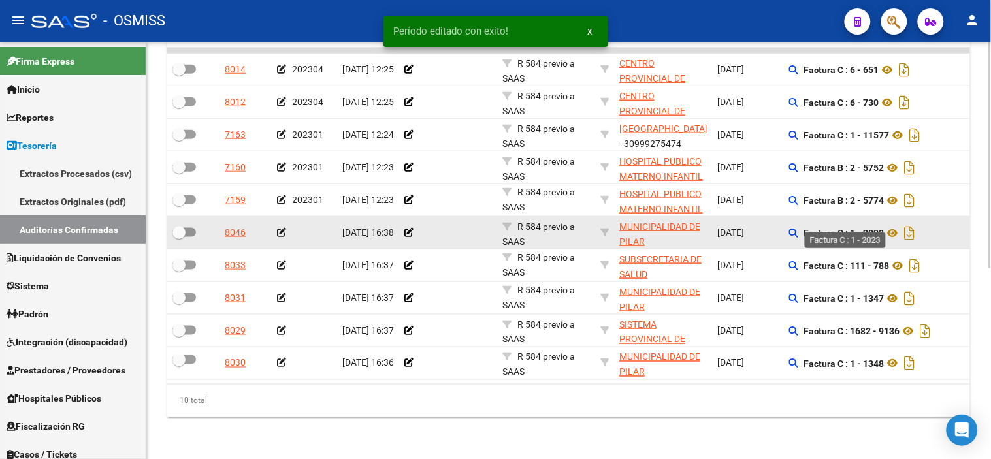
click at [873, 228] on strong "Factura C : 1 - 2023" at bounding box center [844, 233] width 80 height 10
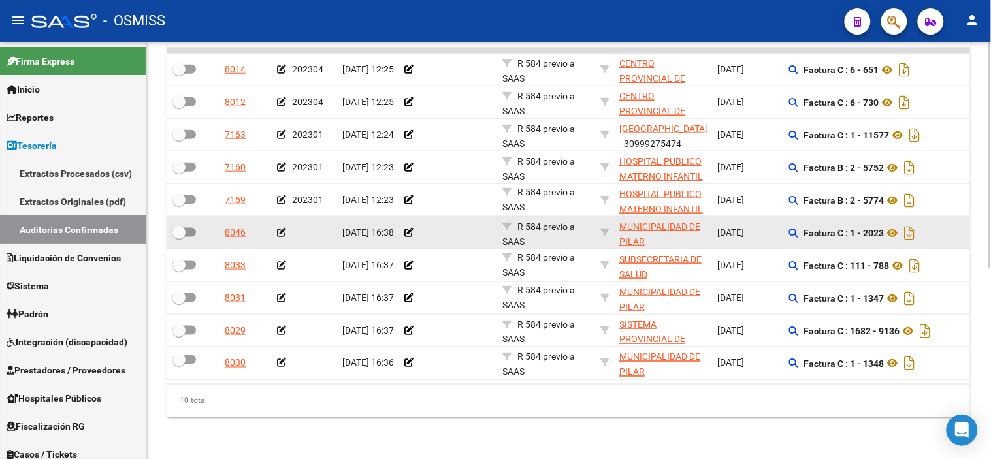
click at [283, 228] on icon at bounding box center [281, 232] width 9 height 9
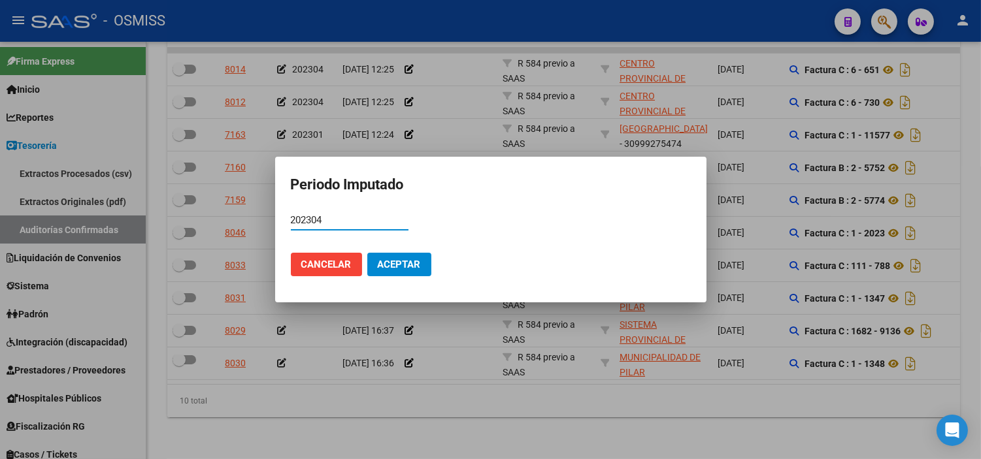
type input "202304"
click at [394, 259] on span "Aceptar" at bounding box center [399, 265] width 43 height 12
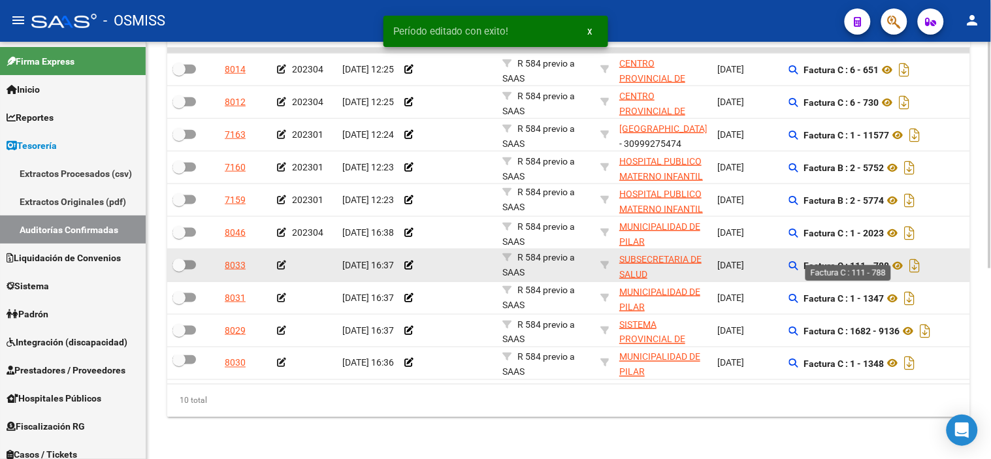
click at [887, 261] on strong "Factura C : 111 - 788" at bounding box center [847, 266] width 86 height 10
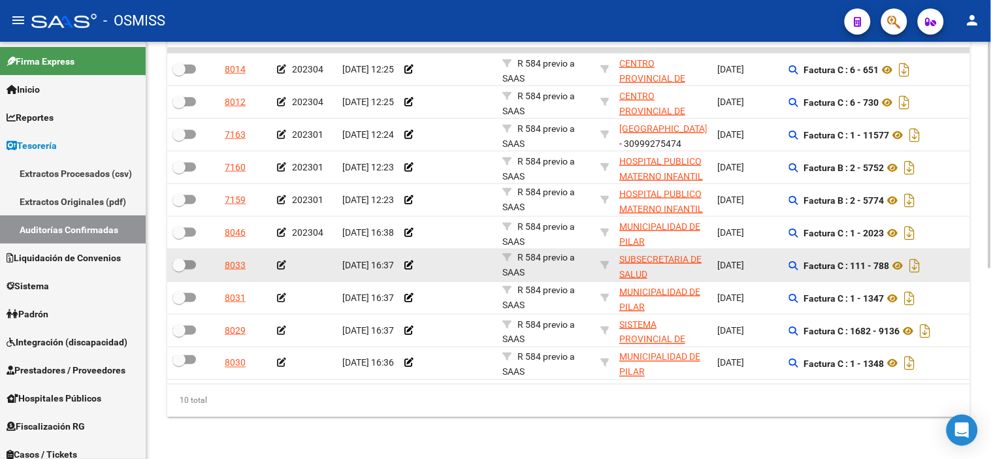
click at [283, 261] on icon at bounding box center [281, 265] width 9 height 9
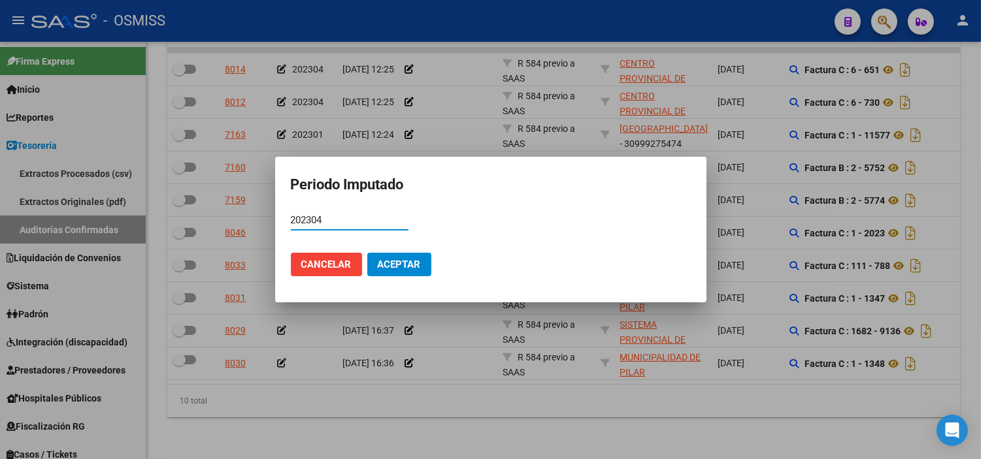
type input "202304"
click at [401, 250] on mat-dialog-actions "Cancelar Aceptar" at bounding box center [491, 264] width 400 height 44
click at [402, 257] on button "Aceptar" at bounding box center [399, 265] width 64 height 24
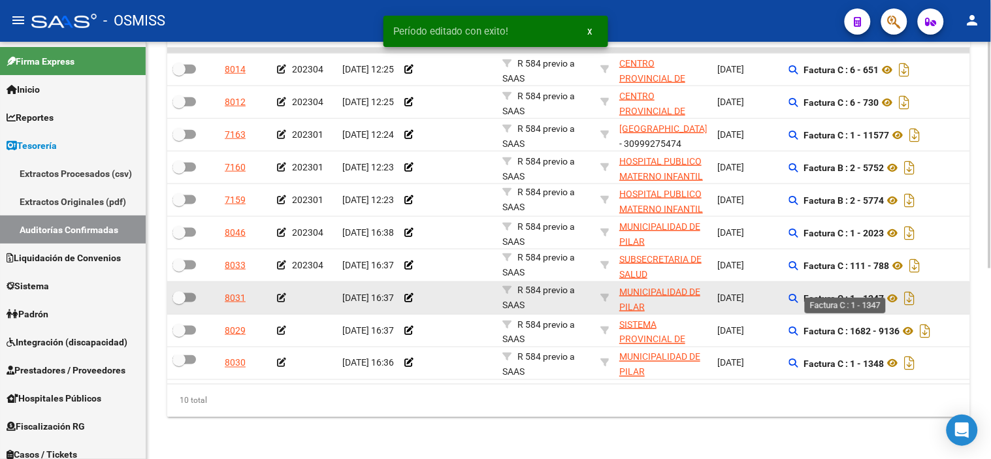
click at [876, 293] on strong "Factura C : 1 - 1347" at bounding box center [844, 298] width 80 height 10
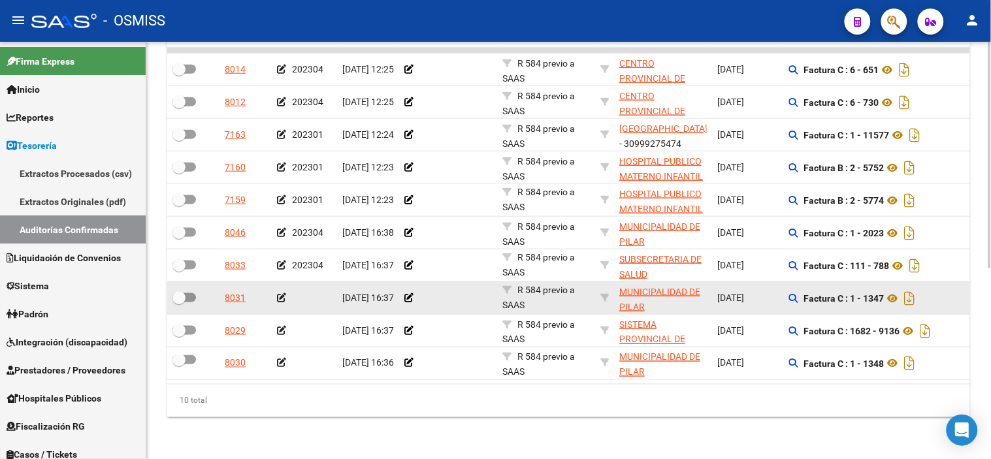
click at [282, 293] on icon at bounding box center [281, 297] width 9 height 9
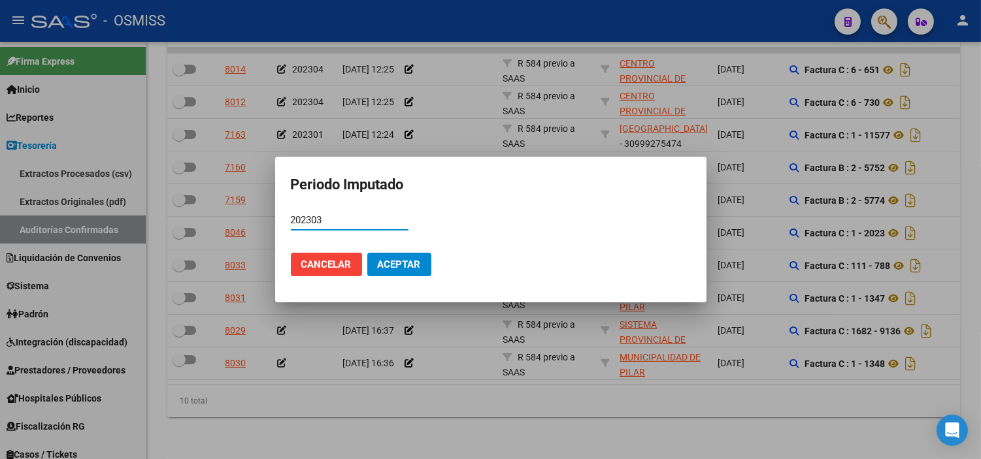
type input "202303"
click at [415, 269] on span "Aceptar" at bounding box center [399, 265] width 43 height 12
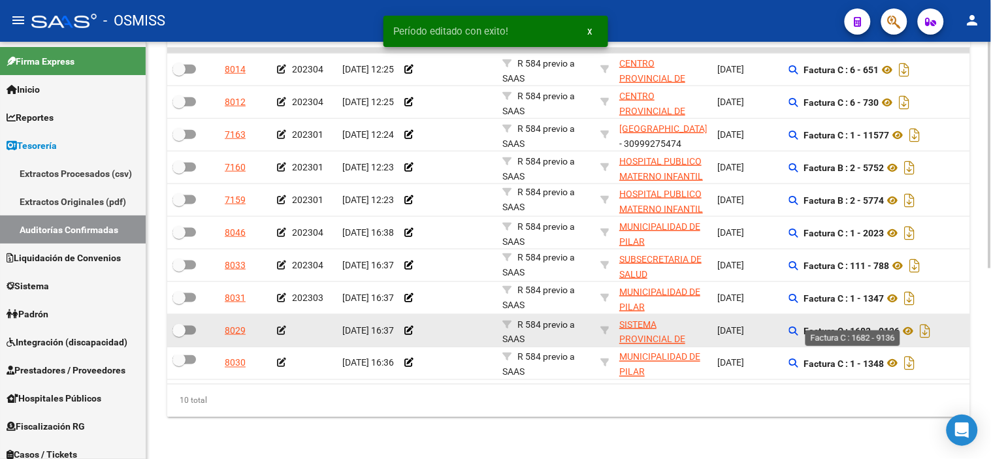
click at [892, 326] on strong "Factura C : 1682 - 9136" at bounding box center [852, 331] width 96 height 10
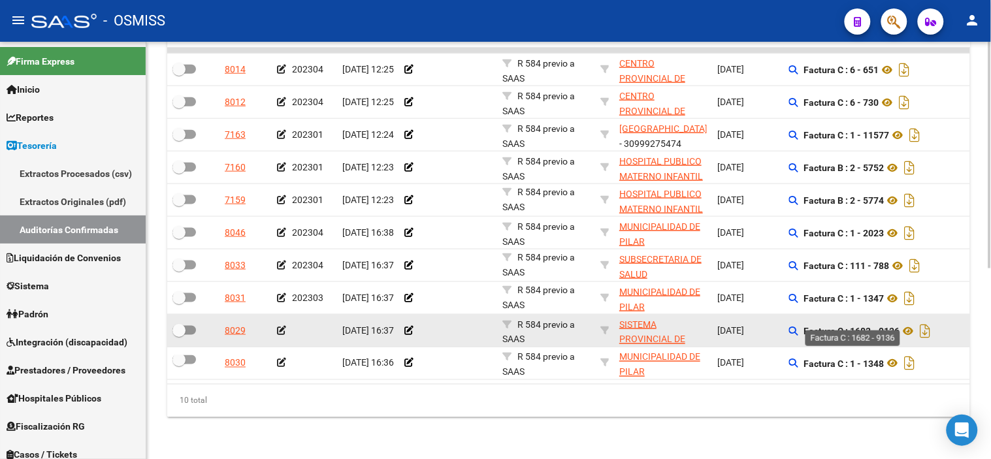
click at [856, 326] on strong "Factura C : 1682 - 9136" at bounding box center [852, 331] width 96 height 10
click at [284, 326] on icon at bounding box center [281, 330] width 9 height 9
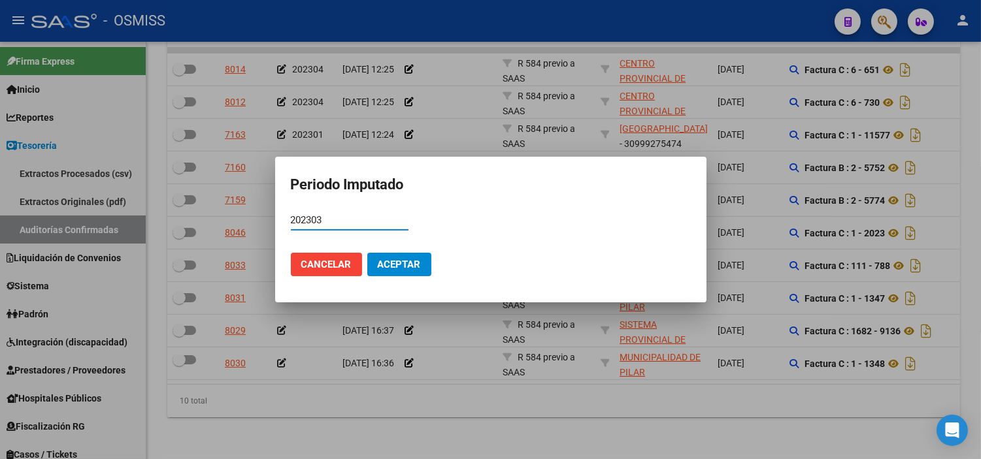
type input "202303"
click at [407, 269] on span "Aceptar" at bounding box center [399, 265] width 43 height 12
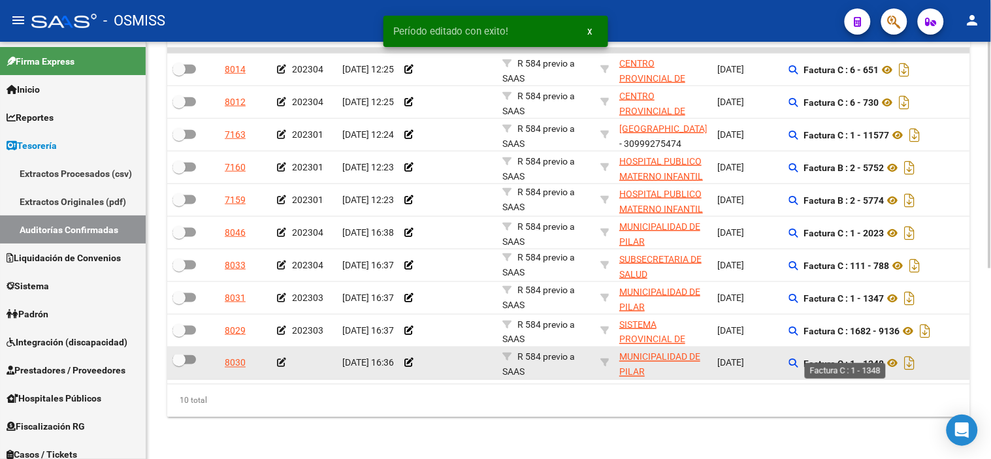
click at [871, 359] on strong "Factura C : 1 - 1348" at bounding box center [844, 364] width 80 height 10
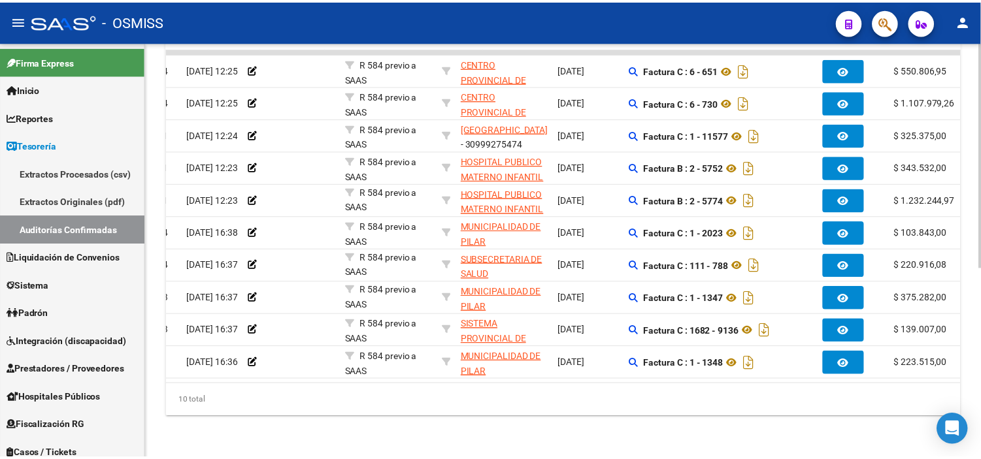
scroll to position [0, 0]
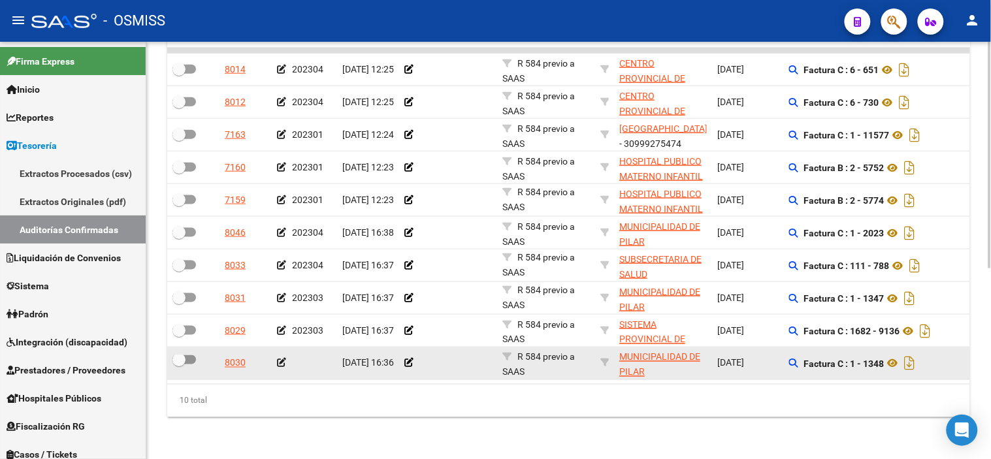
click at [282, 359] on icon at bounding box center [281, 363] width 9 height 9
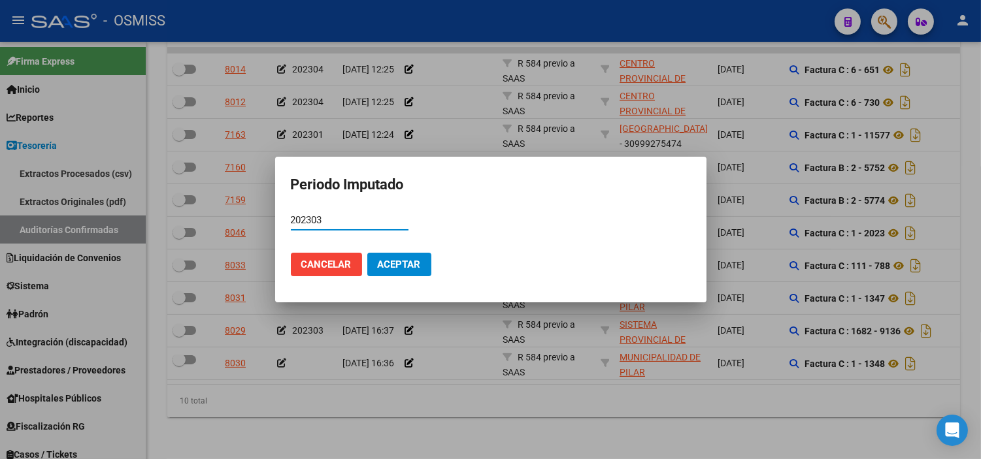
type input "202303"
click at [395, 269] on span "Aceptar" at bounding box center [399, 265] width 43 height 12
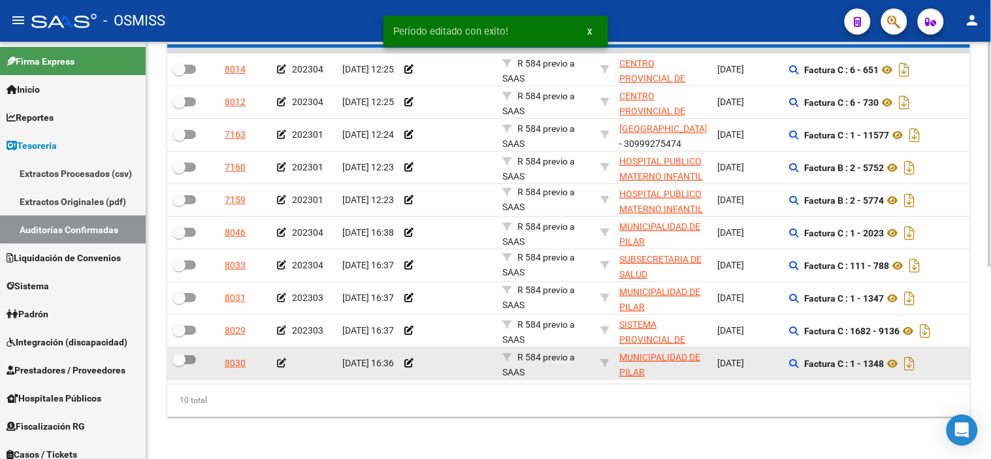
scroll to position [351, 0]
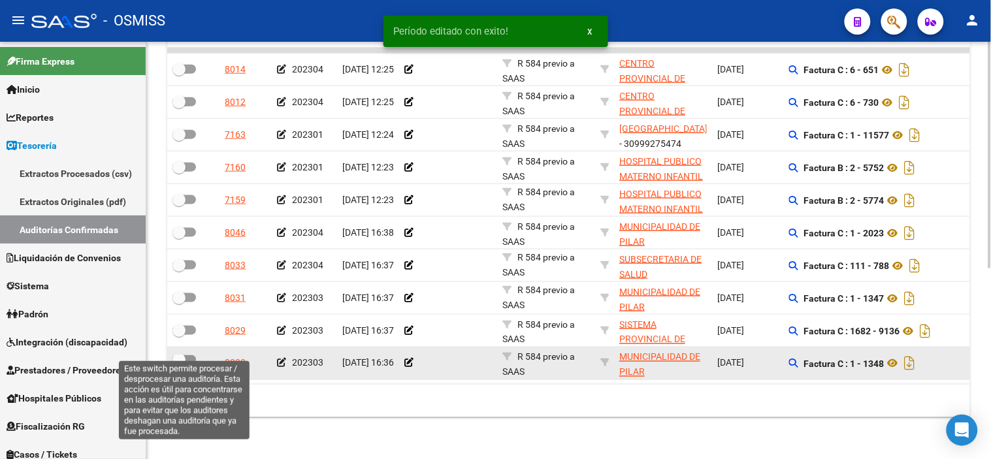
click at [189, 355] on span at bounding box center [184, 359] width 24 height 9
click at [179, 365] on input "checkbox" at bounding box center [178, 365] width 1 height 1
checkbox input "true"
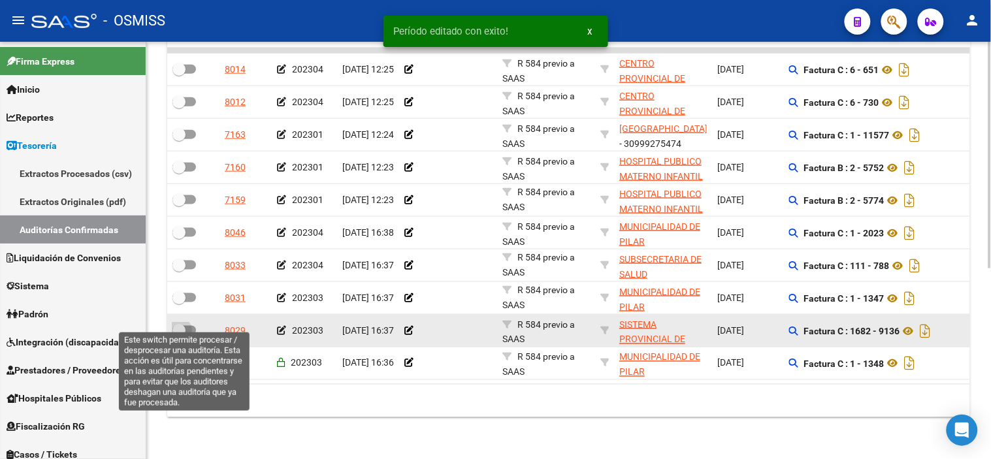
click at [186, 326] on span at bounding box center [184, 330] width 24 height 9
click at [179, 335] on input "checkbox" at bounding box center [178, 335] width 1 height 1
checkbox input "true"
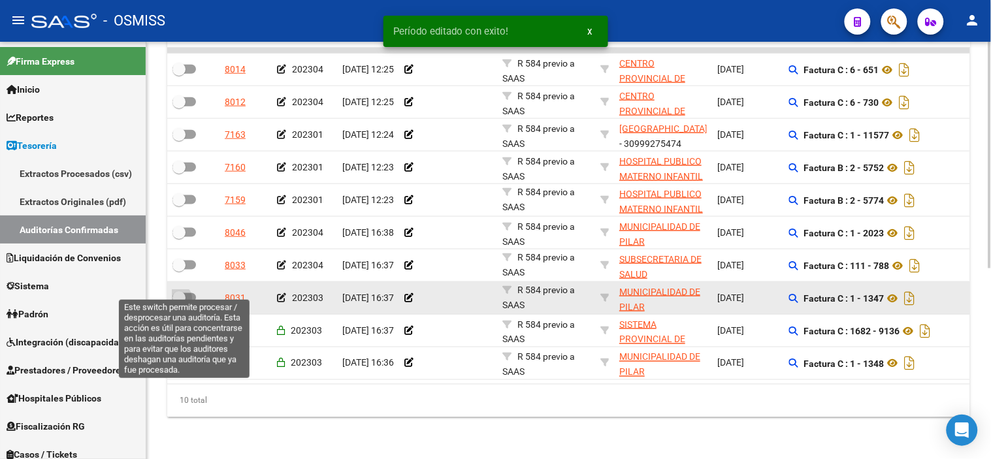
click at [191, 293] on span at bounding box center [184, 297] width 24 height 9
click at [179, 302] on input "checkbox" at bounding box center [178, 302] width 1 height 1
checkbox input "true"
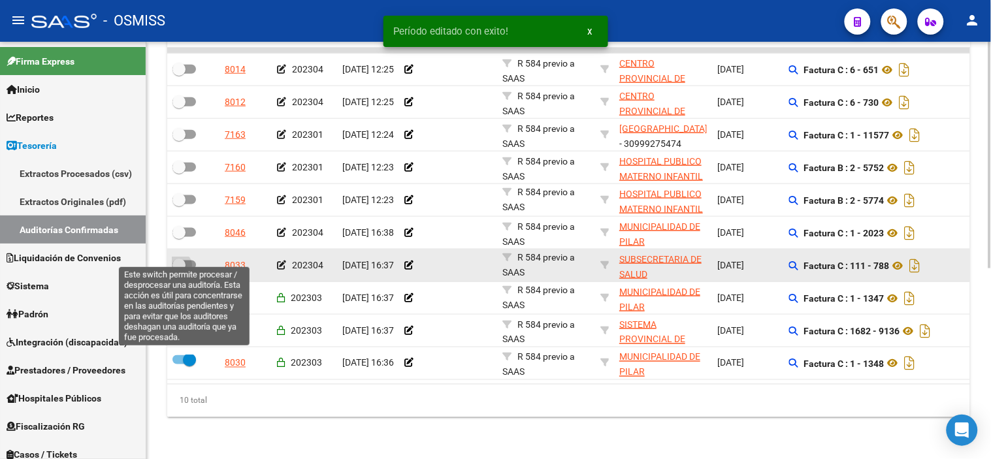
click at [193, 261] on span at bounding box center [184, 265] width 24 height 9
click at [179, 270] on input "checkbox" at bounding box center [178, 270] width 1 height 1
checkbox input "true"
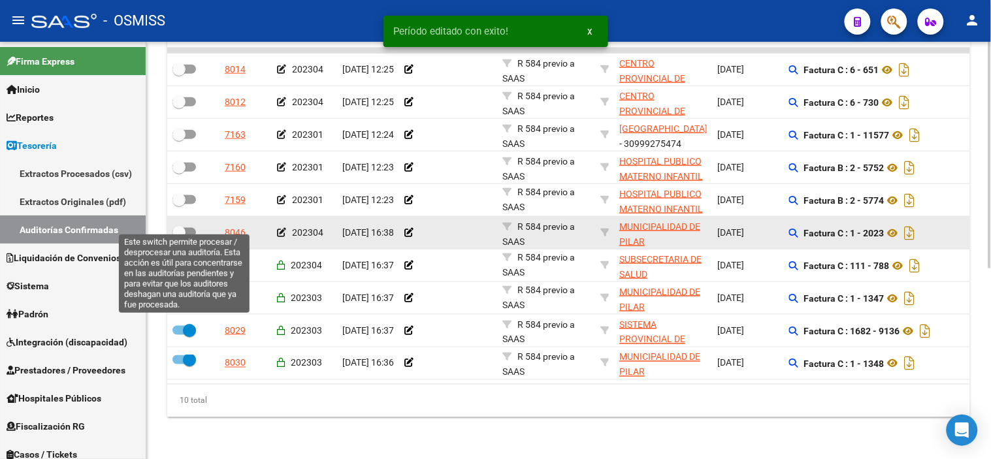
click at [187, 228] on span at bounding box center [184, 232] width 24 height 9
click at [179, 237] on input "checkbox" at bounding box center [178, 237] width 1 height 1
checkbox input "true"
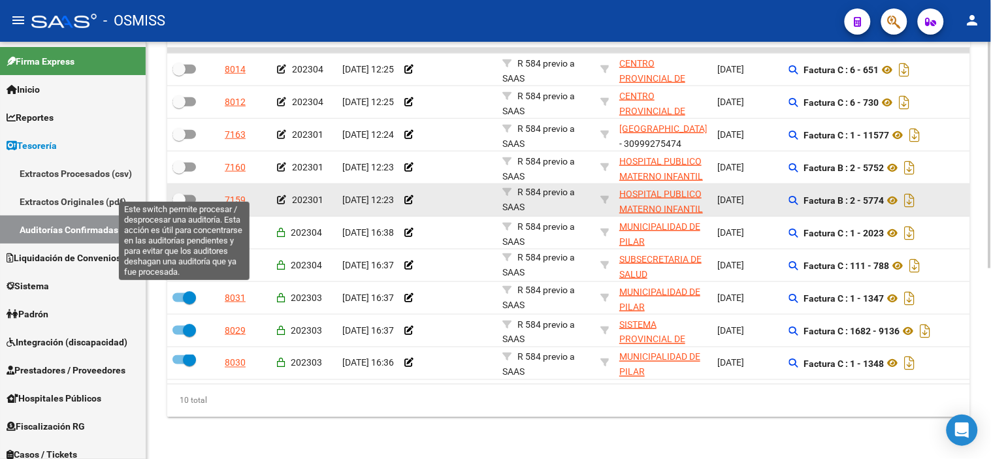
click at [191, 195] on span at bounding box center [184, 199] width 24 height 9
click at [179, 204] on input "checkbox" at bounding box center [178, 204] width 1 height 1
checkbox input "true"
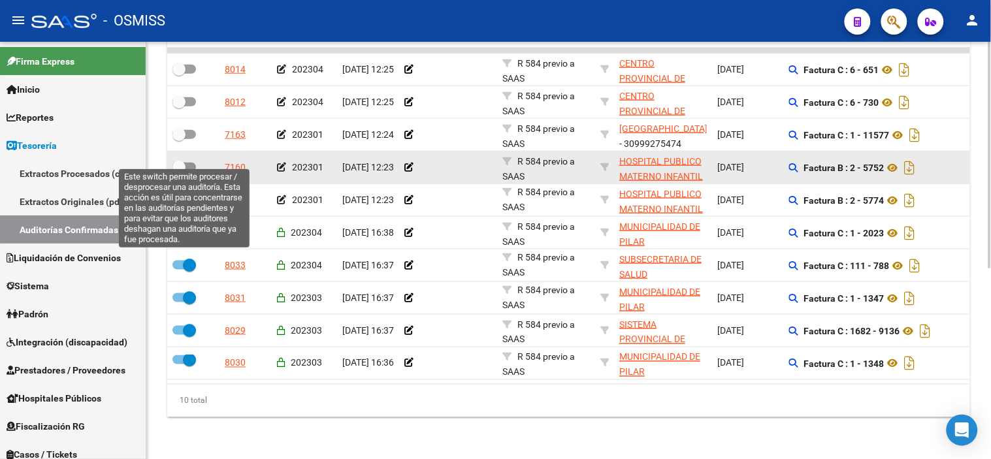
click at [191, 163] on span at bounding box center [184, 167] width 24 height 9
click at [179, 172] on input "checkbox" at bounding box center [178, 172] width 1 height 1
checkbox input "true"
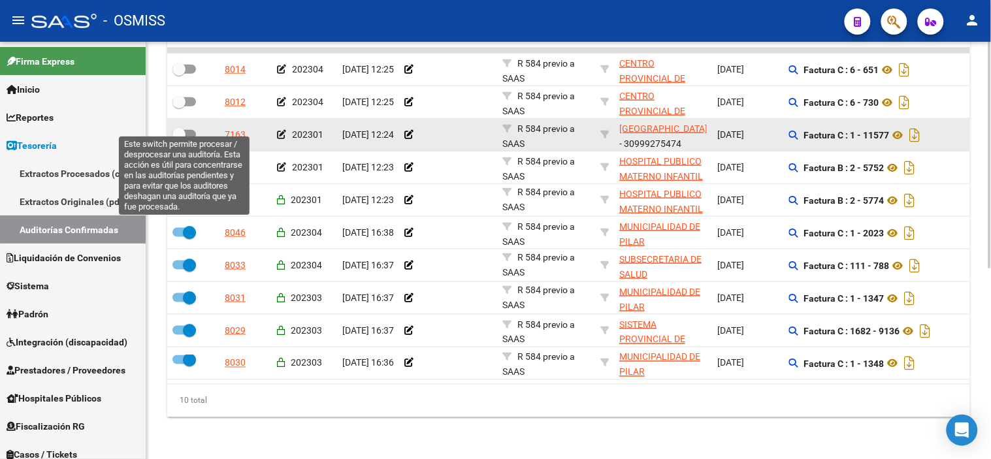
click at [188, 130] on span at bounding box center [184, 134] width 24 height 9
click at [179, 139] on input "checkbox" at bounding box center [178, 139] width 1 height 1
checkbox input "true"
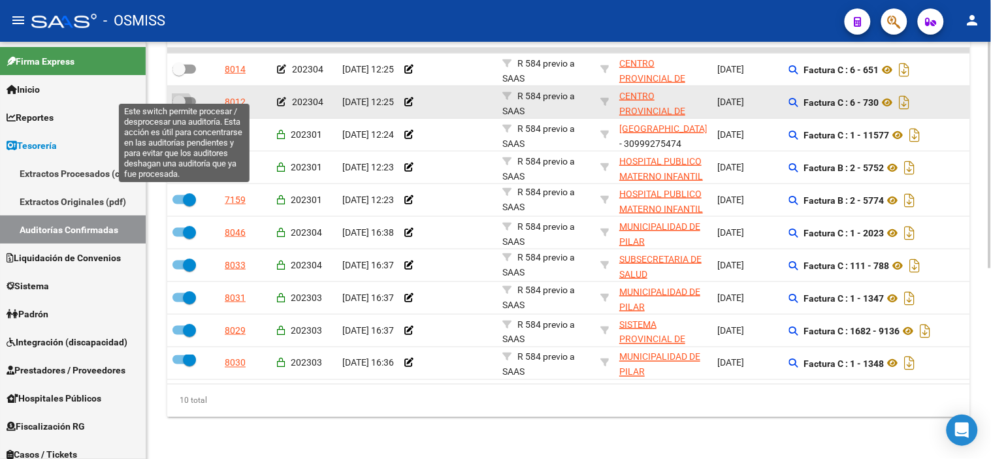
click at [188, 97] on span at bounding box center [184, 101] width 24 height 9
click at [179, 106] on input "checkbox" at bounding box center [178, 106] width 1 height 1
checkbox input "true"
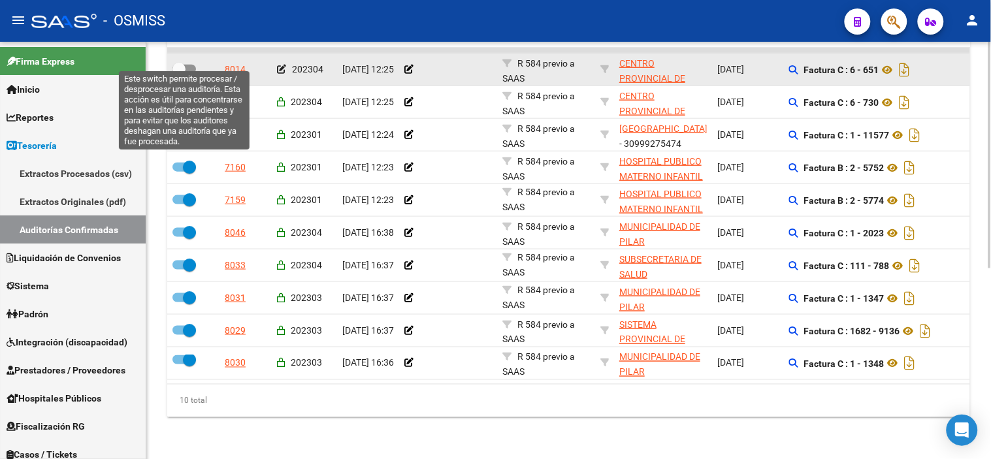
click at [181, 63] on span at bounding box center [178, 69] width 13 height 13
click at [179, 74] on input "checkbox" at bounding box center [178, 74] width 1 height 1
checkbox input "true"
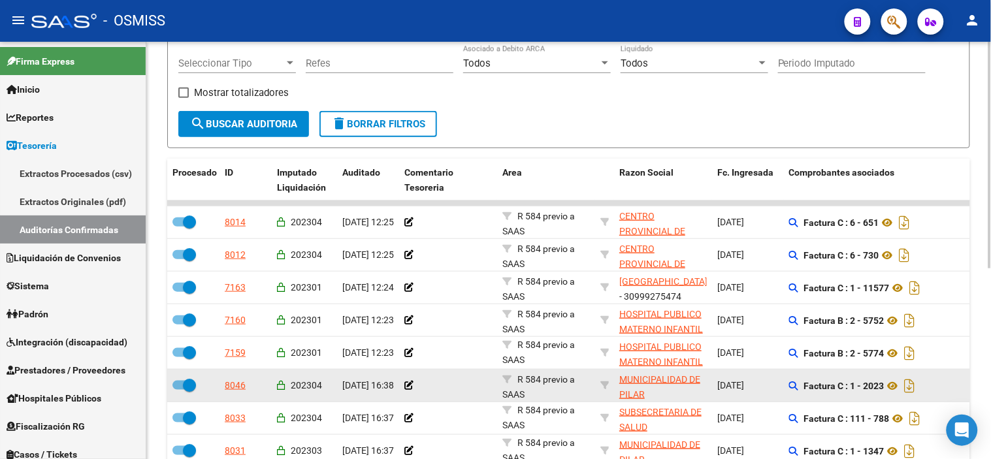
scroll to position [133, 0]
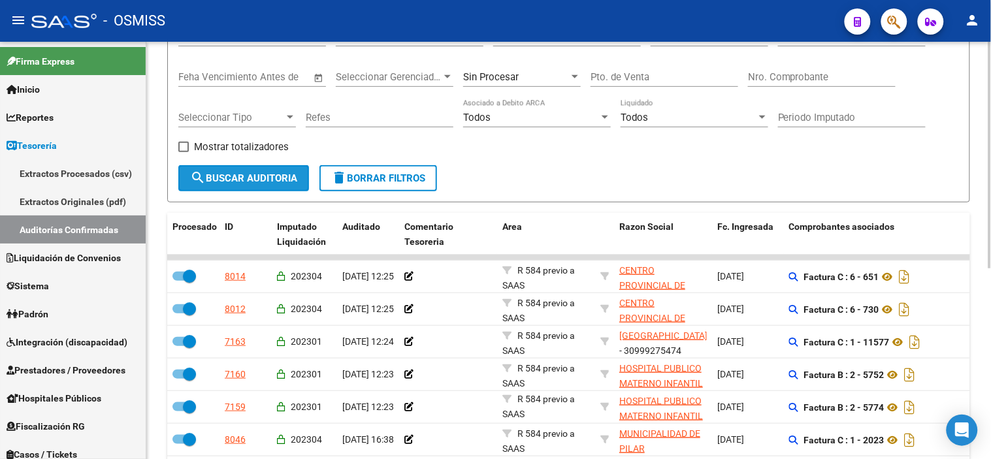
click at [278, 185] on button "search Buscar Auditoria" at bounding box center [243, 178] width 131 height 26
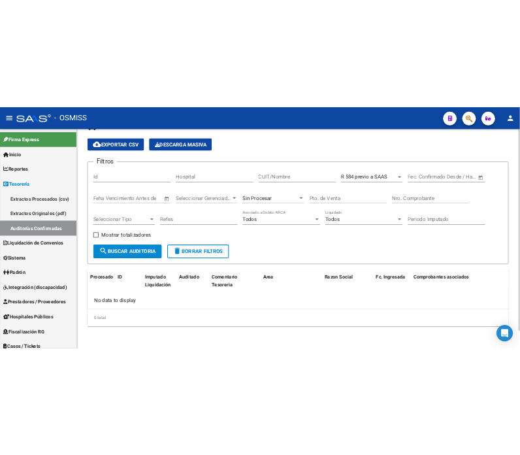
scroll to position [36, 0]
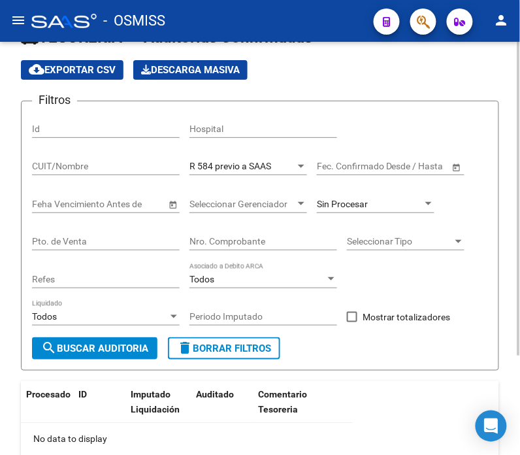
click at [363, 57] on app-list-header "TESORERIA -> Auditorías Confirmadas cloud_download Exportar CSV Descarga Masiva…" at bounding box center [260, 199] width 478 height 344
click at [346, 201] on span "Sin Procesar" at bounding box center [342, 204] width 51 height 10
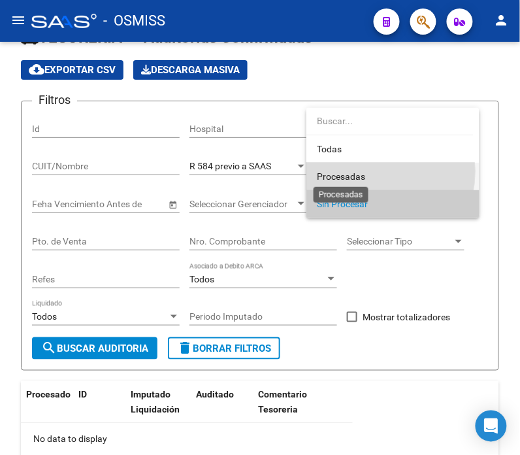
click at [355, 171] on span "Procesadas" at bounding box center [341, 176] width 48 height 10
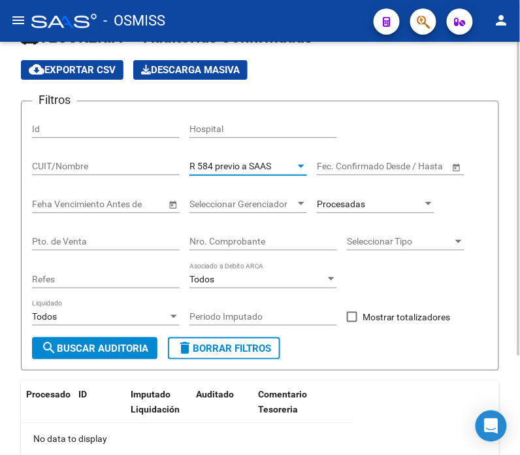
click at [280, 164] on div "R 584 previo a SAAS" at bounding box center [242, 166] width 106 height 11
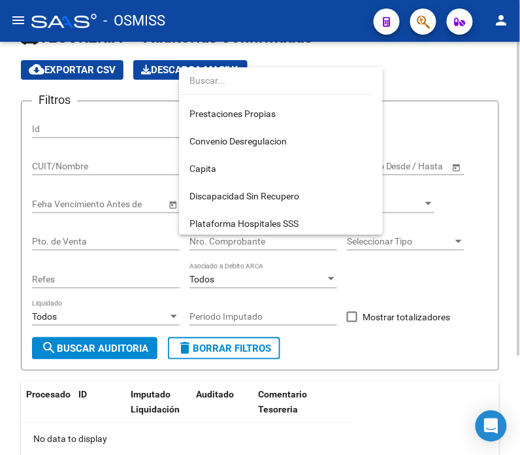
scroll to position [0, 0]
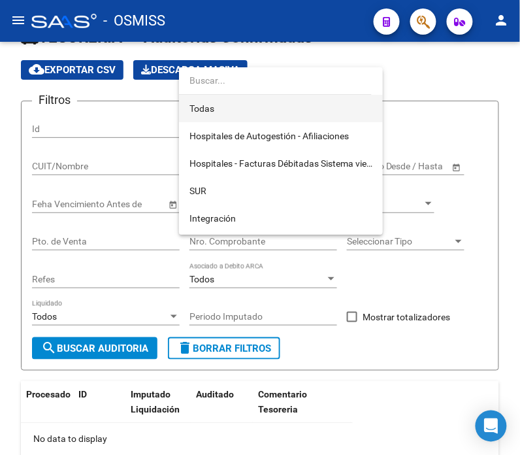
click at [276, 118] on span "Todas" at bounding box center [280, 108] width 183 height 27
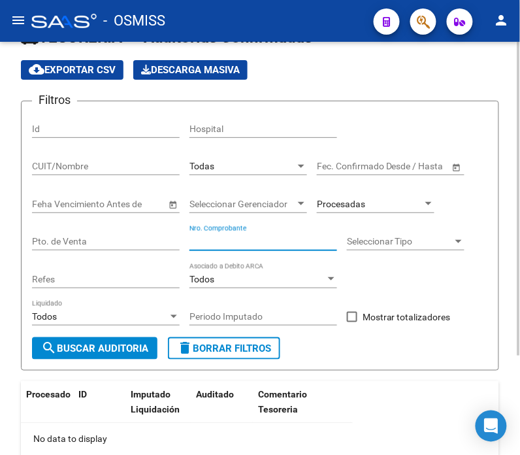
click at [210, 242] on input "Nro. Comprobante" at bounding box center [263, 241] width 148 height 11
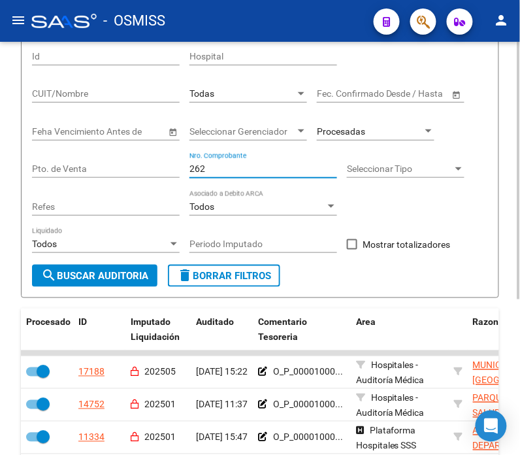
scroll to position [181, 0]
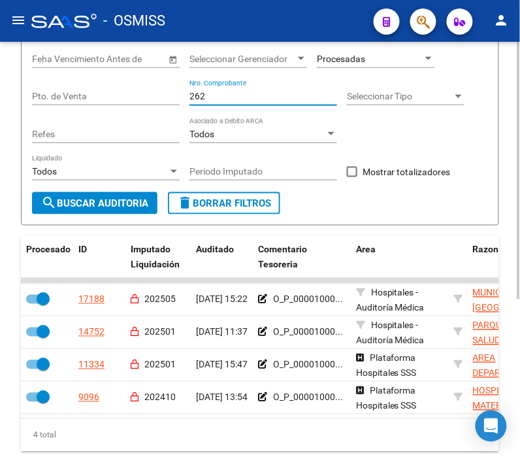
type input "262"
click at [122, 93] on input "Pto. de Venta" at bounding box center [106, 96] width 148 height 11
type input "12"
click at [155, 204] on button "search Buscar Auditoria" at bounding box center [94, 203] width 125 height 22
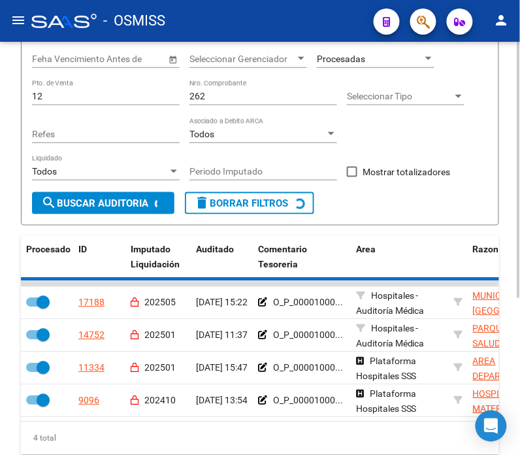
scroll to position [132, 0]
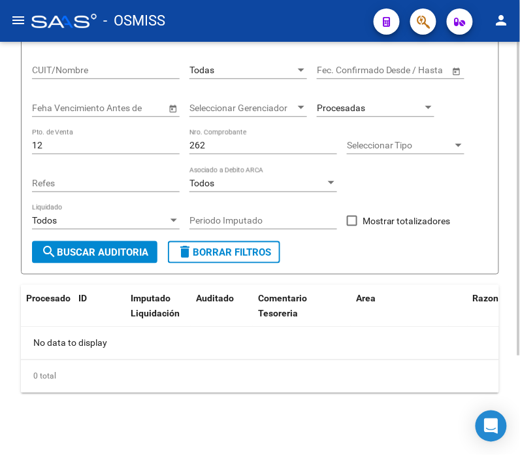
click at [370, 102] on div "Procesadas" at bounding box center [376, 104] width 118 height 26
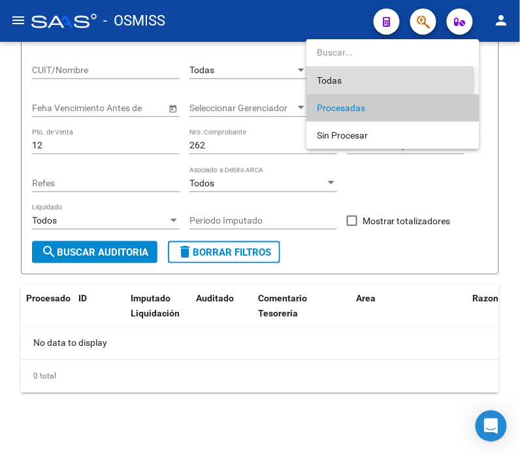
click at [368, 82] on span "Todas" at bounding box center [393, 80] width 152 height 27
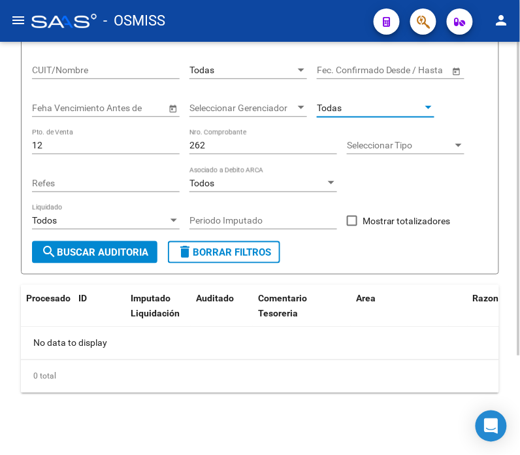
click at [138, 248] on span "search Buscar Auditoria" at bounding box center [94, 252] width 107 height 12
click at [213, 147] on input "262" at bounding box center [263, 145] width 148 height 11
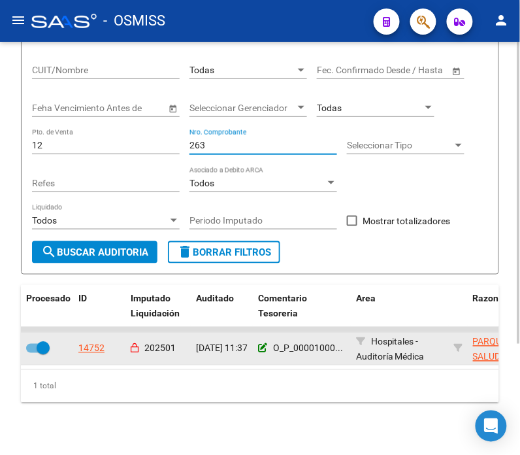
type input "263"
click at [263, 349] on icon at bounding box center [262, 348] width 9 height 9
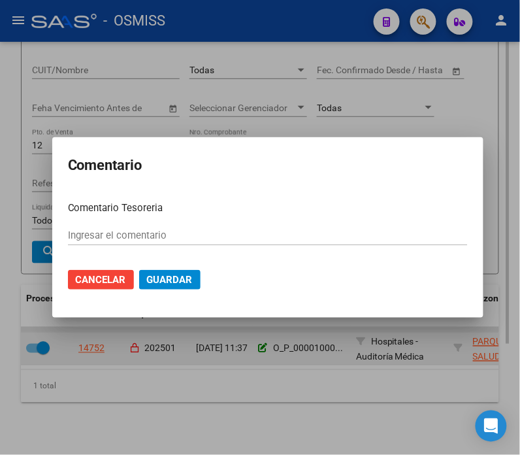
type input "O_P_0000100063831 14/01/2025"
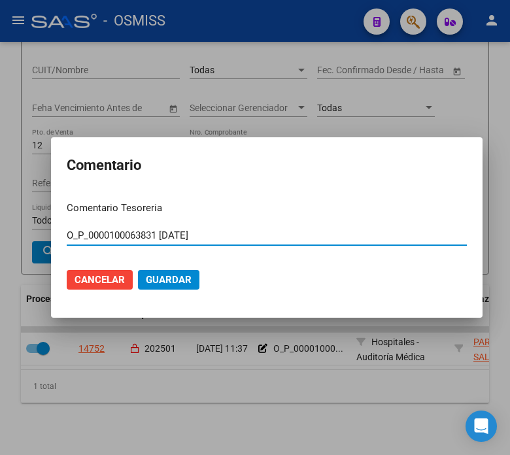
drag, startPoint x: 155, startPoint y: 235, endPoint x: 106, endPoint y: 231, distance: 49.2
click at [106, 231] on input "O_P_0000100063831 14/01/2025" at bounding box center [267, 235] width 400 height 12
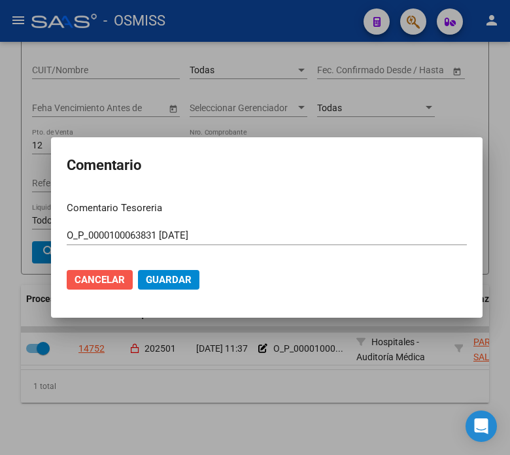
click at [119, 280] on span "Cancelar" at bounding box center [99, 280] width 50 height 12
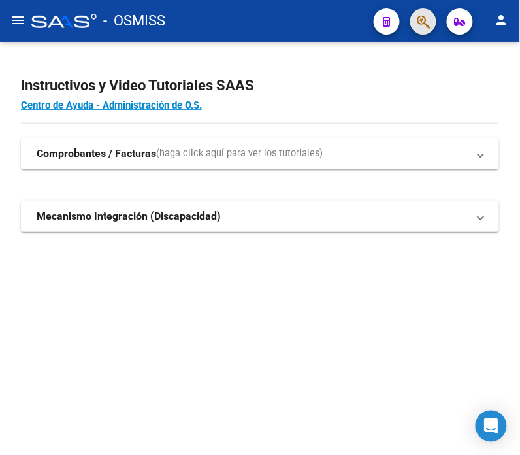
click at [425, 31] on span "button" at bounding box center [423, 21] width 13 height 27
